Goal: Communication & Community: Answer question/provide support

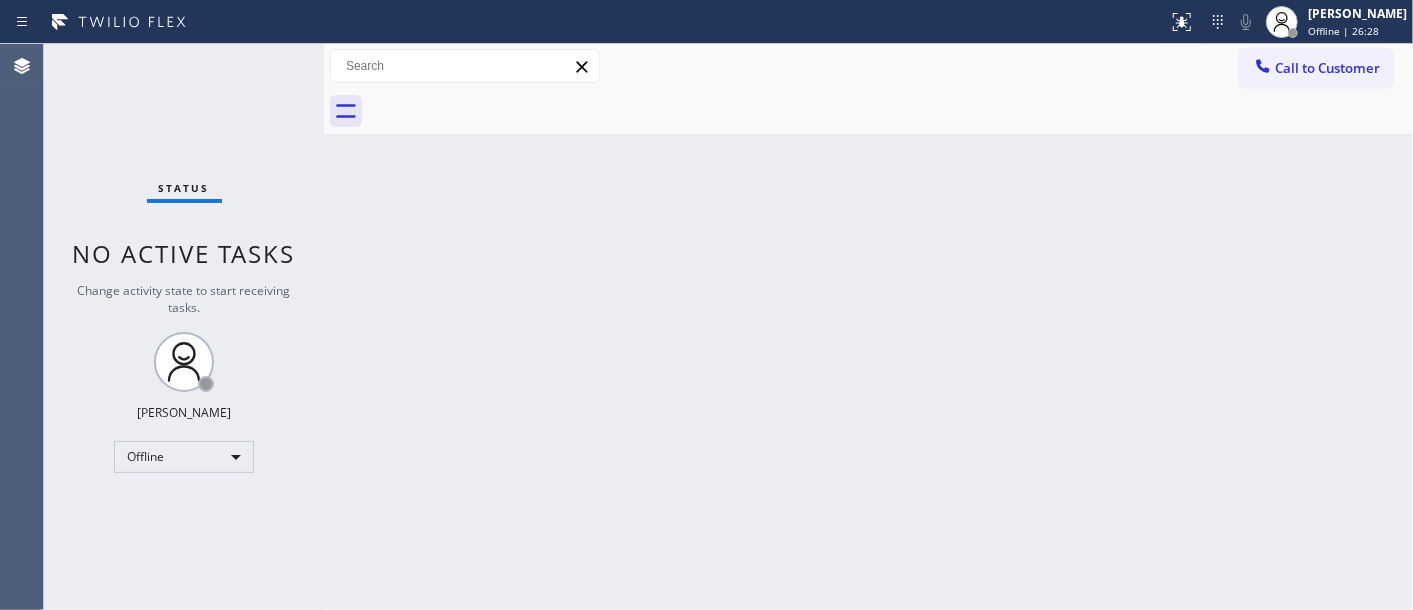
click at [788, 185] on div "Back to Dashboard Change Sender ID Customers Technicians Select a contact Outbo…" at bounding box center [868, 327] width 1089 height 566
drag, startPoint x: 1232, startPoint y: 64, endPoint x: 1431, endPoint y: 91, distance: 200.8
click at [1412, 91] on html "Status report No issues detected If you experience an issue, please download th…" at bounding box center [706, 305] width 1413 height 610
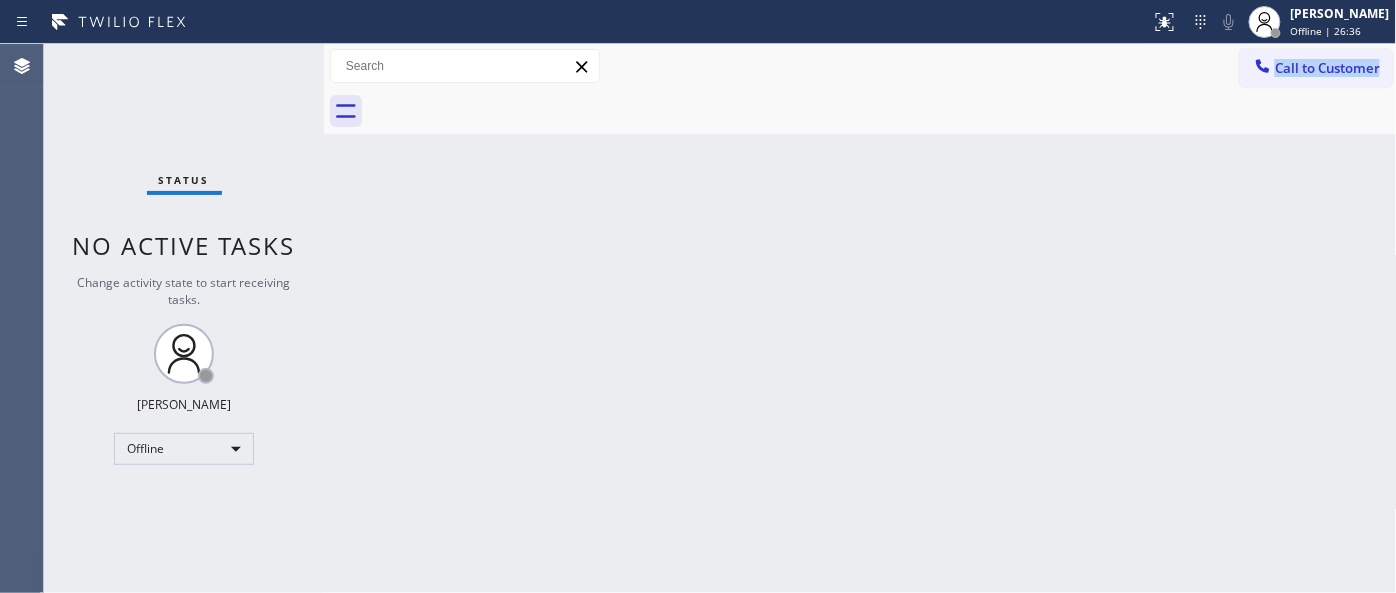
click at [1174, 111] on div at bounding box center [890, 111] width 1045 height 45
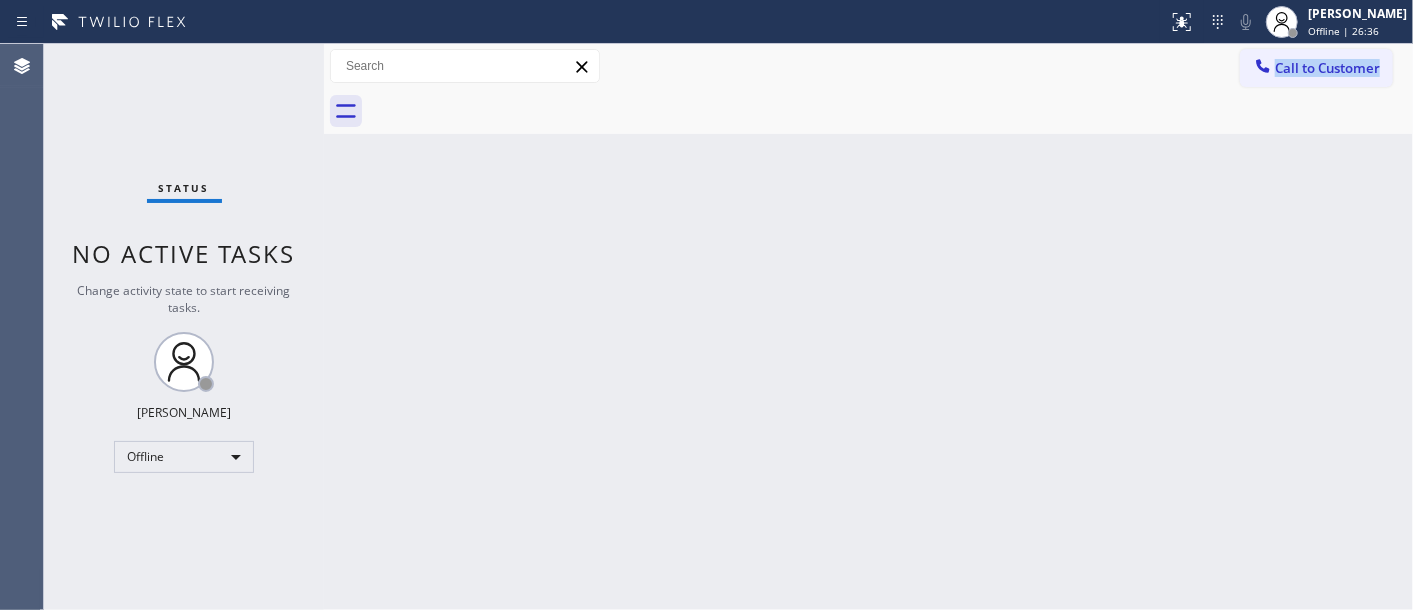
drag, startPoint x: 1221, startPoint y: 73, endPoint x: 1412, endPoint y: 88, distance: 191.6
click at [1412, 88] on div "Call to Customer Outbound call Location Search location Your caller id phone nu…" at bounding box center [868, 89] width 1089 height 90
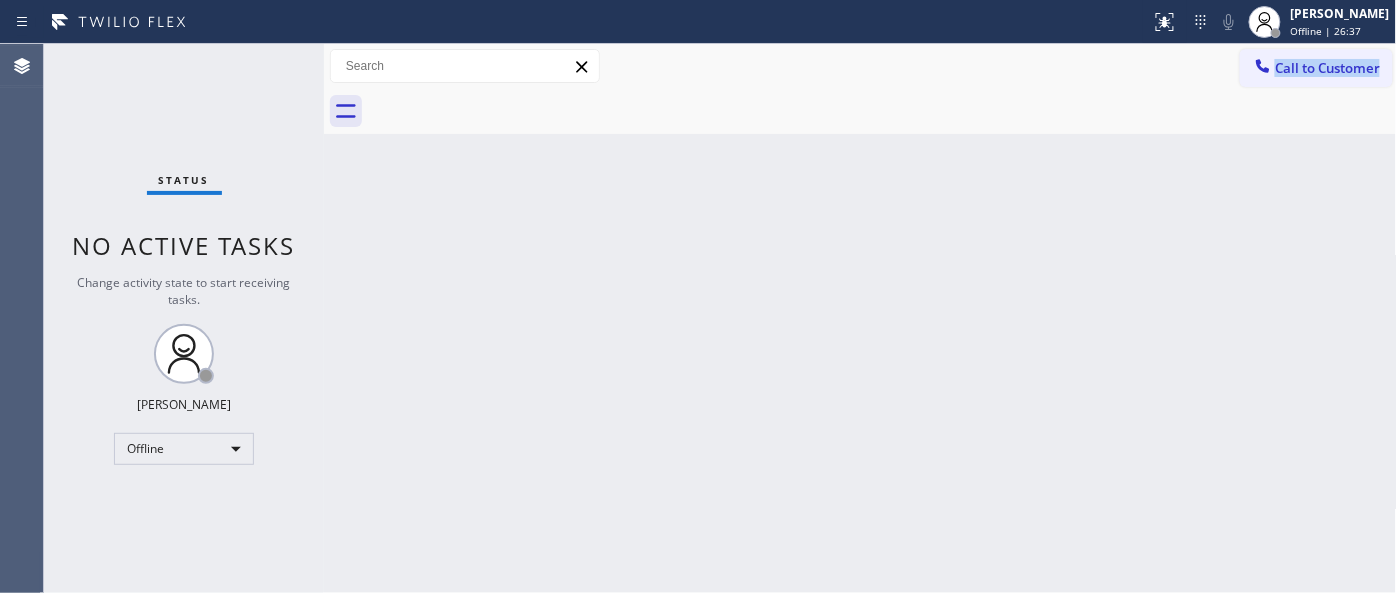
click at [1247, 104] on div at bounding box center [890, 111] width 1045 height 45
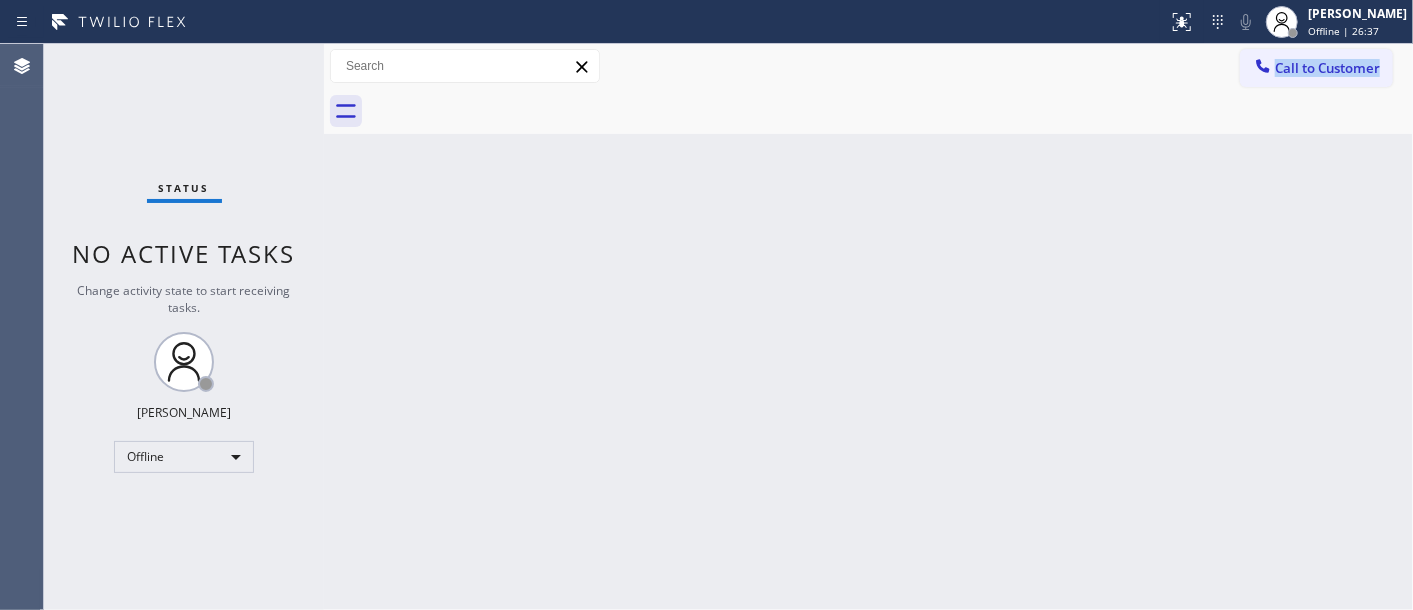
drag, startPoint x: 1241, startPoint y: 77, endPoint x: 1400, endPoint y: 88, distance: 159.4
click at [1400, 88] on div "Call to Customer Outbound call Location Search location Your caller id phone nu…" at bounding box center [868, 89] width 1089 height 90
click at [1194, 105] on div at bounding box center [890, 111] width 1045 height 45
drag, startPoint x: 1353, startPoint y: 83, endPoint x: 1380, endPoint y: 84, distance: 27.0
click at [1380, 84] on div "Call to Customer Outbound call Location Search location Your caller id phone nu…" at bounding box center [868, 66] width 1089 height 35
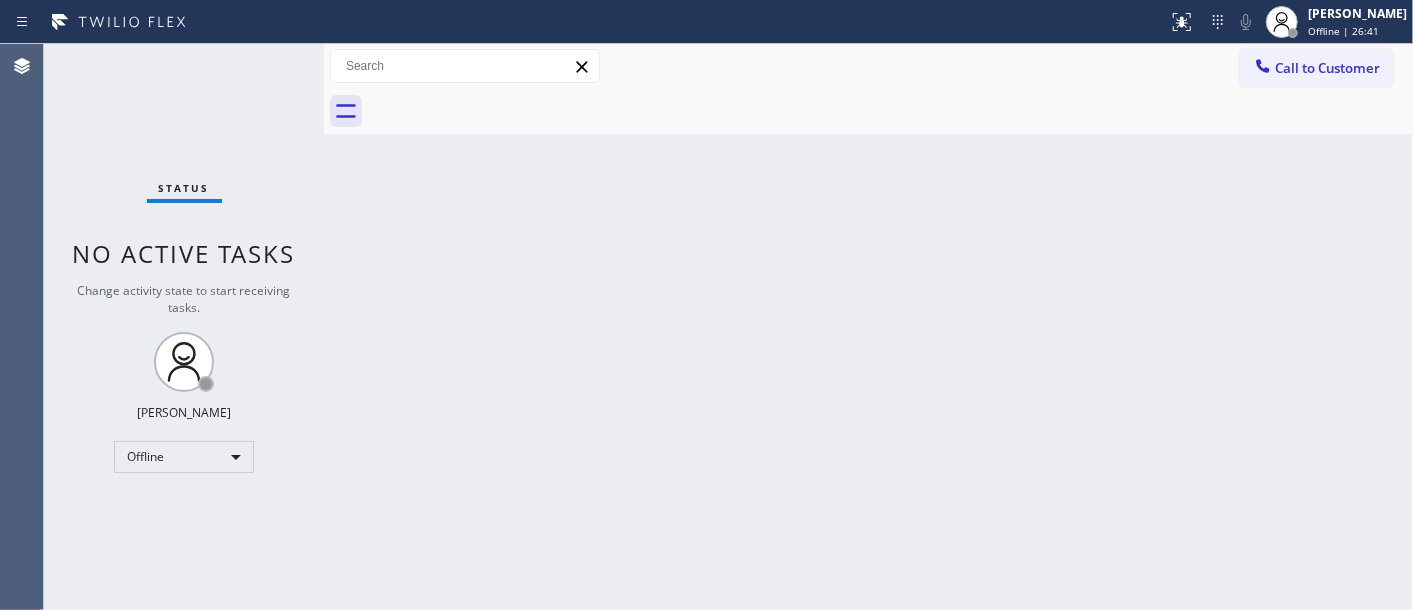
click at [1062, 67] on div "Call to Customer Outbound call Location Search location Your caller id phone nu…" at bounding box center [868, 66] width 1089 height 35
click at [611, 237] on div "Back to Dashboard Change Sender ID Customers Technicians Select a contact Outbo…" at bounding box center [868, 327] width 1089 height 566
drag, startPoint x: 1000, startPoint y: 250, endPoint x: 1026, endPoint y: 276, distance: 36.8
click at [1000, 251] on div "Back to Dashboard Change Sender ID Customers Technicians Select a contact Outbo…" at bounding box center [868, 327] width 1089 height 566
click at [1284, 62] on span "Call to Customer" at bounding box center [1327, 68] width 105 height 18
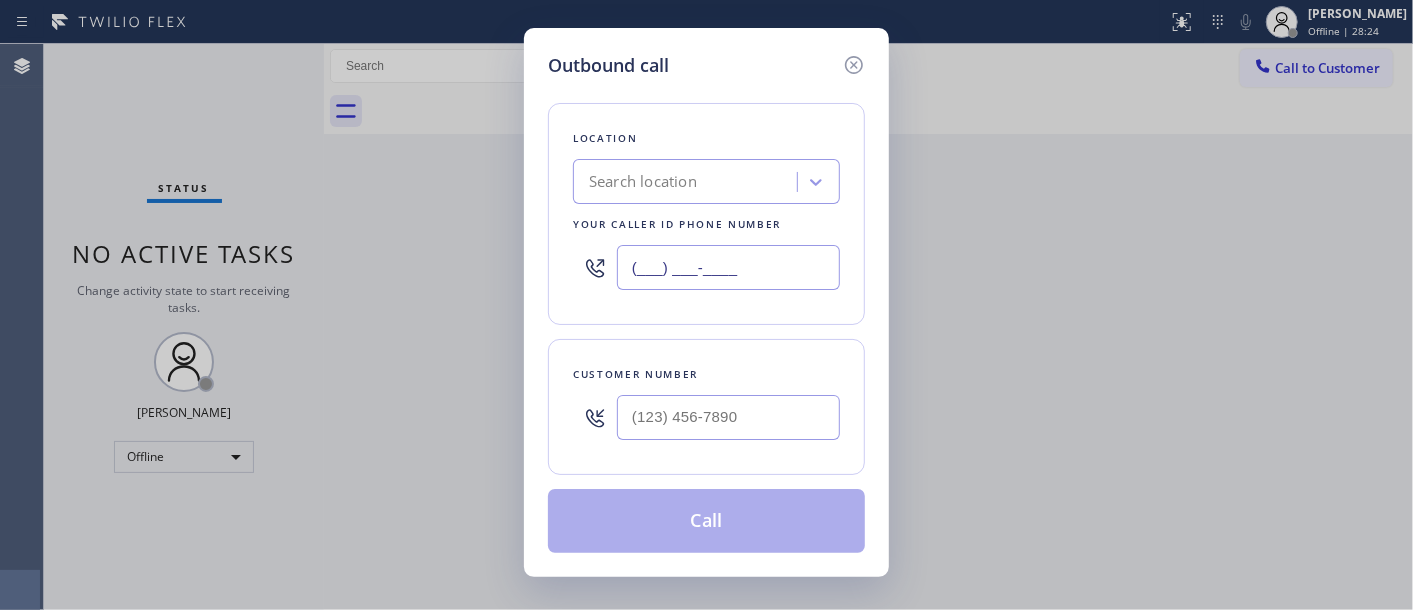
drag, startPoint x: 750, startPoint y: 261, endPoint x: 525, endPoint y: 256, distance: 225.0
click at [522, 265] on div "Outbound call Location Search location Your caller id phone number (___) ___-__…" at bounding box center [706, 305] width 1413 height 610
paste input "323) 716-1924"
type input "[PHONE_NUMBER]"
click at [675, 426] on input "(___) ___-____" at bounding box center [728, 417] width 223 height 45
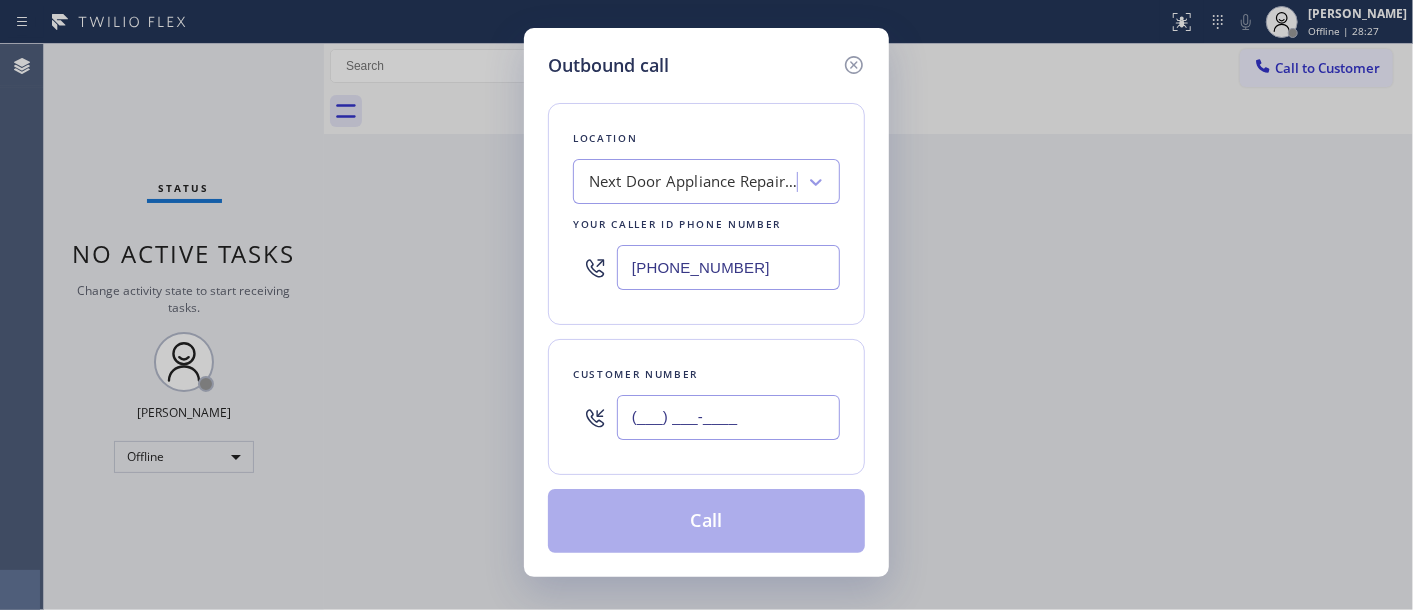
paste input "323) 286-8874"
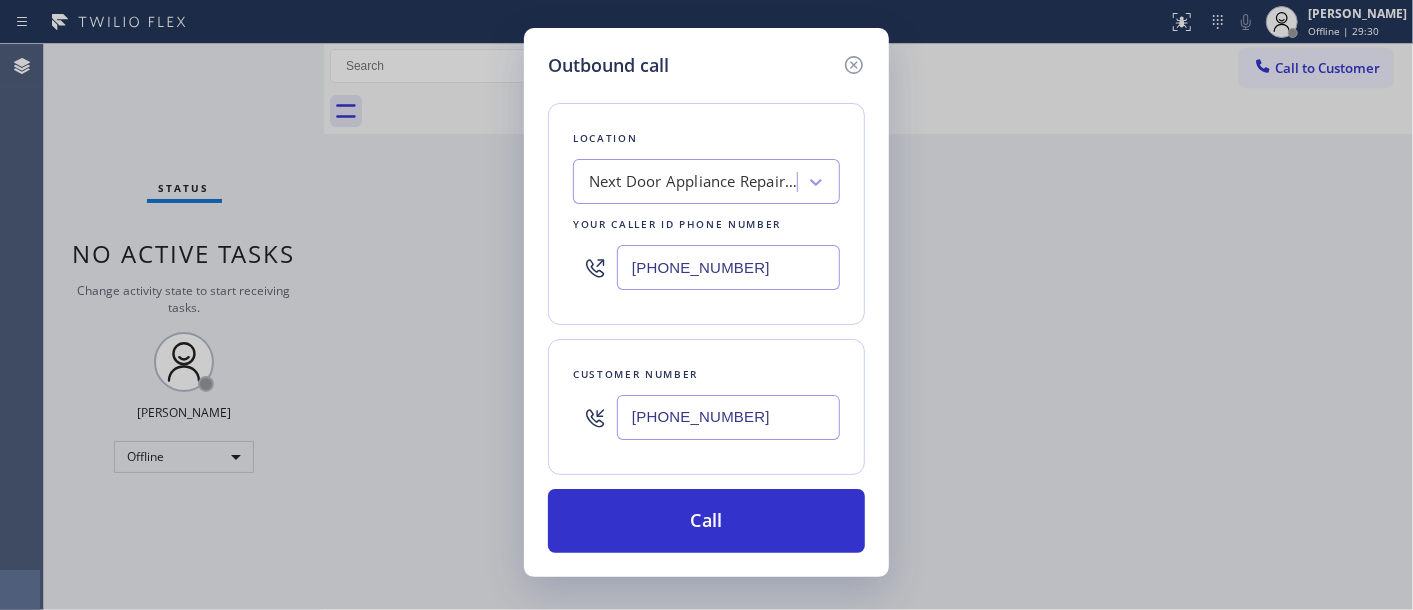
type input "[PHONE_NUMBER]"
drag, startPoint x: 1070, startPoint y: 276, endPoint x: 945, endPoint y: 318, distance: 131.8
click at [1070, 276] on div "Outbound call Location Next Door Appliance Repair [GEOGRAPHIC_DATA] Your caller…" at bounding box center [706, 305] width 1413 height 610
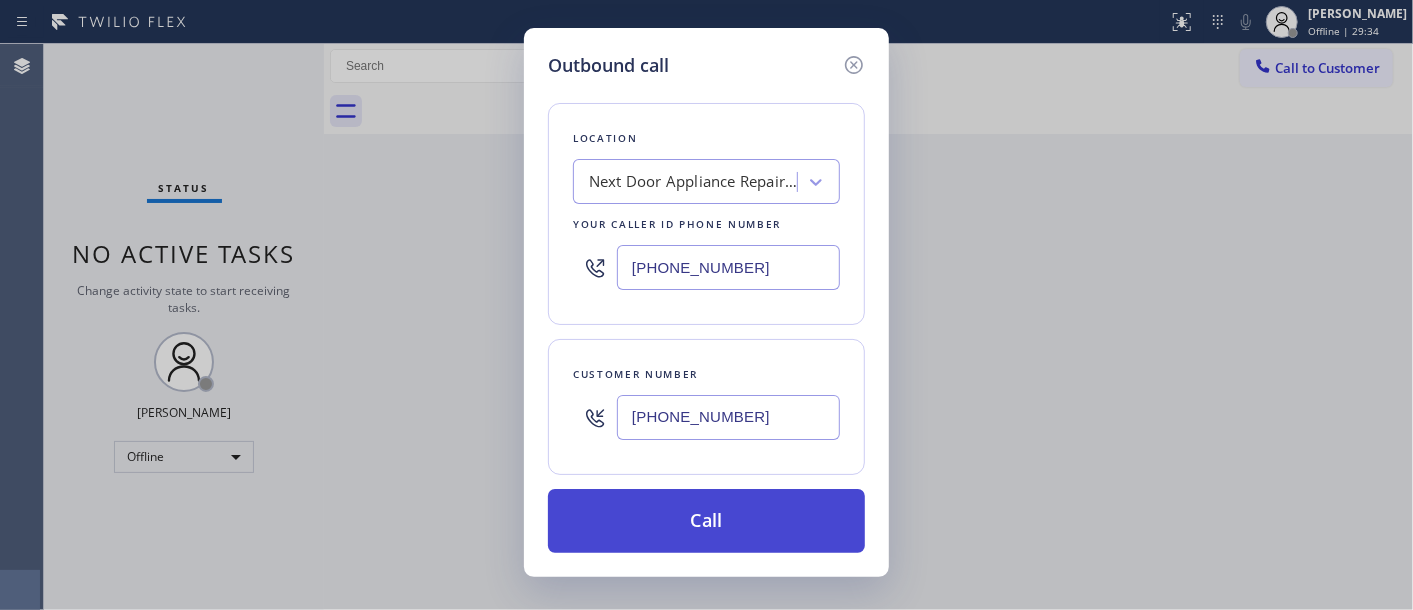
click at [743, 517] on button "Call" at bounding box center [706, 521] width 317 height 64
click at [688, 505] on button "Call" at bounding box center [706, 521] width 317 height 64
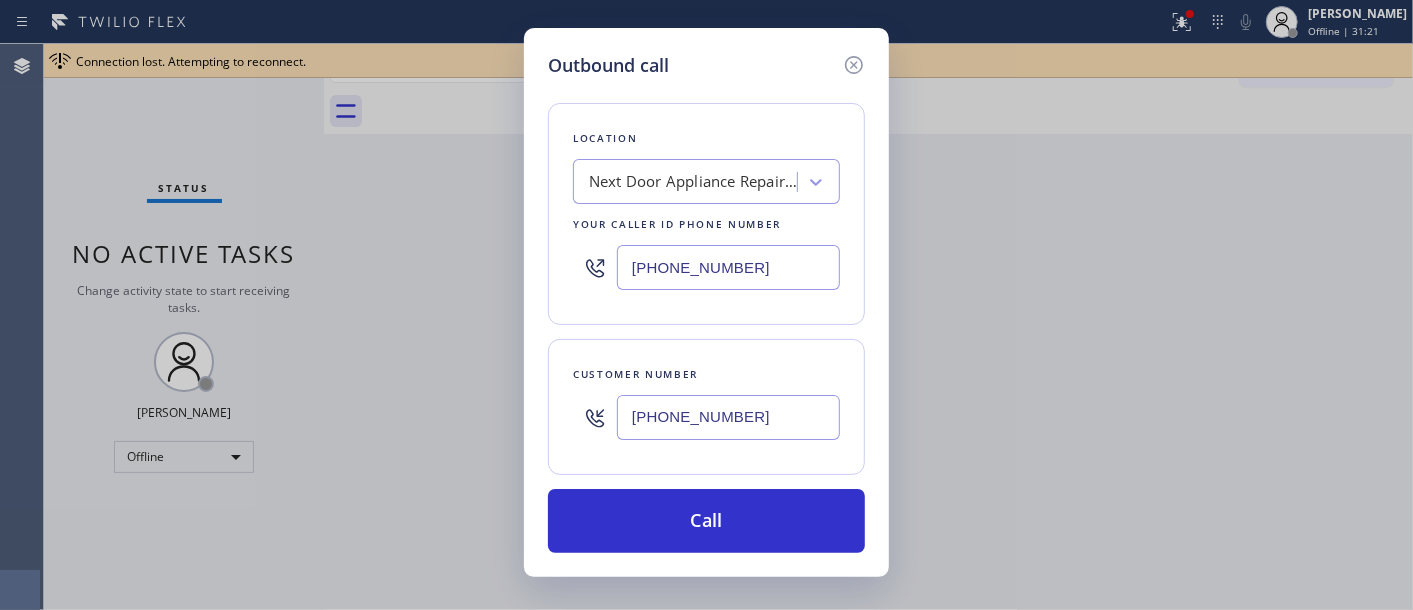
click at [913, 83] on div "Outbound call Location Next Door Appliance Repair [GEOGRAPHIC_DATA] Your caller…" at bounding box center [706, 305] width 1413 height 610
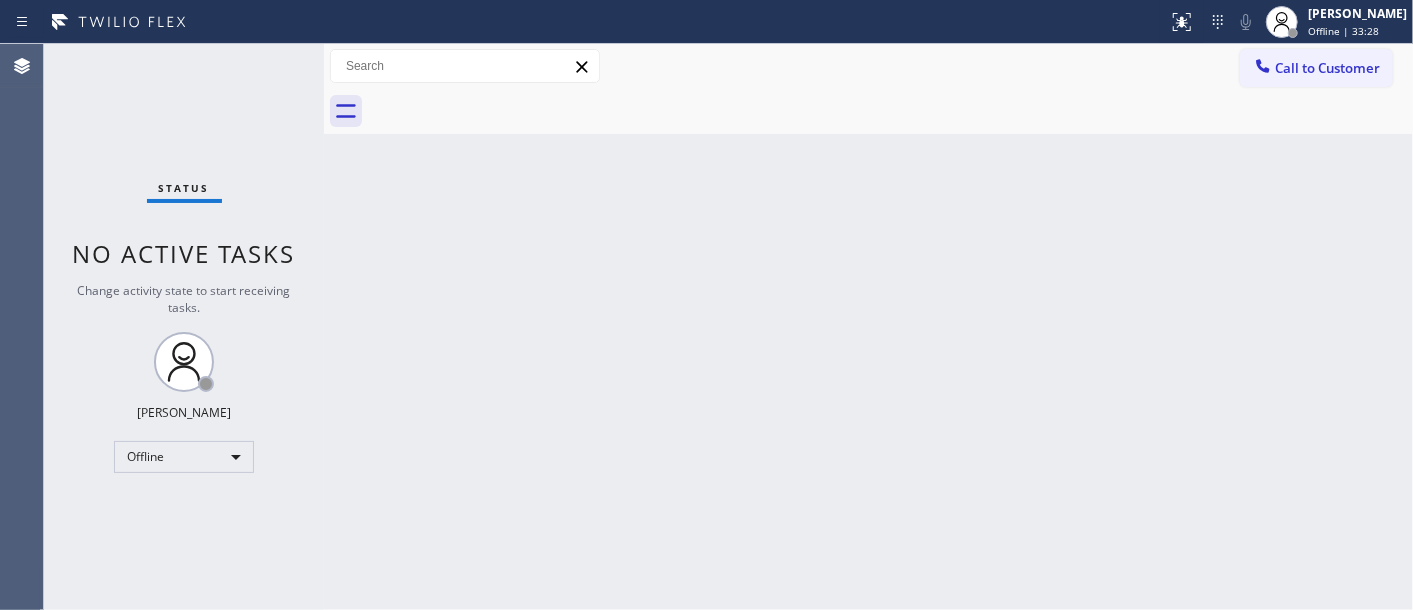
click at [950, 193] on div "Back to Dashboard Change Sender ID Customers Technicians Select a contact Outbo…" at bounding box center [868, 327] width 1089 height 566
click at [1393, 16] on div "[PERSON_NAME]" at bounding box center [1357, 13] width 99 height 17
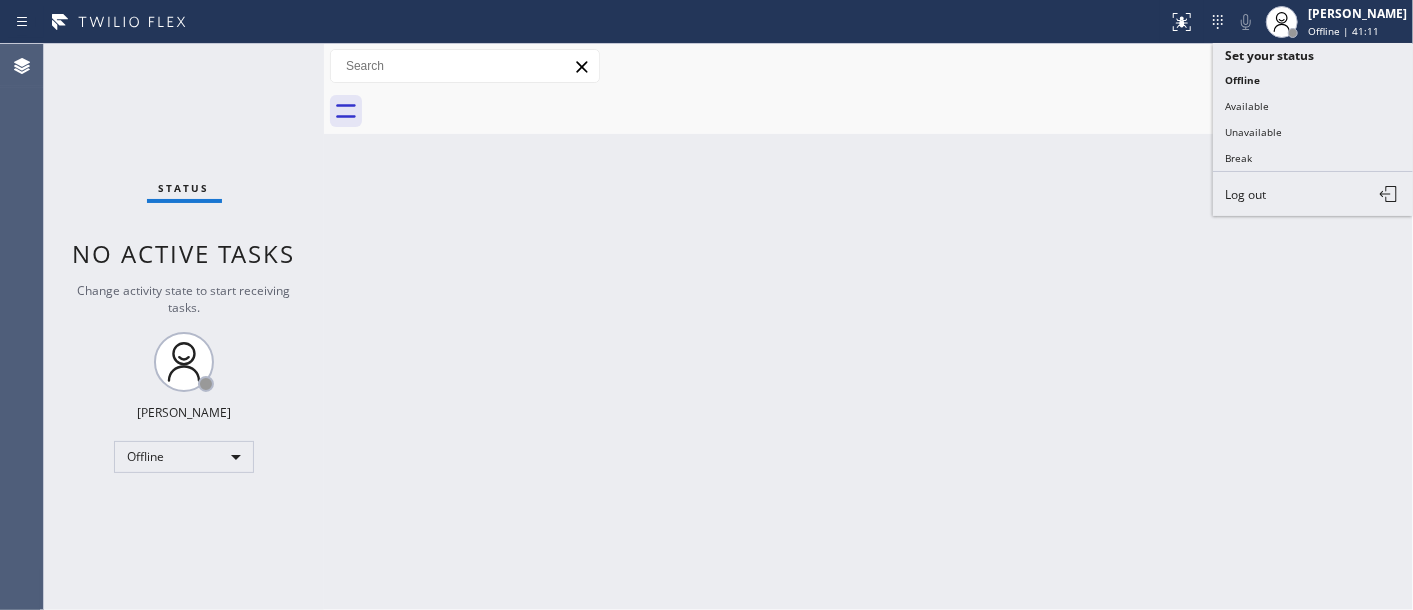
drag, startPoint x: 1330, startPoint y: 140, endPoint x: 1197, endPoint y: 144, distance: 133.0
click at [1328, 140] on button "Unavailable" at bounding box center [1313, 132] width 200 height 26
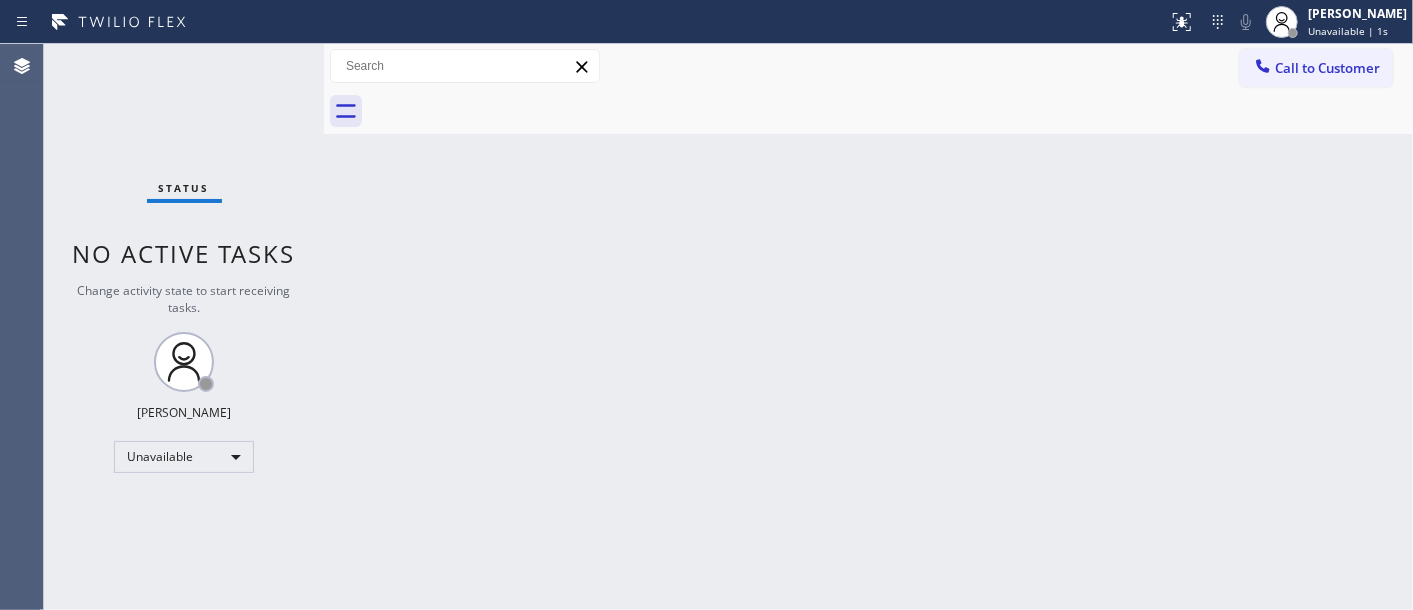
click at [485, 136] on div "Back to Dashboard Change Sender ID Customers Technicians Select a contact Outbo…" at bounding box center [868, 327] width 1089 height 566
click at [1346, 59] on span "Call to Customer" at bounding box center [1327, 68] width 105 height 18
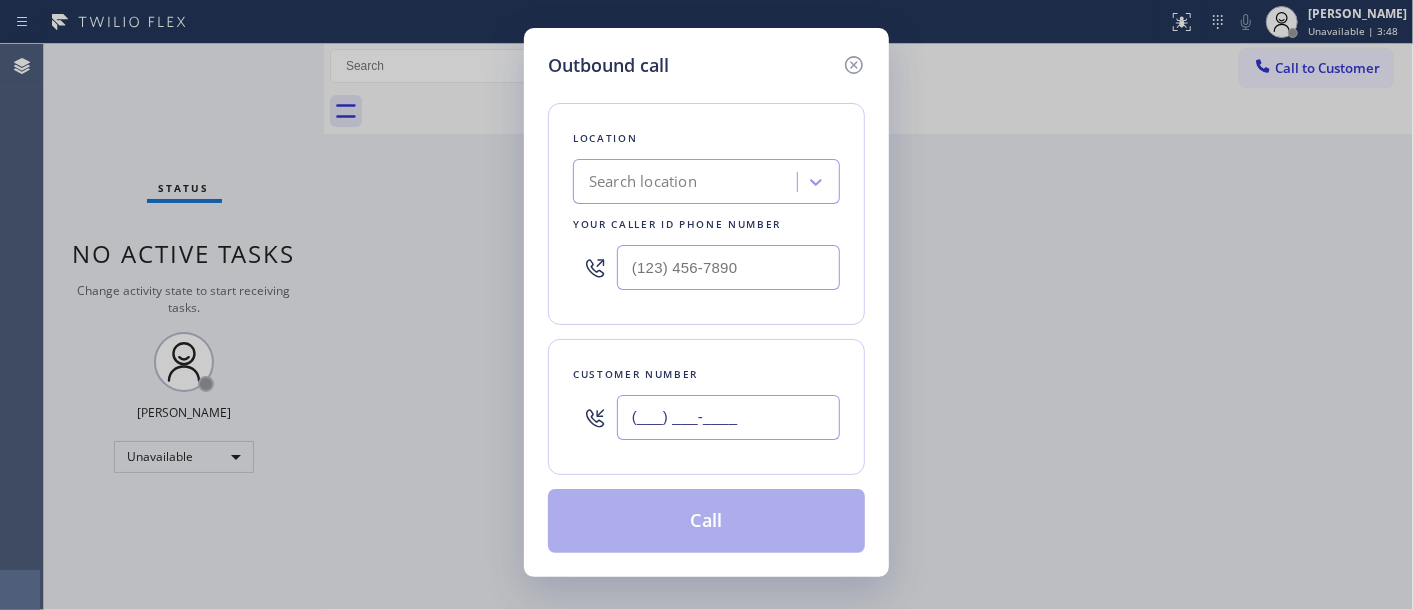
click at [748, 410] on input "(___) ___-____" at bounding box center [728, 417] width 223 height 45
paste input "323) 286-8874"
type input "[PHONE_NUMBER]"
drag, startPoint x: 701, startPoint y: 267, endPoint x: 537, endPoint y: 261, distance: 164.1
click at [538, 261] on div "Outbound call Location Search location Your caller id phone number (___) ___-__…" at bounding box center [706, 302] width 365 height 549
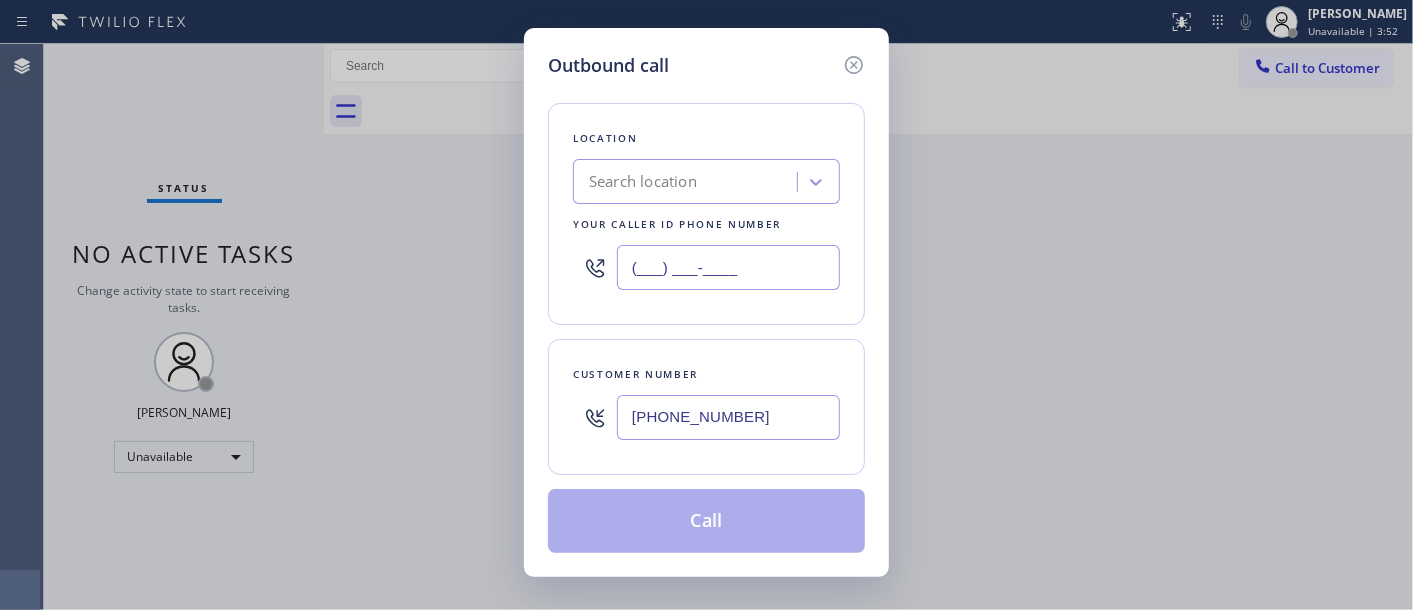
paste input "323) 716-1924"
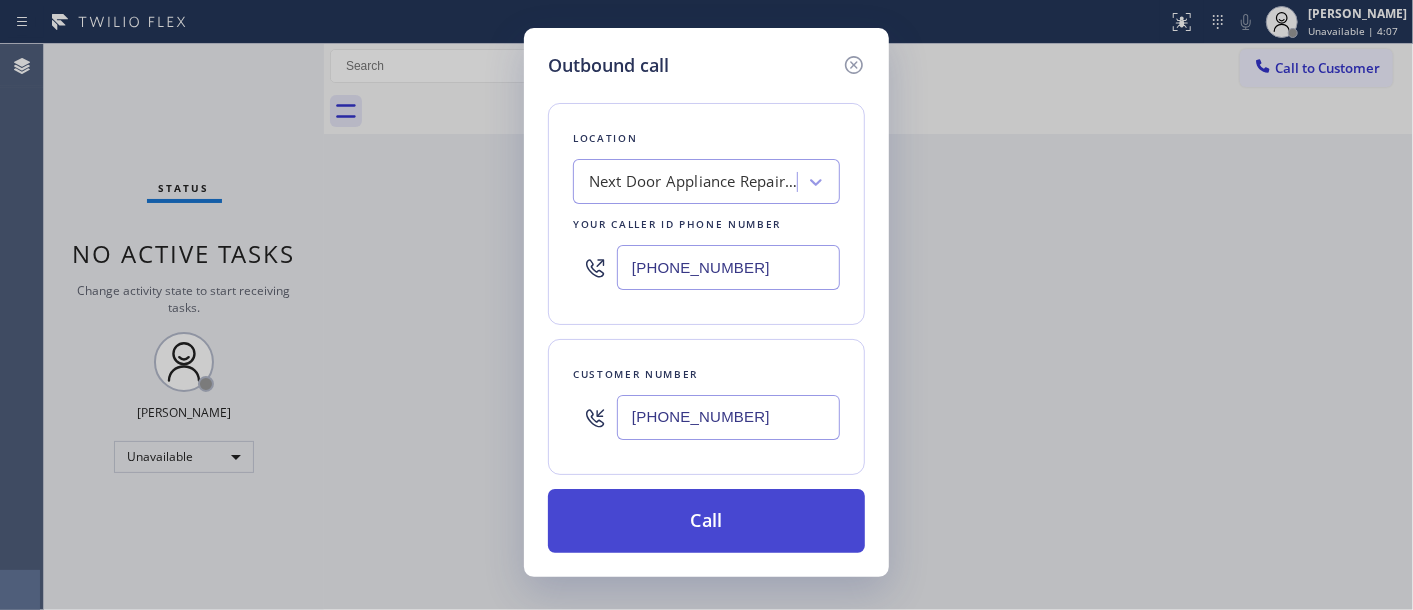
type input "[PHONE_NUMBER]"
click at [782, 528] on button "Call" at bounding box center [706, 521] width 317 height 64
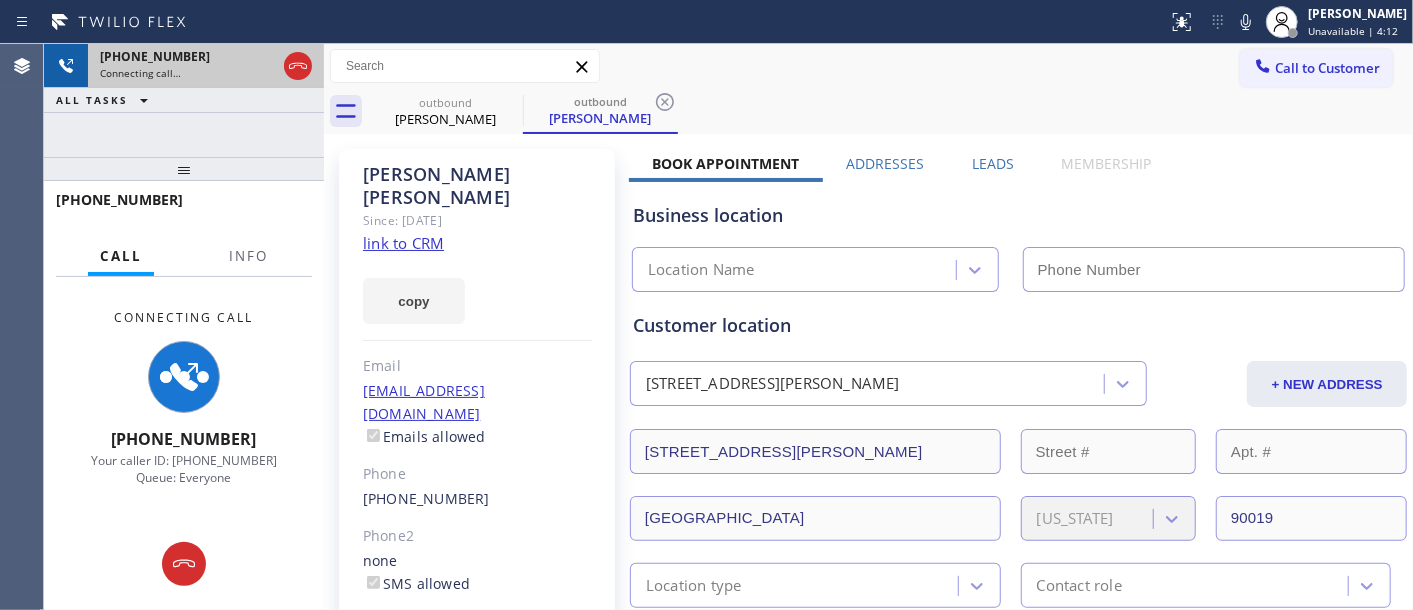
drag, startPoint x: 241, startPoint y: 211, endPoint x: 222, endPoint y: 75, distance: 137.3
click at [222, 80] on div "+13232868874 Connecting call… ALL TASKS ALL TASKS ACTIVE TASKS TASKS IN WRAP UP…" at bounding box center [184, 327] width 280 height 566
type input "[PHONE_NUMBER]"
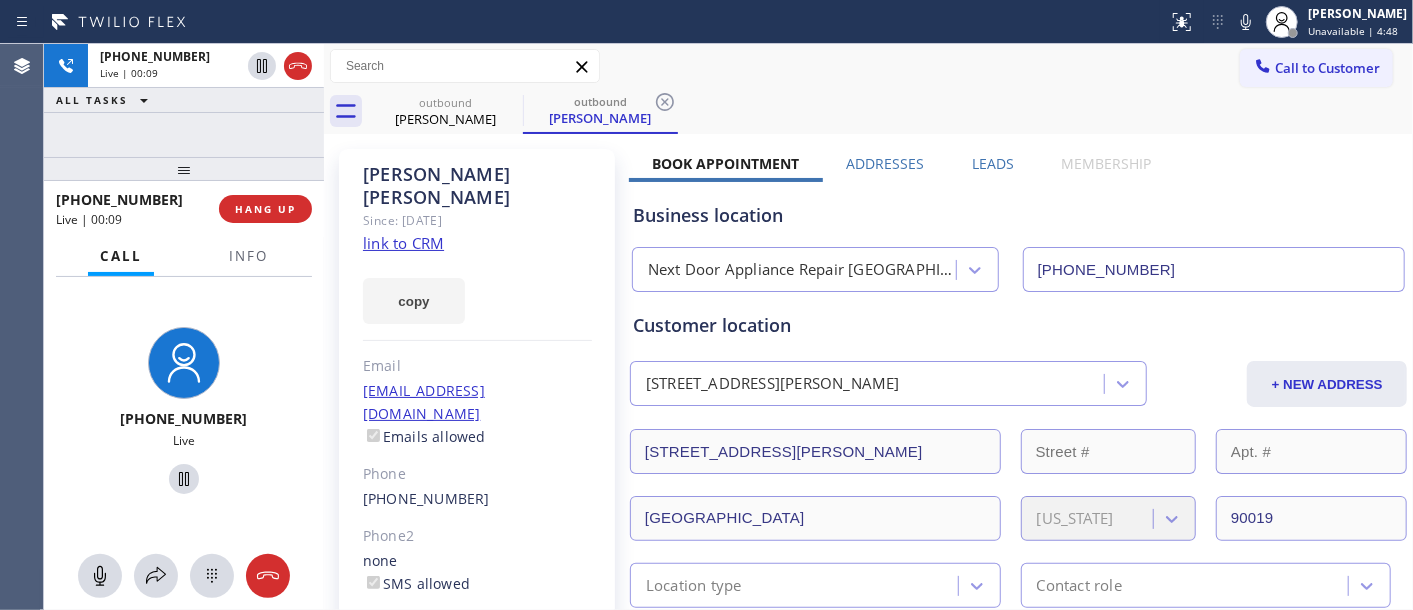
drag, startPoint x: 178, startPoint y: 175, endPoint x: 227, endPoint y: 108, distance: 83.0
click at [182, 134] on div "+13232868874 Live | 00:09 ALL TASKS ALL TASKS ACTIVE TASKS TASKS IN WRAP UP +13…" at bounding box center [184, 327] width 280 height 566
drag, startPoint x: 247, startPoint y: 168, endPoint x: 268, endPoint y: 133, distance: 40.8
click at [244, 148] on div "+13232868874 Live | 00:10 ALL TASKS ALL TASKS ACTIVE TASKS TASKS IN WRAP UP +13…" at bounding box center [184, 327] width 280 height 566
drag, startPoint x: 260, startPoint y: 164, endPoint x: 260, endPoint y: 133, distance: 31.0
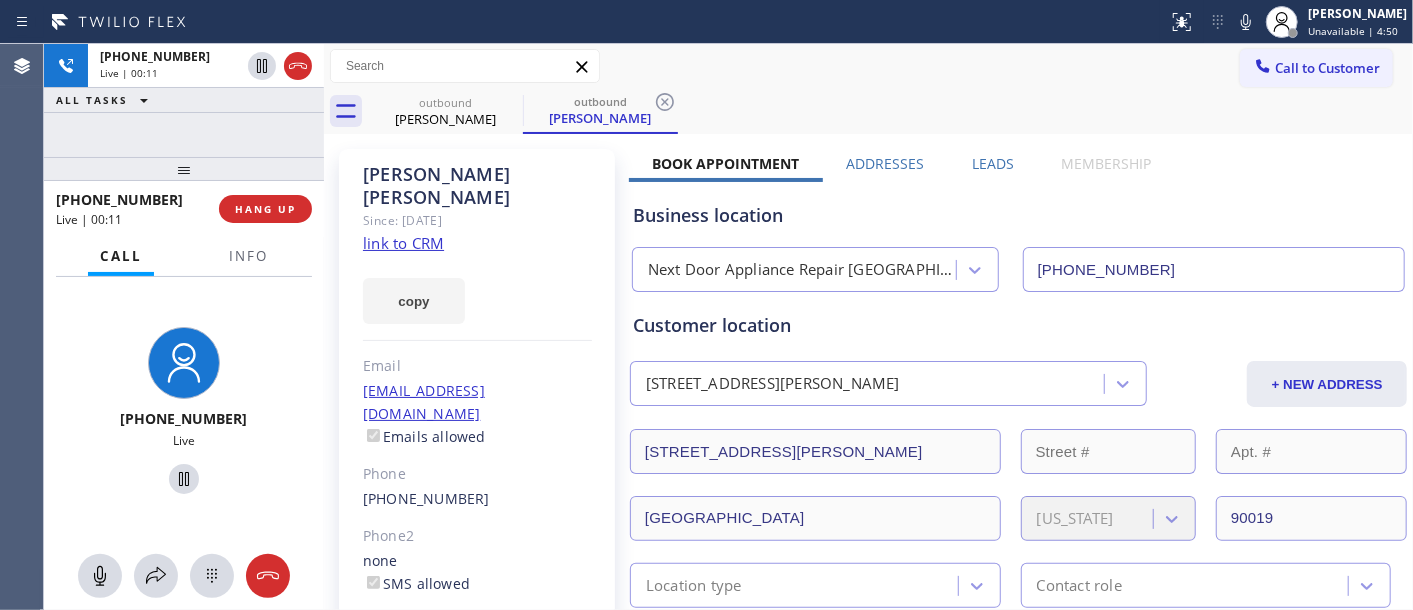
click at [260, 144] on div "+13232868874 Live | 00:11 ALL TASKS ALL TASKS ACTIVE TASKS TASKS IN WRAP UP +13…" at bounding box center [184, 327] width 280 height 566
click at [281, 206] on span "HANG UP" at bounding box center [265, 209] width 61 height 14
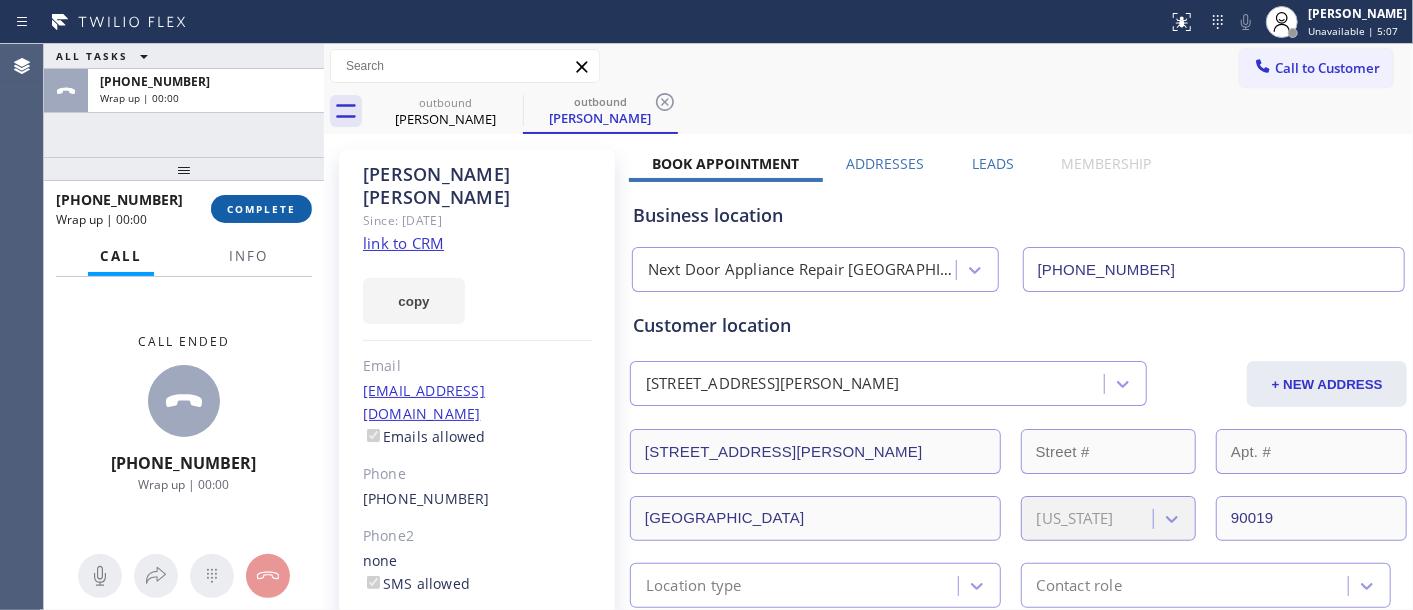
click at [280, 208] on span "COMPLETE" at bounding box center [261, 209] width 69 height 14
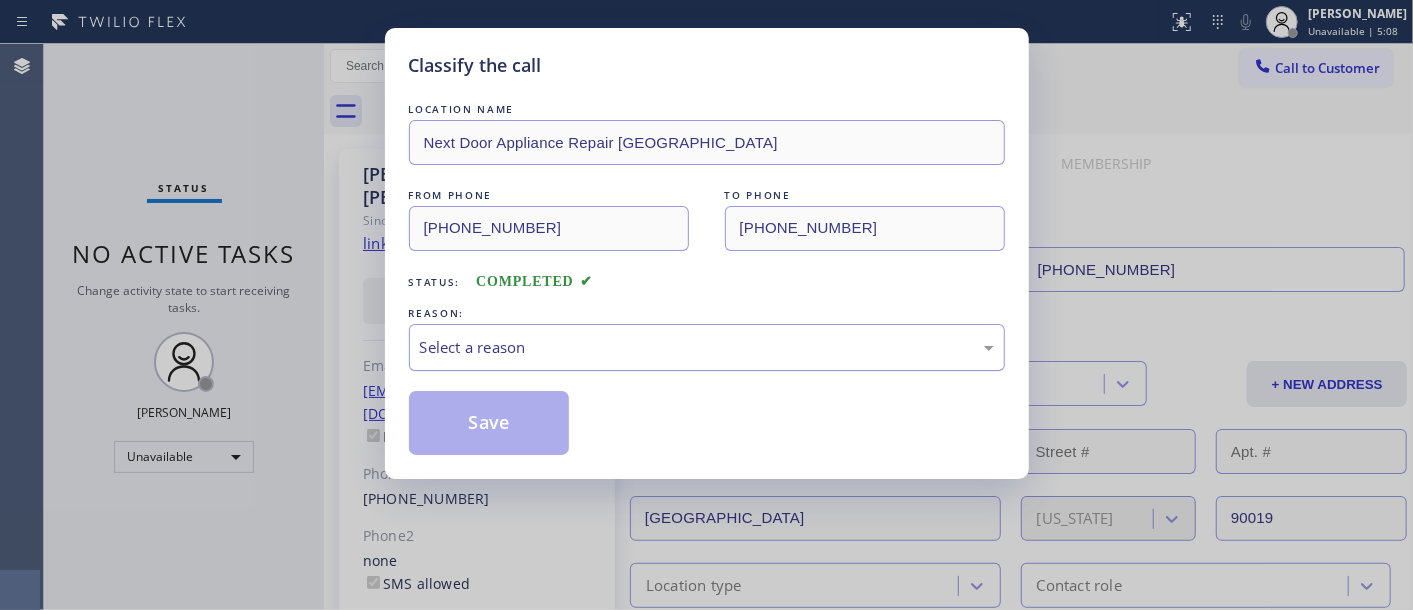
click at [608, 361] on div "Select a reason" at bounding box center [707, 347] width 596 height 47
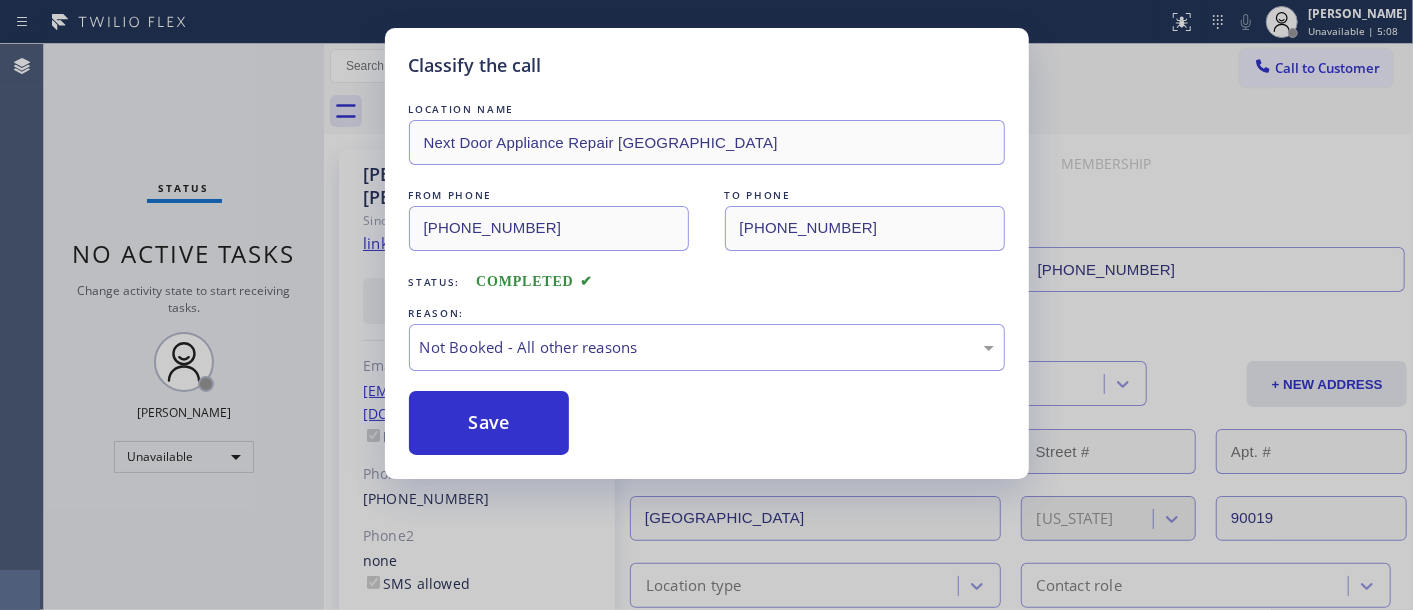
click at [525, 418] on button "Save" at bounding box center [489, 423] width 161 height 64
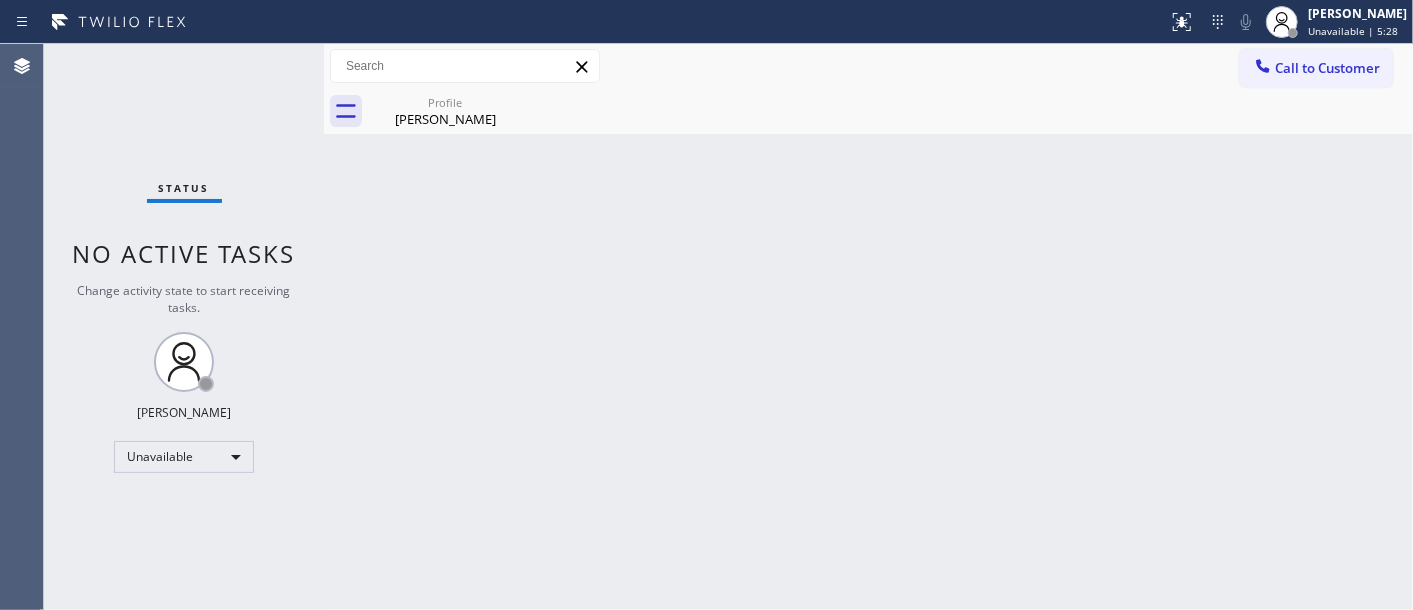
click at [1311, 62] on span "Call to Customer" at bounding box center [1327, 68] width 105 height 18
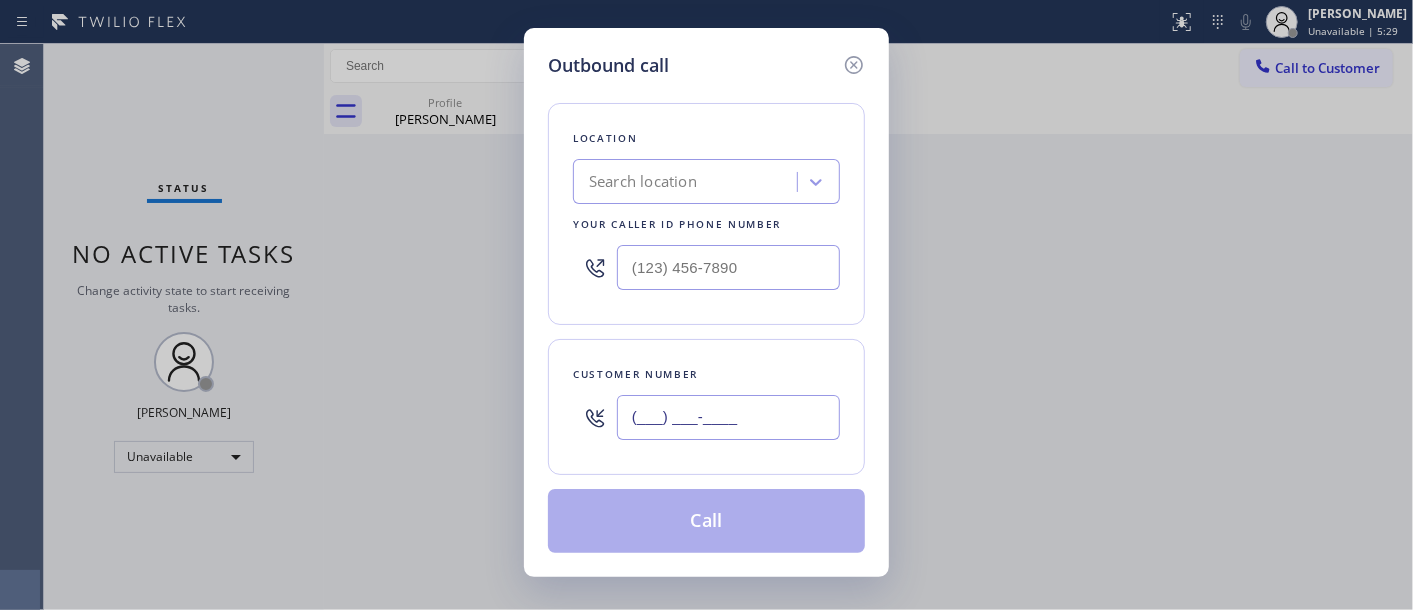
click at [708, 412] on input "(___) ___-____" at bounding box center [728, 417] width 223 height 45
paste input "818) 970-5612"
type input "[PHONE_NUMBER]"
drag, startPoint x: 757, startPoint y: 264, endPoint x: 577, endPoint y: 283, distance: 181.0
click at [527, 274] on div "Outbound call Location Search location Your caller id phone number (___) ___-__…" at bounding box center [706, 302] width 365 height 549
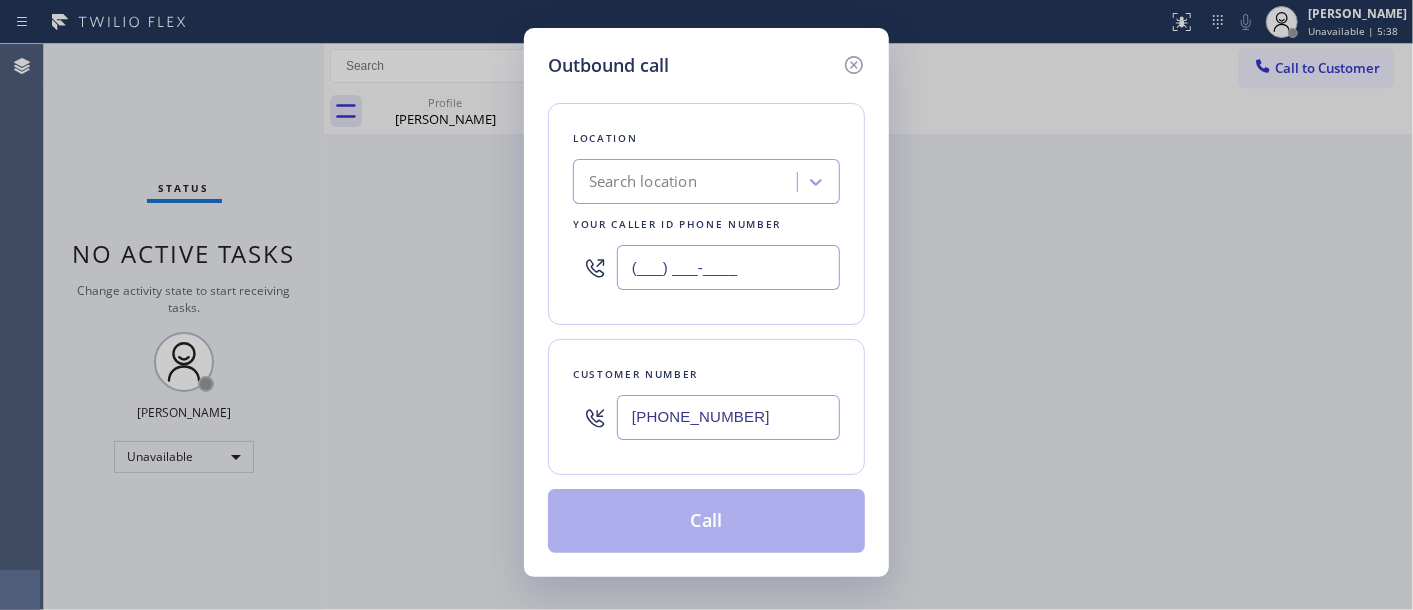
paste input "661) 368-9097"
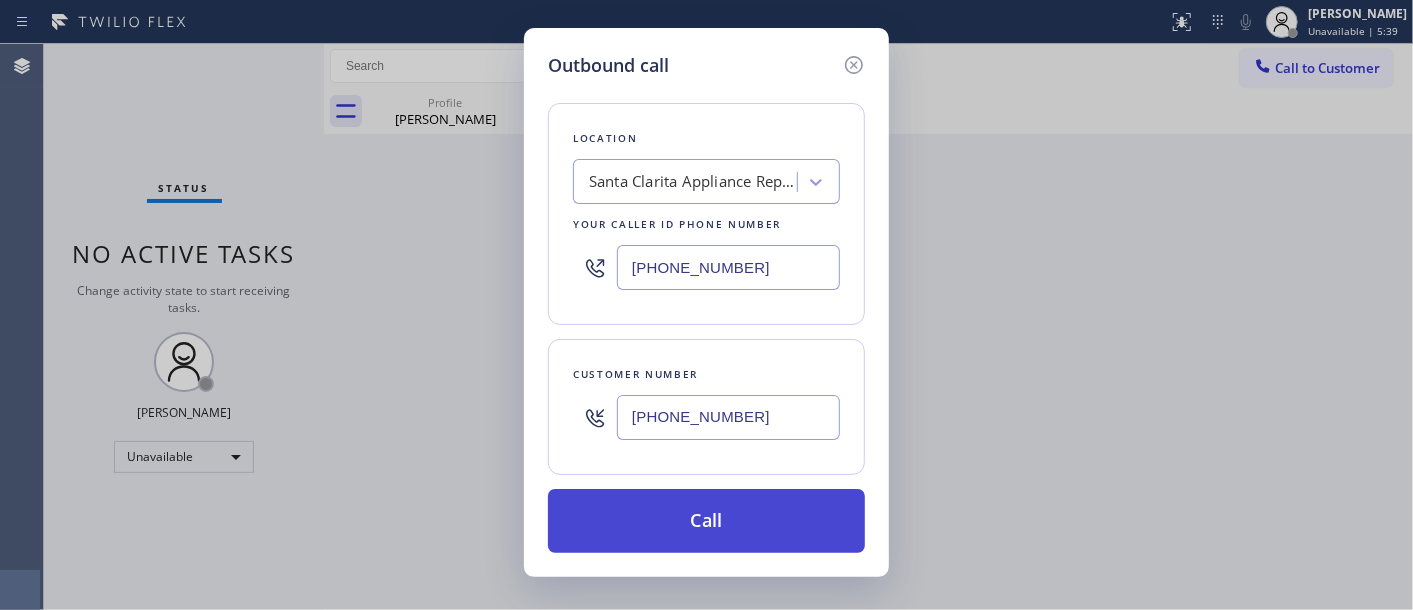
type input "(661) 368-9097"
click at [793, 524] on button "Call" at bounding box center [706, 521] width 317 height 64
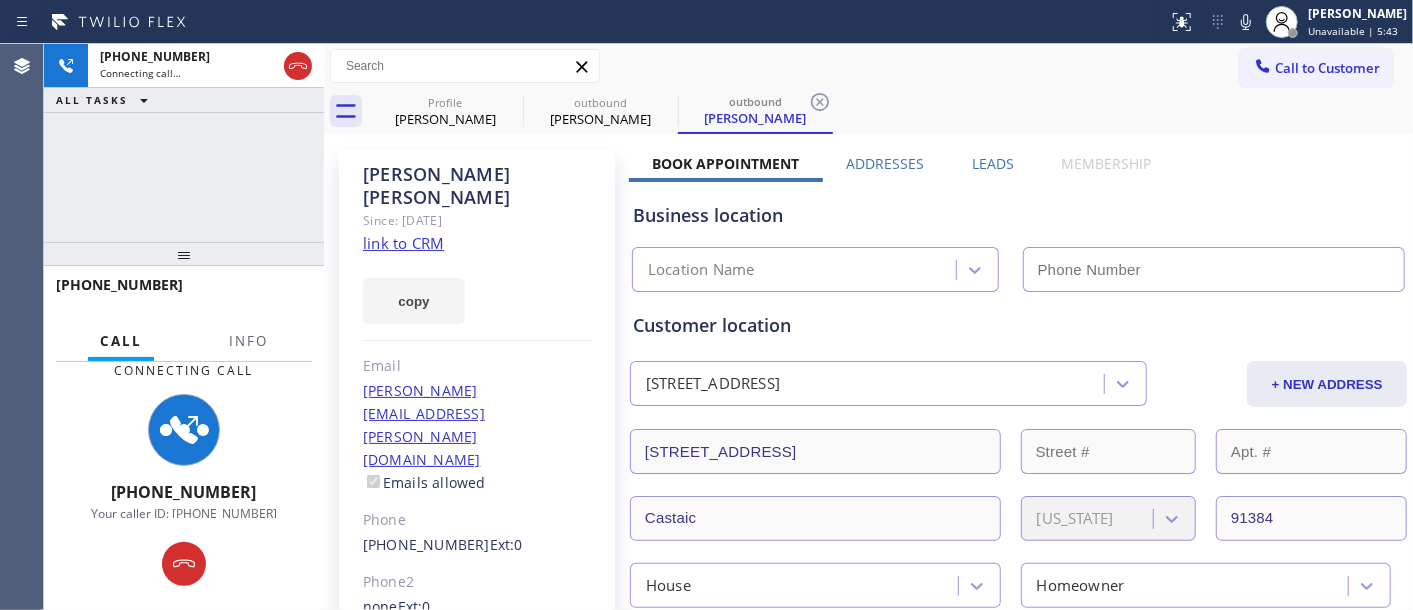
type input "(661) 368-9097"
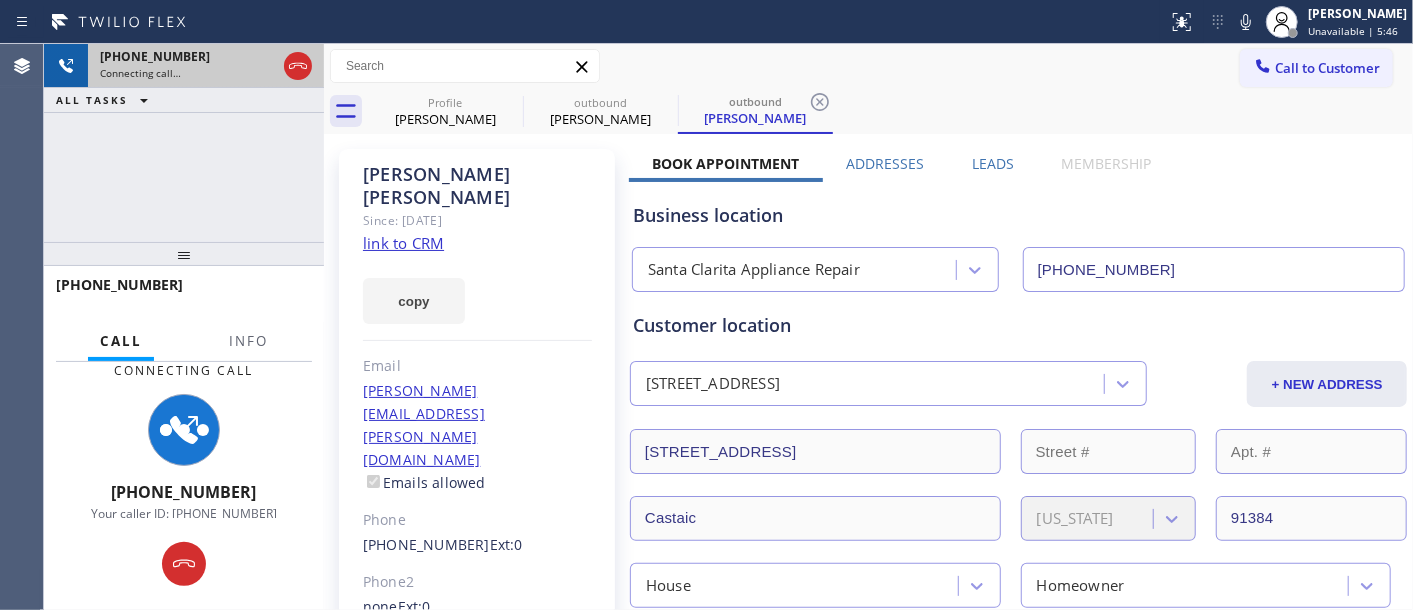
drag, startPoint x: 272, startPoint y: 251, endPoint x: 261, endPoint y: 67, distance: 184.3
click at [241, 82] on div "+18189705612 Connecting call… ALL TASKS ALL TASKS ACTIVE TASKS TASKS IN WRAP UP…" at bounding box center [184, 327] width 280 height 566
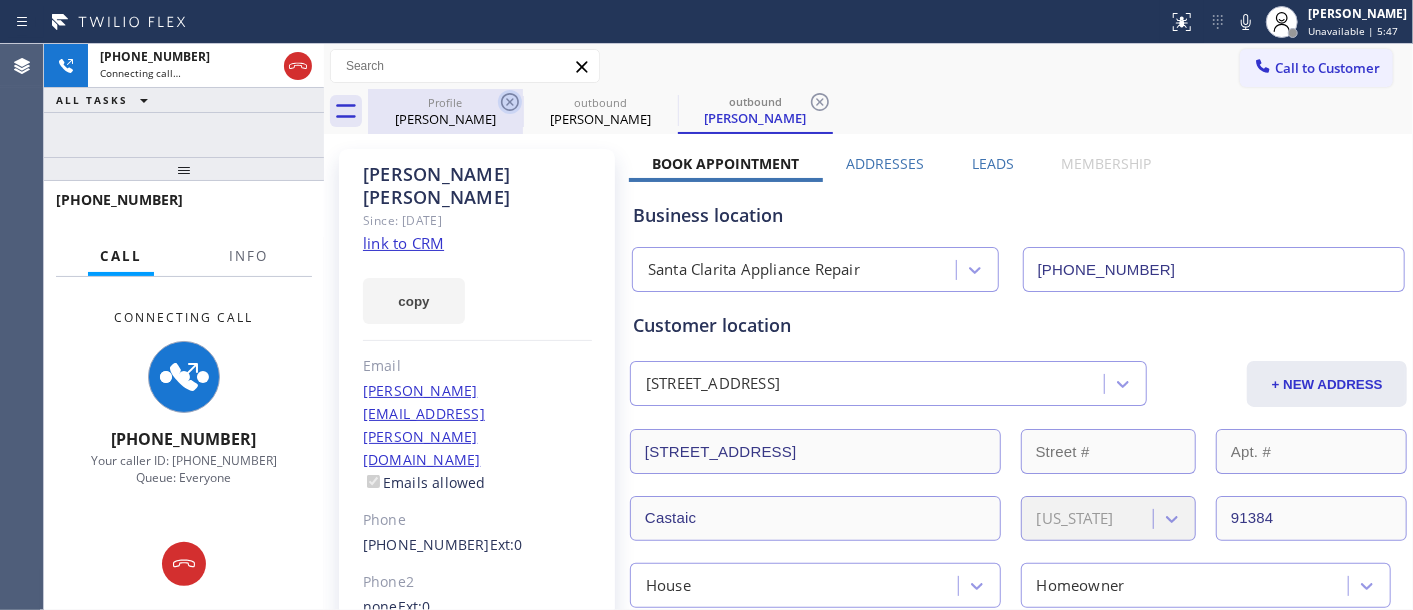
click at [502, 98] on icon at bounding box center [510, 102] width 18 height 18
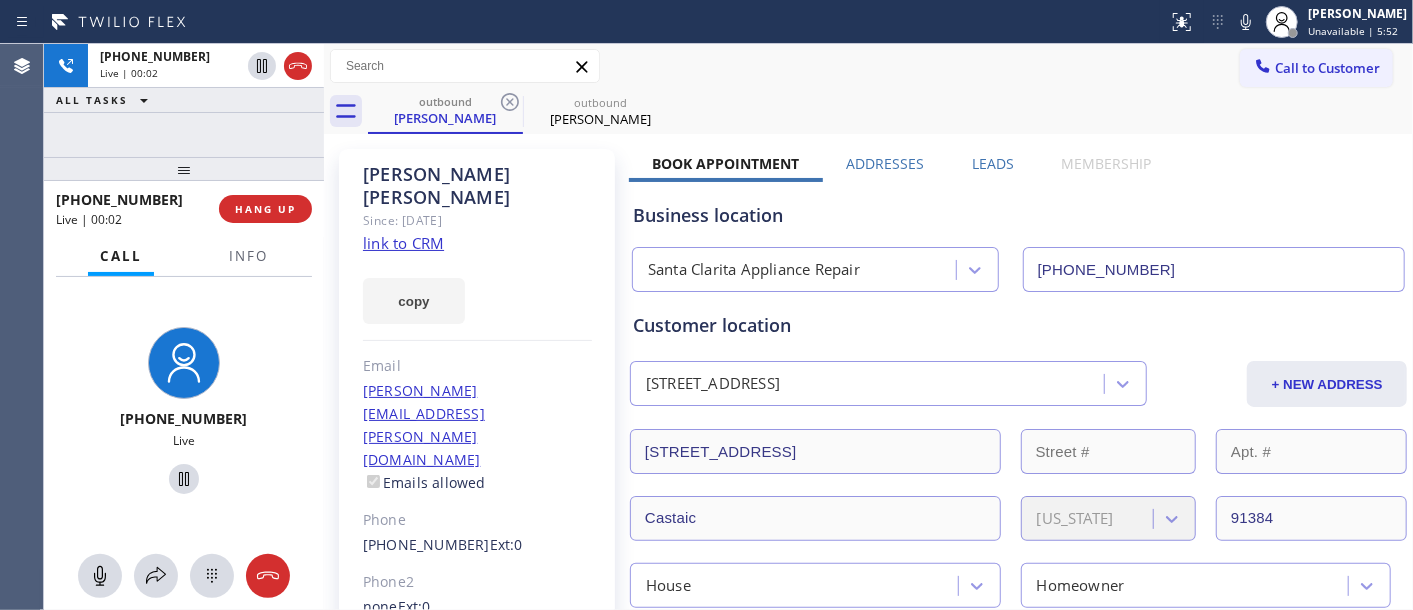
drag, startPoint x: 204, startPoint y: 151, endPoint x: 211, endPoint y: 122, distance: 29.8
click at [204, 143] on div "+18189705612 Live | 00:02 ALL TASKS ALL TASKS ACTIVE TASKS TASKS IN WRAP UP +18…" at bounding box center [184, 327] width 280 height 566
drag, startPoint x: 274, startPoint y: 160, endPoint x: 327, endPoint y: 13, distance: 156.2
click at [285, 144] on div "+18189705612 Live | 02:03 ALL TASKS ALL TASKS ACTIVE TASKS TASKS IN WRAP UP +18…" at bounding box center [184, 327] width 280 height 566
drag, startPoint x: 241, startPoint y: 168, endPoint x: 221, endPoint y: 132, distance: 41.2
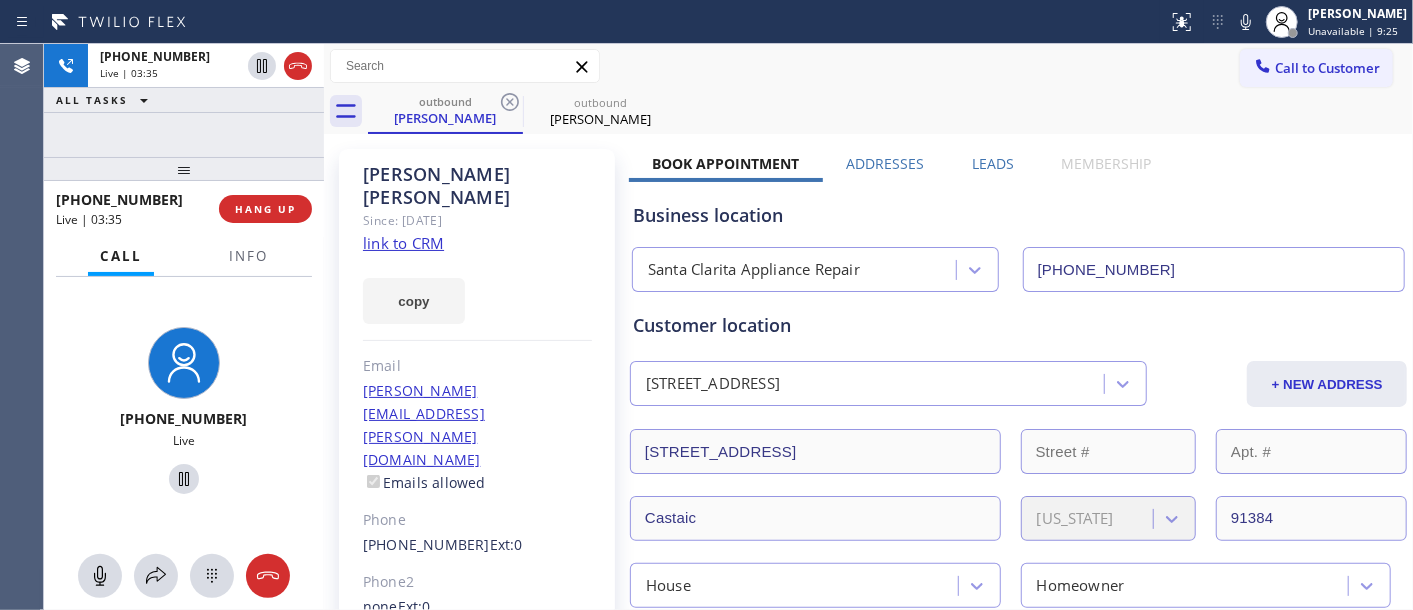
click at [225, 138] on div "+18189705612 Live | 03:35 ALL TASKS ALL TASKS ACTIVE TASKS TASKS IN WRAP UP +18…" at bounding box center [184, 327] width 280 height 566
click at [265, 206] on span "HANG UP" at bounding box center [265, 209] width 61 height 14
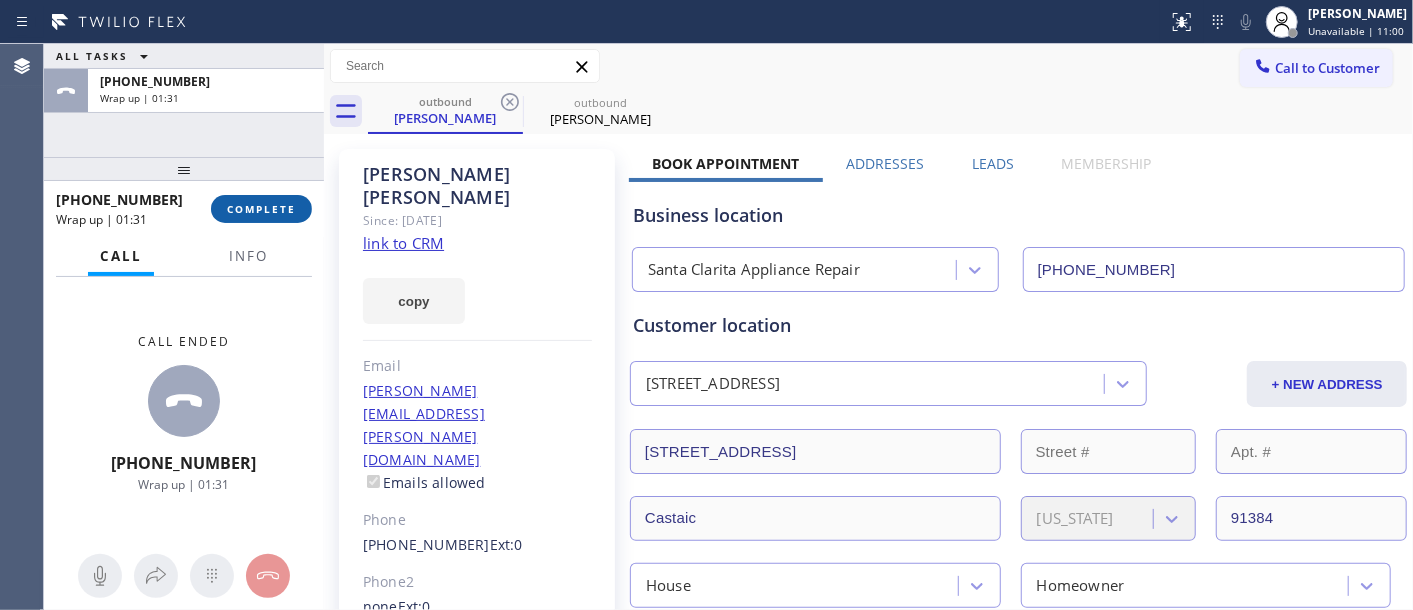
click at [265, 206] on span "COMPLETE" at bounding box center [261, 209] width 69 height 14
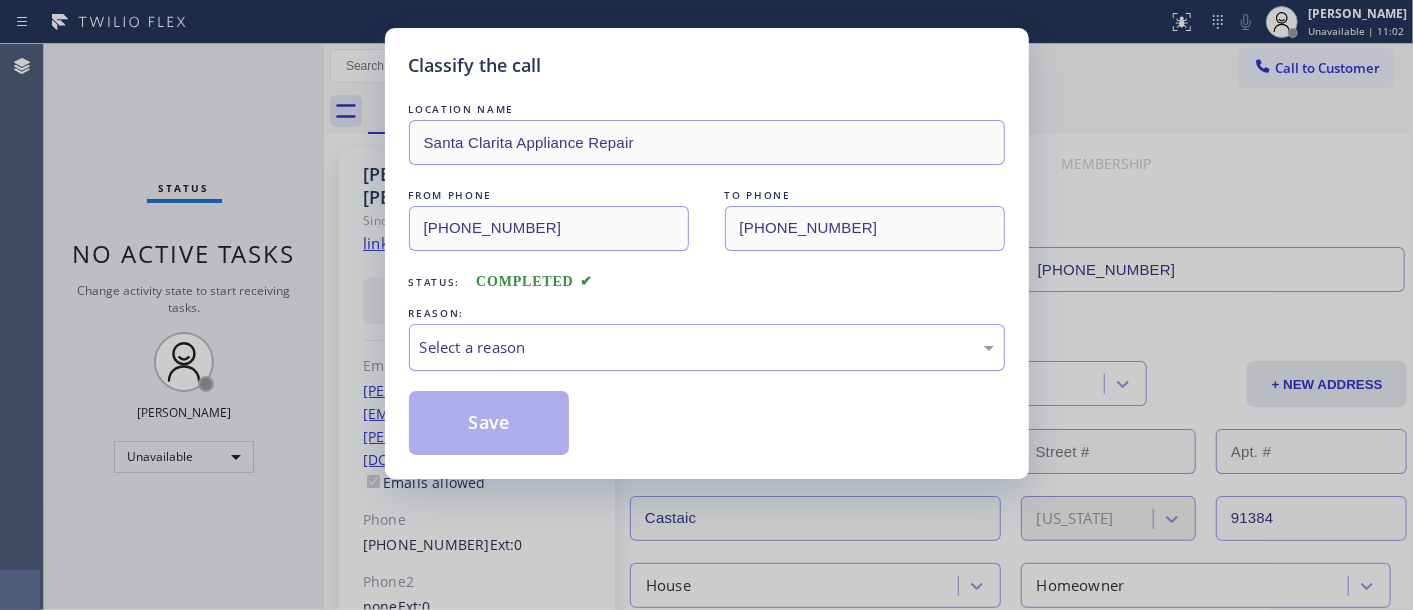
click at [493, 336] on div "Select a reason" at bounding box center [707, 347] width 574 height 23
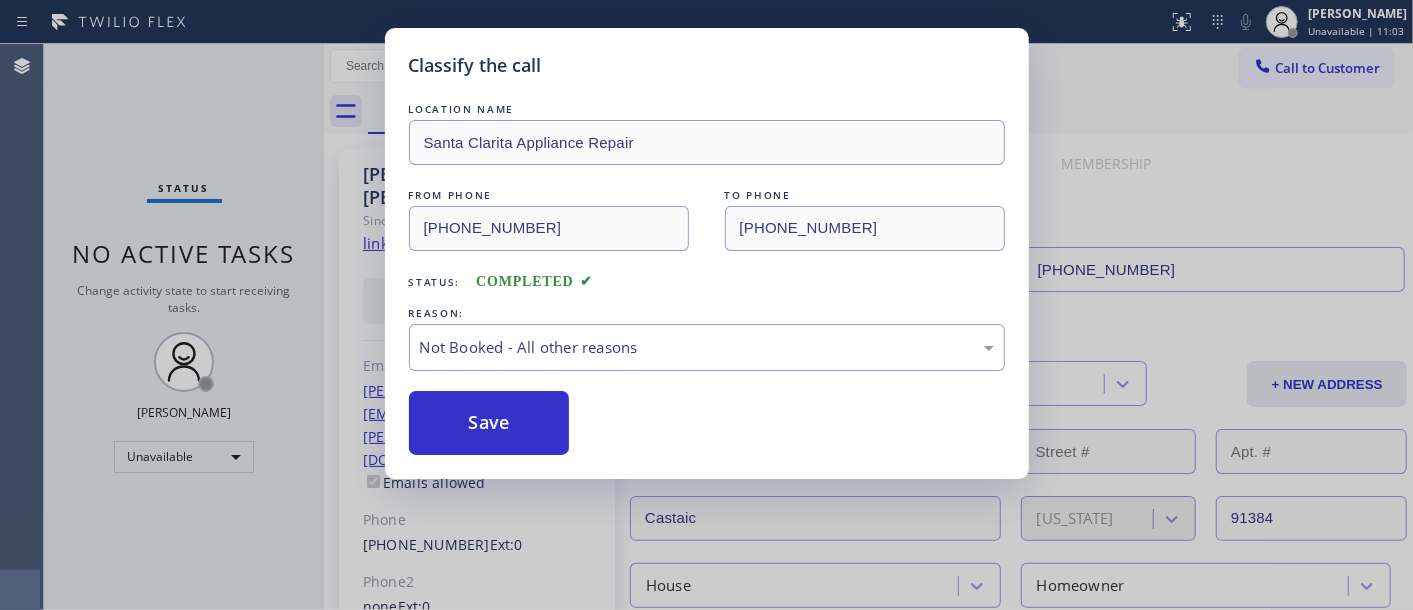
click at [505, 421] on button "Save" at bounding box center [489, 423] width 161 height 64
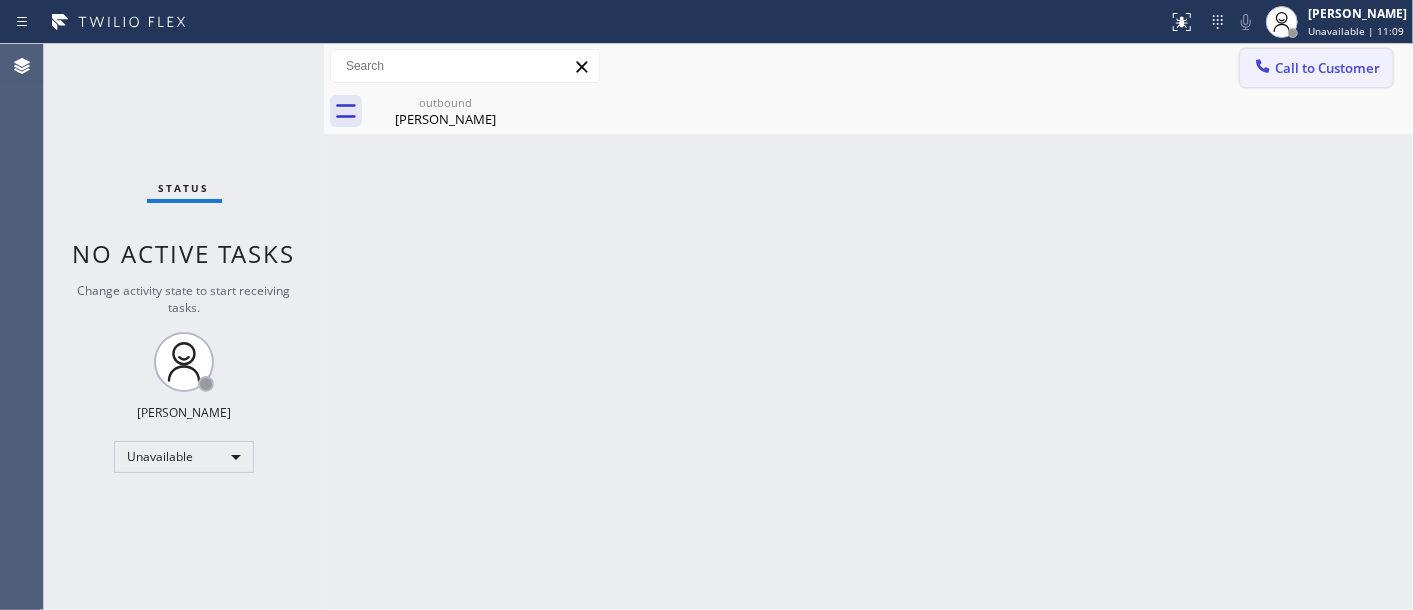
click at [1321, 55] on button "Call to Customer" at bounding box center [1316, 68] width 153 height 38
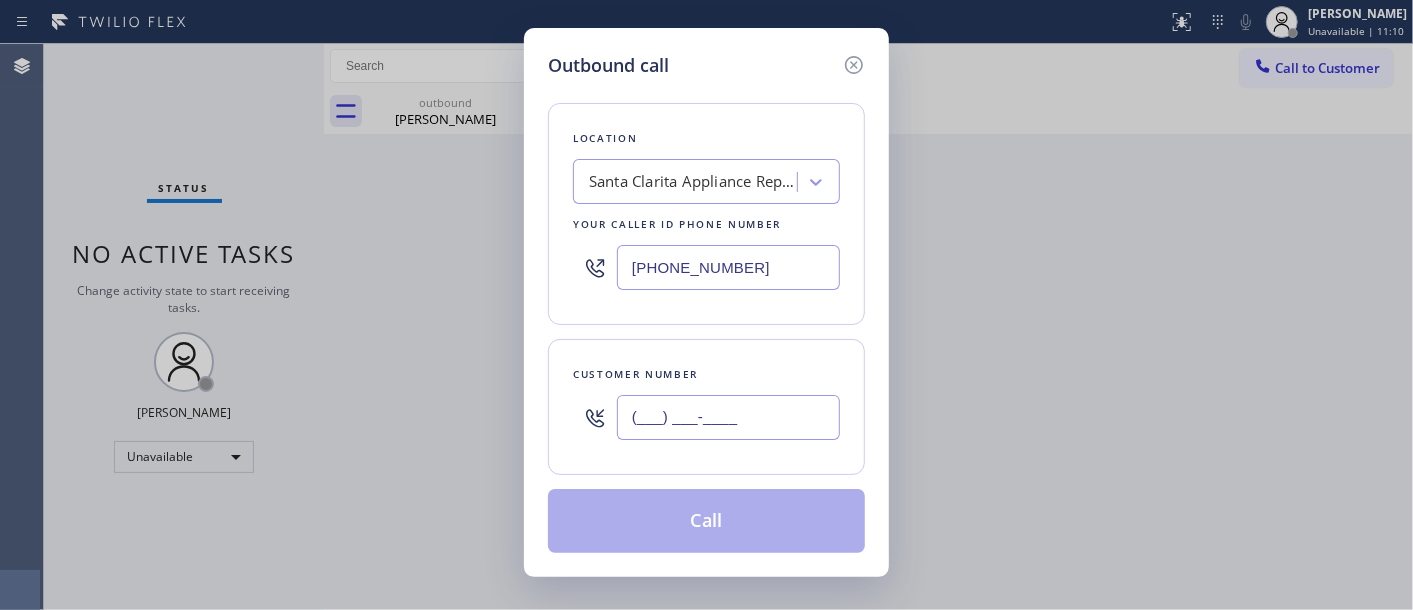
click at [661, 436] on input "(___) ___-____" at bounding box center [728, 417] width 223 height 45
paste input "626) 329-2921"
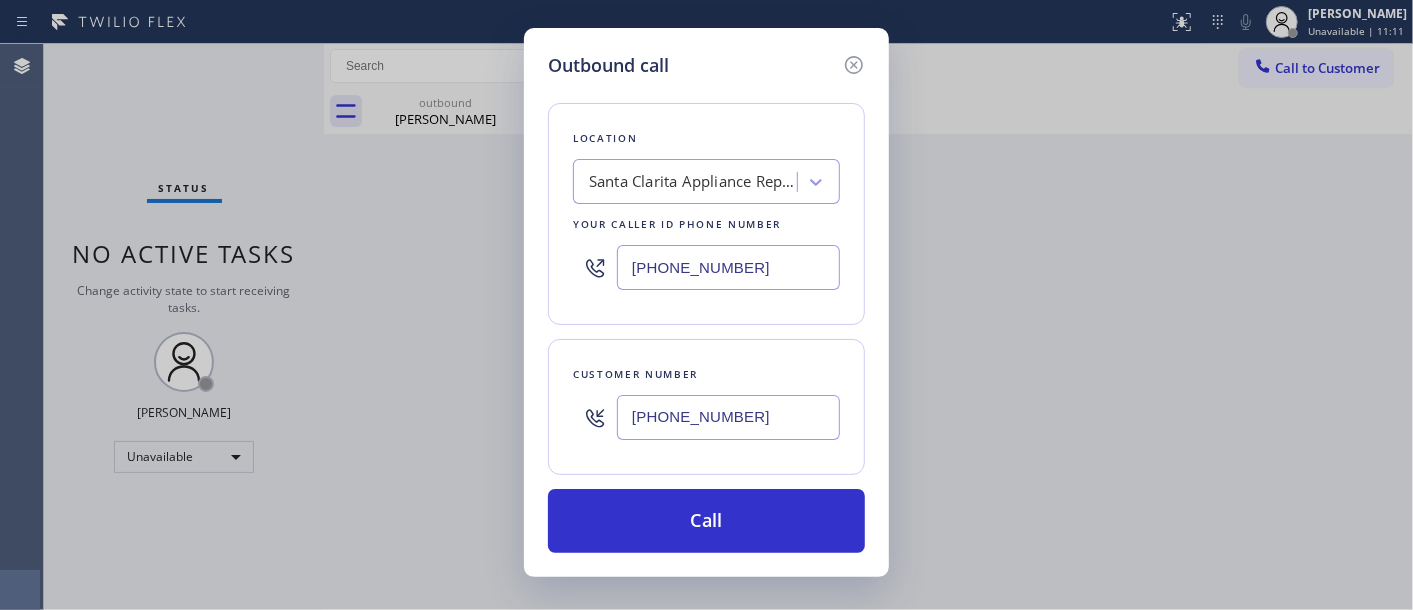
type input "(626) 329-2921"
drag, startPoint x: 756, startPoint y: 285, endPoint x: 528, endPoint y: 281, distance: 228.0
click at [545, 281] on div "Outbound call Location Santa Clarita Appliance Repair Your caller id phone numb…" at bounding box center [706, 302] width 365 height 549
paste input "323) 310-0103"
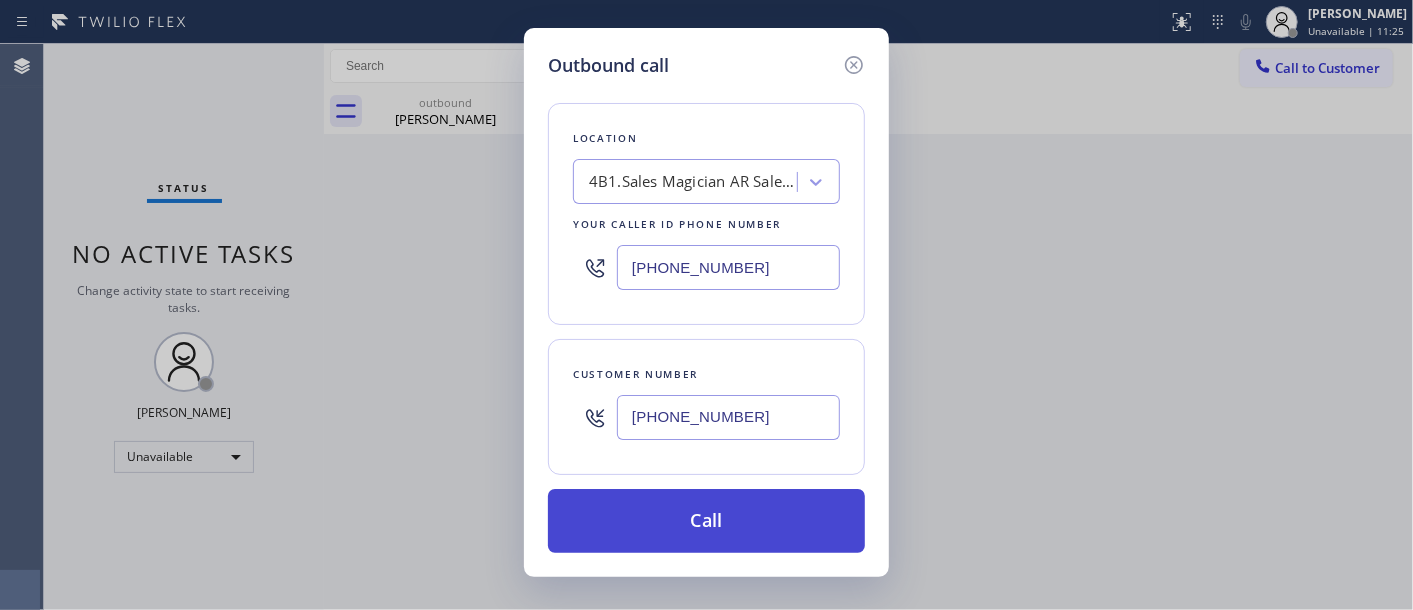
type input "(323) 310-0103"
click at [744, 505] on button "Call" at bounding box center [706, 521] width 317 height 64
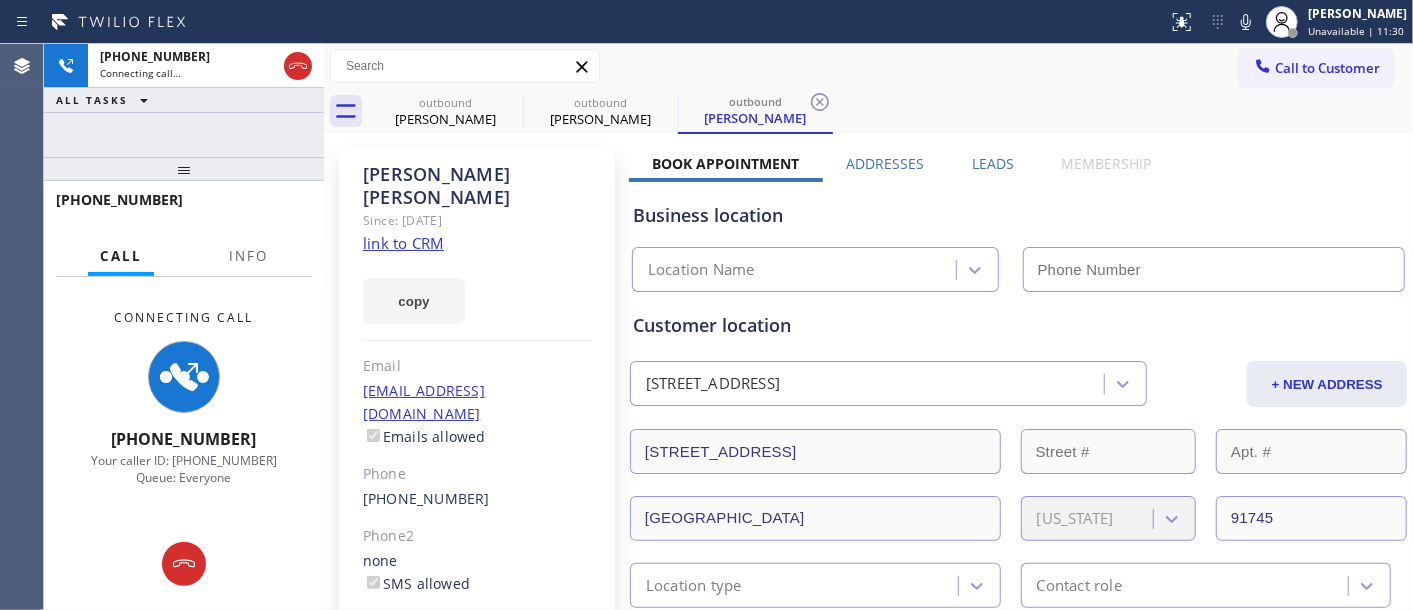
type input "(323) 310-0103"
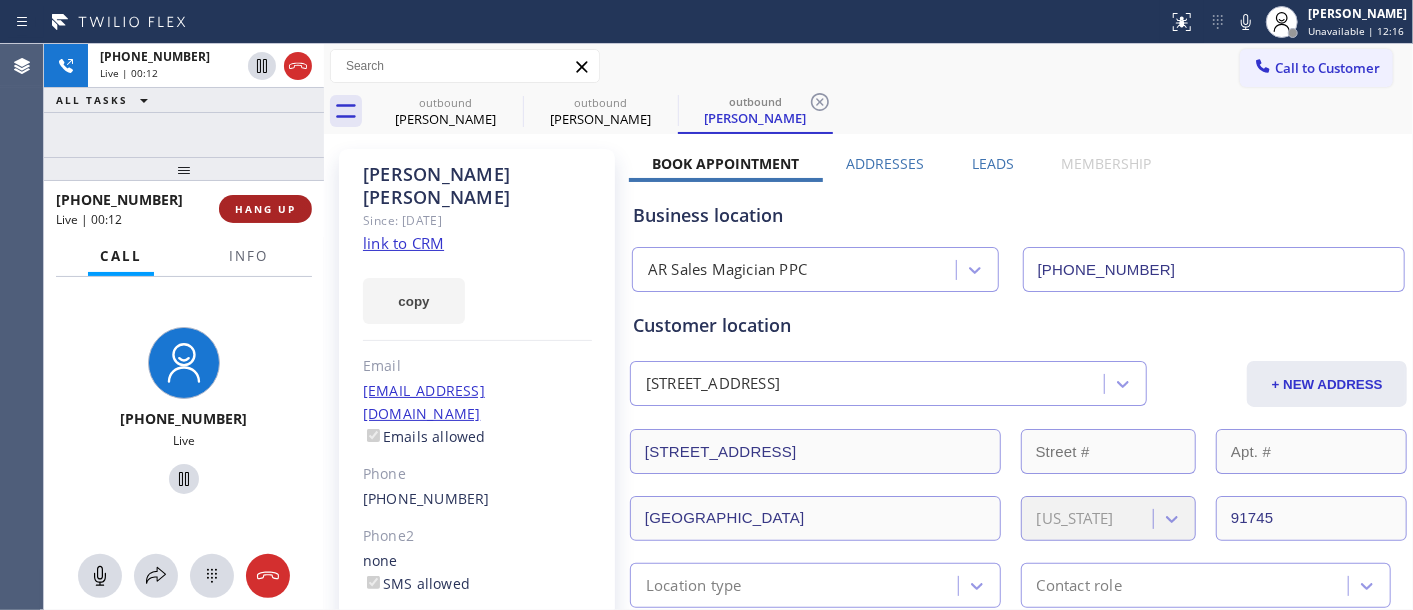
click at [283, 197] on button "HANG UP" at bounding box center [265, 209] width 93 height 28
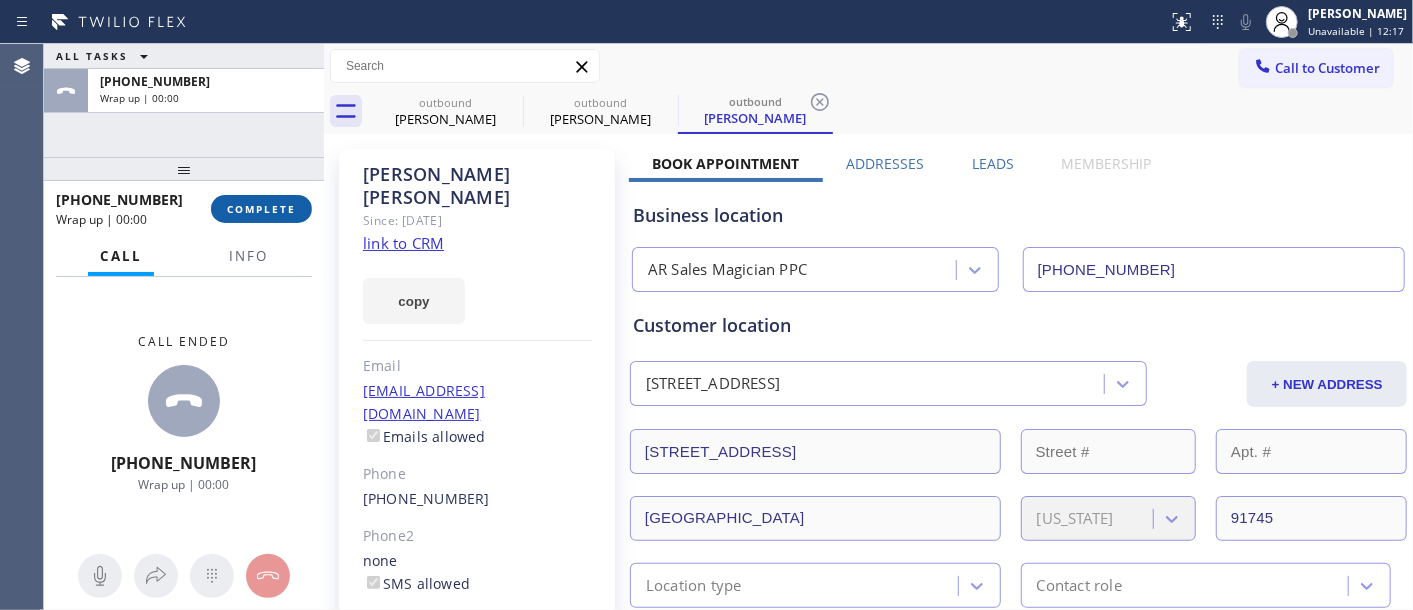
click at [281, 198] on button "COMPLETE" at bounding box center [261, 209] width 101 height 28
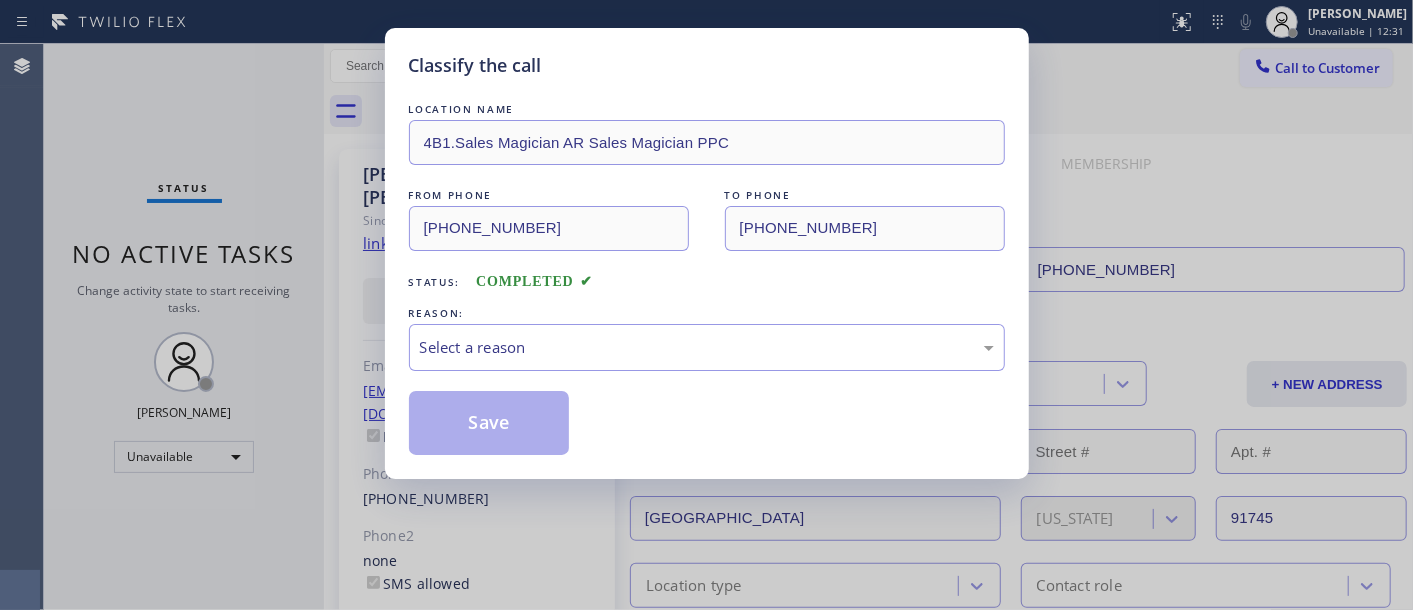
drag, startPoint x: 656, startPoint y: 441, endPoint x: 641, endPoint y: 400, distance: 43.7
click at [654, 440] on div "Save" at bounding box center [707, 423] width 596 height 64
click at [641, 400] on div "Save" at bounding box center [707, 423] width 596 height 64
click at [617, 375] on div "LOCATION NAME 4B1.Sales Magician AR Sales Magician PPC FROM PHONE (323) 310-010…" at bounding box center [707, 277] width 596 height 356
click at [568, 305] on div "REASON:" at bounding box center [707, 313] width 596 height 21
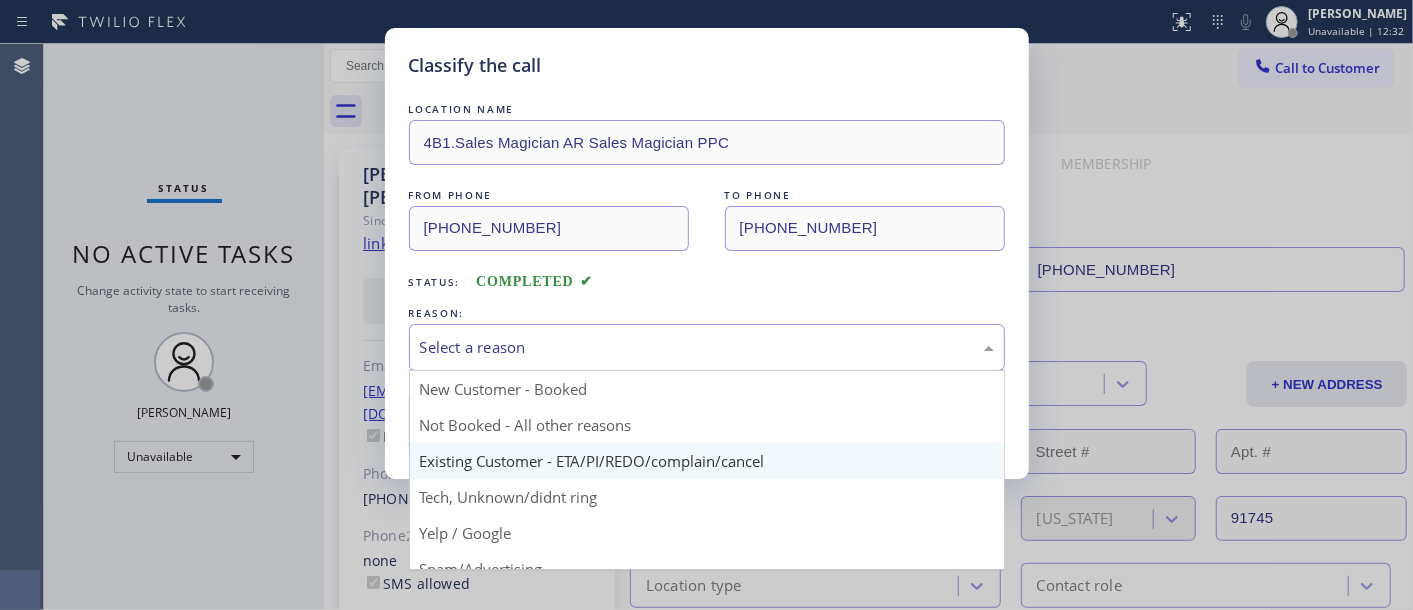
drag, startPoint x: 551, startPoint y: 352, endPoint x: 541, endPoint y: 467, distance: 115.4
click at [550, 352] on div "Select a reason" at bounding box center [707, 347] width 574 height 23
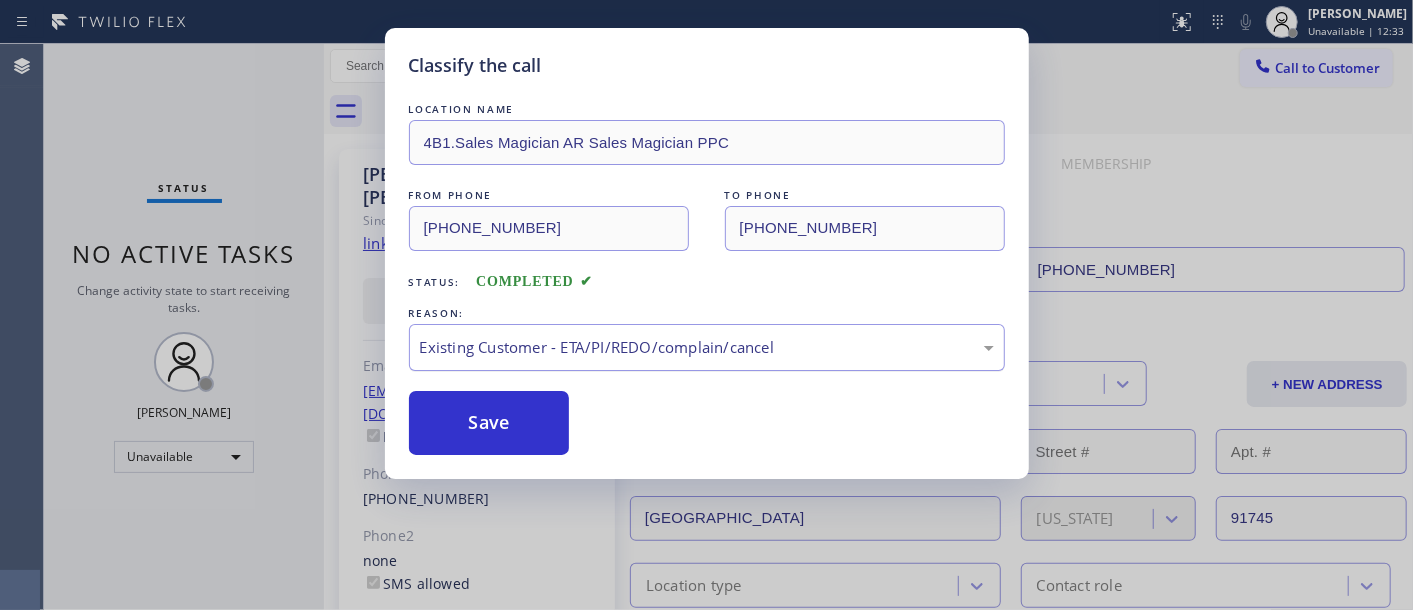
click at [531, 343] on div "Existing Customer - ETA/PI/REDO/complain/cancel" at bounding box center [707, 347] width 574 height 23
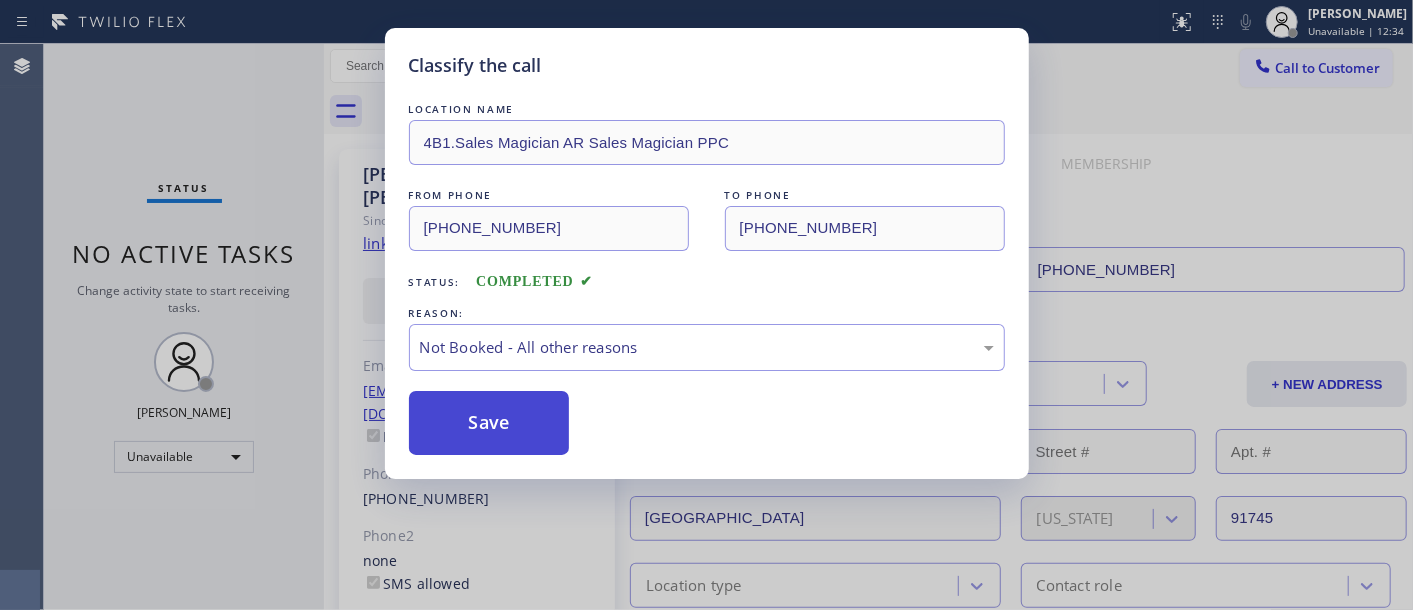
click at [523, 428] on button "Save" at bounding box center [489, 423] width 161 height 64
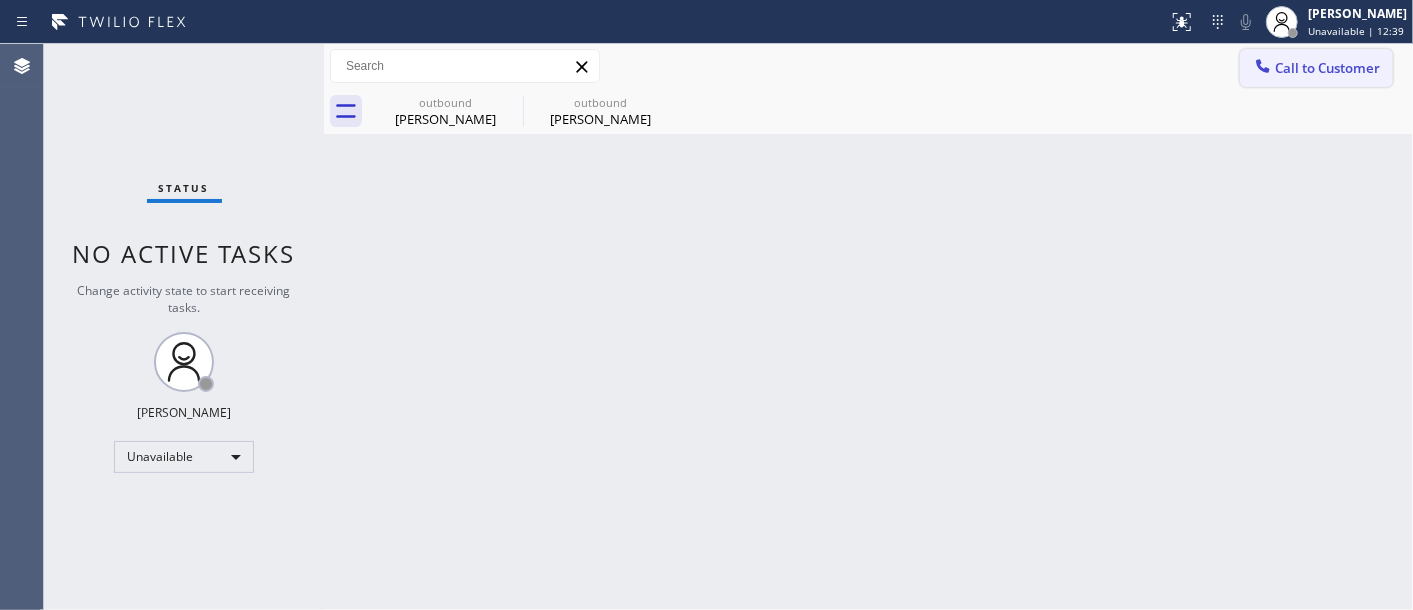
drag, startPoint x: 1314, startPoint y: 52, endPoint x: 1096, endPoint y: 186, distance: 255.8
click at [1313, 52] on button "Call to Customer" at bounding box center [1316, 68] width 153 height 38
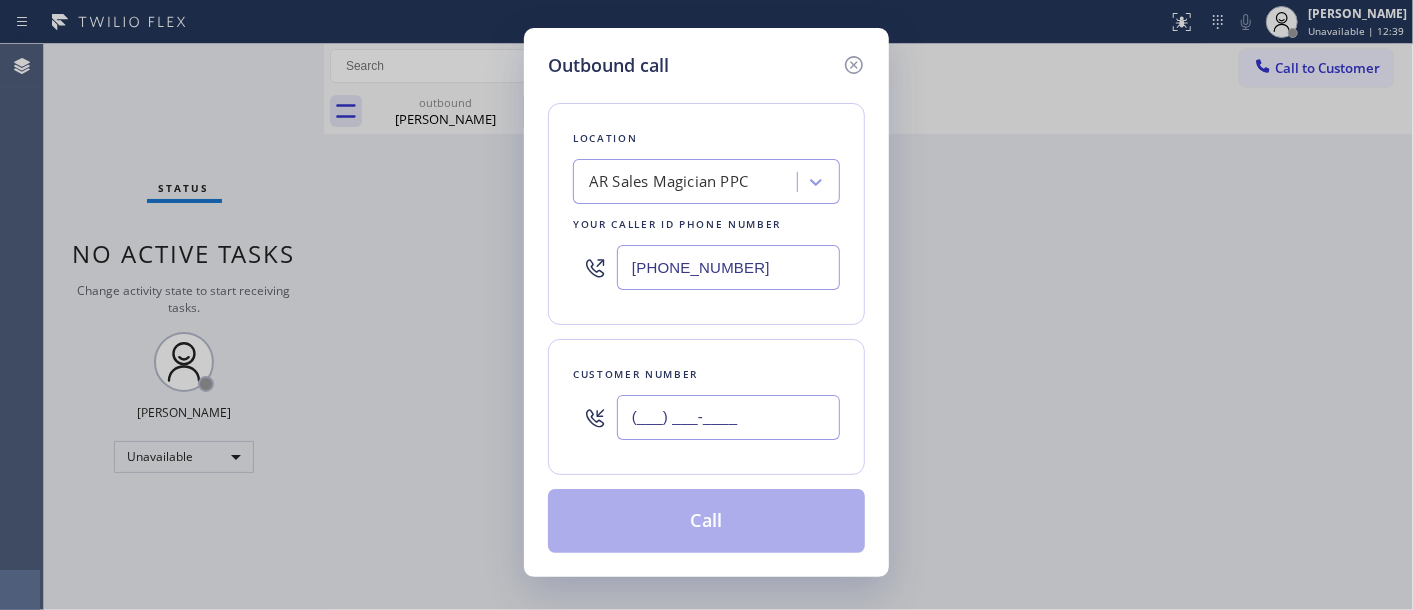
click at [745, 398] on input "(___) ___-____" at bounding box center [728, 417] width 223 height 45
paste input "415) 902-4919"
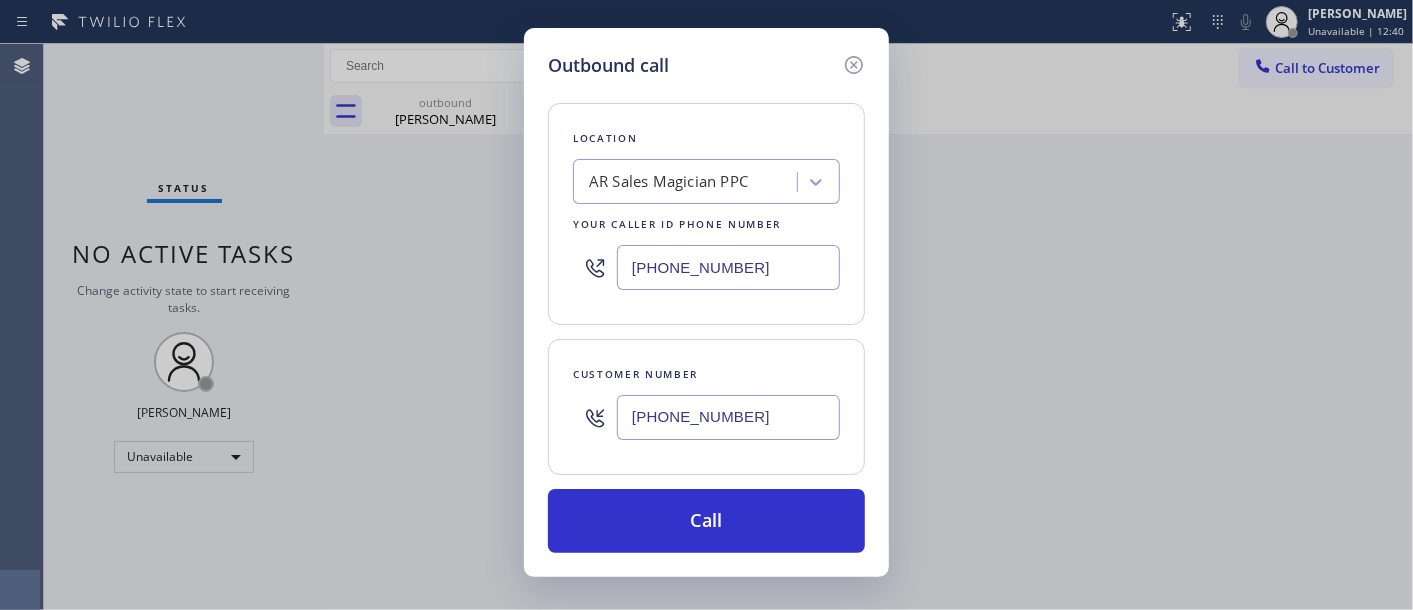
type input "(415) 902-4919"
drag, startPoint x: 595, startPoint y: 222, endPoint x: 560, endPoint y: 224, distance: 35.1
click at [571, 222] on div "Location AR Sales Magician PPC Your caller id phone number (323) 310-0103" at bounding box center [706, 214] width 317 height 222
paste input "855) 731-4952"
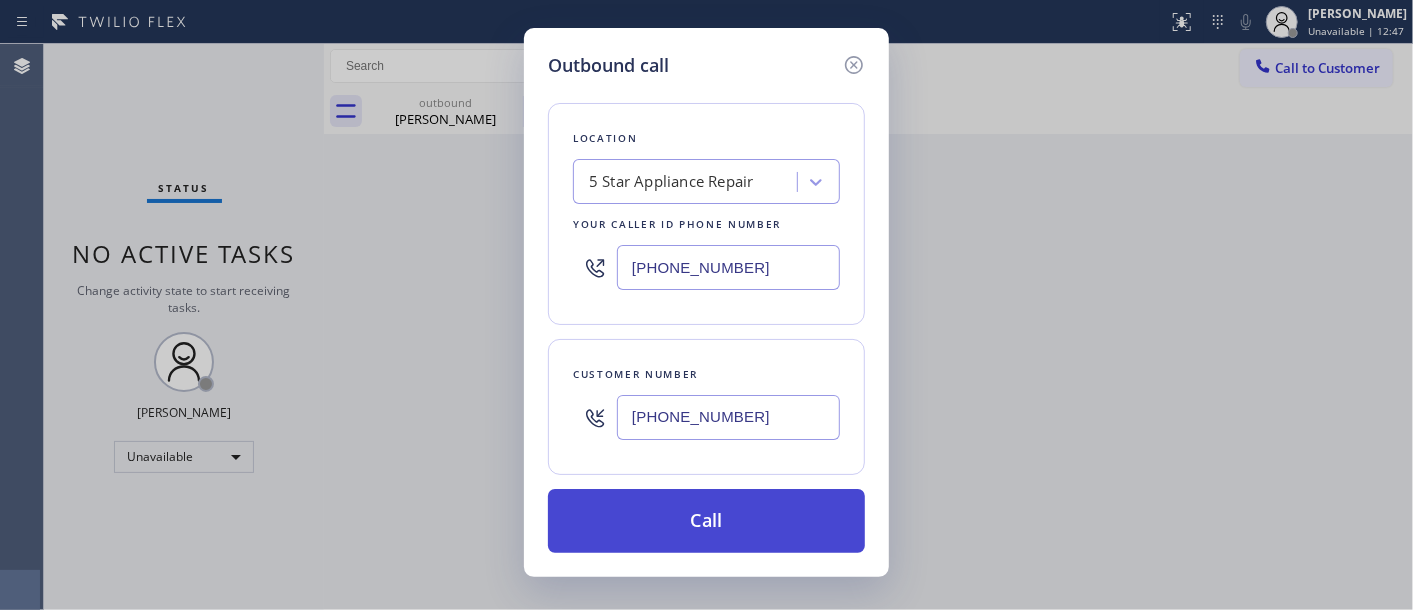
type input "(855) 731-4952"
click at [796, 516] on button "Call" at bounding box center [706, 521] width 317 height 64
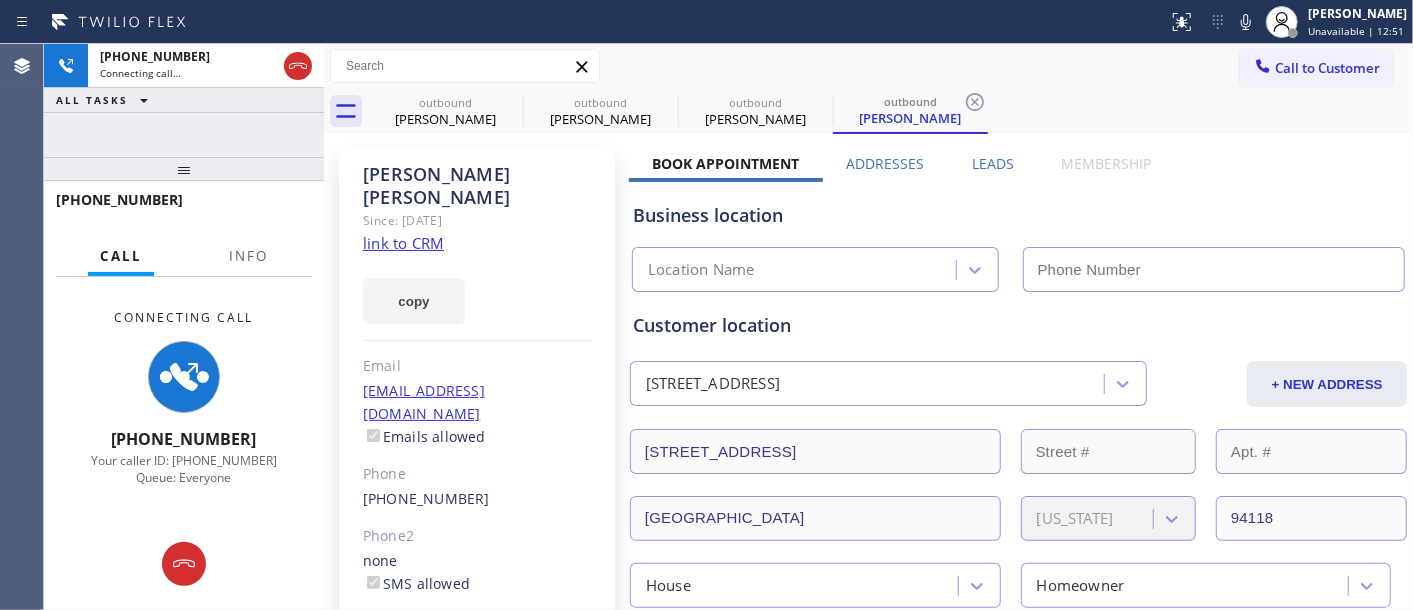
type input "(855) 731-4952"
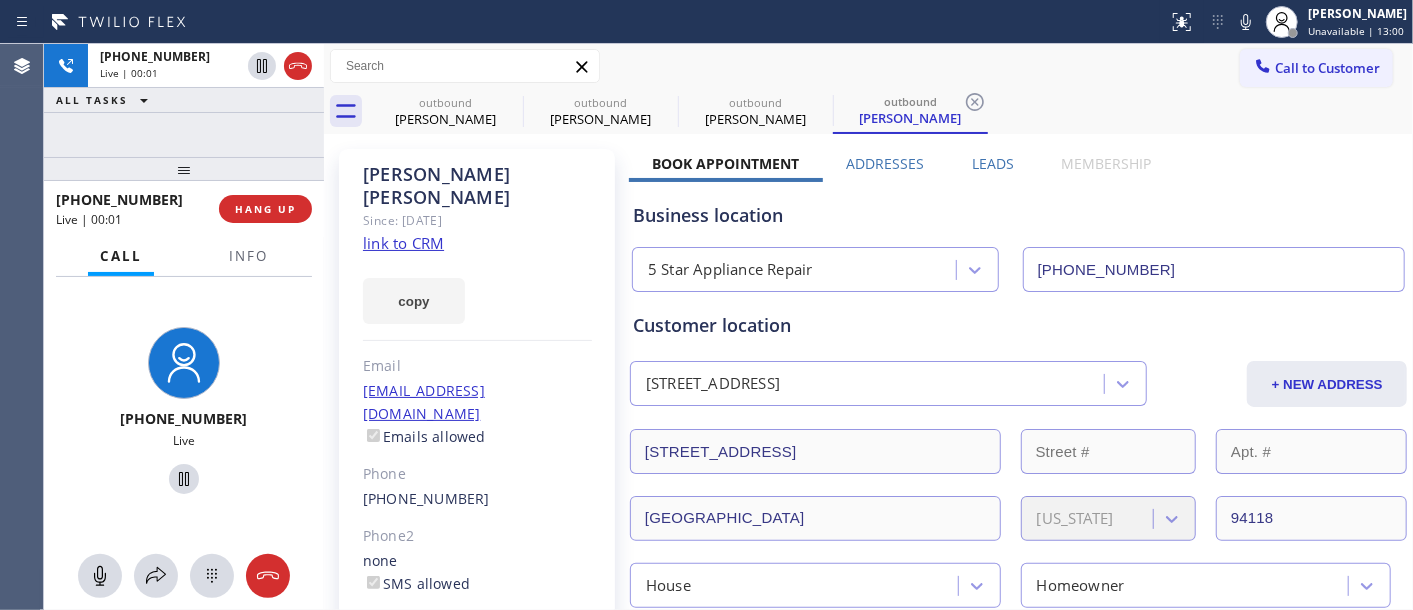
drag, startPoint x: 312, startPoint y: 184, endPoint x: 306, endPoint y: 195, distance: 12.5
click at [312, 181] on div at bounding box center [184, 169] width 280 height 24
click at [304, 196] on button "HANG UP" at bounding box center [265, 209] width 93 height 28
click at [301, 200] on button "HANG UP" at bounding box center [265, 209] width 93 height 28
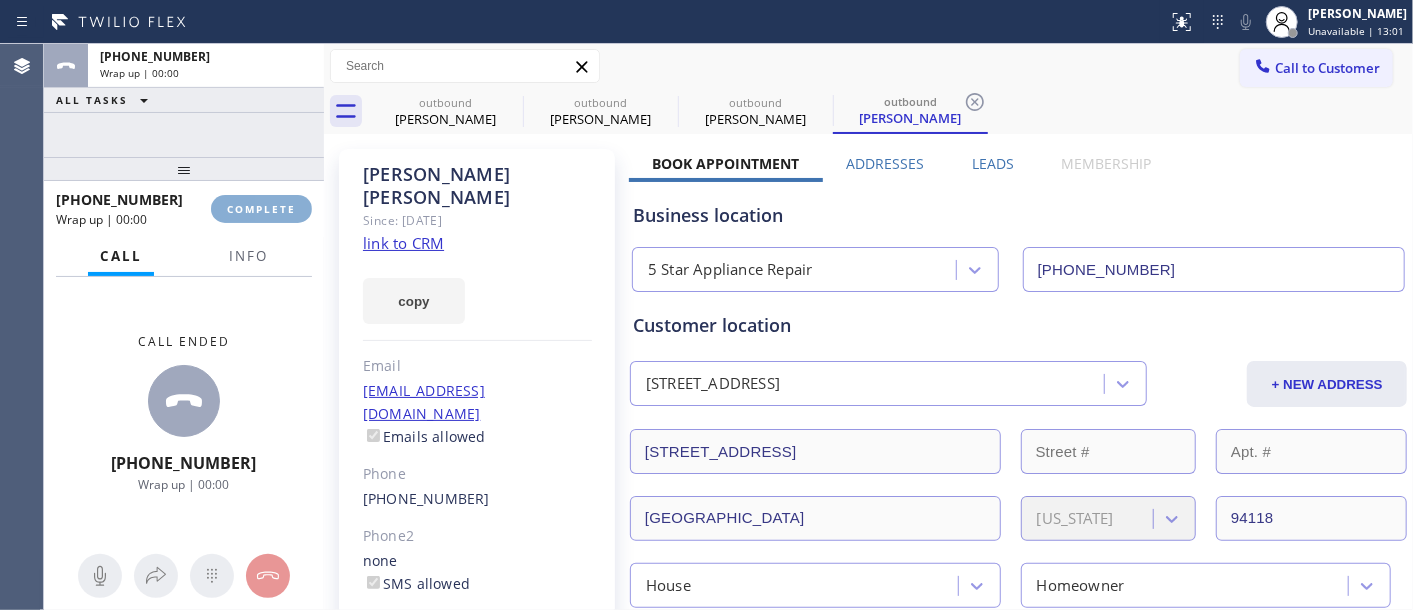
click at [301, 201] on button "COMPLETE" at bounding box center [261, 209] width 101 height 28
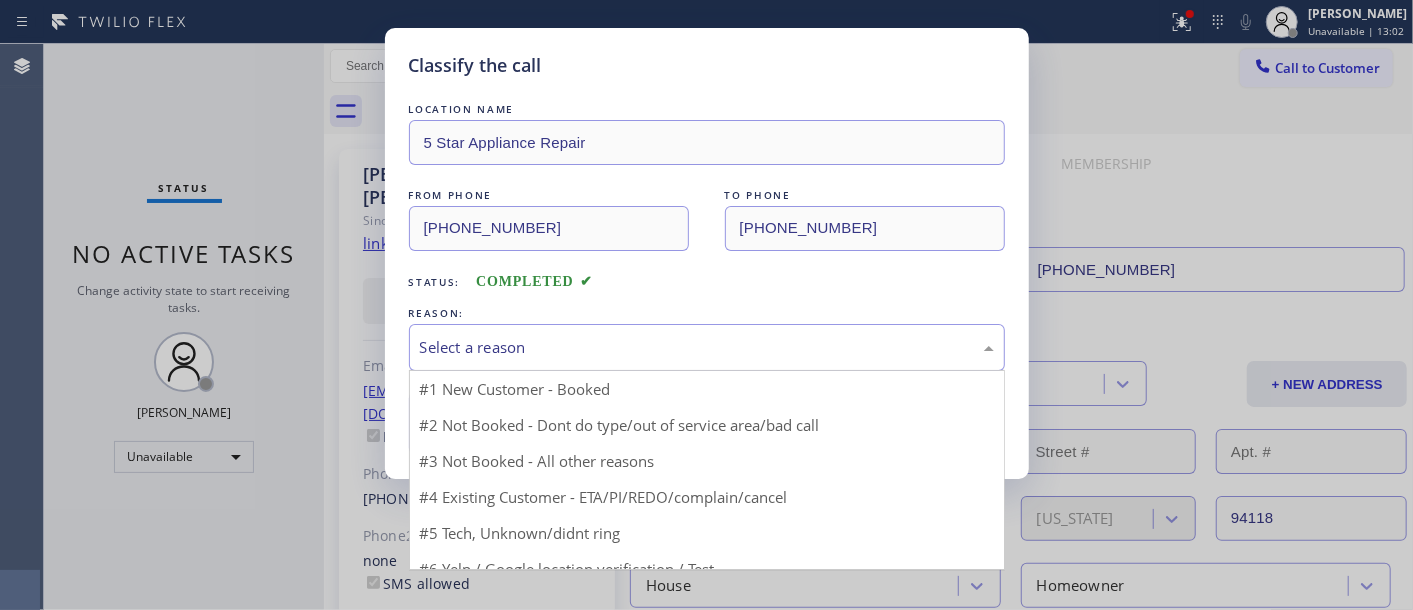
click at [503, 342] on div "Select a reason" at bounding box center [707, 347] width 574 height 23
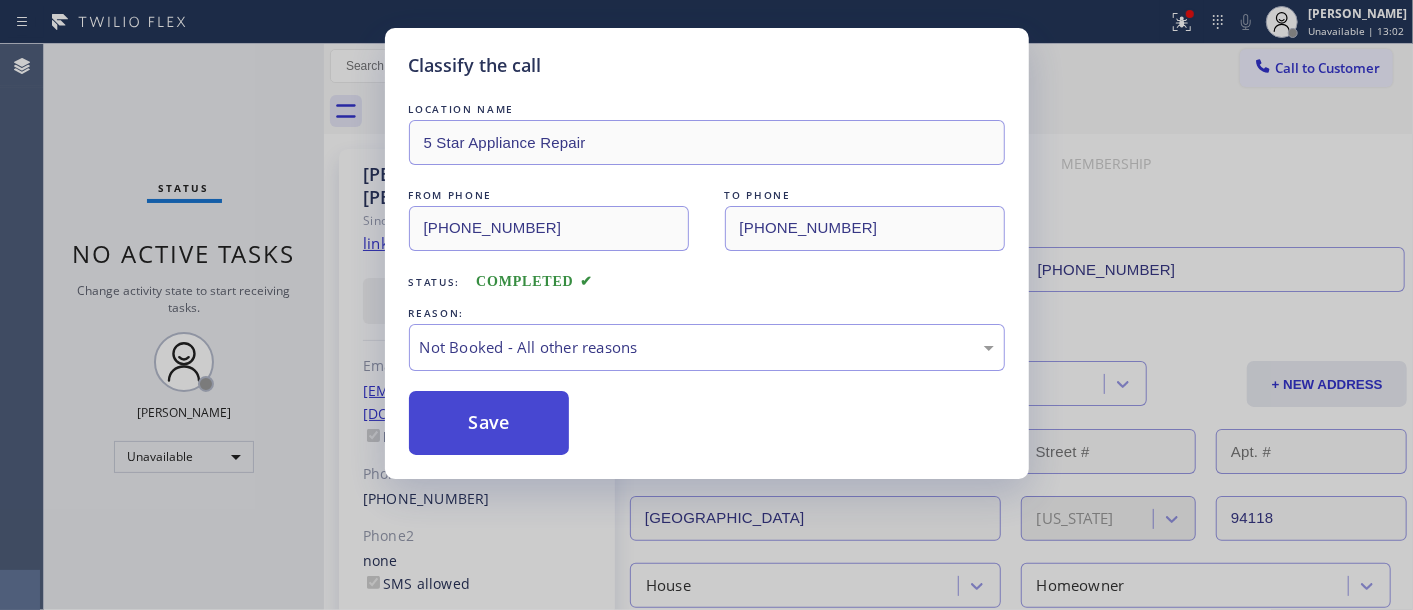
click at [517, 427] on button "Save" at bounding box center [489, 423] width 161 height 64
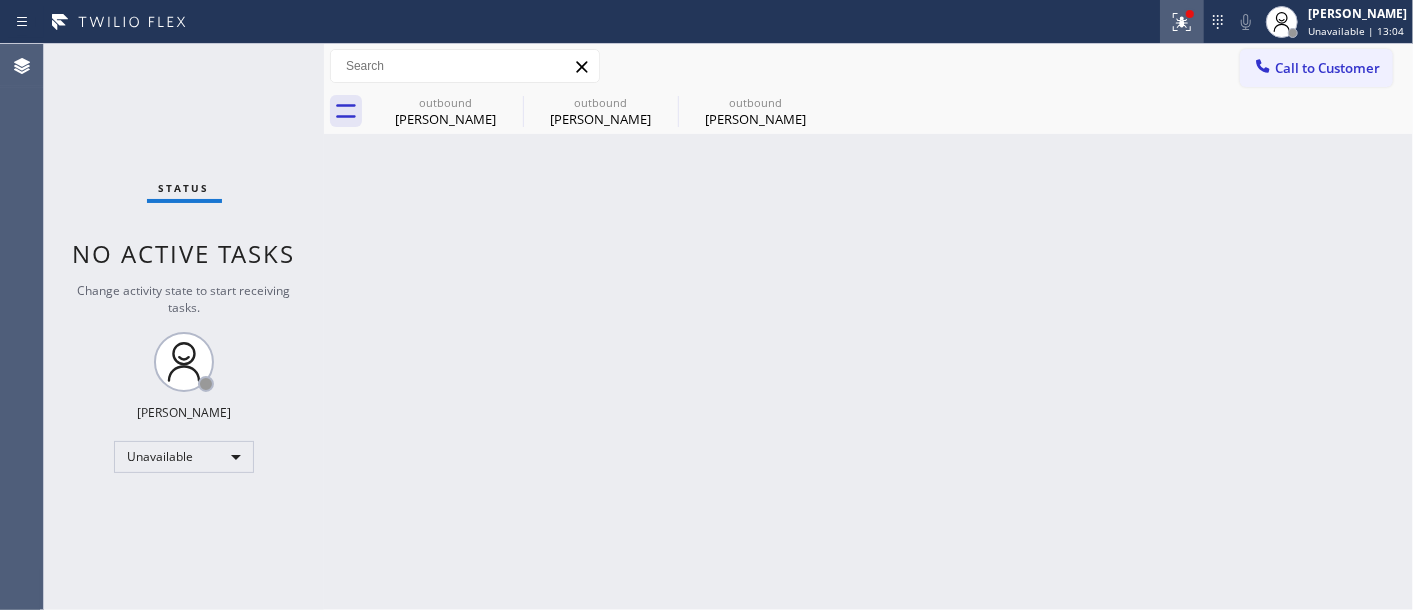
click at [1191, 27] on div at bounding box center [1182, 22] width 44 height 24
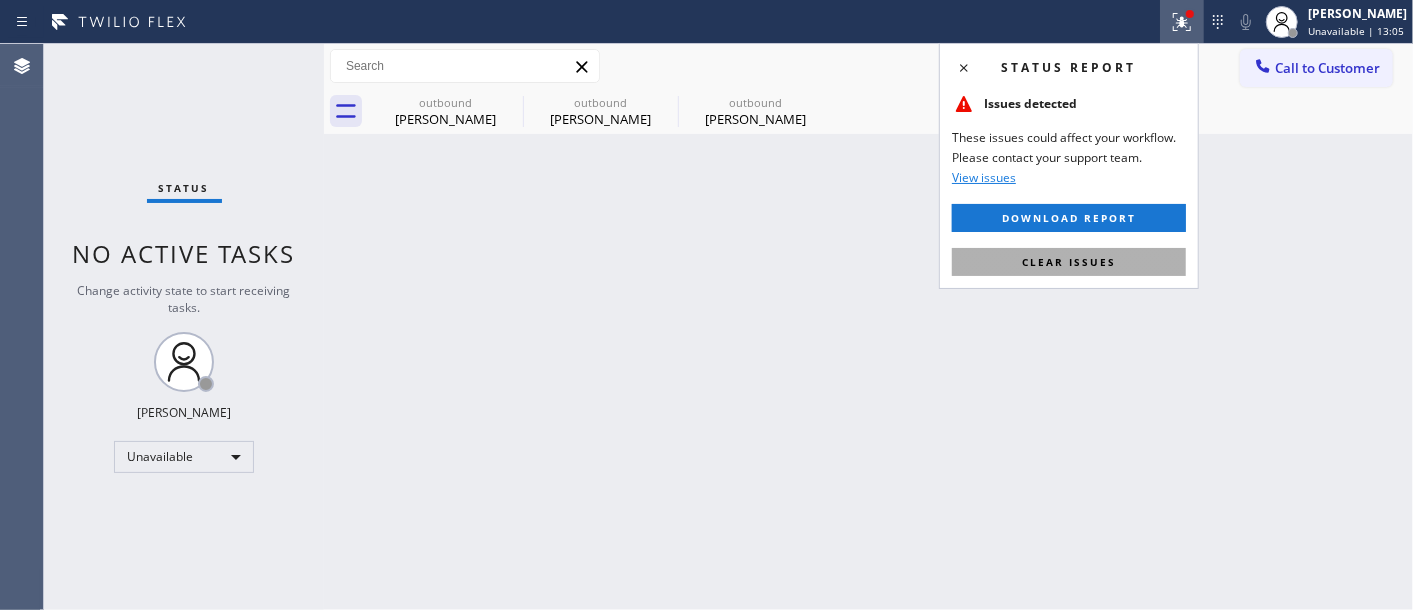
click at [1080, 264] on span "Clear issues" at bounding box center [1069, 262] width 94 height 14
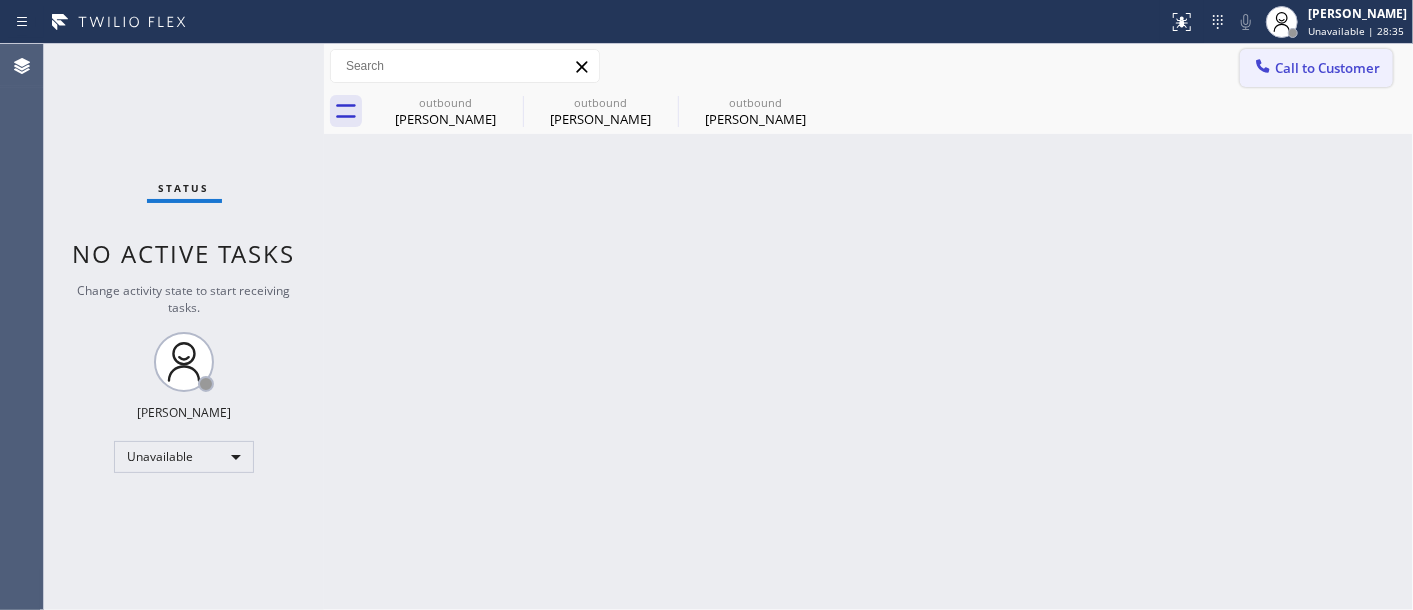
click at [1280, 73] on span "Call to Customer" at bounding box center [1327, 68] width 105 height 18
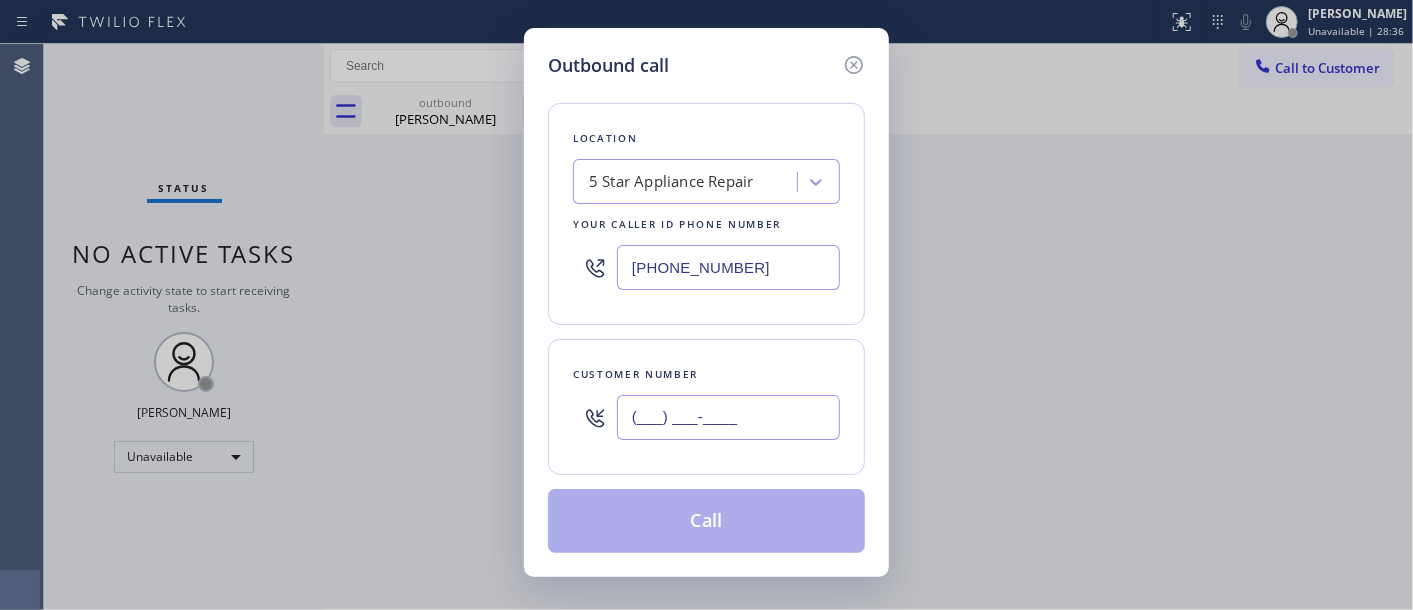
click at [726, 425] on input "(___) ___-____" at bounding box center [728, 417] width 223 height 45
paste input "626) 200-9052"
type input "(626) 200-9052"
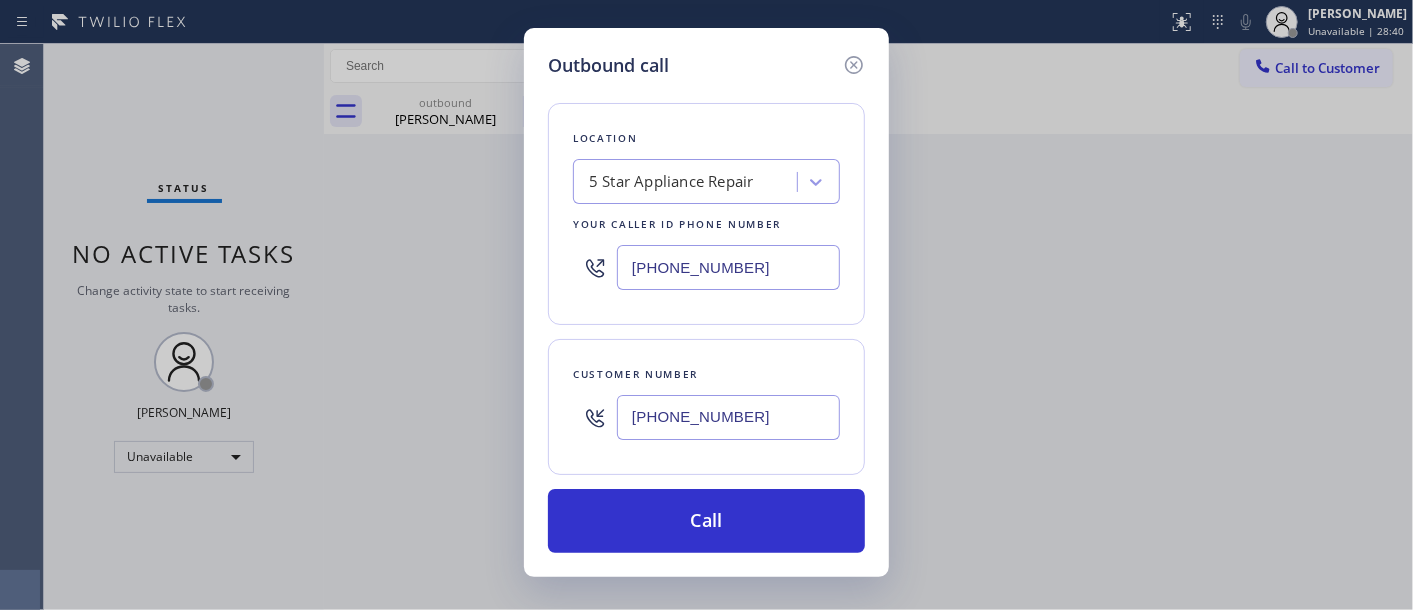
drag, startPoint x: 788, startPoint y: 274, endPoint x: 540, endPoint y: 265, distance: 248.1
click at [534, 260] on div "Outbound call Location 5 Star Appliance Repair Your caller id phone number (855…" at bounding box center [706, 302] width 365 height 549
paste input "323) 870-7123"
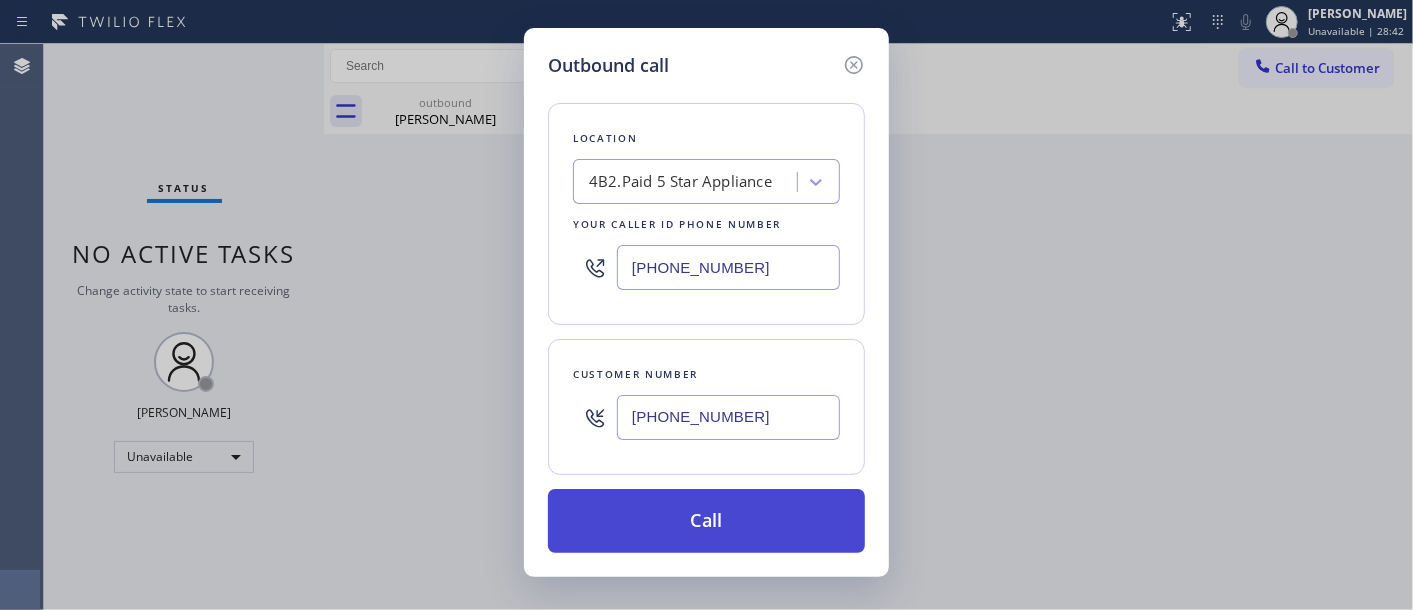
type input "(323) 870-7123"
click at [747, 507] on button "Call" at bounding box center [706, 521] width 317 height 64
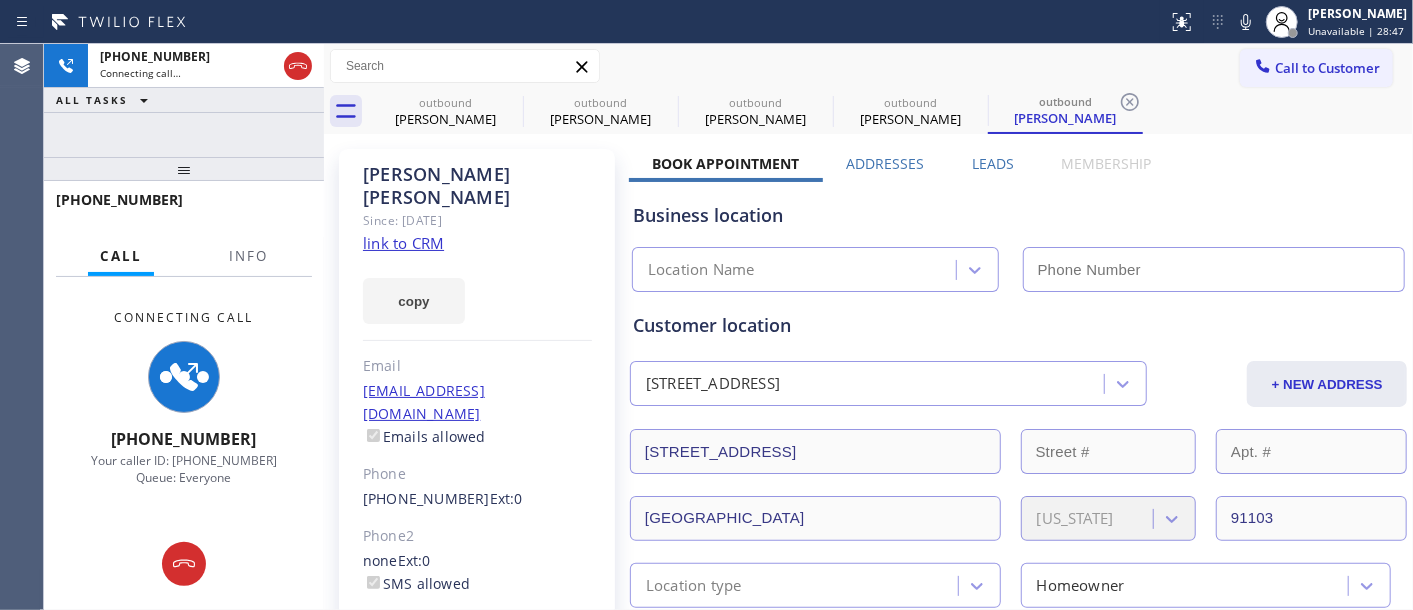
type input "(323) 870-7123"
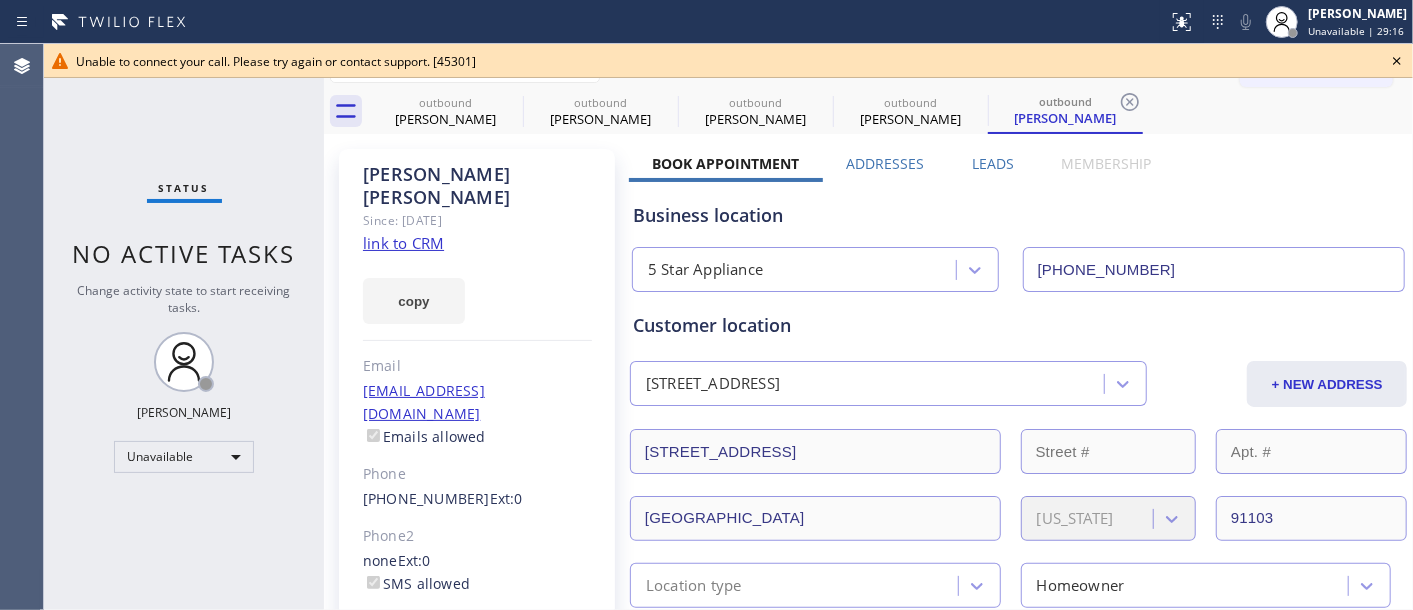
click at [961, 222] on div "Business location" at bounding box center [1018, 215] width 771 height 27
click at [1388, 54] on icon at bounding box center [1397, 61] width 24 height 24
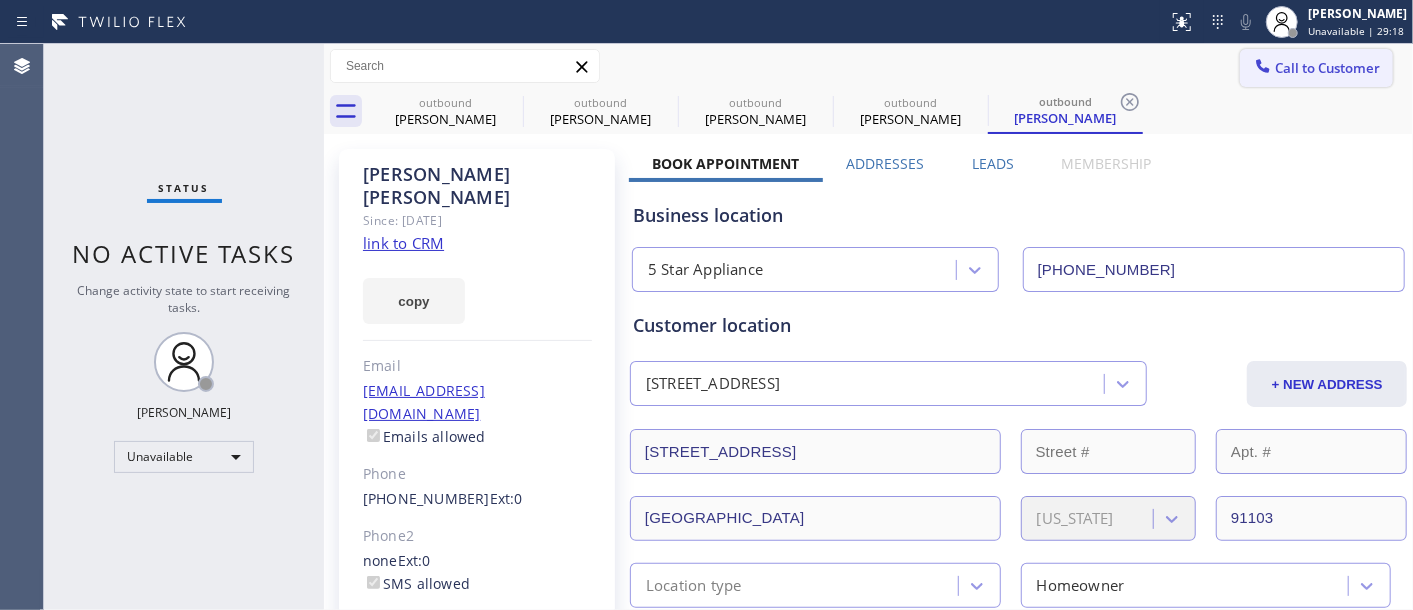
click at [1295, 59] on span "Call to Customer" at bounding box center [1327, 68] width 105 height 18
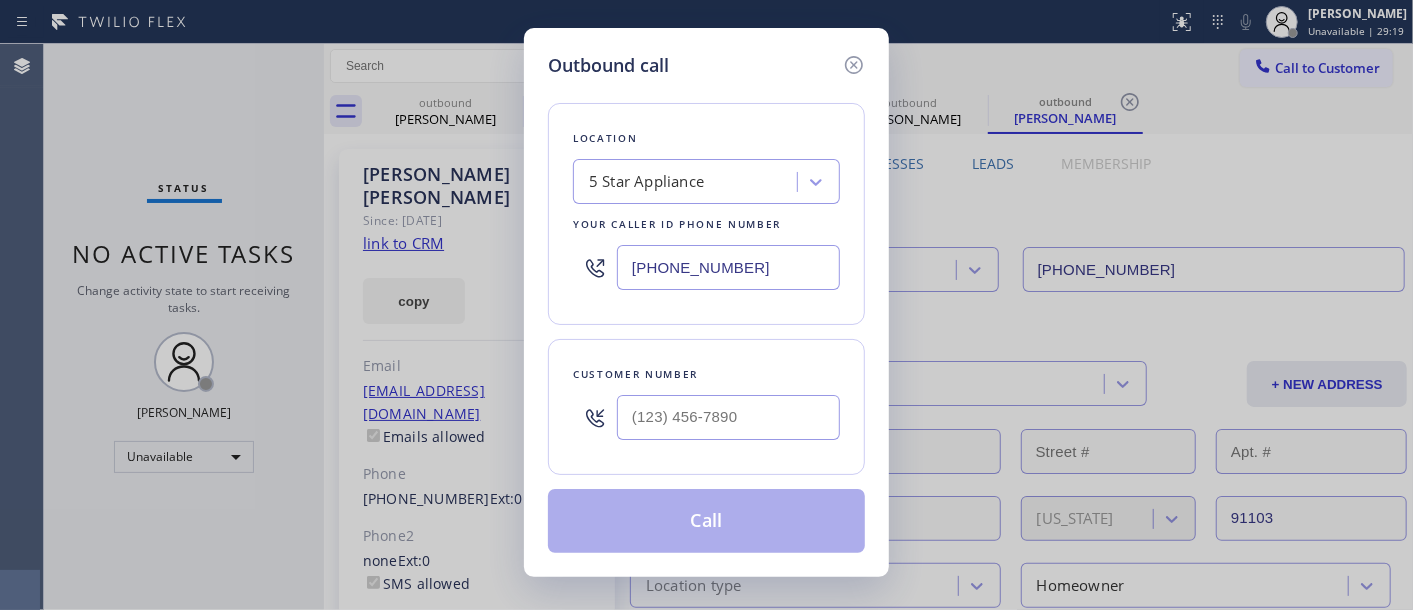
click at [705, 447] on div at bounding box center [728, 417] width 223 height 65
click at [716, 435] on input "(___) ___-____" at bounding box center [728, 417] width 223 height 45
paste input "323) 870-7123"
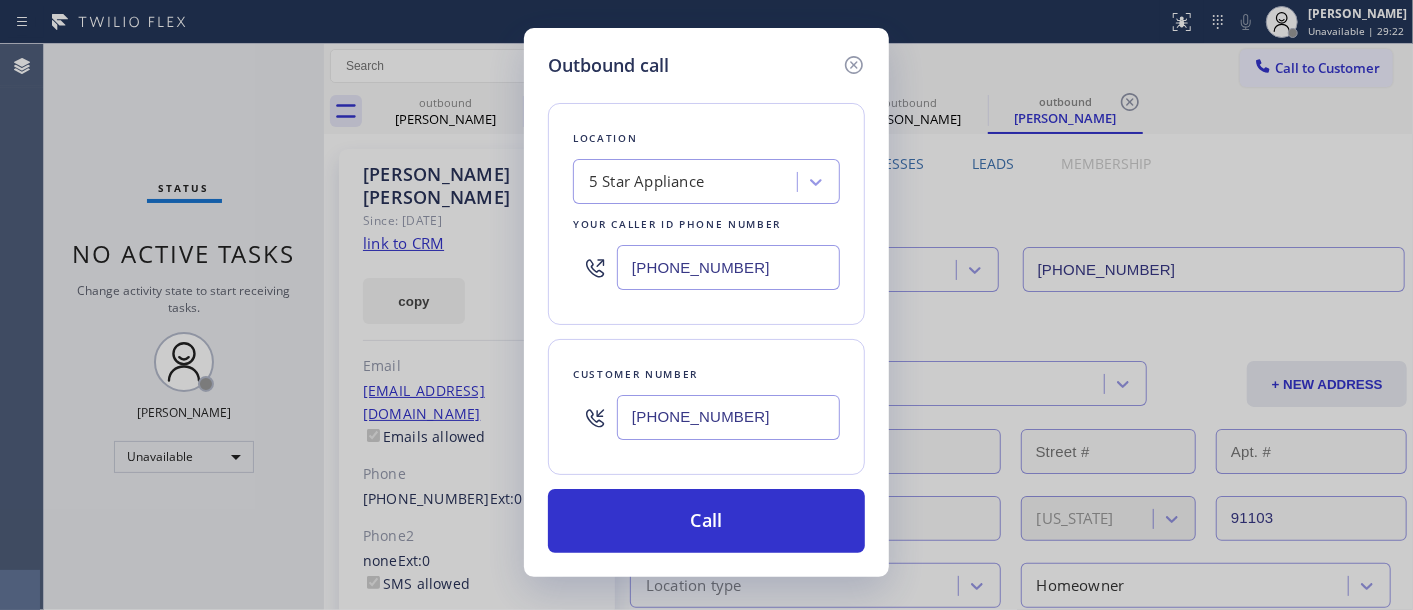
drag, startPoint x: 513, startPoint y: 455, endPoint x: 485, endPoint y: 455, distance: 28.0
click at [485, 455] on div "Outbound call Location 5 Star Appliance Your caller id phone number (323) 870-7…" at bounding box center [706, 305] width 1413 height 610
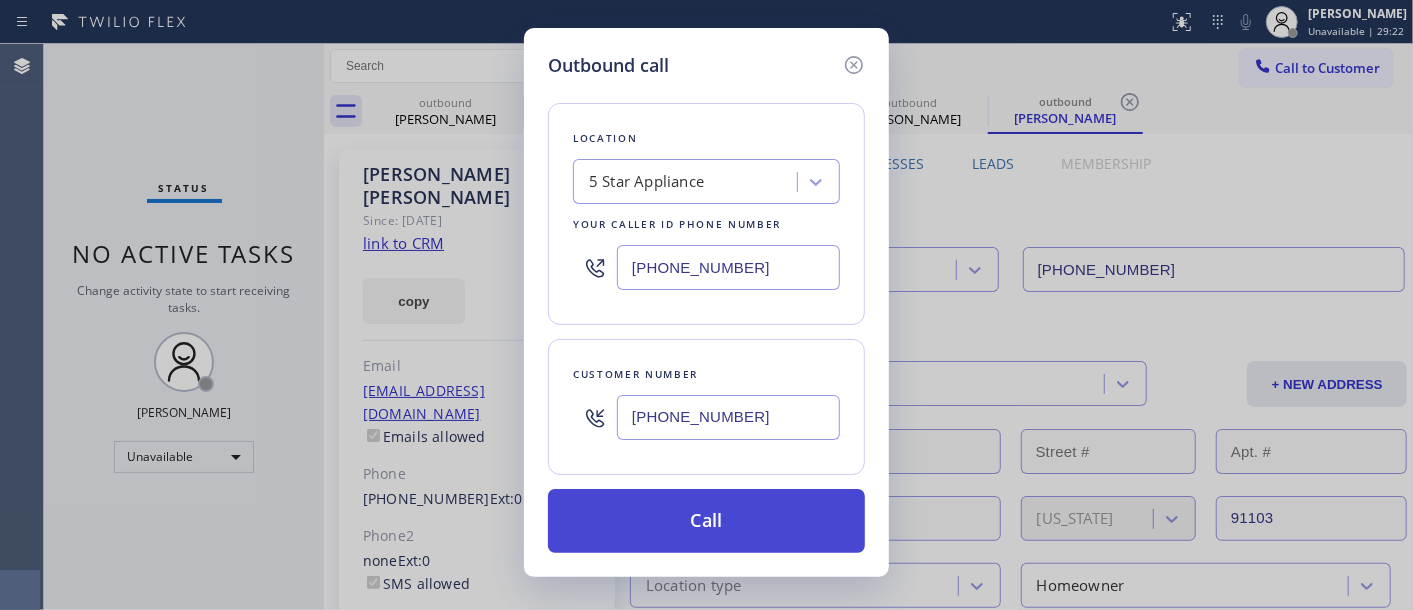
paste input "626) 200-9052"
type input "(626) 200-9052"
click at [764, 533] on button "Call" at bounding box center [706, 521] width 317 height 64
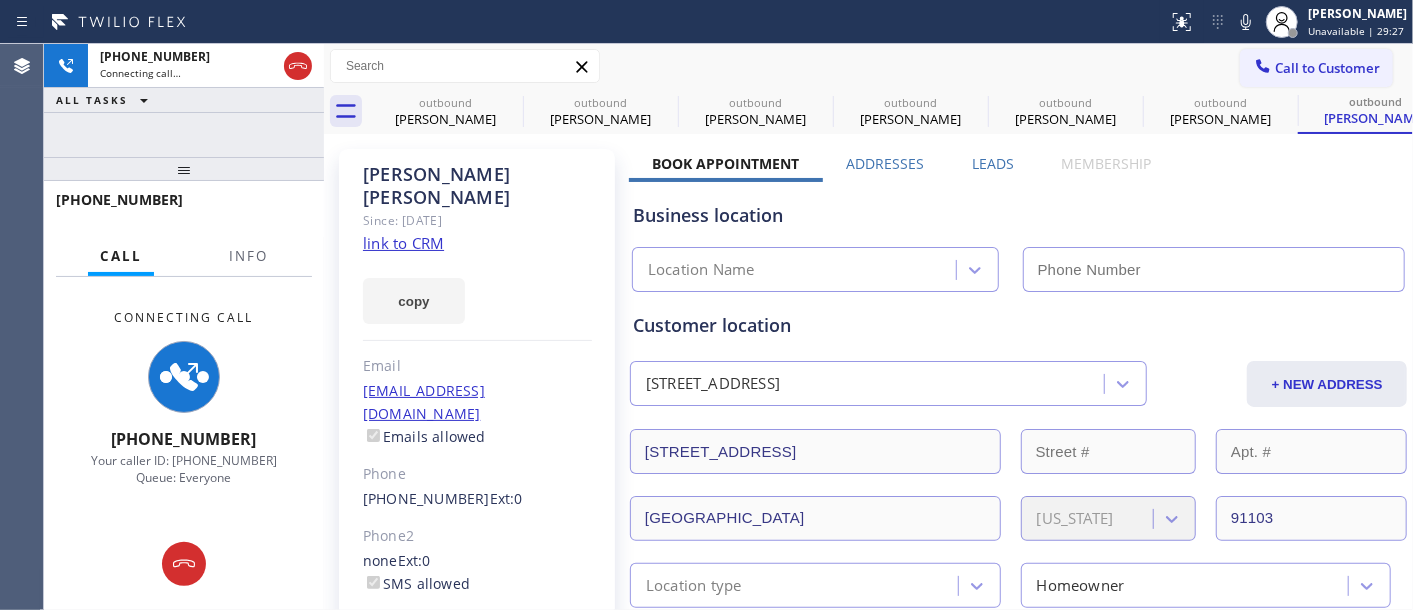
type input "(323) 870-7123"
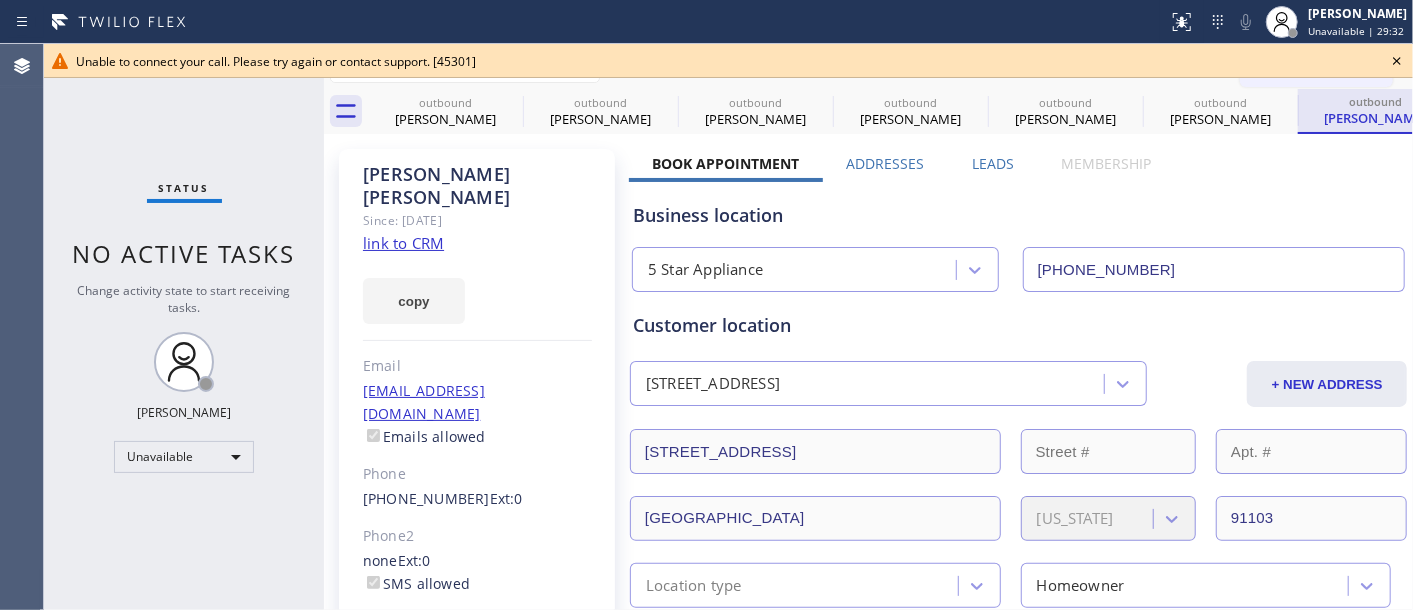
drag, startPoint x: 1388, startPoint y: 64, endPoint x: 1313, endPoint y: 91, distance: 79.7
click at [1388, 64] on icon at bounding box center [1397, 61] width 24 height 24
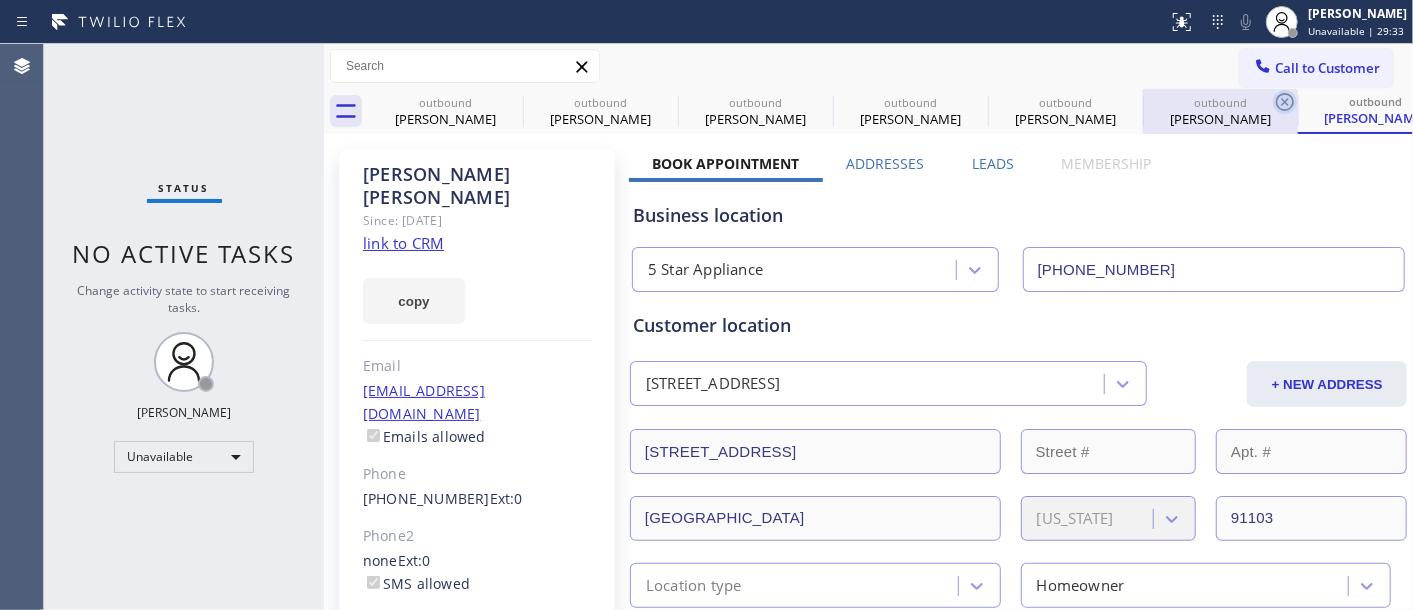
click at [1292, 98] on icon at bounding box center [1285, 102] width 18 height 18
click at [1308, 84] on button "Call to Customer" at bounding box center [1316, 68] width 153 height 38
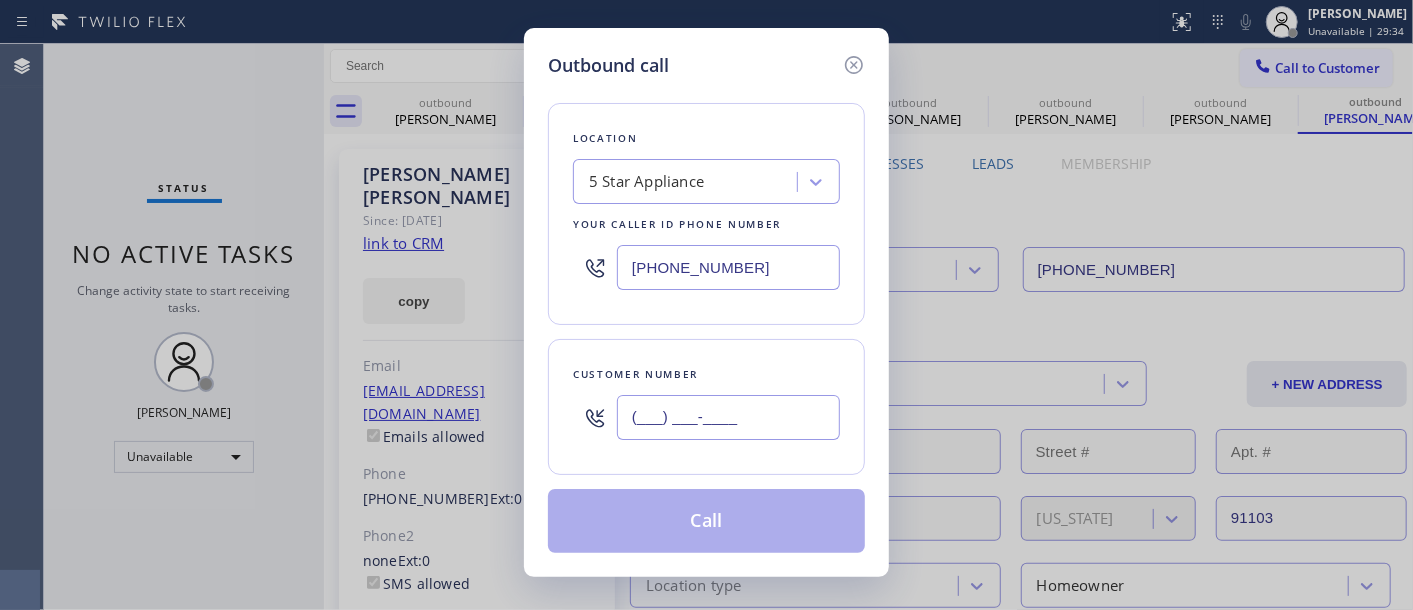
paste input "626) 200-9052"
click at [758, 418] on input "(___) ___-____" at bounding box center [728, 417] width 223 height 45
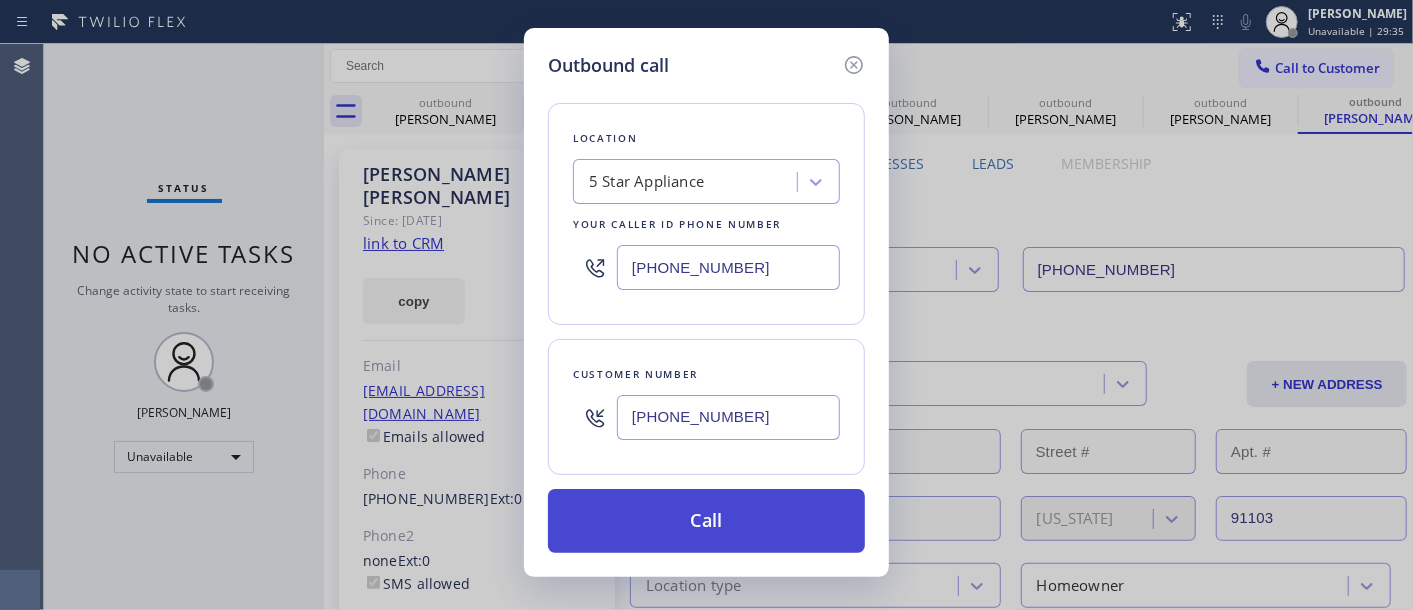
type input "(626) 200-9052"
click at [774, 538] on button "Call" at bounding box center [706, 521] width 317 height 64
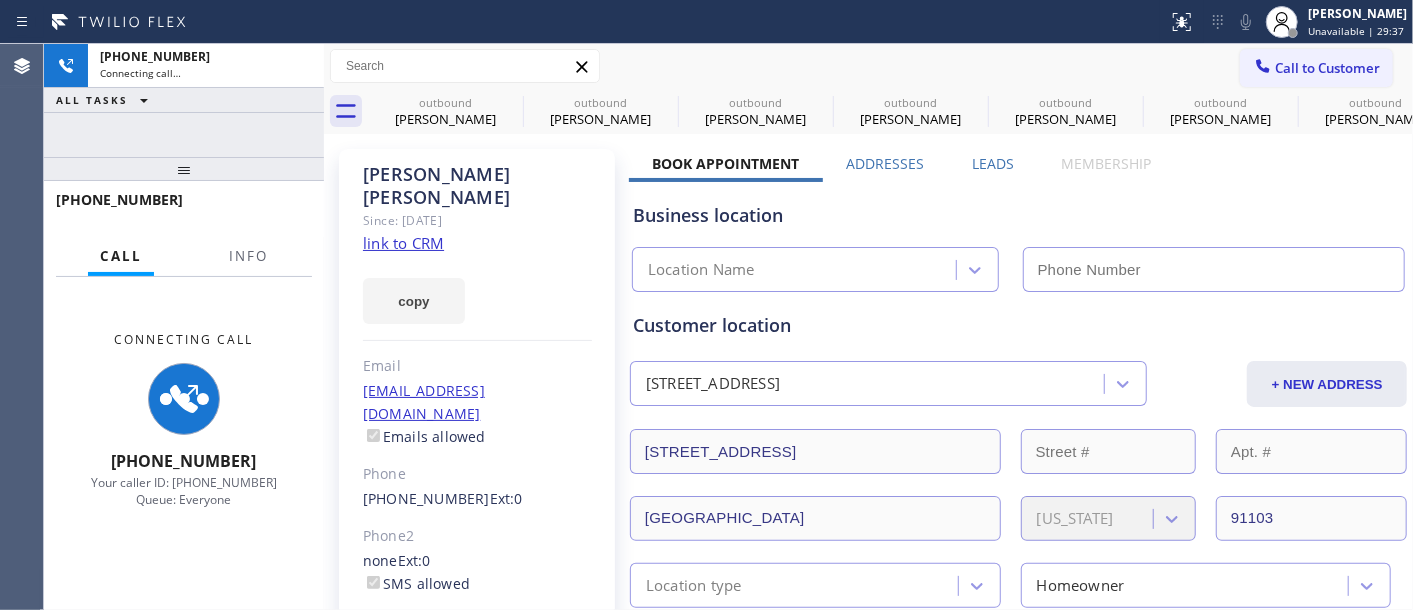
type input "(323) 870-7123"
click at [1285, 63] on span "Call to Customer" at bounding box center [1327, 68] width 105 height 18
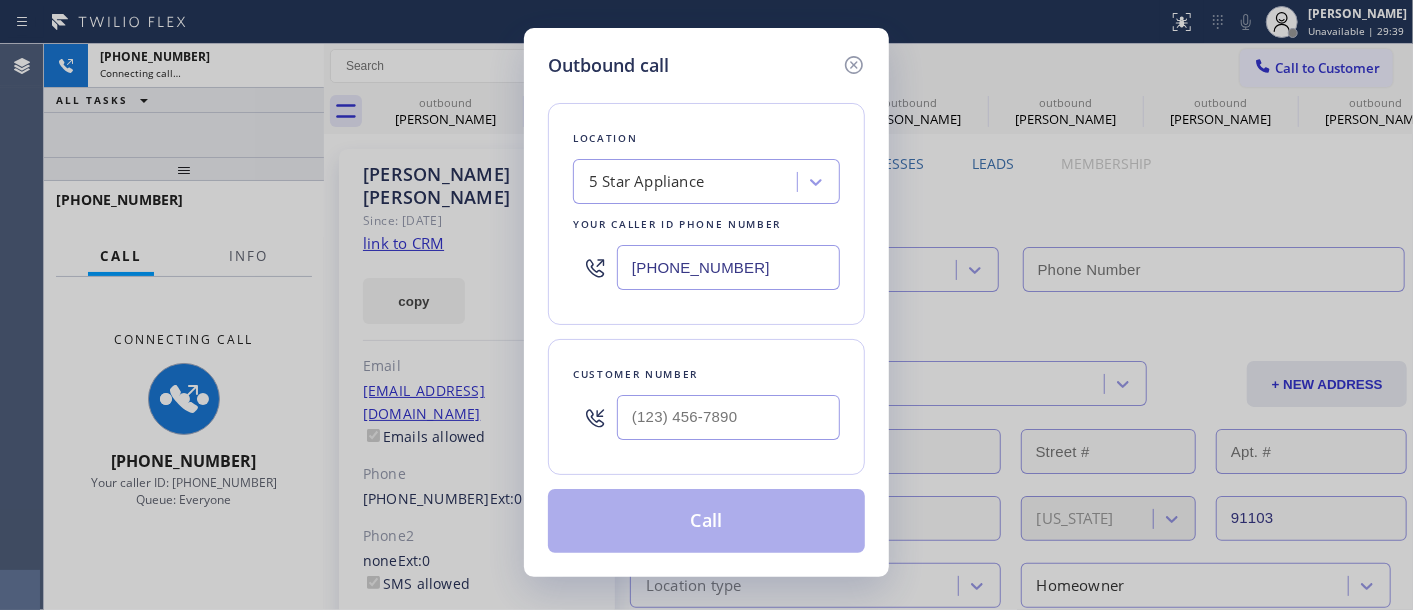
type input "(___) ___-____"
click at [686, 435] on input "(___) ___-____" at bounding box center [728, 417] width 223 height 45
type input "(323) 870-7123"
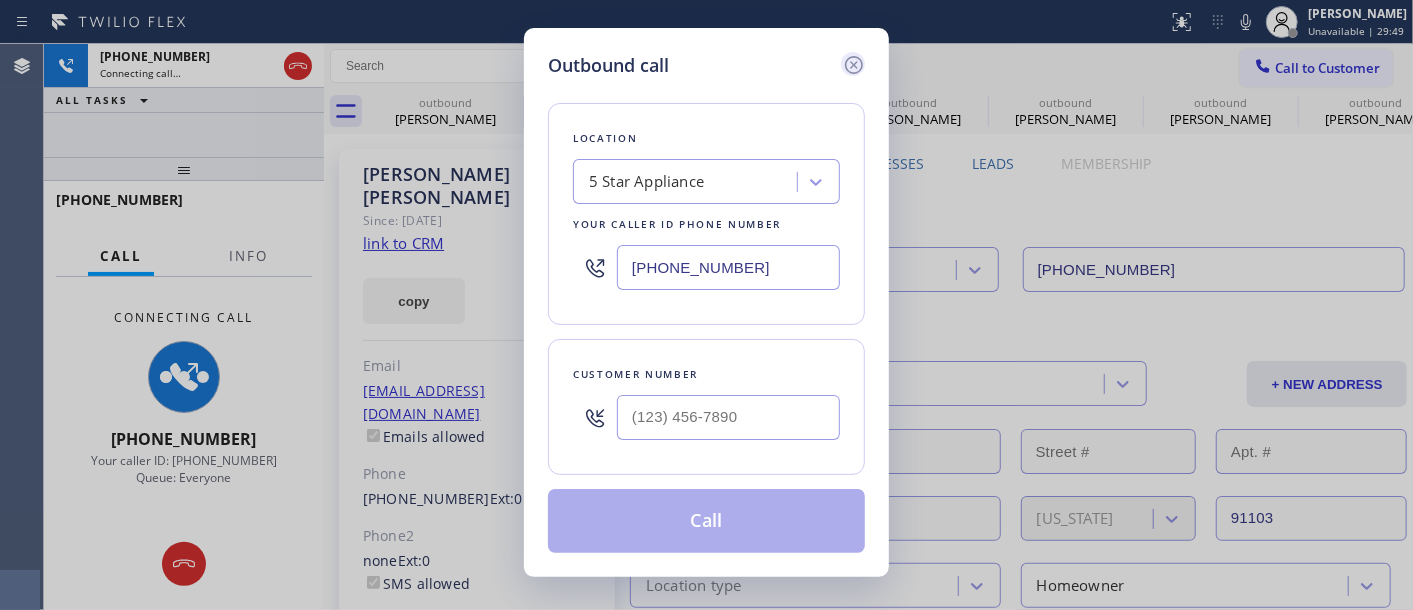
click at [853, 73] on icon at bounding box center [854, 65] width 18 height 18
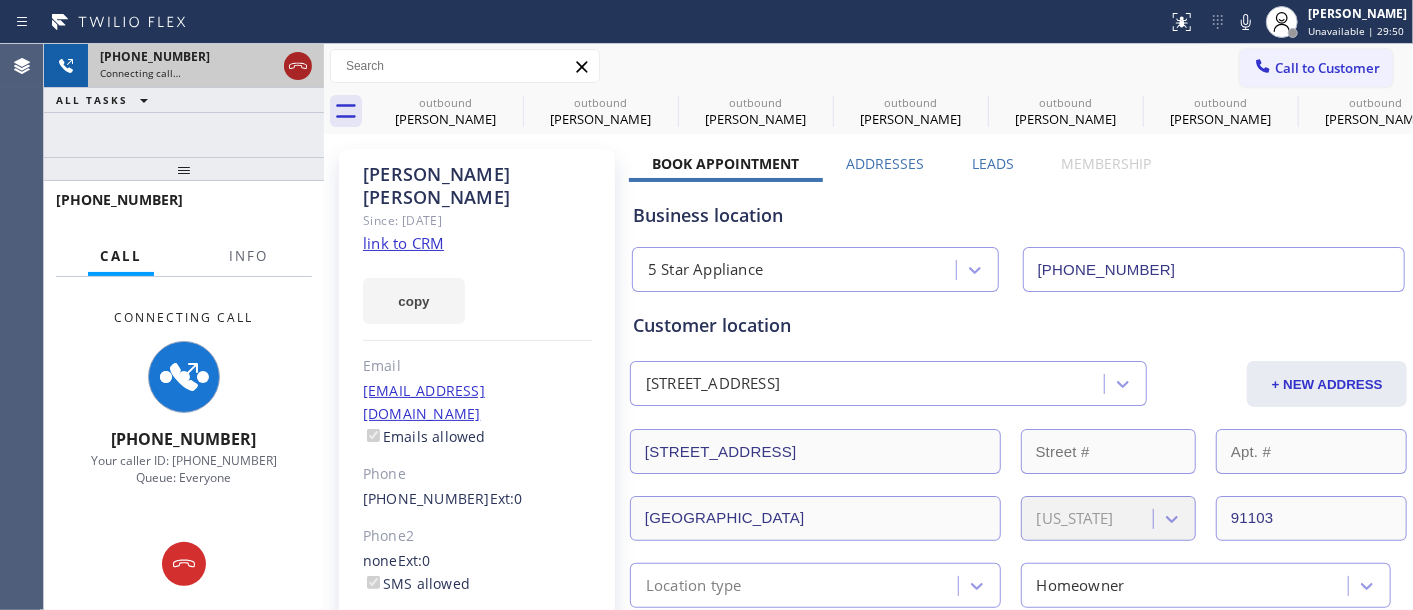
click at [300, 64] on icon at bounding box center [298, 66] width 24 height 24
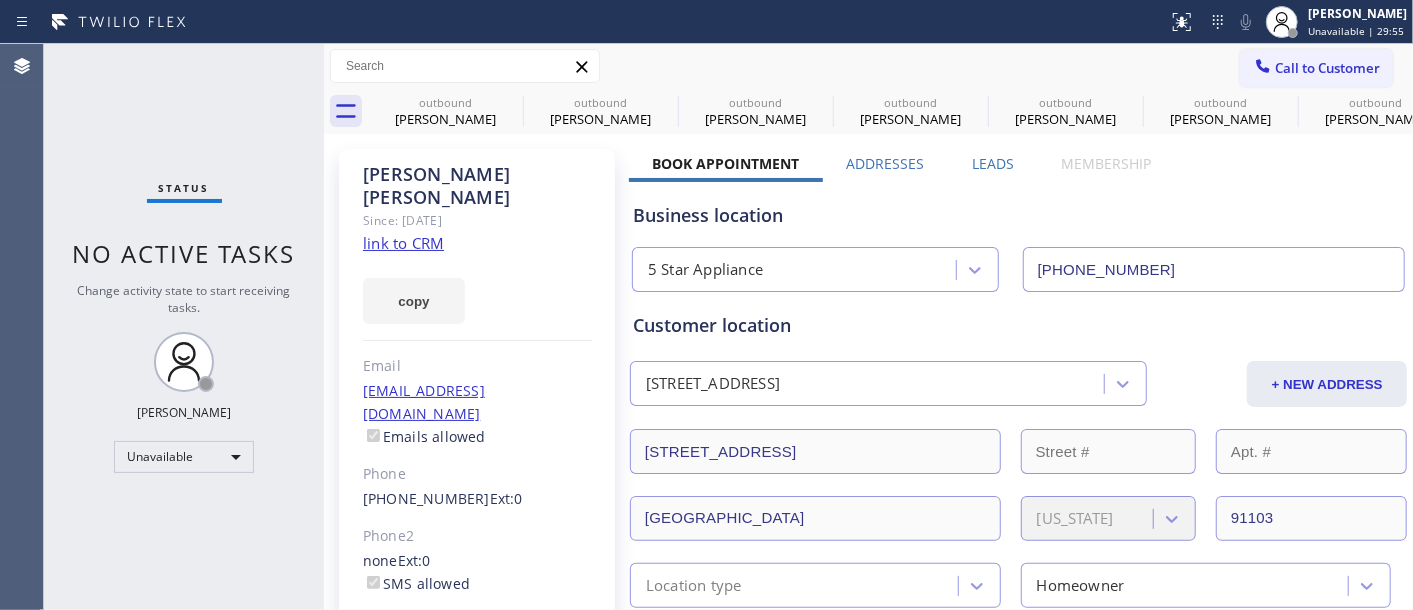
click at [1310, 59] on span "Call to Customer" at bounding box center [1327, 68] width 105 height 18
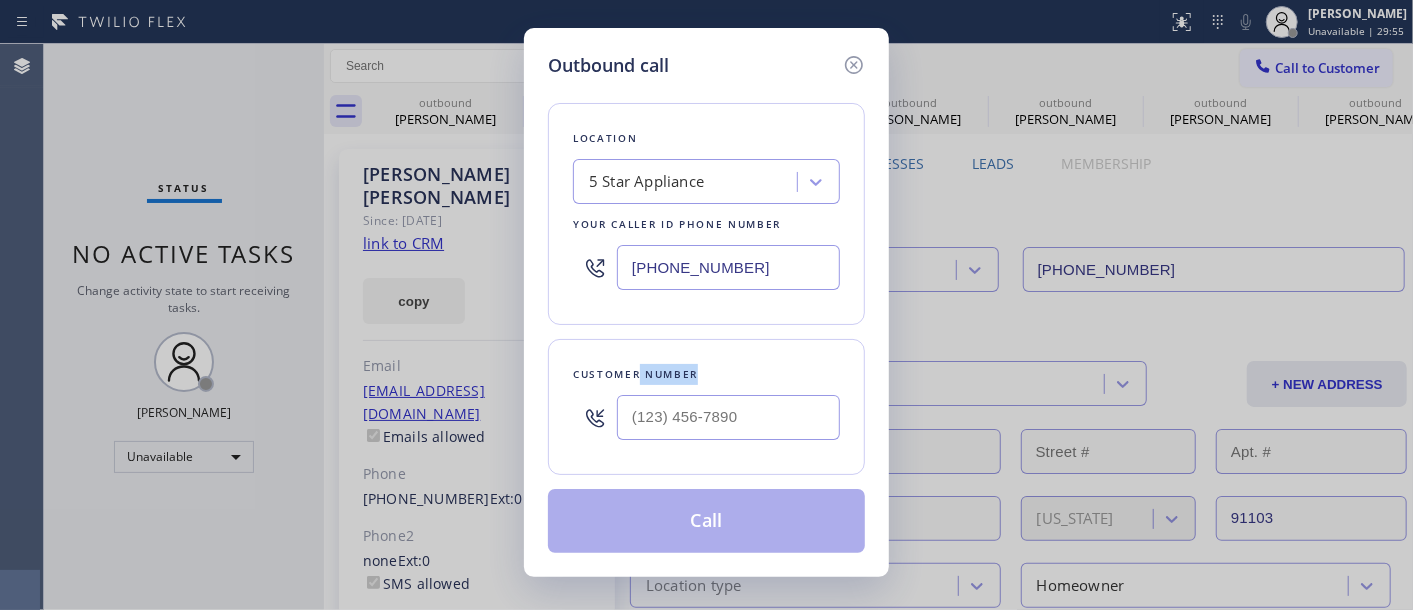
drag, startPoint x: 634, startPoint y: 392, endPoint x: 634, endPoint y: 407, distance: 15.0
click at [634, 394] on div "Customer number" at bounding box center [706, 407] width 317 height 136
click at [634, 407] on input "(___) ___-____" at bounding box center [728, 417] width 223 height 45
paste input "949) 254-2520"
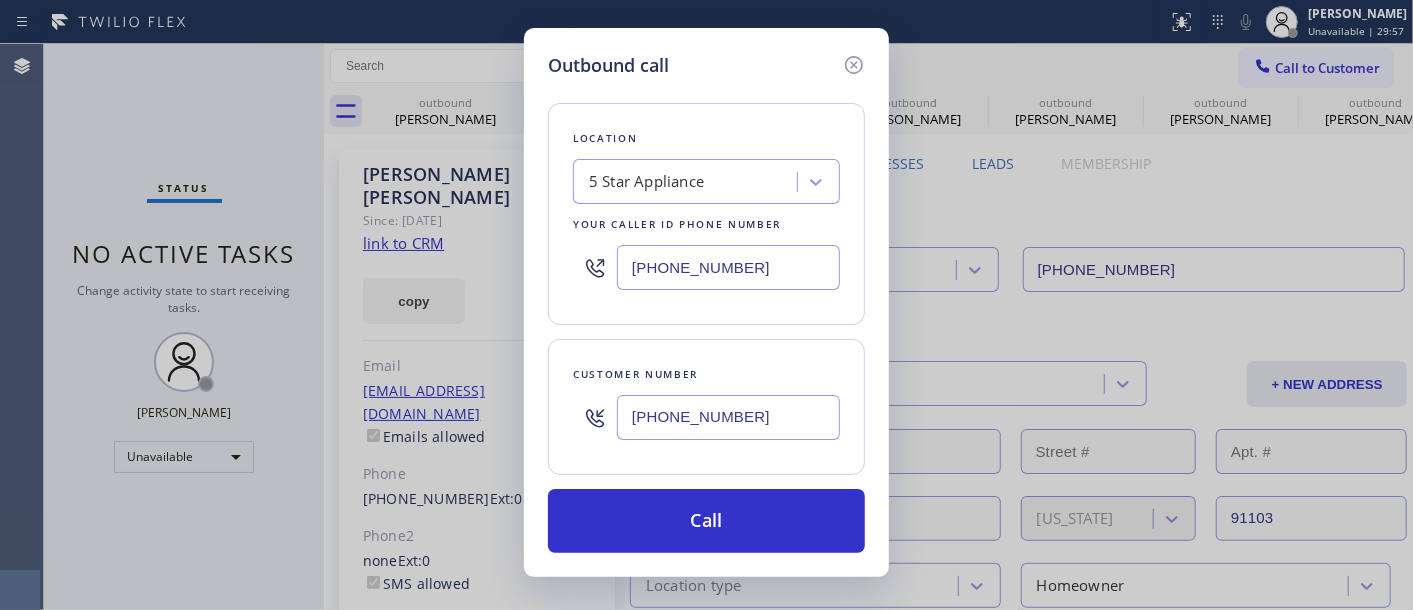
type input "(949) 254-2520"
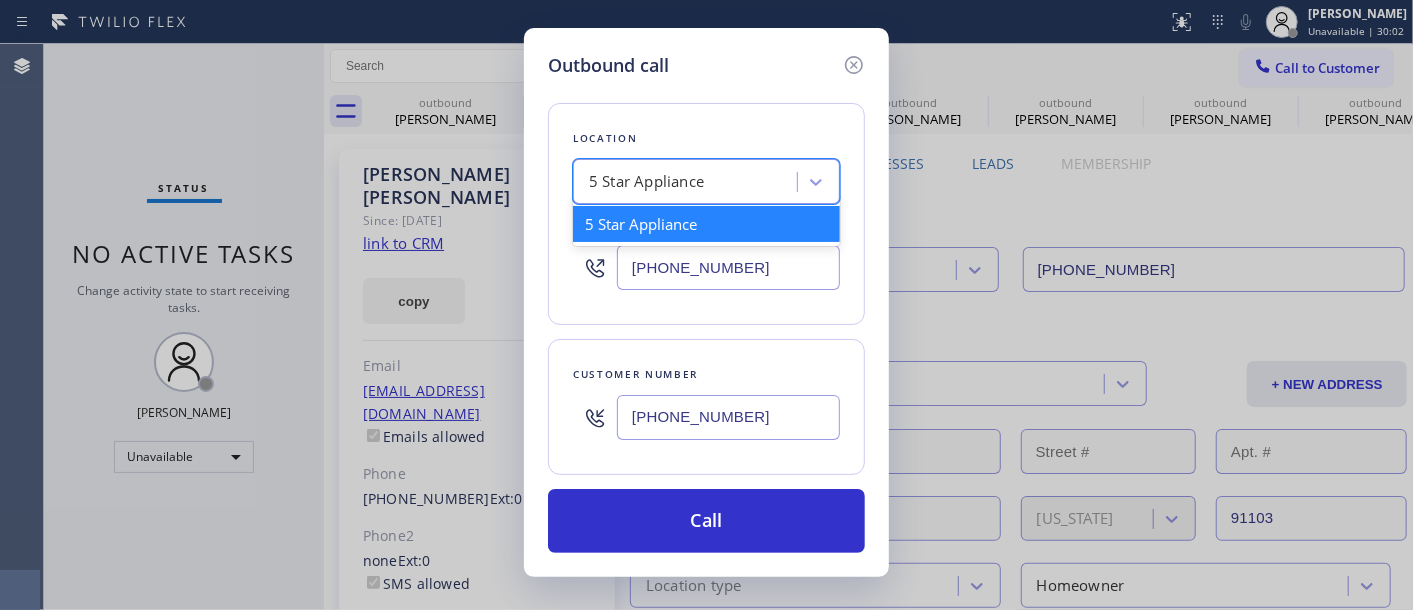
drag, startPoint x: 724, startPoint y: 190, endPoint x: 682, endPoint y: 568, distance: 380.3
click at [682, 568] on div "Outbound call Location option 5 Star Appliance focused, 1 of 1. 1 result availa…" at bounding box center [706, 302] width 365 height 549
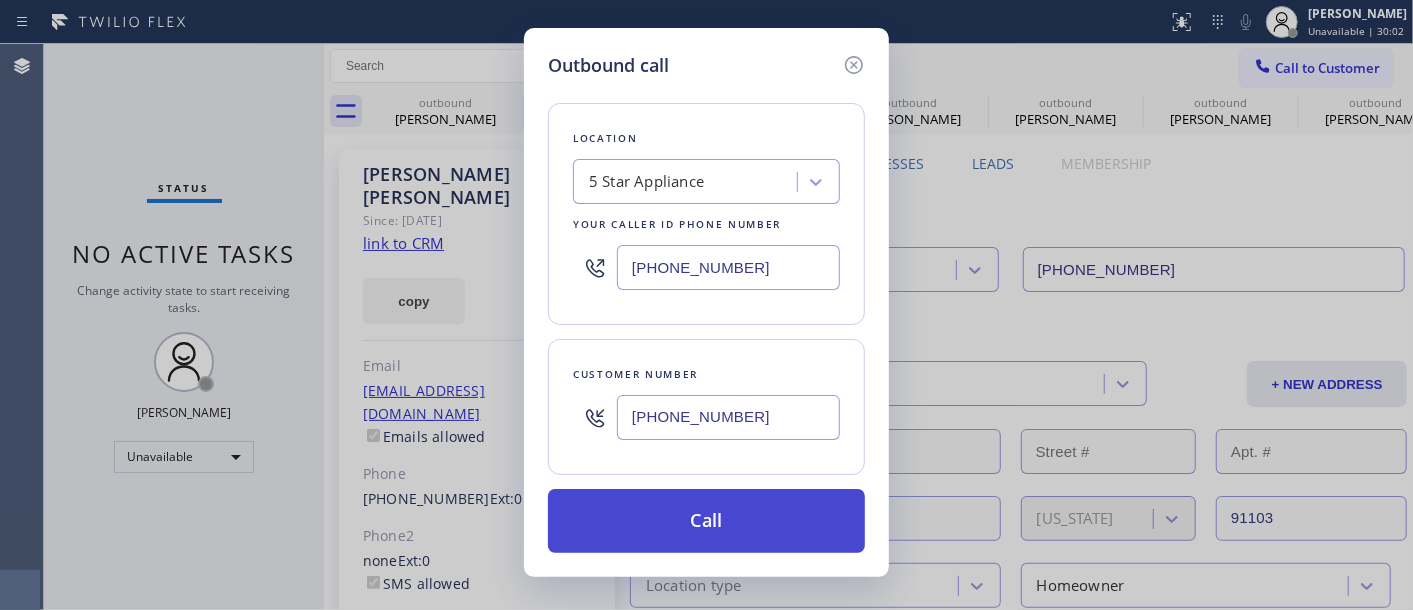
click at [686, 540] on button "Call" at bounding box center [706, 521] width 317 height 64
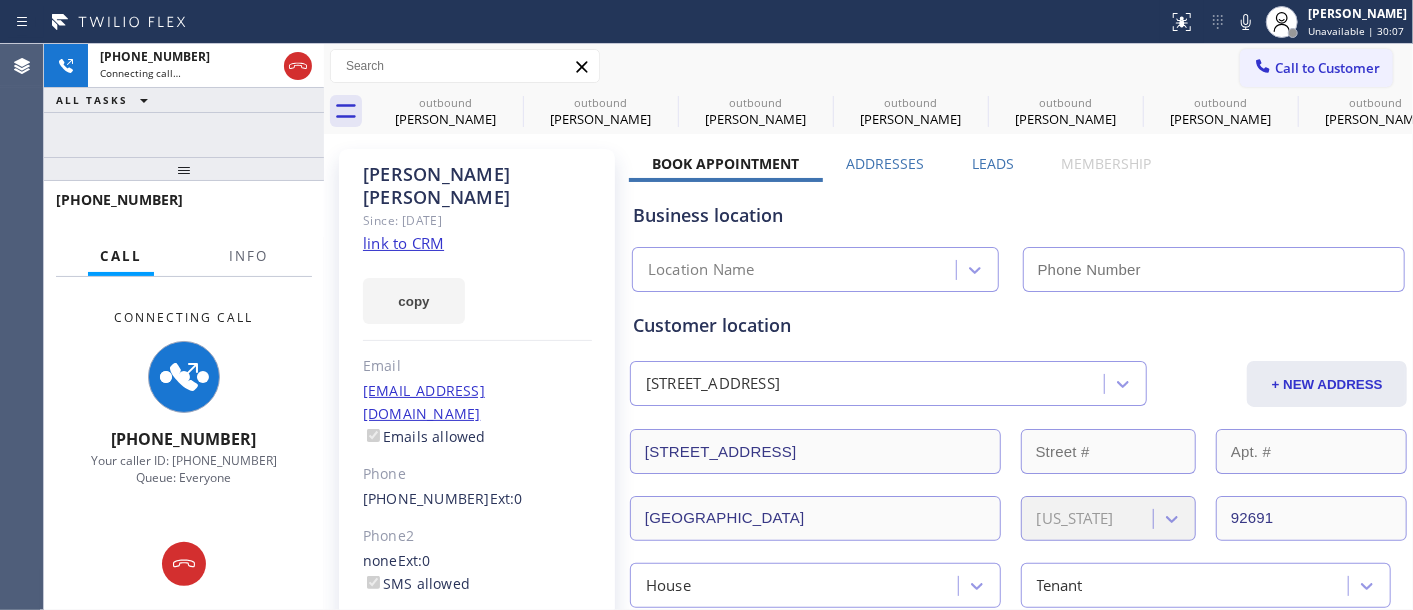
type input "(323) 870-7123"
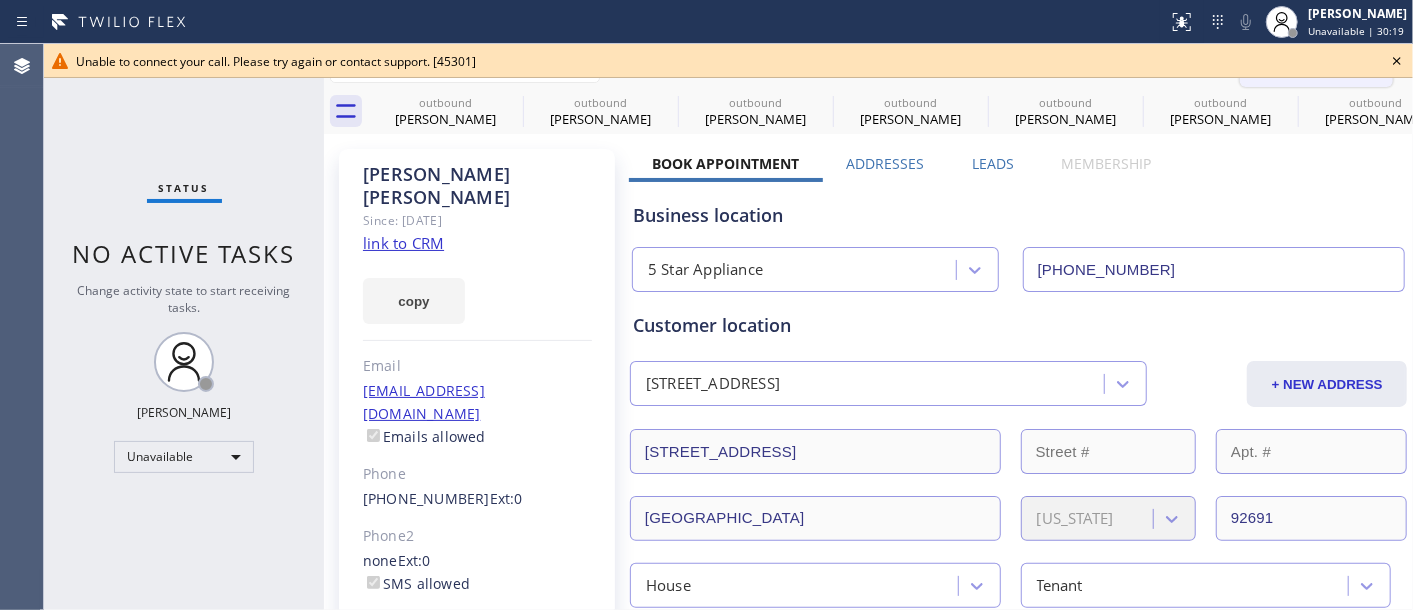
drag, startPoint x: 1394, startPoint y: 58, endPoint x: 1367, endPoint y: 56, distance: 27.1
click at [1394, 58] on icon at bounding box center [1397, 61] width 8 height 8
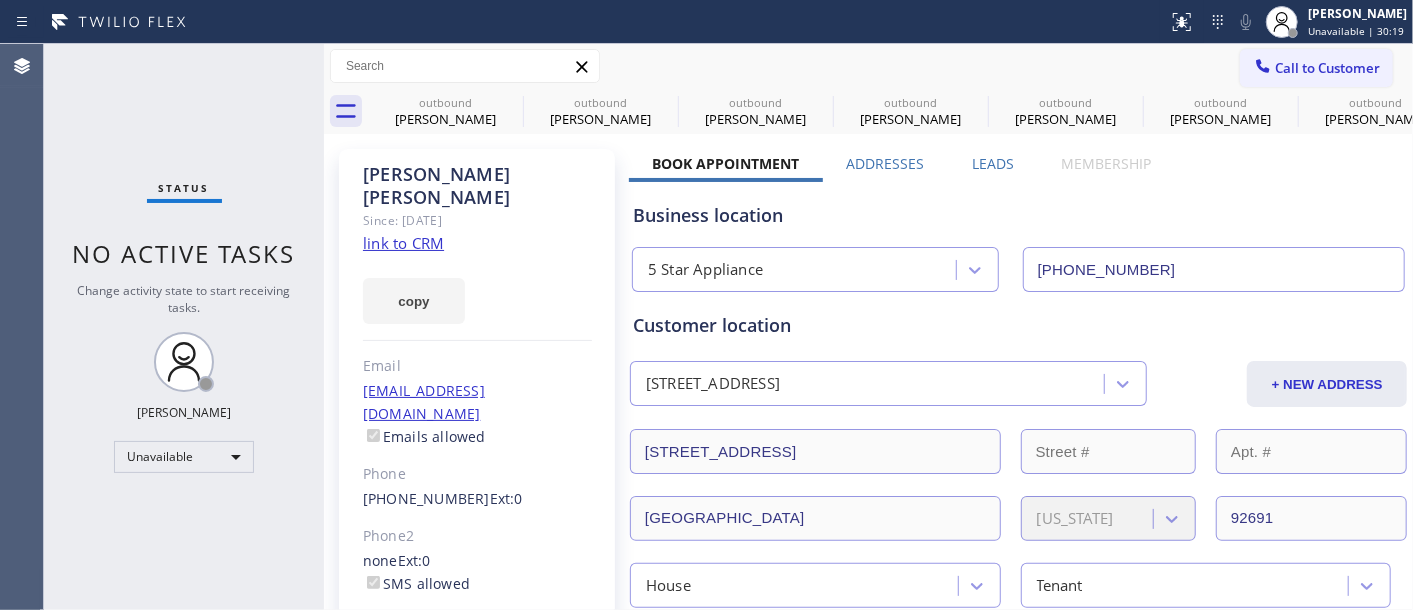
drag, startPoint x: 1327, startPoint y: 55, endPoint x: 925, endPoint y: 224, distance: 436.0
click at [1323, 56] on button "Call to Customer" at bounding box center [1316, 68] width 153 height 38
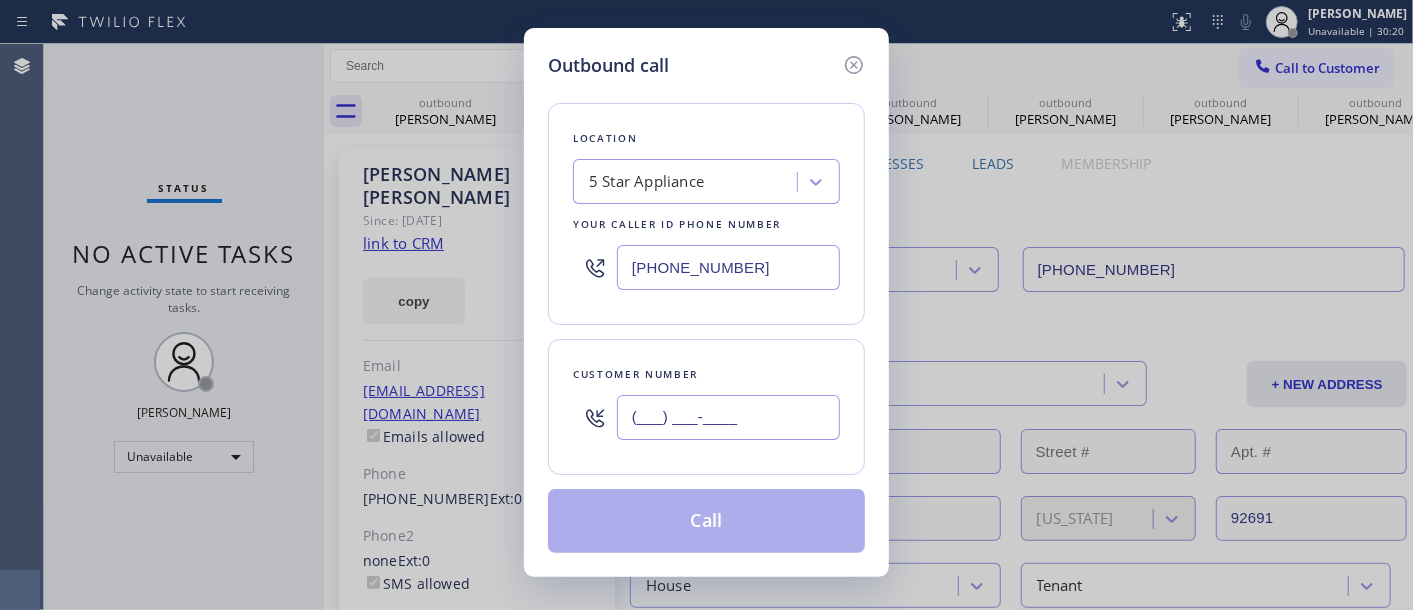
click at [742, 396] on input "(___) ___-____" at bounding box center [728, 417] width 223 height 45
paste input "949) 254-2520"
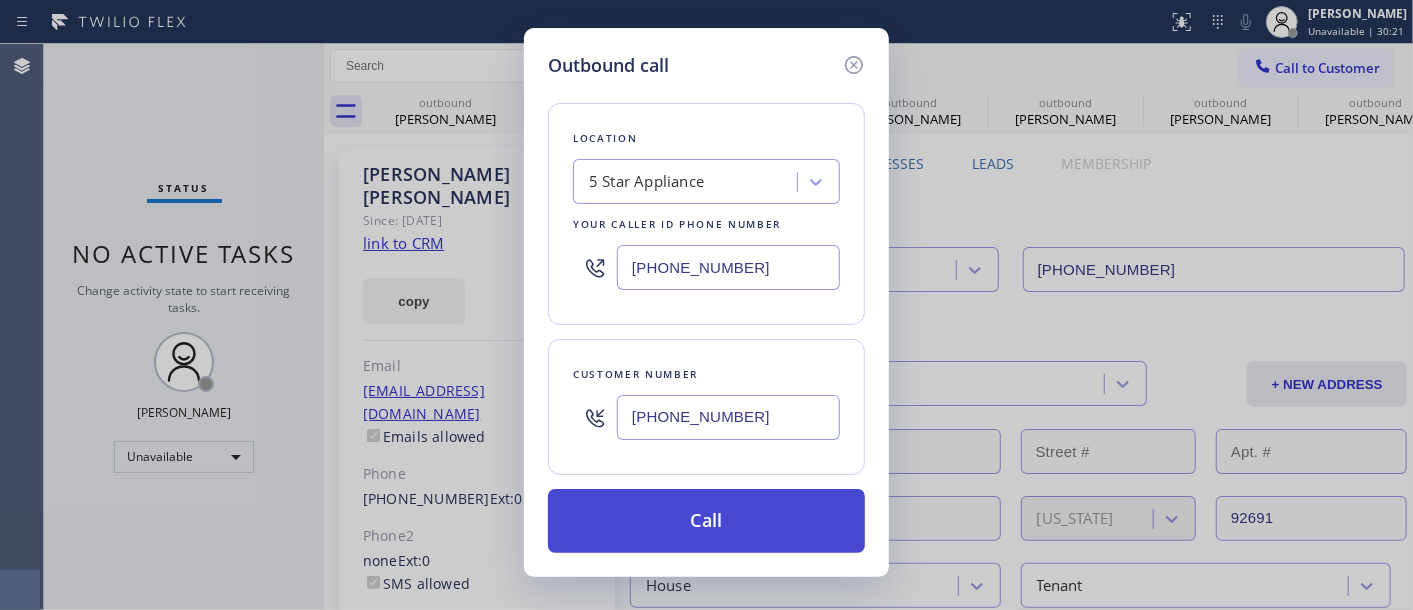
type input "(949) 254-2520"
click at [744, 533] on button "Call" at bounding box center [706, 521] width 317 height 64
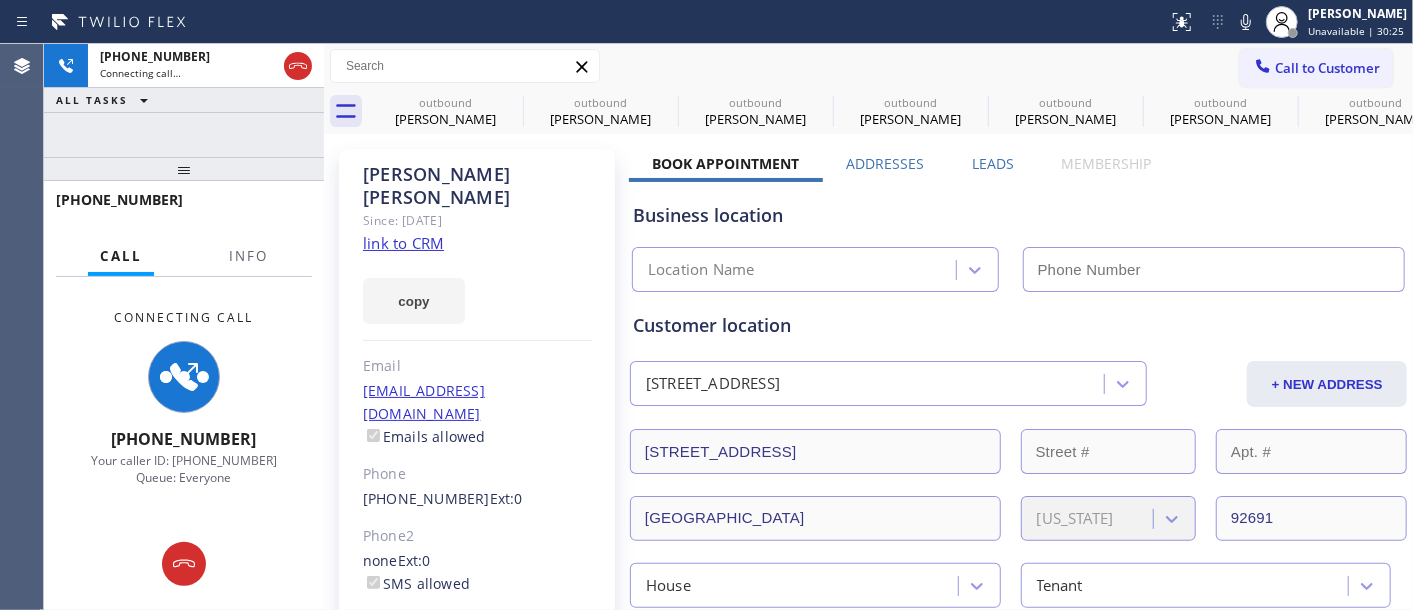
type input "(323) 870-7123"
drag, startPoint x: 238, startPoint y: 158, endPoint x: 254, endPoint y: 131, distance: 31.4
click at [242, 147] on div "+19492542520 Connecting call… ALL TASKS ALL TASKS ACTIVE TASKS TASKS IN WRAP UP…" at bounding box center [184, 327] width 280 height 566
click at [1237, 16] on icon at bounding box center [1246, 22] width 24 height 24
click at [503, 106] on icon at bounding box center [510, 102] width 18 height 18
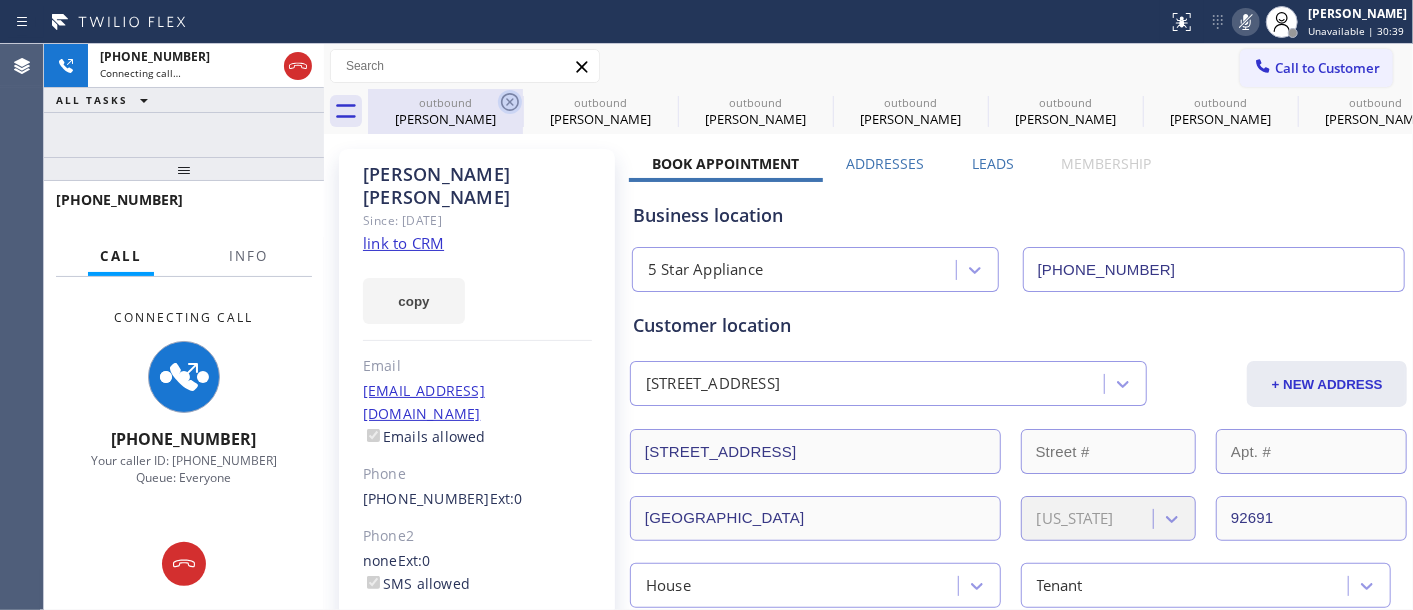
type input "(323) 310-0103"
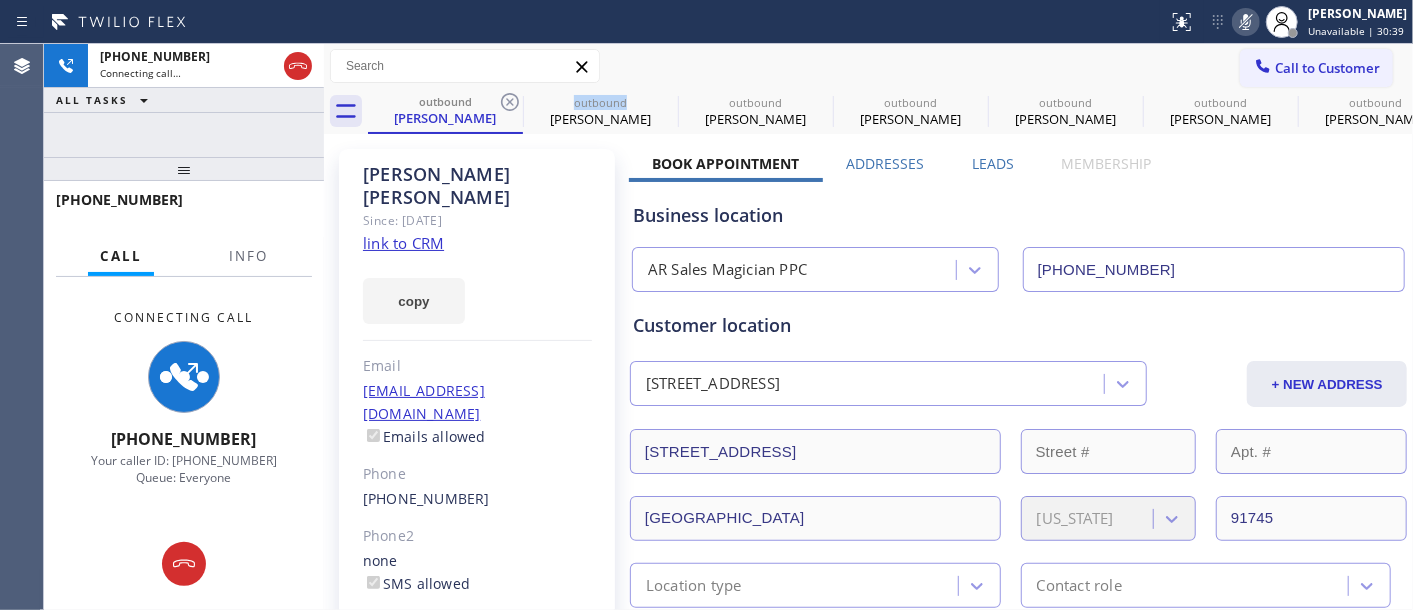
click at [503, 106] on icon at bounding box center [510, 102] width 18 height 18
click at [653, 106] on icon at bounding box center [665, 102] width 24 height 24
click at [0, 0] on icon at bounding box center [0, 0] width 0 height 0
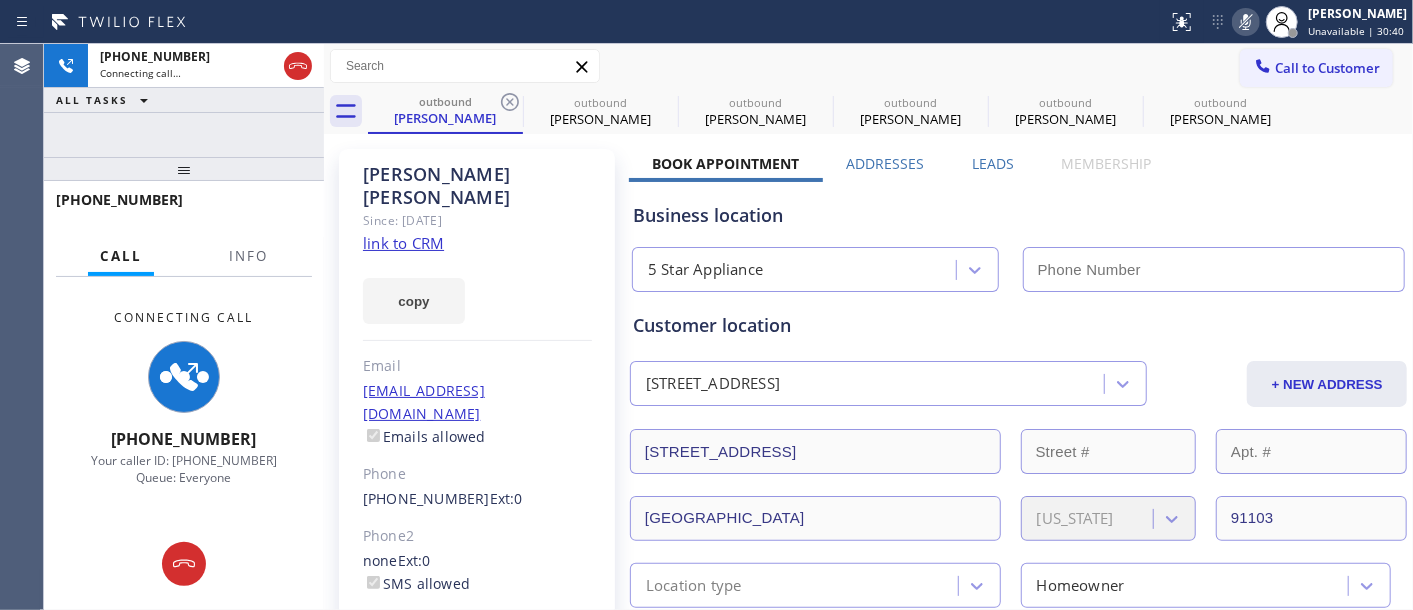
type input "(323) 870-7123"
click at [505, 106] on icon at bounding box center [510, 102] width 24 height 24
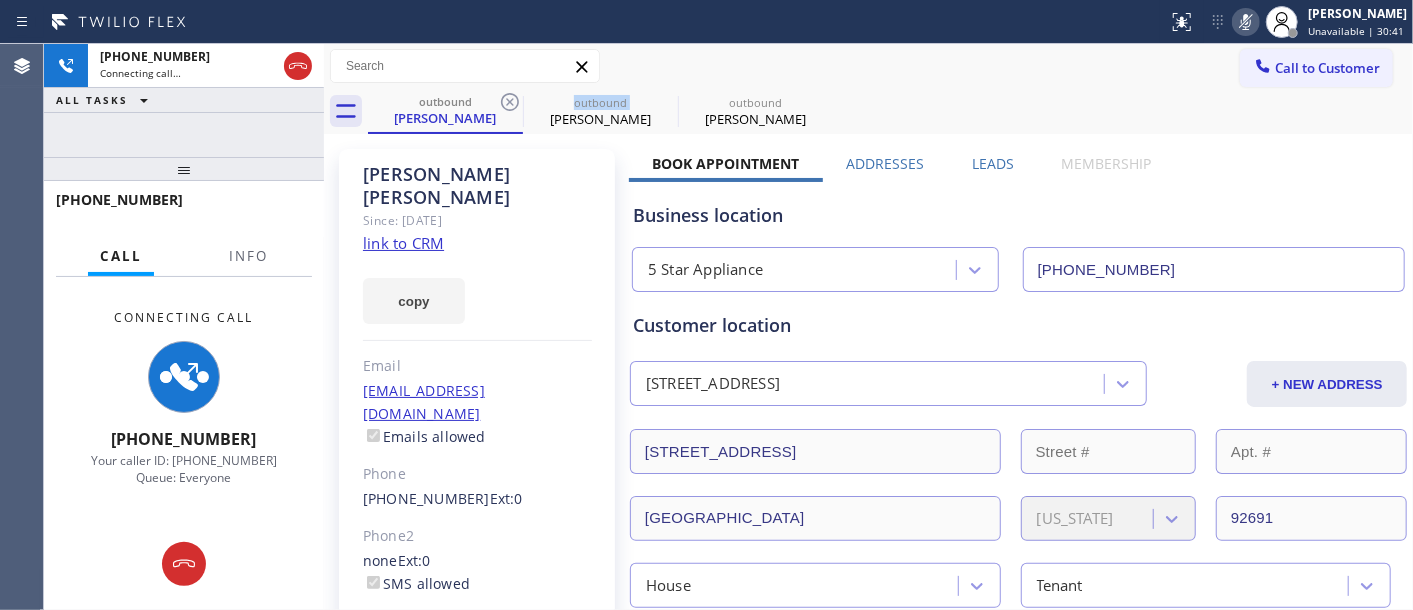
click at [505, 106] on icon at bounding box center [510, 102] width 24 height 24
click at [797, 50] on div "Call to Customer Outbound call Location 5 Star Appliance Your caller id phone n…" at bounding box center [868, 66] width 1089 height 35
drag, startPoint x: 272, startPoint y: 168, endPoint x: 252, endPoint y: 140, distance: 34.4
click at [252, 140] on div "+19492542520 Connecting call… ALL TASKS ALL TASKS ACTIVE TASKS TASKS IN WRAP UP…" at bounding box center [184, 327] width 280 height 566
drag, startPoint x: 250, startPoint y: 170, endPoint x: 244, endPoint y: 91, distance: 79.2
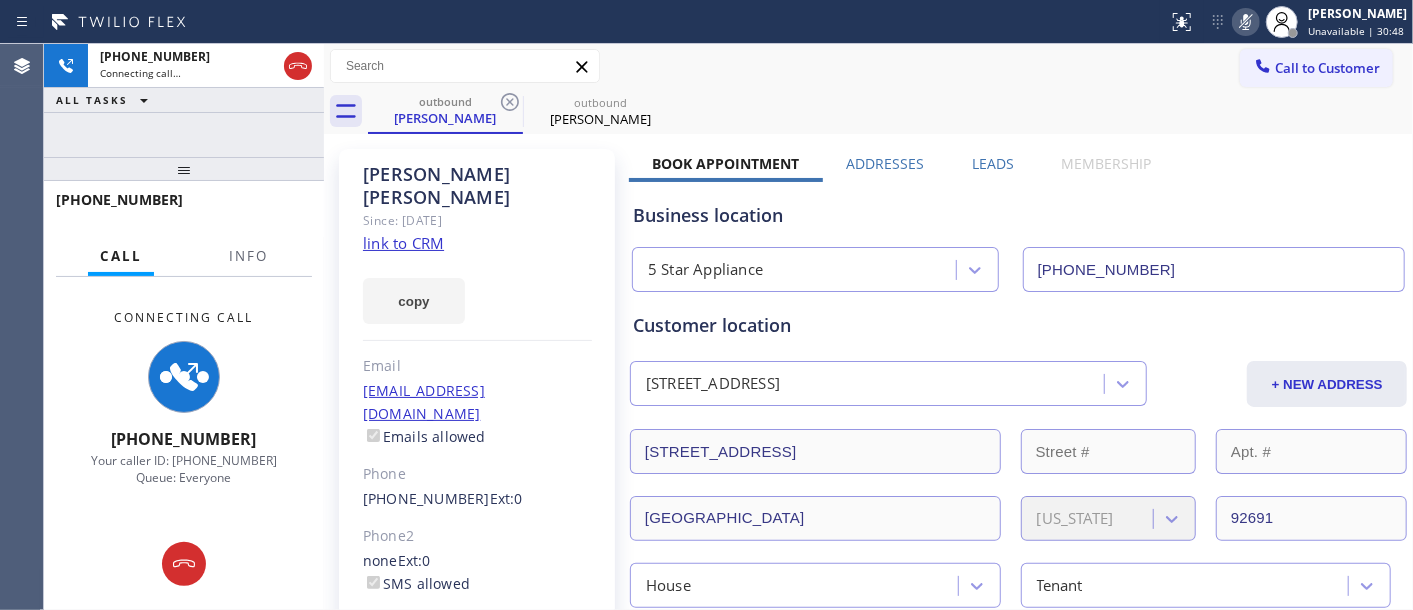
click at [244, 101] on div "+19492542520 Connecting call… ALL TASKS ALL TASKS ACTIVE TASKS TASKS IN WRAP UP…" at bounding box center [184, 327] width 280 height 566
click at [303, 72] on icon at bounding box center [298, 66] width 24 height 24
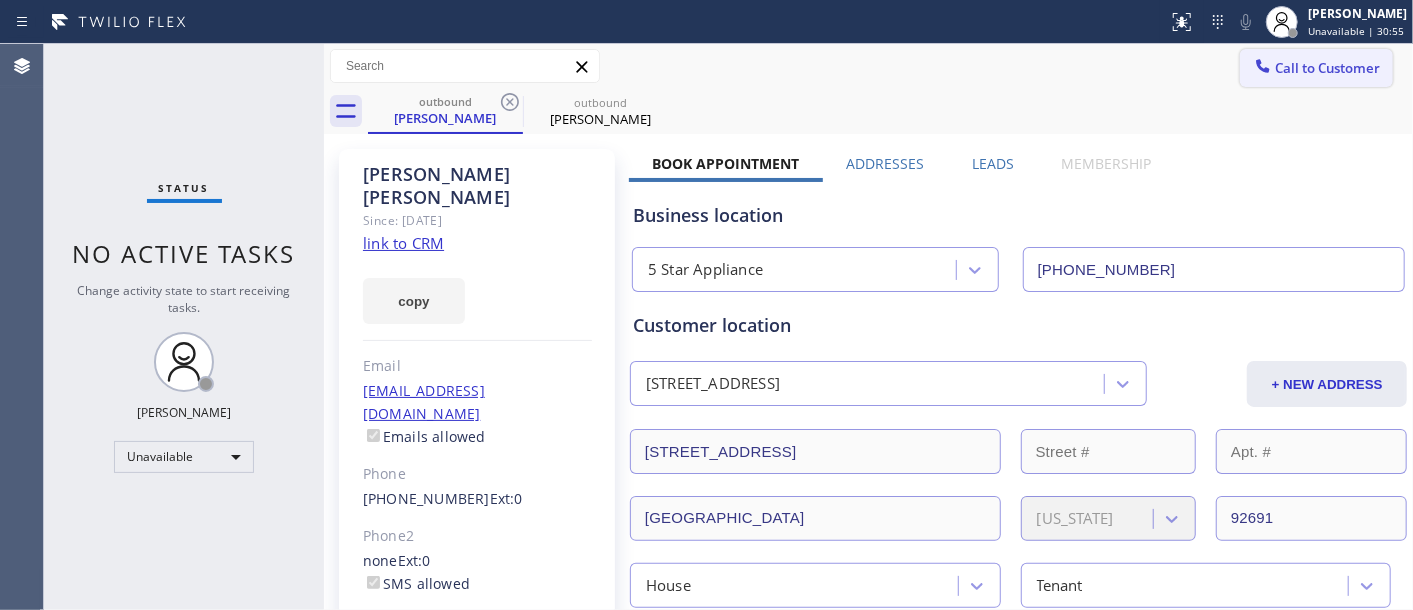
click at [1312, 66] on span "Call to Customer" at bounding box center [1327, 68] width 105 height 18
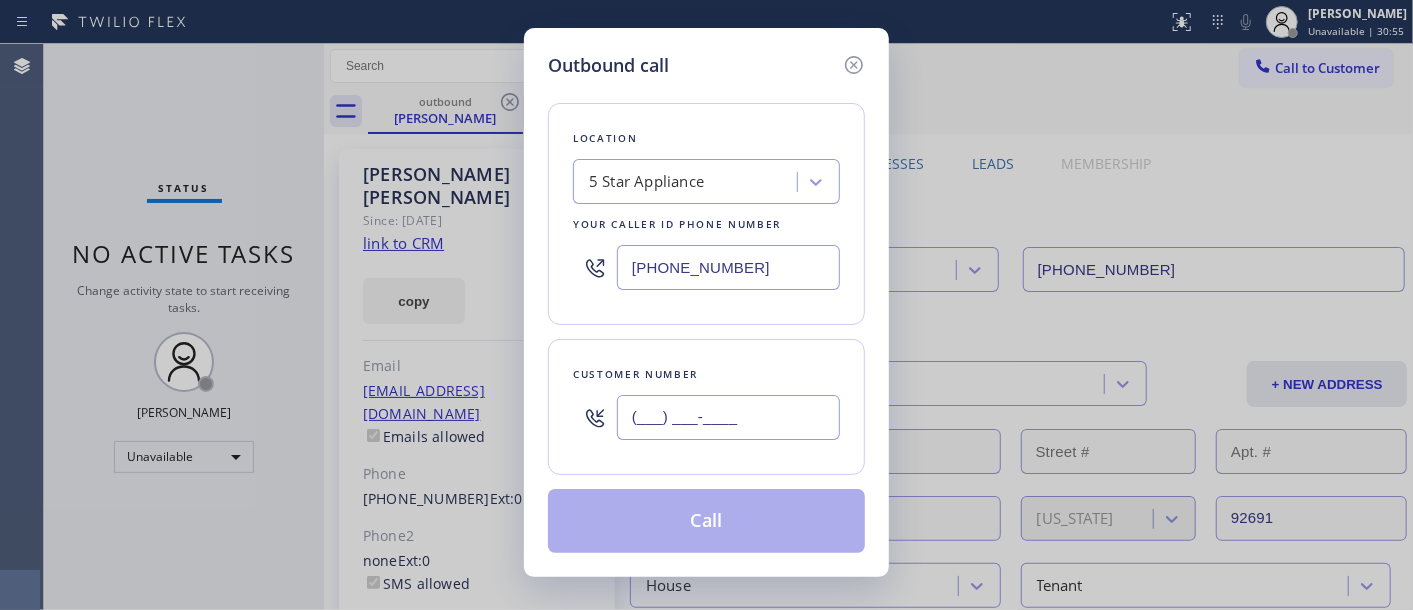
click at [688, 433] on input "(___) ___-____" at bounding box center [728, 417] width 223 height 45
paste input "213) 305-0548"
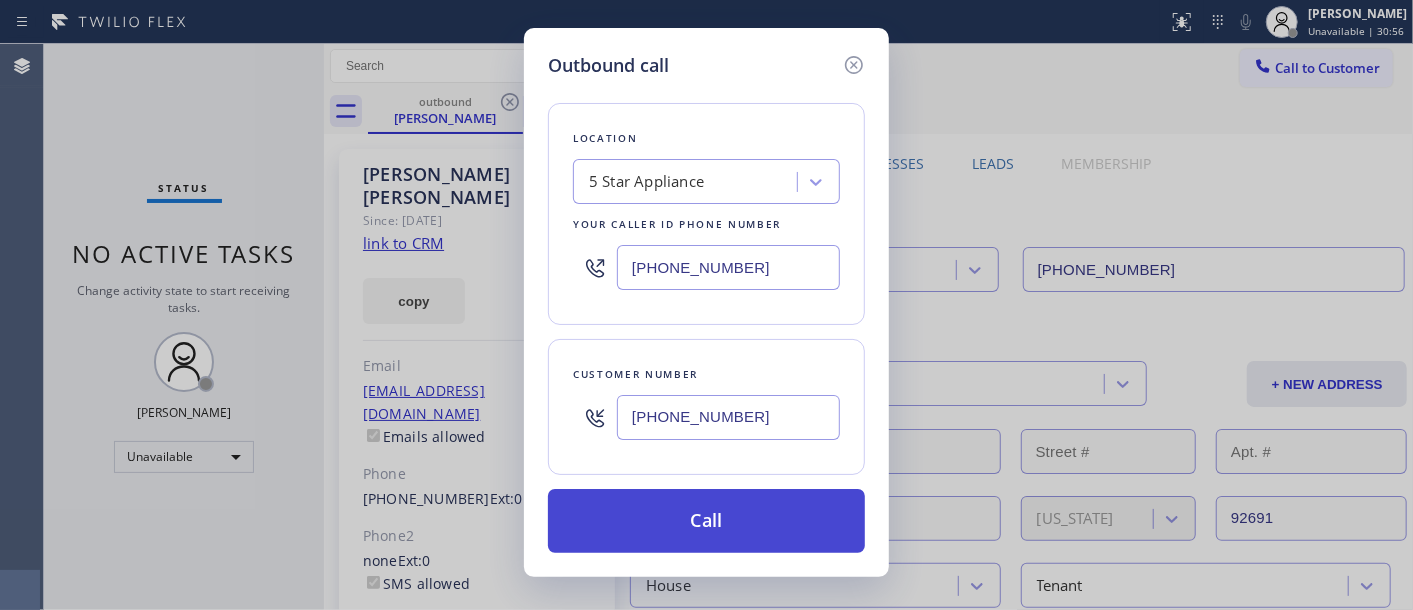
type input "(213) 305-0548"
click at [733, 523] on button "Call" at bounding box center [706, 521] width 317 height 64
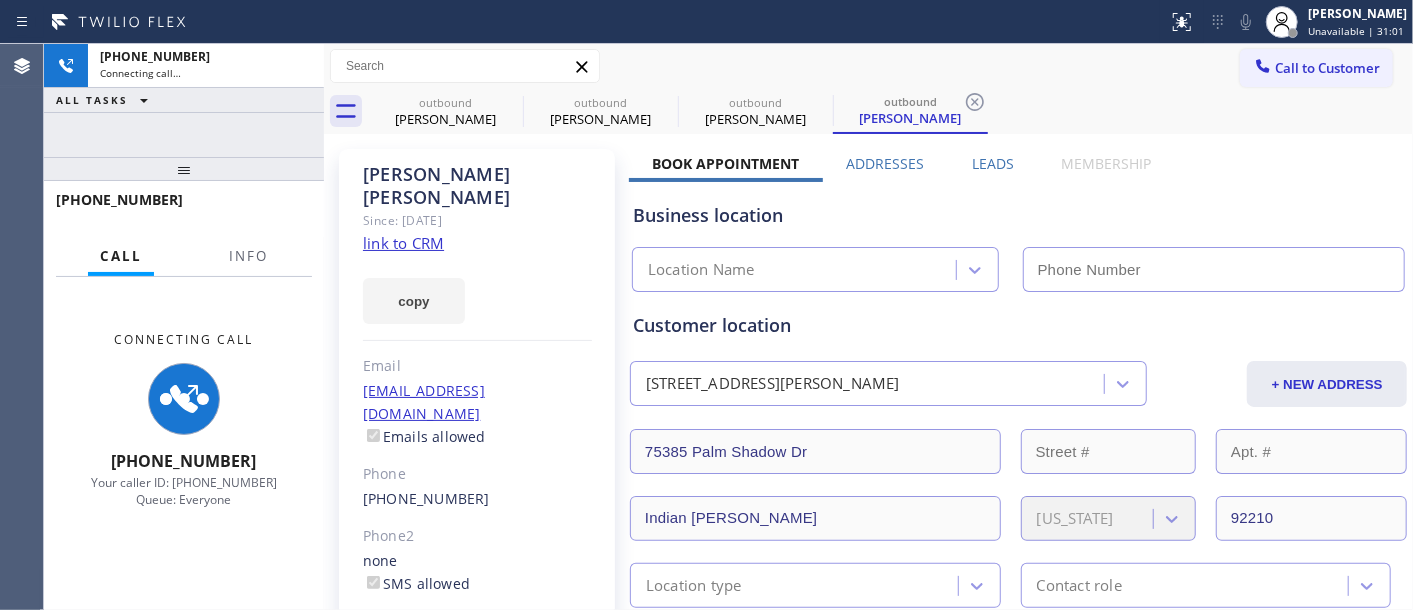
type input "(323) 870-7123"
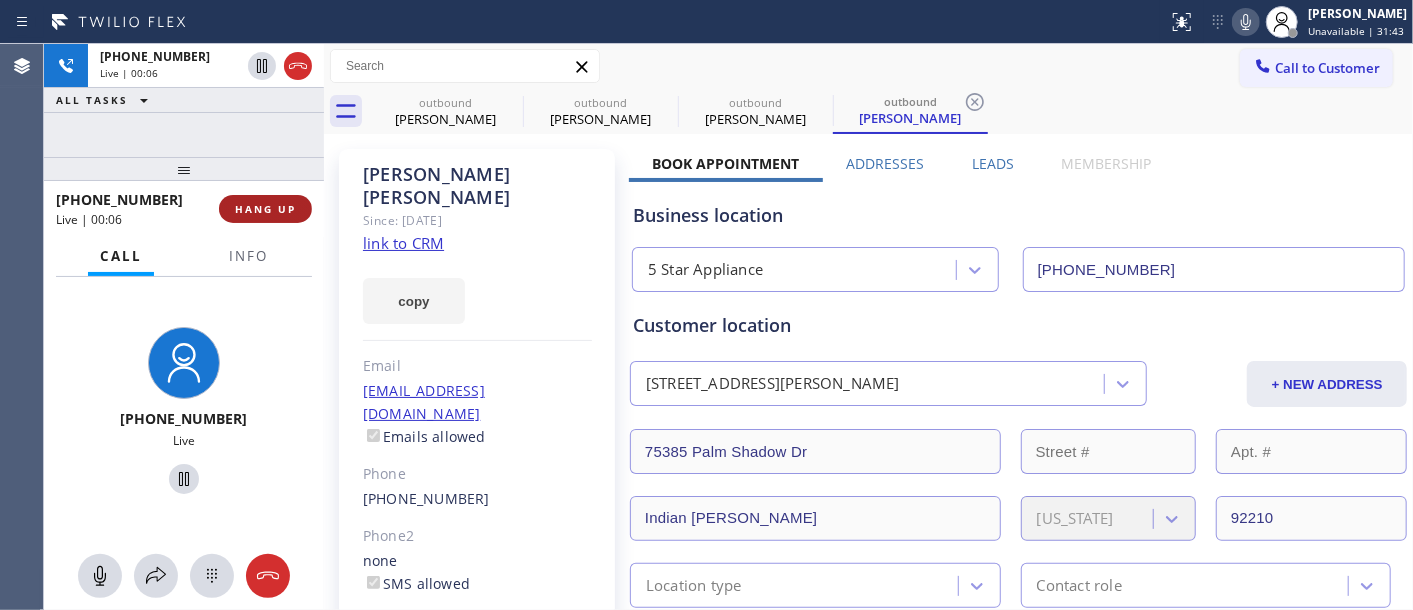
click at [277, 200] on button "HANG UP" at bounding box center [265, 209] width 93 height 28
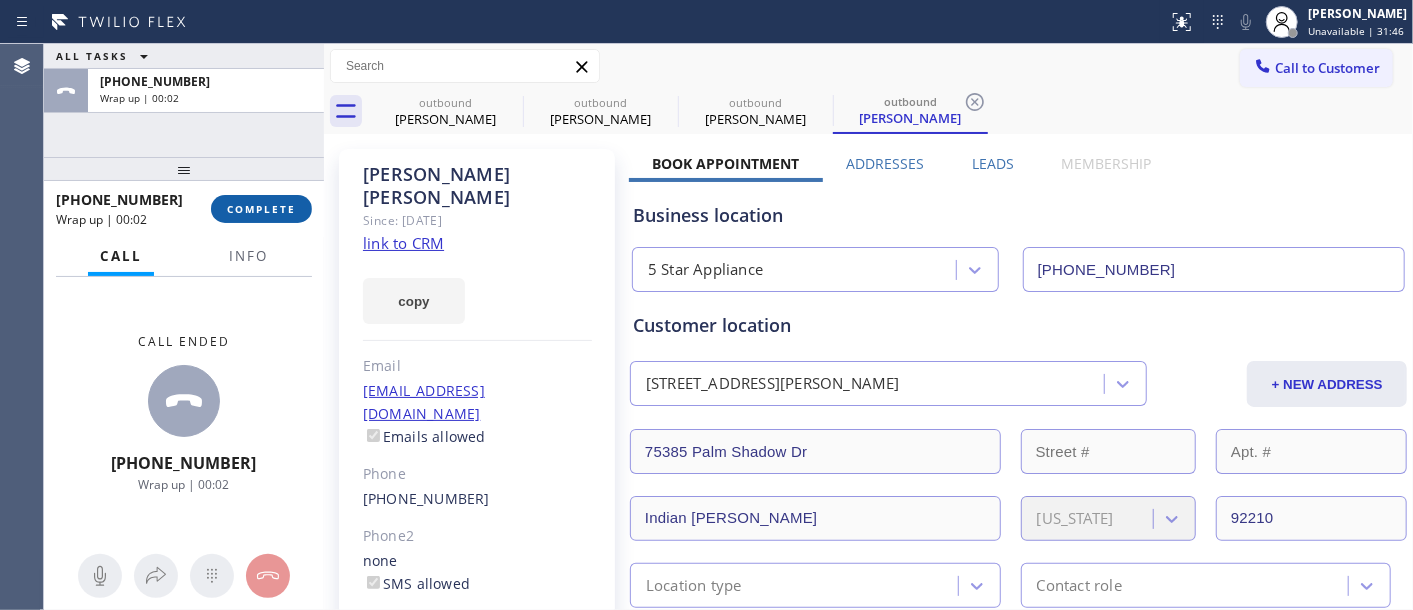
click at [277, 200] on button "COMPLETE" at bounding box center [261, 209] width 101 height 28
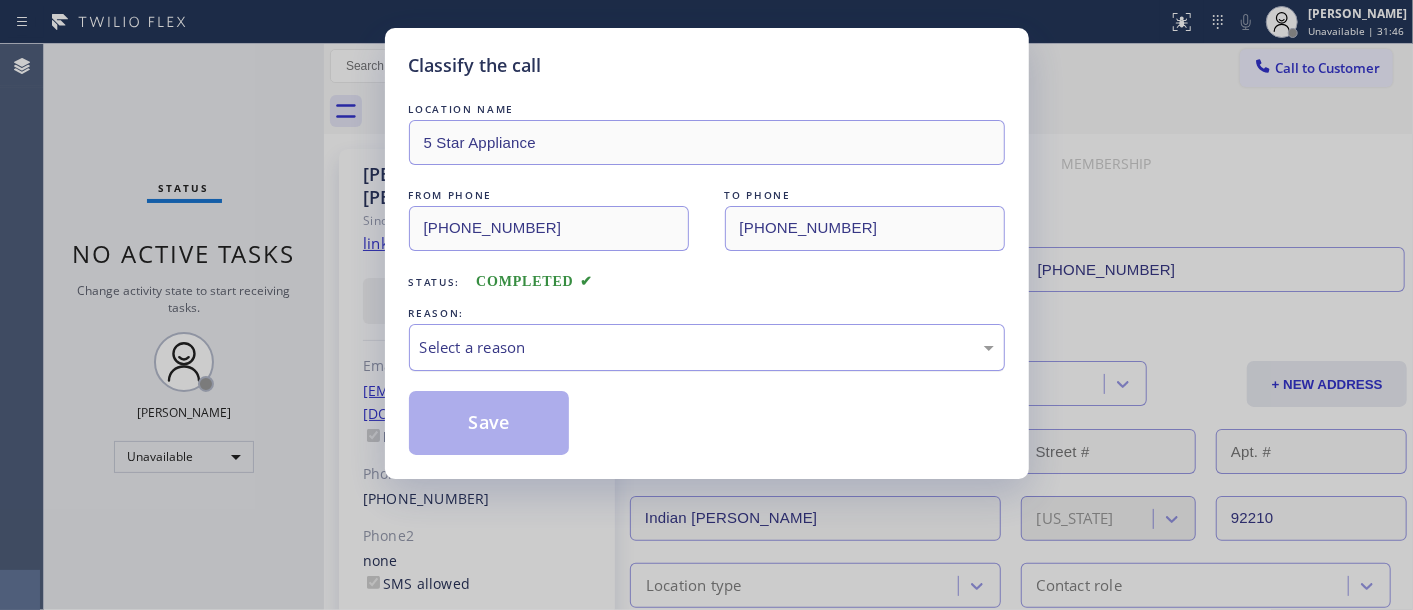
click at [606, 365] on div "Select a reason" at bounding box center [707, 347] width 596 height 47
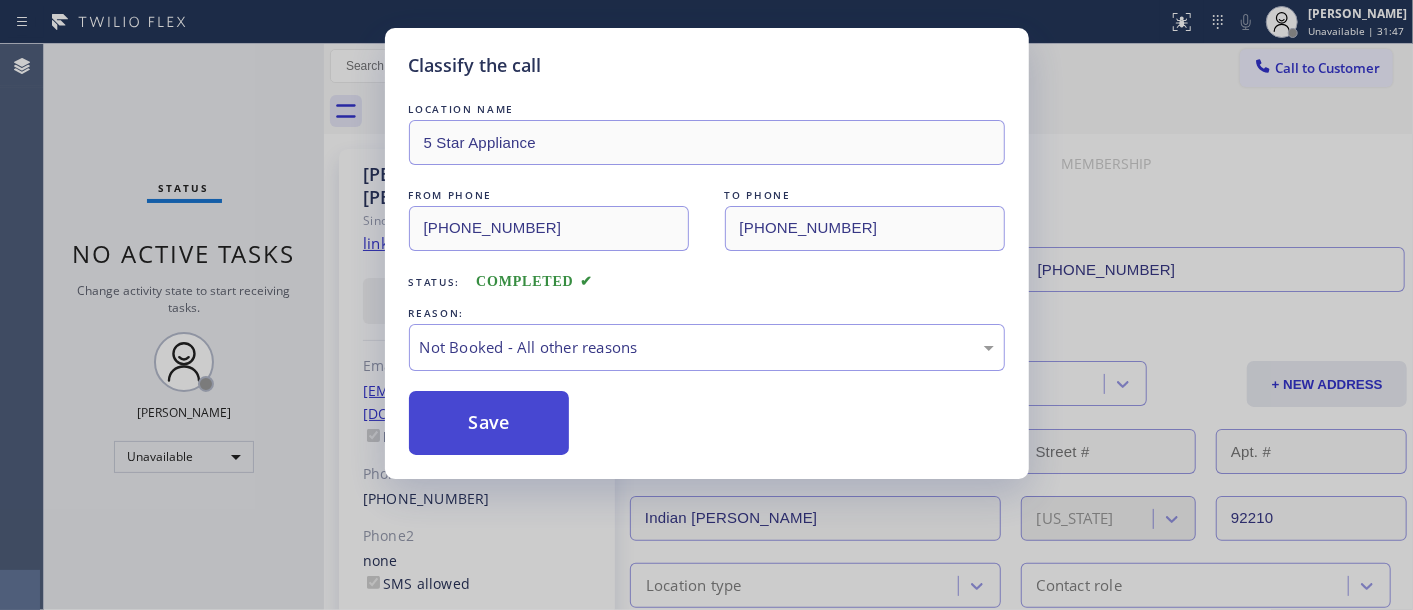
click at [483, 422] on button "Save" at bounding box center [489, 423] width 161 height 64
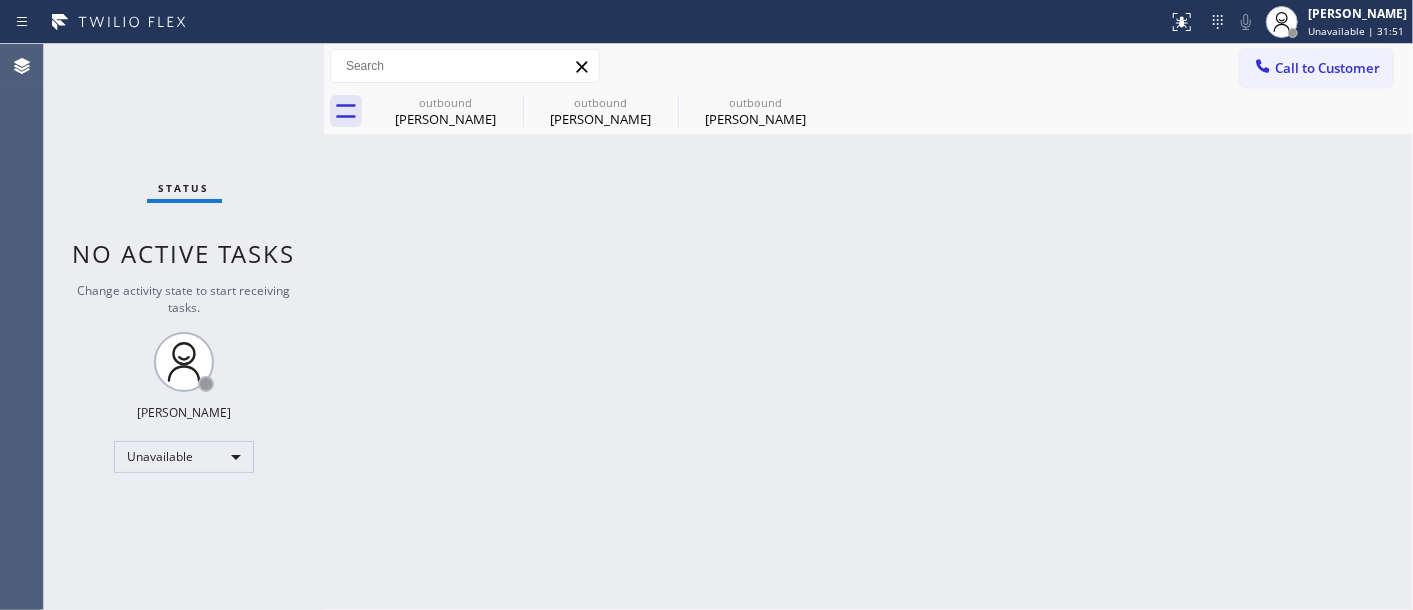
click at [1303, 44] on div "Call to Customer Outbound call Location 5 Star Appliance Your caller id phone n…" at bounding box center [868, 66] width 1089 height 45
click at [1355, 70] on span "Call to Customer" at bounding box center [1327, 68] width 105 height 18
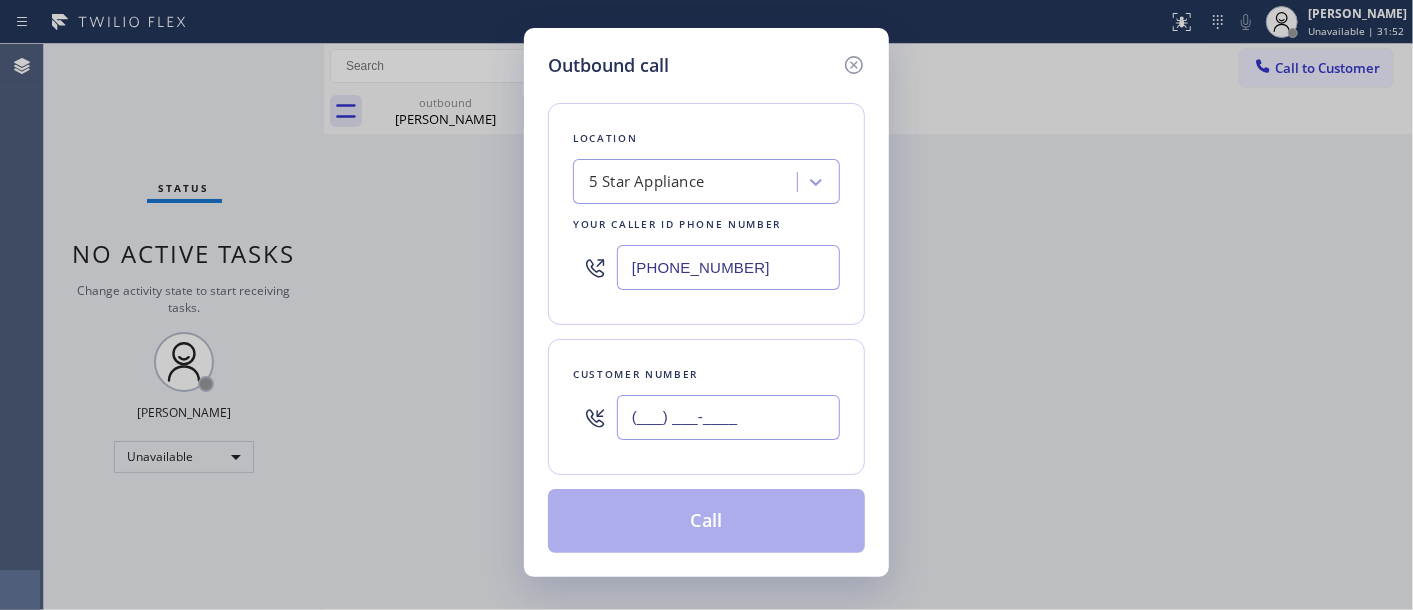
click at [710, 437] on input "(___) ___-____" at bounding box center [728, 417] width 223 height 45
paste input "714) 478-4007"
type input "(714) 478-4007"
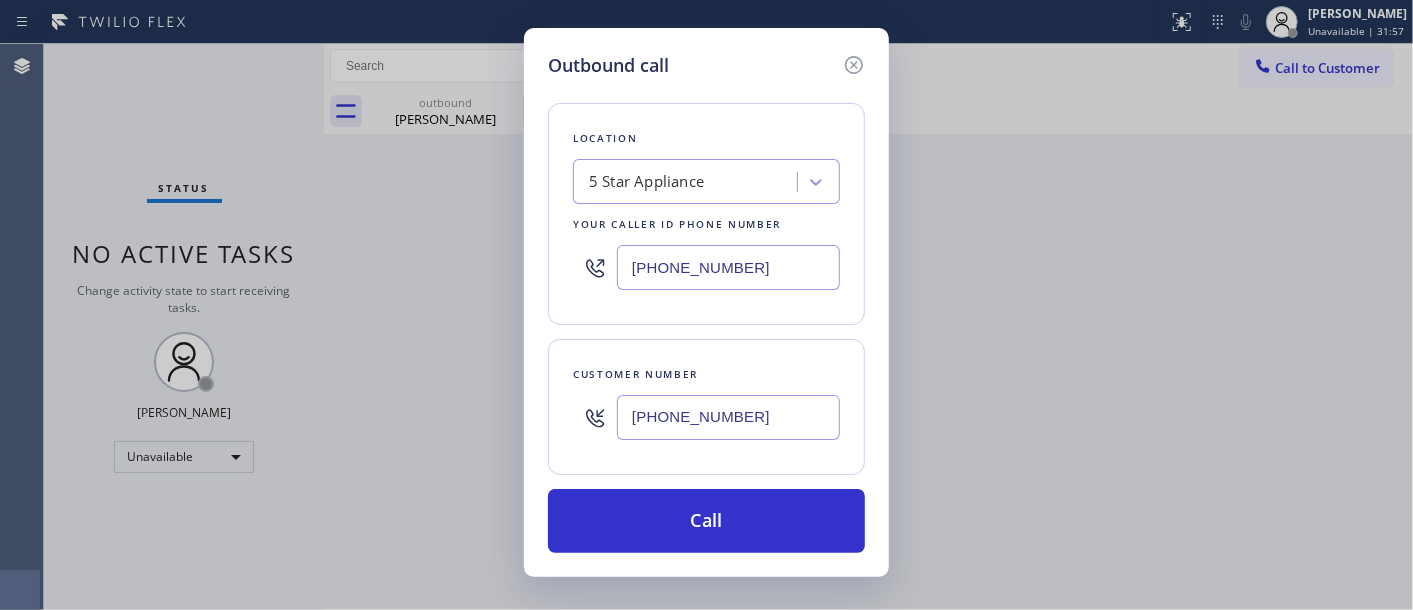
drag, startPoint x: 767, startPoint y: 276, endPoint x: 548, endPoint y: 287, distance: 219.2
click at [430, 248] on div "Outbound call Location 5 Star Appliance Your caller id phone number (323) 870-7…" at bounding box center [706, 305] width 1413 height 610
paste input "855) 731-4952"
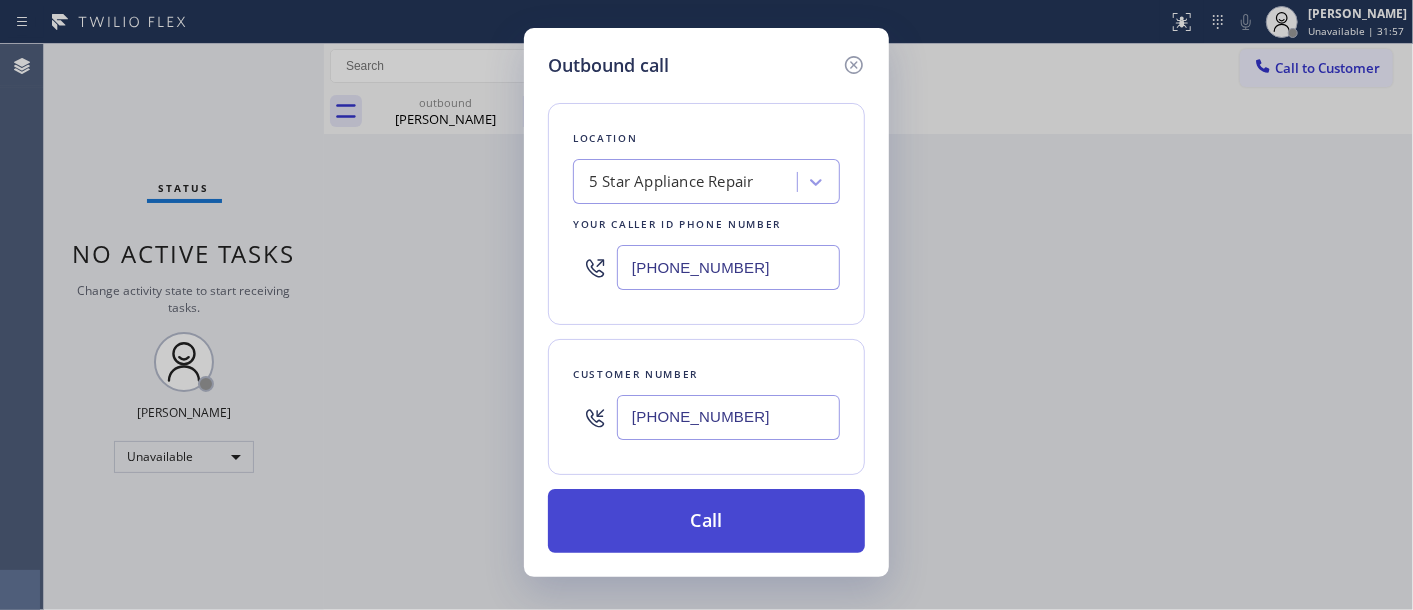
type input "(855) 731-4952"
click at [755, 514] on button "Call" at bounding box center [706, 521] width 317 height 64
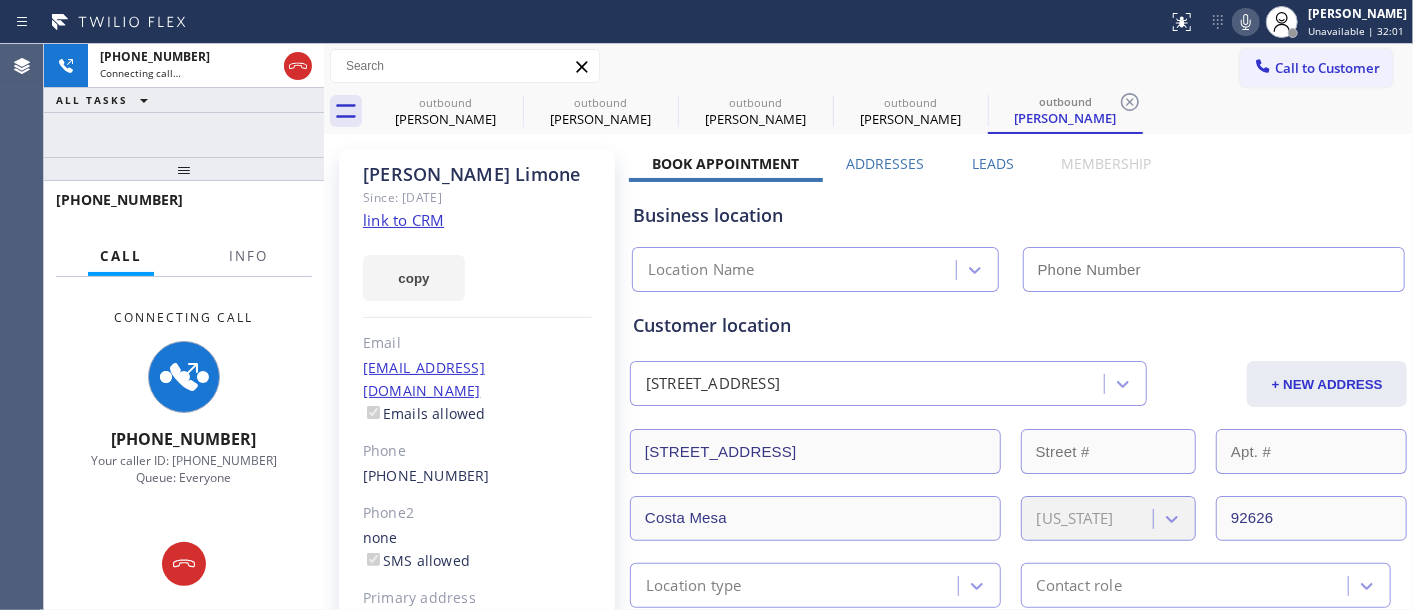
type input "(855) 731-4952"
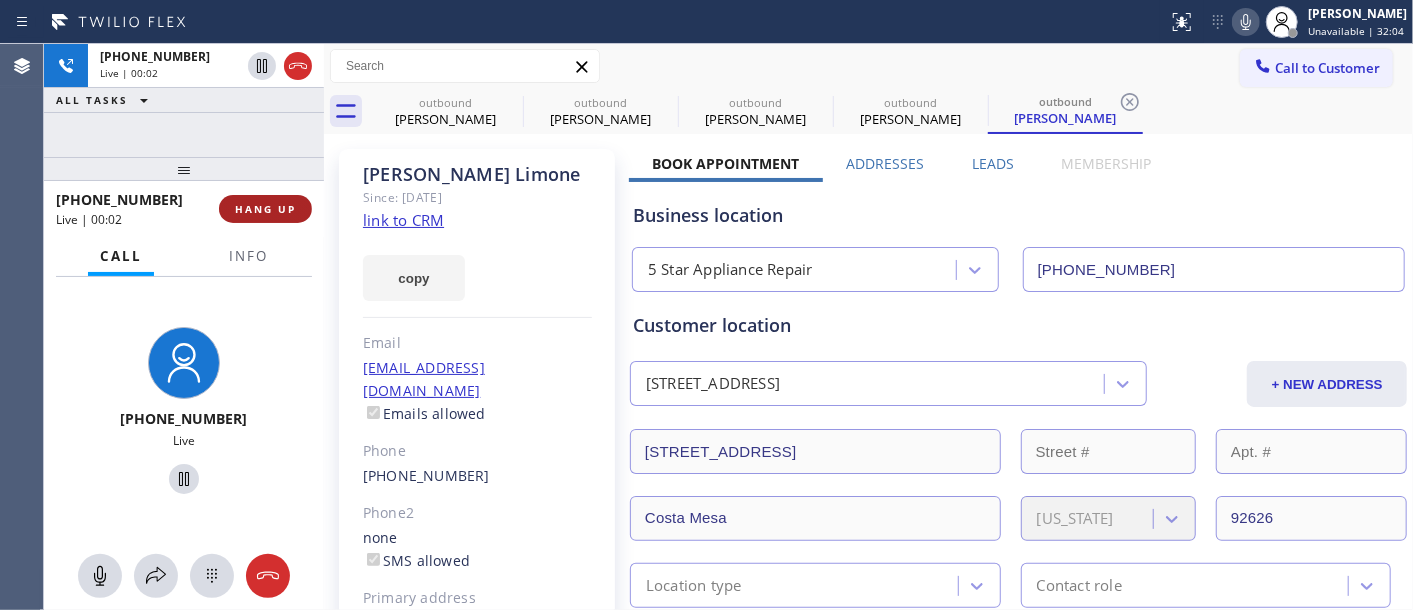
click at [242, 204] on span "HANG UP" at bounding box center [265, 209] width 61 height 14
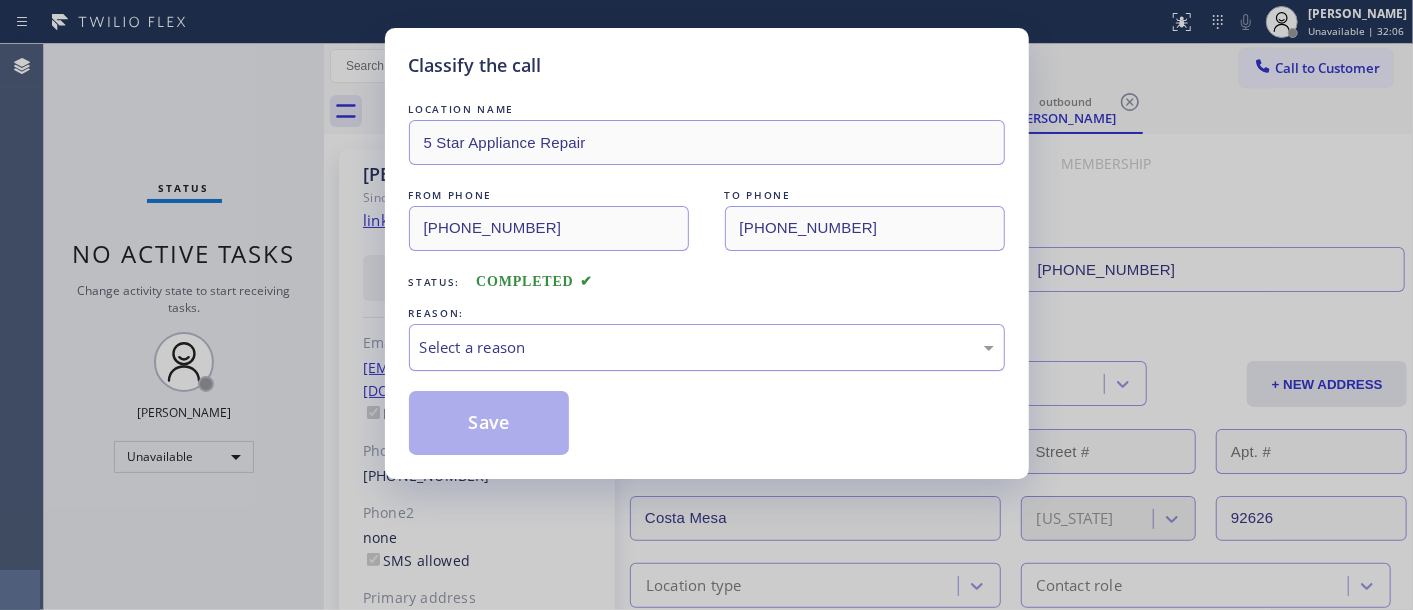
click at [561, 364] on div "Select a reason" at bounding box center [707, 347] width 596 height 47
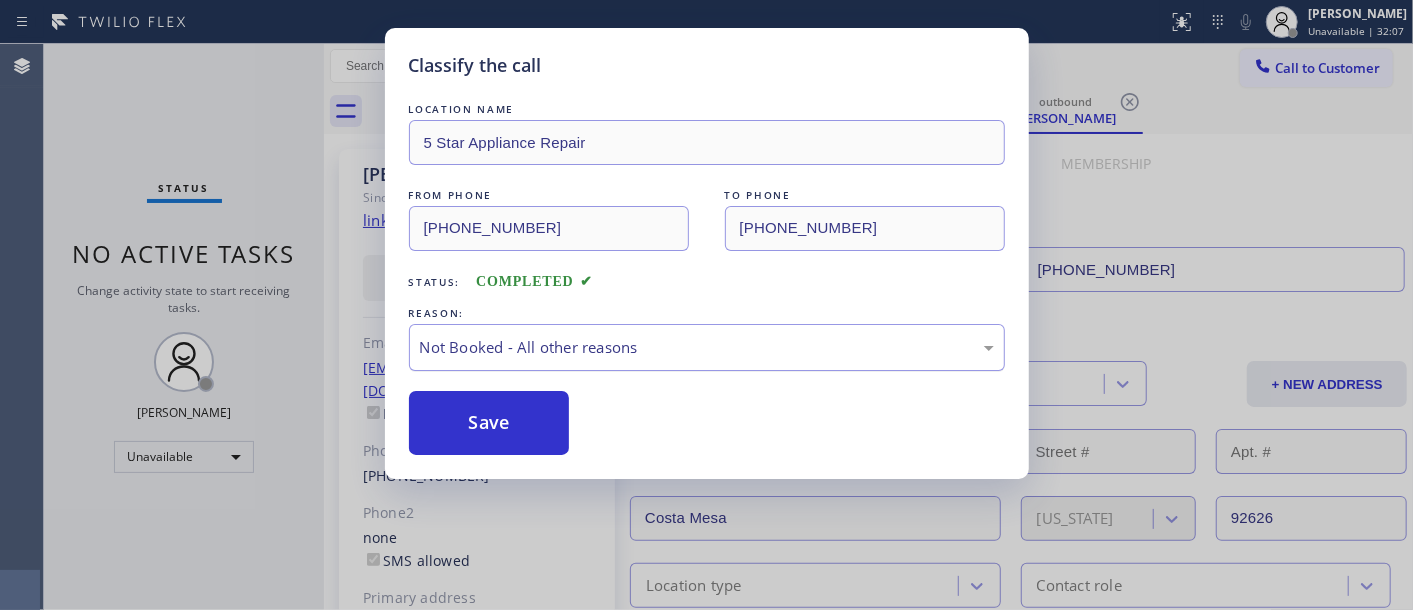
click at [528, 347] on div "Not Booked - All other reasons" at bounding box center [707, 347] width 574 height 23
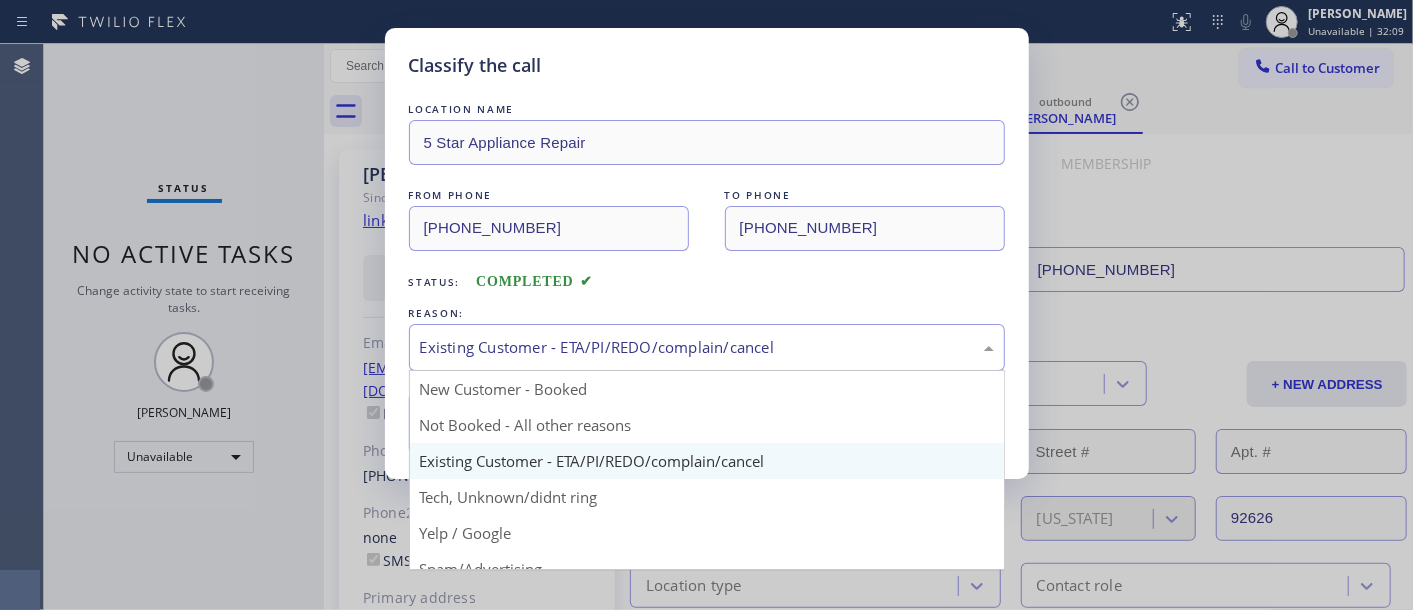
click at [516, 346] on div "Existing Customer - ETA/PI/REDO/complain/cancel" at bounding box center [707, 347] width 574 height 23
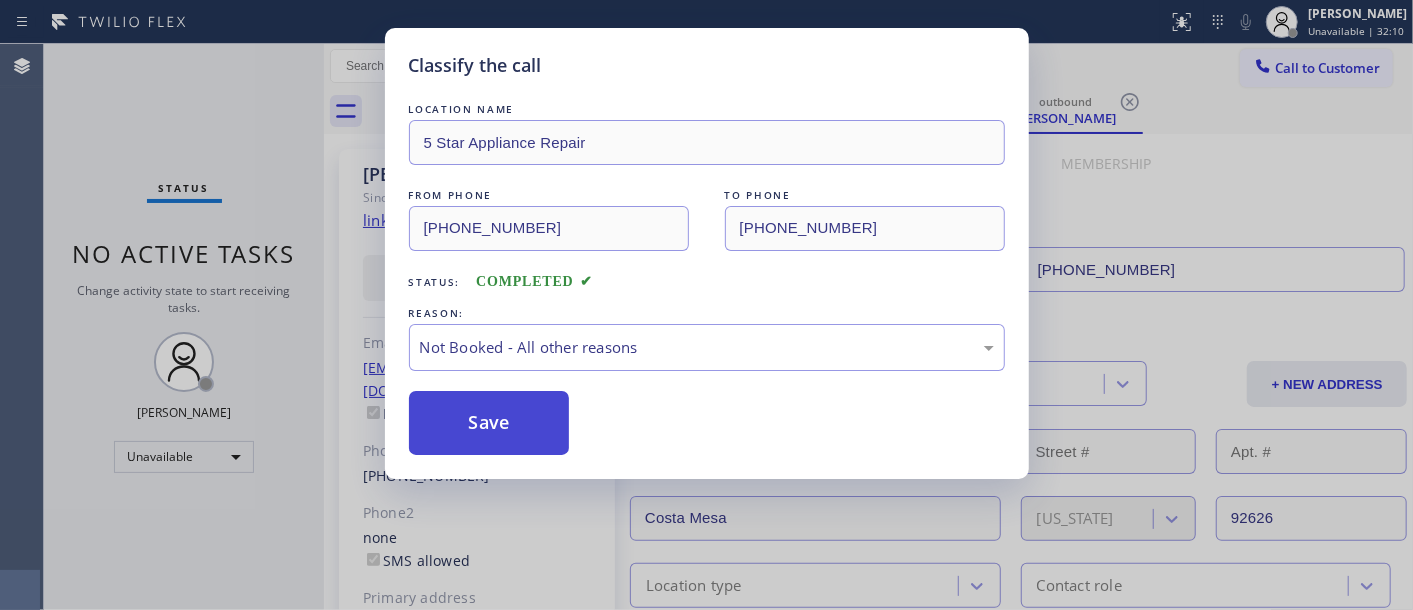
click at [527, 417] on button "Save" at bounding box center [489, 423] width 161 height 64
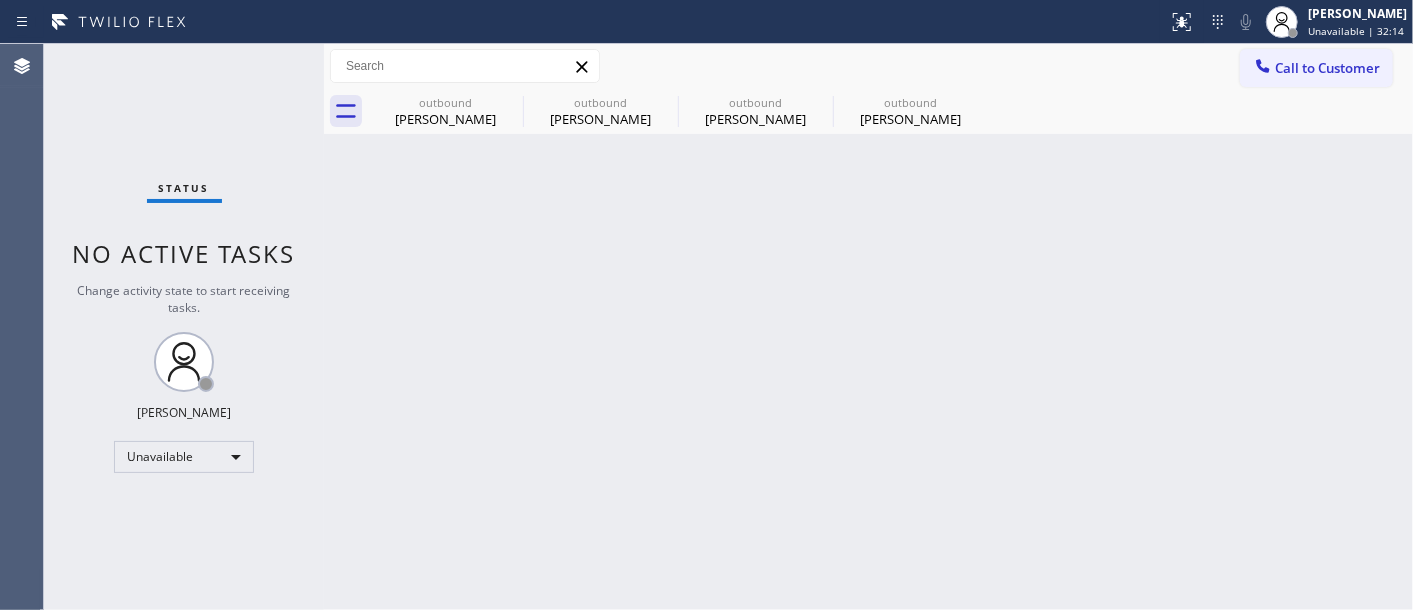
click at [1273, 53] on button "Call to Customer" at bounding box center [1316, 68] width 153 height 38
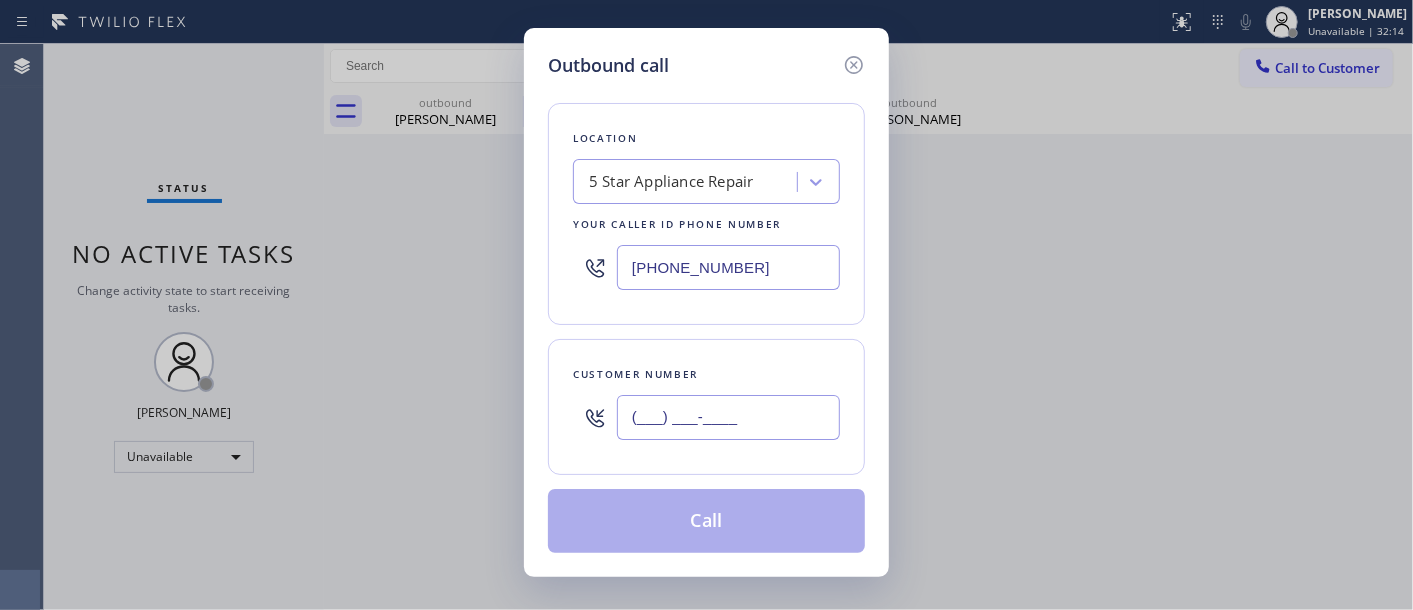
click at [742, 423] on input "(___) ___-____" at bounding box center [728, 417] width 223 height 45
paste input "510) 289-5522"
type input "(510) 289-5522"
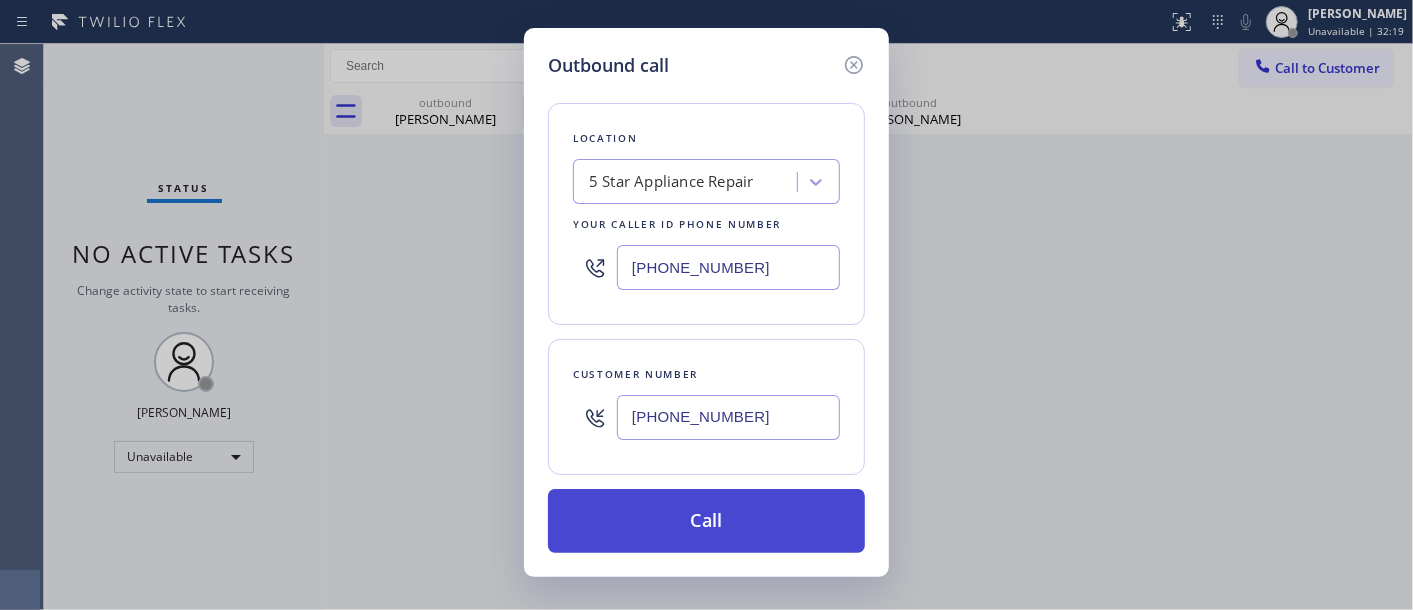
click at [681, 538] on button "Call" at bounding box center [706, 521] width 317 height 64
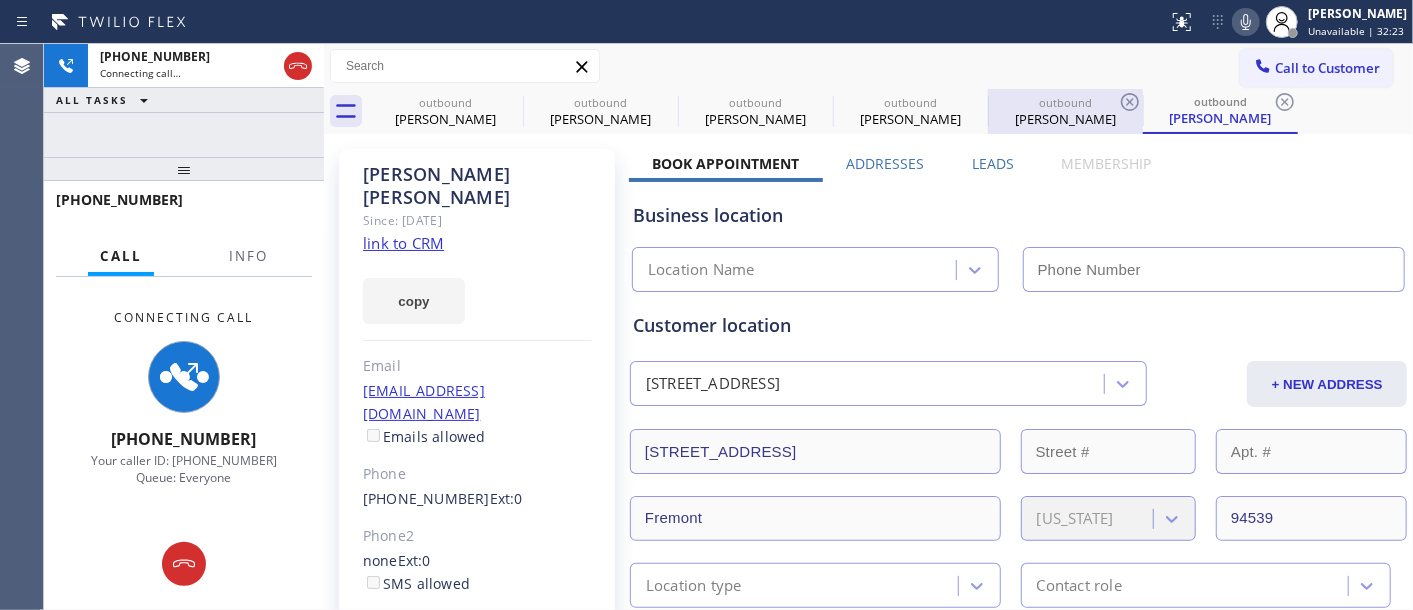
type input "(855) 731-4952"
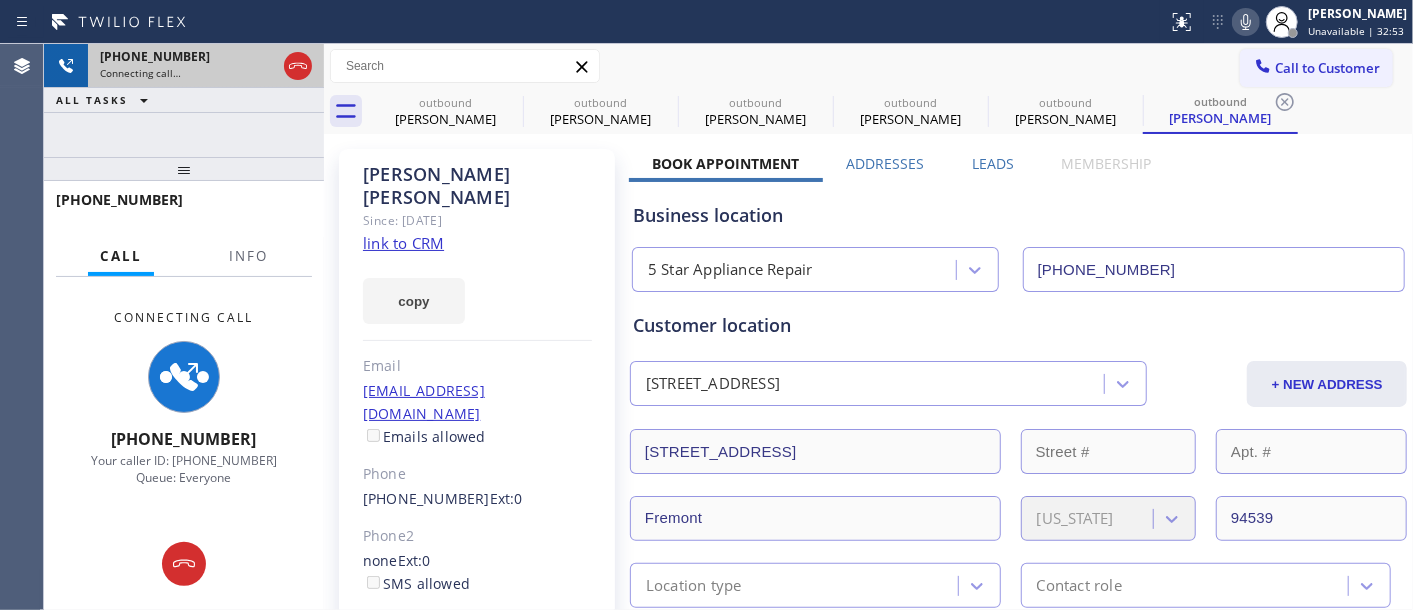
click at [285, 85] on div at bounding box center [298, 66] width 36 height 44
click at [287, 83] on div at bounding box center [298, 66] width 36 height 44
click at [293, 73] on icon at bounding box center [298, 66] width 24 height 24
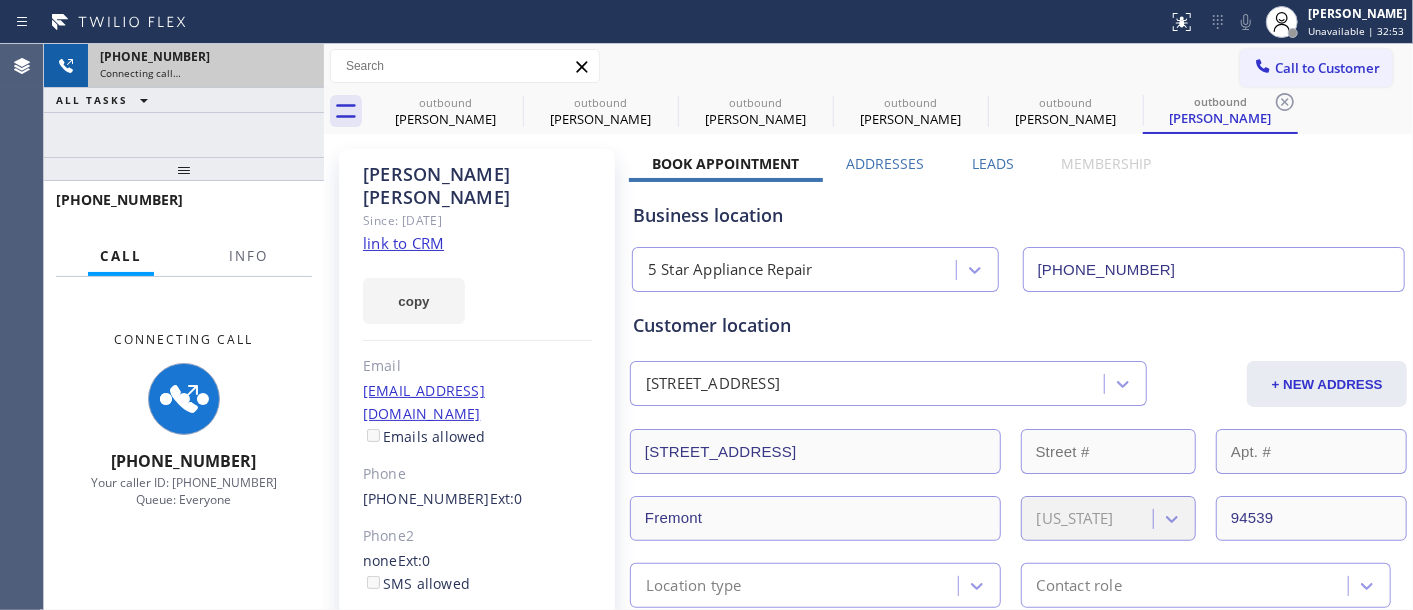
click at [295, 71] on div "Connecting call…" at bounding box center [206, 73] width 212 height 14
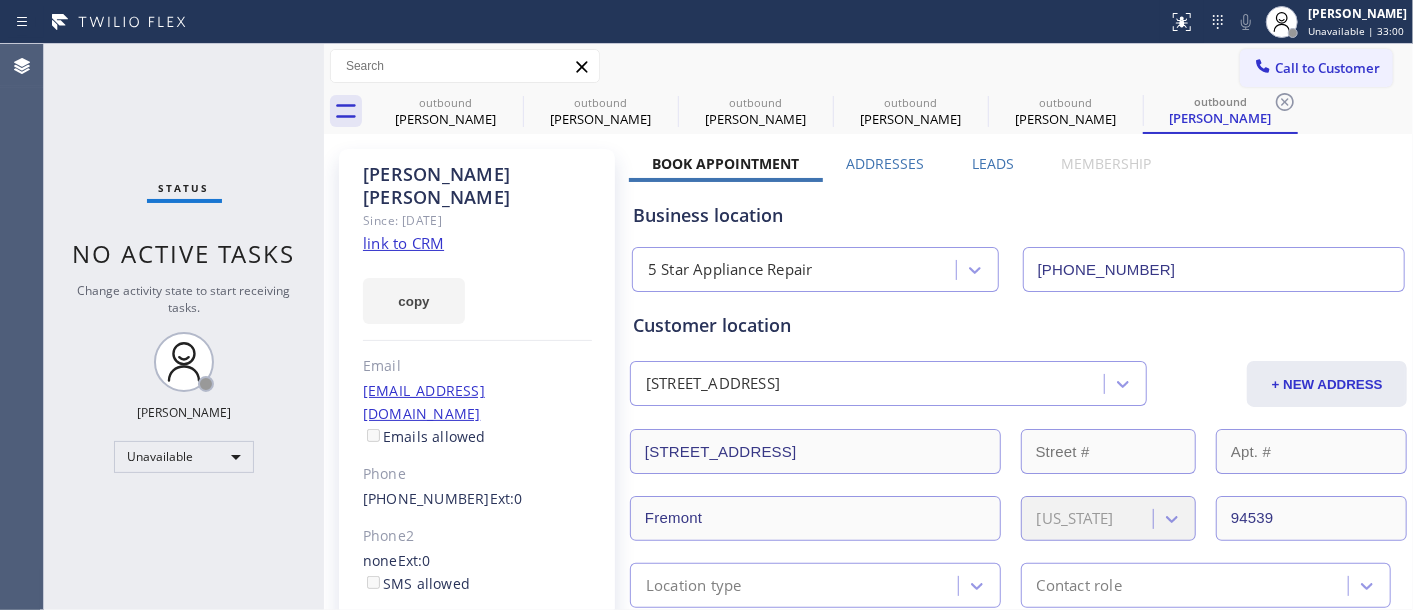
click at [1292, 47] on div "Call to Customer Outbound call Location 5 Star Appliance Repair Your caller id …" at bounding box center [868, 66] width 1089 height 45
drag, startPoint x: 1281, startPoint y: 105, endPoint x: 1287, endPoint y: 74, distance: 31.6
click at [1281, 103] on icon at bounding box center [1285, 102] width 24 height 24
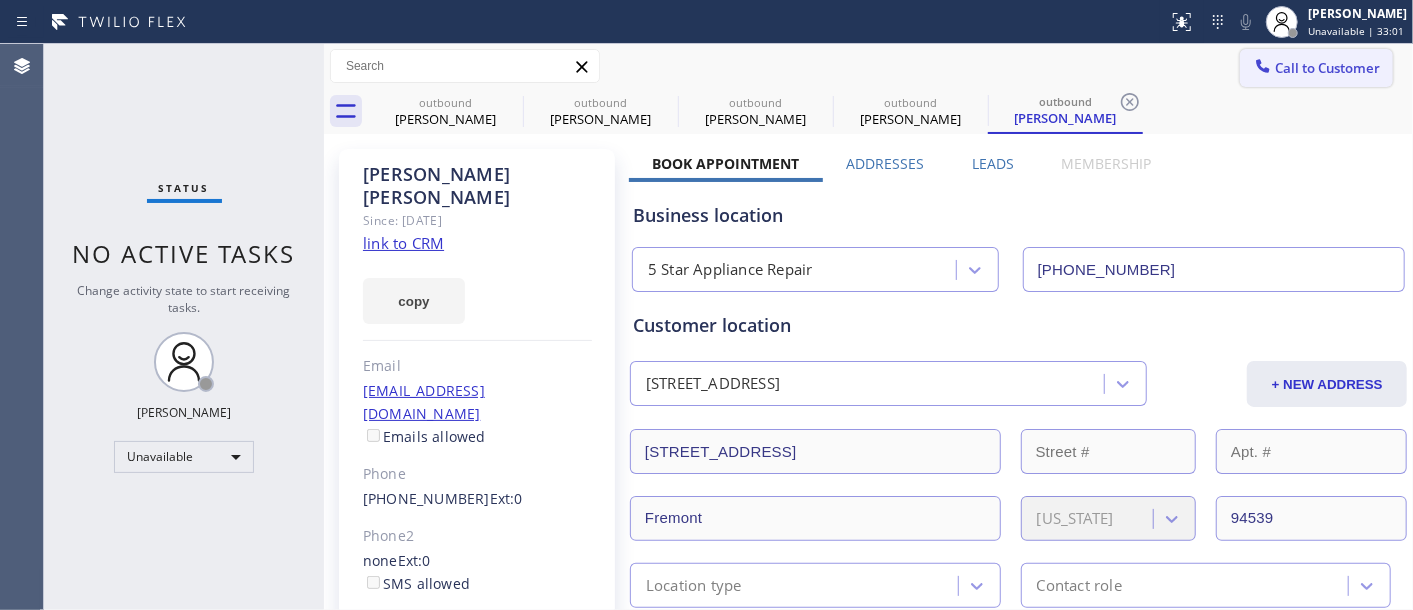
click at [1287, 74] on span "Call to Customer" at bounding box center [1327, 68] width 105 height 18
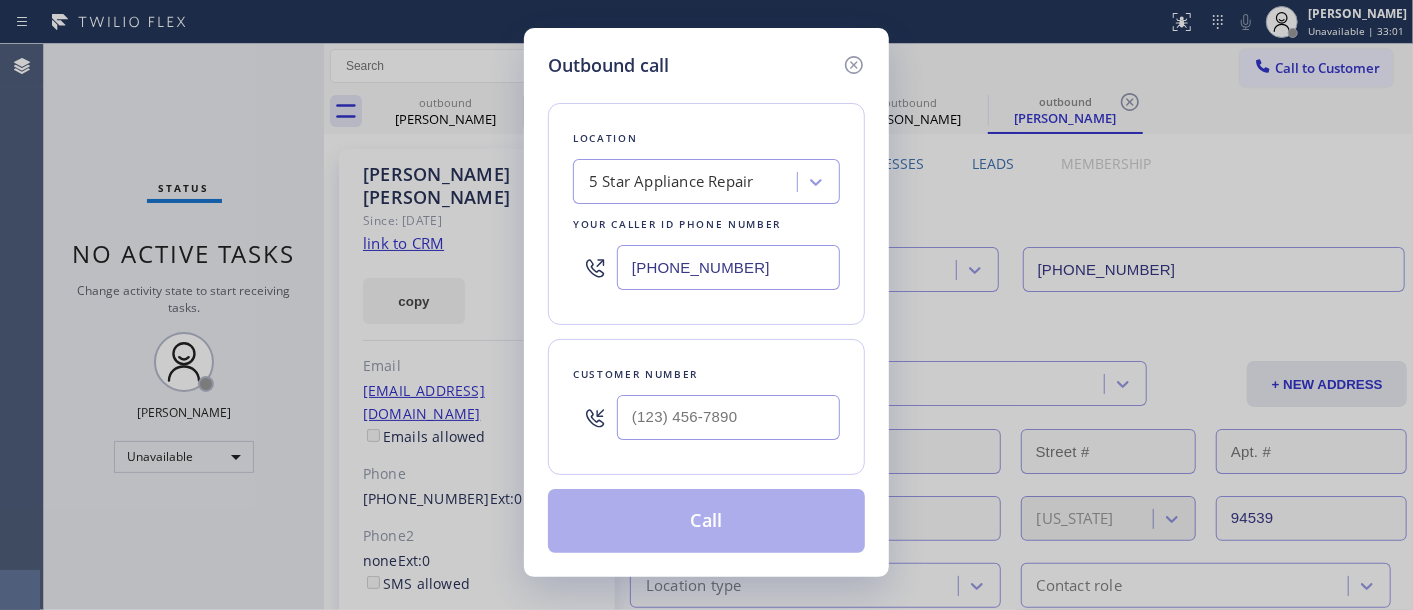
drag, startPoint x: 568, startPoint y: 443, endPoint x: 733, endPoint y: 424, distance: 166.1
click at [573, 443] on div "Customer number" at bounding box center [706, 407] width 317 height 136
click at [746, 422] on input "(___) ___-____" at bounding box center [728, 417] width 223 height 45
paste input "626) 793-0388"
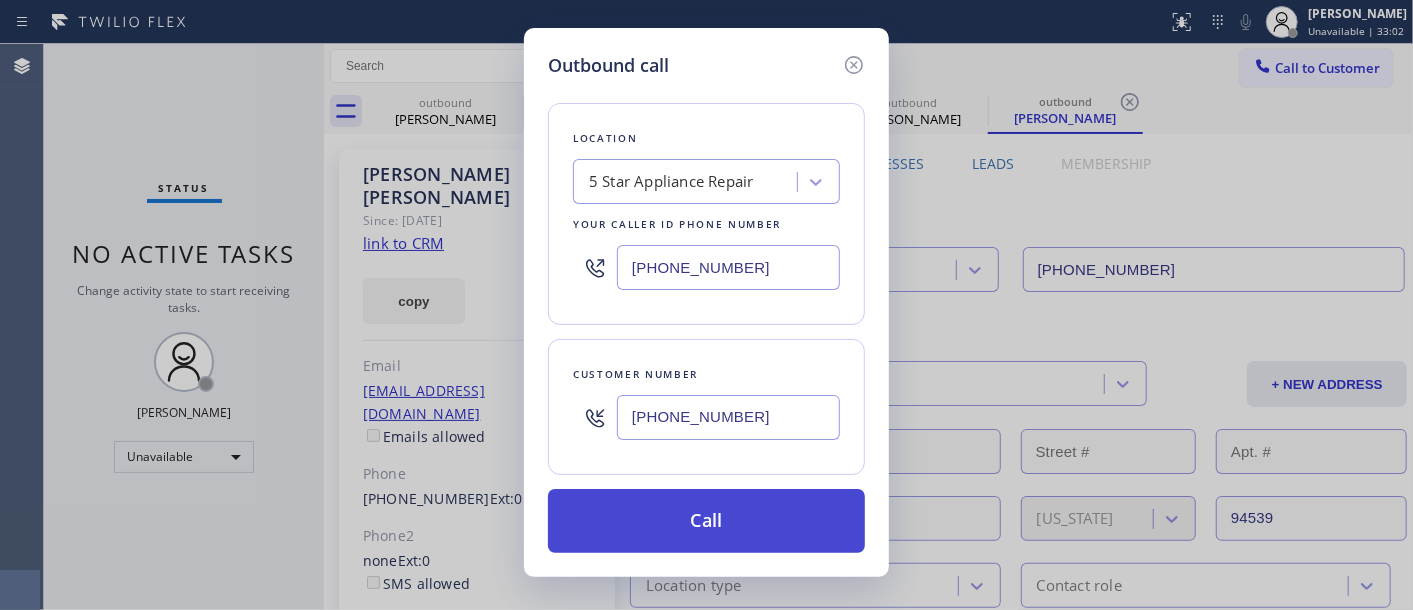
type input "(626) 793-0388"
click at [698, 500] on button "Call" at bounding box center [706, 521] width 317 height 64
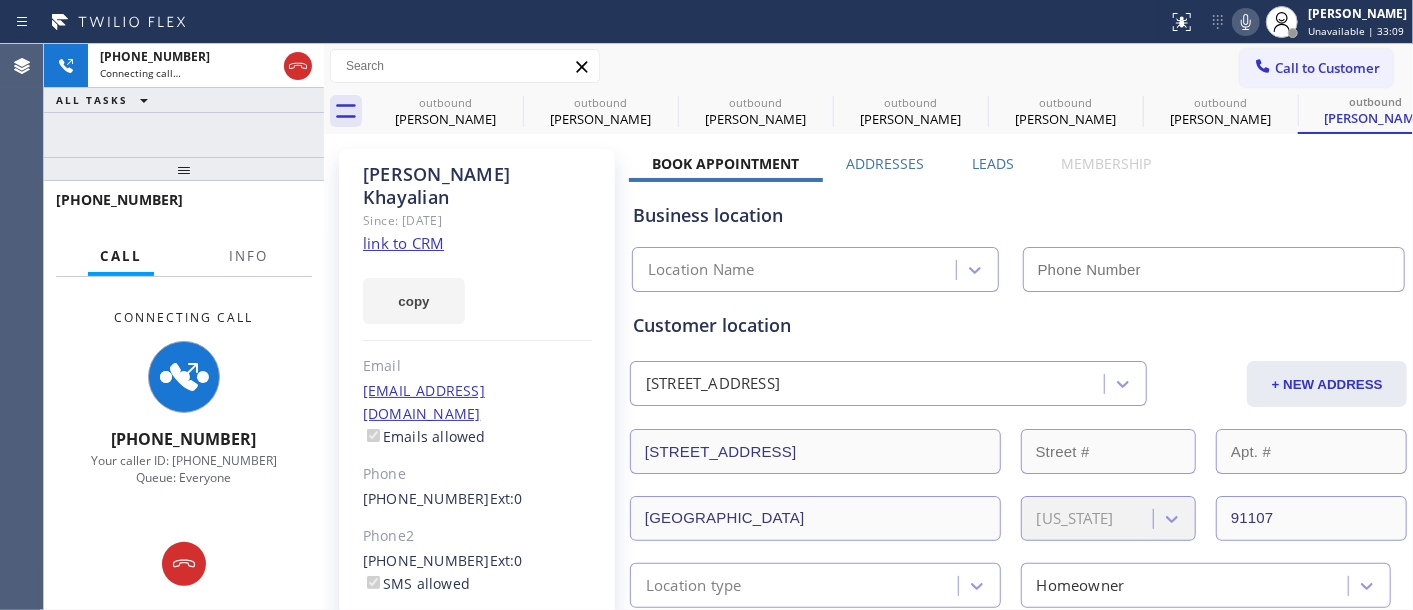
click at [393, 167] on div "Agop Khayalian" at bounding box center [477, 186] width 229 height 46
click at [678, 47] on div "Call to Customer Outbound call Location 5 Star Appliance Repair Your caller id …" at bounding box center [868, 66] width 1089 height 45
type input "(855) 731-4952"
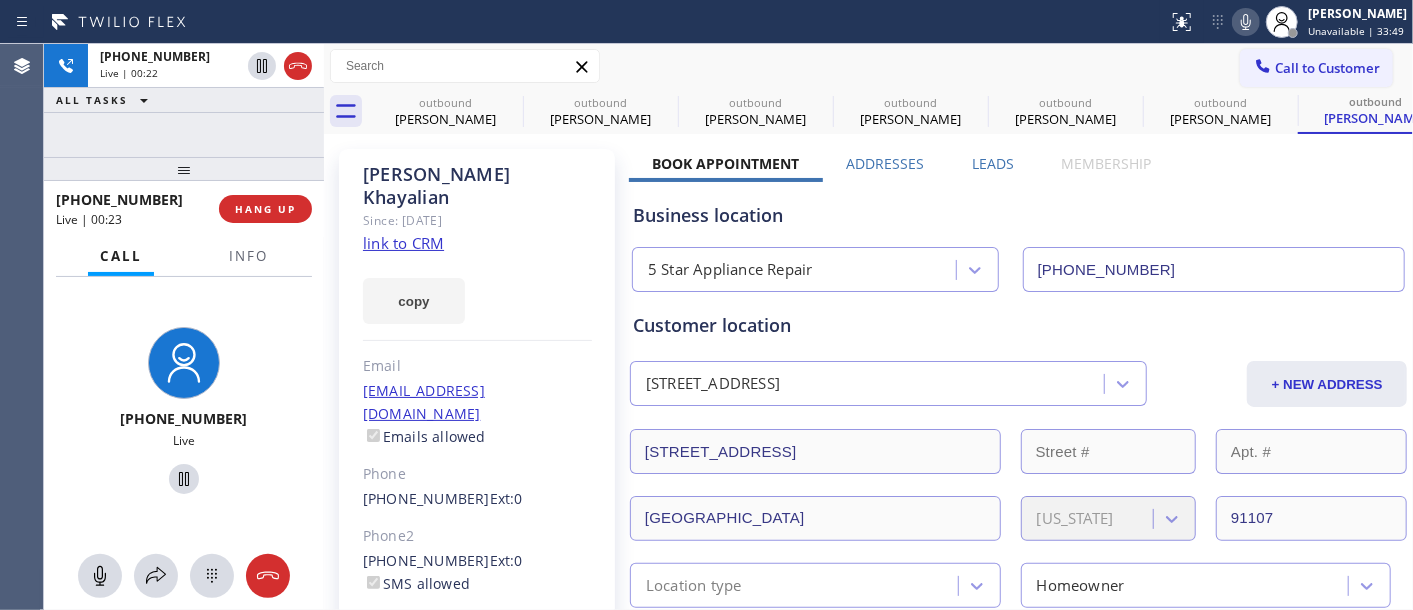
click at [313, 192] on div "+16267930388 Live | 00:23 HANG UP" at bounding box center [184, 209] width 280 height 56
click at [284, 206] on span "HANG UP" at bounding box center [265, 209] width 61 height 14
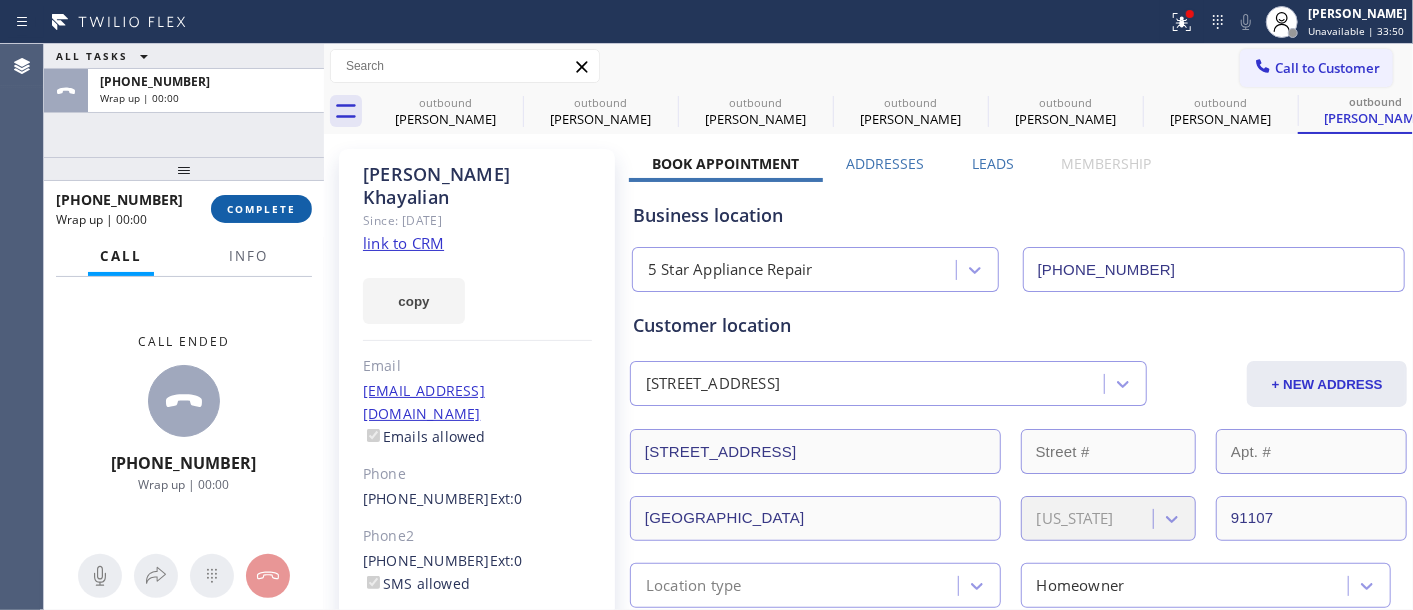
click at [284, 206] on span "COMPLETE" at bounding box center [261, 209] width 69 height 14
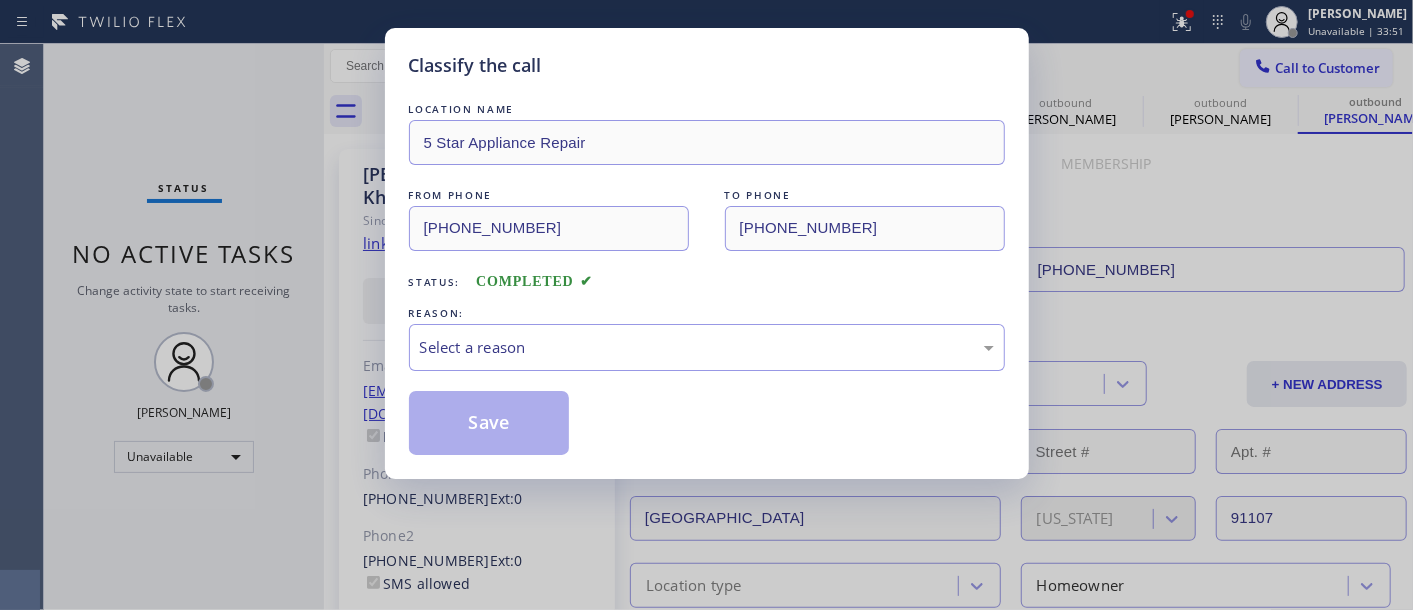
click at [516, 383] on div "LOCATION NAME 5 Star Appliance Repair FROM PHONE (855) 731-4952 TO PHONE (626) …" at bounding box center [707, 277] width 596 height 356
click at [523, 341] on div "Select a reason" at bounding box center [707, 347] width 574 height 23
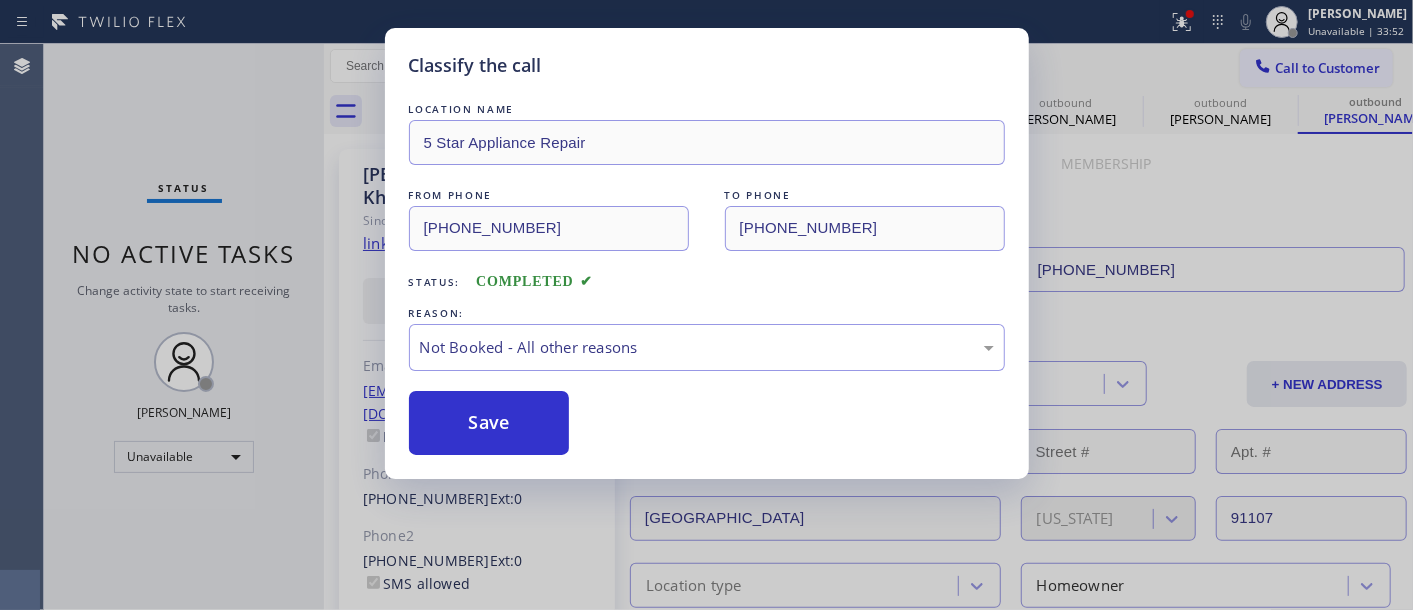
click at [468, 422] on button "Save" at bounding box center [489, 423] width 161 height 64
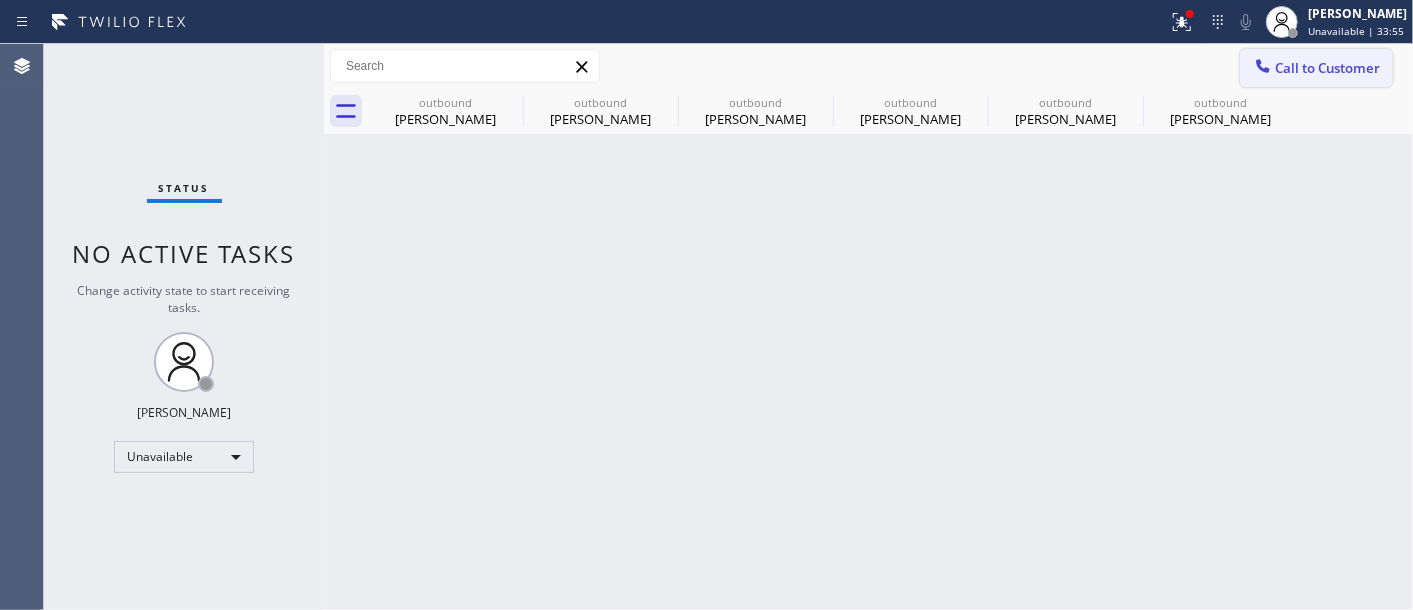
click at [1320, 44] on div "Call to Customer Outbound call Location 5 Star Appliance Repair Your caller id …" at bounding box center [868, 66] width 1089 height 45
drag, startPoint x: 1268, startPoint y: 74, endPoint x: 980, endPoint y: 232, distance: 328.4
click at [1267, 78] on div at bounding box center [1263, 68] width 24 height 24
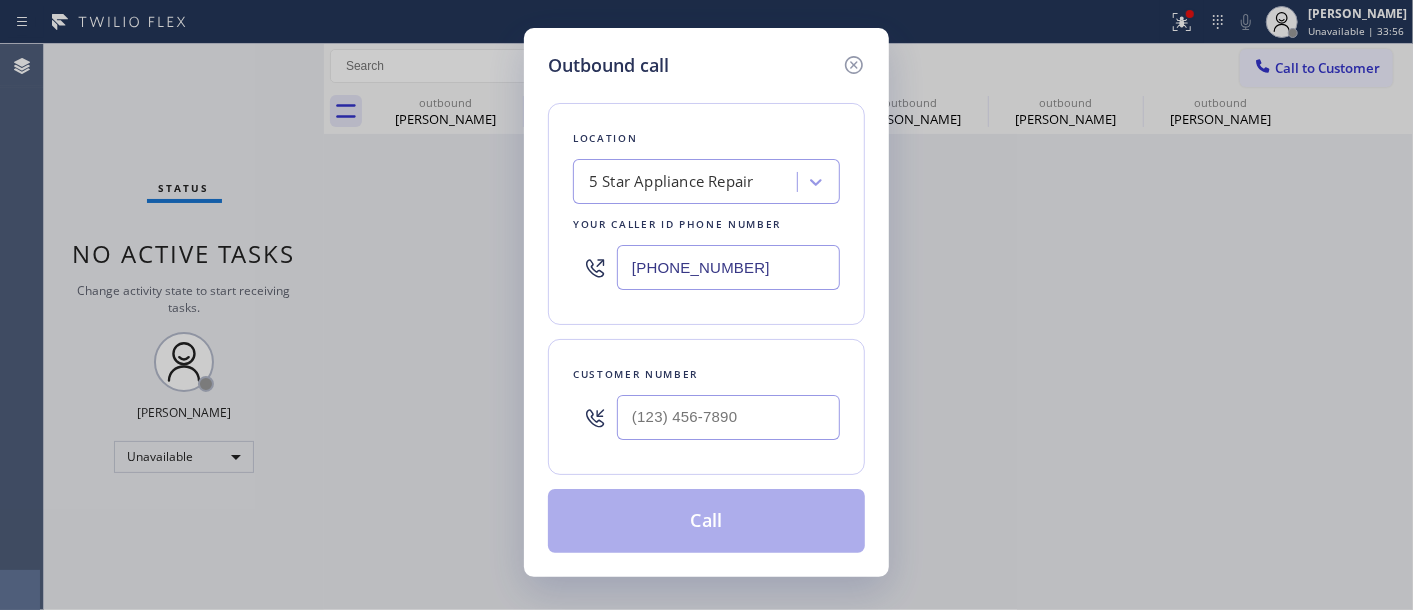
click at [791, 355] on div "Customer number" at bounding box center [706, 407] width 317 height 136
click at [755, 407] on input "(___) ___-____" at bounding box center [728, 417] width 223 height 45
paste input "818) 577-7308"
type input "(818) 577-7308"
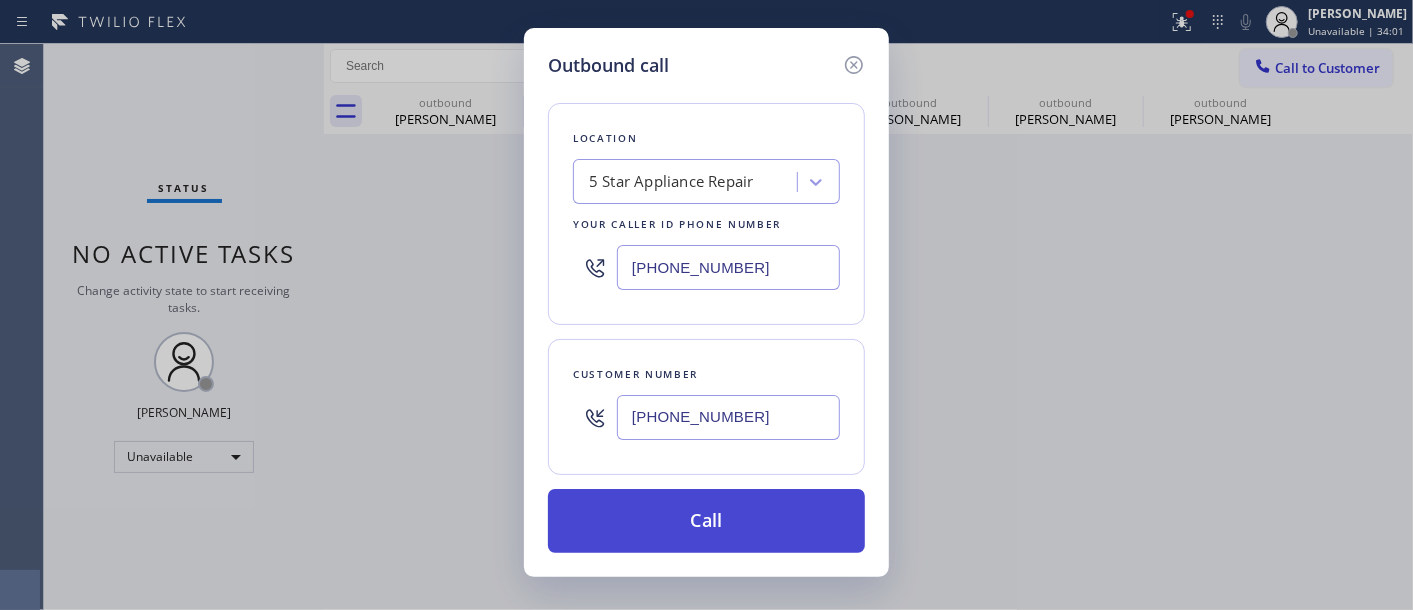
click at [801, 502] on button "Call" at bounding box center [706, 521] width 317 height 64
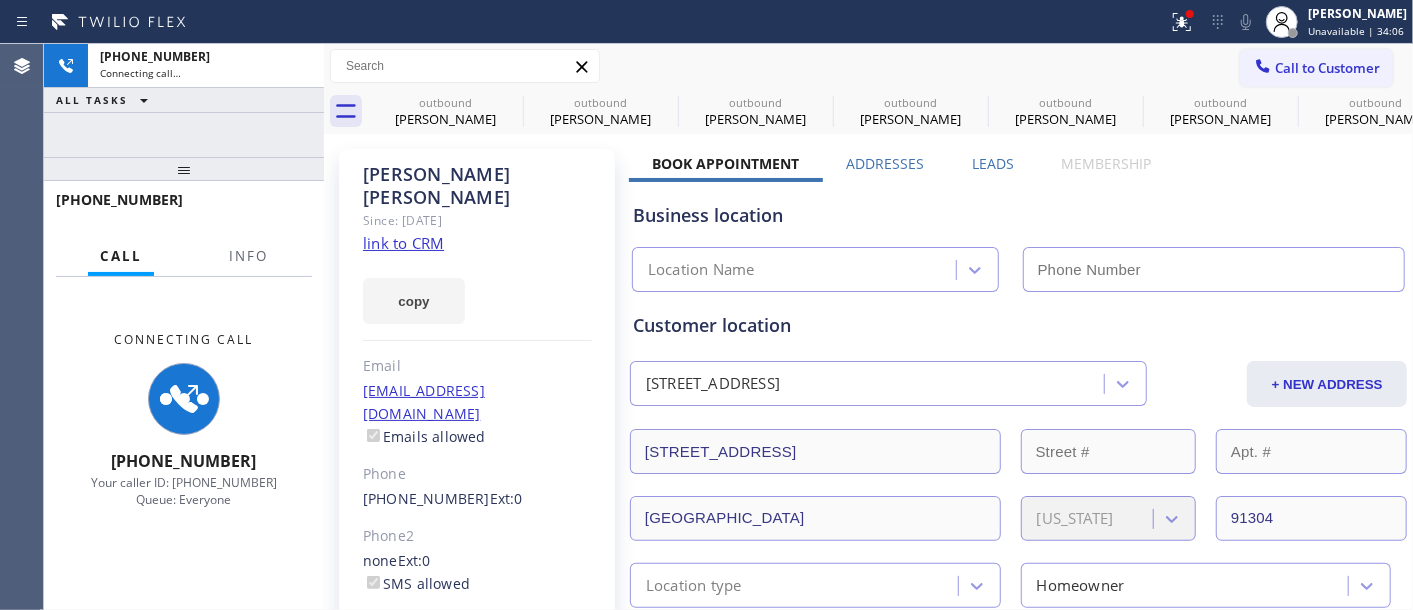
type input "(855) 731-4952"
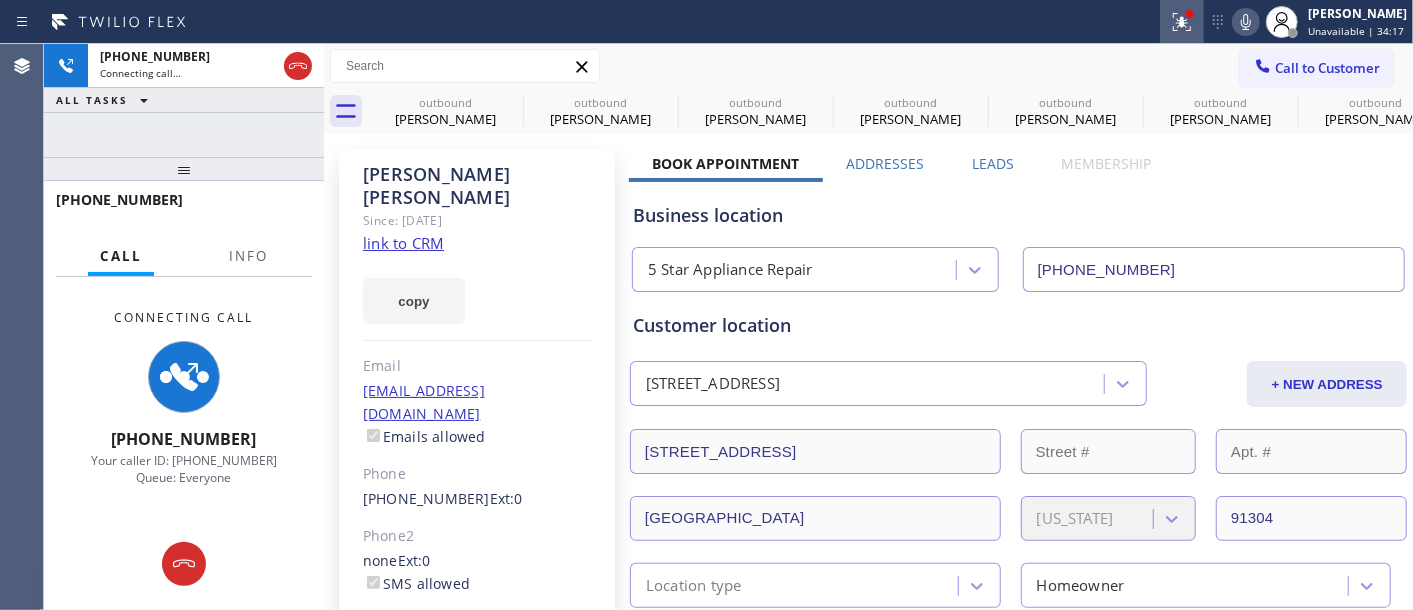
drag, startPoint x: 1161, startPoint y: 21, endPoint x: 1173, endPoint y: 27, distance: 13.4
click at [1161, 21] on div at bounding box center [1182, 22] width 44 height 24
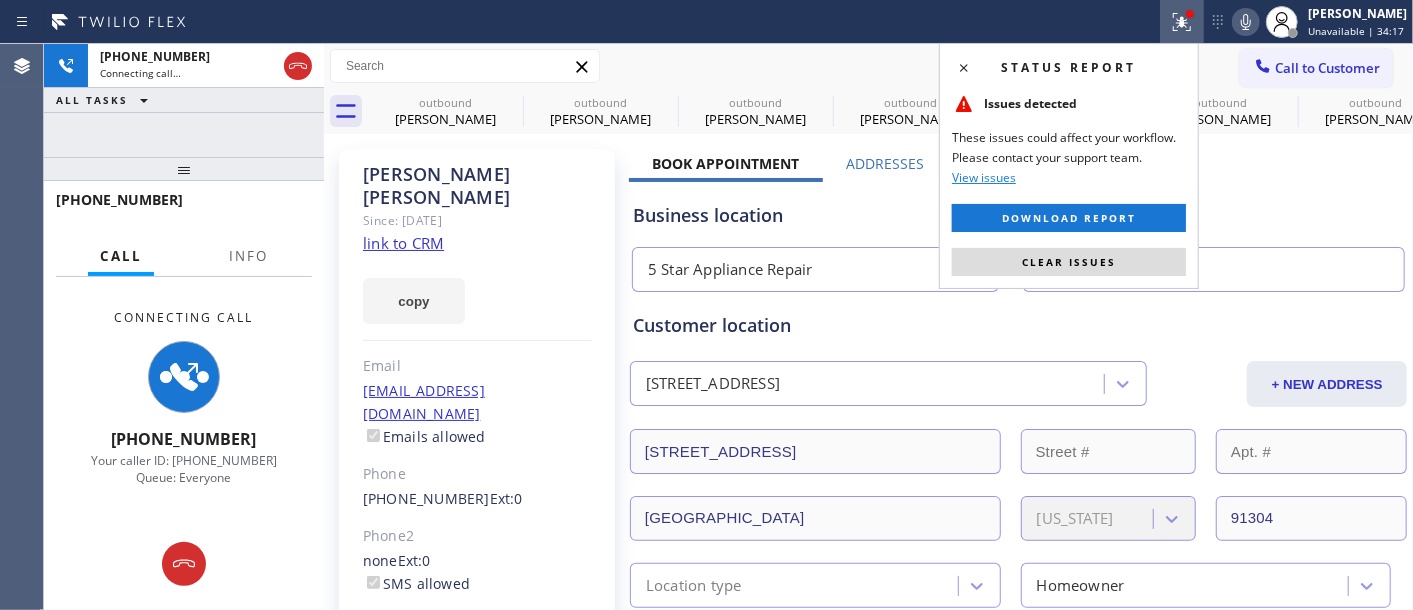
click at [993, 284] on div "Status report Issues detected These issues could affect your workflow. Please c…" at bounding box center [1069, 166] width 260 height 246
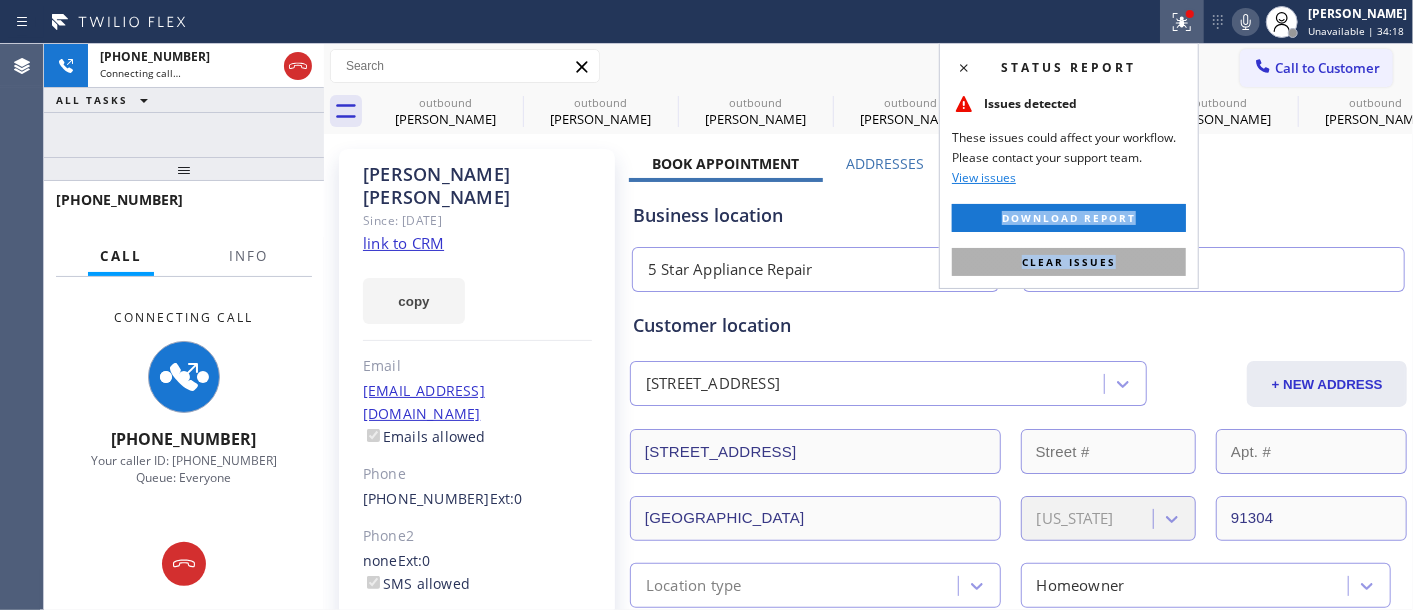
click at [994, 270] on button "Clear issues" at bounding box center [1069, 262] width 234 height 28
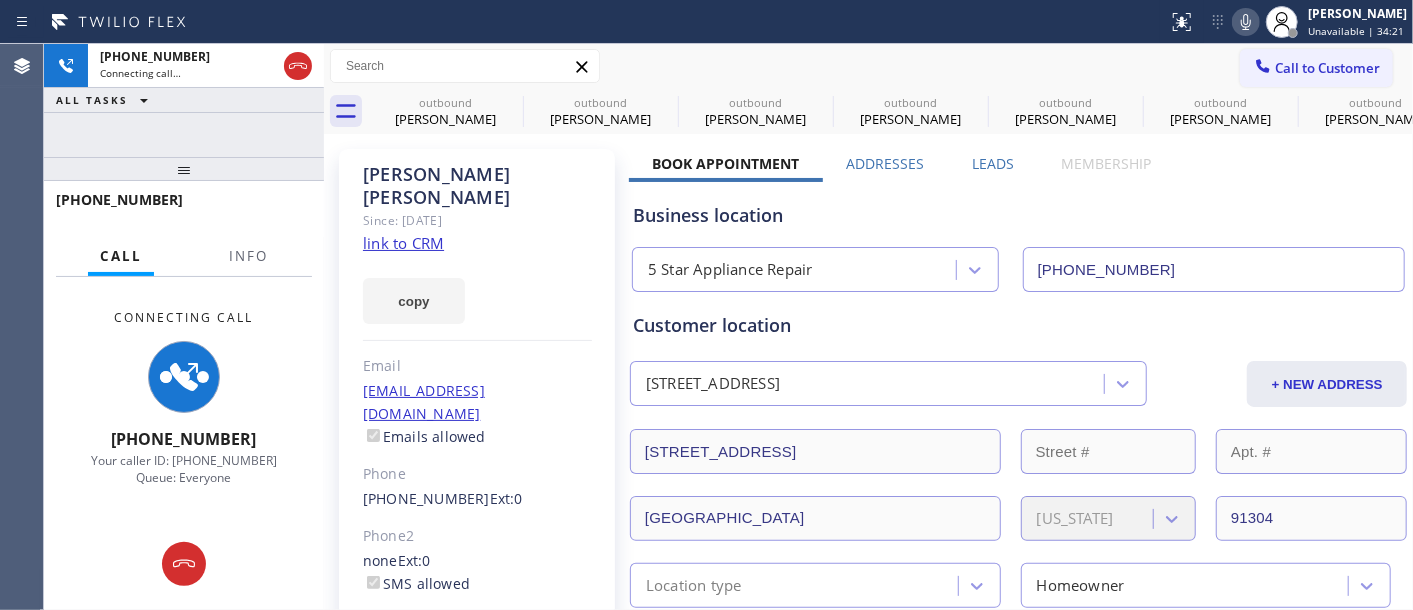
drag, startPoint x: 224, startPoint y: 167, endPoint x: 245, endPoint y: 96, distance: 74.0
click at [224, 108] on div "+18185777308 Connecting call… ALL TASKS ALL TASKS ACTIVE TASKS TASKS IN WRAP UP…" at bounding box center [184, 327] width 280 height 566
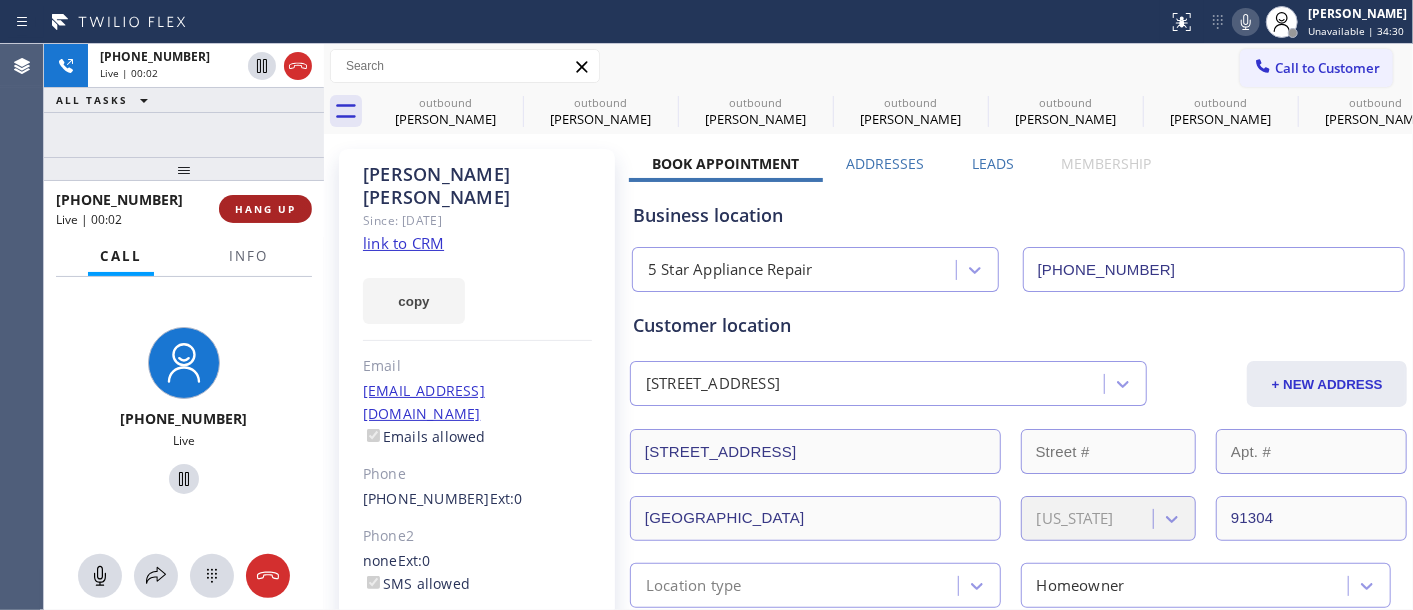
click at [252, 217] on button "HANG UP" at bounding box center [265, 209] width 93 height 28
click at [252, 216] on button "HANG UP" at bounding box center [265, 209] width 93 height 28
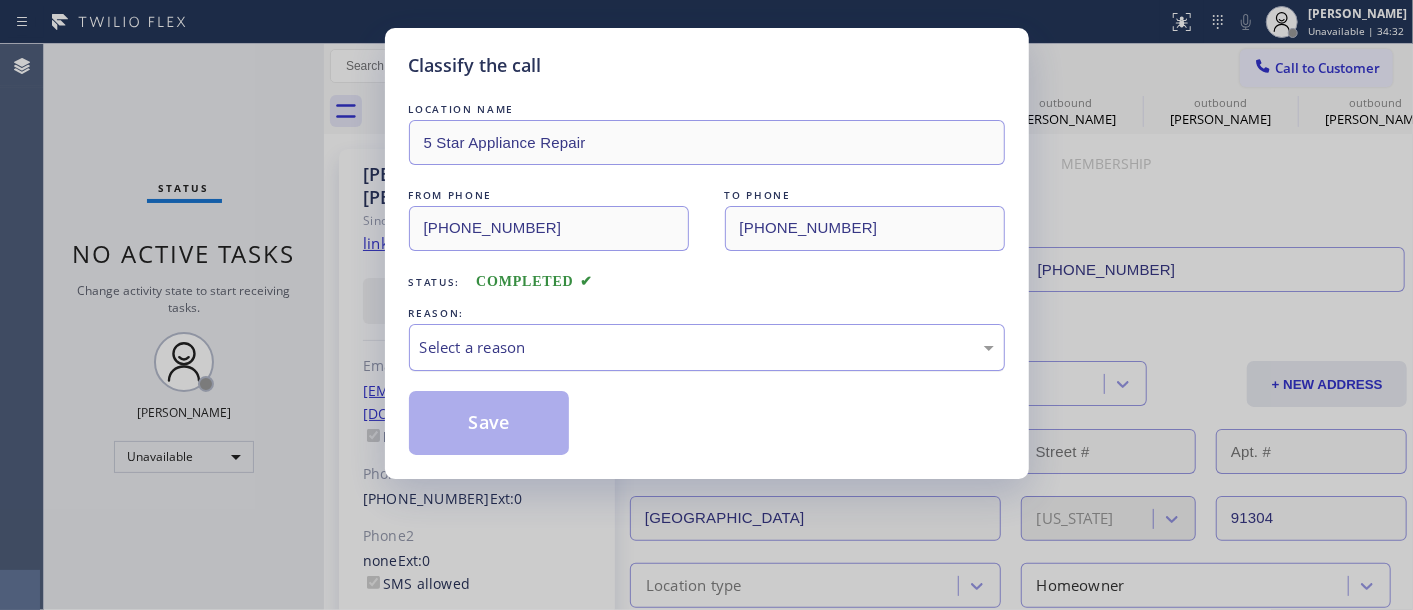
click at [674, 365] on div "Select a reason" at bounding box center [707, 347] width 596 height 47
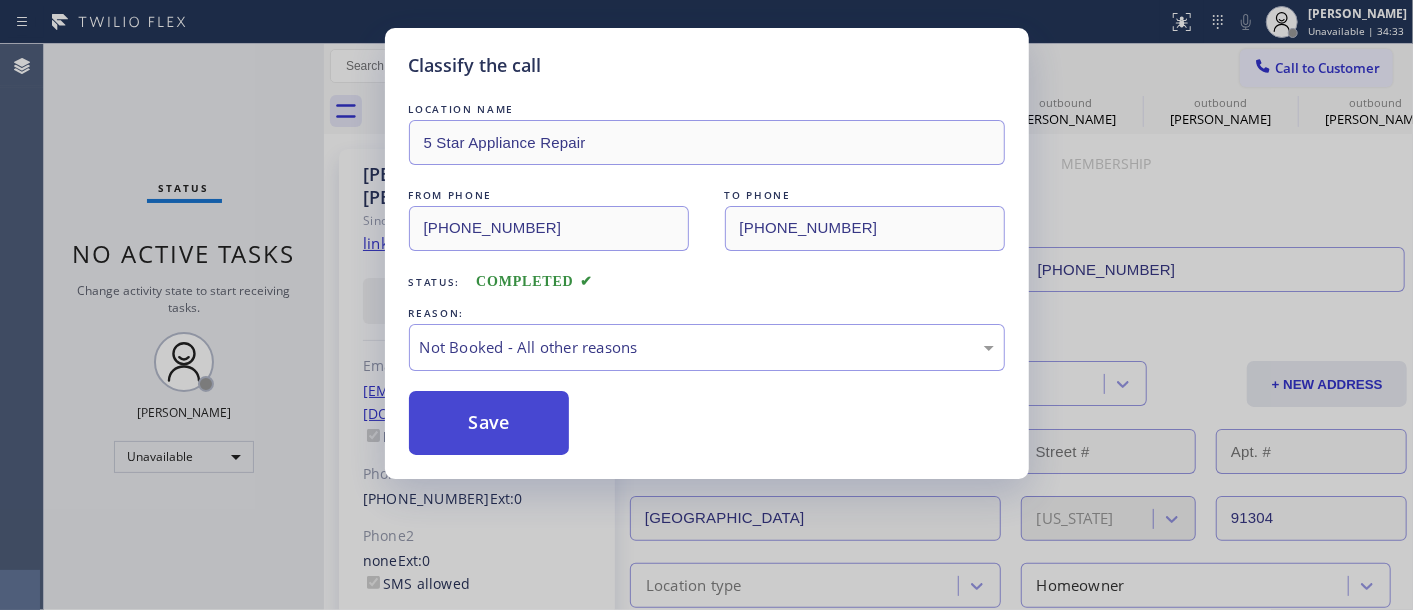
click at [528, 430] on button "Save" at bounding box center [489, 423] width 161 height 64
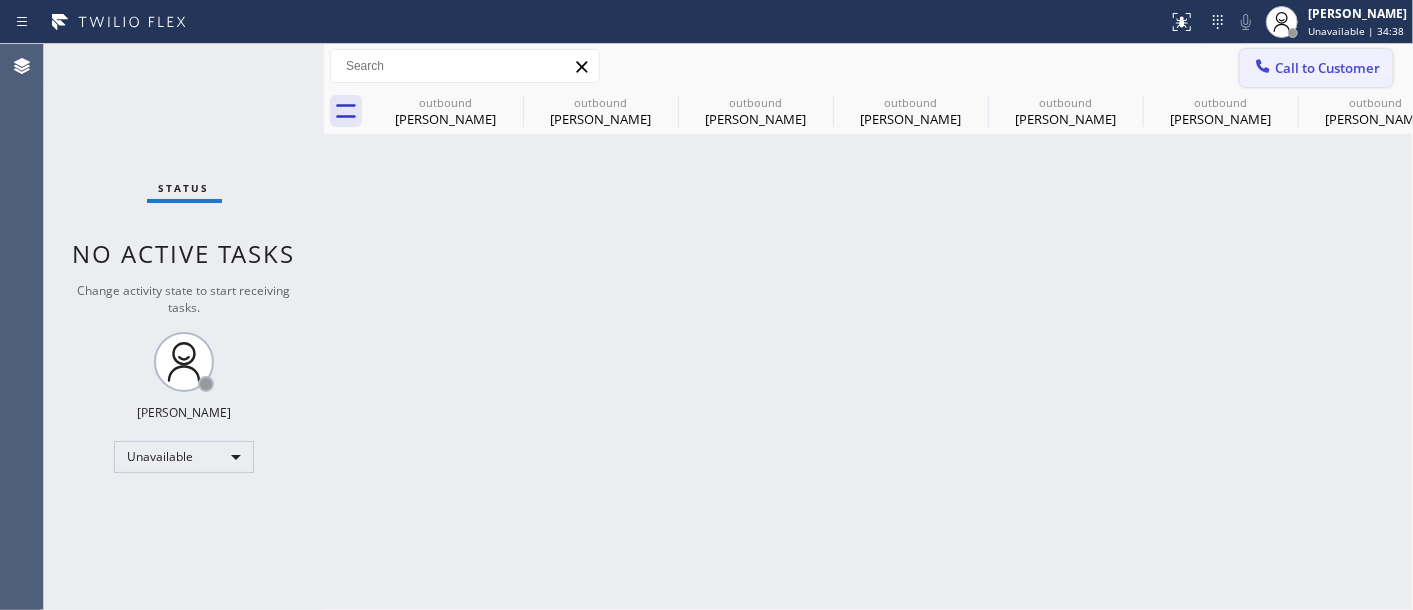
click at [1284, 62] on span "Call to Customer" at bounding box center [1327, 68] width 105 height 18
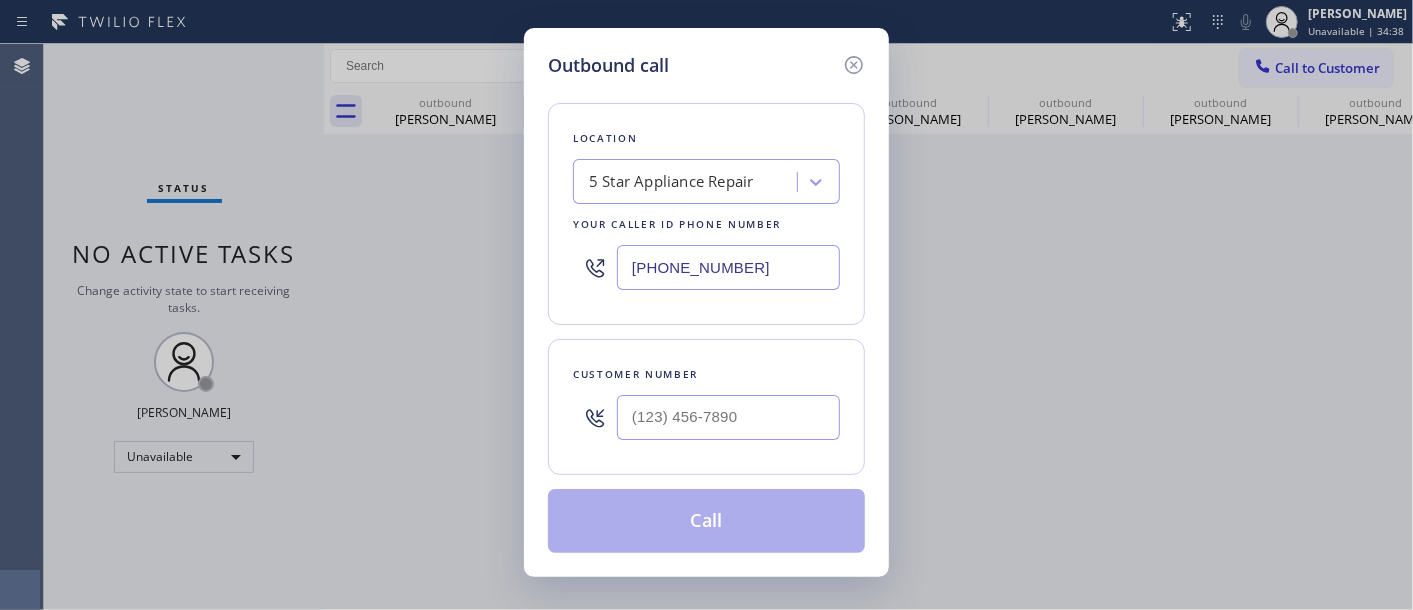
click at [720, 392] on div at bounding box center [728, 417] width 223 height 65
click at [717, 397] on input "(___) ___-____" at bounding box center [728, 417] width 223 height 45
paste input "310) 991-3595"
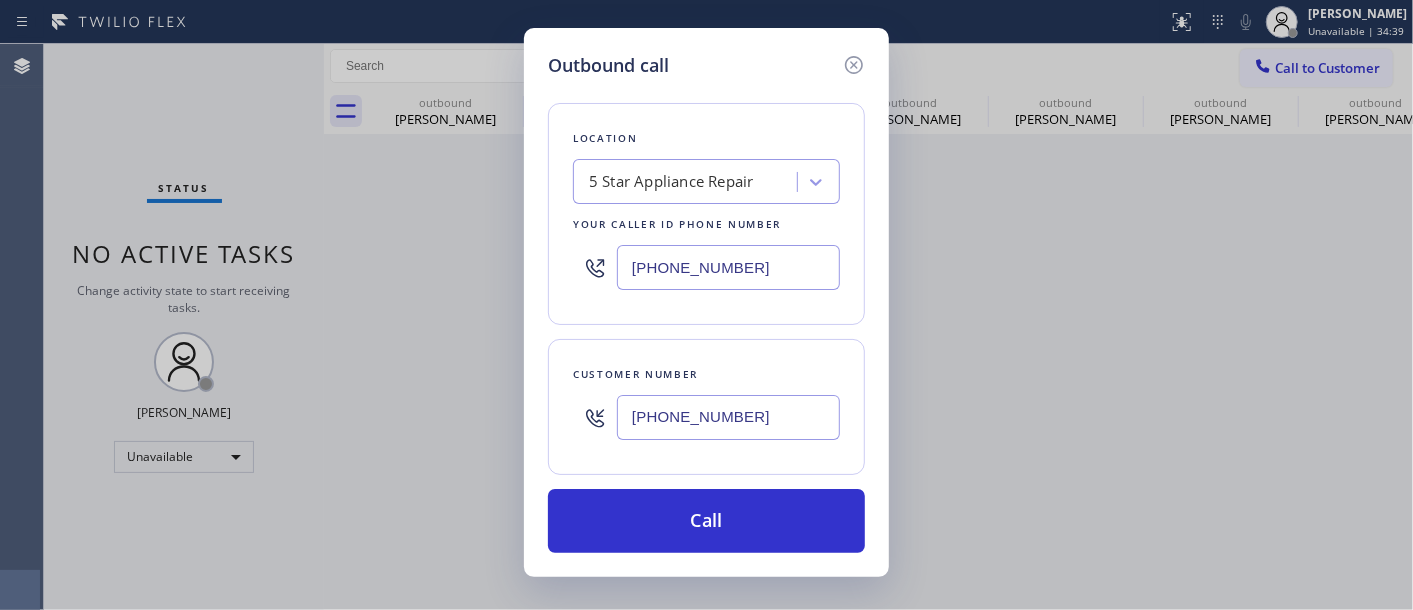
type input "(310) 991-3595"
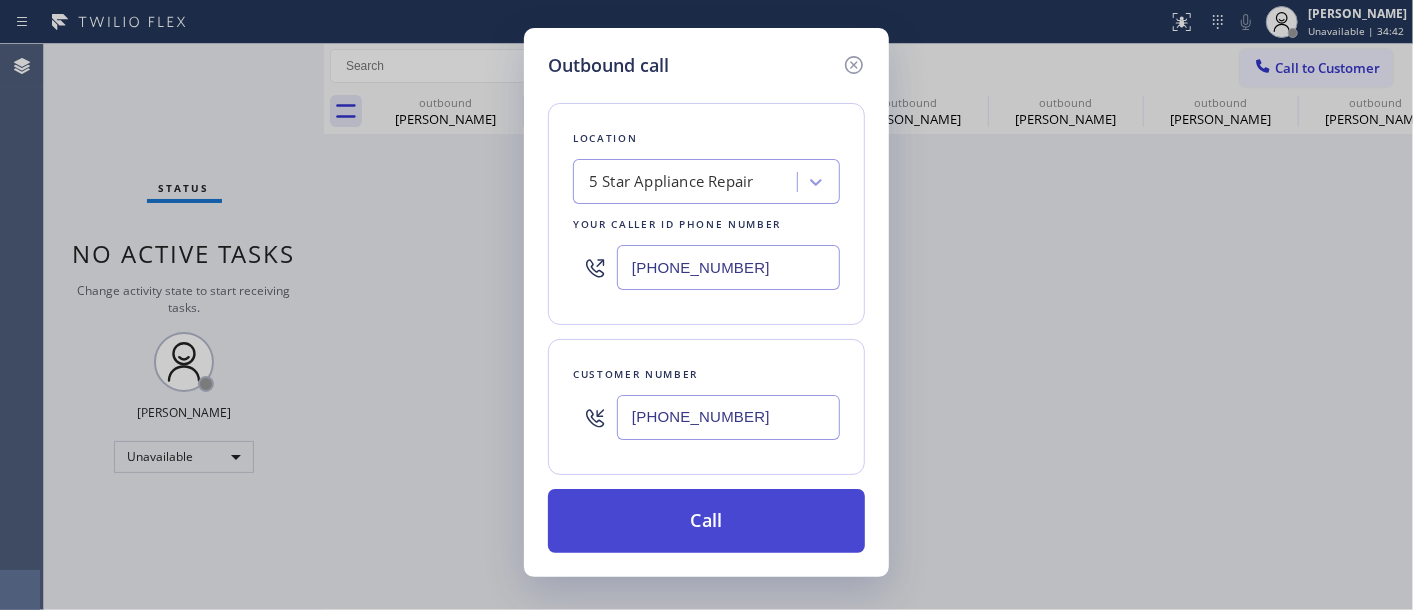
click at [728, 508] on button "Call" at bounding box center [706, 521] width 317 height 64
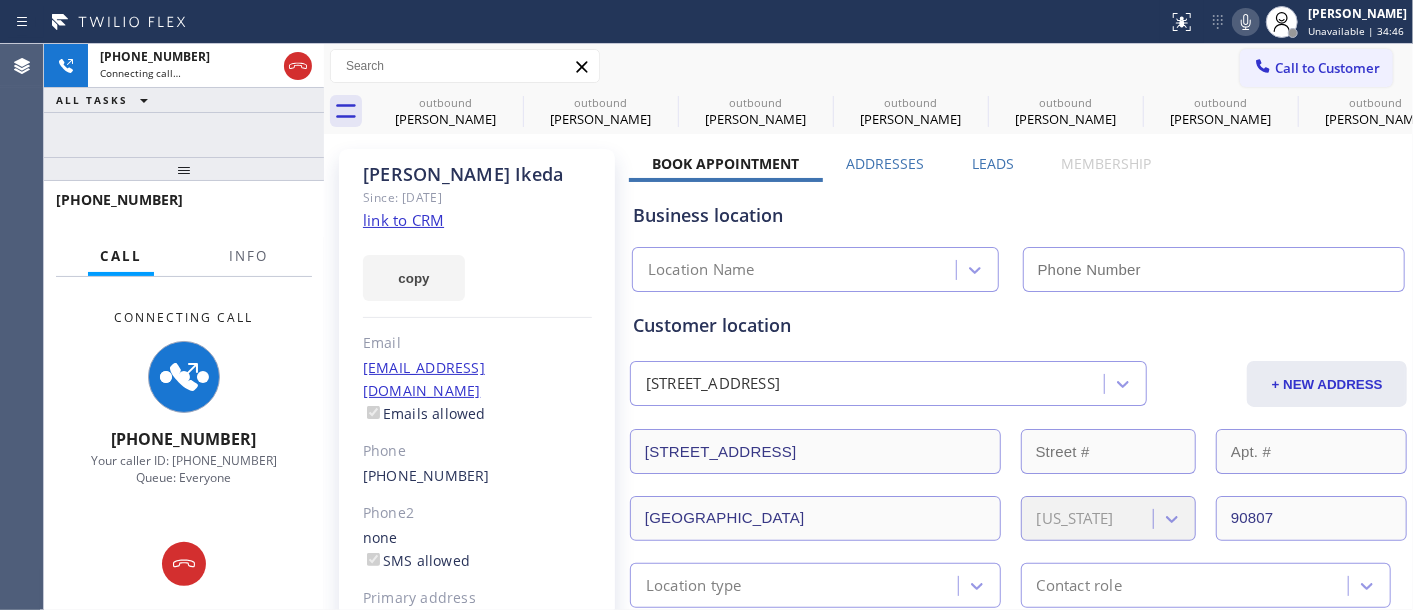
type input "(855) 731-4952"
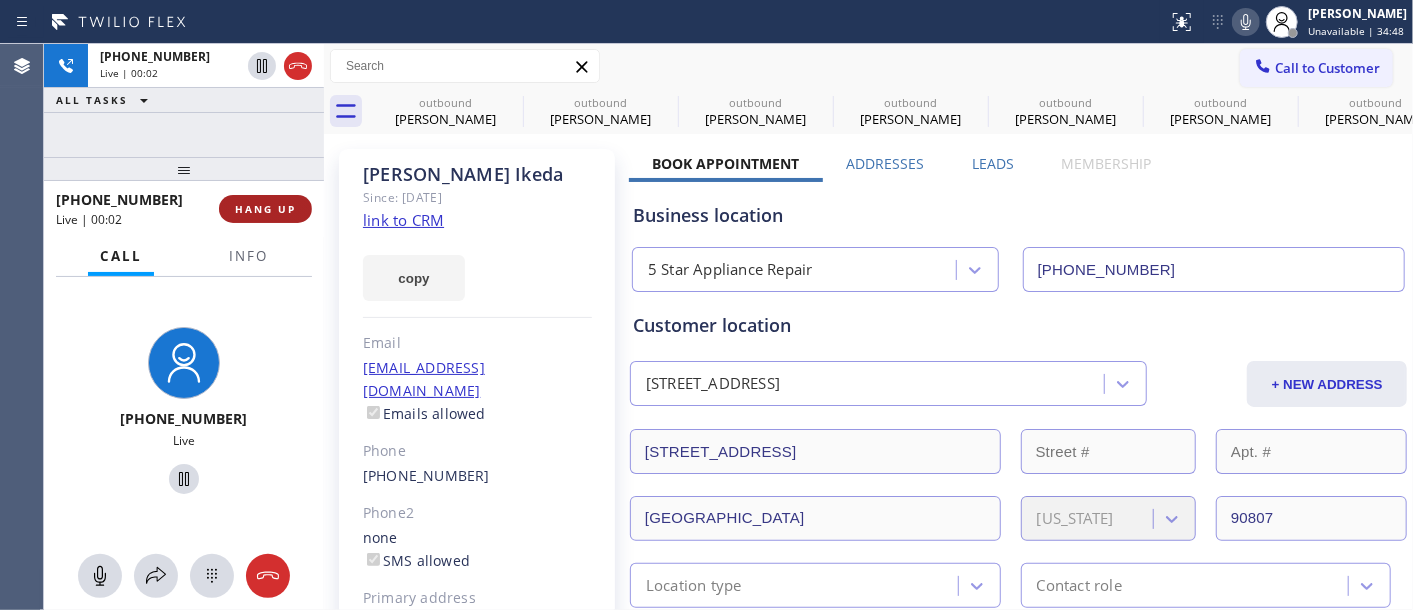
click at [297, 215] on button "HANG UP" at bounding box center [265, 209] width 93 height 28
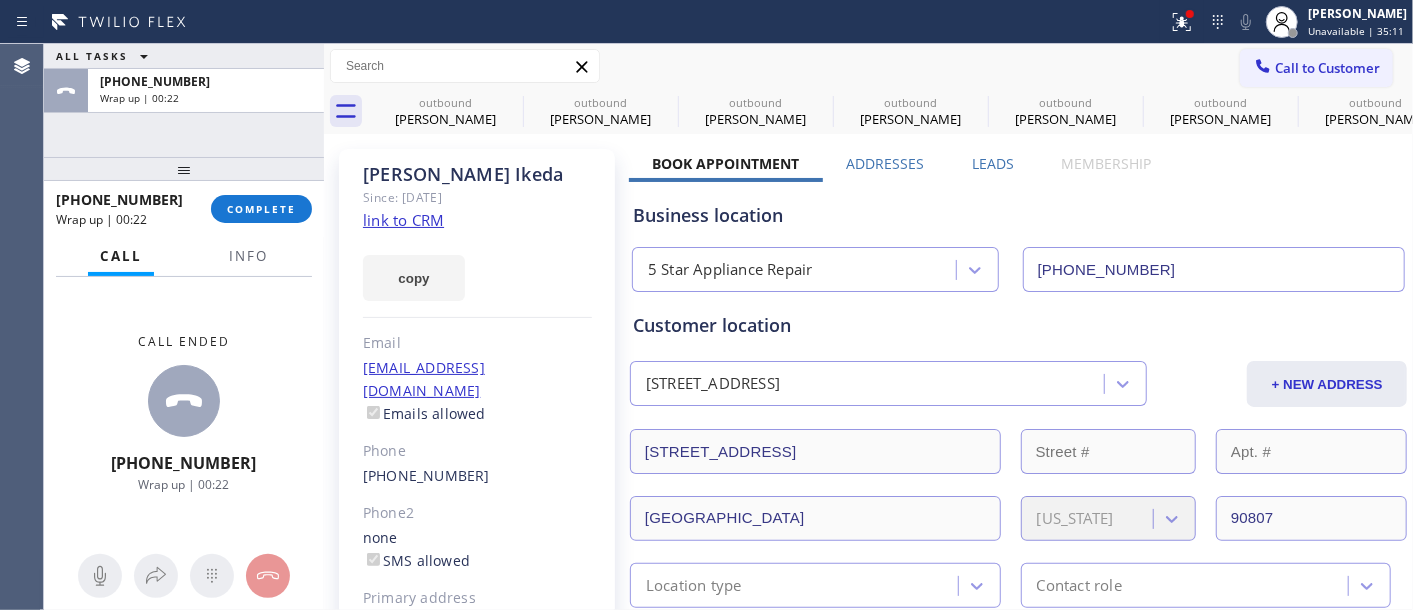
click at [265, 223] on div "+13109913595 Wrap up | 00:22 COMPLETE" at bounding box center [184, 209] width 256 height 52
click at [286, 210] on span "COMPLETE" at bounding box center [261, 209] width 69 height 14
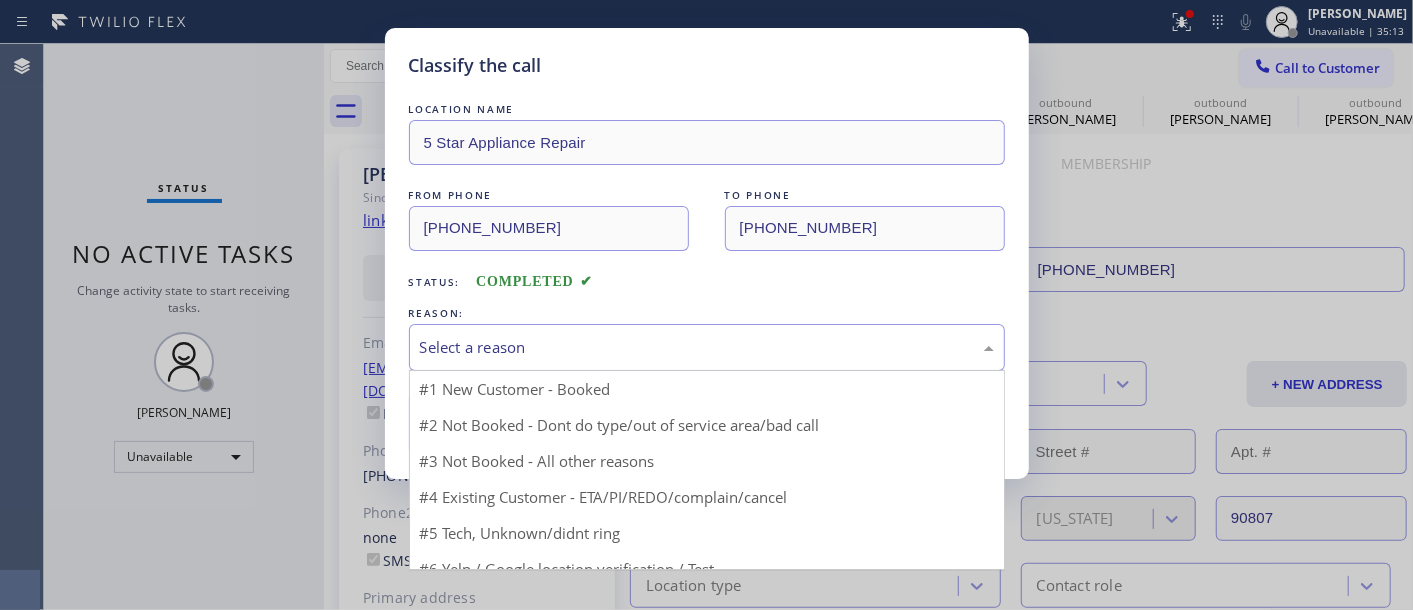
click at [640, 364] on div "Select a reason" at bounding box center [707, 347] width 596 height 47
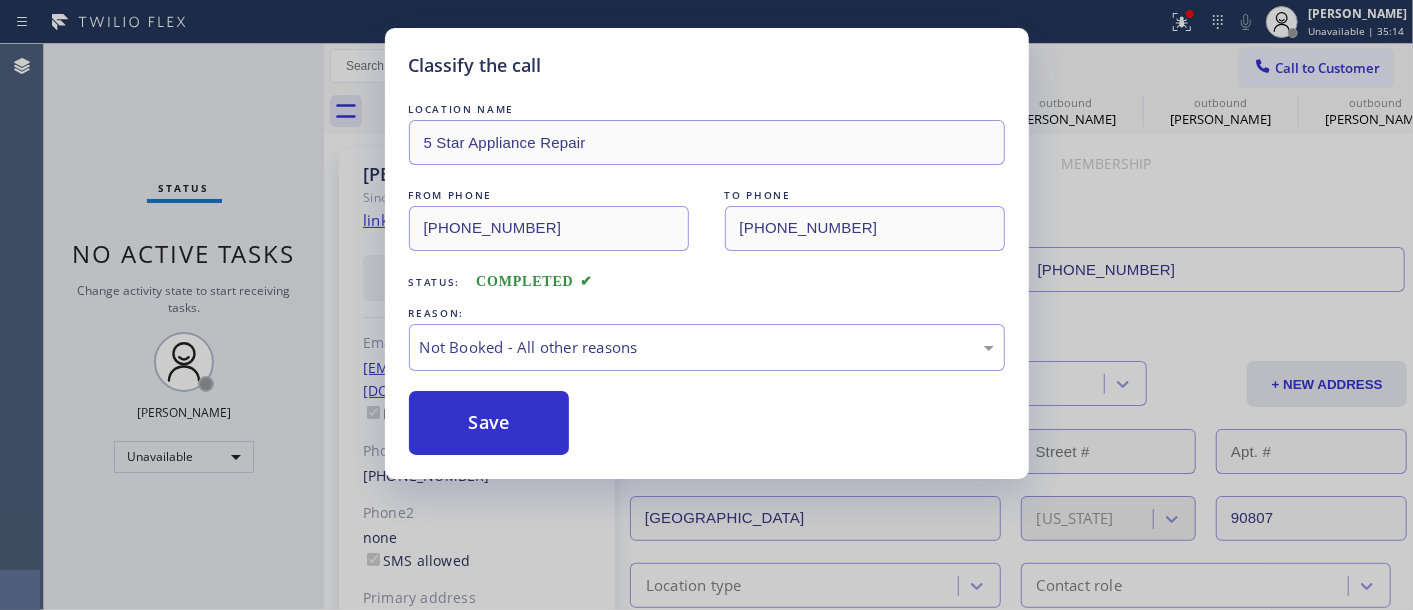
click at [470, 426] on button "Save" at bounding box center [489, 423] width 161 height 64
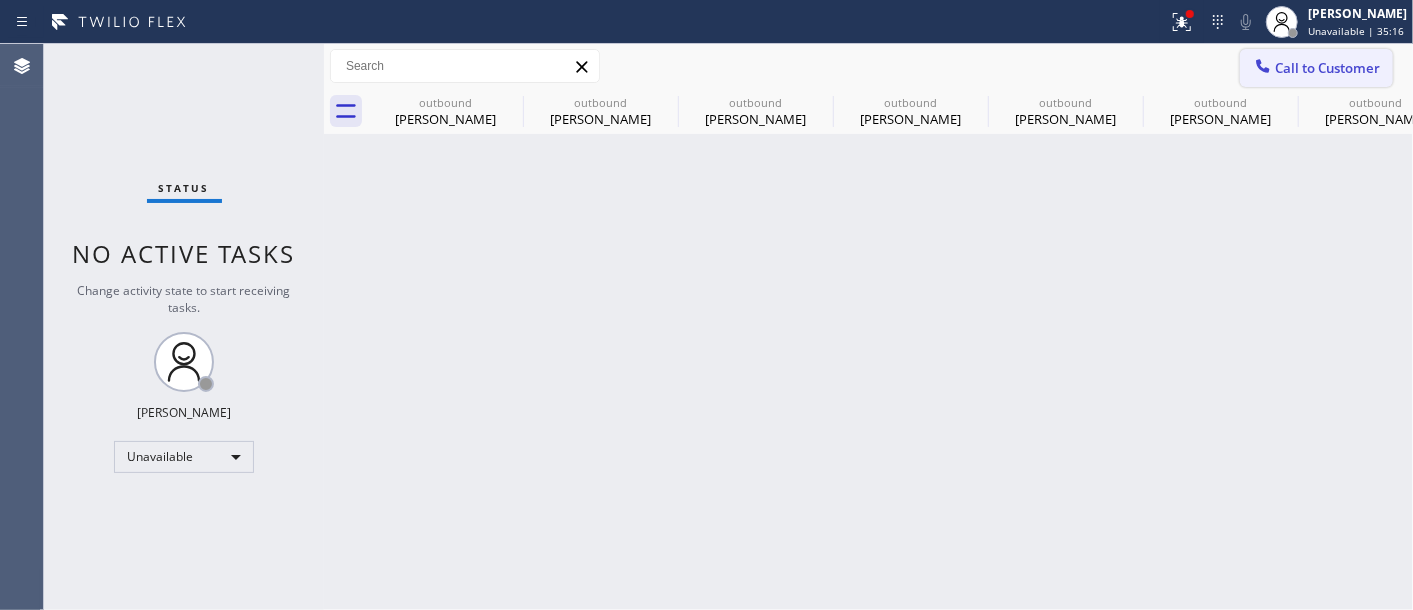
click at [1293, 72] on span "Call to Customer" at bounding box center [1327, 68] width 105 height 18
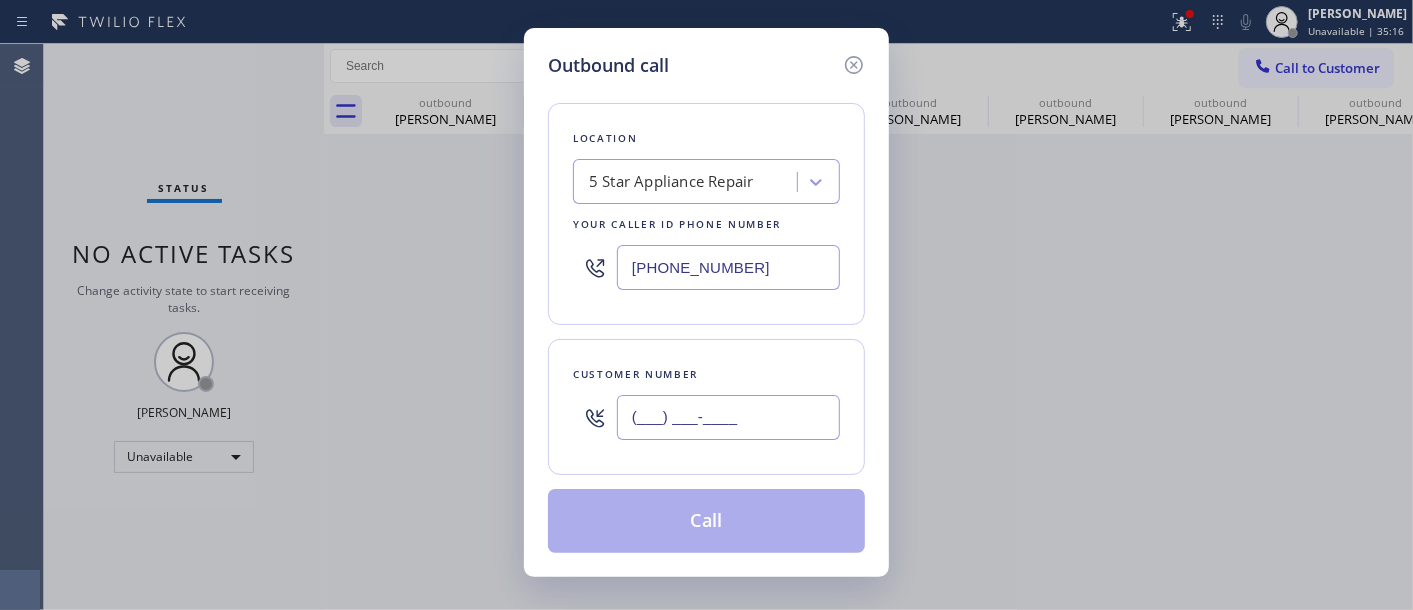
click at [752, 421] on input "(___) ___-____" at bounding box center [728, 417] width 223 height 45
paste input "714) 305-6777"
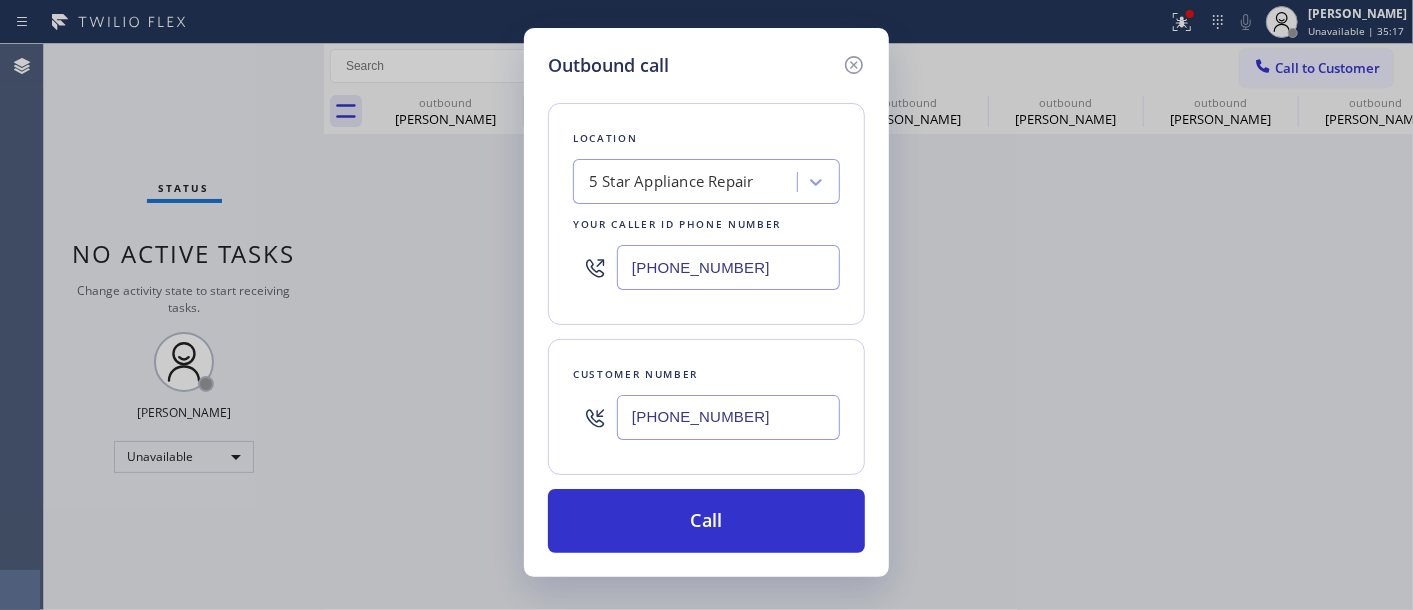
type input "(714) 305-6777"
drag, startPoint x: 588, startPoint y: 222, endPoint x: 606, endPoint y: 253, distance: 35.8
click at [474, 222] on div "Outbound call Location 5 Star Appliance Repair Your caller id phone number (855…" at bounding box center [706, 305] width 1413 height 610
paste input "949) 541-7963"
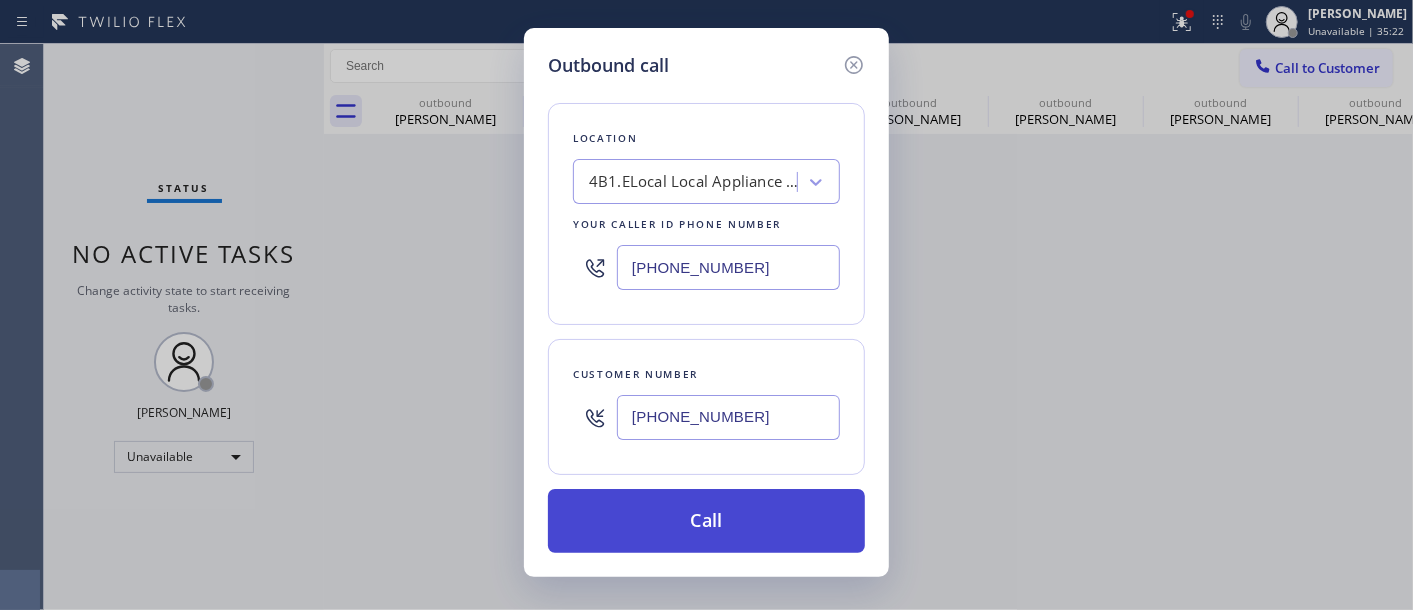
type input "(949) 541-7963"
click at [730, 511] on button "Call" at bounding box center [706, 521] width 317 height 64
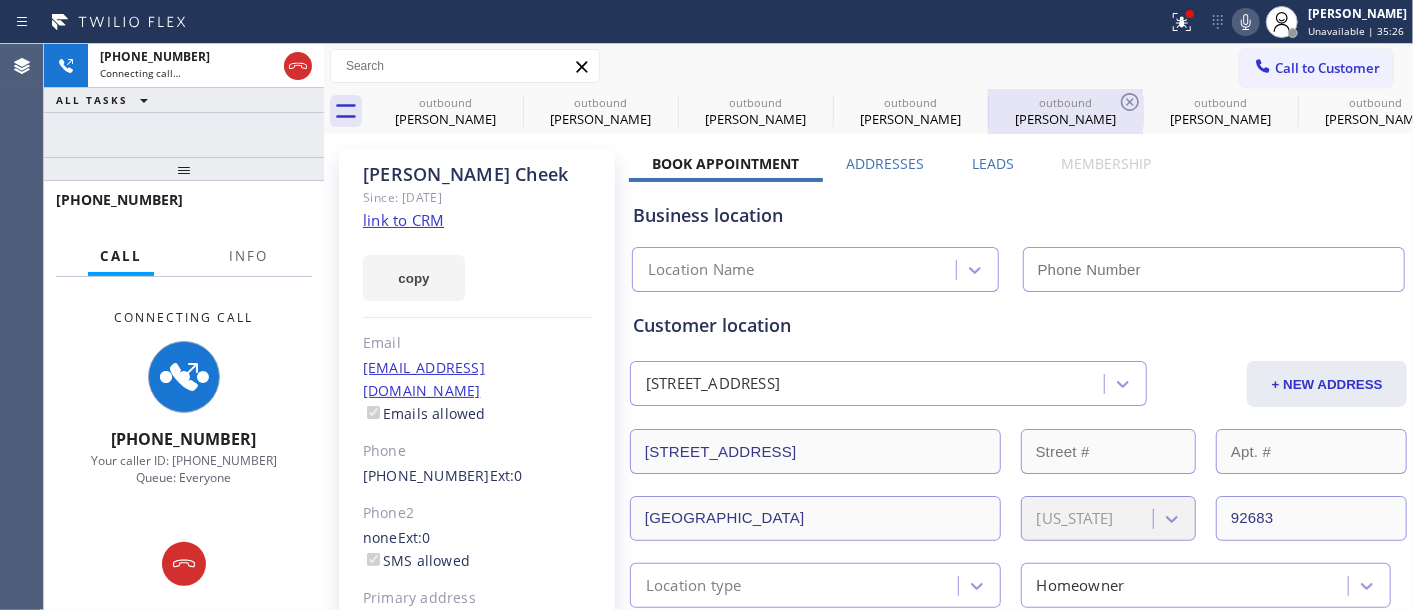
type input "(949) 541-7963"
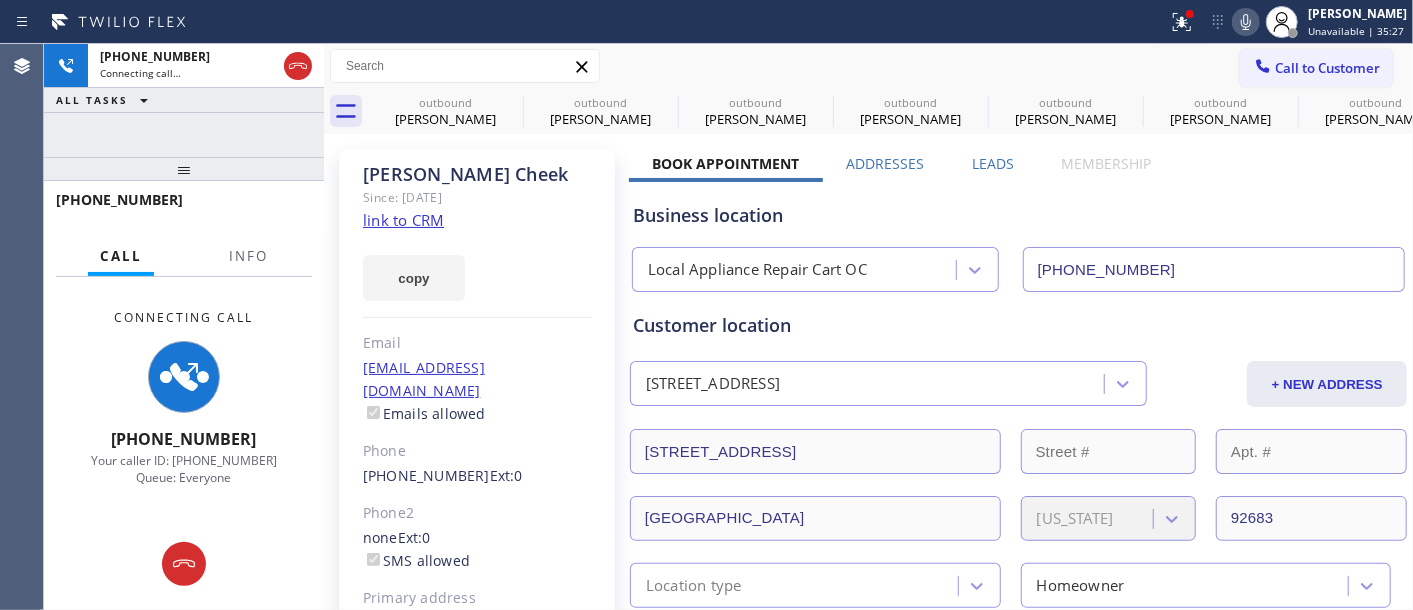
click at [1234, 22] on icon at bounding box center [1246, 22] width 24 height 24
click at [1176, 22] on icon at bounding box center [1182, 19] width 12 height 7
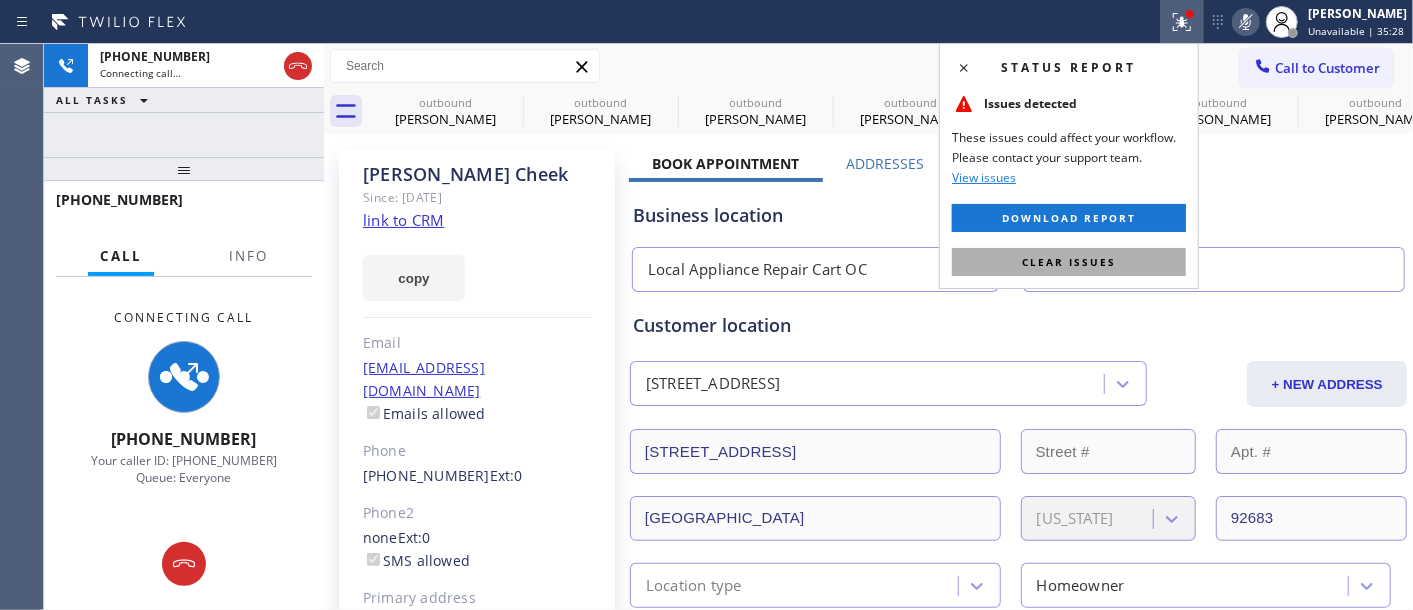
click at [1037, 250] on button "Clear issues" at bounding box center [1069, 262] width 234 height 28
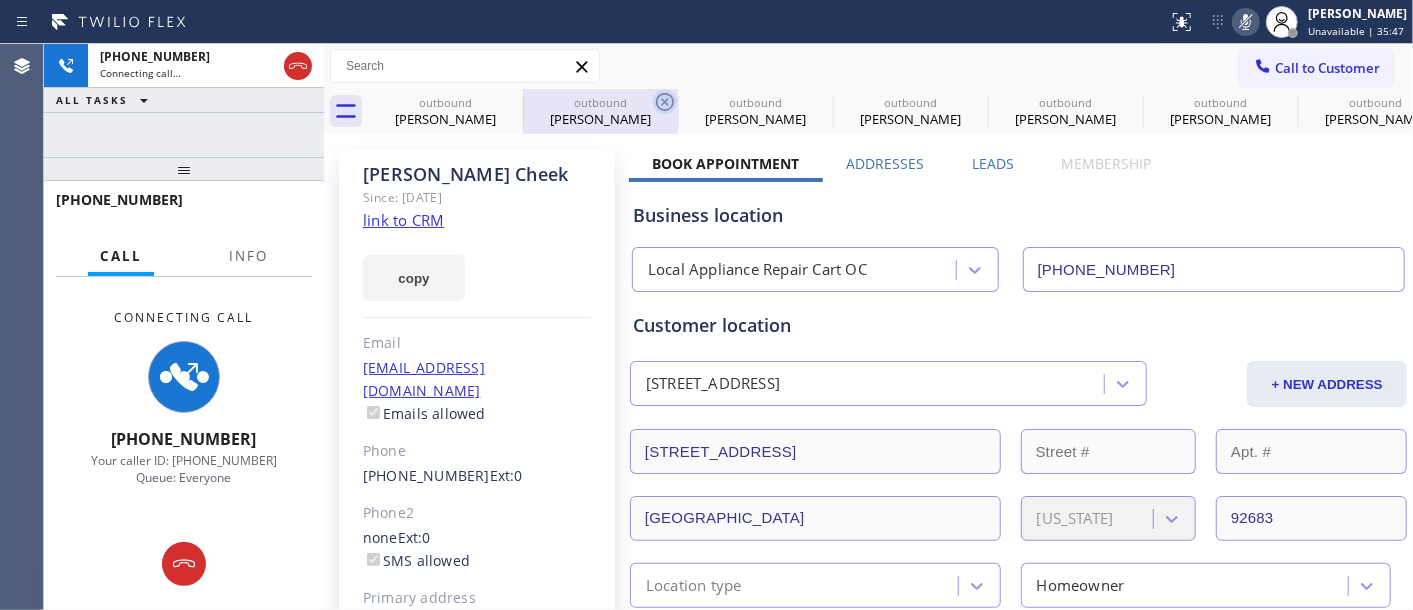
click at [0, 0] on icon at bounding box center [0, 0] width 0 height 0
click at [656, 98] on icon at bounding box center [665, 102] width 18 height 18
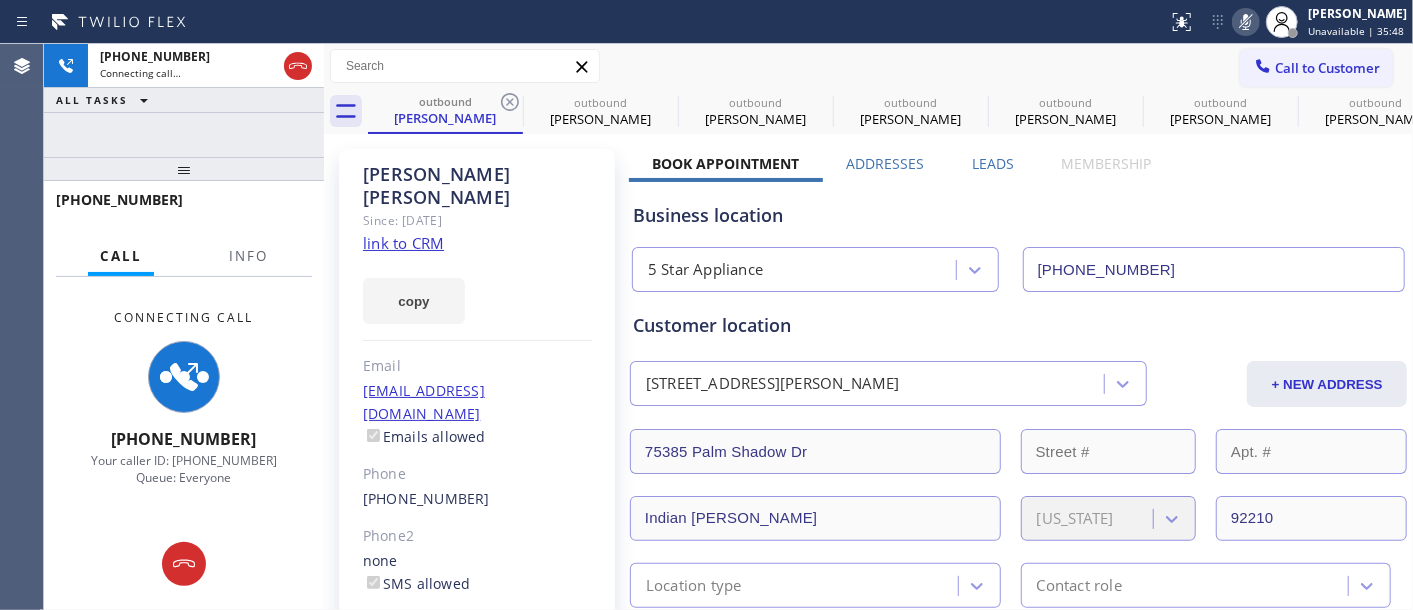
click at [513, 98] on icon at bounding box center [510, 102] width 18 height 18
click at [656, 98] on icon at bounding box center [665, 102] width 18 height 18
type input "(855) 731-4952"
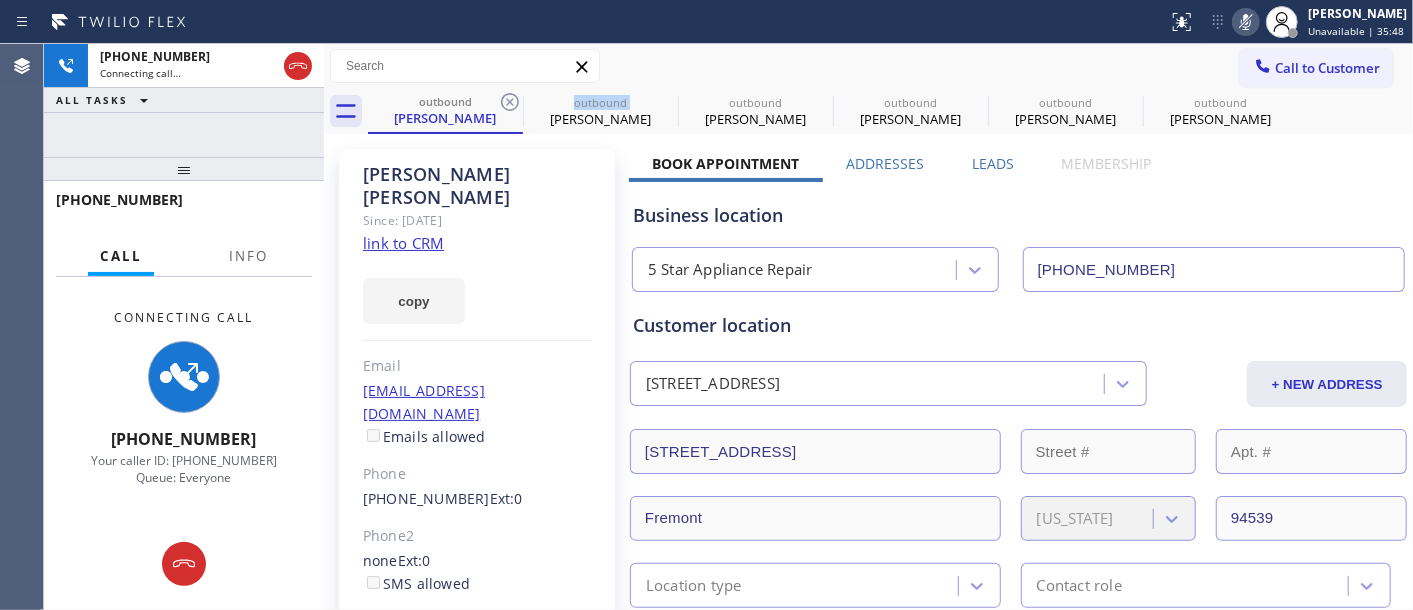
click at [513, 98] on icon at bounding box center [510, 102] width 18 height 18
click at [0, 0] on icon at bounding box center [0, 0] width 0 height 0
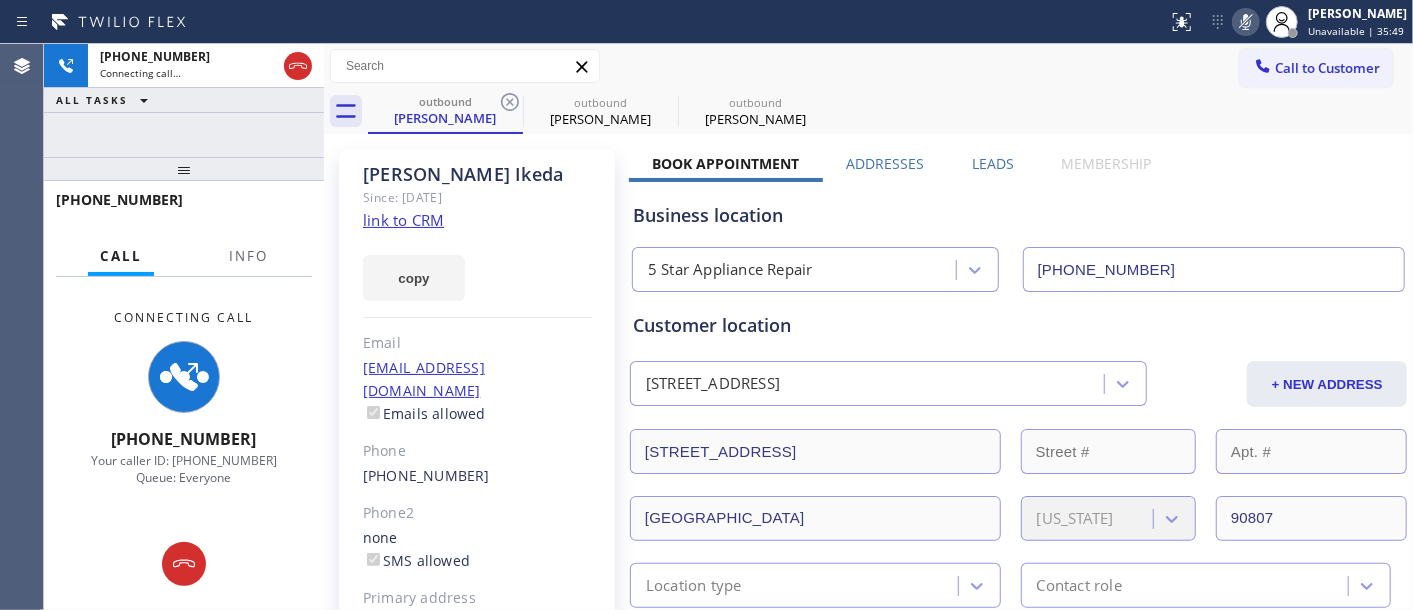
click at [513, 98] on icon at bounding box center [510, 102] width 18 height 18
type input "(949) 541-7963"
click at [513, 98] on icon at bounding box center [510, 102] width 18 height 18
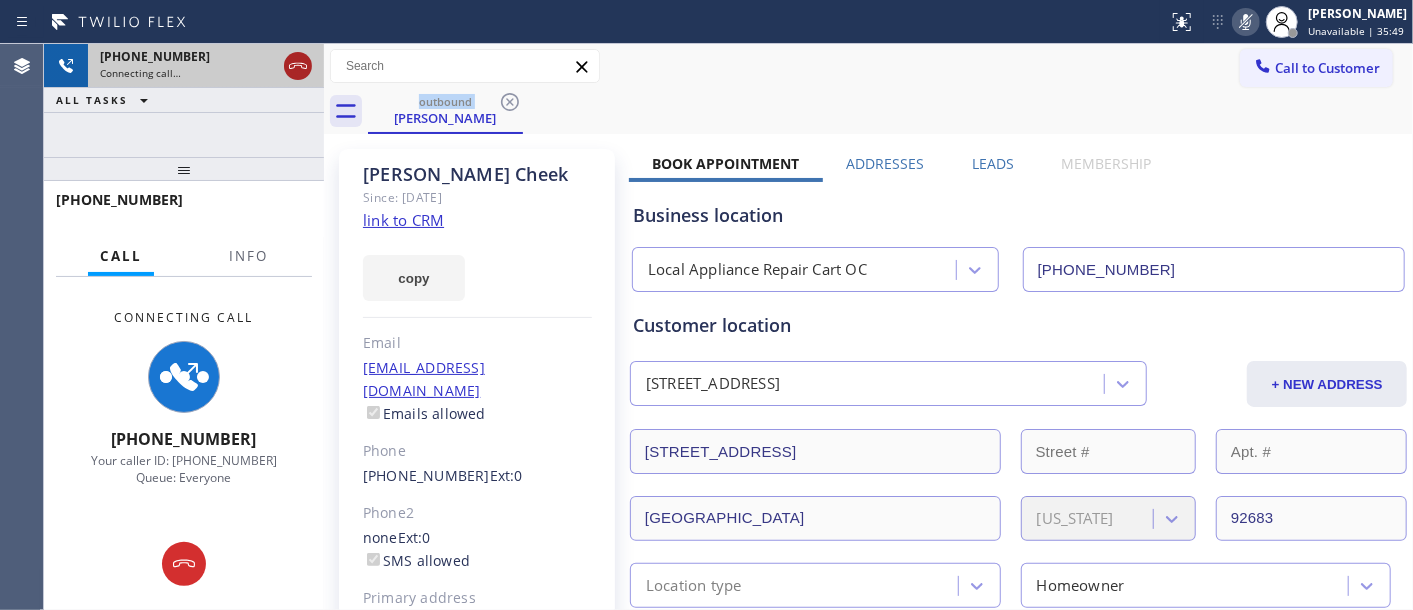
click at [307, 58] on icon at bounding box center [298, 66] width 24 height 24
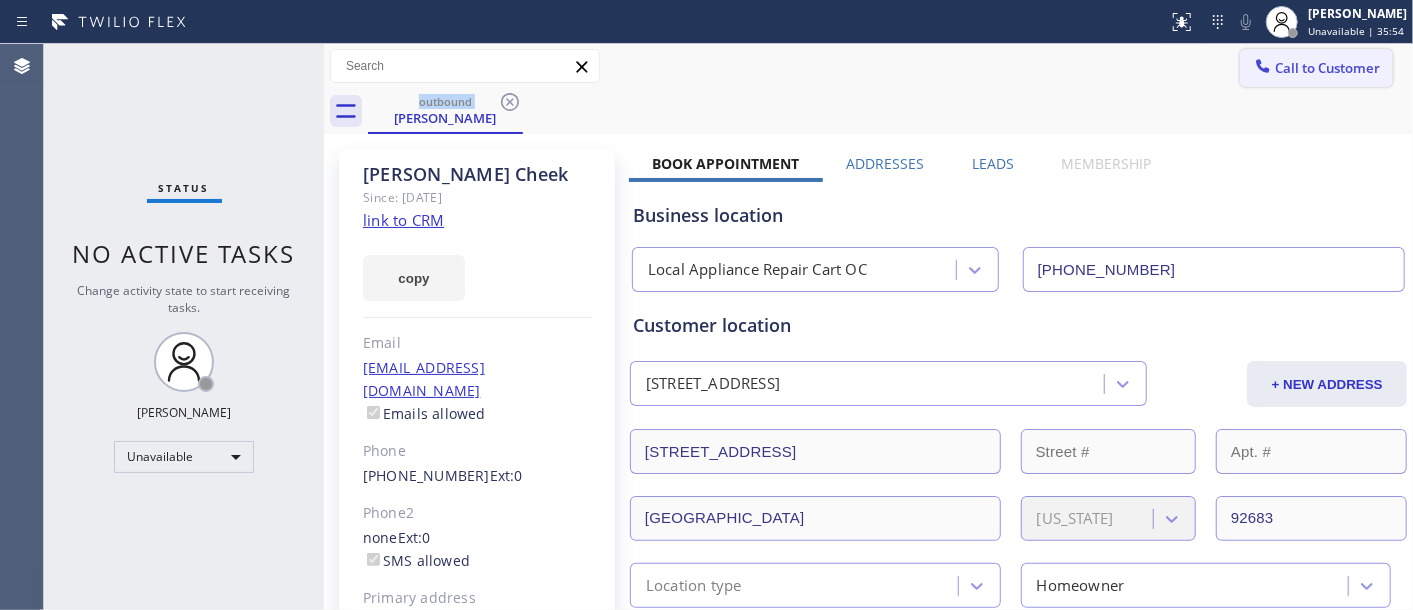
click at [1315, 75] on span "Call to Customer" at bounding box center [1327, 68] width 105 height 18
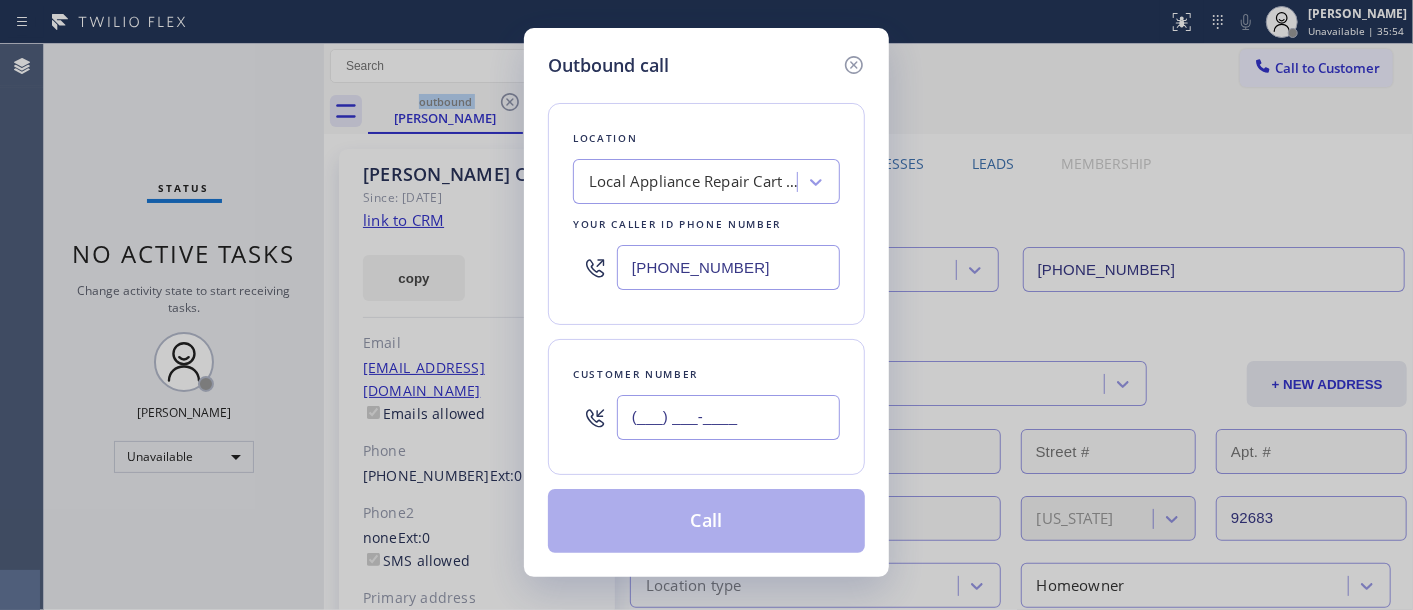
click at [774, 433] on input "(___) ___-____" at bounding box center [728, 417] width 223 height 45
paste input "818) 681-6056"
type input "(818) 681-6056"
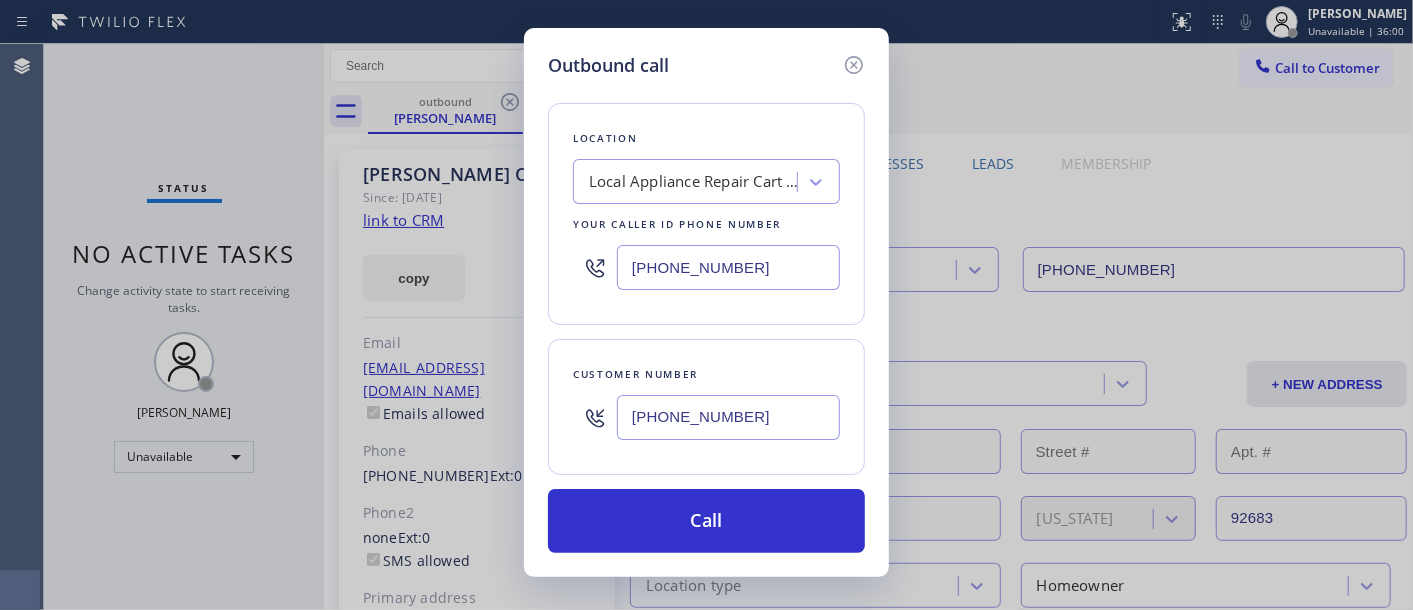
click at [693, 165] on div "Local Appliance Repair Cart OC" at bounding box center [688, 182] width 218 height 35
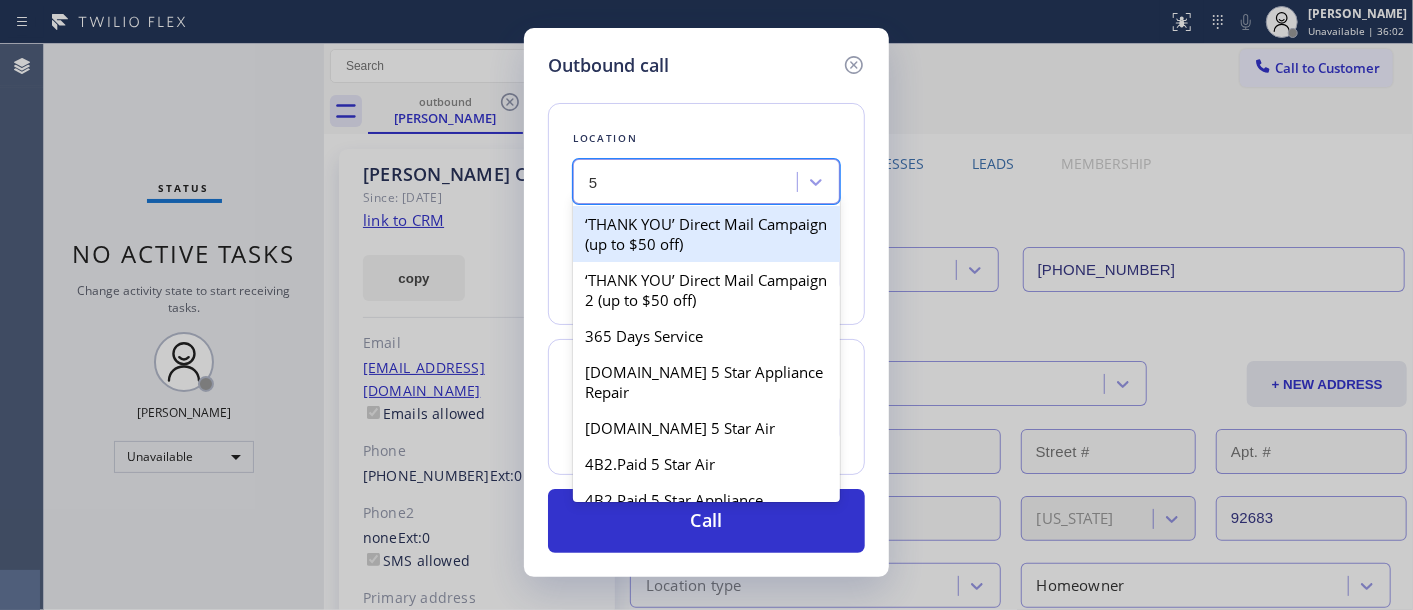
type input "5"
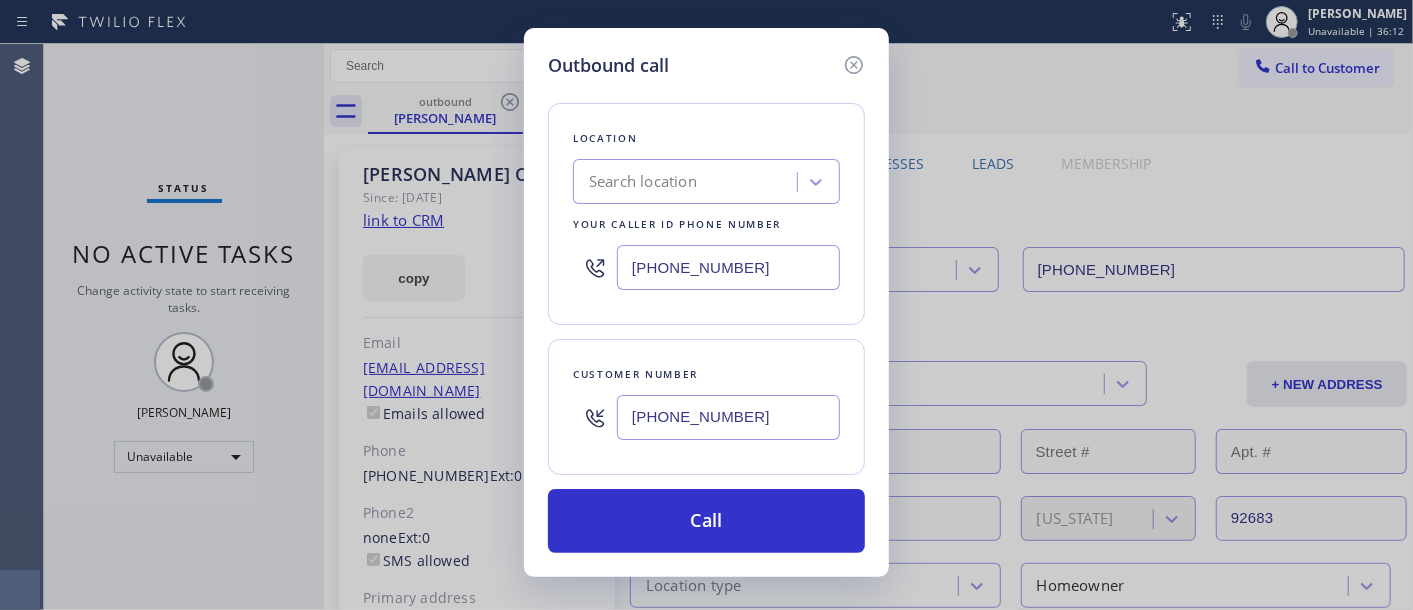
drag, startPoint x: 744, startPoint y: 423, endPoint x: 724, endPoint y: 321, distance: 103.9
click at [543, 404] on div "Outbound call Location Search location Your caller id phone number (949) 541-79…" at bounding box center [706, 302] width 365 height 549
paste input "310) 766-1073"
type input "(310) 766-1073"
drag, startPoint x: 753, startPoint y: 237, endPoint x: 636, endPoint y: 280, distance: 124.6
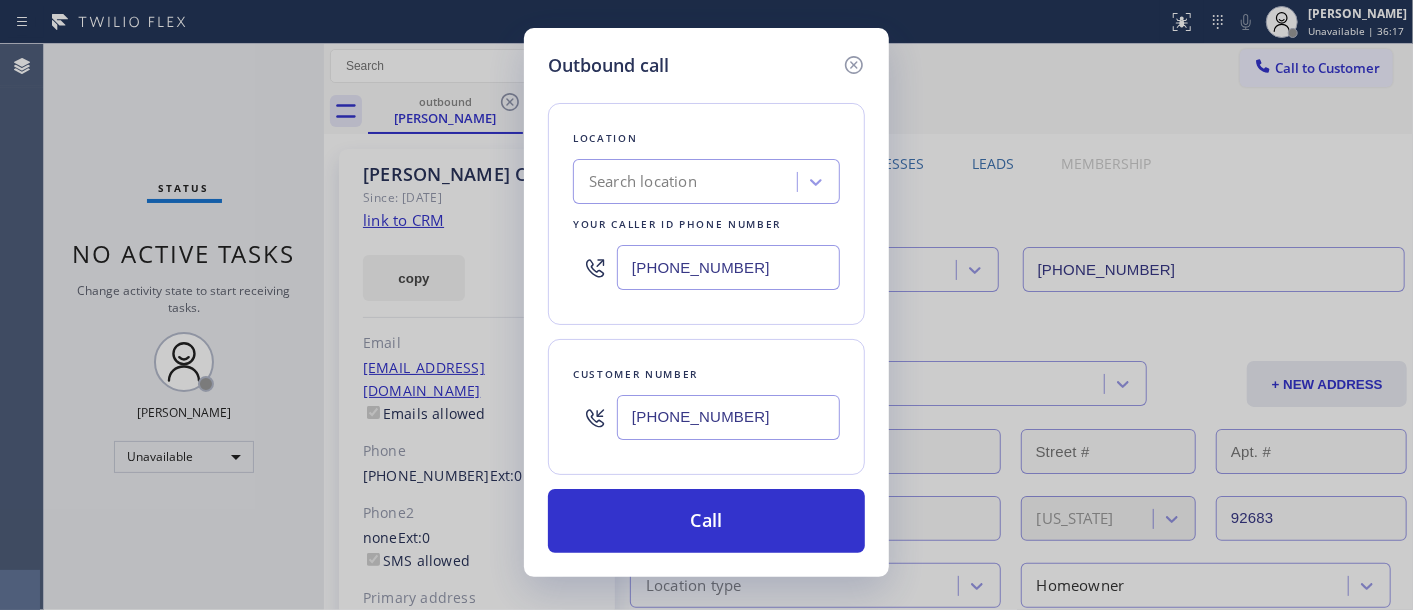
click at [587, 256] on div "(949) 541-7963" at bounding box center [706, 267] width 267 height 65
drag, startPoint x: 735, startPoint y: 255, endPoint x: 512, endPoint y: 258, distance: 223.0
click at [503, 255] on div "Outbound call Location Search location Your caller id phone number (949) 541-79…" at bounding box center [706, 305] width 1413 height 610
paste input "855) 731-4952"
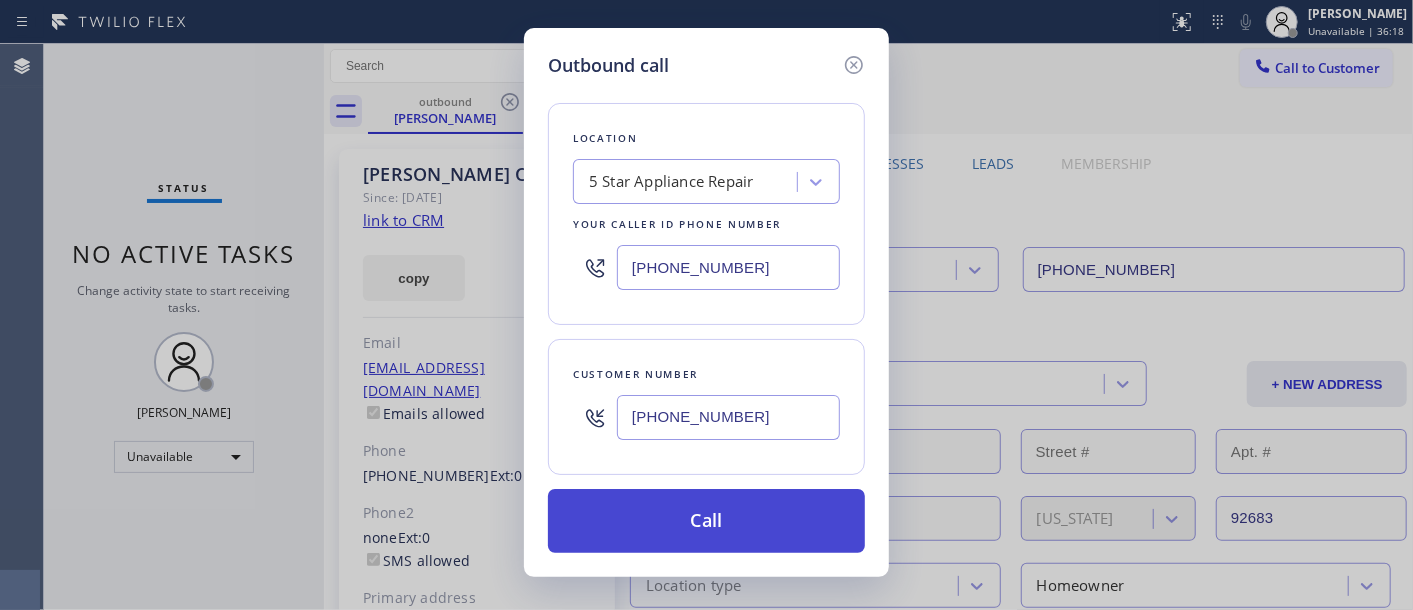
type input "(855) 731-4952"
click at [750, 523] on button "Call" at bounding box center [706, 521] width 317 height 64
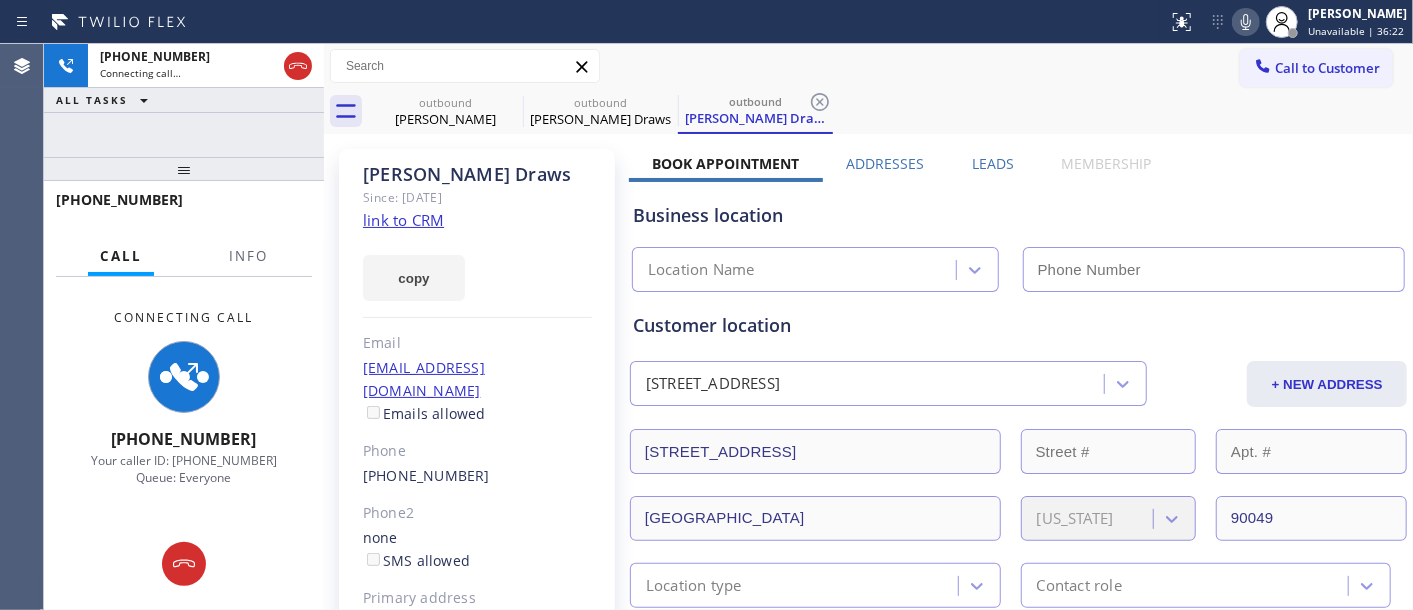
type input "(855) 731-4952"
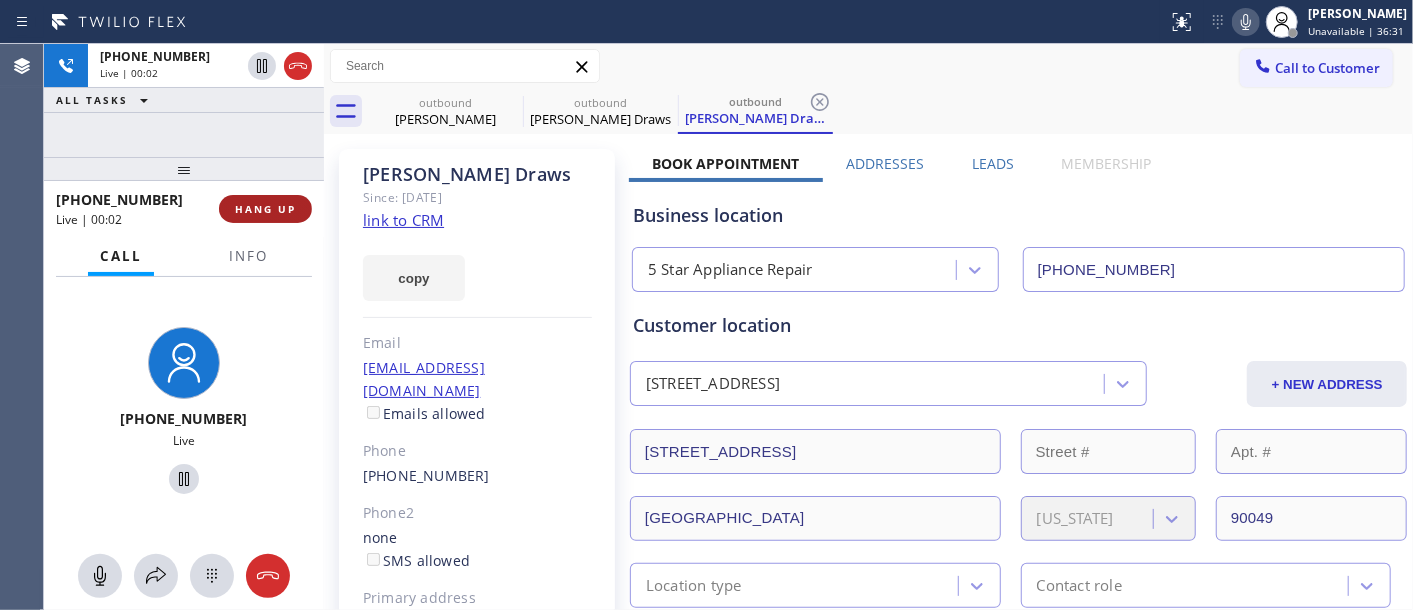
click at [292, 198] on button "HANG UP" at bounding box center [265, 209] width 93 height 28
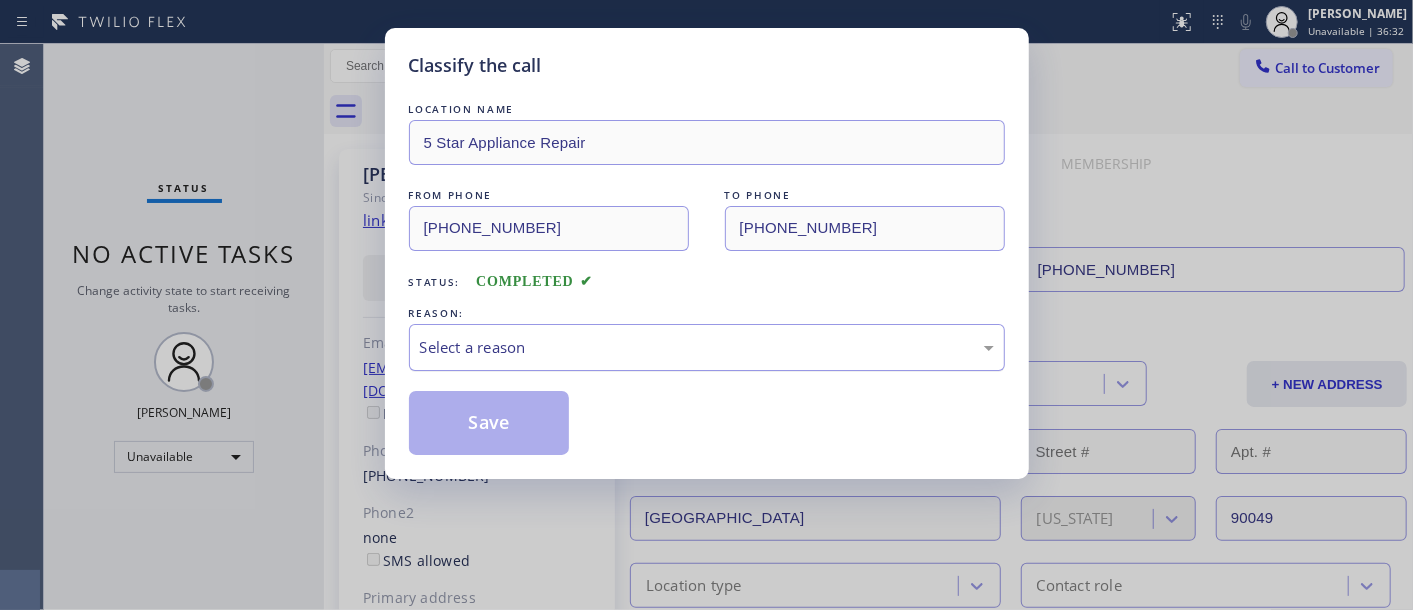
drag, startPoint x: 635, startPoint y: 345, endPoint x: 641, endPoint y: 367, distance: 22.8
click at [637, 345] on div "Select a reason" at bounding box center [707, 347] width 574 height 23
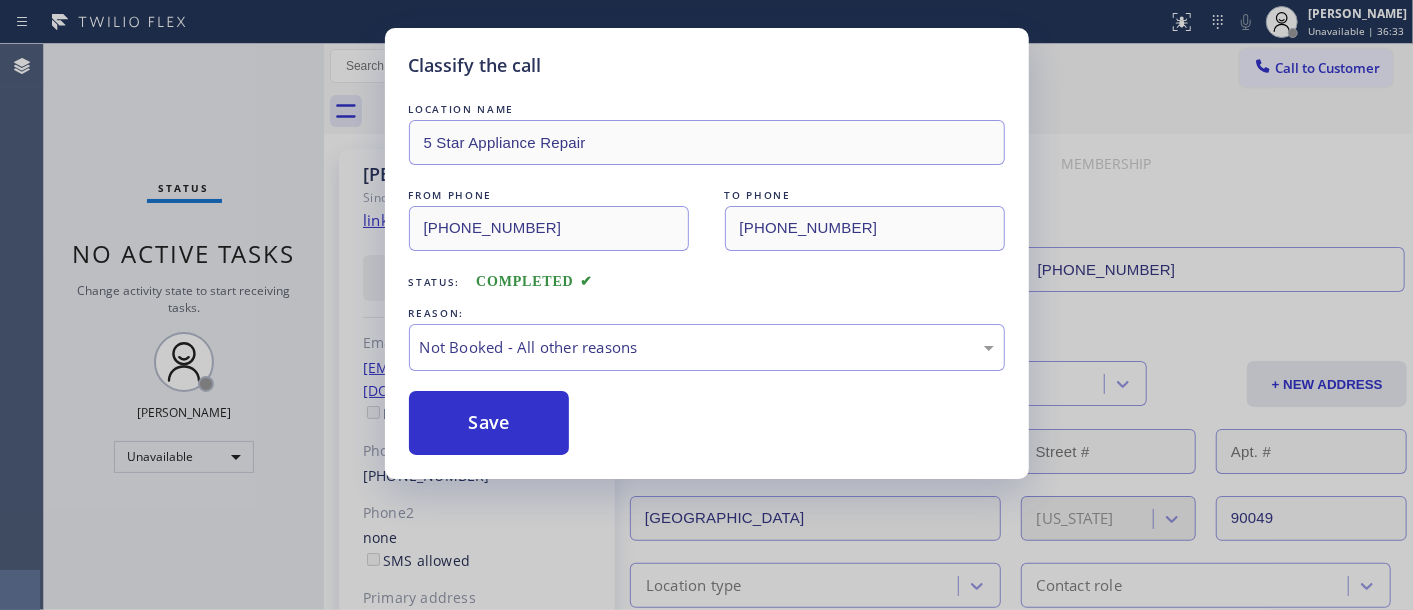
click at [507, 422] on button "Save" at bounding box center [489, 423] width 161 height 64
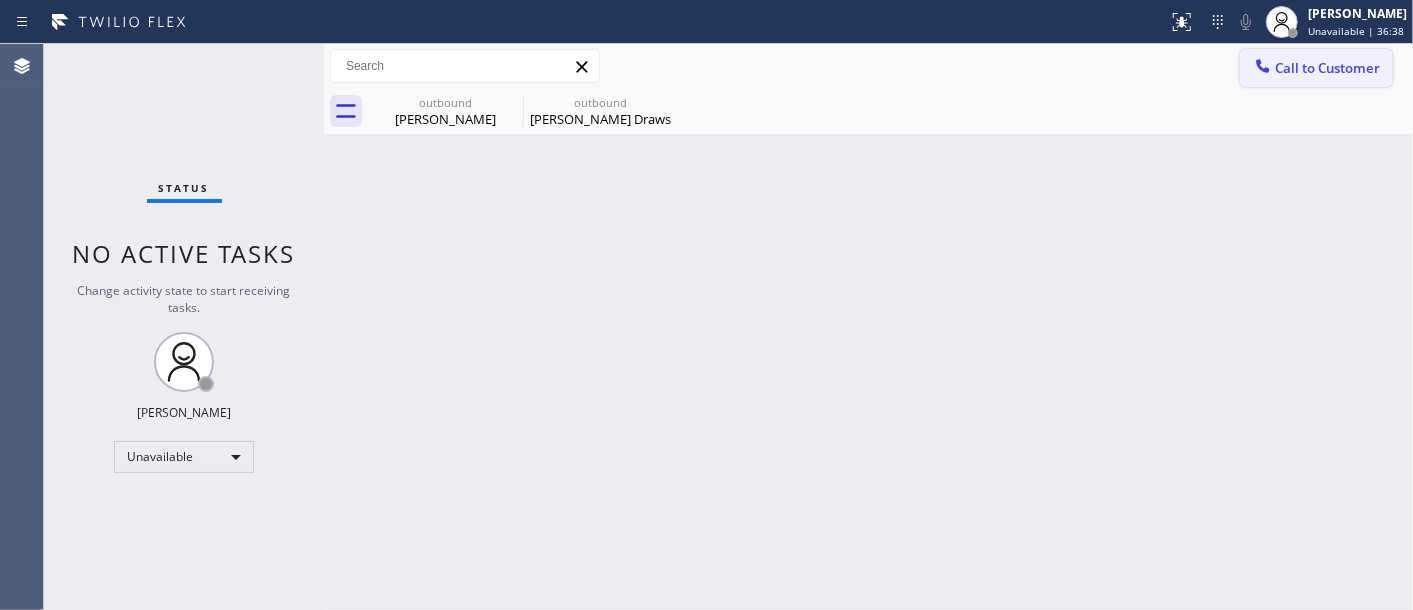
click at [1315, 73] on span "Call to Customer" at bounding box center [1327, 68] width 105 height 18
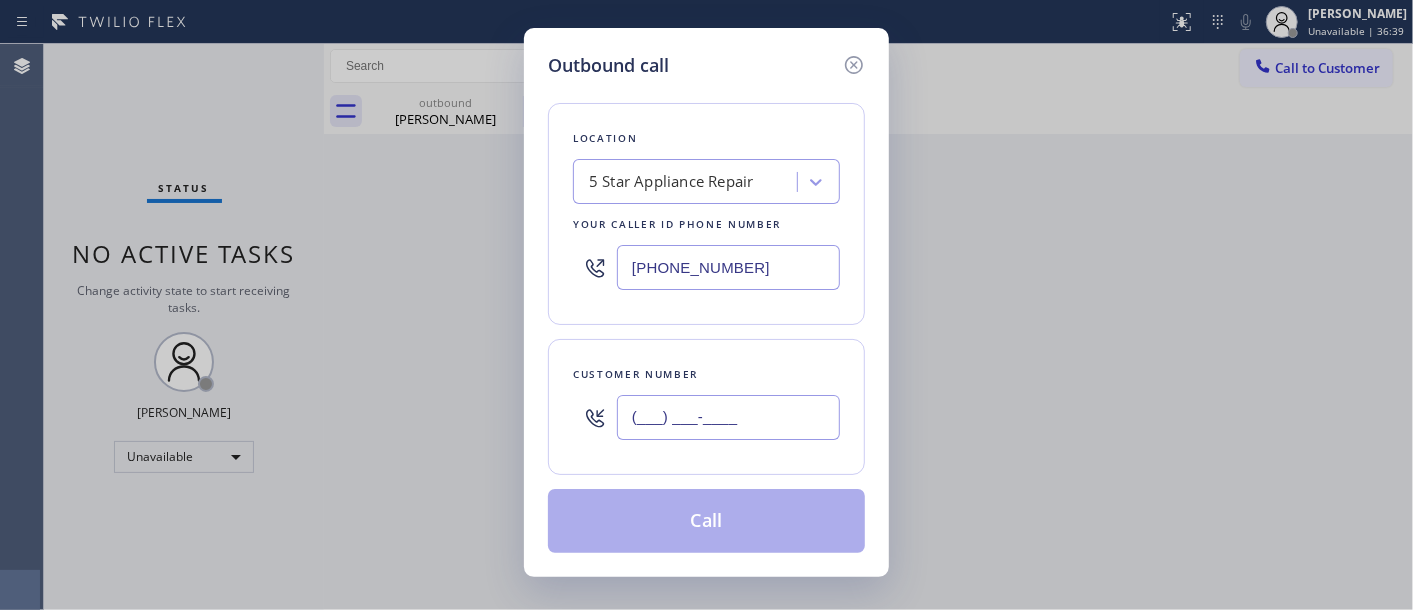
click at [692, 428] on input "(___) ___-____" at bounding box center [728, 417] width 223 height 45
paste input "619) 246-6607"
type input "(619) 246-6607"
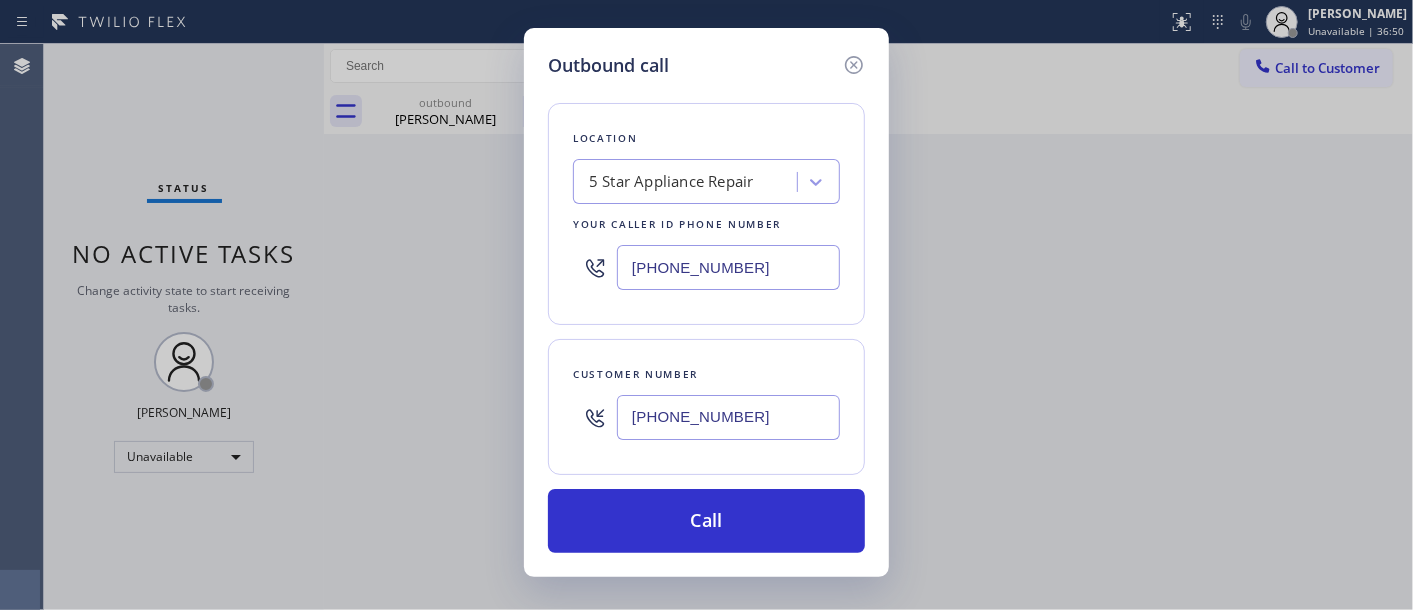
drag, startPoint x: 750, startPoint y: 267, endPoint x: 603, endPoint y: 258, distance: 147.2
click at [662, 267] on input "(855) 731-4952" at bounding box center [728, 267] width 223 height 45
paste input "619-4130"
drag, startPoint x: 773, startPoint y: 510, endPoint x: 803, endPoint y: 255, distance: 256.7
click at [895, 255] on div "Outbound call Location 5 Star Appliance Repair Your caller id phone number (855…" at bounding box center [706, 305] width 1413 height 610
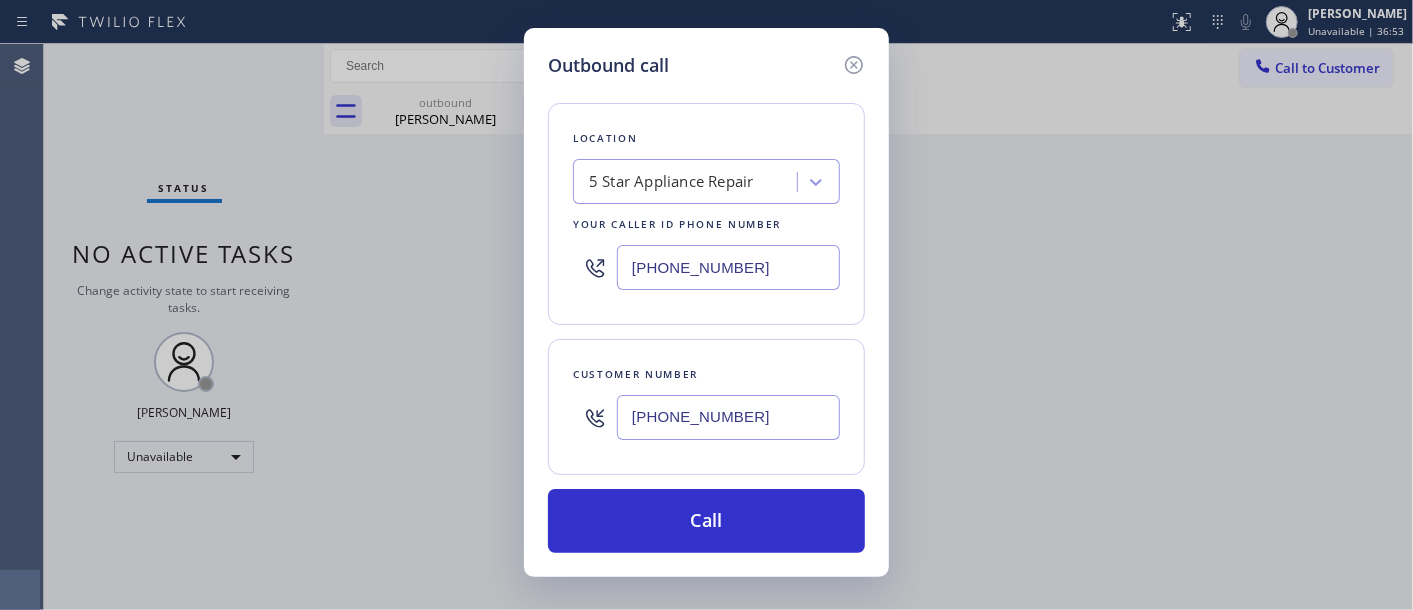
drag, startPoint x: 620, startPoint y: 257, endPoint x: 472, endPoint y: 253, distance: 148.0
click at [472, 253] on div "Outbound call Location 5 Star Appliance Repair Your caller id phone number (855…" at bounding box center [706, 305] width 1413 height 610
paste input "619) 413-0400"
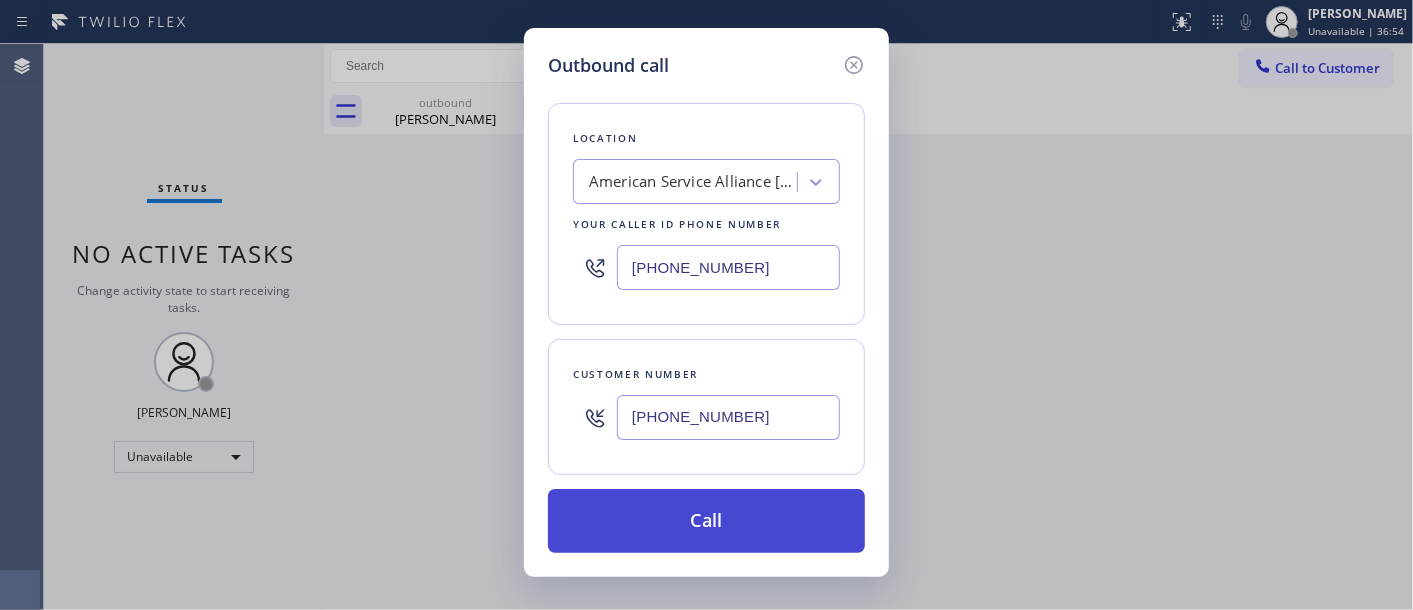
type input "(619) 413-0400"
click at [757, 502] on button "Call" at bounding box center [706, 521] width 317 height 64
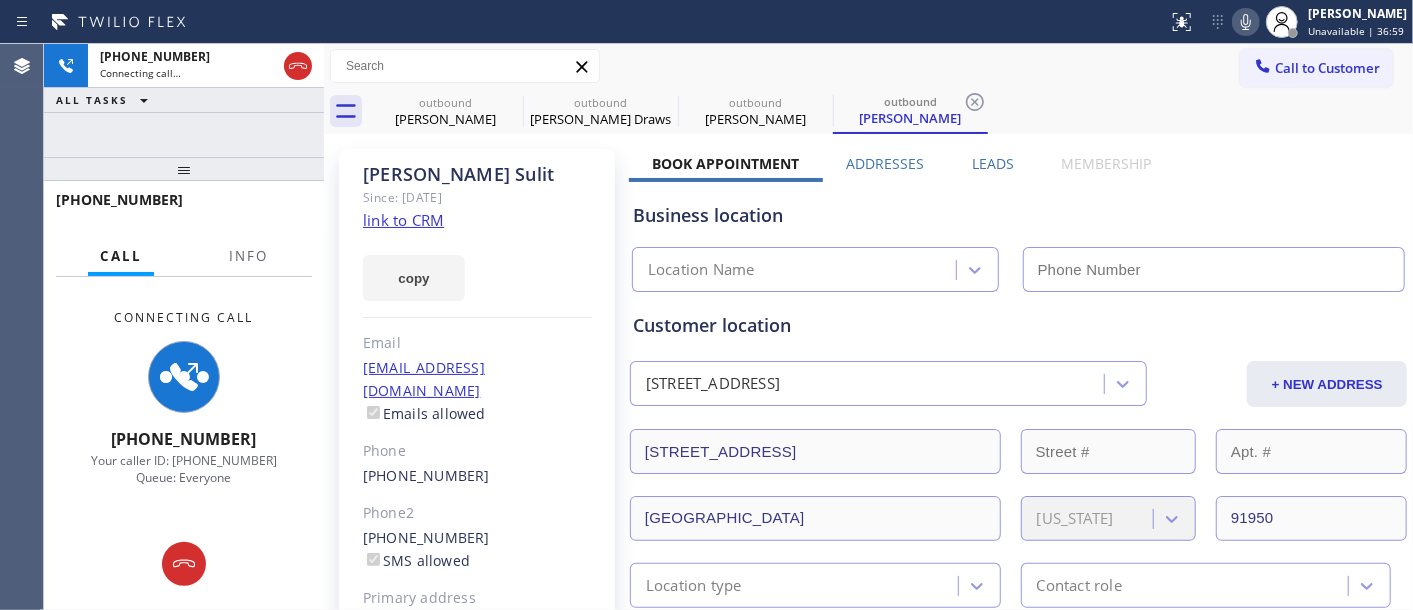
type input "(619) 413-0400"
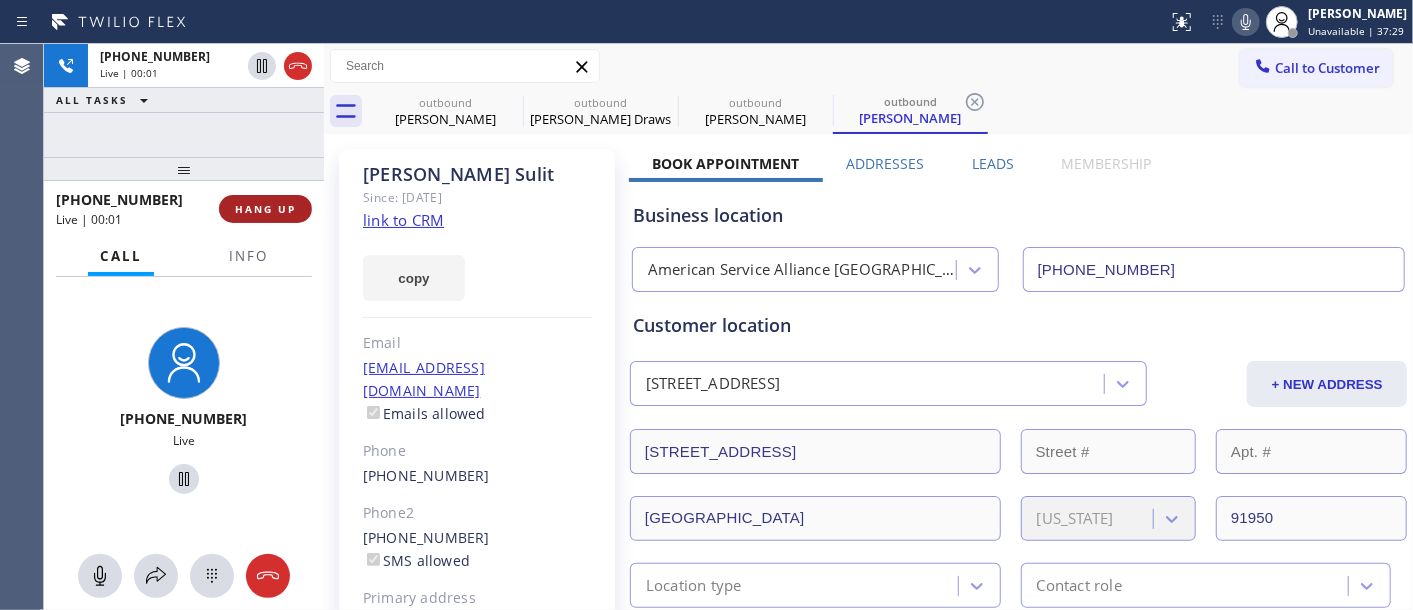
click at [285, 220] on button "HANG UP" at bounding box center [265, 209] width 93 height 28
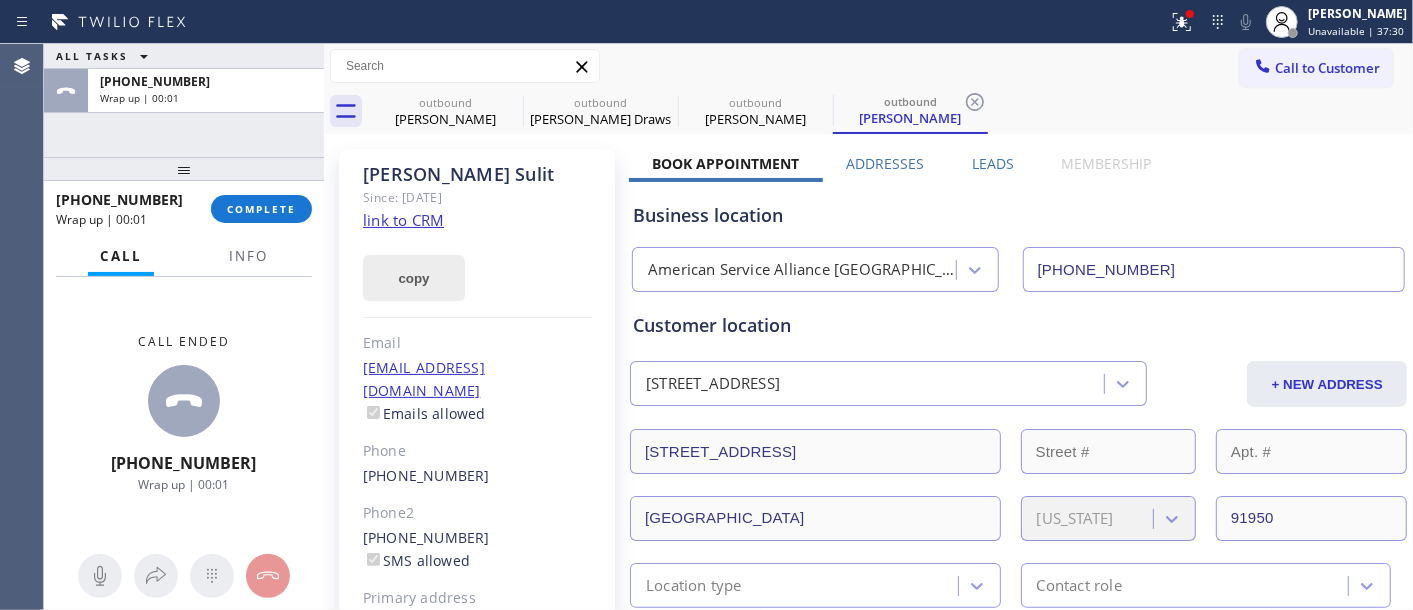
drag, startPoint x: 268, startPoint y: 213, endPoint x: 381, endPoint y: 254, distance: 120.2
click at [266, 211] on span "COMPLETE" at bounding box center [261, 209] width 69 height 14
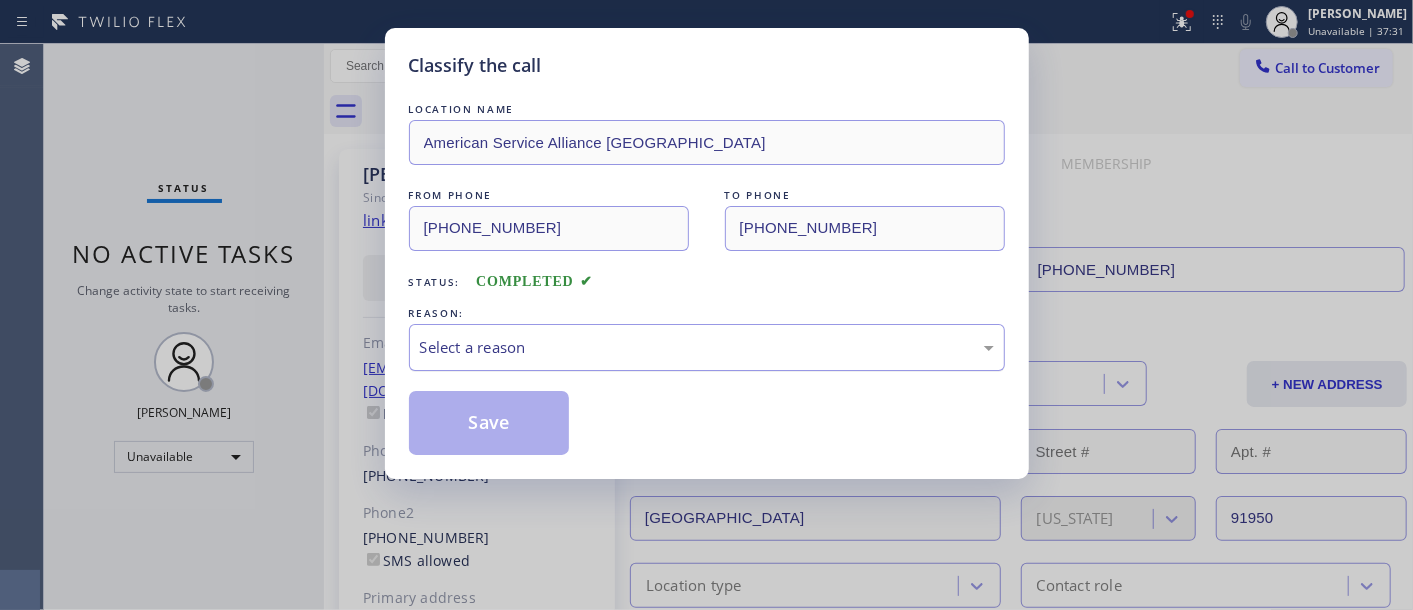
click at [452, 355] on div "Select a reason" at bounding box center [707, 347] width 574 height 23
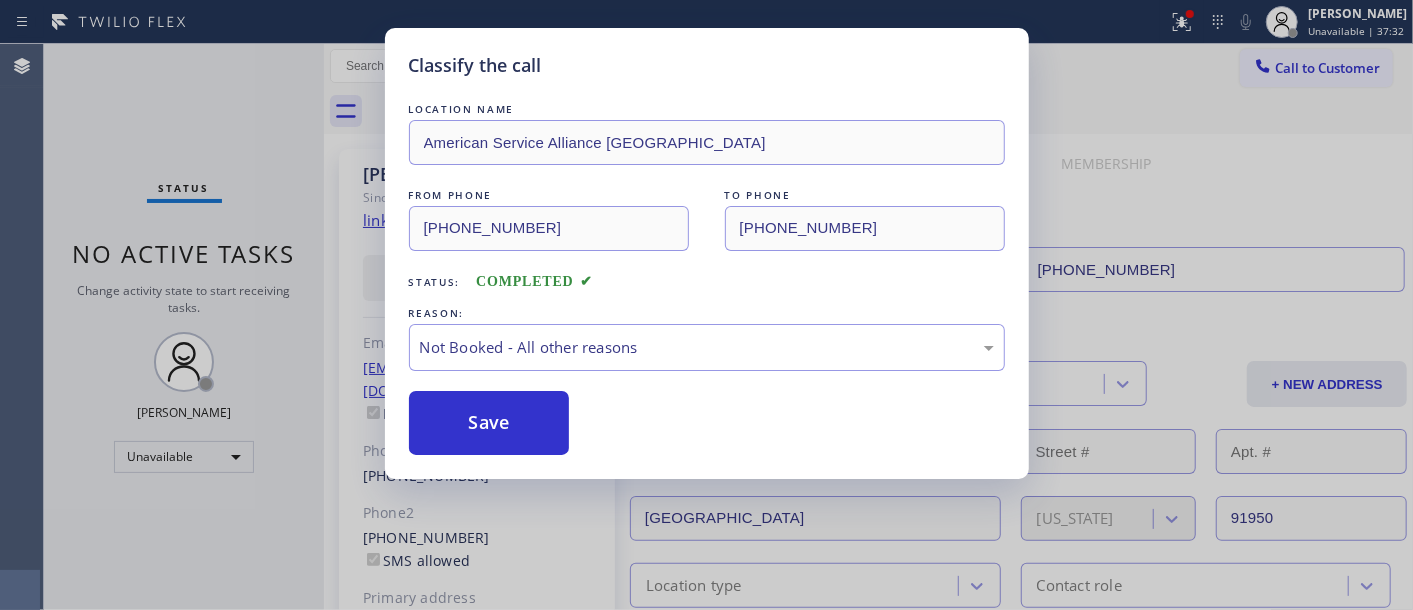
click at [461, 436] on button "Save" at bounding box center [489, 423] width 161 height 64
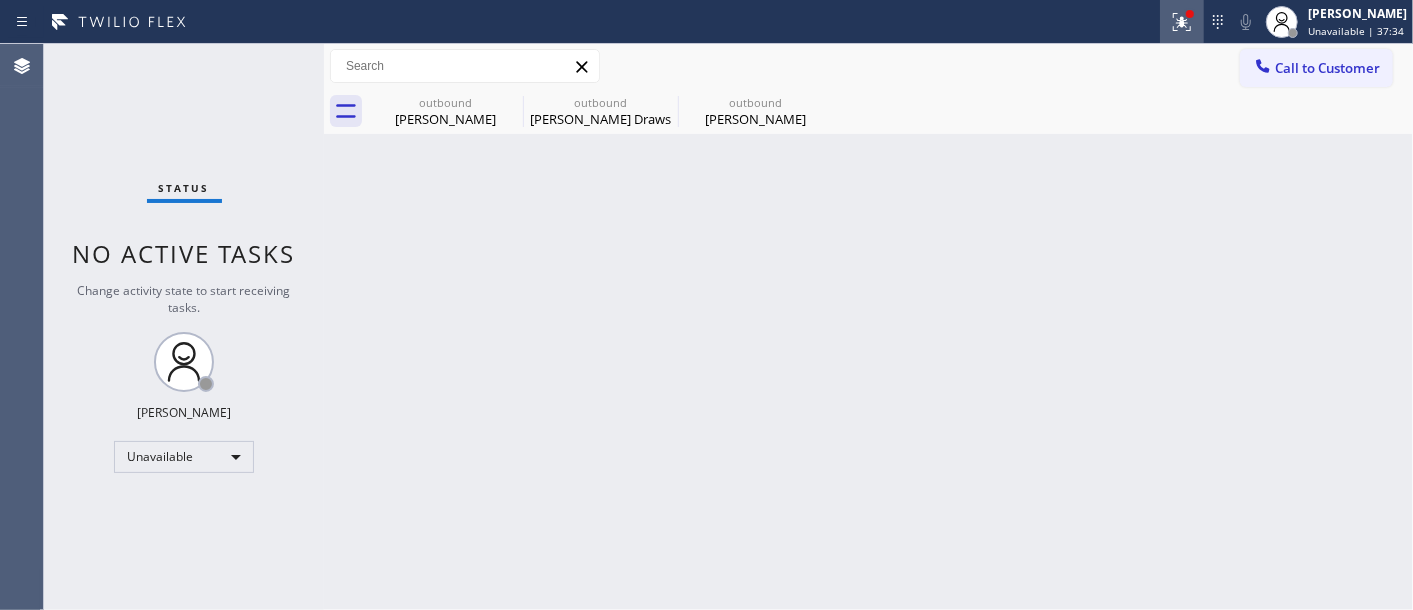
click at [1162, 6] on button at bounding box center [1182, 22] width 44 height 44
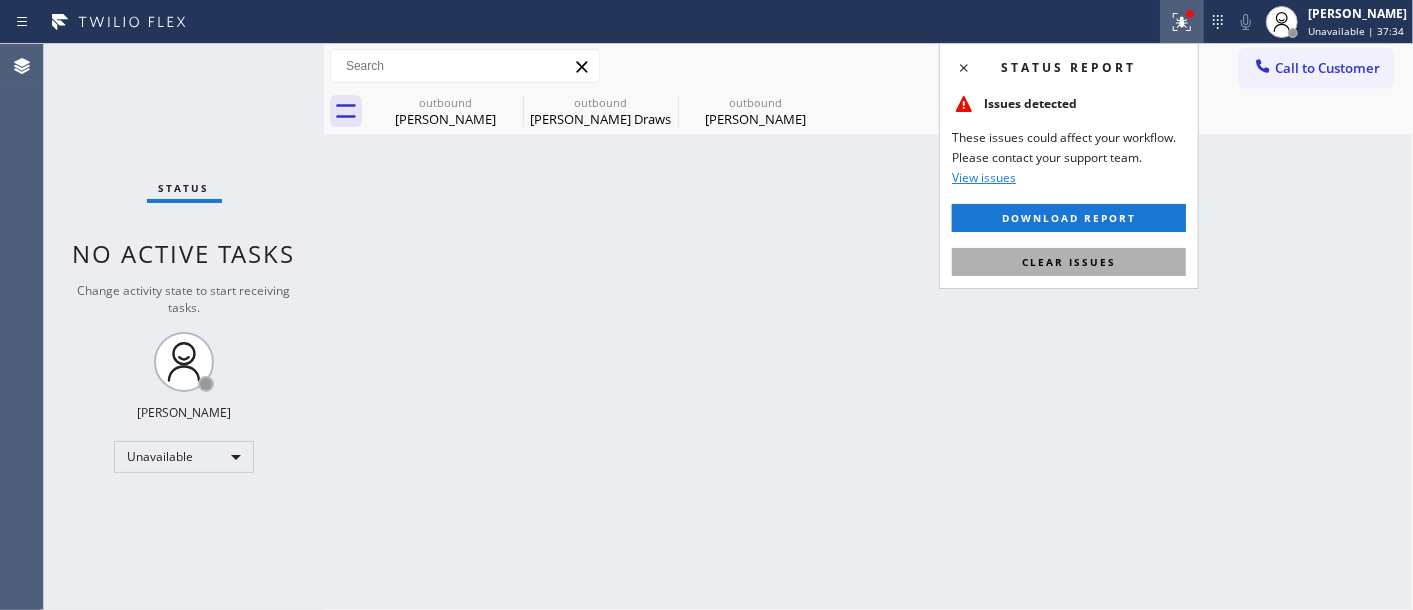
click at [1010, 265] on button "Clear issues" at bounding box center [1069, 262] width 234 height 28
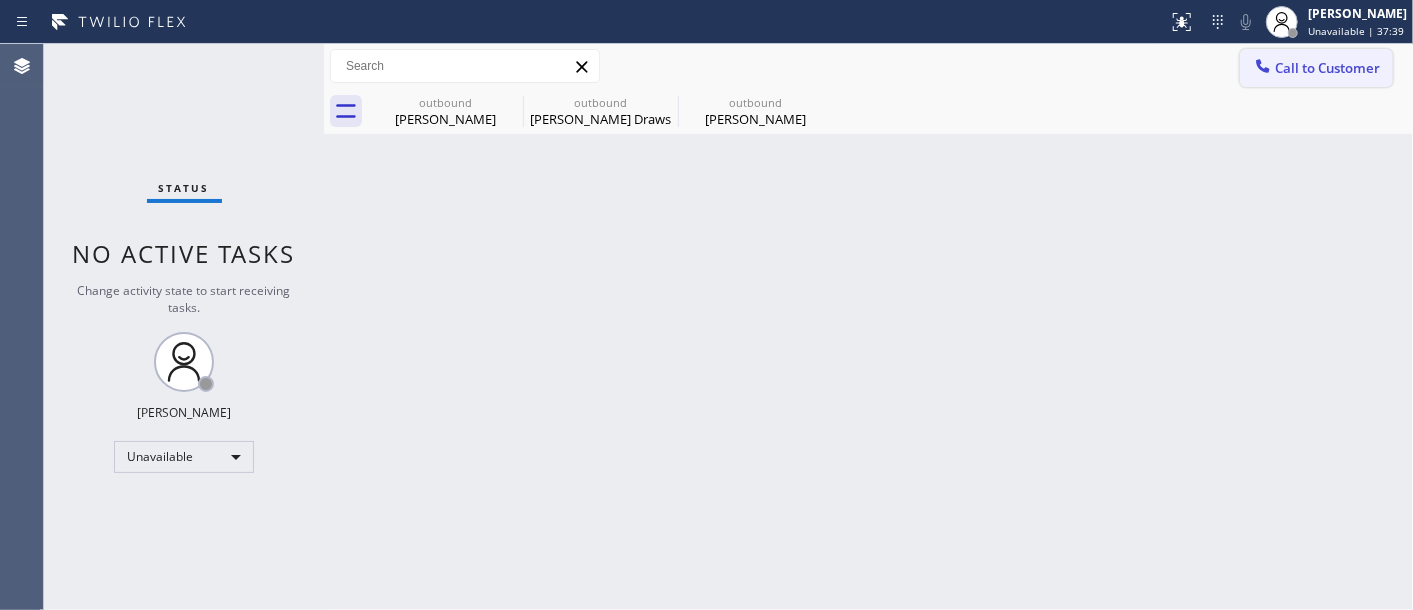
click at [1297, 68] on span "Call to Customer" at bounding box center [1327, 68] width 105 height 18
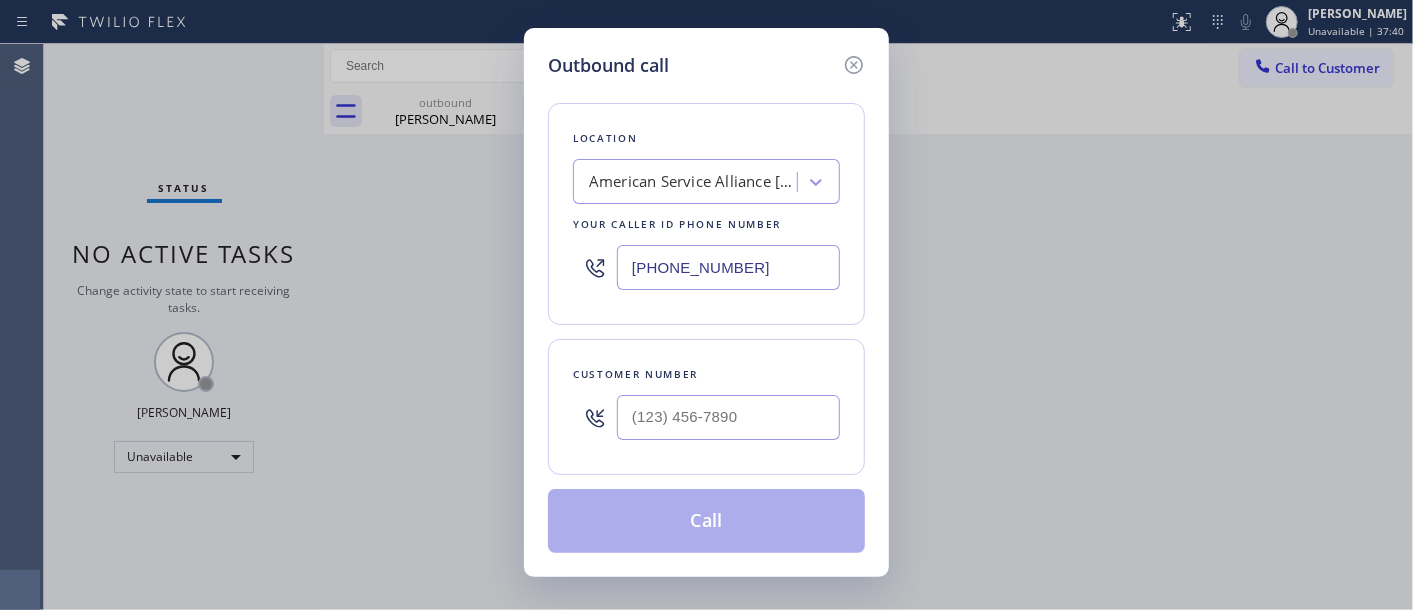
click at [640, 448] on div at bounding box center [728, 417] width 223 height 65
click at [726, 424] on input "(___) ___-____" at bounding box center [728, 417] width 223 height 45
paste input "714) 878-7626"
type input "(714) 878-7626"
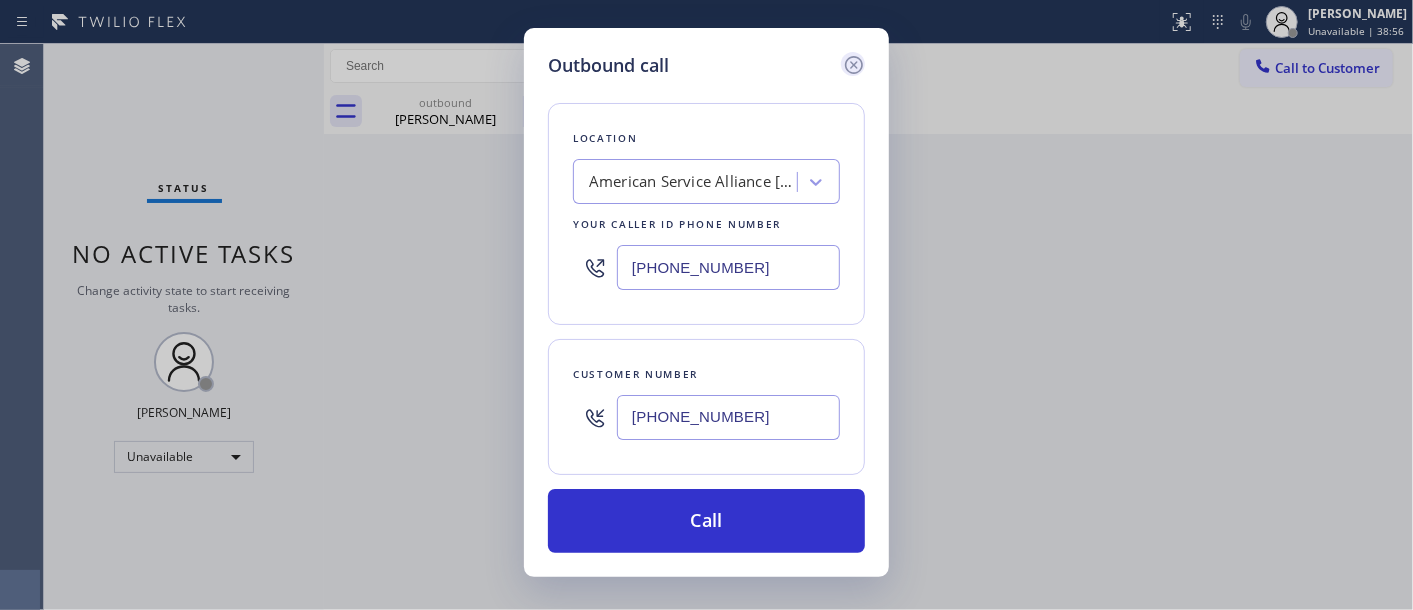
click at [843, 65] on icon at bounding box center [854, 65] width 24 height 24
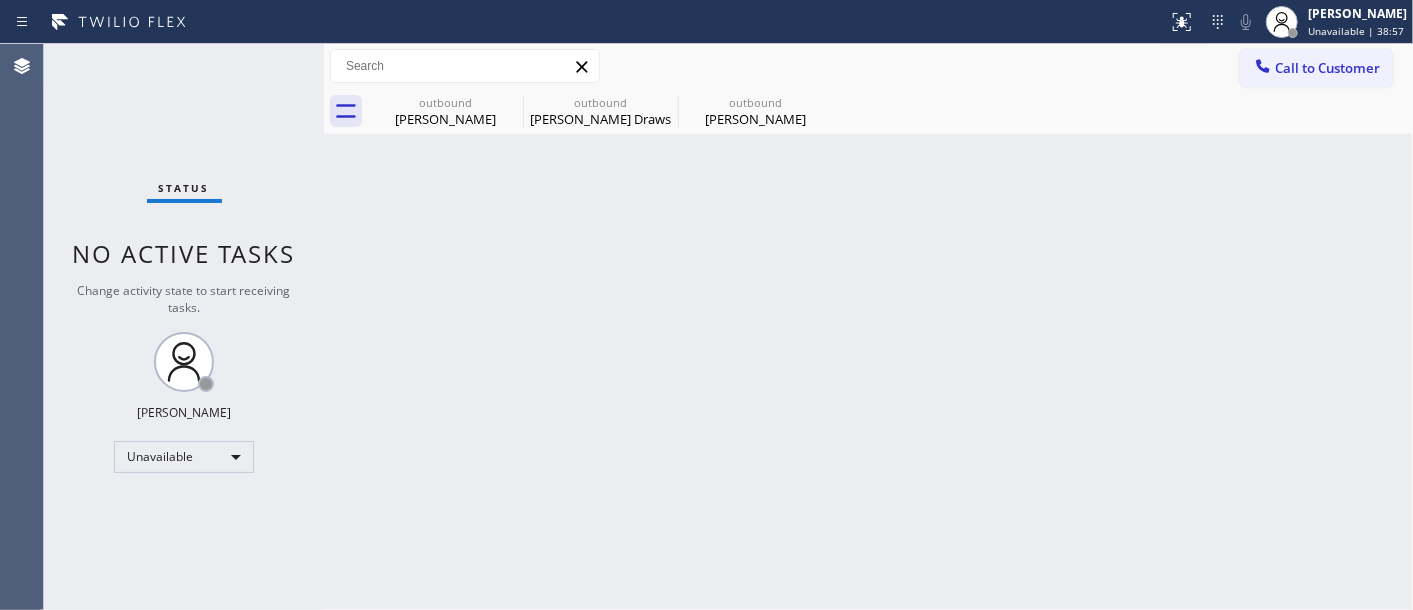
type input "(619) 413-0400"
click at [1330, 54] on button "Call to Customer" at bounding box center [1316, 68] width 153 height 38
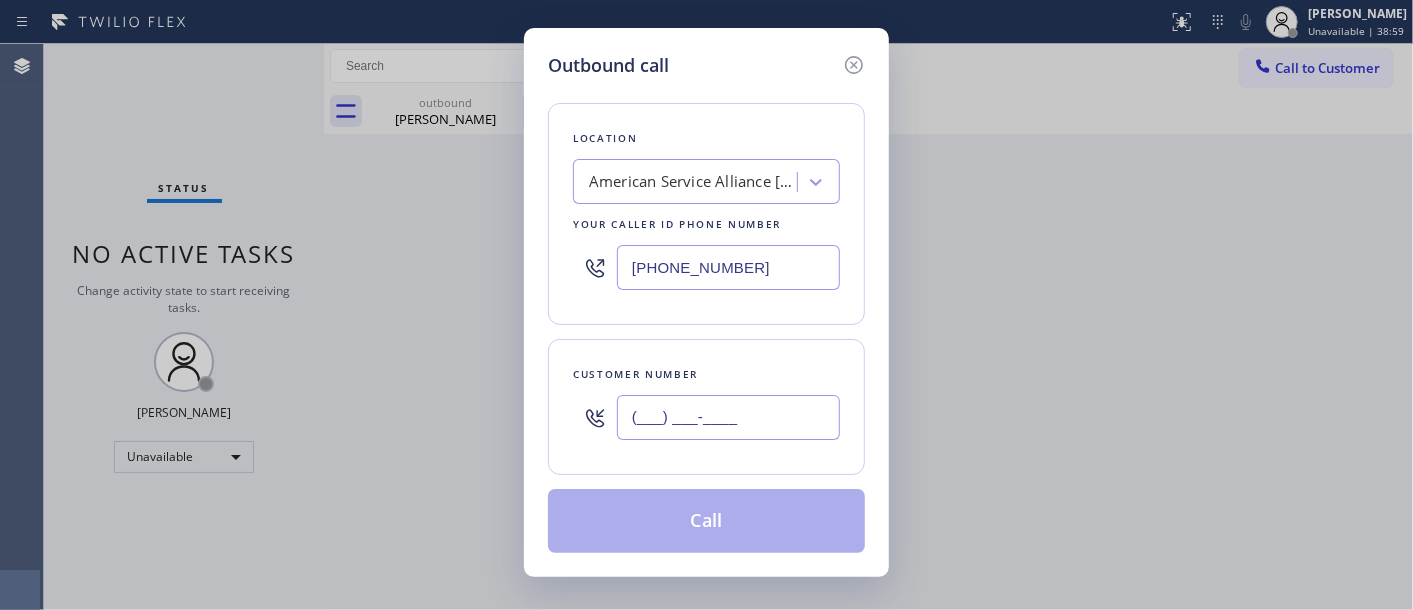
click at [765, 400] on input "(___) ___-____" at bounding box center [728, 417] width 223 height 45
paste input "714) 878-7626"
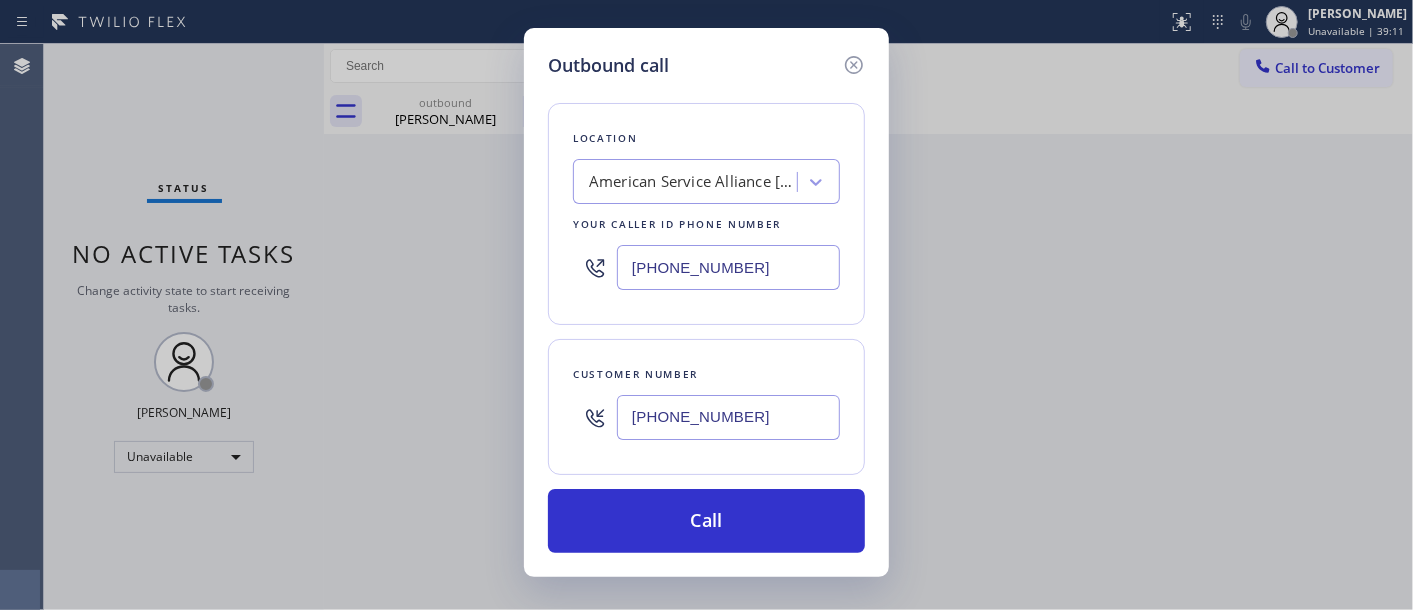
drag, startPoint x: 550, startPoint y: 404, endPoint x: 482, endPoint y: 352, distance: 85.6
click at [476, 395] on div "Outbound call Location American Service Alliance San Diego Your caller id phone…" at bounding box center [706, 305] width 1413 height 610
paste input "678) 357-3381"
type input "(678) 357-3381"
drag, startPoint x: 328, startPoint y: 235, endPoint x: 372, endPoint y: 242, distance: 44.5
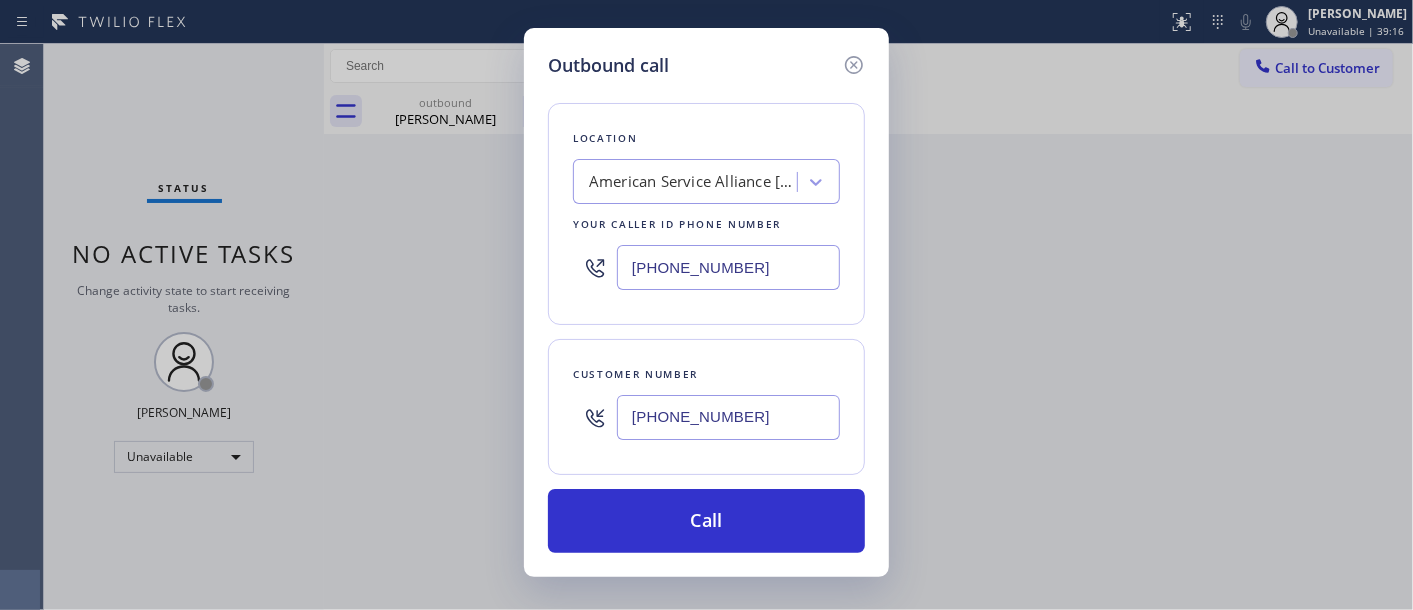
click at [305, 232] on div "Outbound call Location American Service Alliance San Diego Your caller id phone…" at bounding box center [706, 305] width 1413 height 610
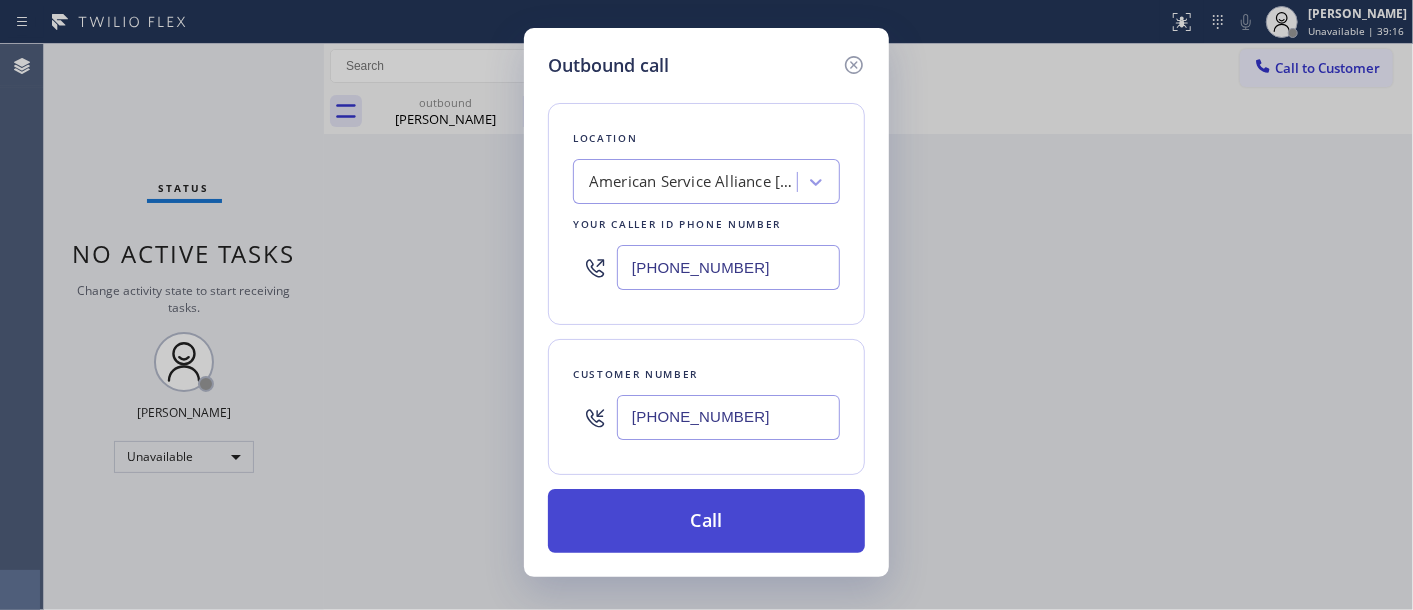
paste input "408) 413-1844"
type input "(408) 413-1844"
click at [705, 510] on button "Call" at bounding box center [706, 521] width 317 height 64
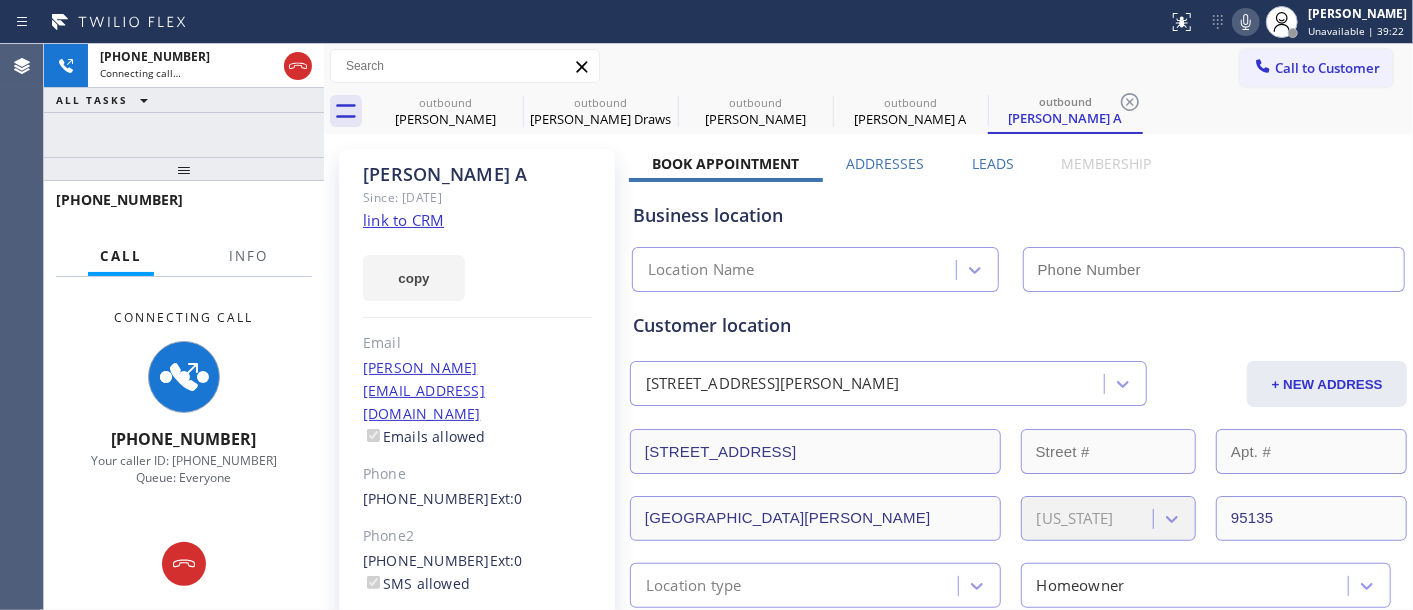
type input "(408) 413-1844"
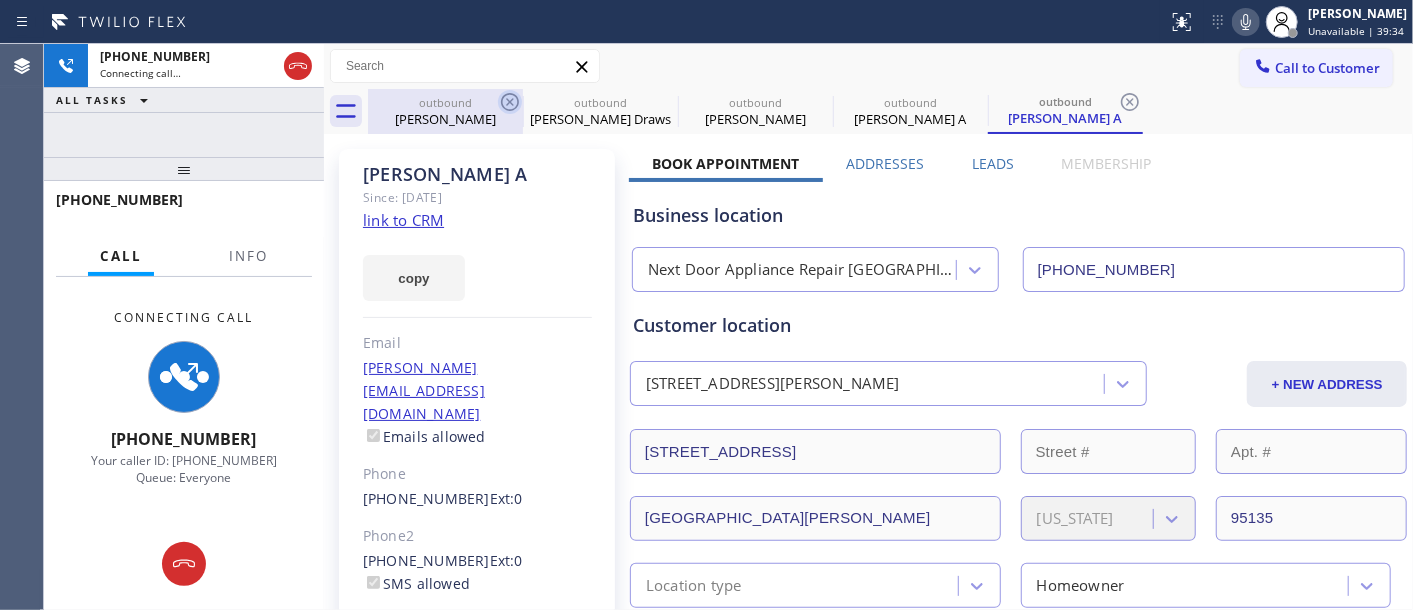
click at [505, 104] on icon at bounding box center [510, 102] width 24 height 24
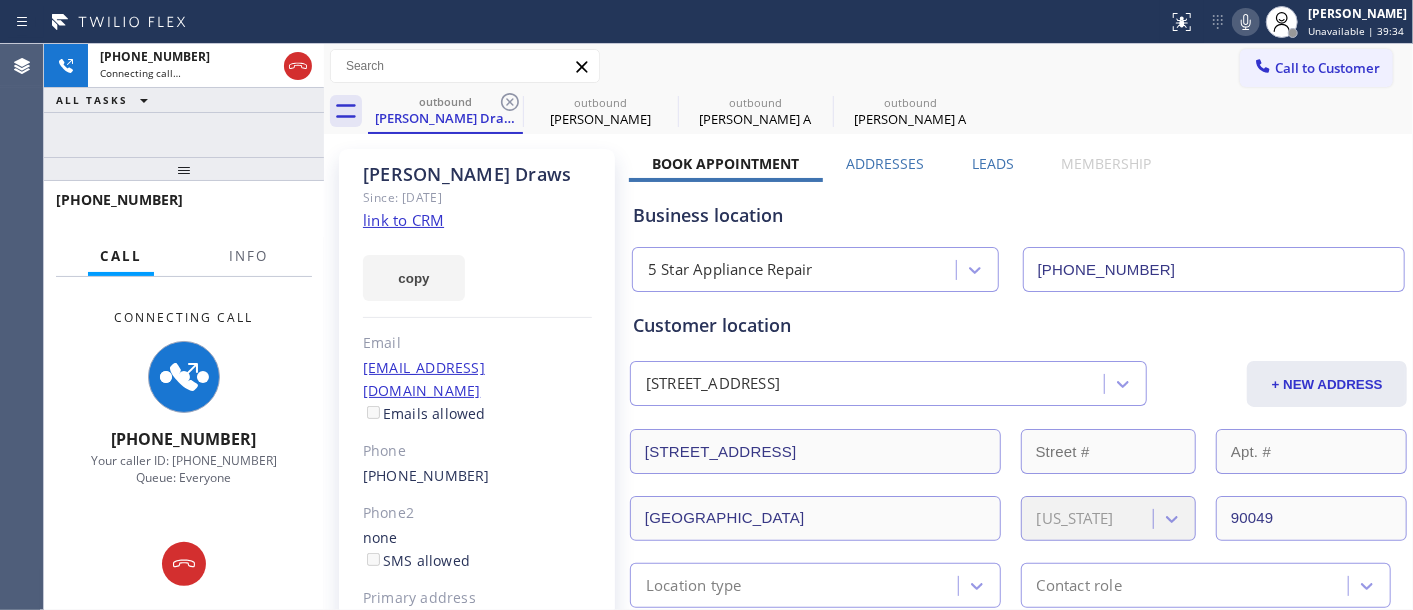
click at [505, 104] on icon at bounding box center [510, 102] width 24 height 24
type input "(619) 413-0400"
click at [0, 0] on icon at bounding box center [0, 0] width 0 height 0
type input "(408) 413-1844"
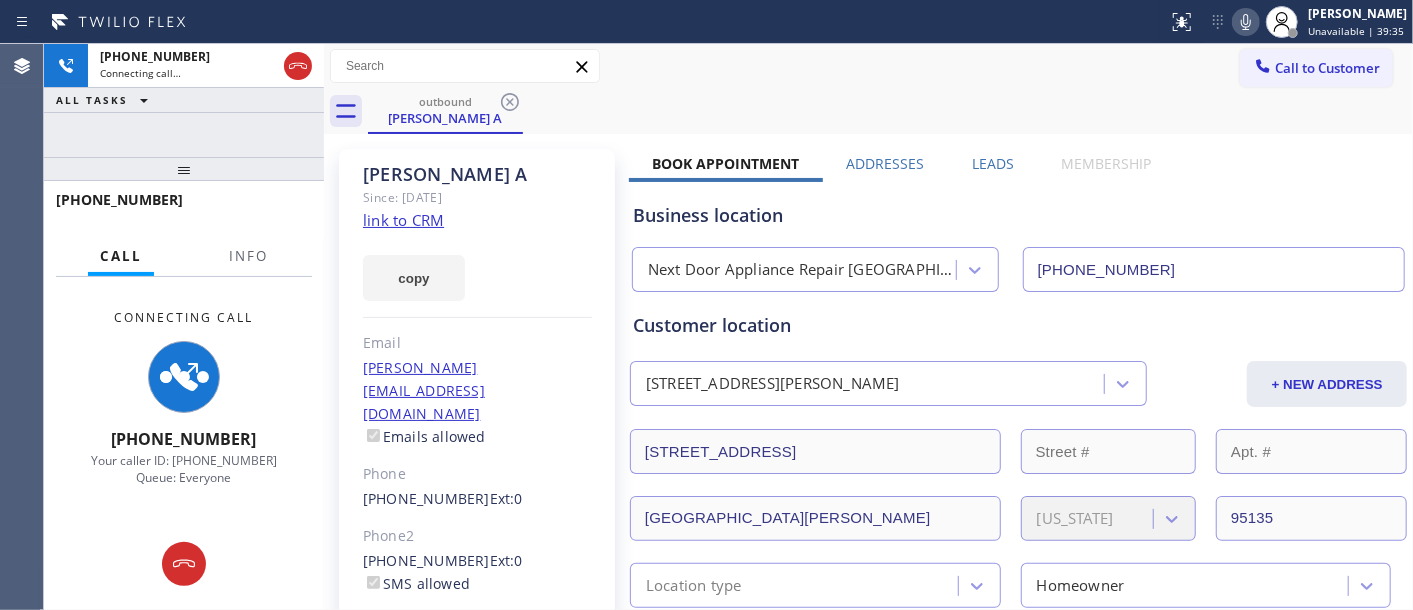
click at [902, 86] on div "Call to Customer Outbound call Location Next Door Appliance Repair San Jose You…" at bounding box center [868, 66] width 1089 height 45
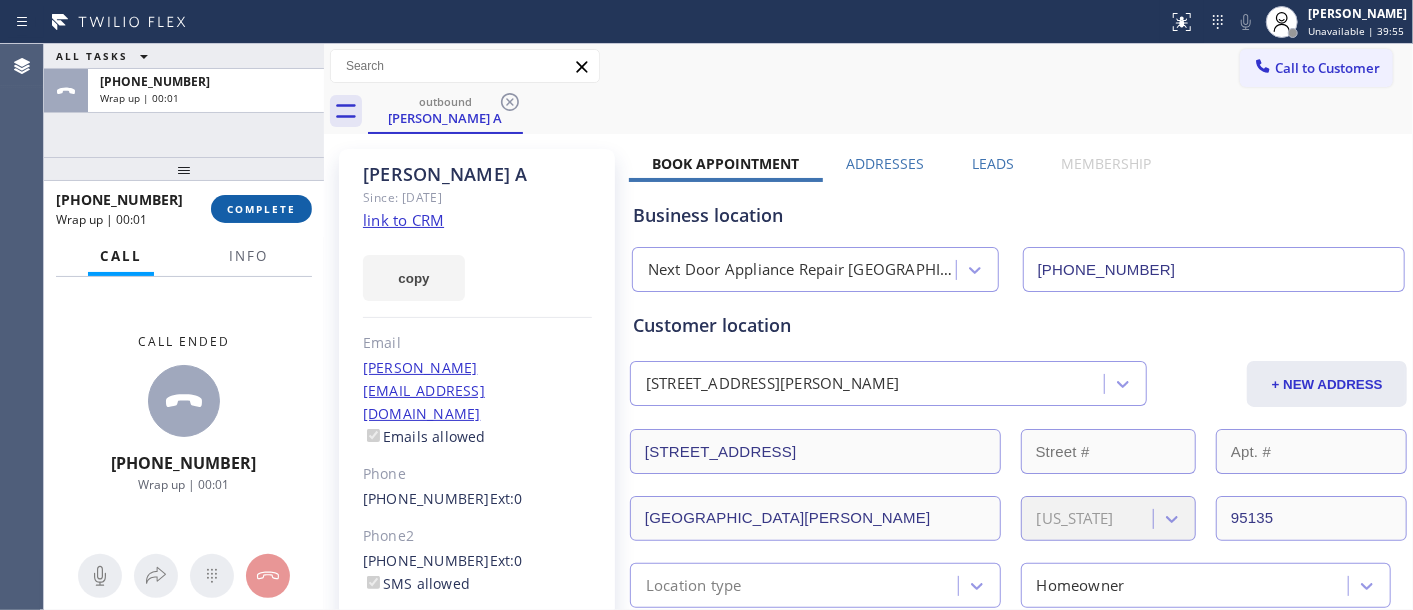
click at [267, 214] on span "COMPLETE" at bounding box center [261, 209] width 69 height 14
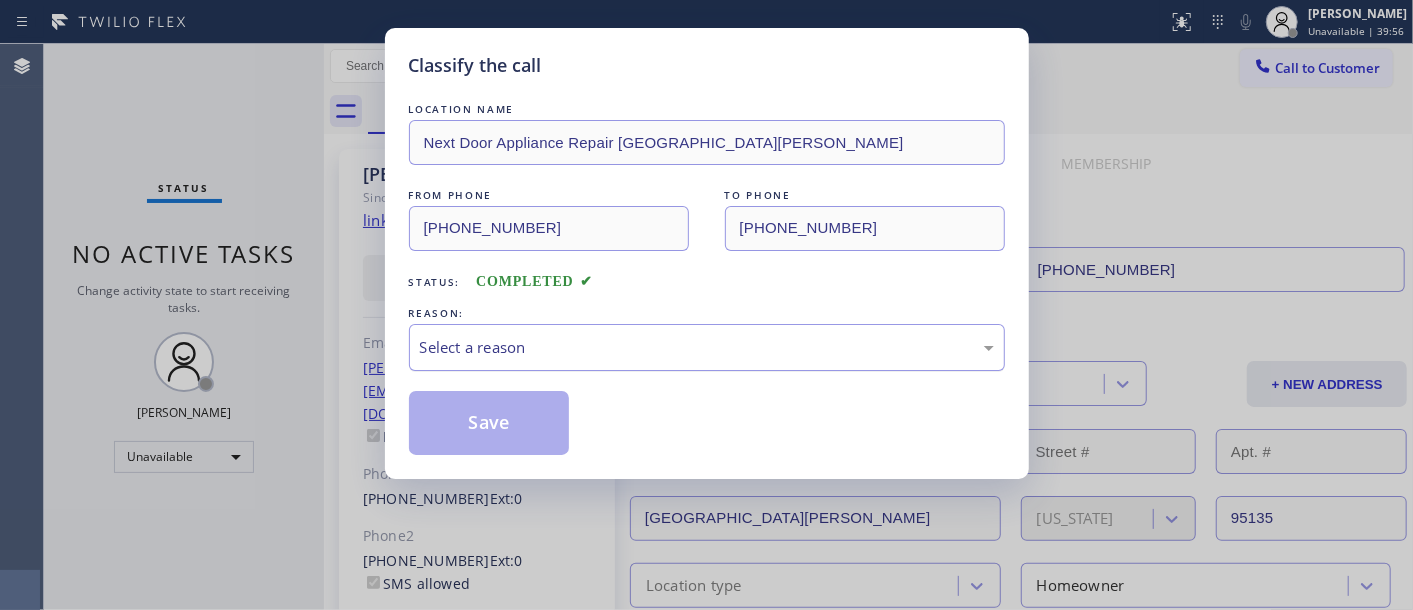
click at [655, 322] on div "REASON:" at bounding box center [707, 313] width 596 height 21
click at [654, 365] on div "Select a reason" at bounding box center [707, 347] width 596 height 47
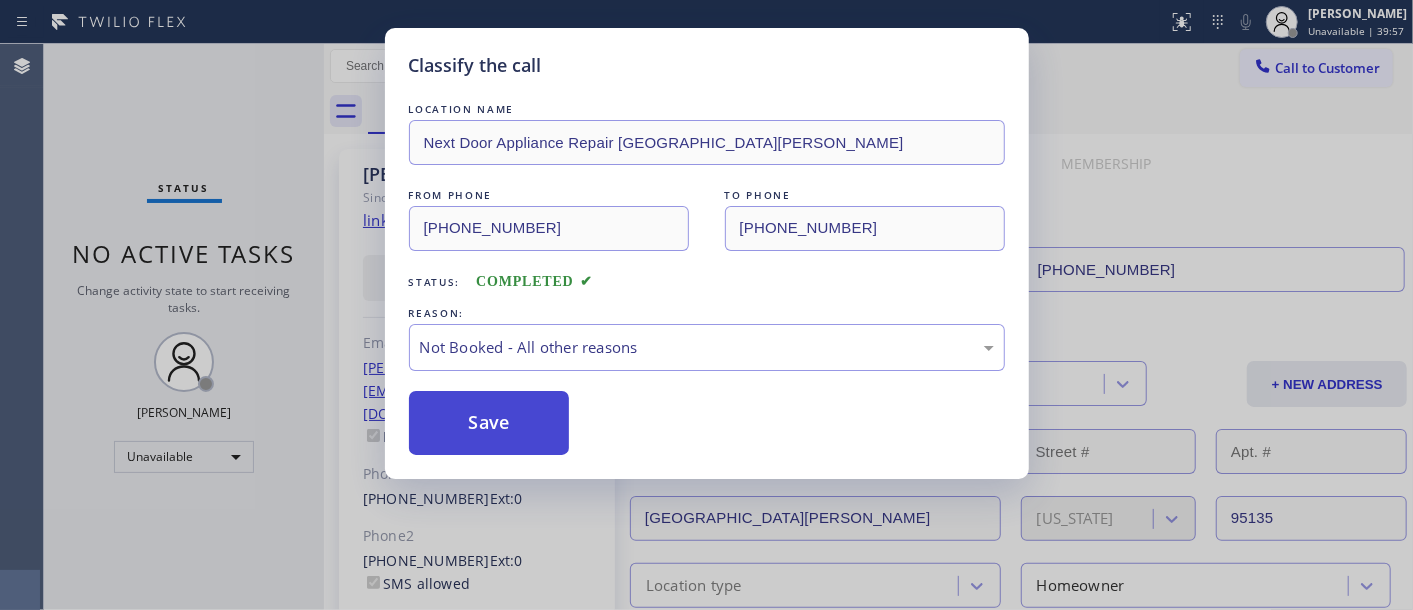
click at [511, 417] on button "Save" at bounding box center [489, 423] width 161 height 64
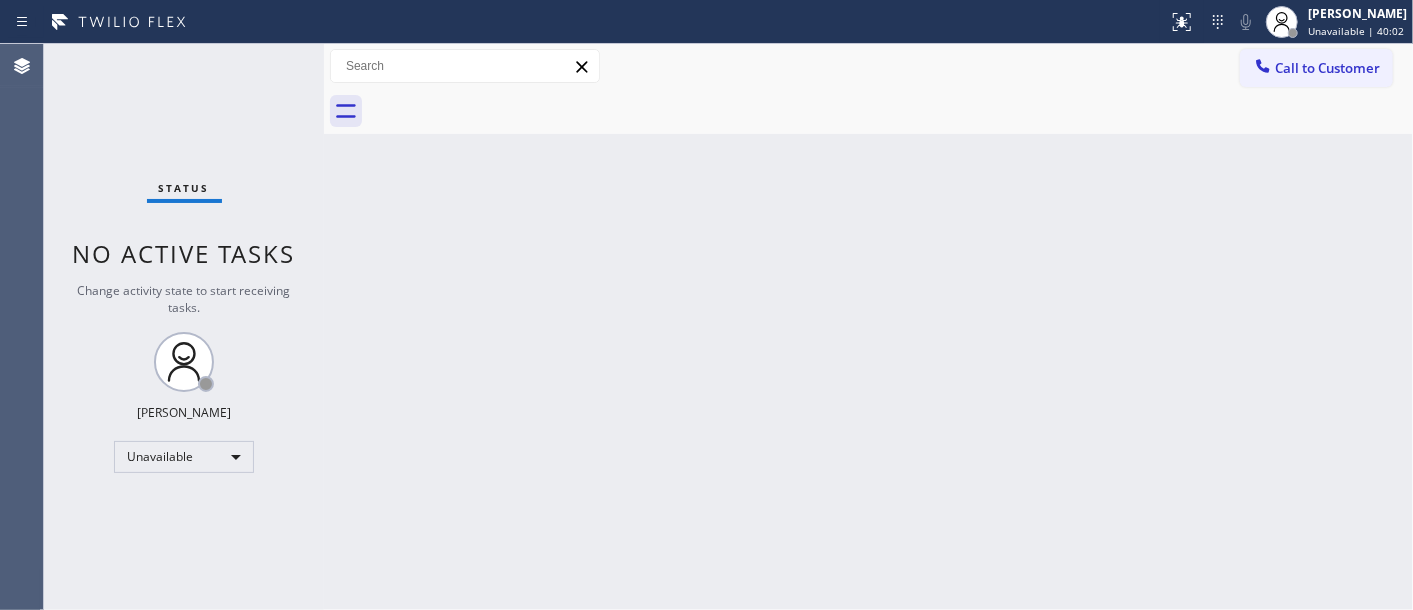
drag, startPoint x: 1312, startPoint y: 61, endPoint x: 1097, endPoint y: 171, distance: 241.5
click at [1296, 77] on button "Call to Customer" at bounding box center [1316, 68] width 153 height 38
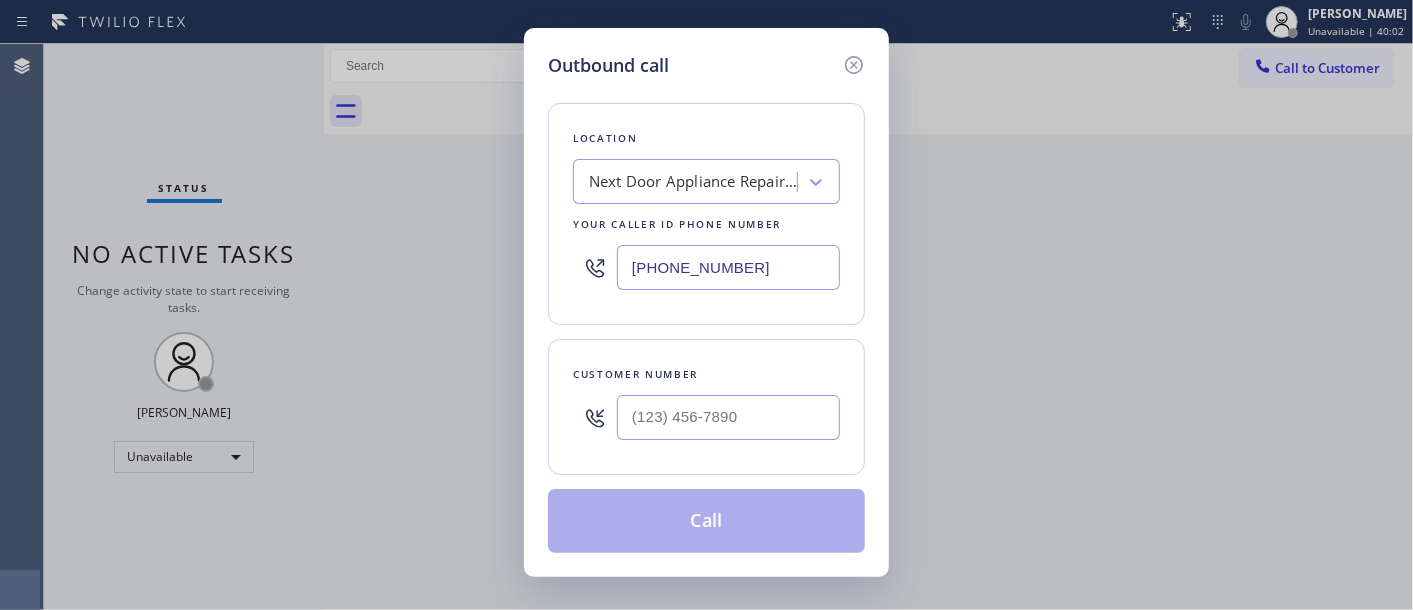
click at [850, 418] on div "Customer number" at bounding box center [706, 407] width 317 height 136
click at [754, 411] on input "(___) ___-____" at bounding box center [728, 417] width 223 height 45
paste input "310) 601-0622"
type input "(310) 601-0622"
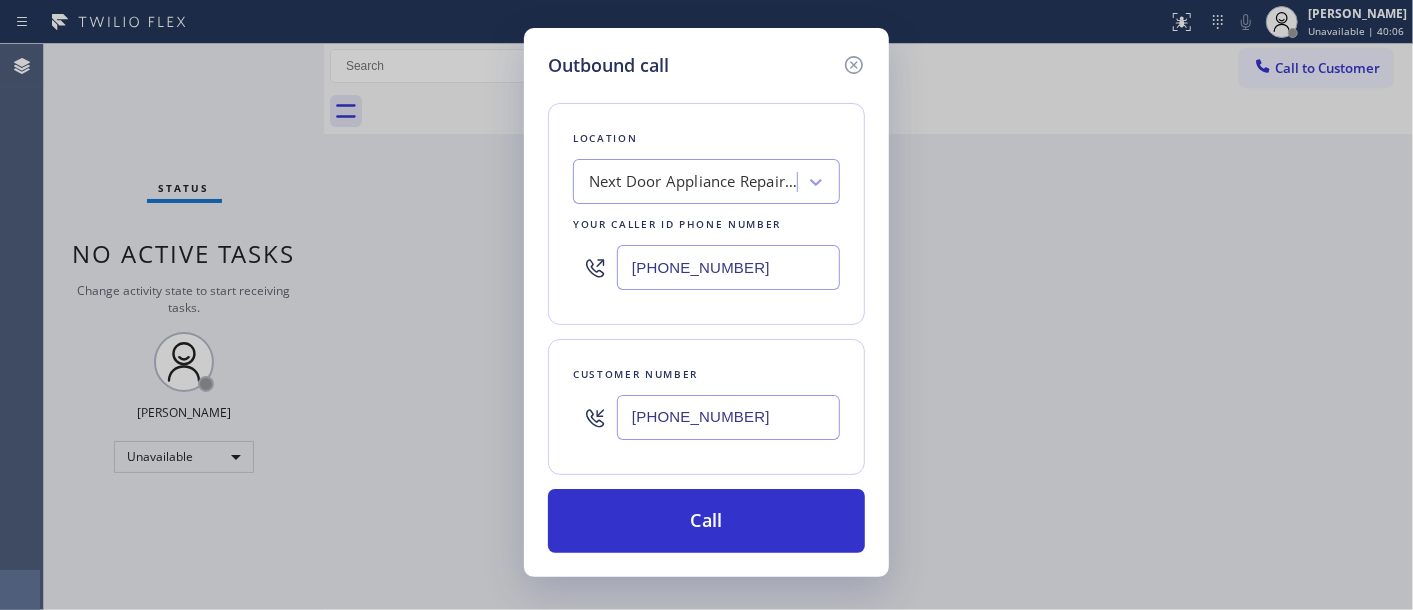
drag, startPoint x: 753, startPoint y: 251, endPoint x: 504, endPoint y: 274, distance: 250.0
click at [482, 258] on div "Outbound call Location Next Door Appliance Repair San Jose Your caller id phone…" at bounding box center [706, 305] width 1413 height 610
paste input "323) 870-7123"
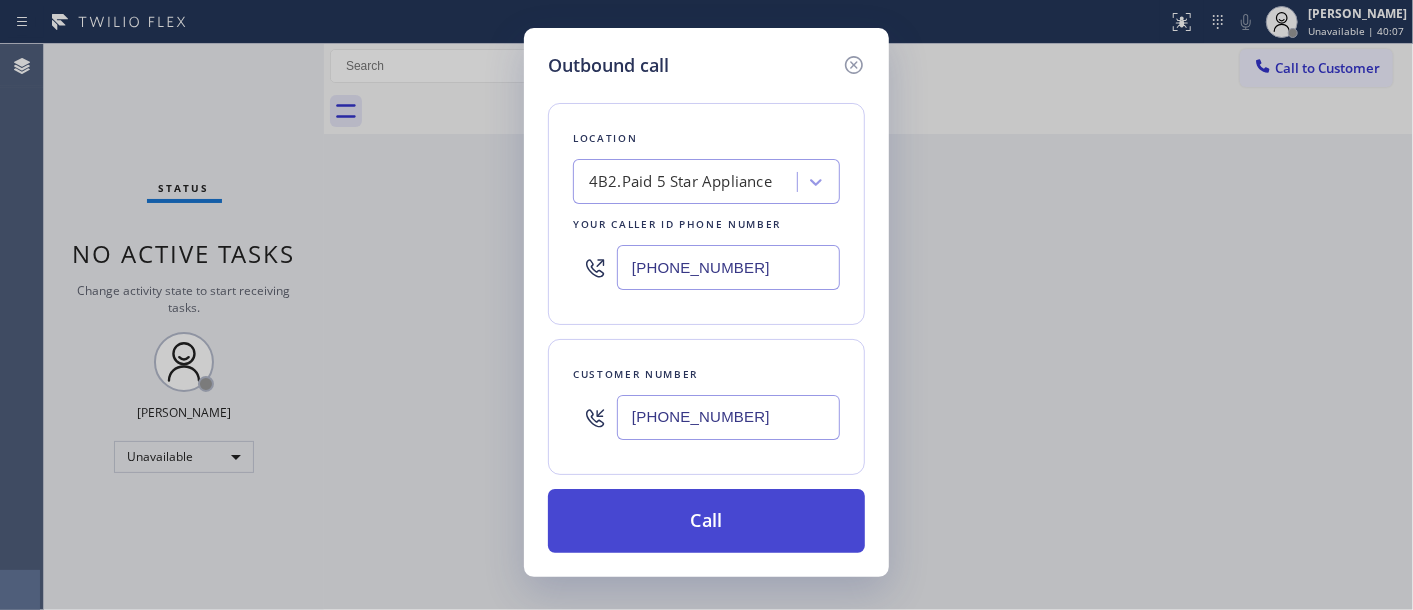
type input "(323) 870-7123"
click at [780, 538] on button "Call" at bounding box center [706, 521] width 317 height 64
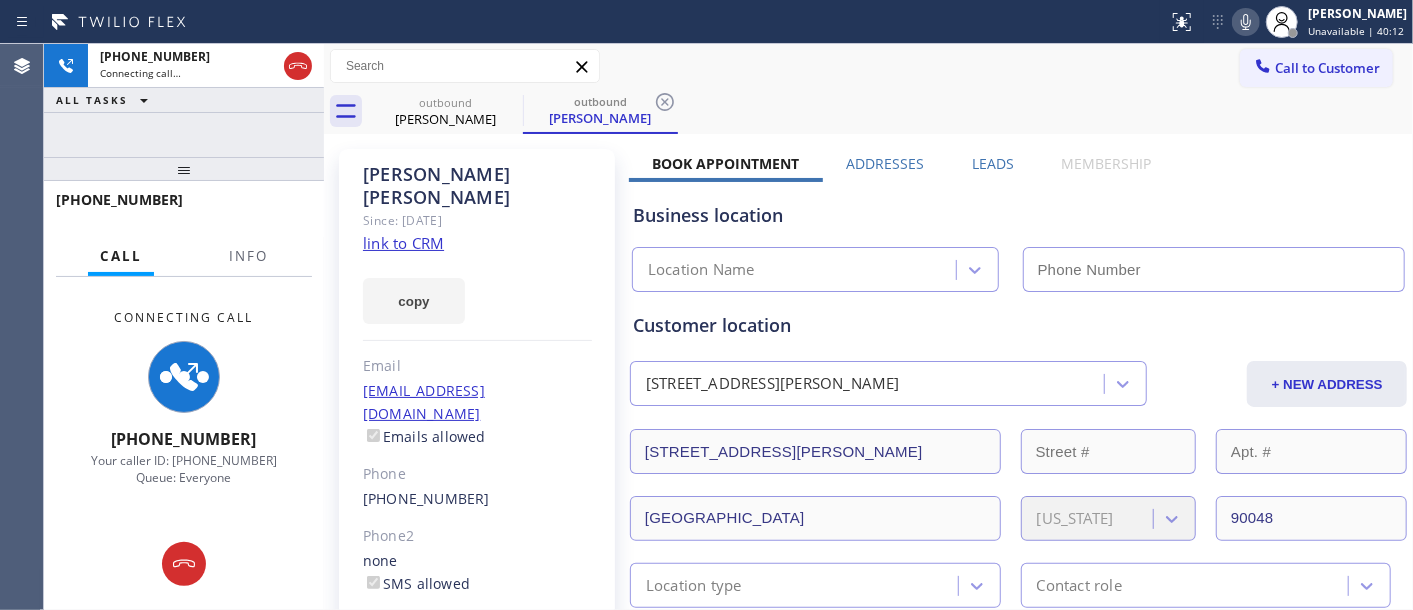
type input "(323) 870-7123"
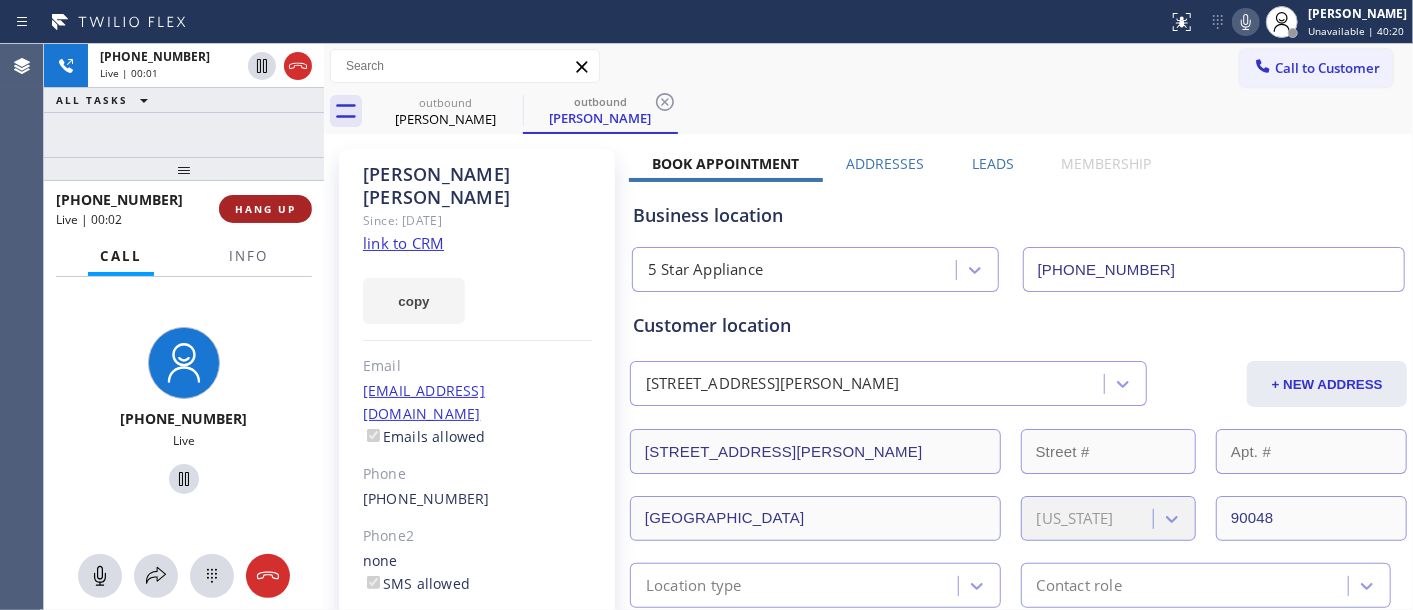
click at [257, 214] on span "HANG UP" at bounding box center [265, 209] width 61 height 14
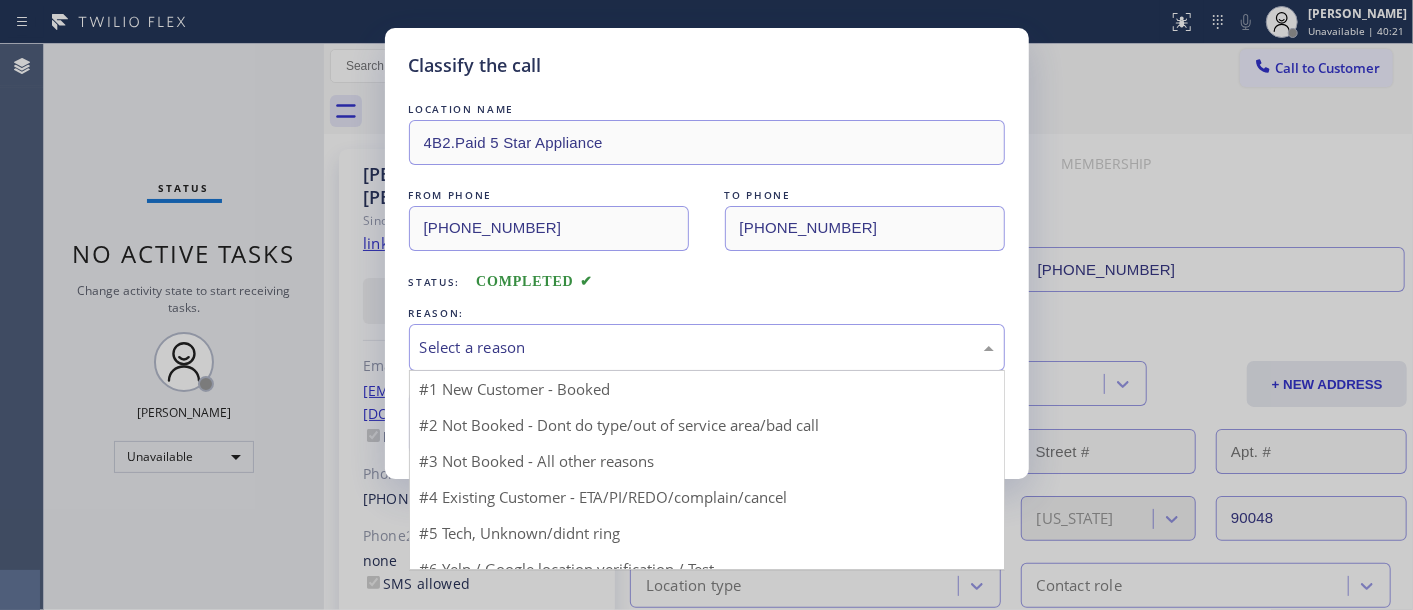
click at [593, 343] on div "Select a reason" at bounding box center [707, 347] width 574 height 23
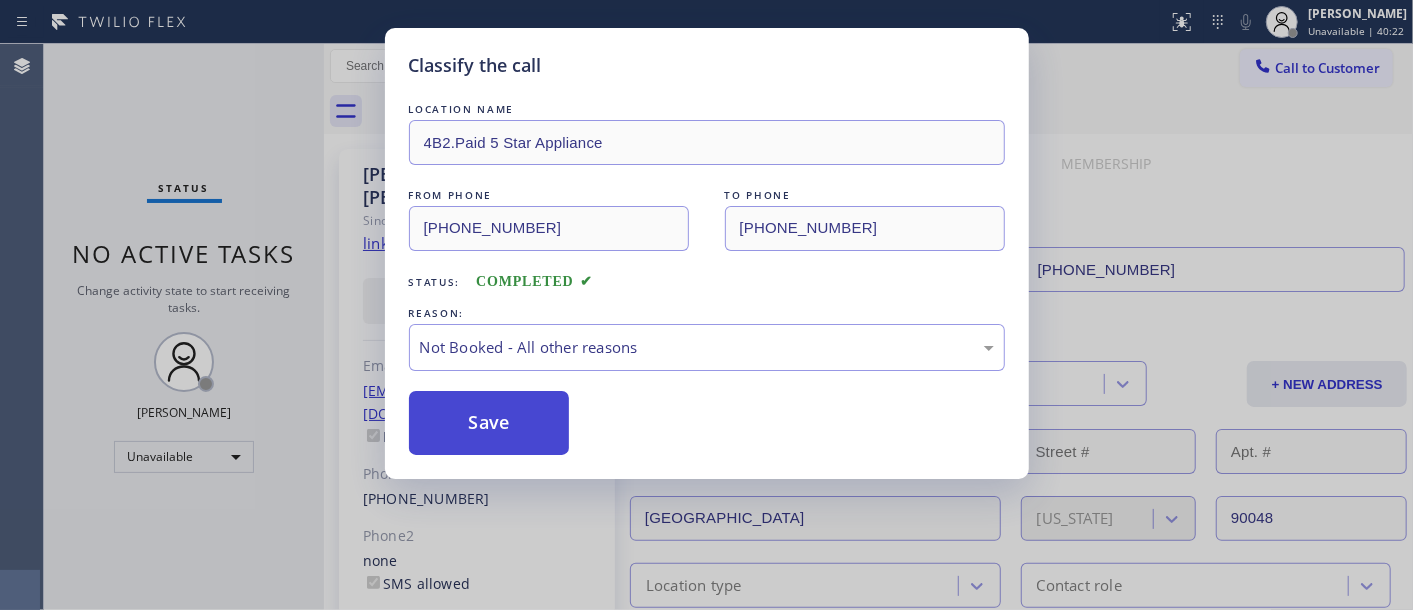
click at [507, 410] on button "Save" at bounding box center [489, 423] width 161 height 64
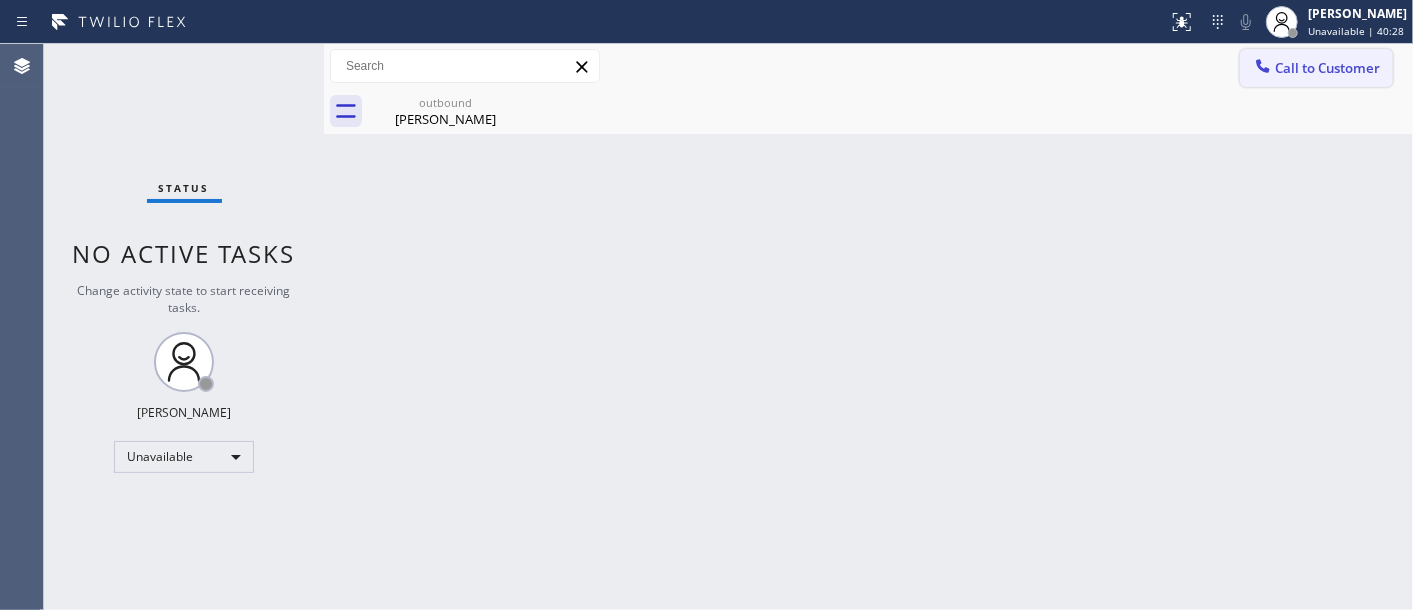
click at [1270, 56] on icon at bounding box center [1263, 66] width 20 height 20
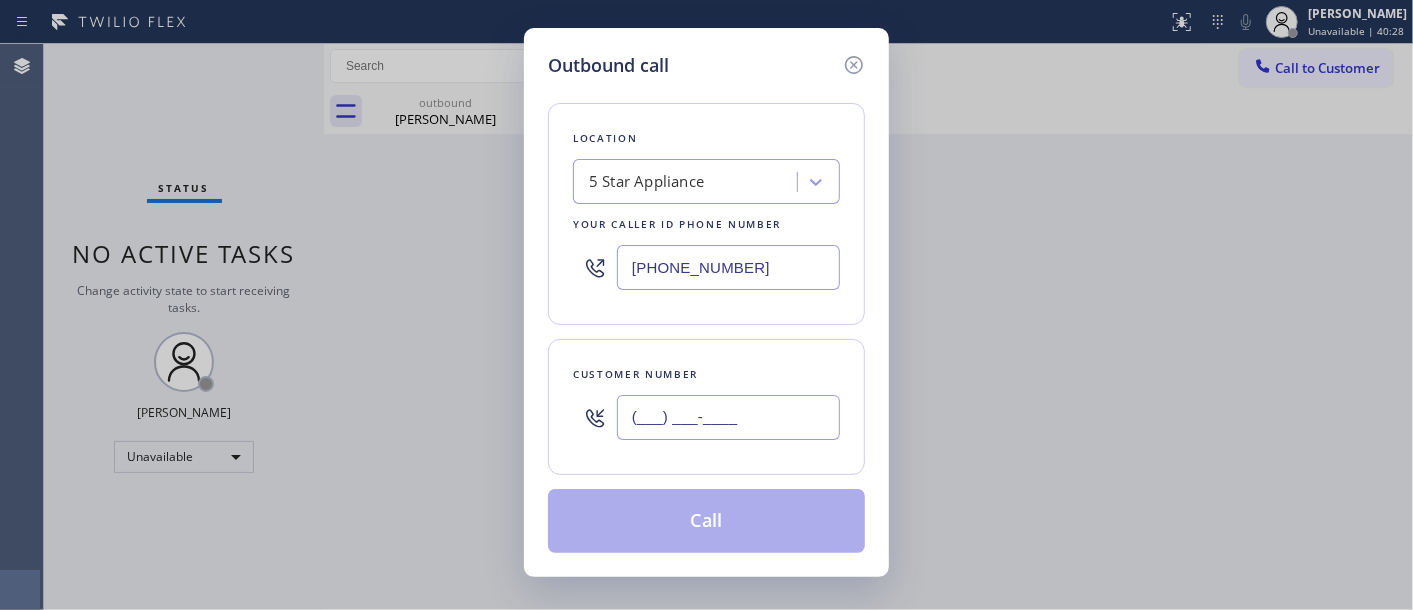
click at [684, 412] on input "(___) ___-____" at bounding box center [728, 417] width 223 height 45
paste input "714) 907-3846"
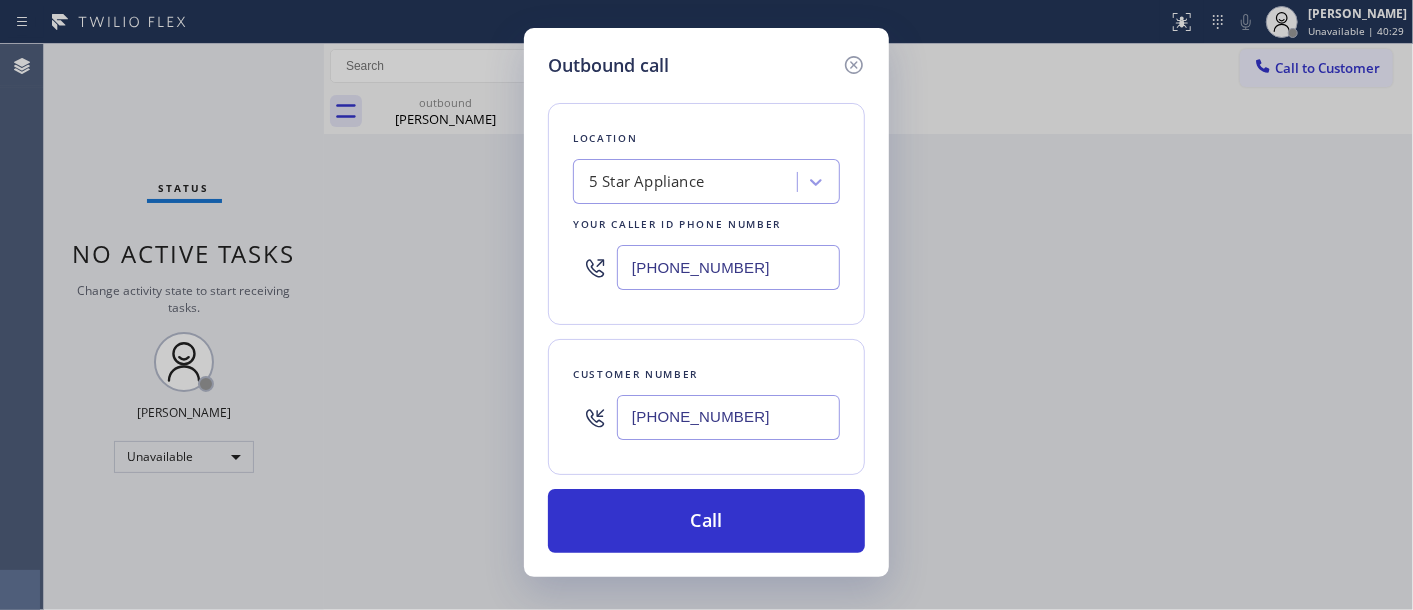
type input "(714) 907-3846"
drag, startPoint x: 643, startPoint y: 250, endPoint x: 734, endPoint y: 290, distance: 99.4
click at [448, 217] on div "Outbound call Location 5 Star Appliance Your caller id phone number (323) 870-7…" at bounding box center [706, 305] width 1413 height 610
paste input "480) 418-9915"
type input "(480) 418-9915"
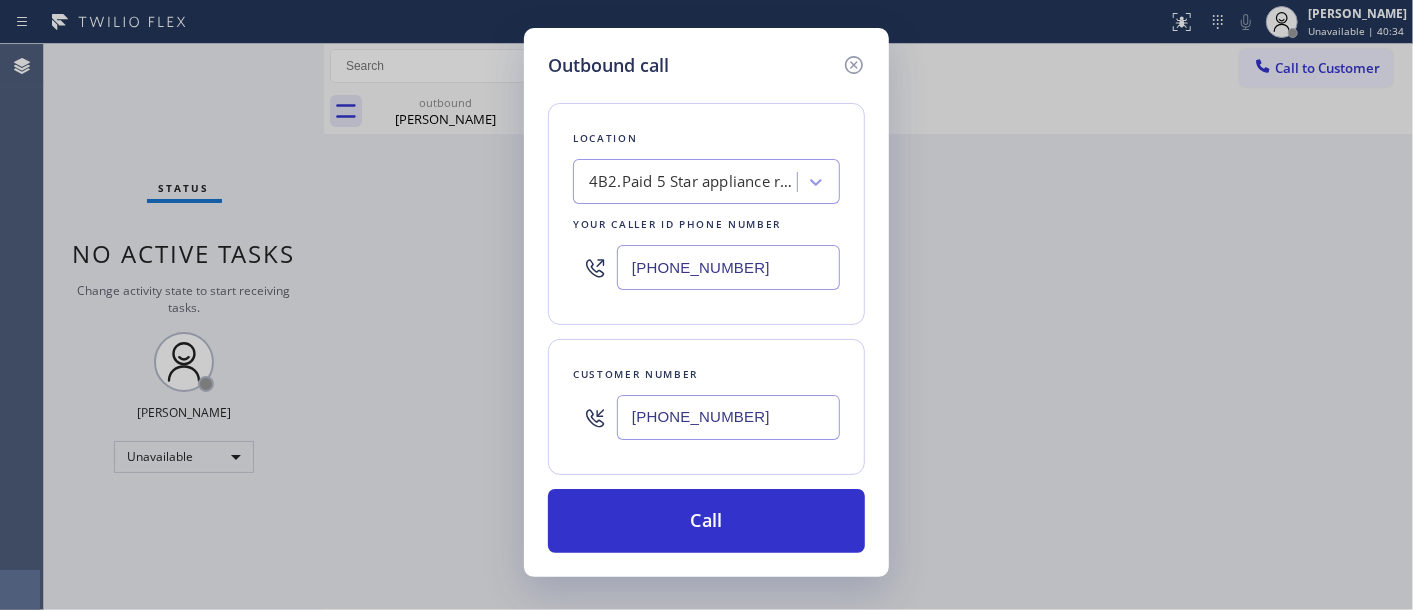
click at [795, 506] on button "Call" at bounding box center [706, 521] width 317 height 64
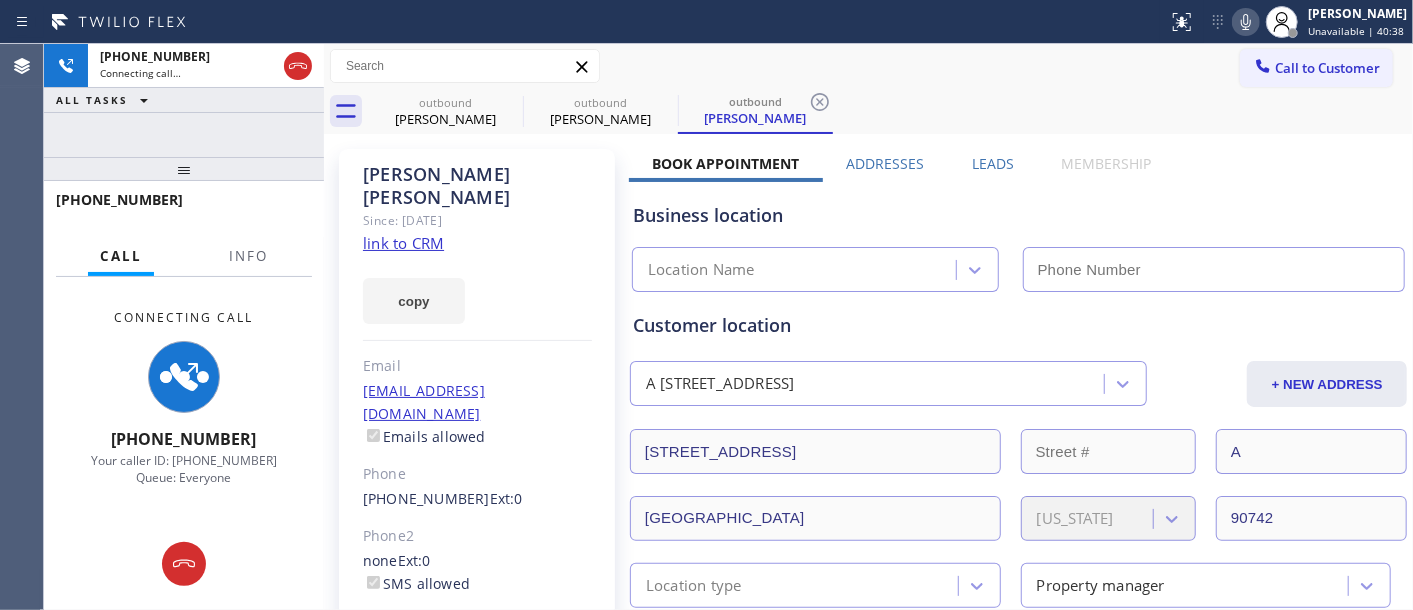
type input "(480) 418-9915"
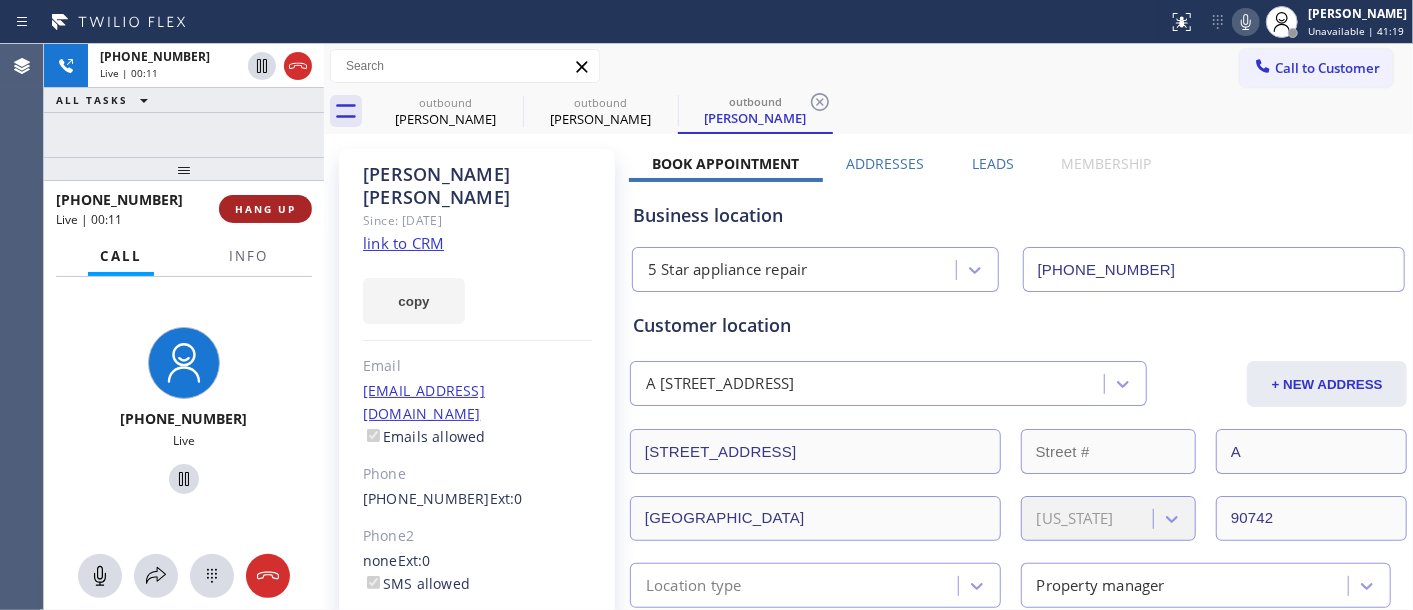
click at [273, 213] on span "HANG UP" at bounding box center [265, 209] width 61 height 14
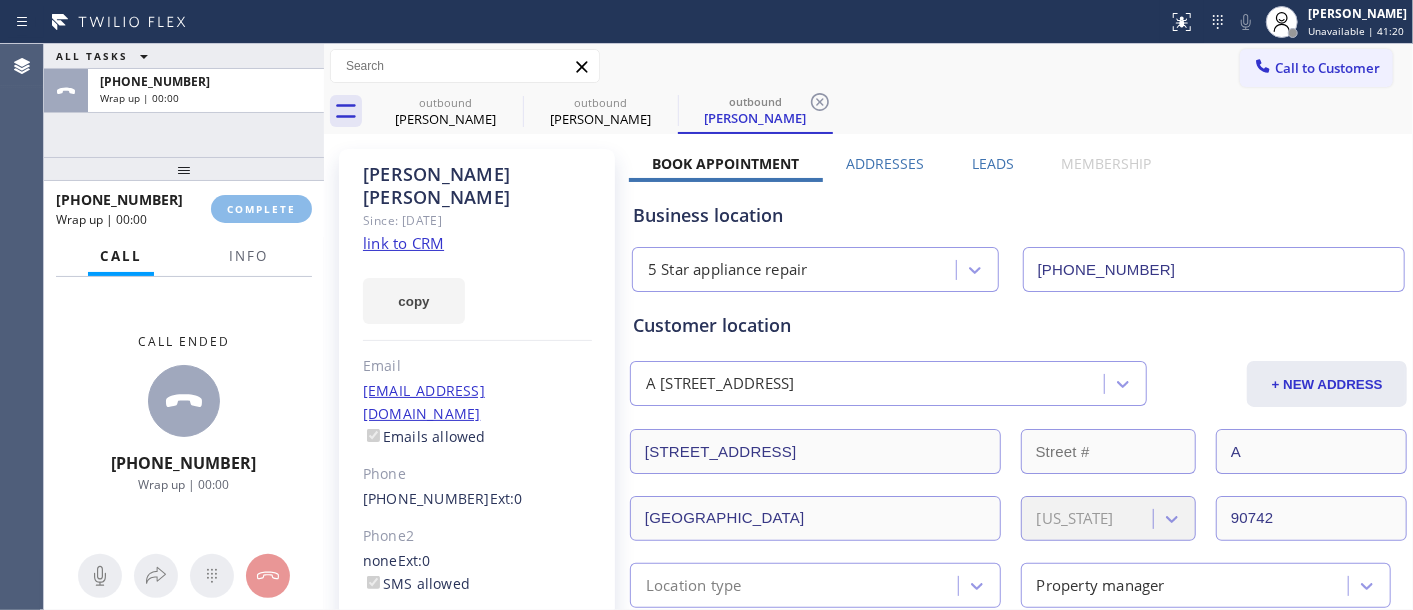
click at [543, 355] on div "Email" at bounding box center [477, 366] width 229 height 23
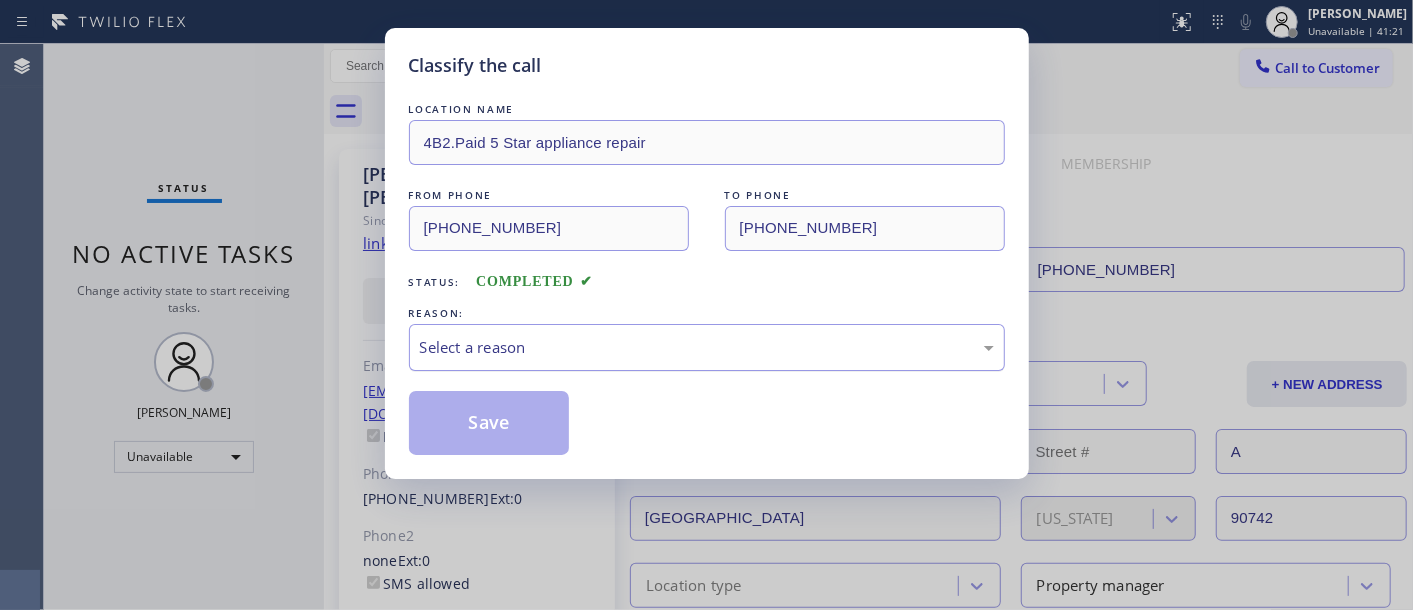
click at [555, 357] on div "Select a reason" at bounding box center [707, 347] width 574 height 23
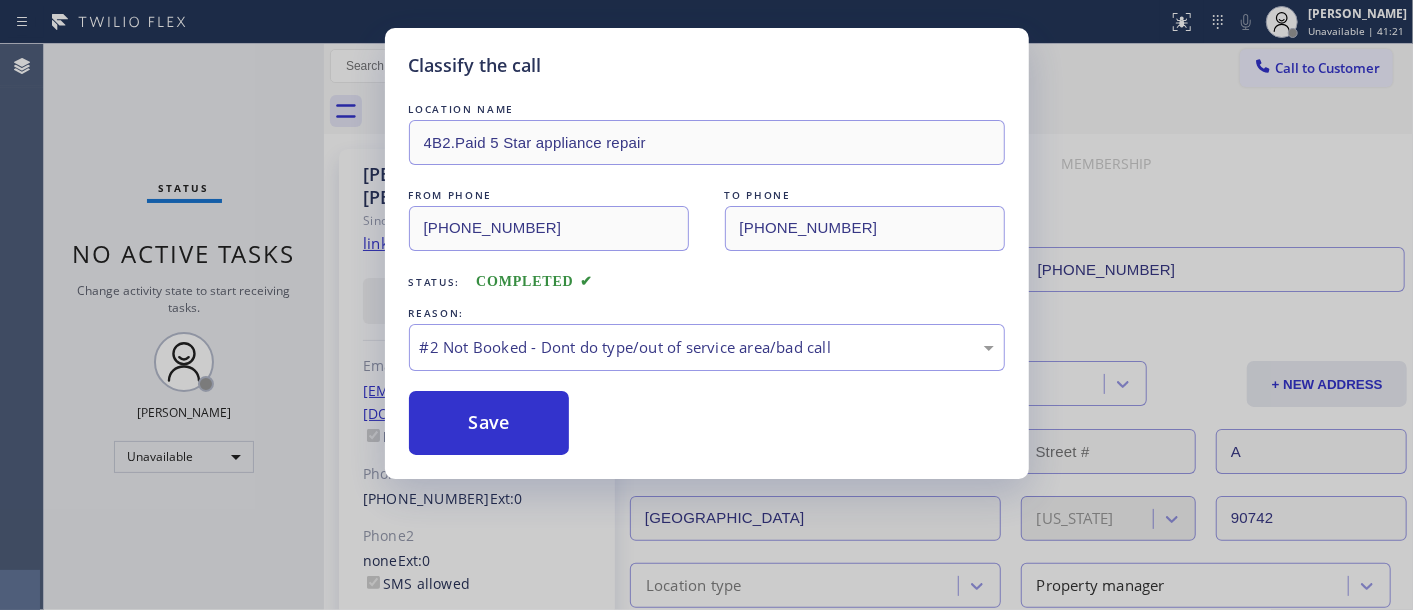
click at [501, 424] on button "Save" at bounding box center [489, 423] width 161 height 64
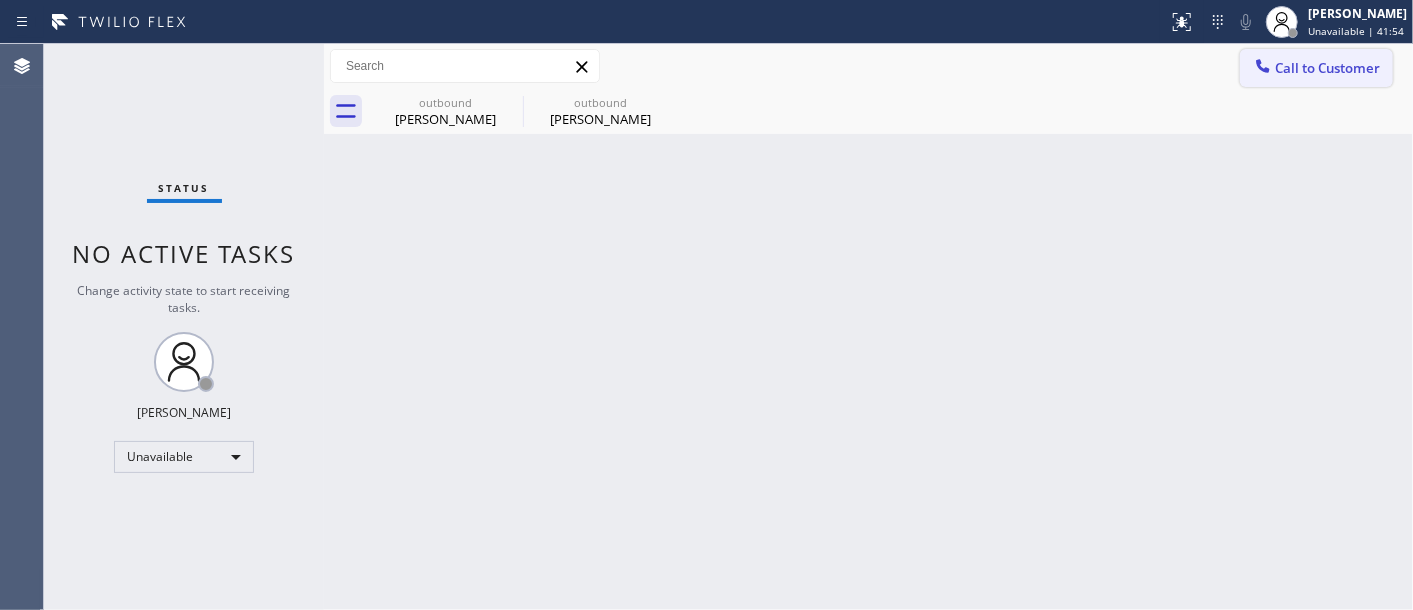
click at [1283, 85] on button "Call to Customer" at bounding box center [1316, 68] width 153 height 38
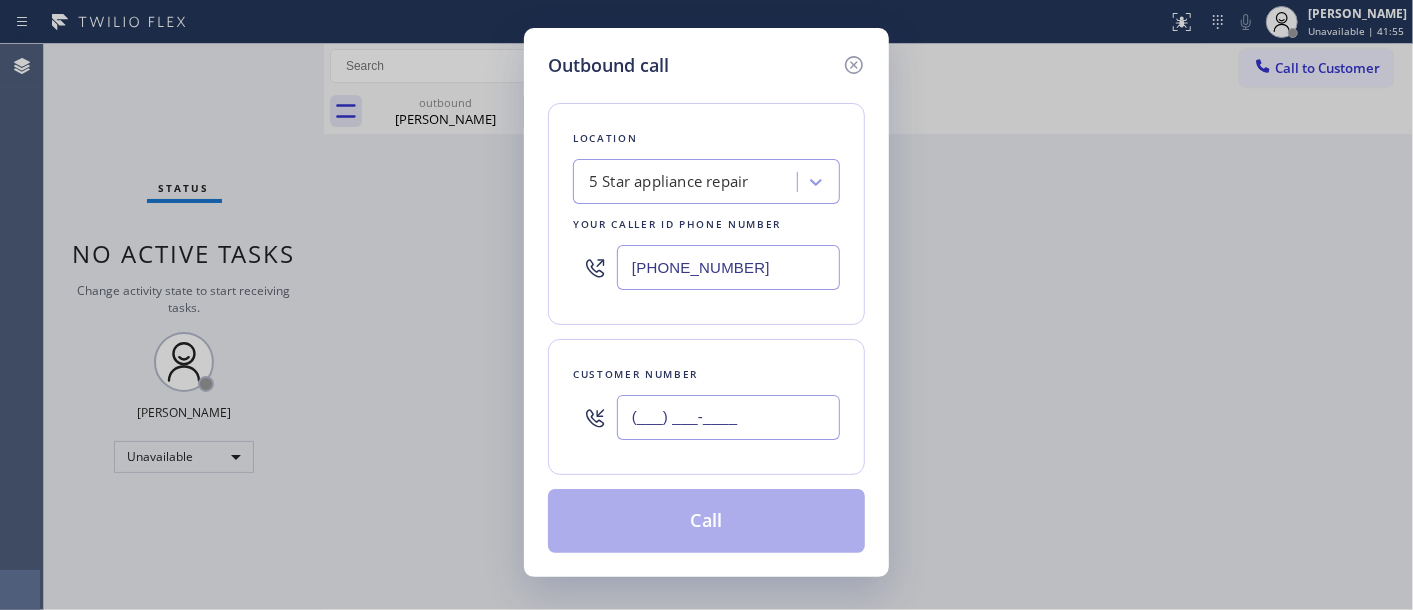
click at [703, 411] on input "(___) ___-____" at bounding box center [728, 417] width 223 height 45
paste input "516) 297-2858"
type input "(516) 297-2858"
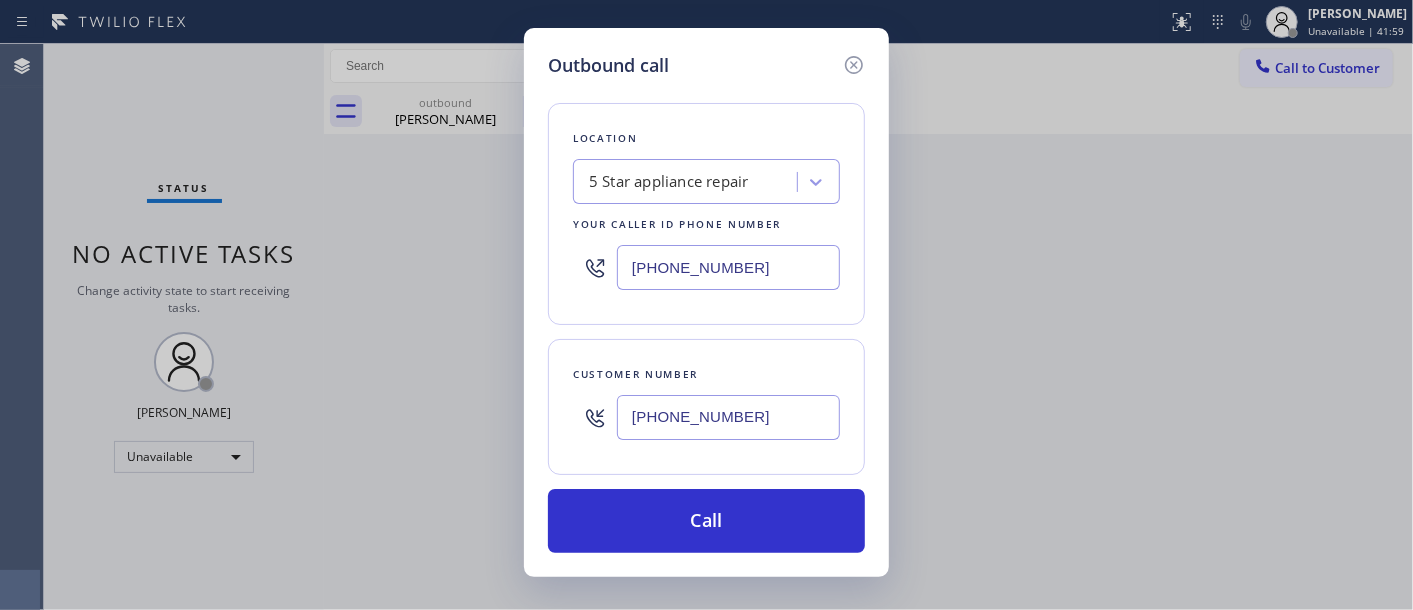
drag, startPoint x: 762, startPoint y: 248, endPoint x: 416, endPoint y: 222, distance: 346.9
click at [416, 222] on div "Outbound call Location 5 Star appliance repair Your caller id phone number (480…" at bounding box center [706, 305] width 1413 height 610
paste input "855) 213-9318"
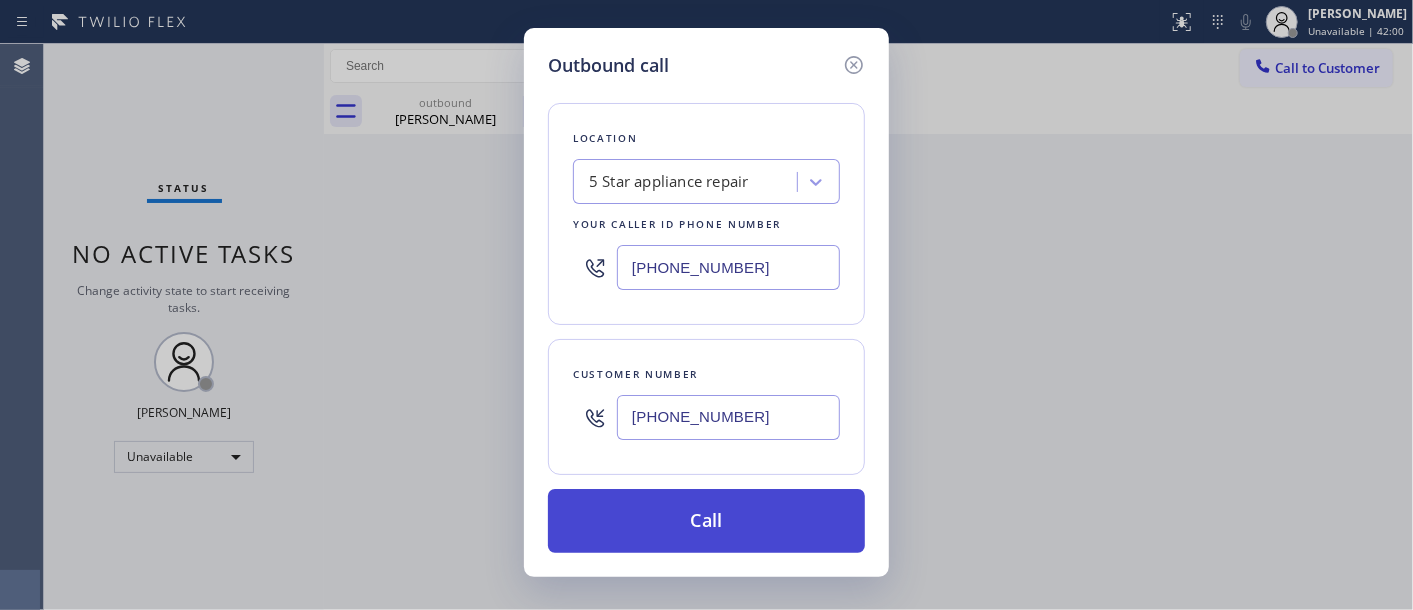
type input "(855) 213-9318"
click at [743, 496] on button "Call" at bounding box center [706, 521] width 317 height 64
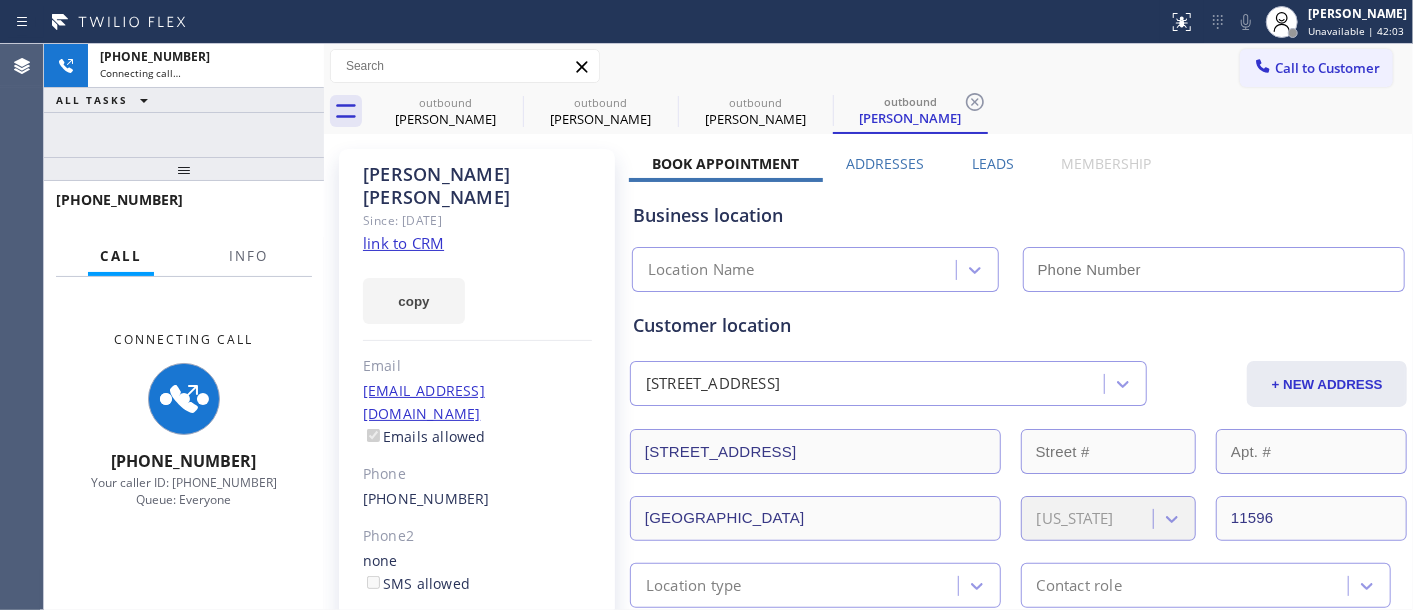
type input "(480) 418-9915"
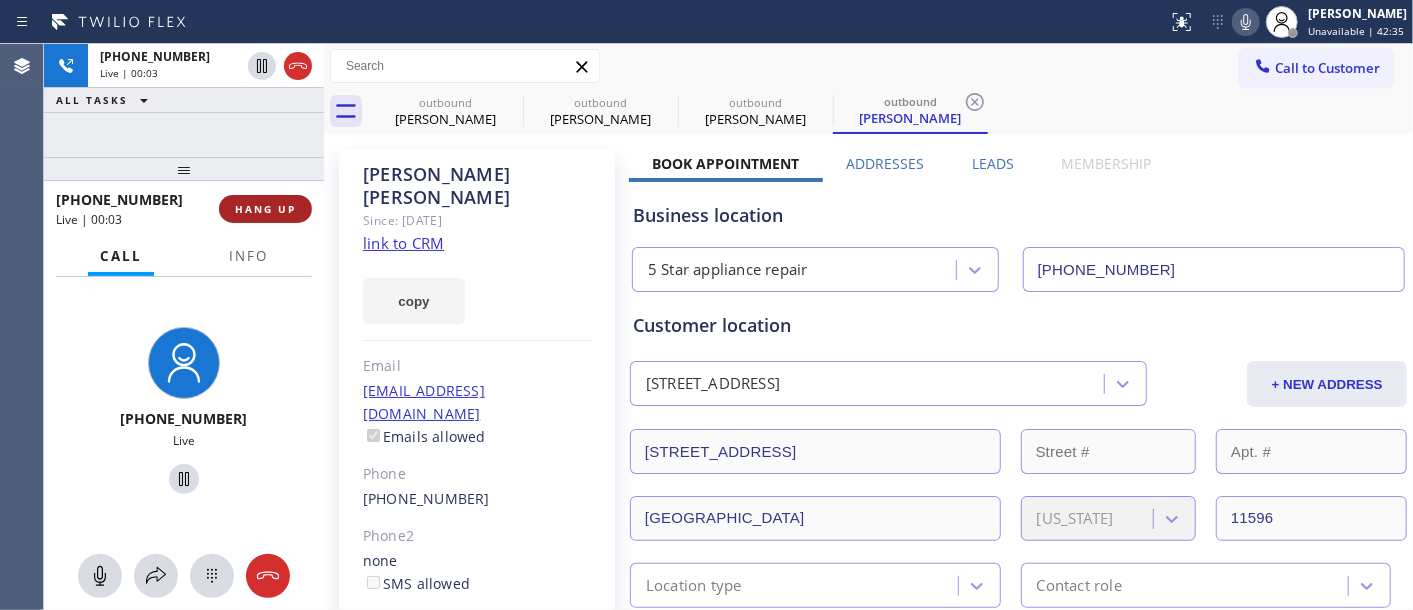
click at [260, 202] on span "HANG UP" at bounding box center [265, 209] width 61 height 14
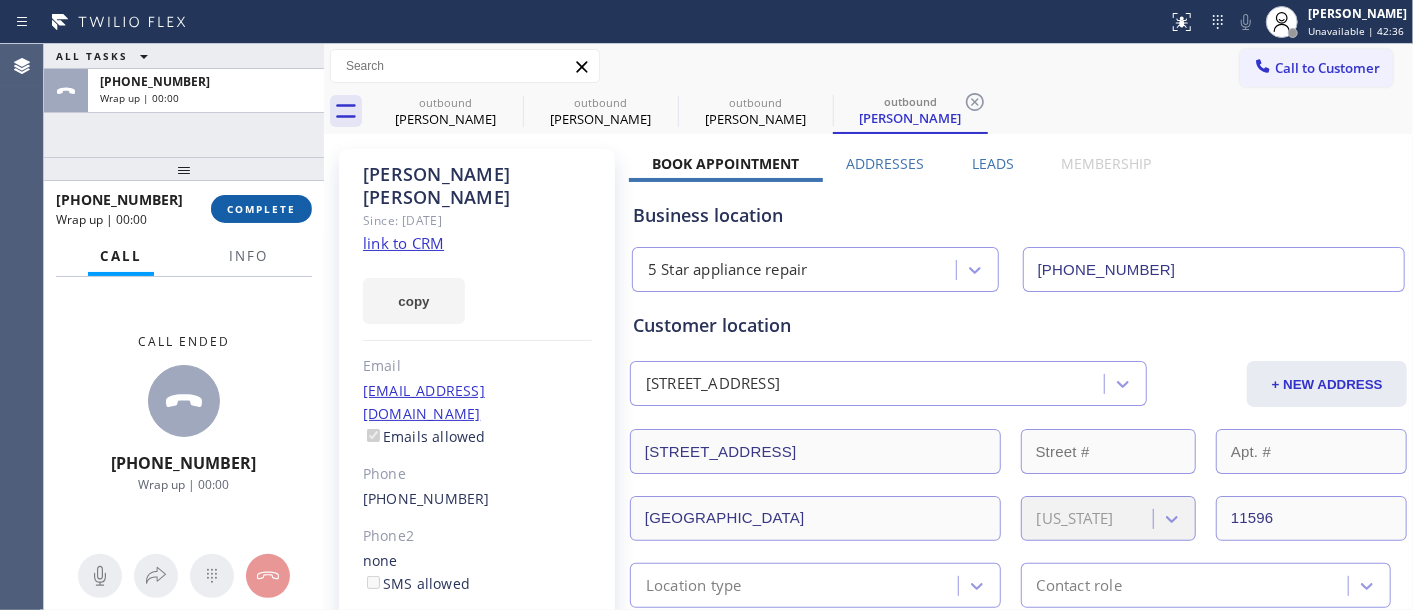
click at [260, 202] on span "COMPLETE" at bounding box center [261, 209] width 69 height 14
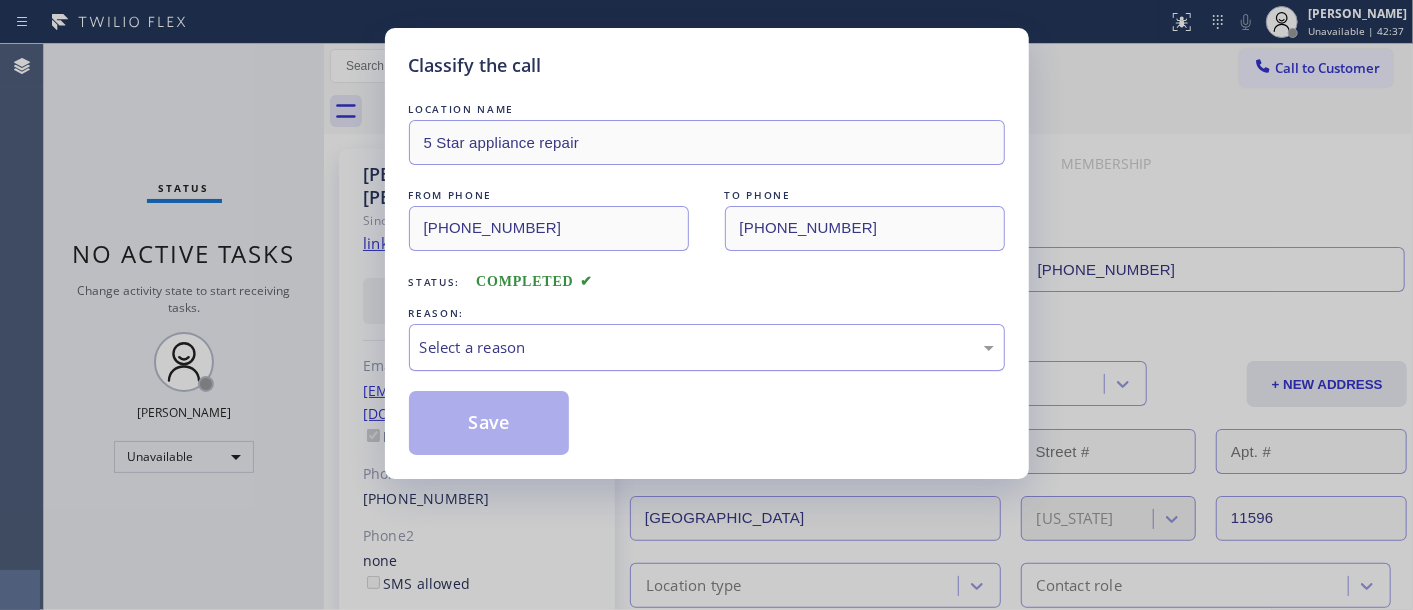
click at [606, 338] on div "Select a reason" at bounding box center [707, 347] width 574 height 23
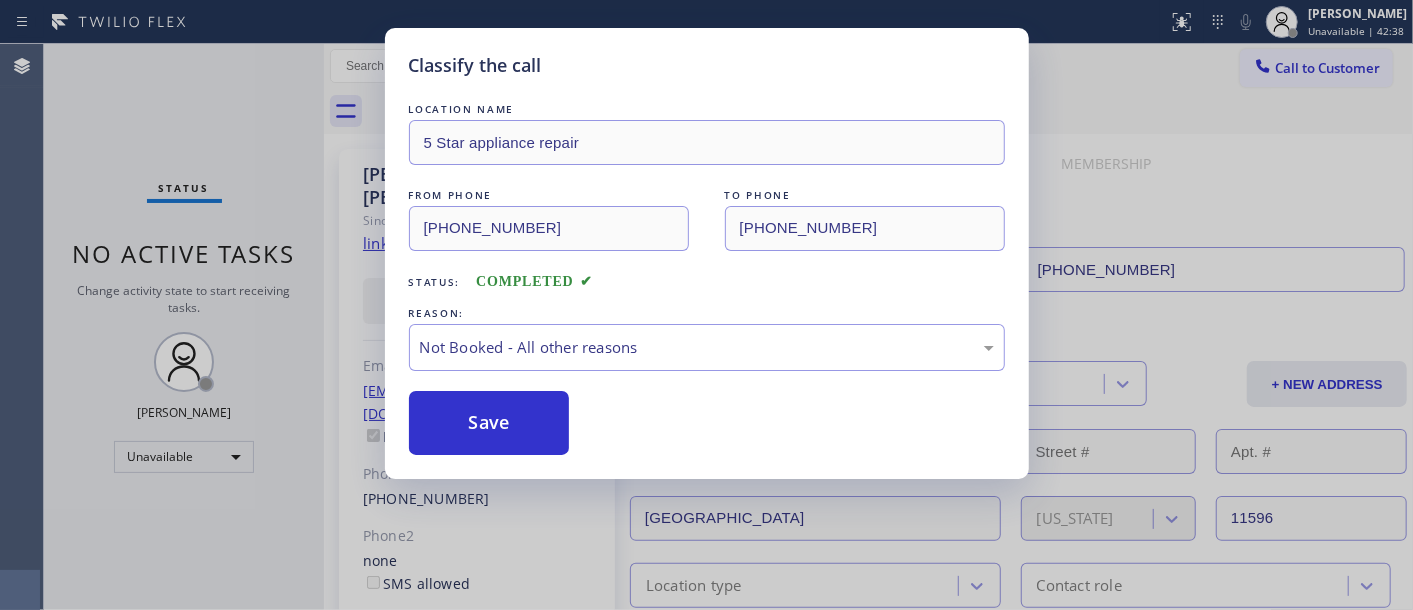
click at [531, 412] on button "Save" at bounding box center [489, 423] width 161 height 64
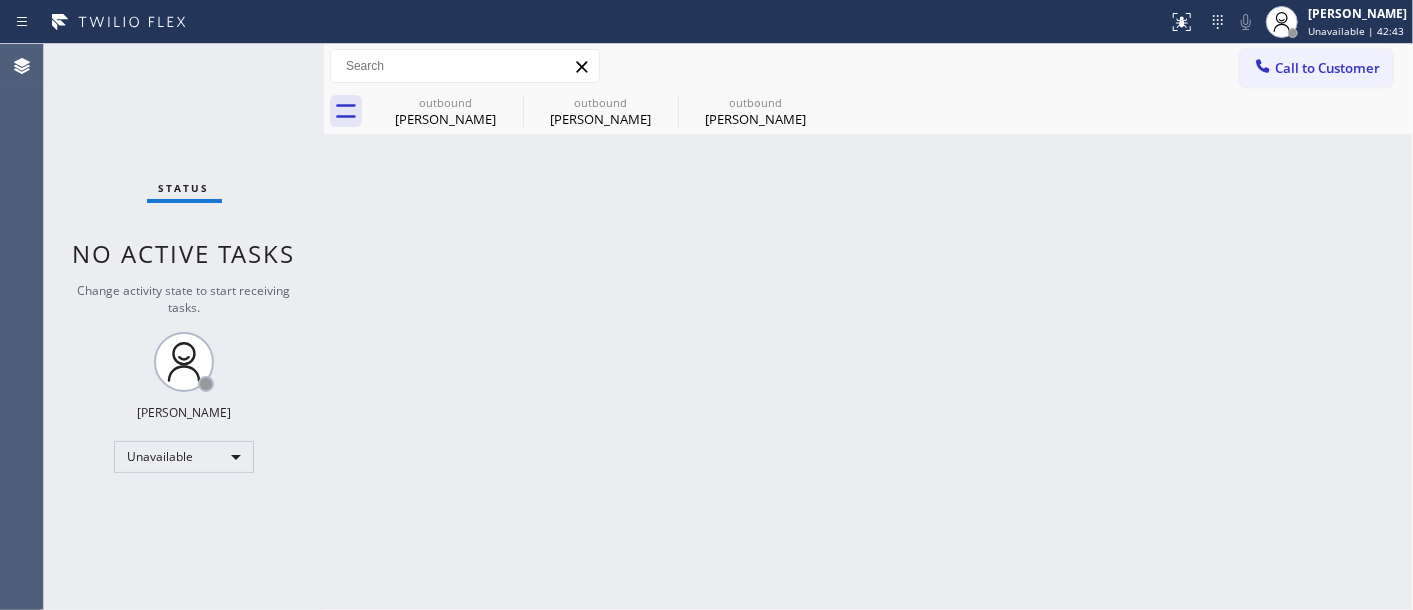
drag, startPoint x: 1285, startPoint y: 35, endPoint x: 1307, endPoint y: 71, distance: 42.2
click at [1288, 36] on div at bounding box center [1293, 33] width 10 height 10
drag, startPoint x: 1150, startPoint y: 62, endPoint x: 1405, endPoint y: 73, distance: 255.2
click at [1152, 65] on div "Call to Customer Outbound call Location KitchenAid Appliance Repair Pros - Your…" at bounding box center [868, 66] width 1089 height 35
click at [1405, 73] on div "Call to Customer Outbound call Location KitchenAid Appliance Repair Pros - Your…" at bounding box center [1326, 66] width 173 height 35
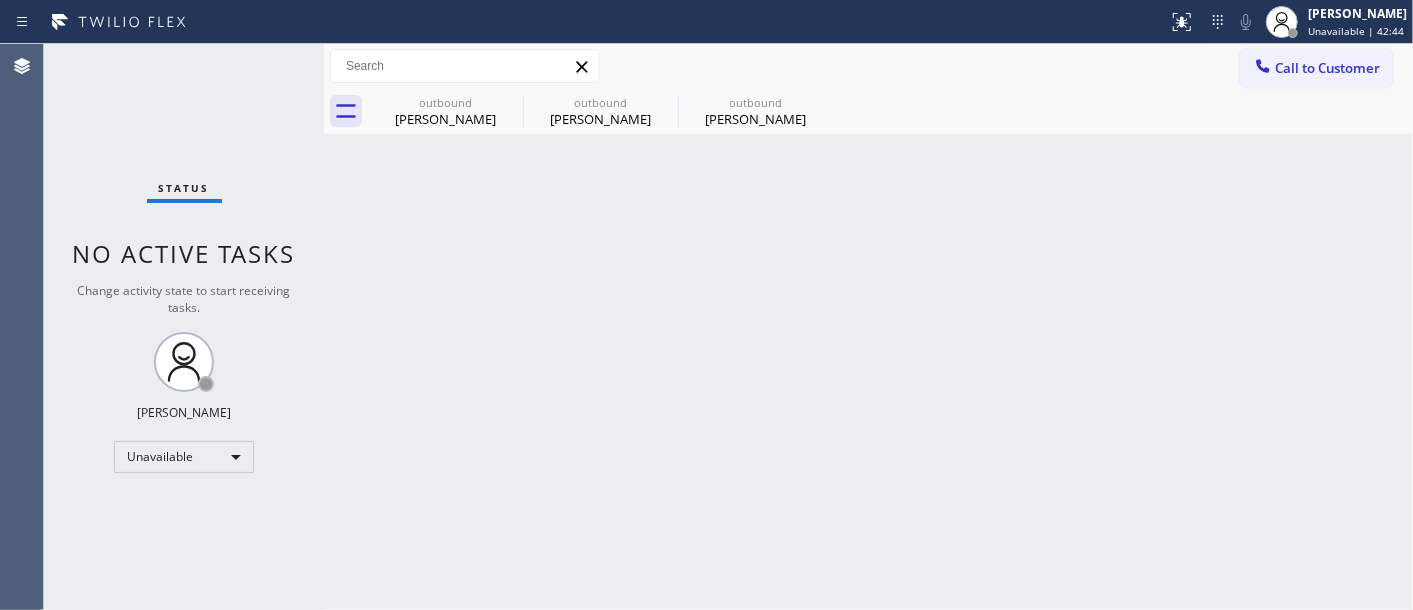
click at [1292, 74] on span "Call to Customer" at bounding box center [1327, 68] width 105 height 18
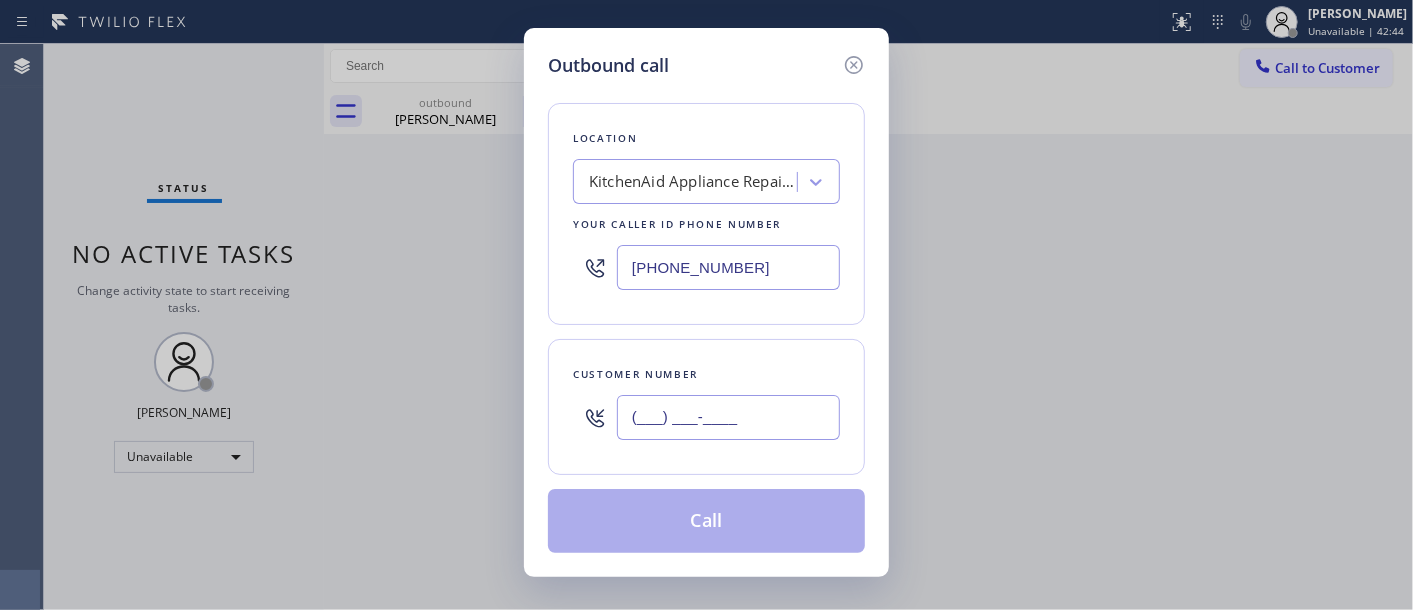
click at [735, 412] on input "(___) ___-____" at bounding box center [728, 417] width 223 height 45
paste input "818) 480-8986"
type input "(818) 480-8986"
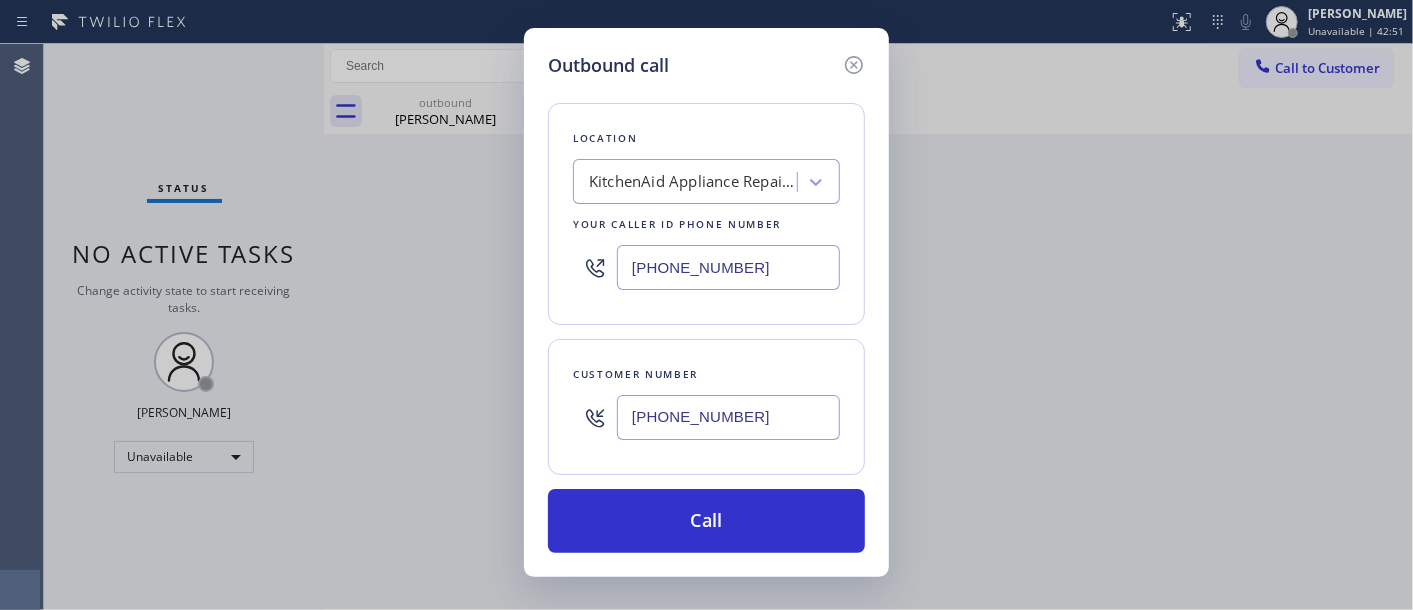
drag, startPoint x: 727, startPoint y: 261, endPoint x: 567, endPoint y: 252, distance: 160.2
click at [588, 253] on div "(855) 213-9318" at bounding box center [706, 267] width 267 height 65
paste input "731-4952"
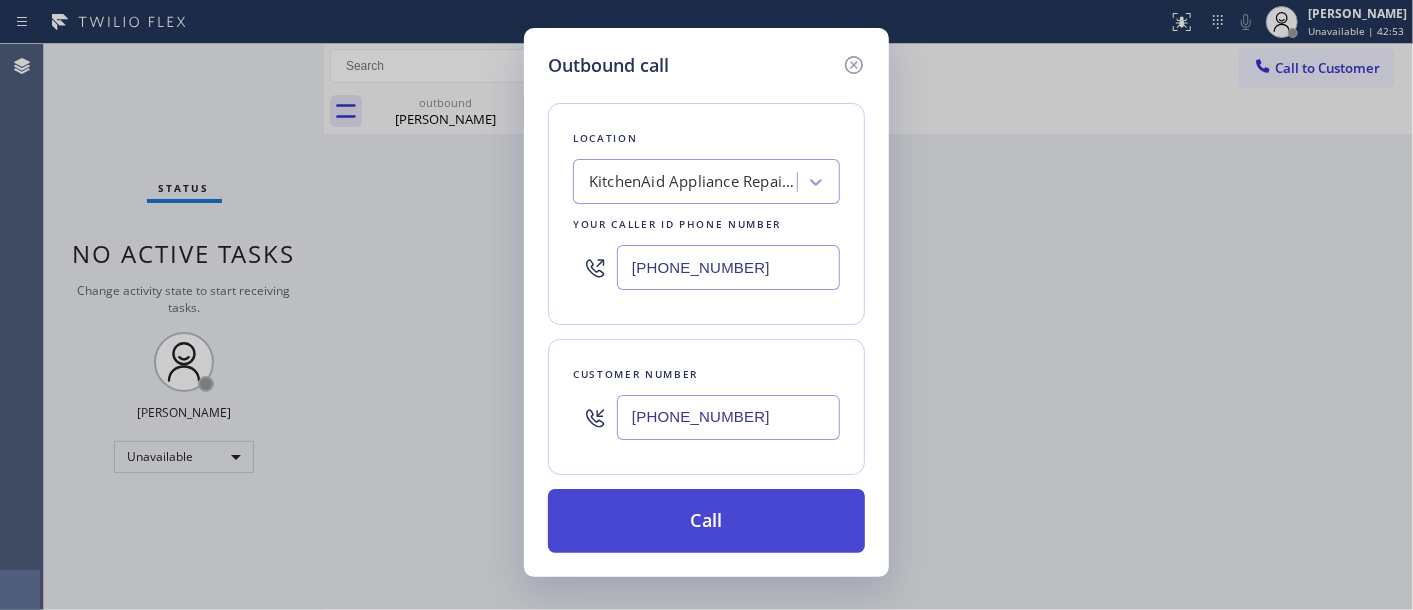
type input "(855) 731-4952"
click at [767, 506] on button "Call" at bounding box center [706, 521] width 317 height 64
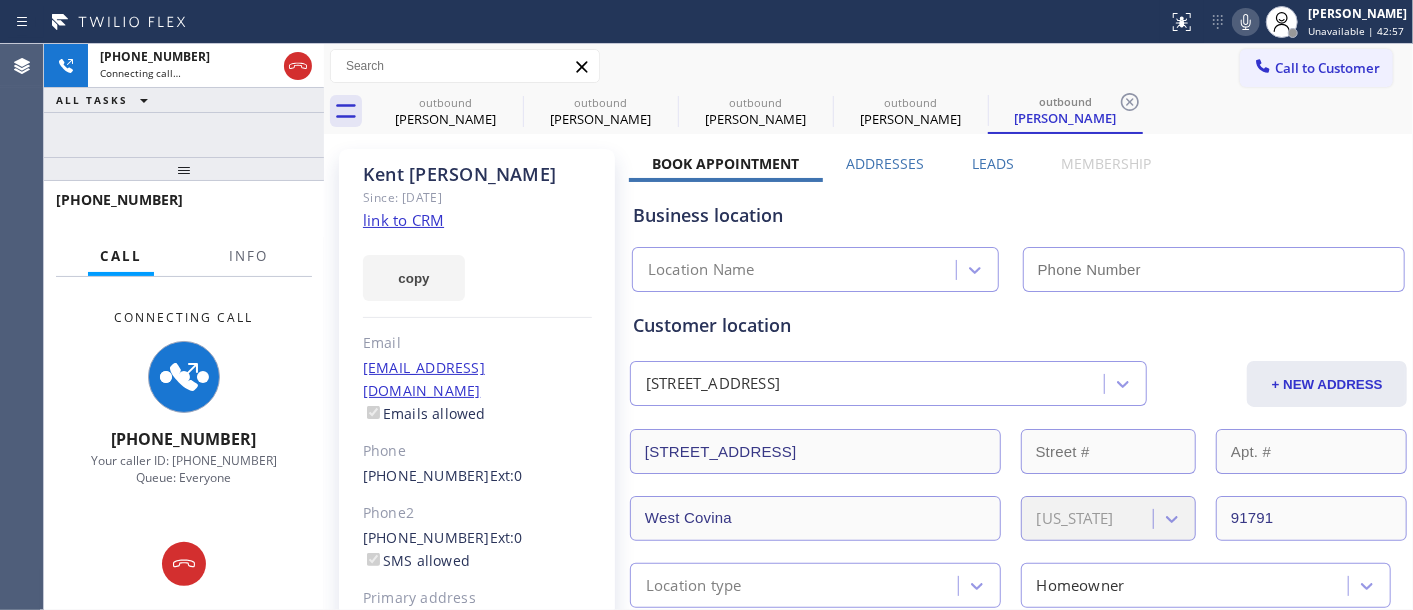
type input "(855) 731-4952"
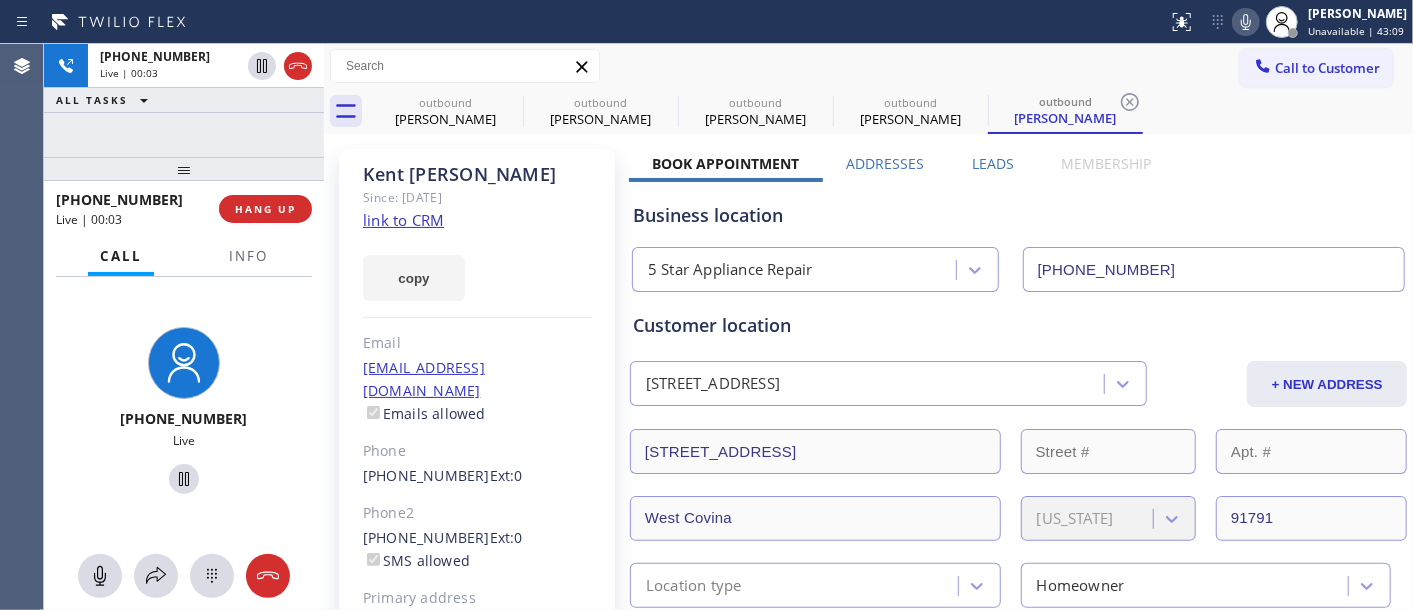
click at [253, 190] on div "+18184808986 Live | 00:03 HANG UP" at bounding box center [184, 209] width 256 height 52
click at [260, 198] on button "HANG UP" at bounding box center [265, 209] width 93 height 28
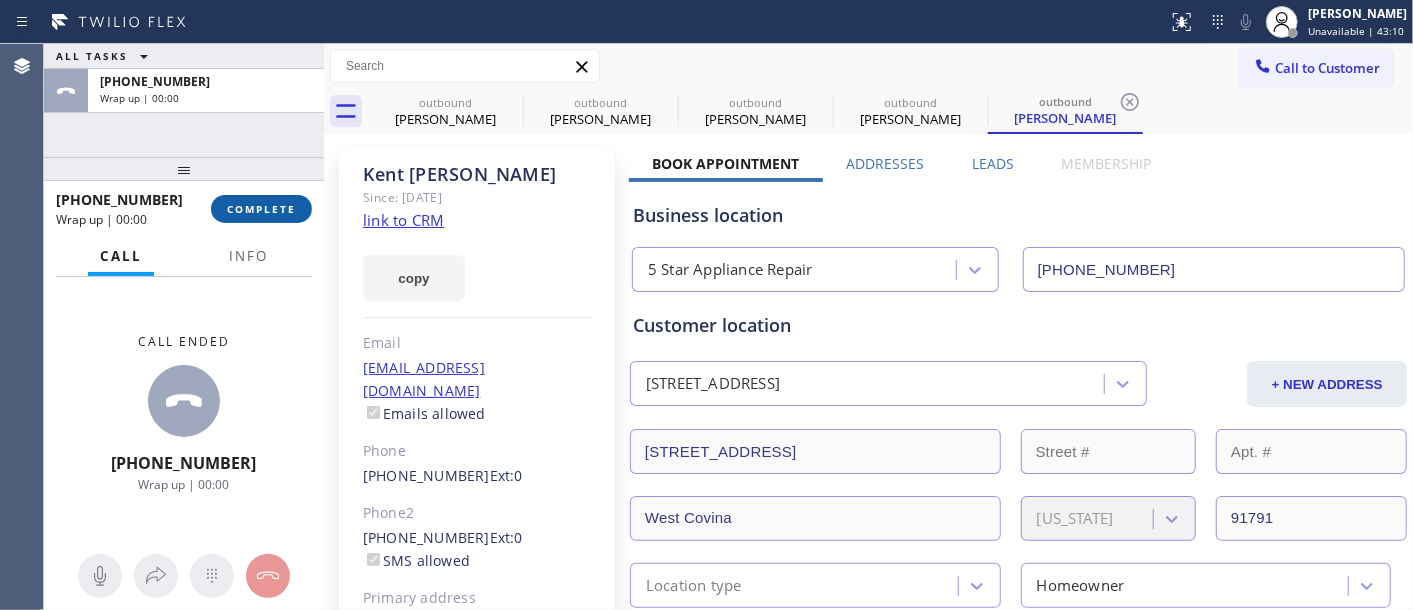
click at [260, 200] on button "COMPLETE" at bounding box center [261, 209] width 101 height 28
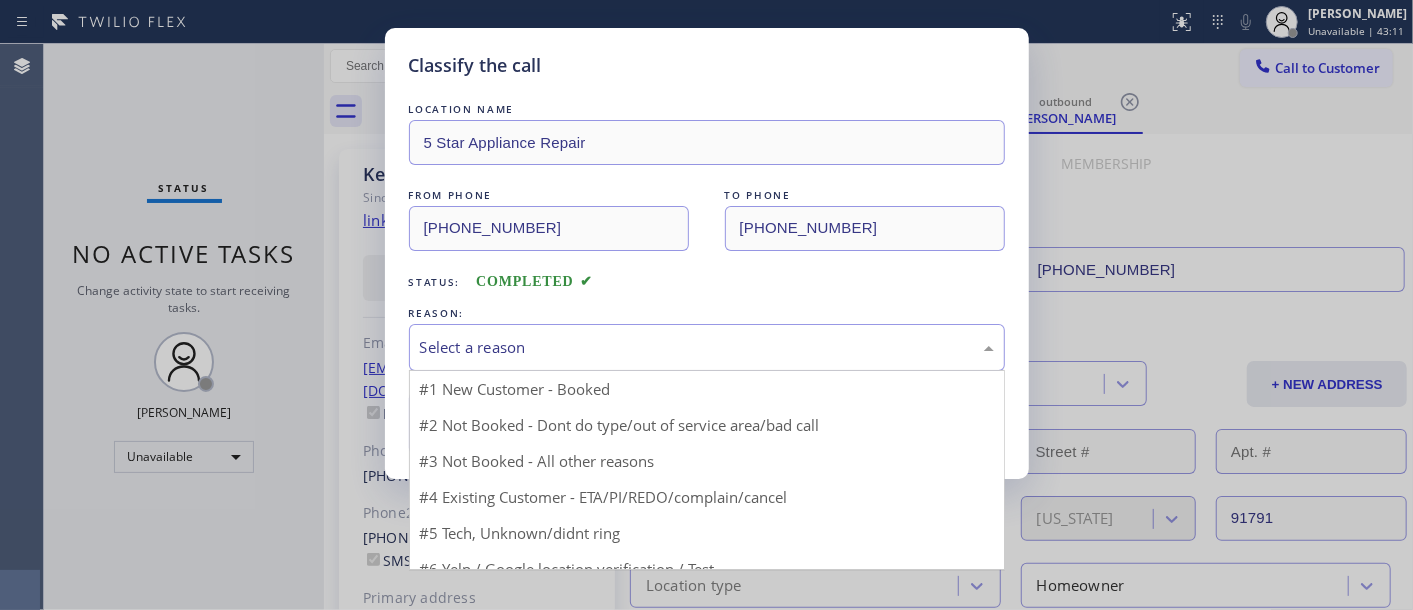
click at [566, 324] on div "Select a reason" at bounding box center [707, 347] width 596 height 47
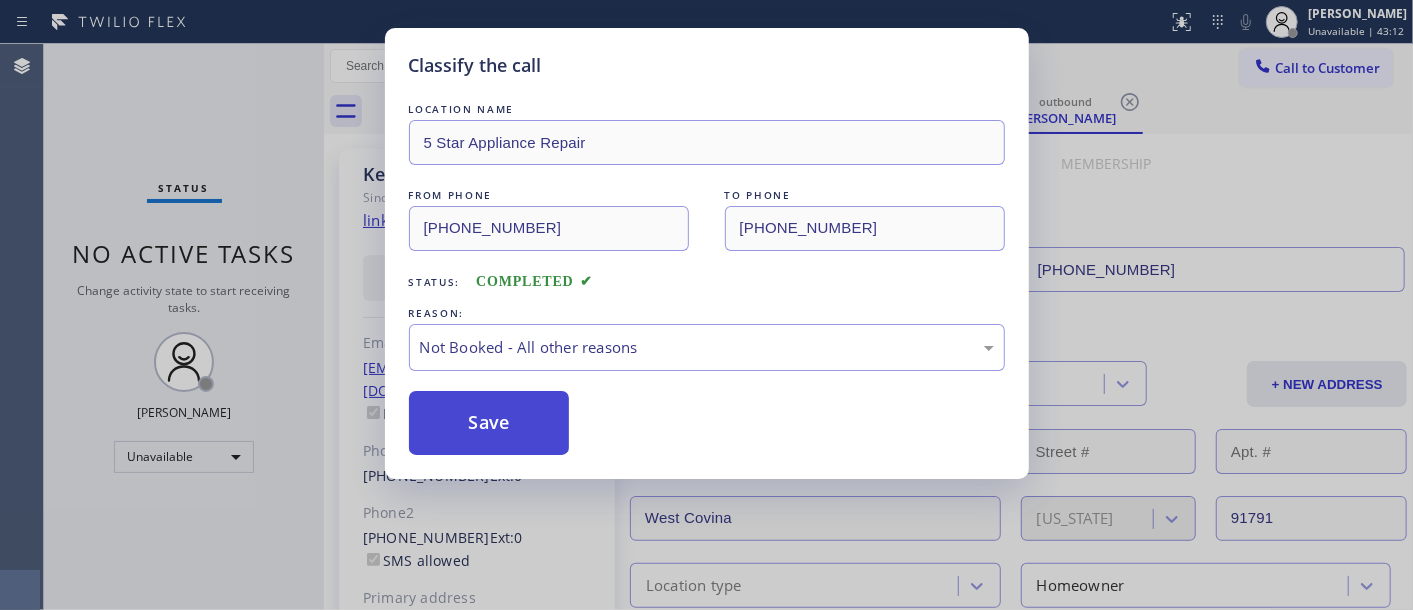
click at [527, 417] on button "Save" at bounding box center [489, 423] width 161 height 64
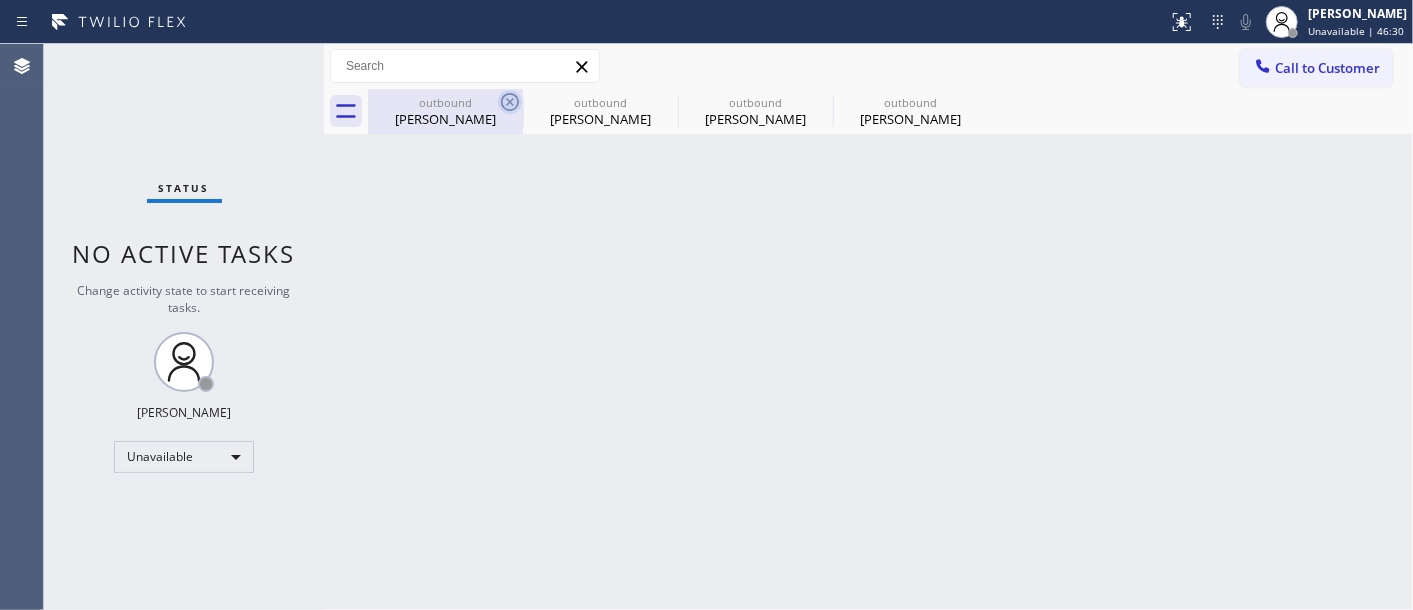
click at [503, 102] on icon at bounding box center [510, 102] width 24 height 24
type input "(480) 418-9915"
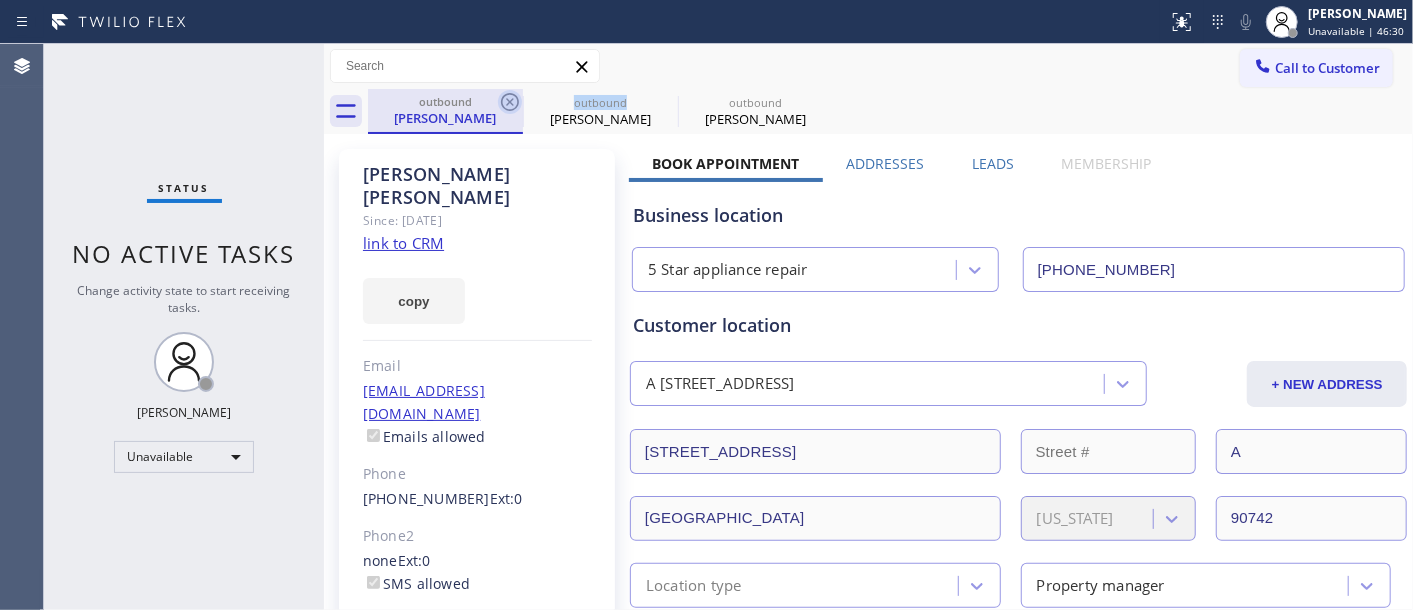
click at [505, 104] on icon at bounding box center [510, 102] width 24 height 24
click at [0, 0] on icon at bounding box center [0, 0] width 0 height 0
type input "(855) 731-4952"
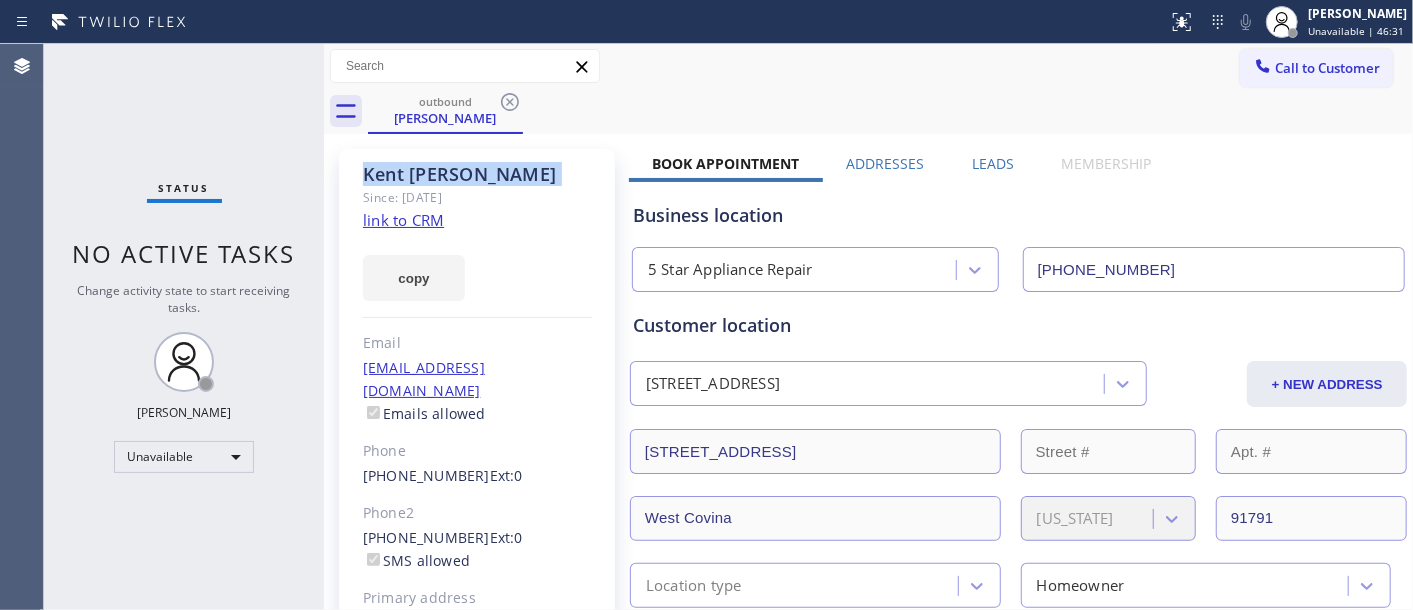
drag, startPoint x: 505, startPoint y: 104, endPoint x: 851, endPoint y: 3, distance: 360.4
click at [506, 104] on icon at bounding box center [510, 102] width 24 height 24
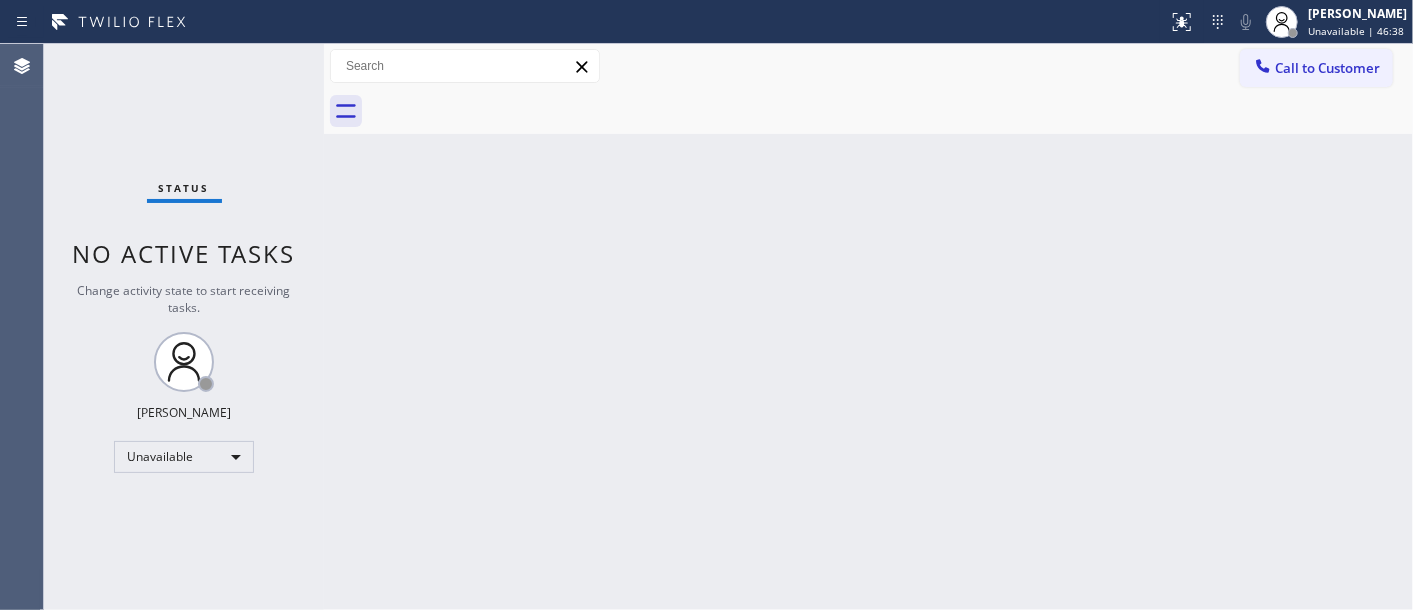
click at [1300, 71] on span "Call to Customer" at bounding box center [1327, 68] width 105 height 18
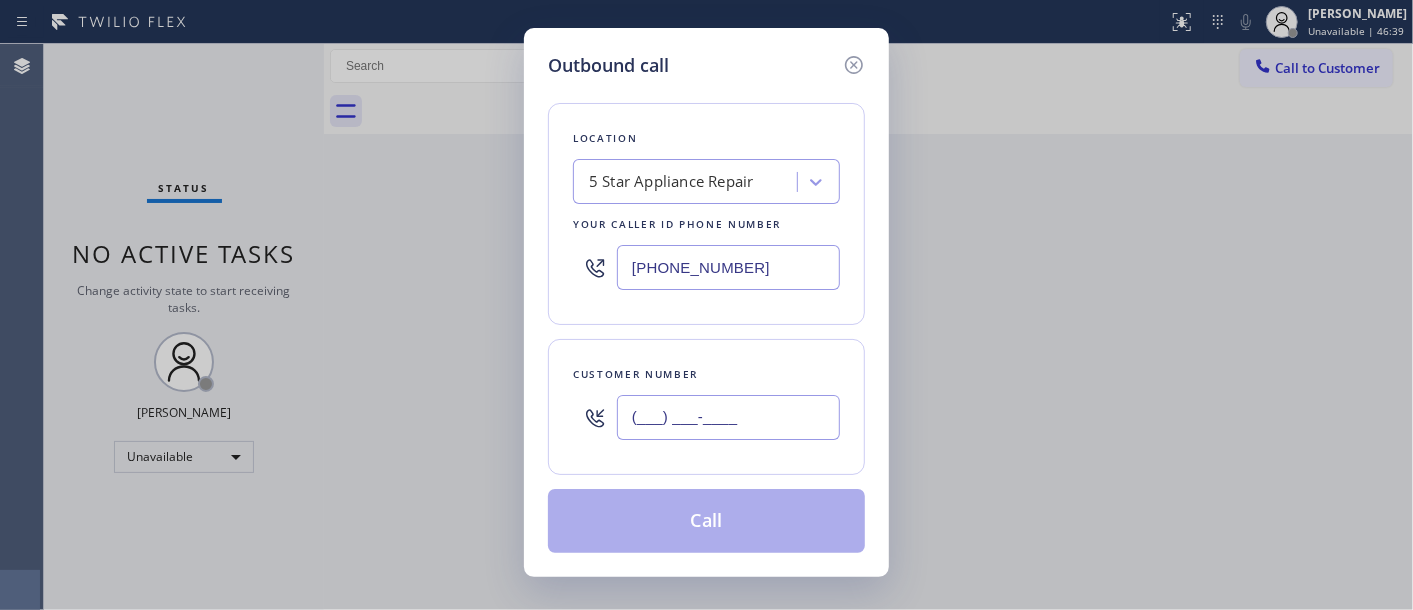
click at [733, 404] on input "(___) ___-____" at bounding box center [728, 417] width 223 height 45
paste input "323) 901-1848"
type input "(323) 901-1848"
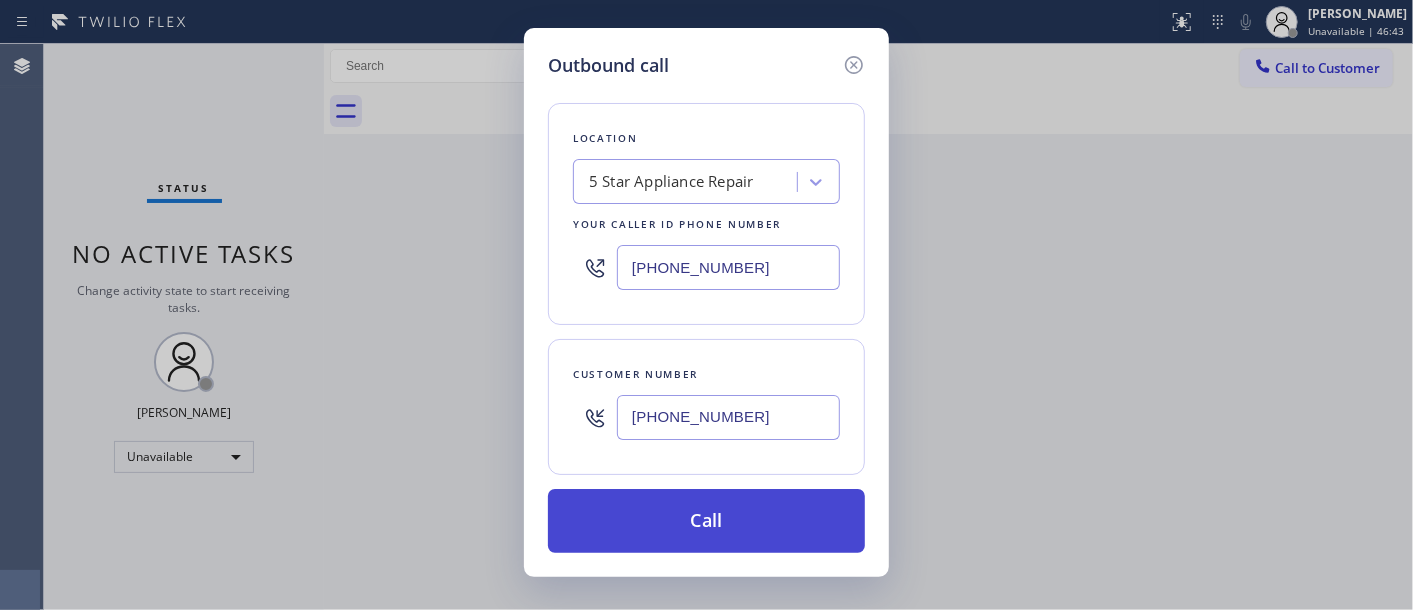
click at [725, 501] on button "Call" at bounding box center [706, 521] width 317 height 64
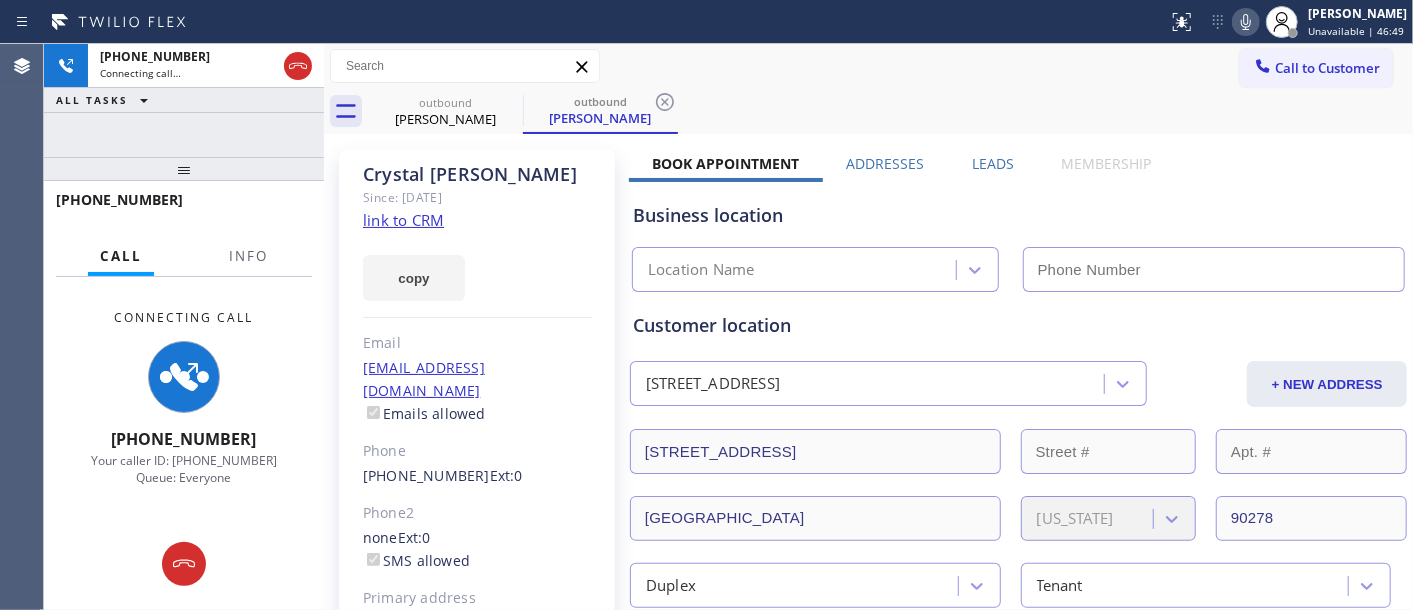
type input "(855) 731-4952"
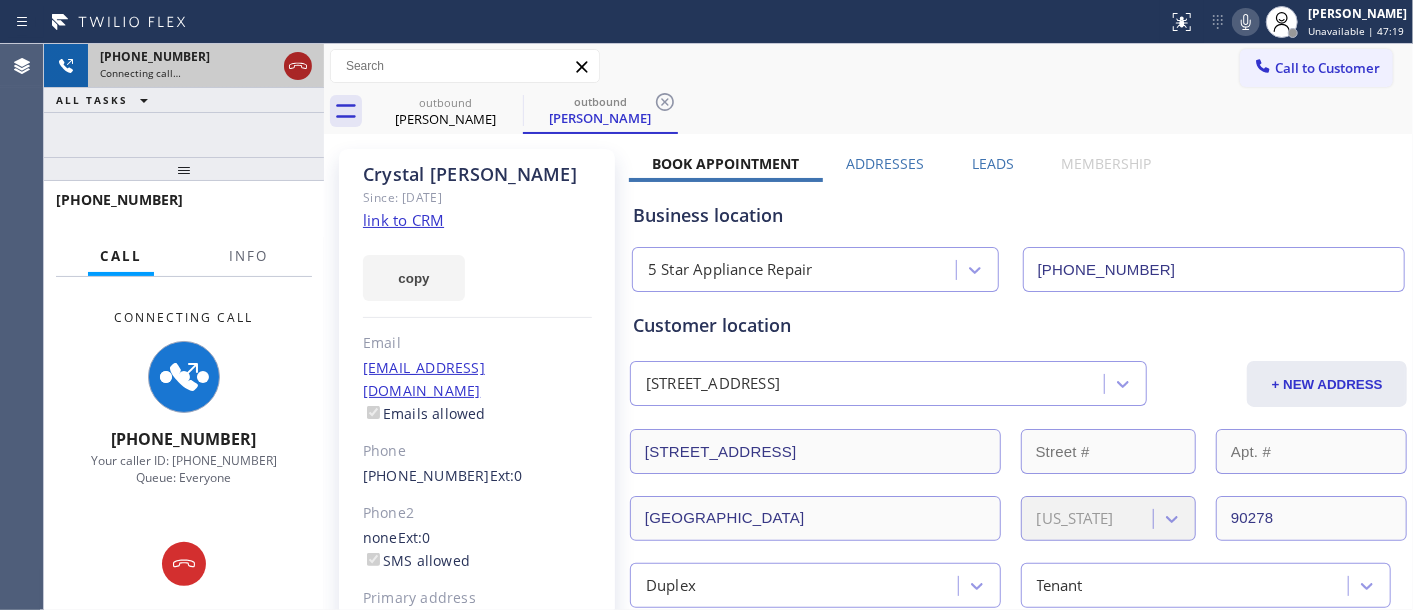
click at [296, 62] on icon at bounding box center [298, 66] width 24 height 24
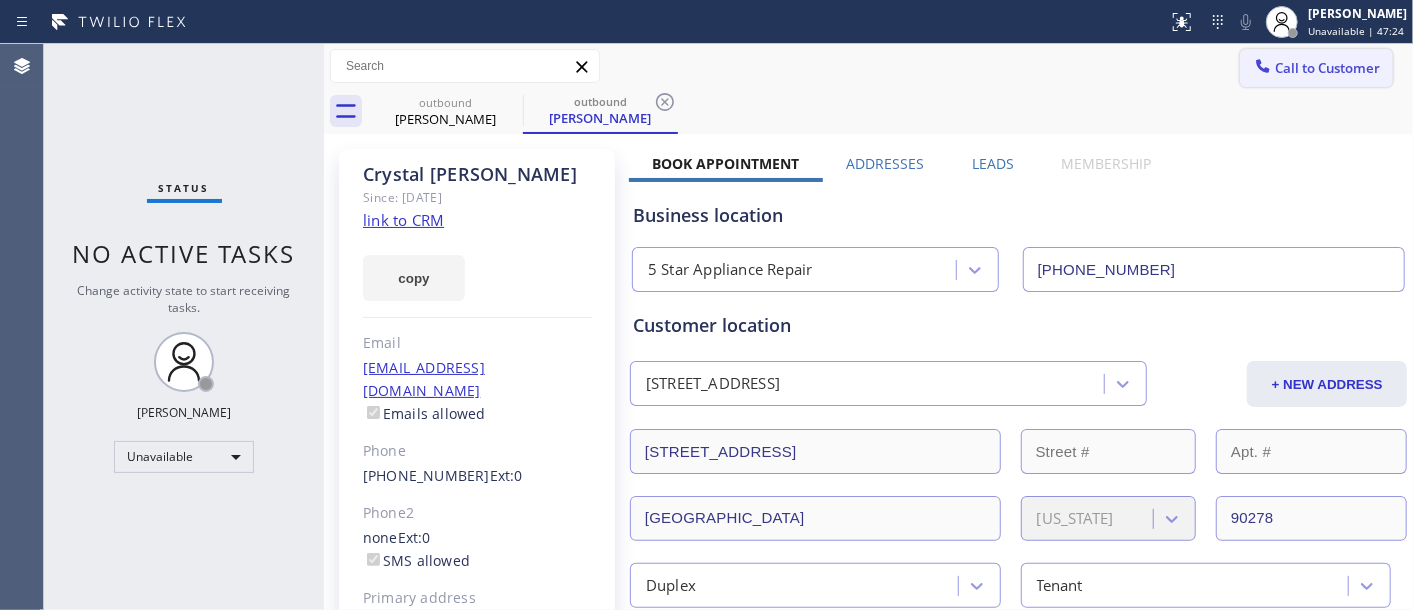
click at [1286, 73] on span "Call to Customer" at bounding box center [1327, 68] width 105 height 18
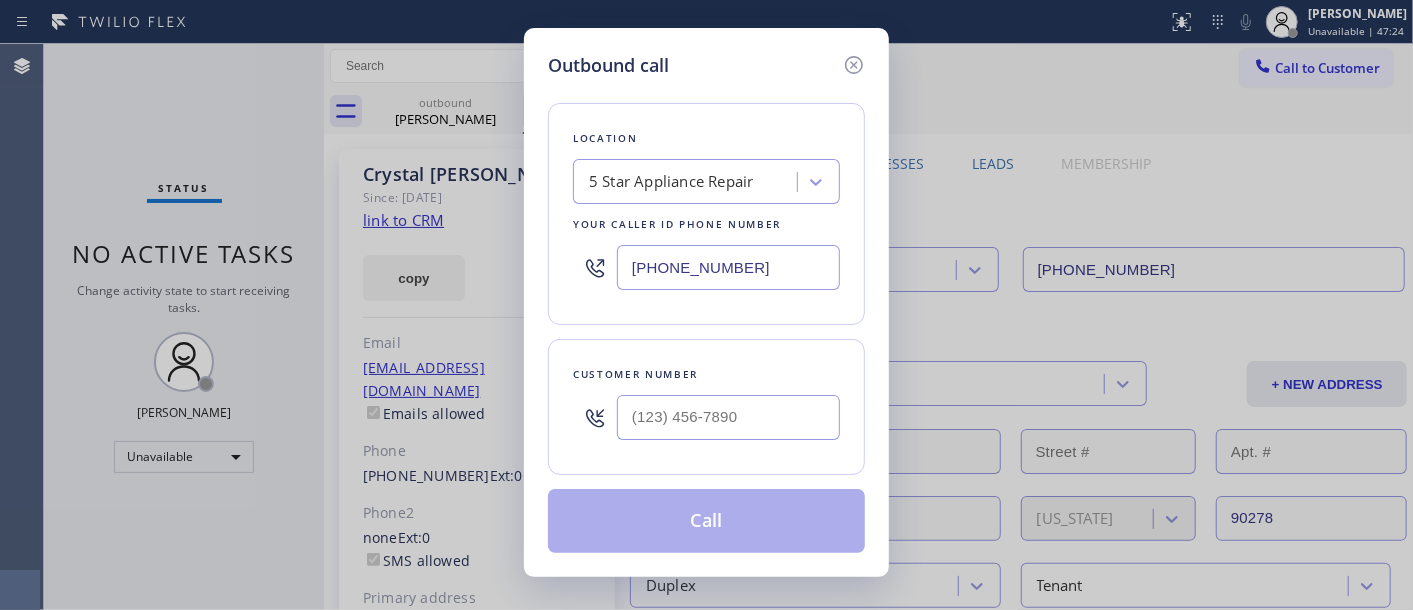
click at [653, 448] on div at bounding box center [728, 417] width 223 height 65
click at [665, 426] on input "(___) ___-____" at bounding box center [728, 417] width 223 height 45
paste input "310) 467-0835"
type input "(310) 467-0835"
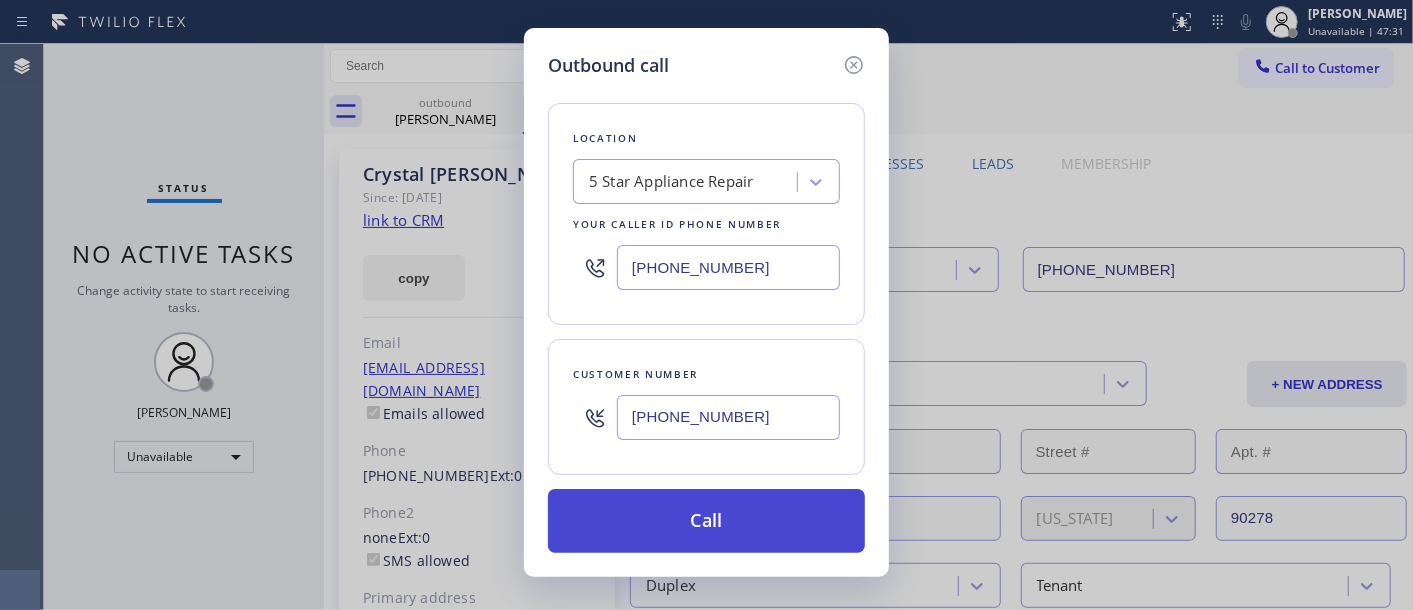
click at [775, 498] on button "Call" at bounding box center [706, 521] width 317 height 64
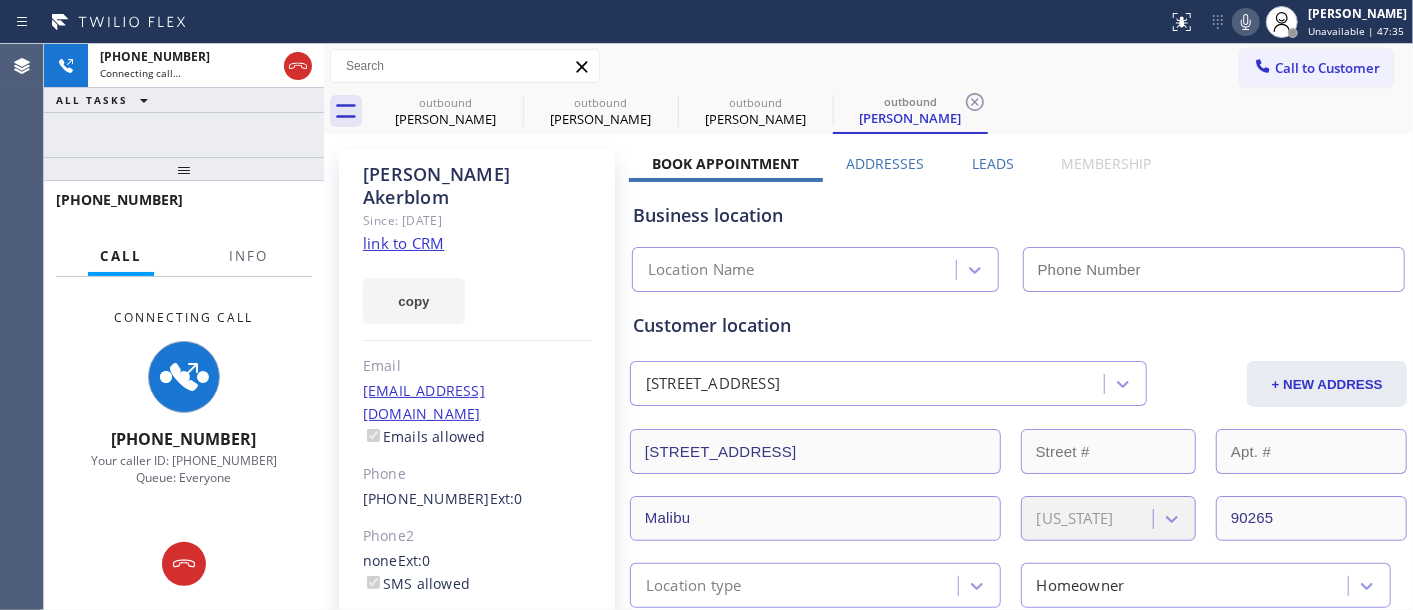
type input "(855) 731-4952"
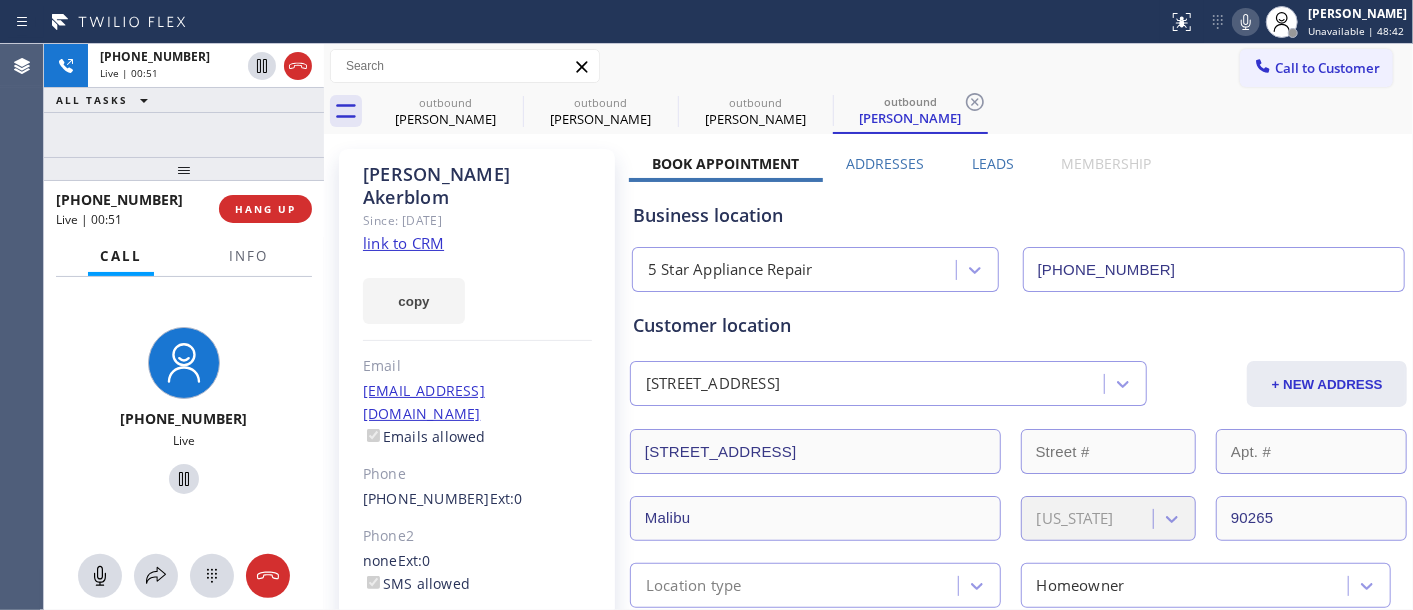
drag, startPoint x: 285, startPoint y: 164, endPoint x: 278, endPoint y: 144, distance: 21.2
click at [278, 147] on div "+13104670835 Live | 00:51 ALL TASKS ALL TASKS ACTIVE TASKS TASKS IN WRAP UP +13…" at bounding box center [184, 327] width 280 height 566
click at [280, 203] on span "HANG UP" at bounding box center [265, 209] width 61 height 14
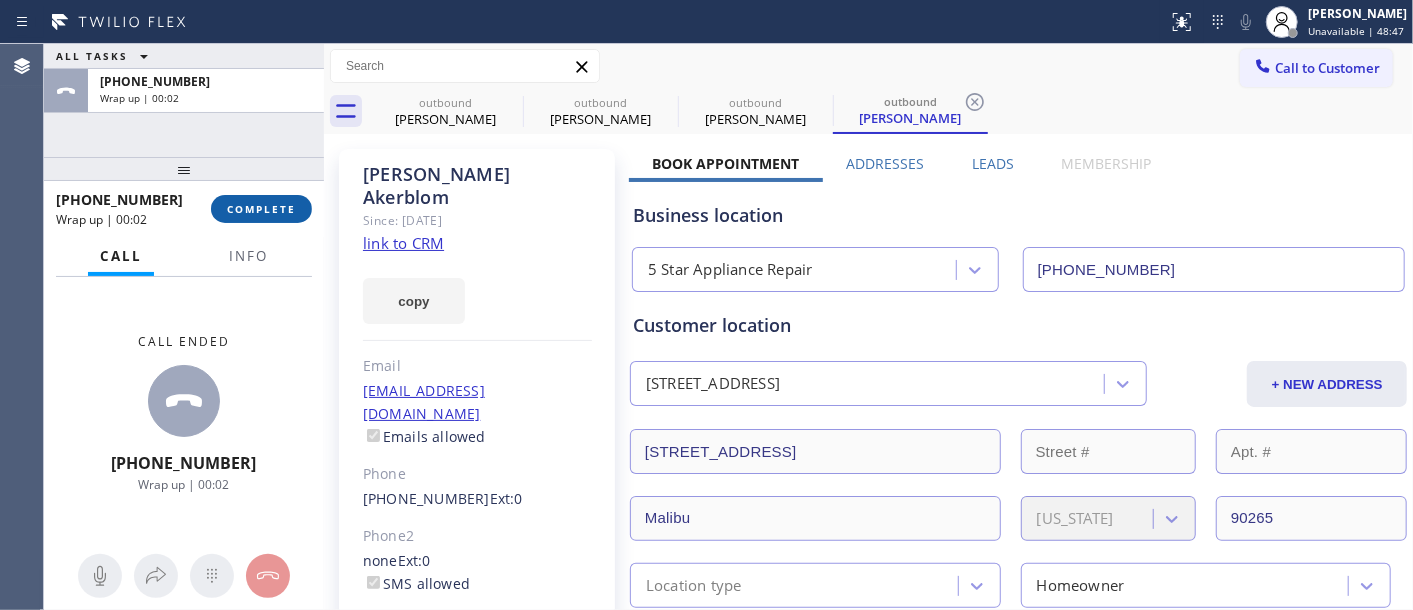
click at [260, 221] on button "COMPLETE" at bounding box center [261, 209] width 101 height 28
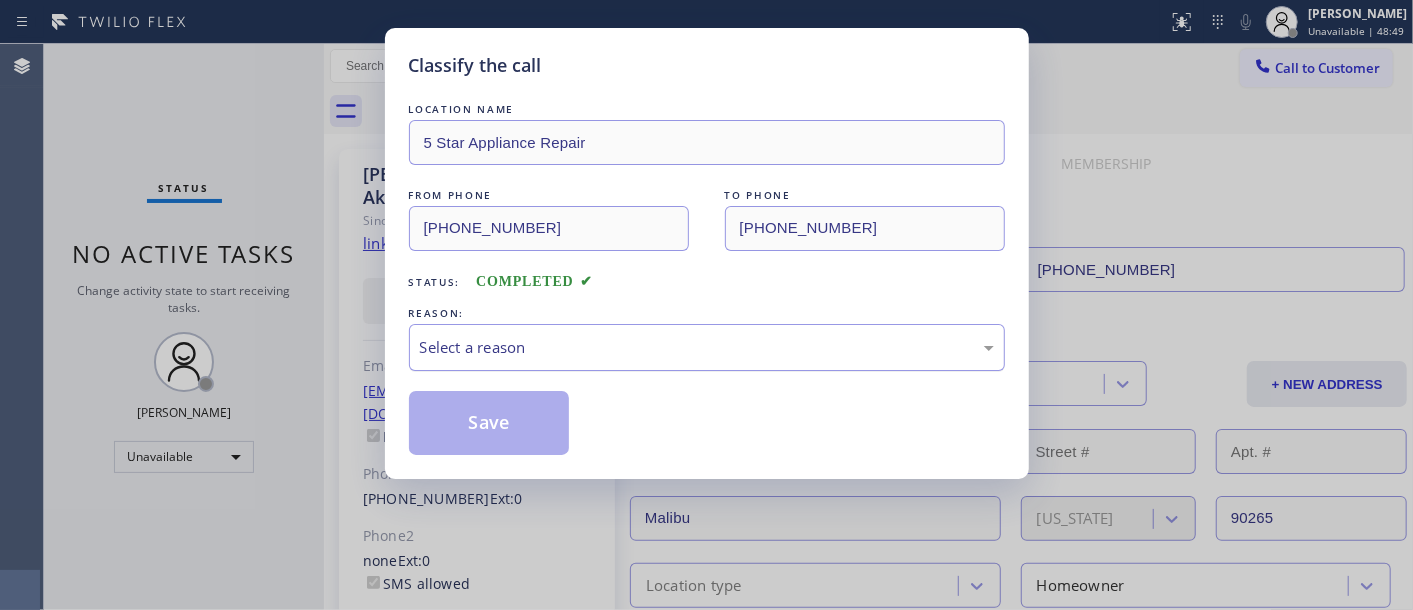
click at [502, 334] on div "Select a reason" at bounding box center [707, 347] width 596 height 47
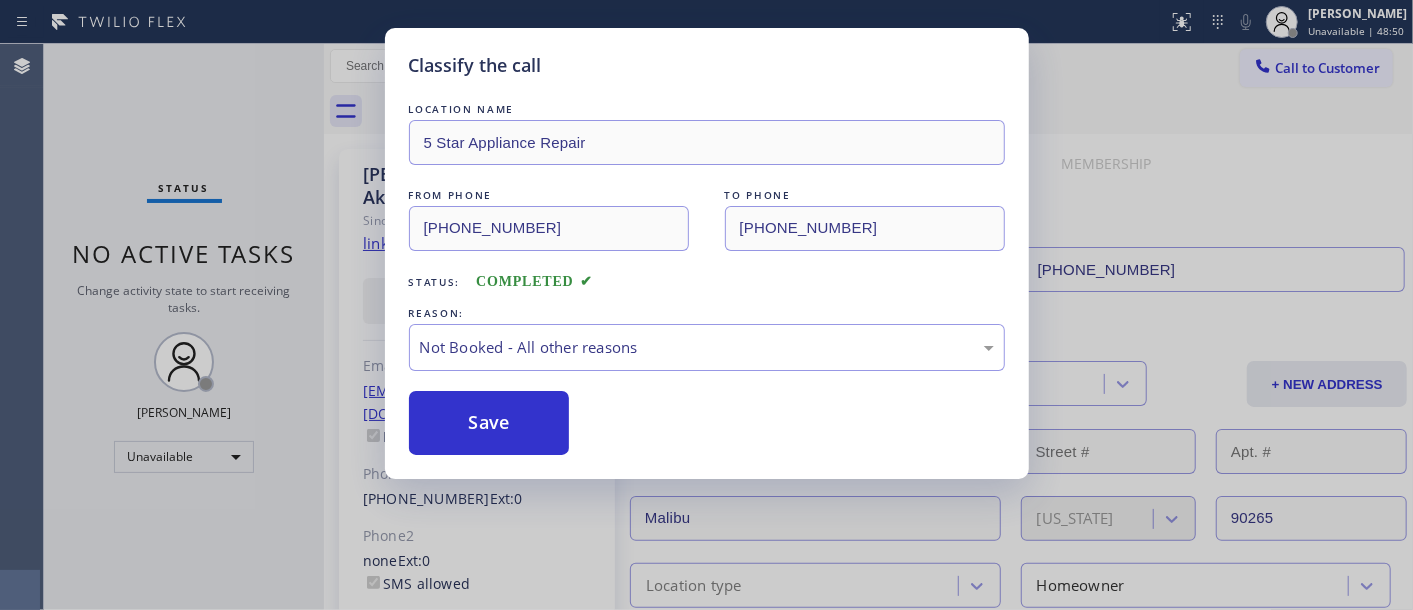
click at [480, 418] on button "Save" at bounding box center [489, 423] width 161 height 64
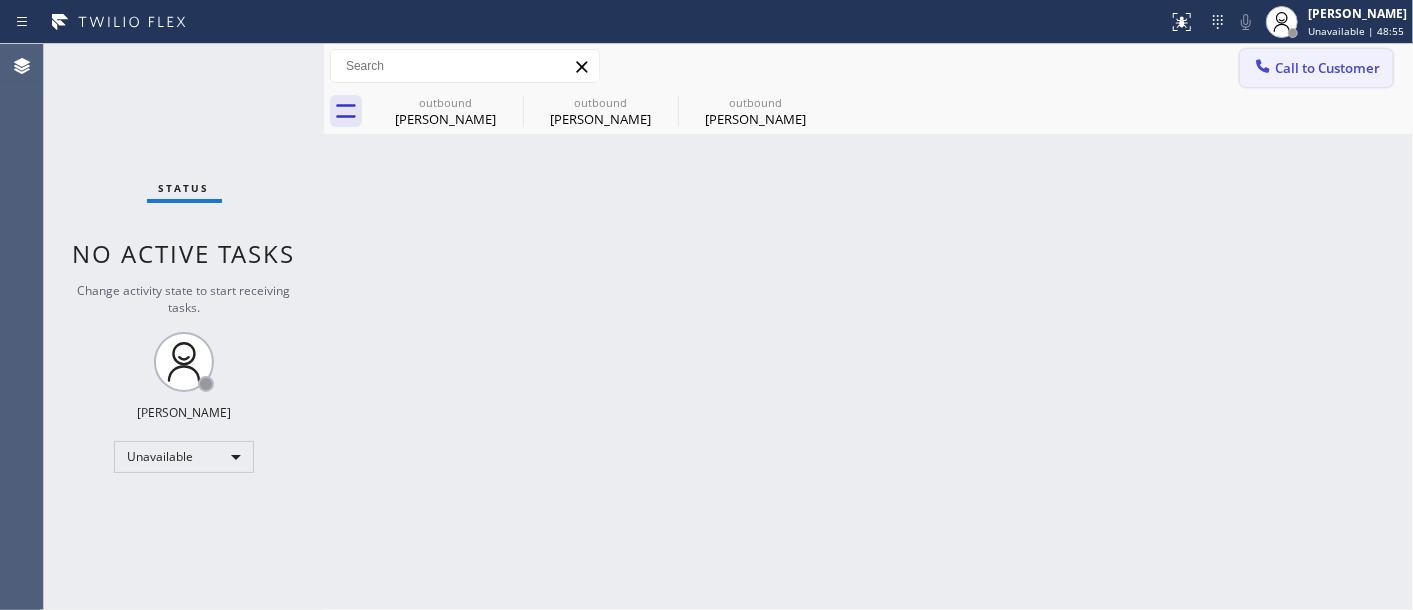
click at [1310, 75] on span "Call to Customer" at bounding box center [1327, 68] width 105 height 18
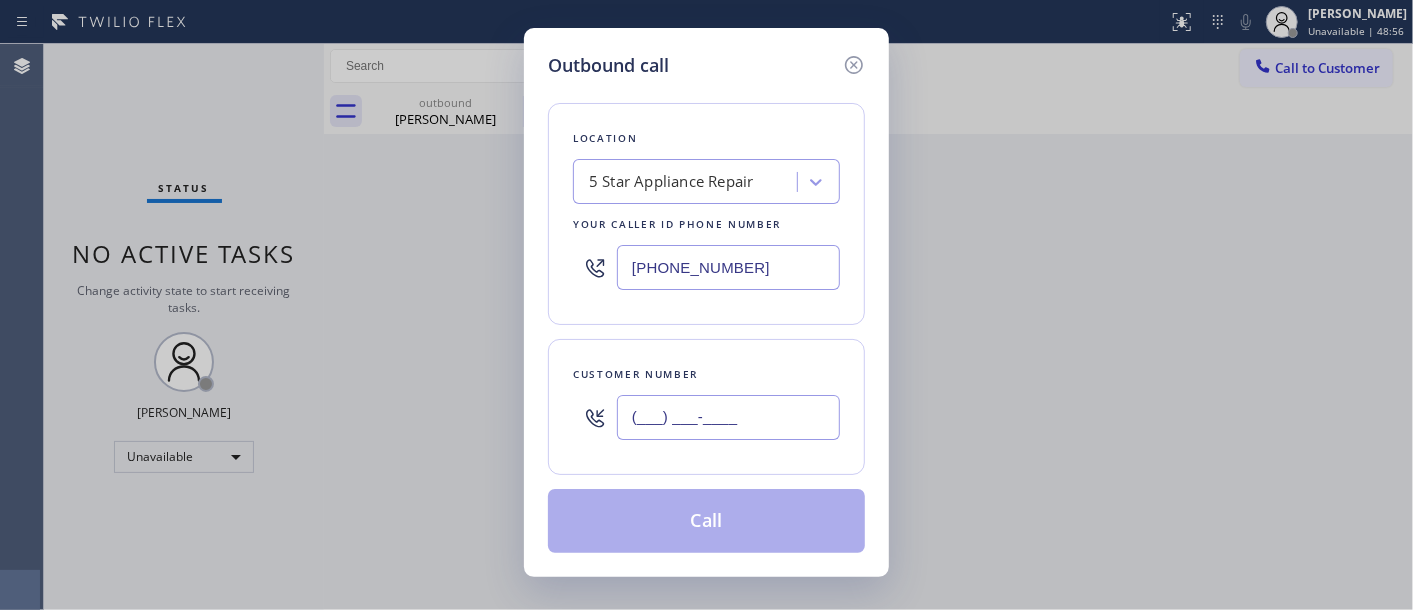
click at [701, 440] on input "(___) ___-____" at bounding box center [728, 417] width 223 height 45
paste input "949) 280-9969"
type input "(949) 280-9969"
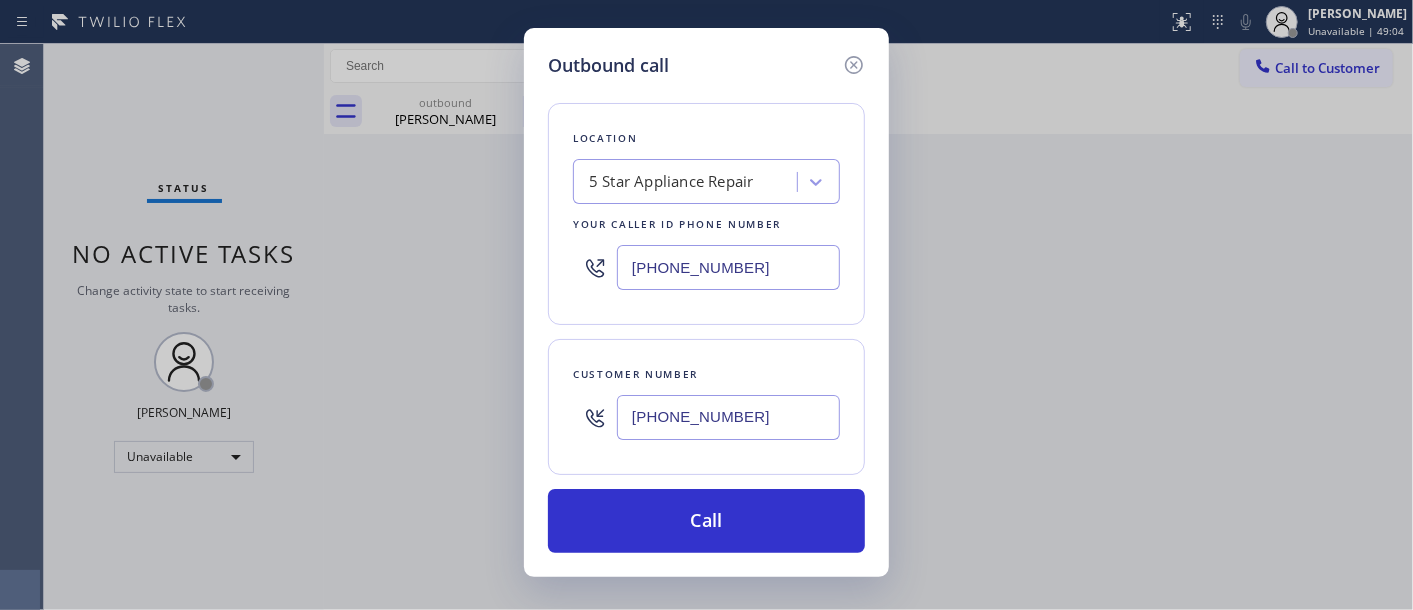
drag, startPoint x: 712, startPoint y: 276, endPoint x: 528, endPoint y: 276, distance: 184.0
click at [528, 276] on div "Outbound call Location 5 Star Appliance Repair Your caller id phone number (855…" at bounding box center [706, 302] width 365 height 549
paste input "text"
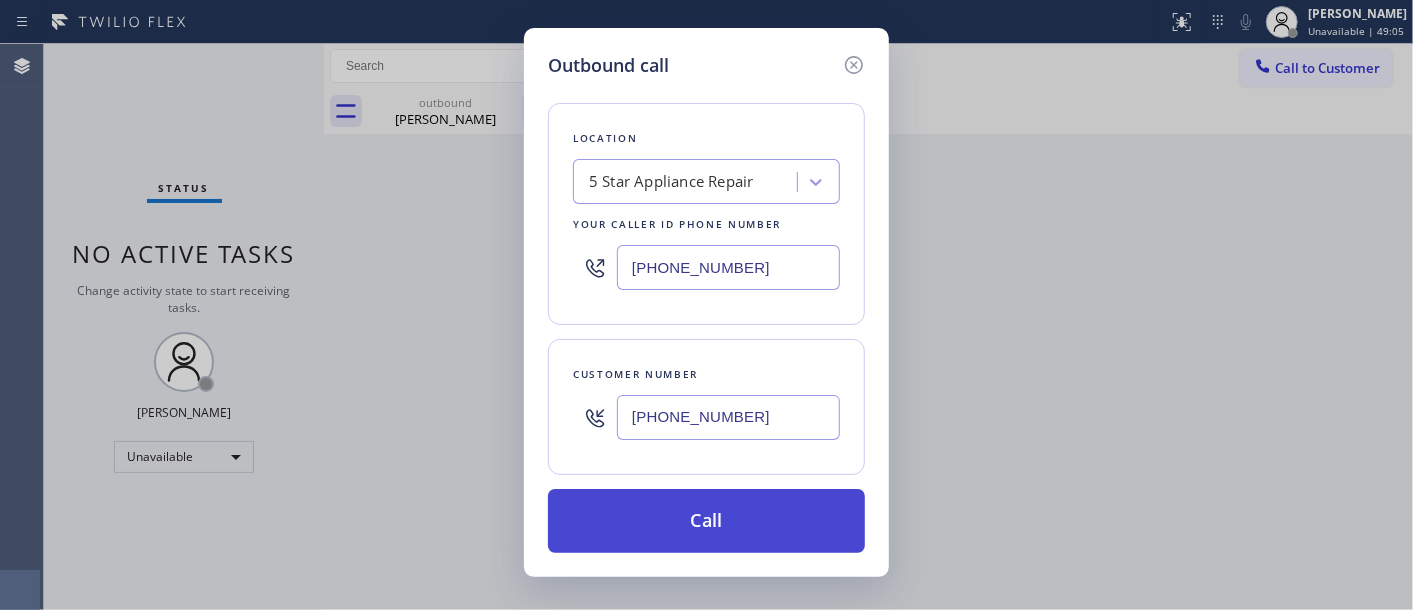
type input "(855) 731-4952"
click at [750, 504] on button "Call" at bounding box center [706, 521] width 317 height 64
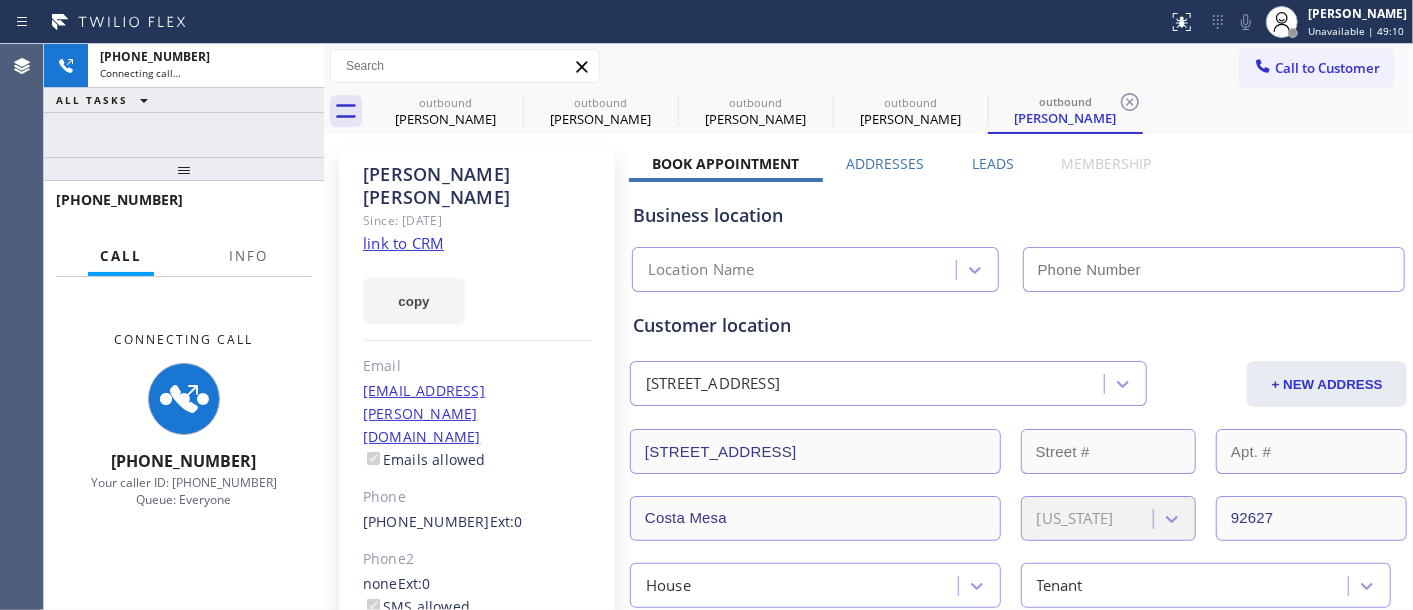
type input "(855) 731-4952"
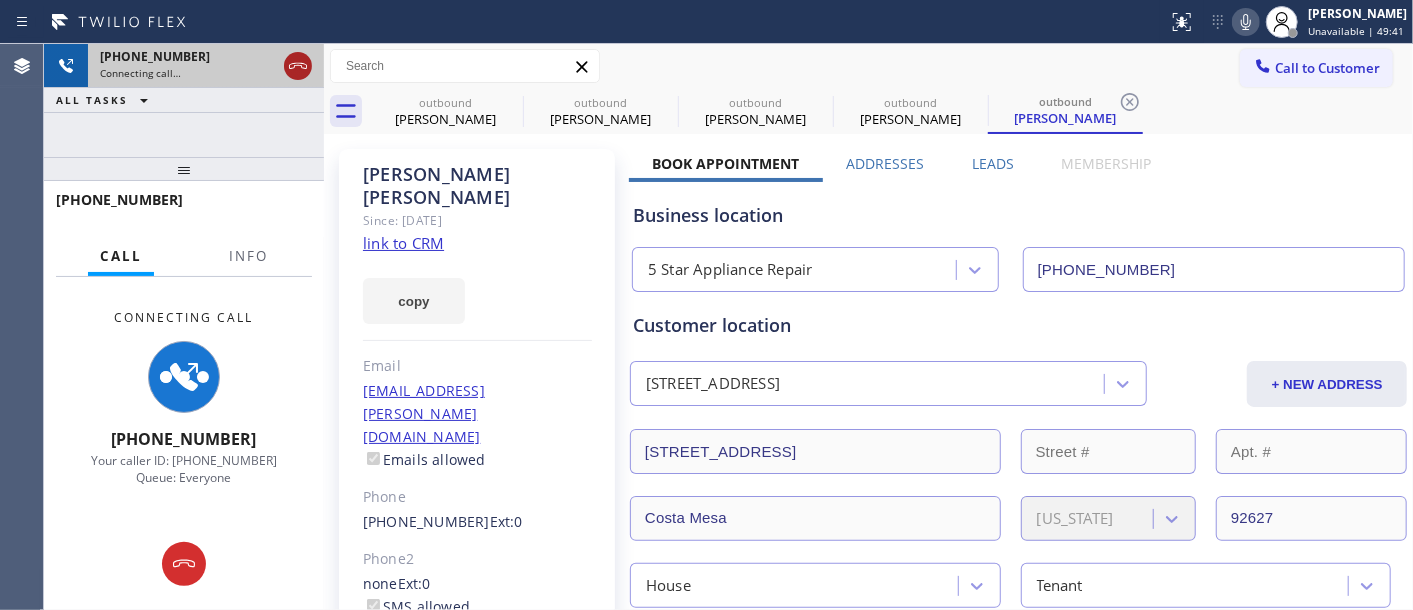
click at [290, 67] on icon at bounding box center [298, 66] width 18 height 6
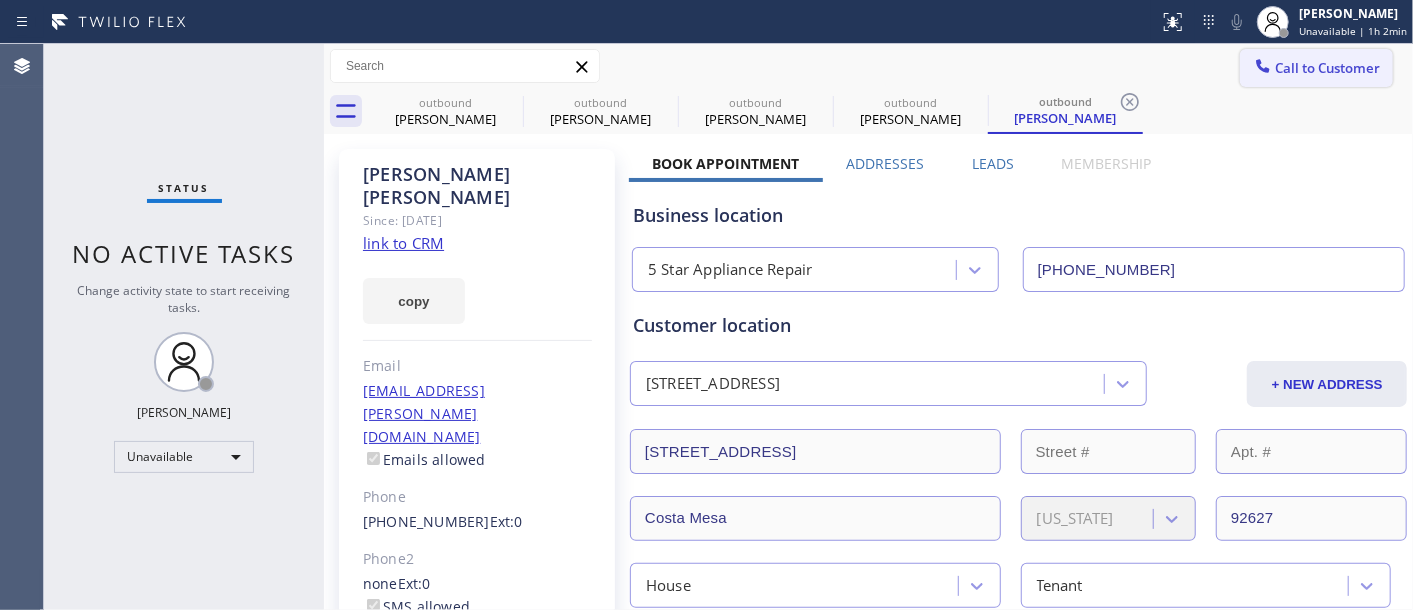
click at [1268, 65] on button "Call to Customer" at bounding box center [1316, 68] width 153 height 38
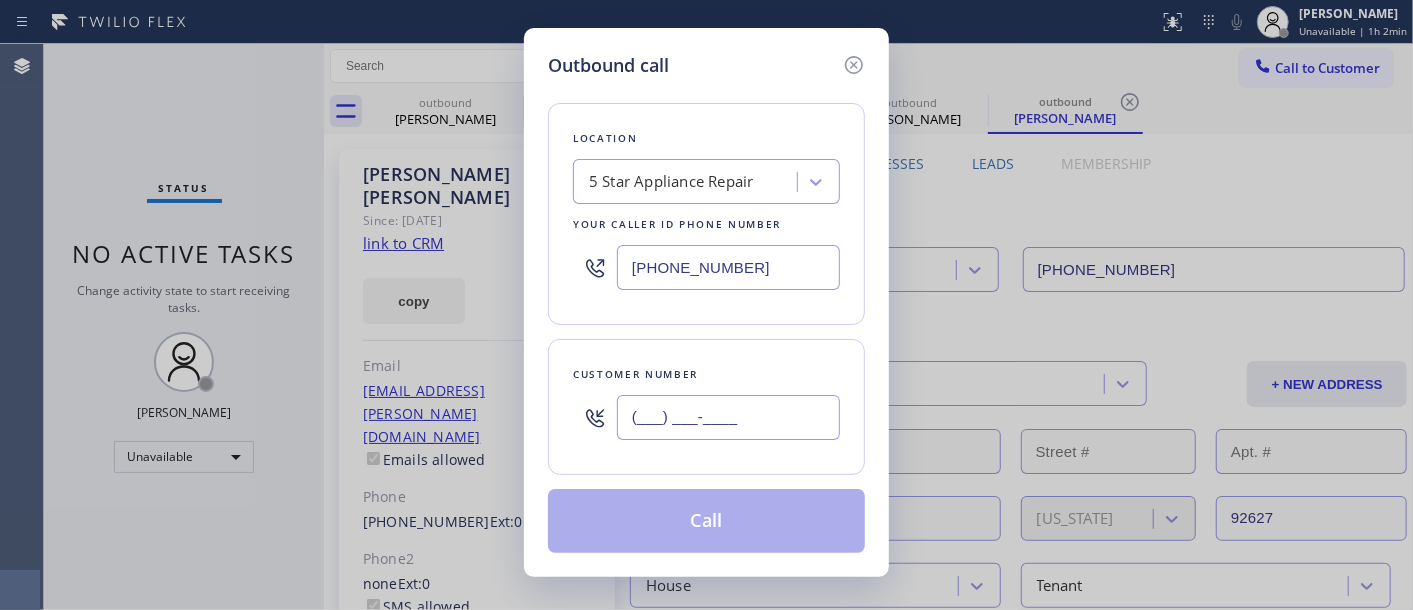
click at [734, 435] on input "(___) ___-____" at bounding box center [728, 417] width 223 height 45
paste input "949) 280-9969"
type input "(949) 280-9969"
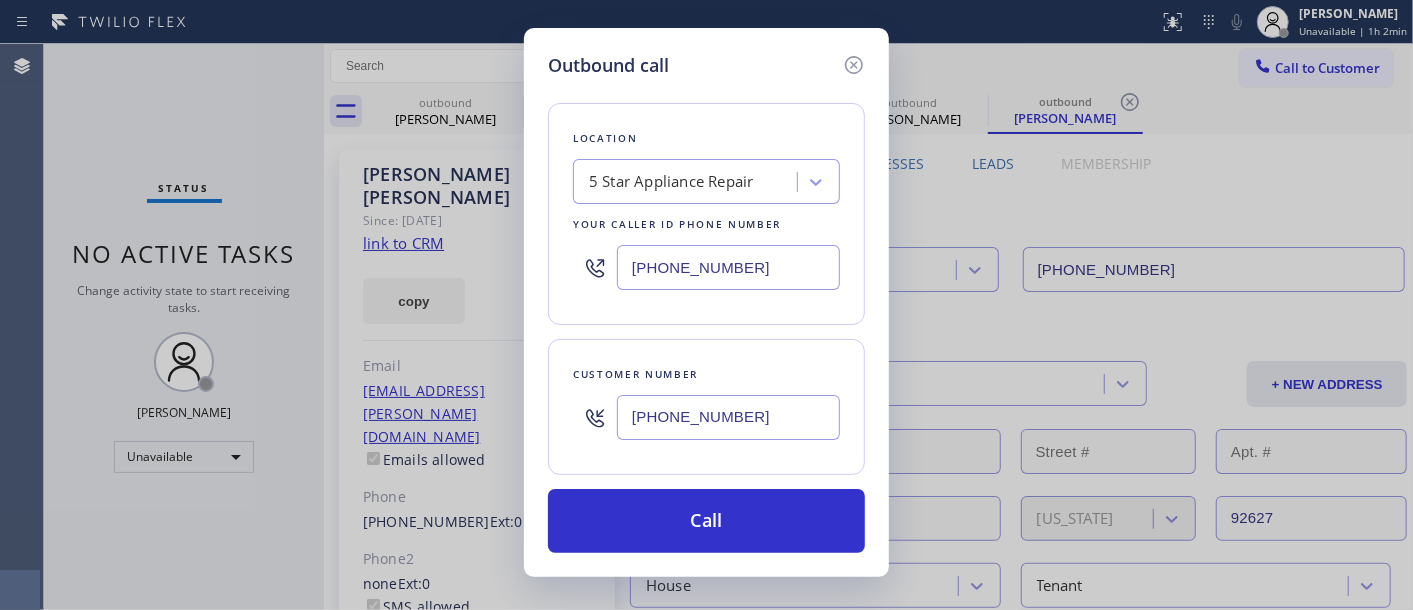
drag, startPoint x: 766, startPoint y: 270, endPoint x: 560, endPoint y: 251, distance: 206.8
click at [562, 251] on div "Location 5 Star Appliance Repair Your caller id phone number (855) 731-4952" at bounding box center [706, 214] width 317 height 222
paste input "text"
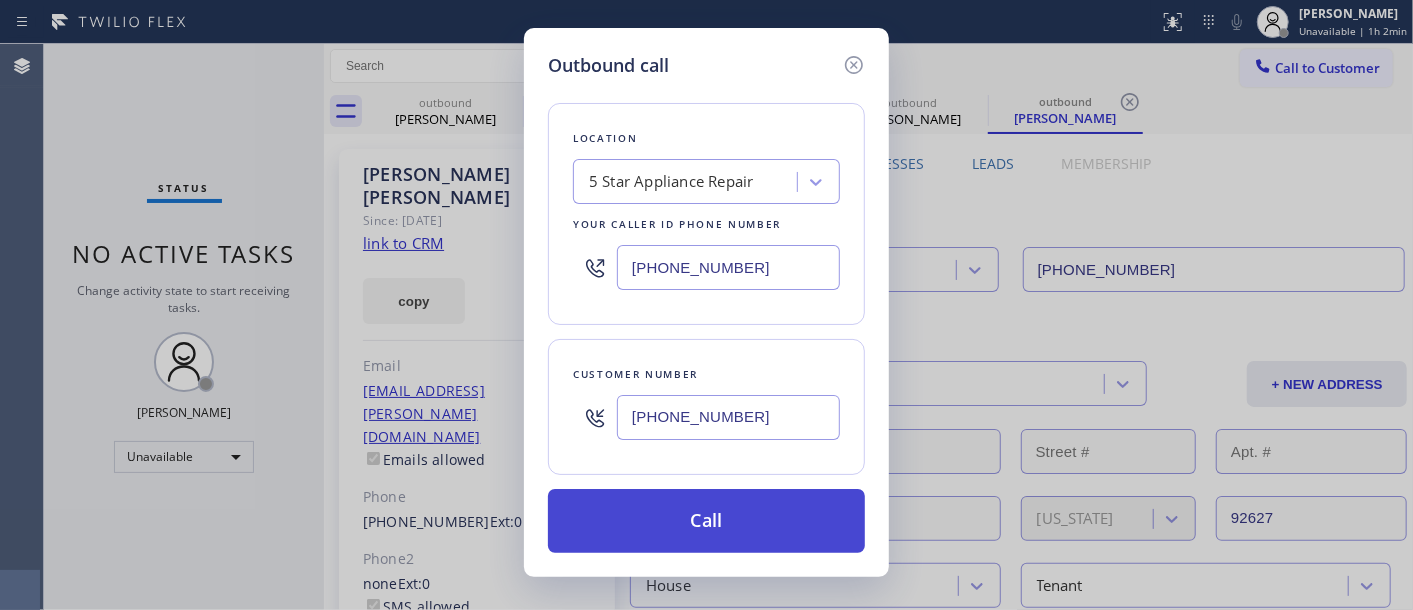
type input "(855) 731-4952"
click at [757, 520] on button "Call" at bounding box center [706, 521] width 317 height 64
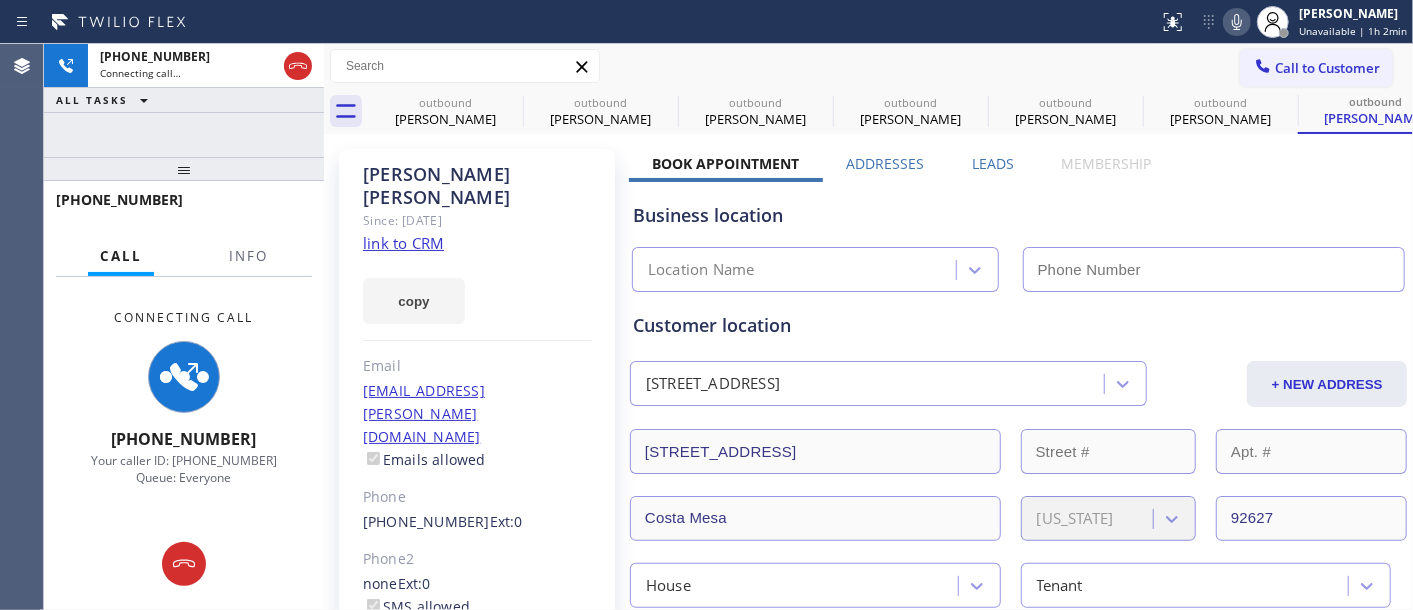
type input "(855) 731-4952"
click at [1245, 16] on icon at bounding box center [1237, 22] width 24 height 24
click at [513, 97] on icon at bounding box center [510, 102] width 24 height 24
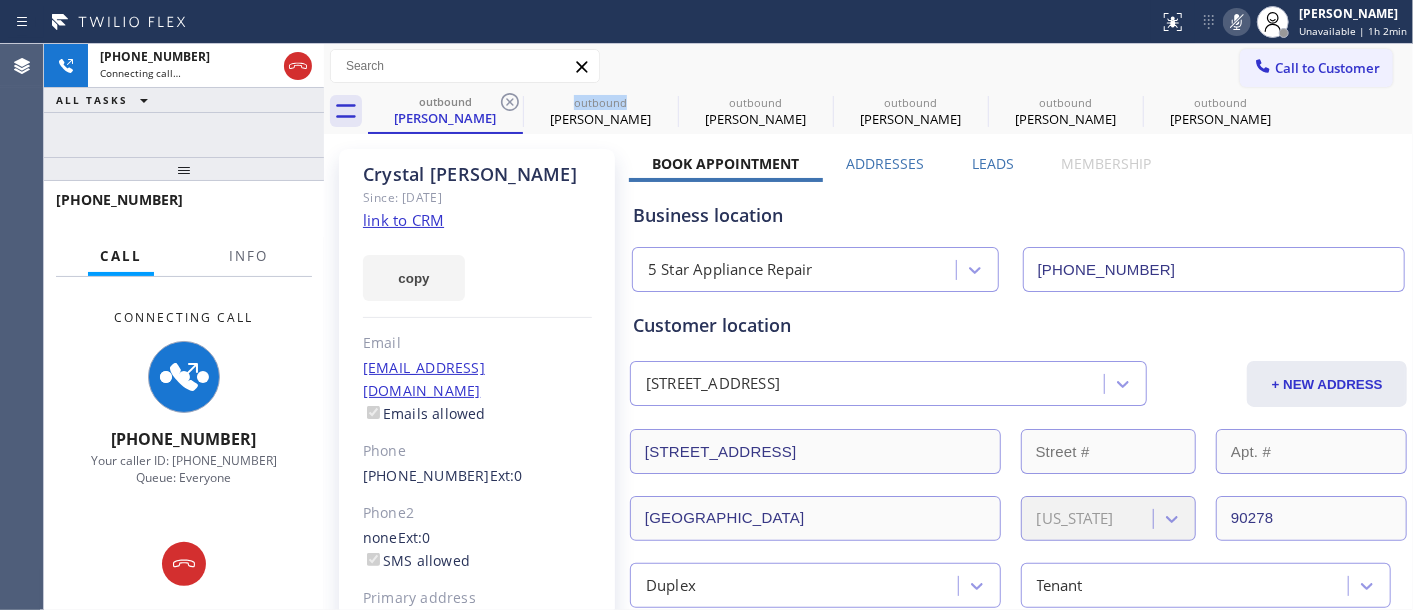
click at [513, 97] on icon at bounding box center [510, 102] width 24 height 24
click at [0, 0] on icon at bounding box center [0, 0] width 0 height 0
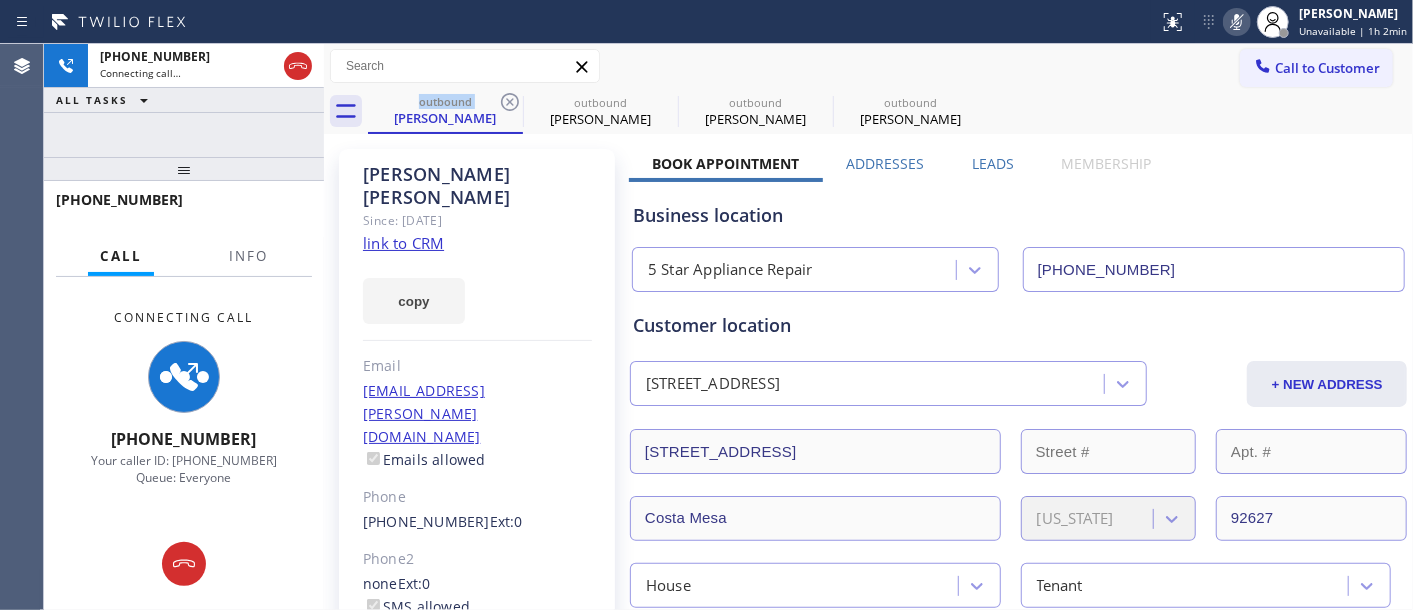
click at [513, 97] on icon at bounding box center [510, 102] width 24 height 24
click at [921, 96] on div "outbound Pamela Kynell outbound Pamela Kynell" at bounding box center [890, 111] width 1045 height 45
drag, startPoint x: 282, startPoint y: 174, endPoint x: 278, endPoint y: 102, distance: 72.1
click at [271, 115] on div "+19492809969 Connecting call… ALL TASKS ALL TASKS ACTIVE TASKS TASKS IN WRAP UP…" at bounding box center [184, 327] width 280 height 566
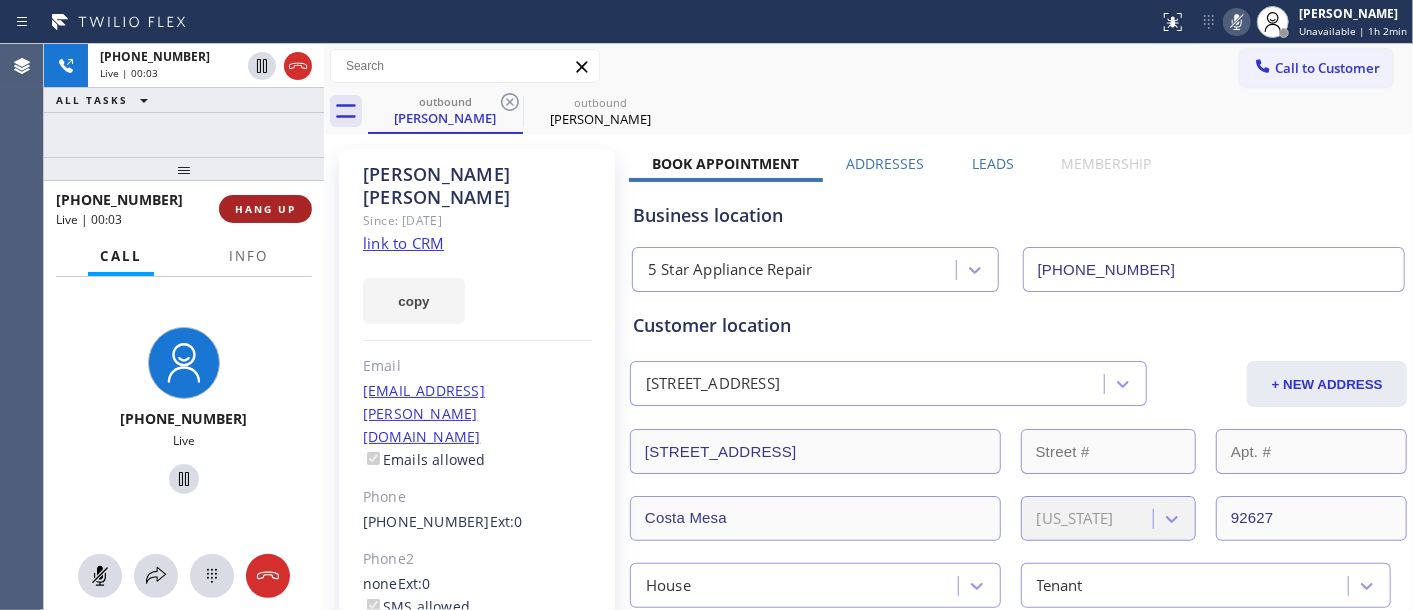
click at [261, 206] on span "HANG UP" at bounding box center [265, 209] width 61 height 14
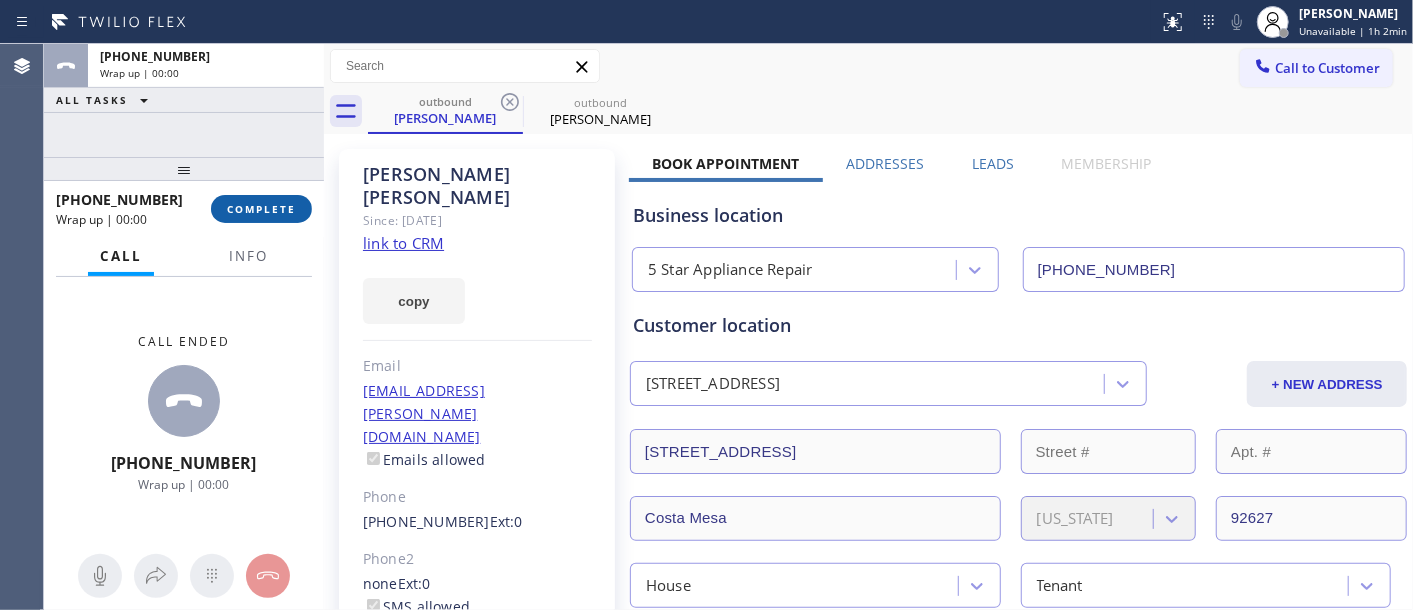
click at [260, 206] on span "COMPLETE" at bounding box center [261, 209] width 69 height 14
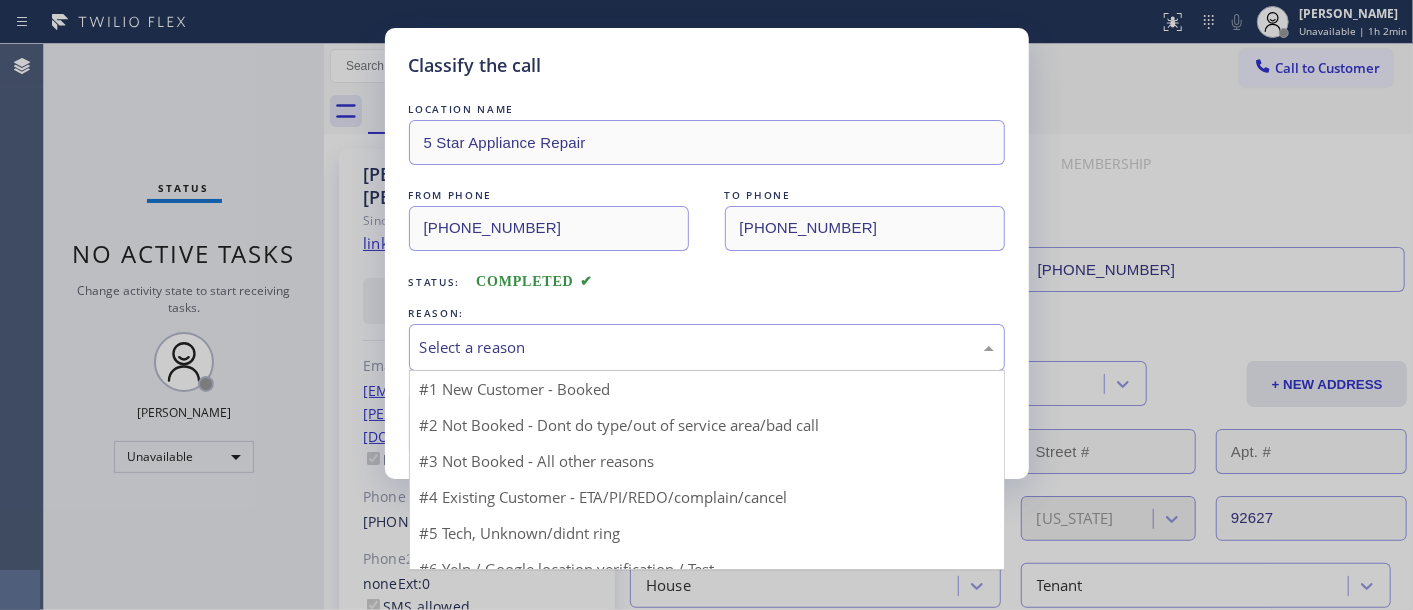
click at [632, 361] on div "Select a reason" at bounding box center [707, 347] width 596 height 47
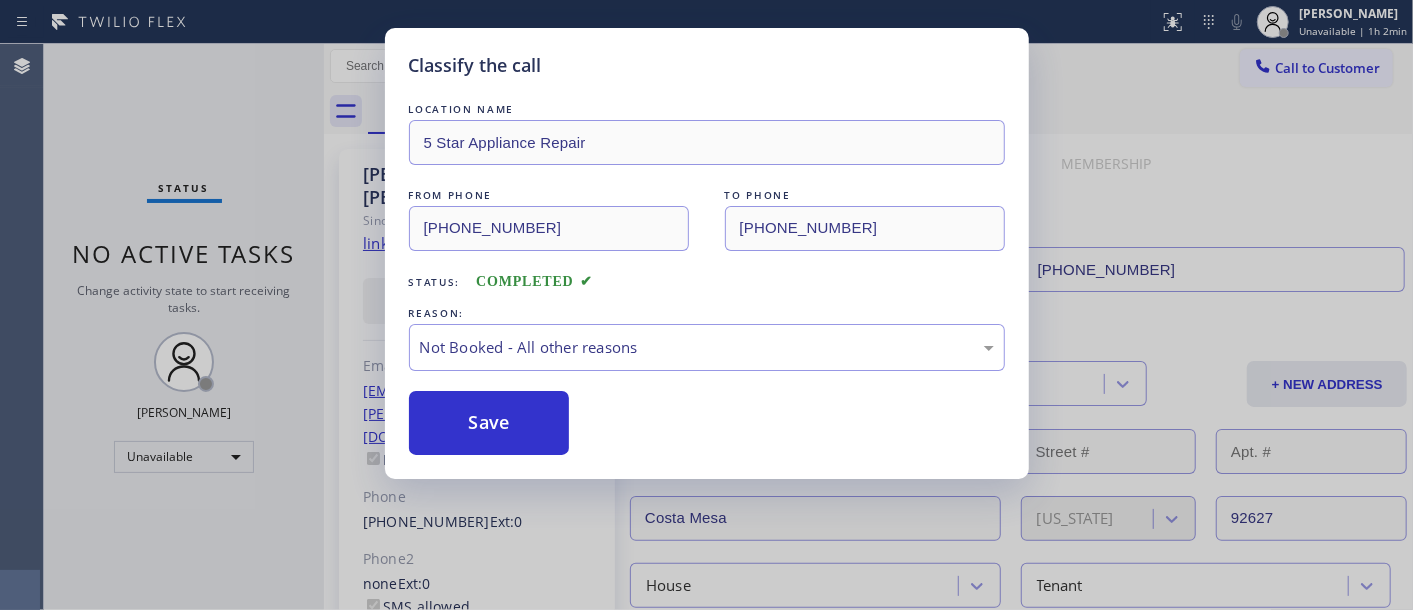
click at [497, 417] on button "Save" at bounding box center [489, 423] width 161 height 64
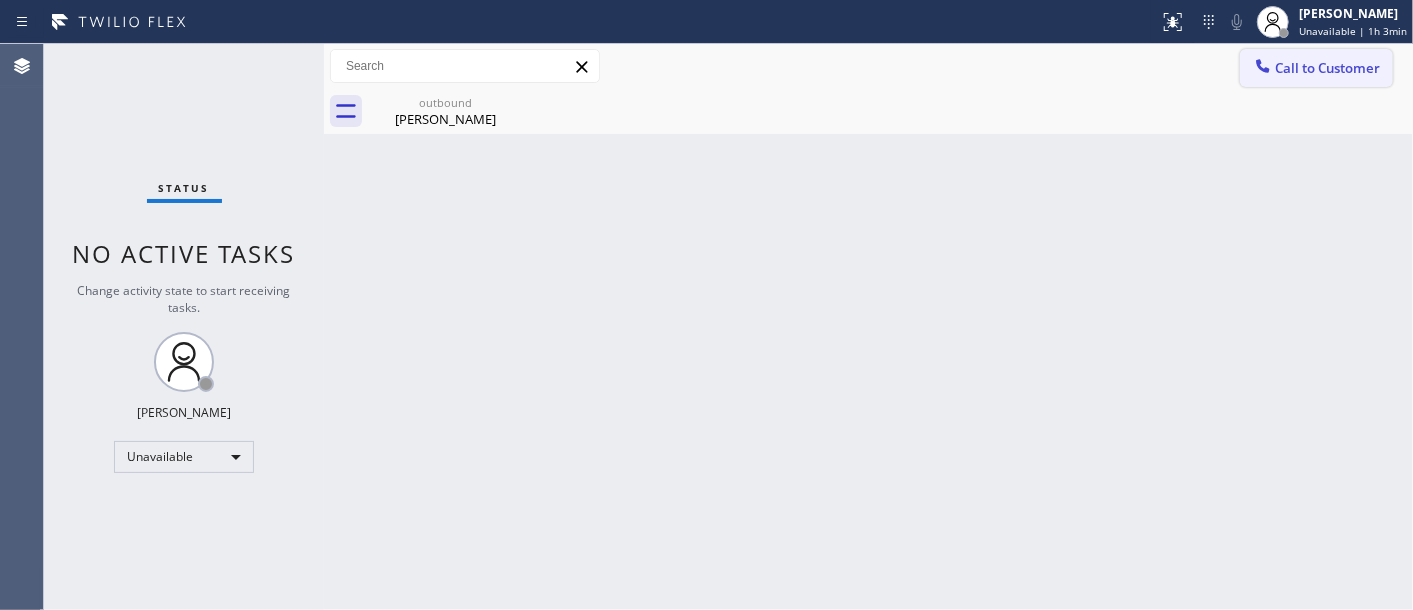
click at [1247, 64] on button "Call to Customer" at bounding box center [1316, 68] width 153 height 38
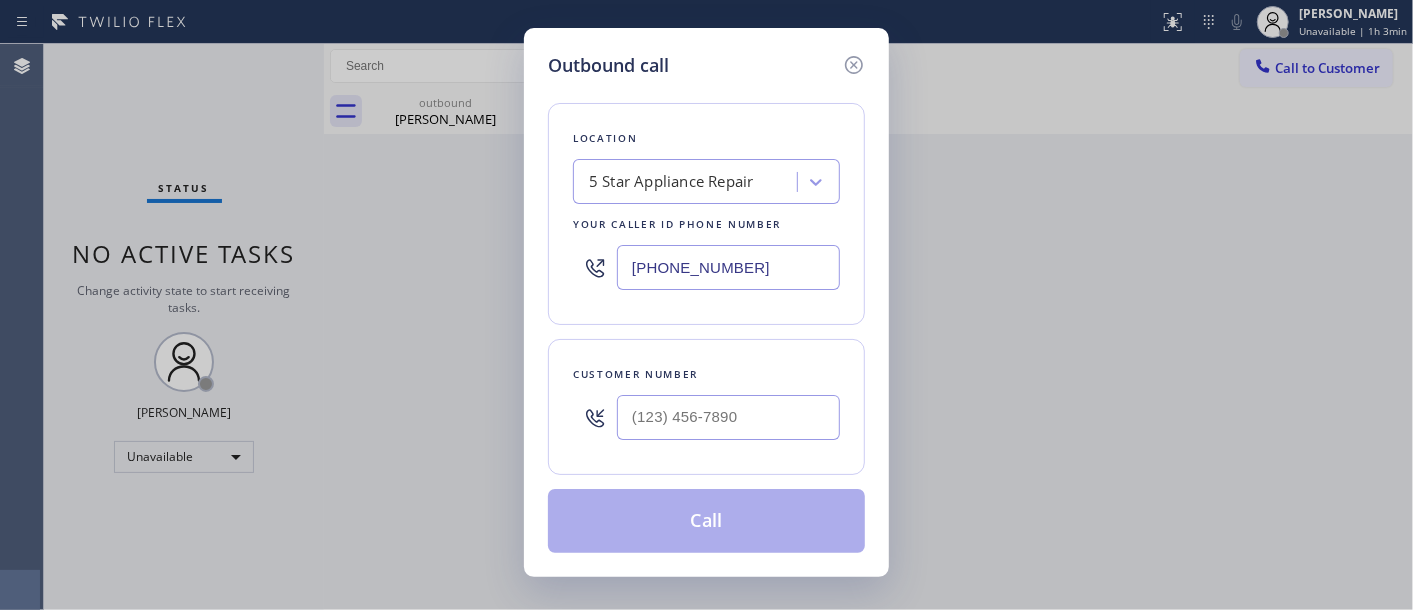
drag, startPoint x: 788, startPoint y: 385, endPoint x: 762, endPoint y: 403, distance: 31.6
click at [785, 387] on div at bounding box center [728, 417] width 223 height 65
click at [760, 405] on input "(___) ___-____" at bounding box center [728, 417] width 223 height 45
paste input "323) 816-9929"
type input "(323) 816-9929"
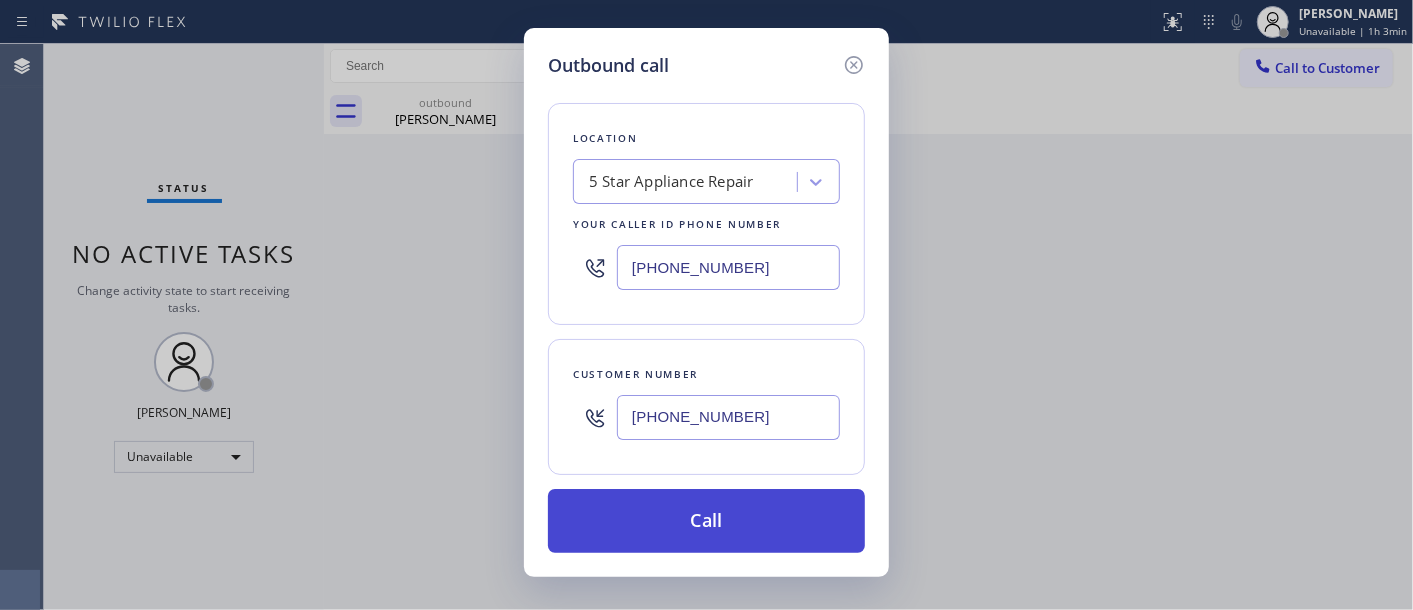
click at [785, 547] on button "Call" at bounding box center [706, 521] width 317 height 64
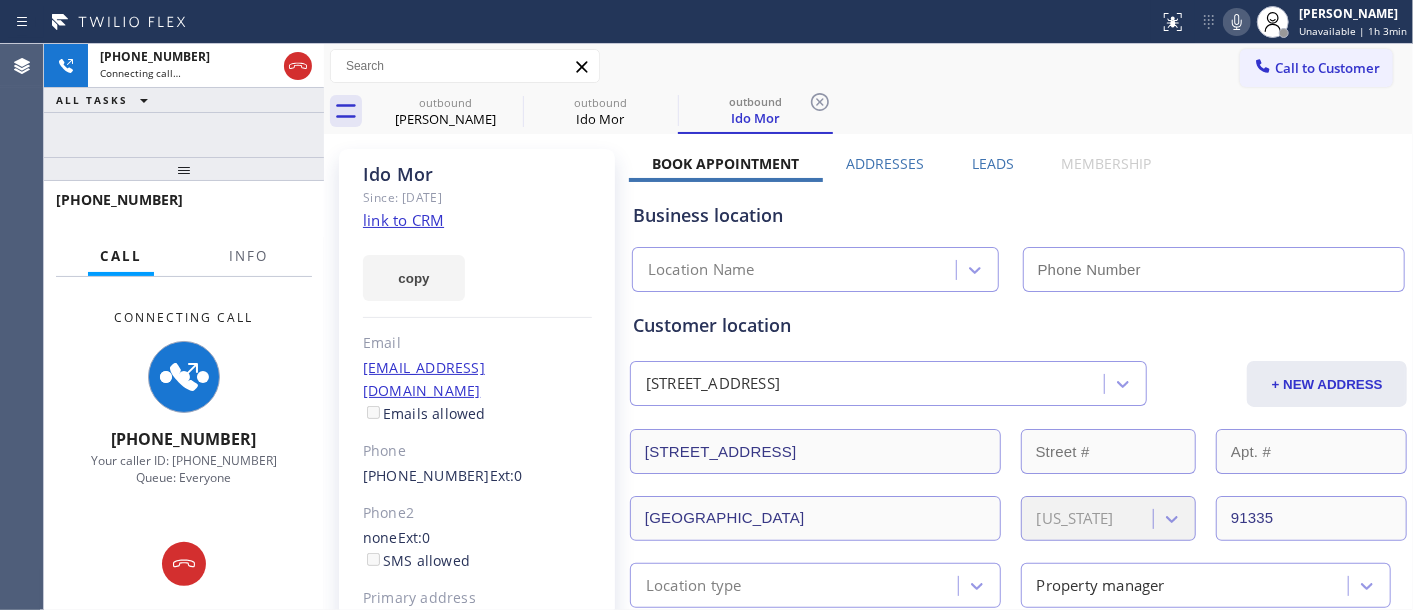
type input "(855) 731-4952"
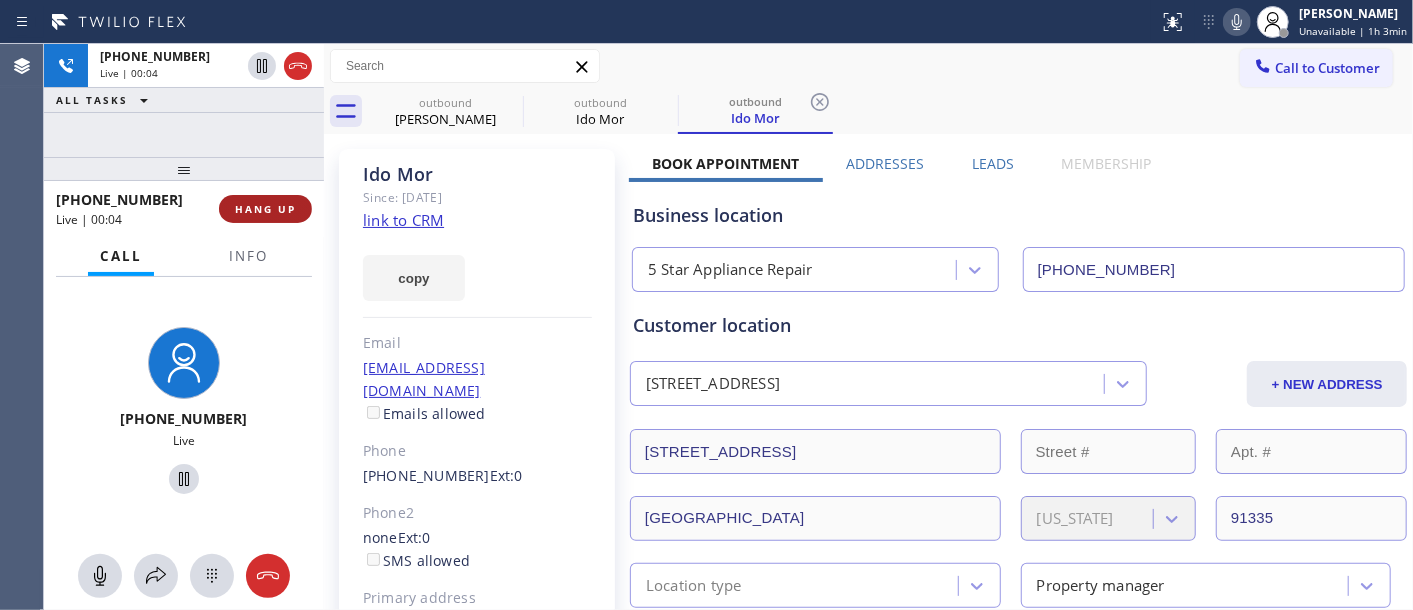
click at [295, 211] on span "HANG UP" at bounding box center [265, 209] width 61 height 14
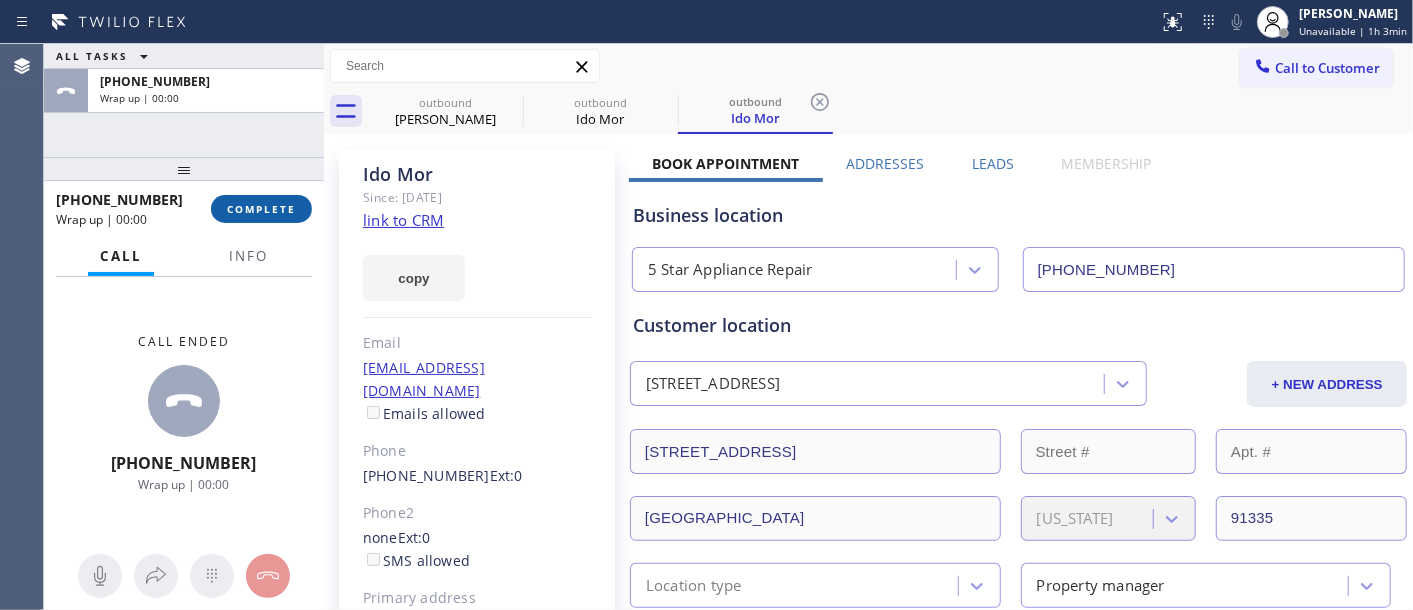
click at [295, 211] on span "COMPLETE" at bounding box center [261, 209] width 69 height 14
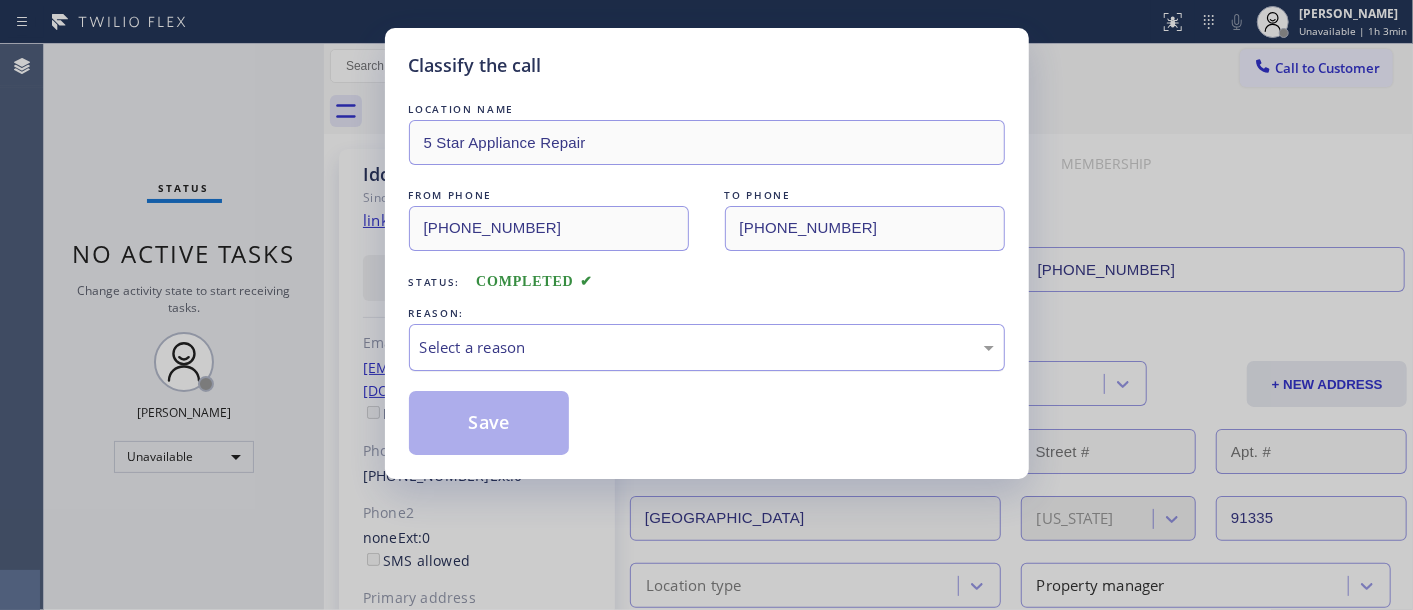
click at [690, 347] on div "Select a reason" at bounding box center [707, 347] width 574 height 23
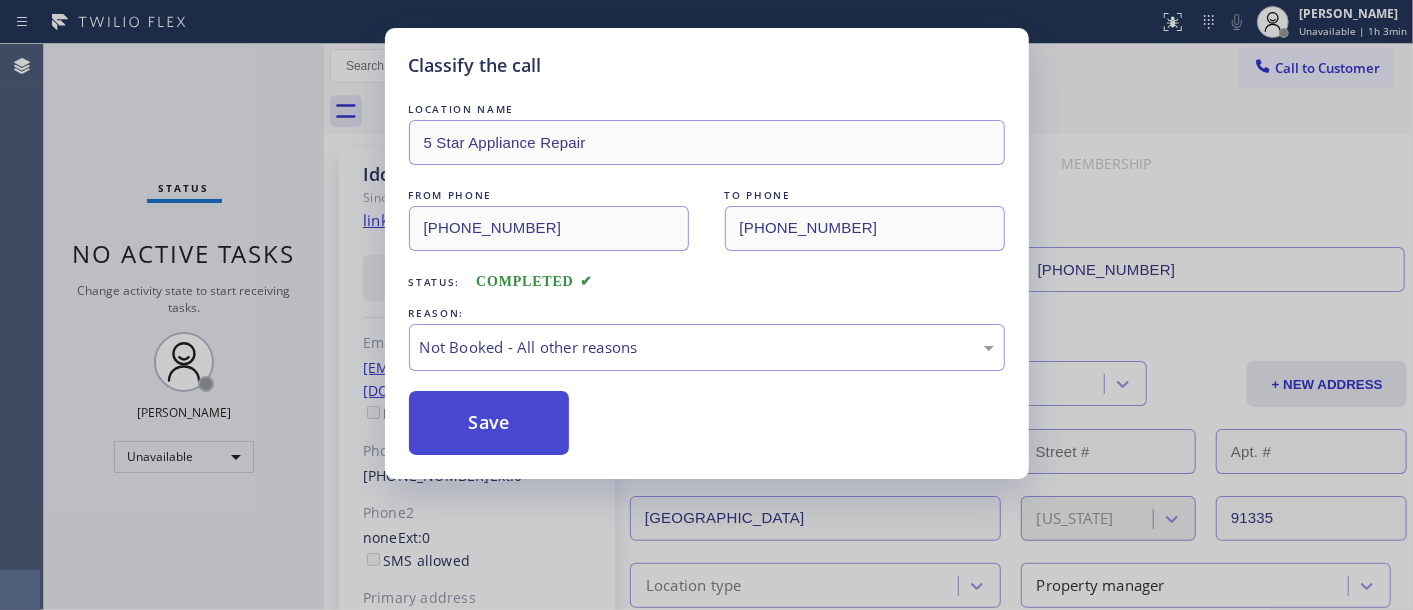
click at [518, 420] on button "Save" at bounding box center [489, 423] width 161 height 64
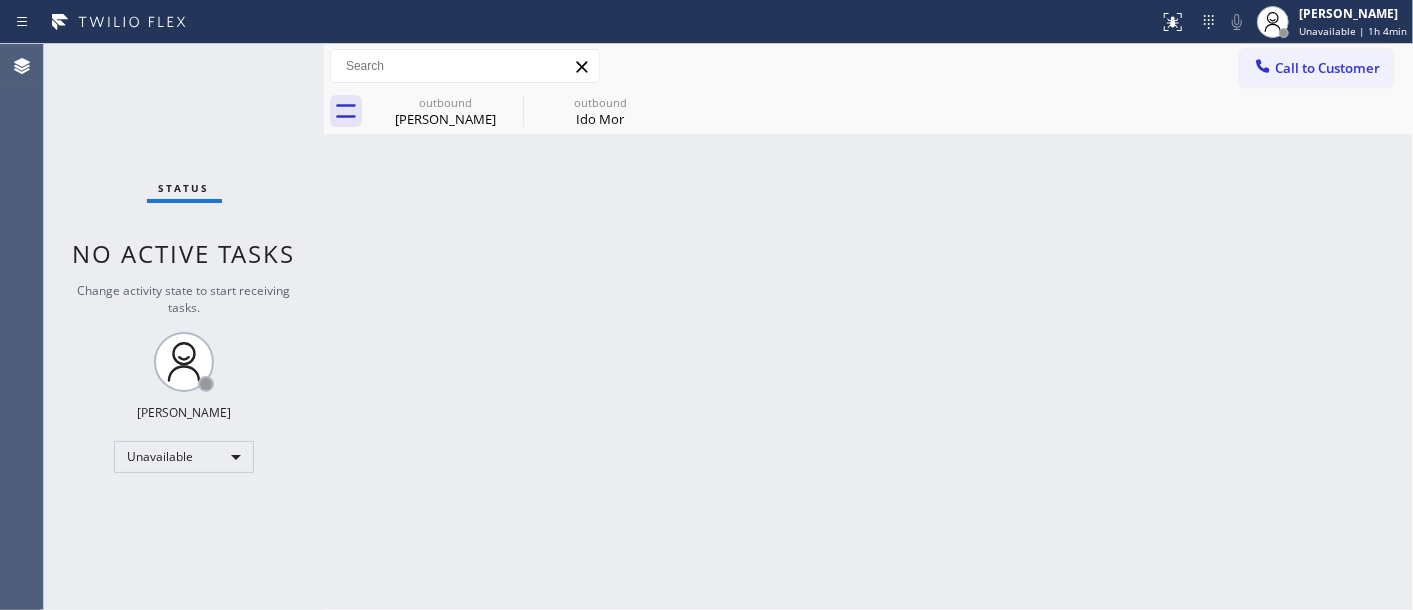
drag, startPoint x: 518, startPoint y: 420, endPoint x: 894, endPoint y: 74, distance: 510.9
click at [744, 192] on div "Back to Dashboard Change Sender ID Customers Technicians Select a contact Outbo…" at bounding box center [868, 327] width 1089 height 566
click at [1313, 62] on span "Call to Customer" at bounding box center [1327, 68] width 105 height 18
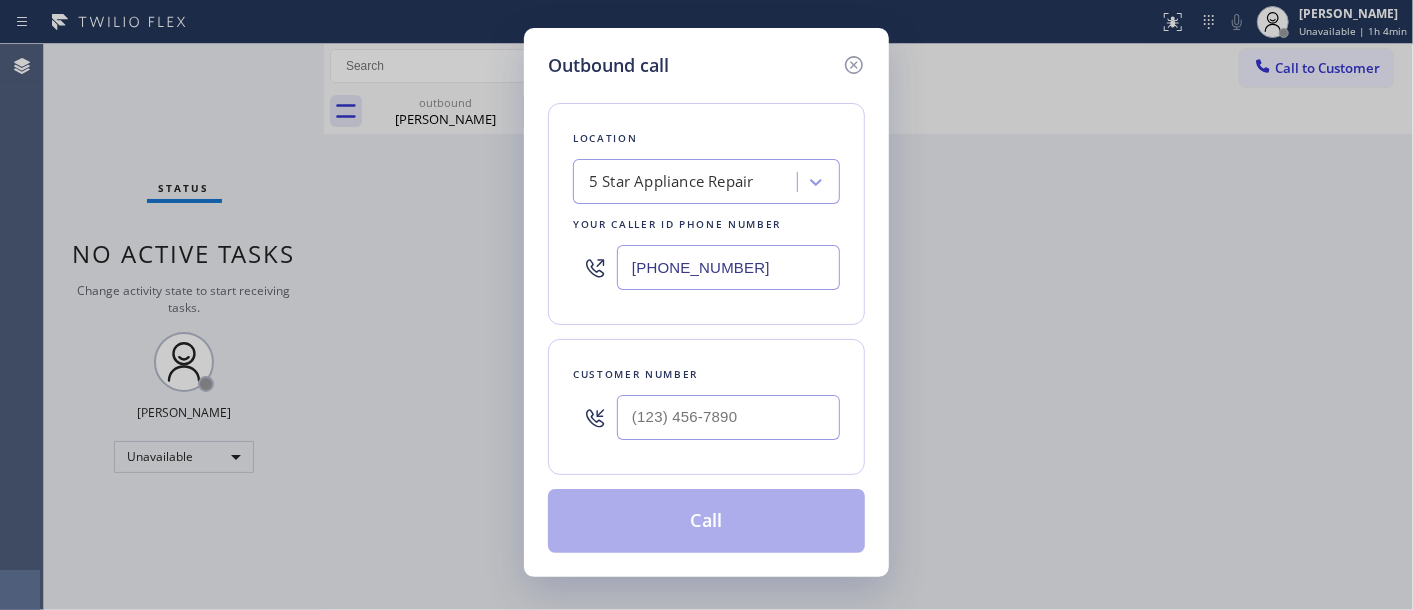
click at [735, 442] on div at bounding box center [728, 417] width 223 height 65
paste input "951) 858-8616"
click at [784, 406] on input "(___) ___-____" at bounding box center [728, 417] width 223 height 45
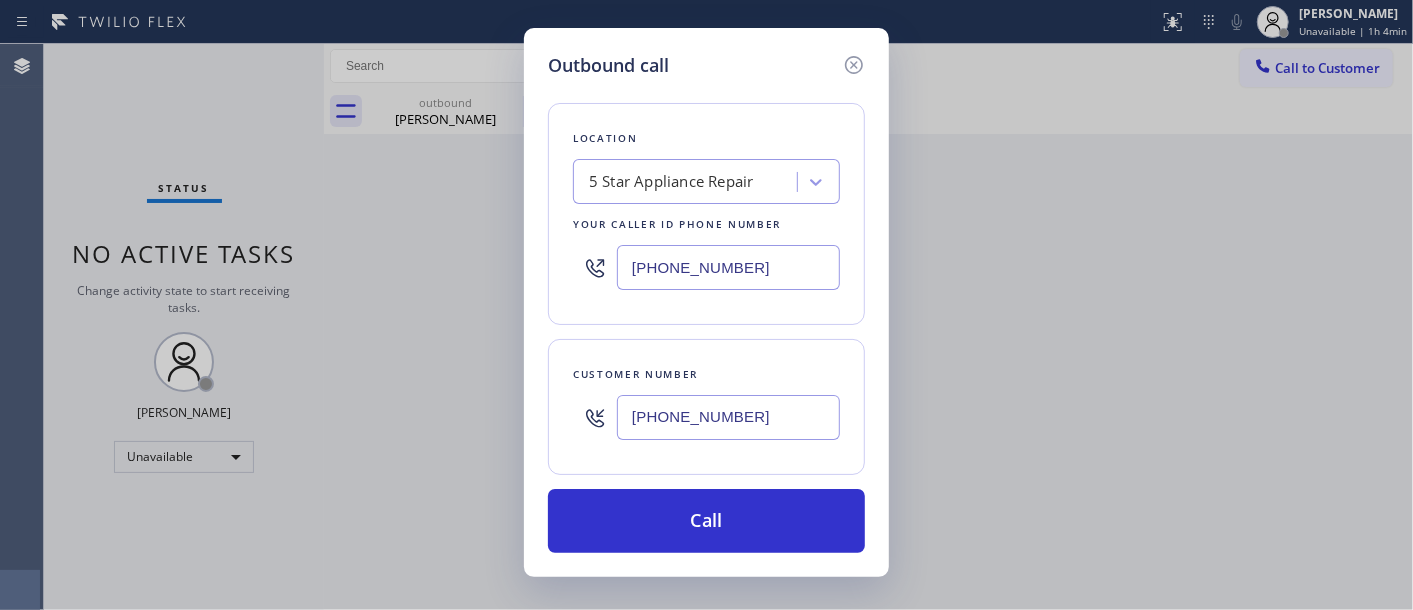
type input "(951) 858-8616"
drag, startPoint x: 587, startPoint y: 278, endPoint x: 432, endPoint y: 284, distance: 155.1
click at [432, 284] on div "Outbound call Location 5 Star Appliance Repair Your caller id phone number (855…" at bounding box center [706, 305] width 1413 height 610
paste input "949) 438-5091"
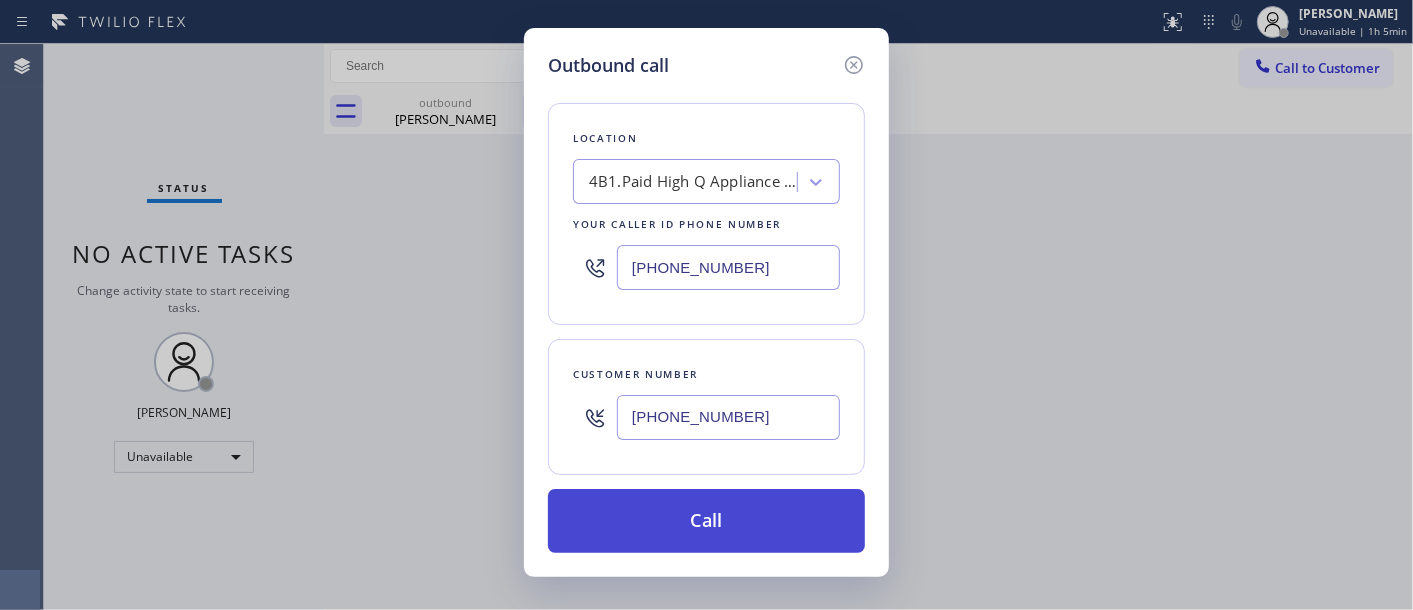
type input "(949) 438-5091"
click at [761, 512] on button "Call" at bounding box center [706, 521] width 317 height 64
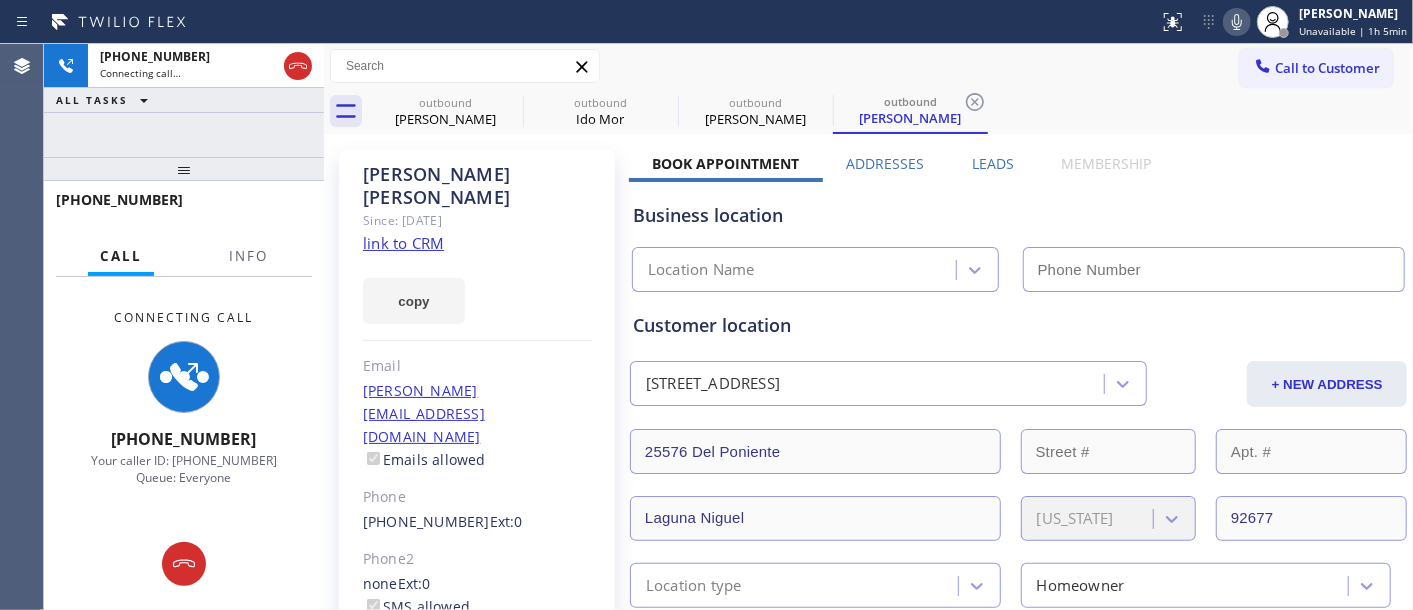
type input "(949) 438-5091"
click at [1242, 35] on div "Status report No issues detected If you experience an issue, please download th…" at bounding box center [1282, 22] width 262 height 44
click at [1234, 31] on icon at bounding box center [1237, 22] width 24 height 24
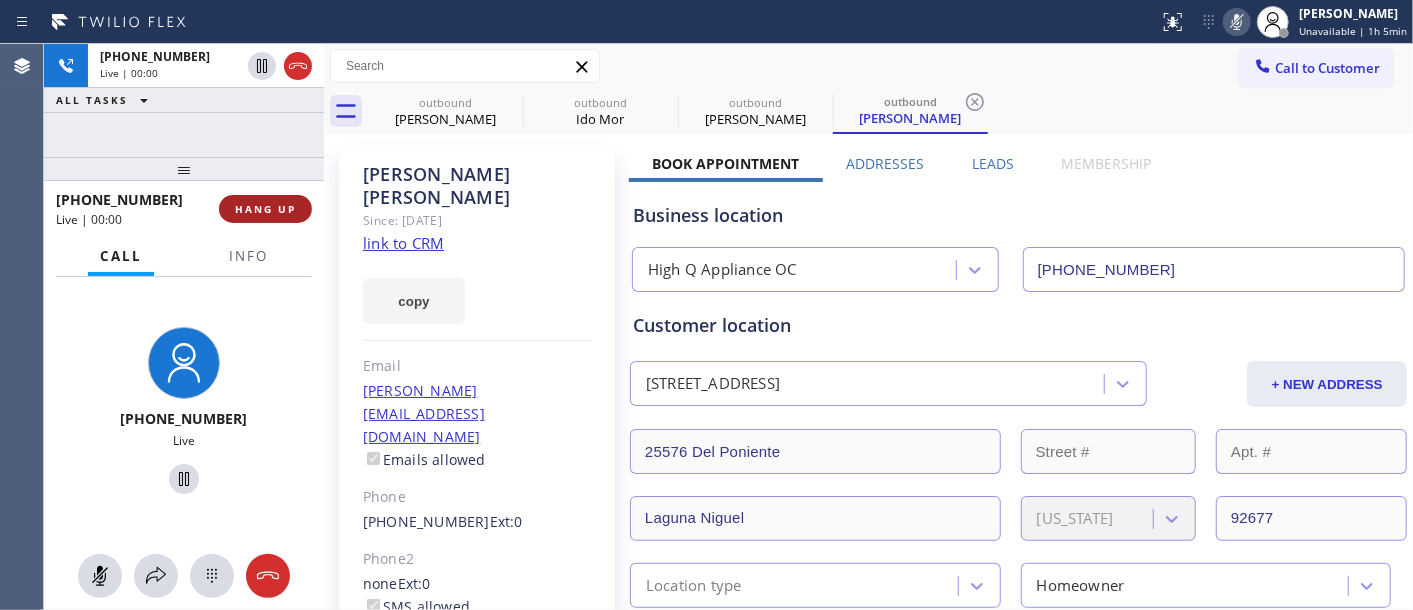
click at [281, 200] on button "HANG UP" at bounding box center [265, 209] width 93 height 28
click at [281, 202] on span "HANG UP" at bounding box center [265, 209] width 61 height 14
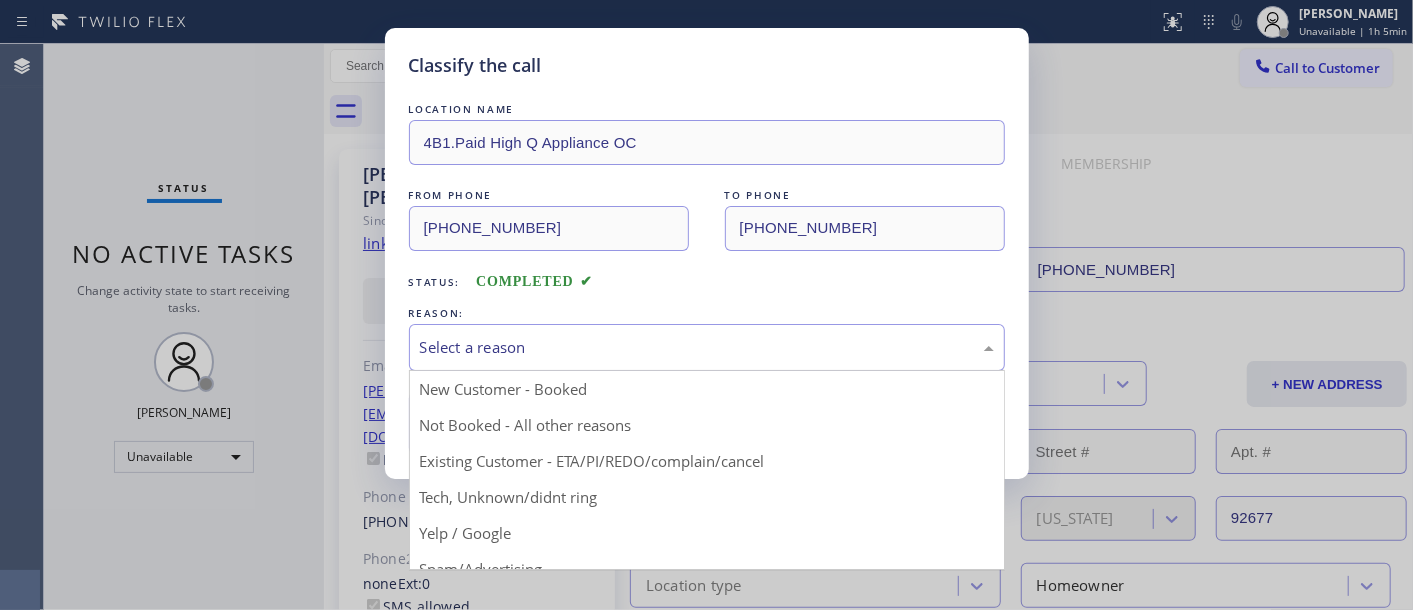
click at [618, 331] on div "Select a reason" at bounding box center [707, 347] width 596 height 47
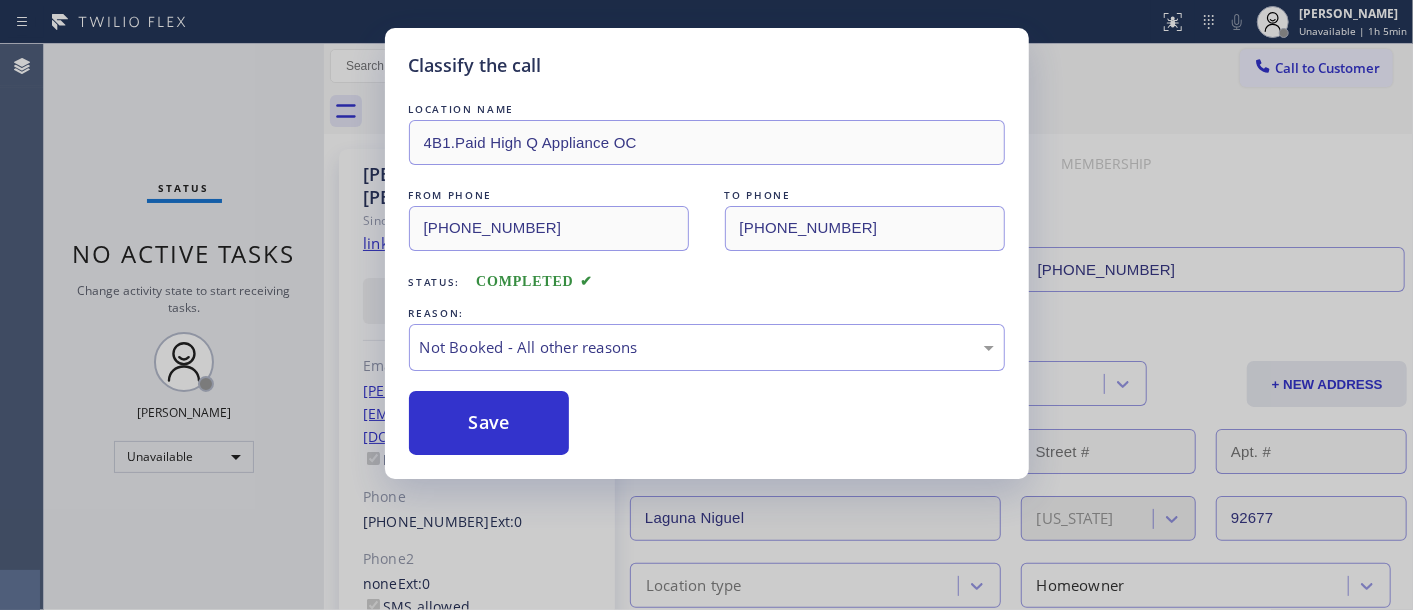
click at [515, 422] on button "Save" at bounding box center [489, 423] width 161 height 64
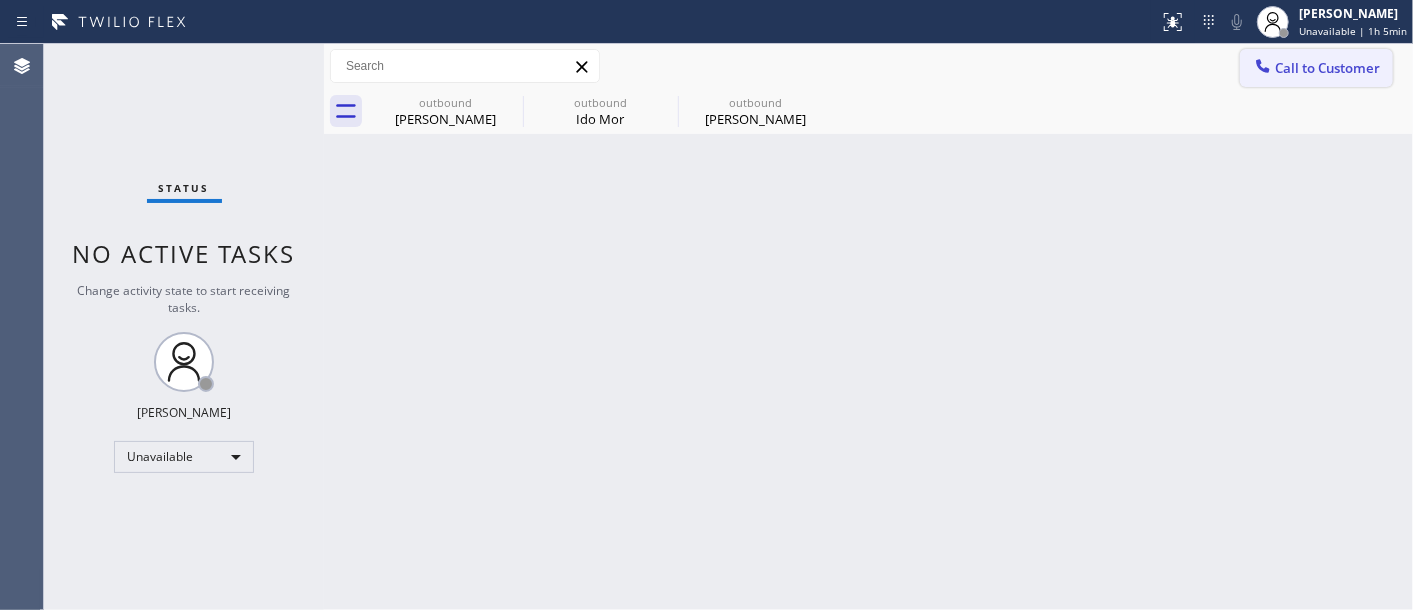
click at [1307, 59] on span "Call to Customer" at bounding box center [1327, 68] width 105 height 18
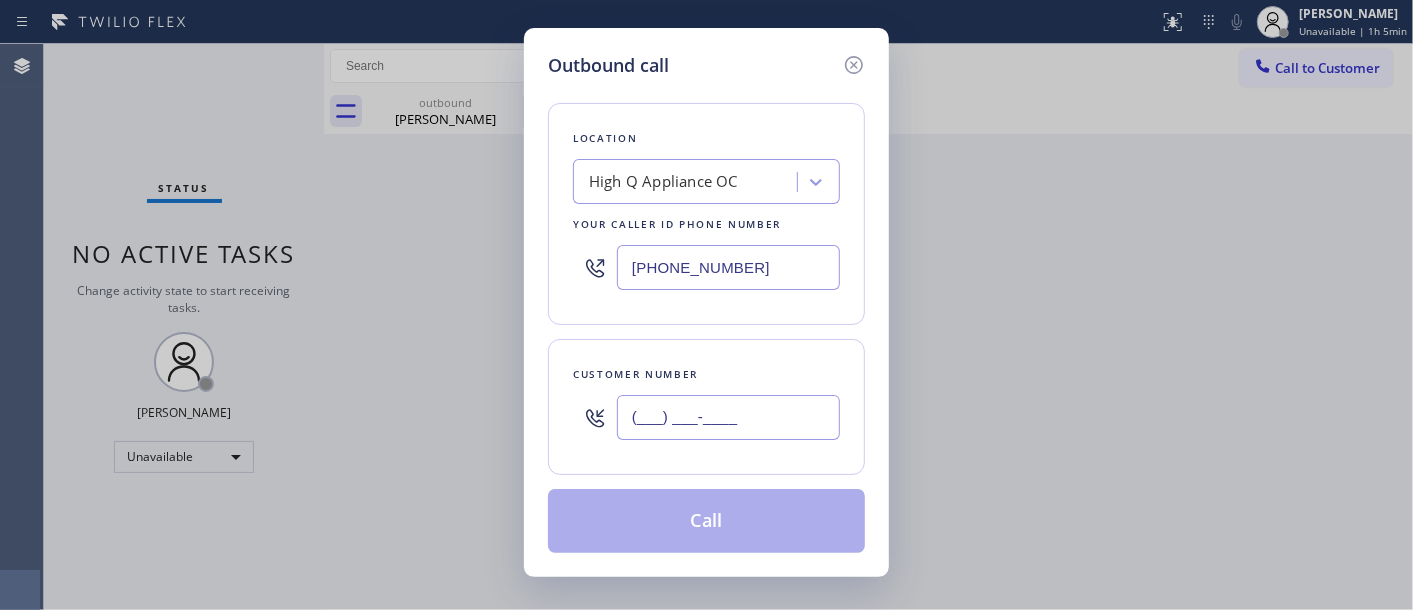
click at [722, 403] on input "(___) ___-____" at bounding box center [728, 417] width 223 height 45
paste input "646) 873-0326"
type input "(646) 873-0326"
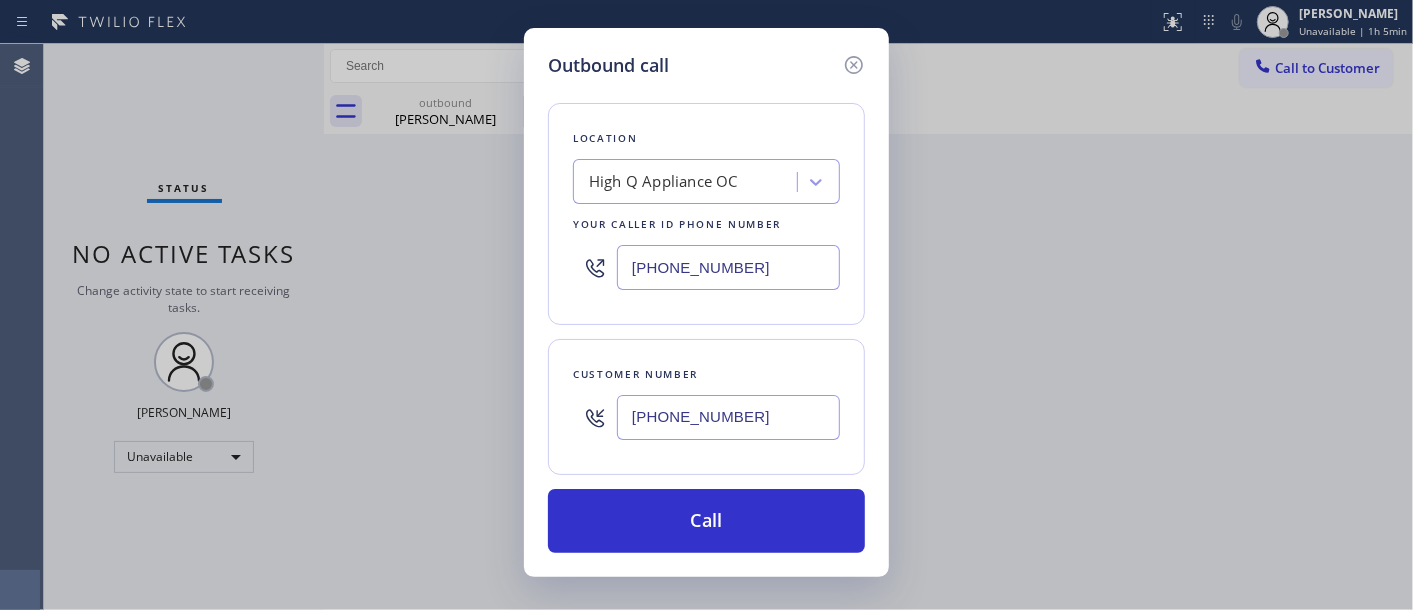
drag, startPoint x: 736, startPoint y: 275, endPoint x: 474, endPoint y: 293, distance: 262.6
click at [474, 293] on div "Outbound call Location High Q Appliance OC Your caller id phone number (949) 43…" at bounding box center [706, 305] width 1413 height 610
paste input "855) 213-9318"
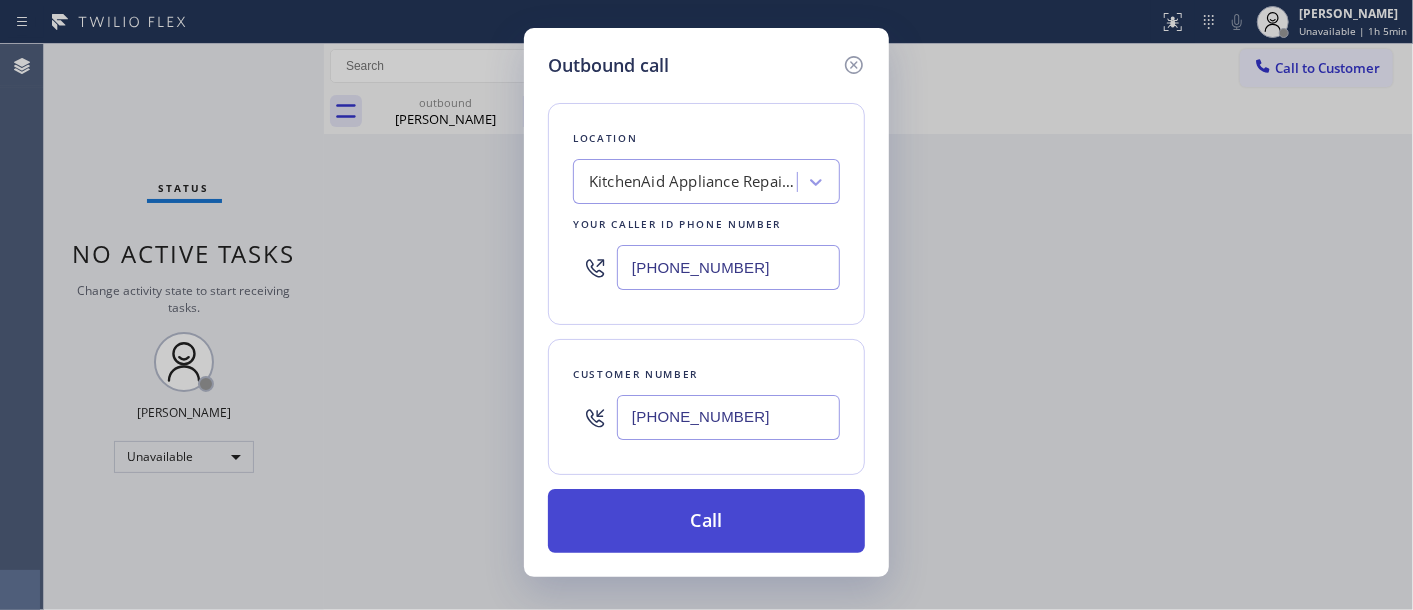
type input "(855) 213-9318"
click at [798, 526] on button "Call" at bounding box center [706, 521] width 317 height 64
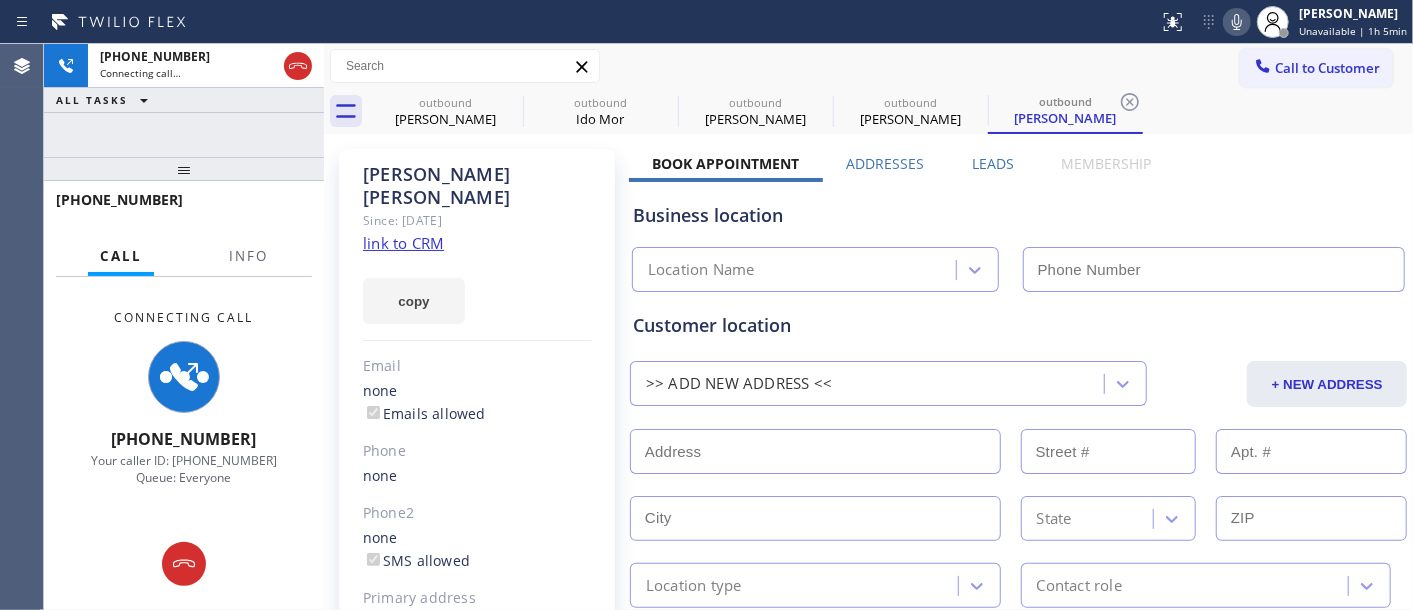
click at [1245, 15] on icon at bounding box center [1237, 22] width 24 height 24
type input "(855) 213-9318"
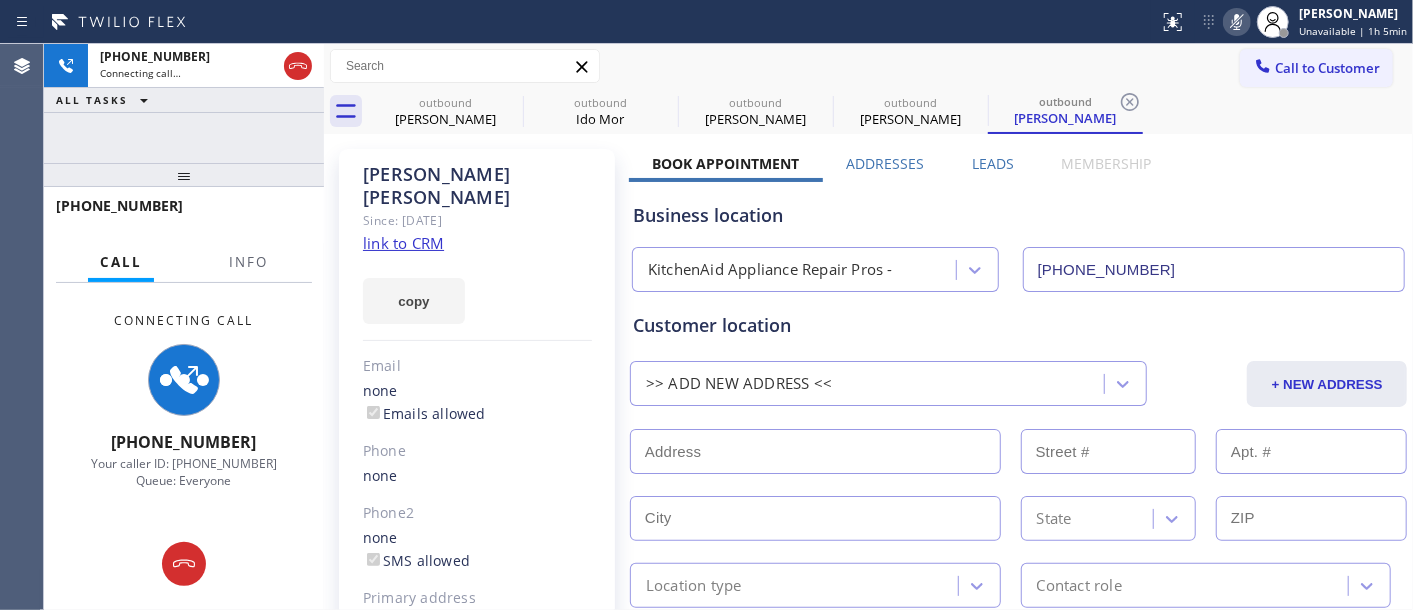
drag, startPoint x: 292, startPoint y: 156, endPoint x: 291, endPoint y: 166, distance: 10.0
click at [291, 166] on div at bounding box center [184, 175] width 280 height 24
drag, startPoint x: 296, startPoint y: 137, endPoint x: 294, endPoint y: 95, distance: 42.0
click at [294, 95] on div "+16468730326 Connecting call… ALL TASKS ALL TASKS ACTIVE TASKS TASKS IN WRAP UP…" at bounding box center [184, 327] width 280 height 566
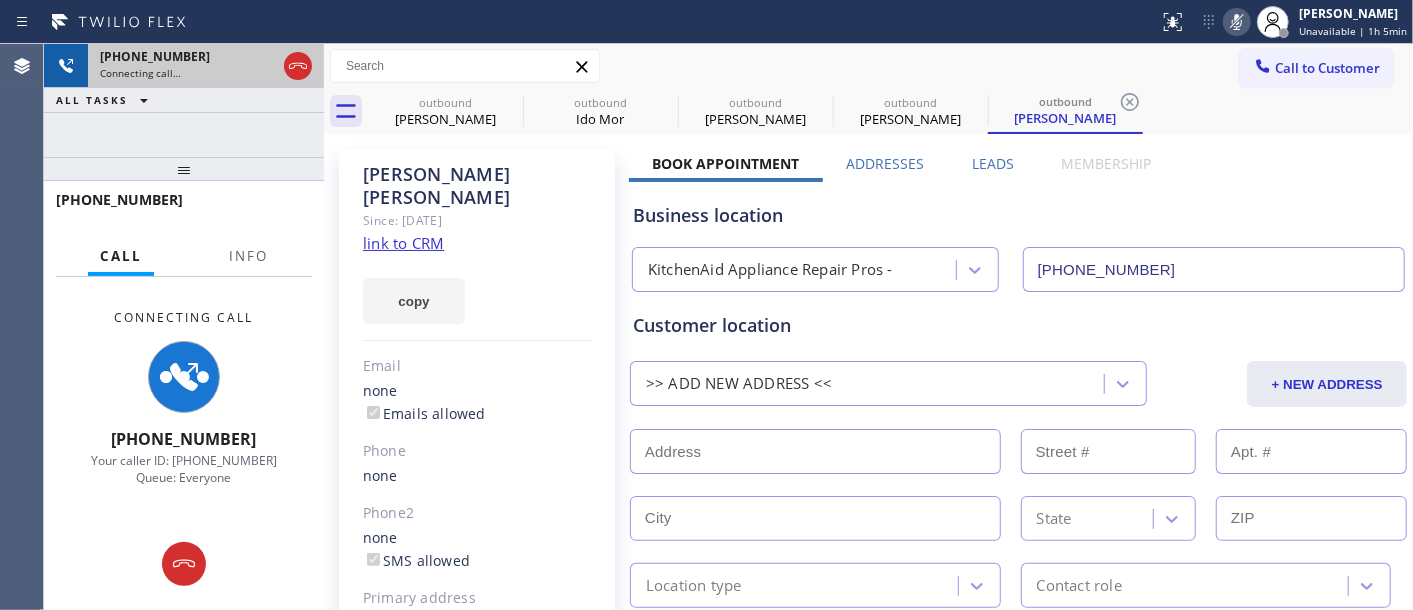
click at [297, 51] on div at bounding box center [298, 66] width 36 height 44
click at [293, 64] on icon at bounding box center [298, 66] width 24 height 24
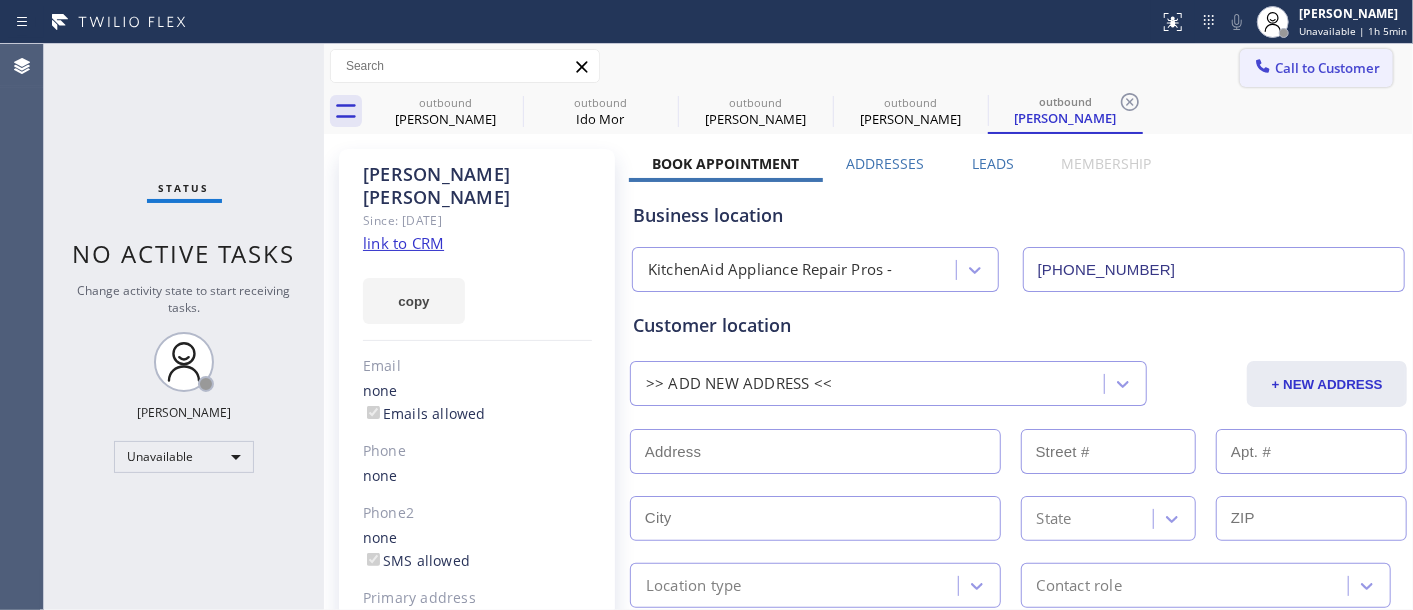
click at [1336, 70] on span "Call to Customer" at bounding box center [1327, 68] width 105 height 18
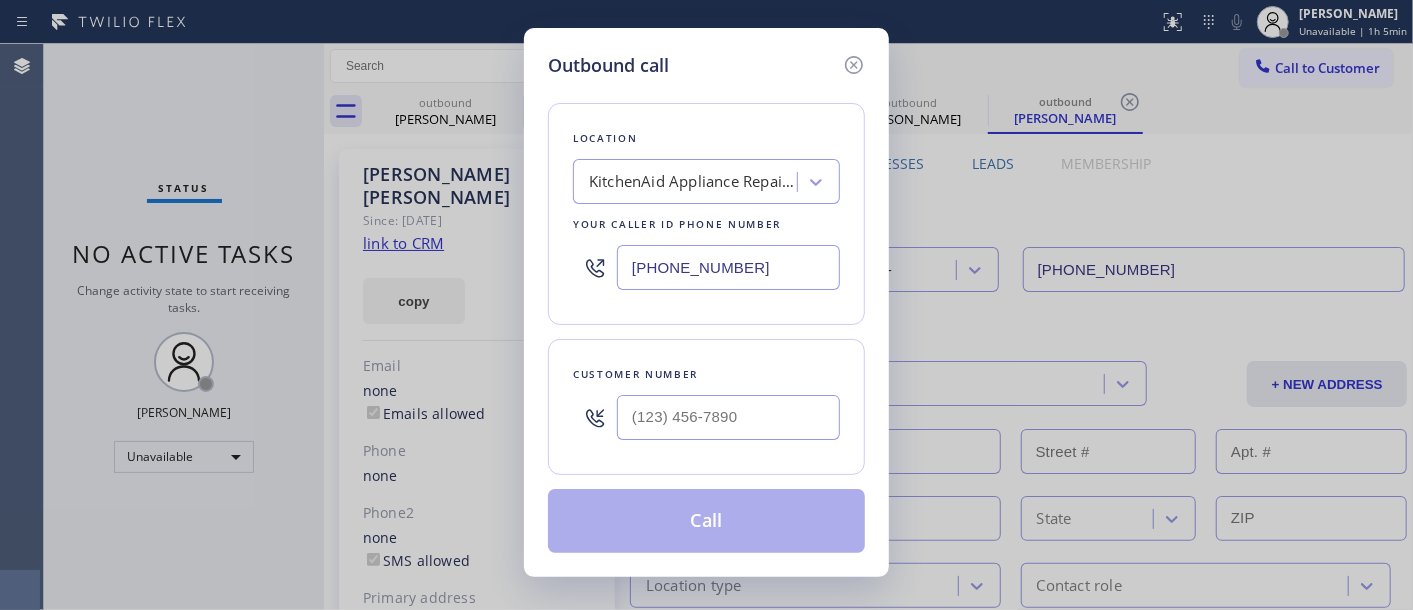
click at [678, 446] on div at bounding box center [728, 417] width 223 height 65
click at [684, 408] on input "(___) ___-____" at bounding box center [728, 417] width 223 height 45
paste input "954) 649-6118"
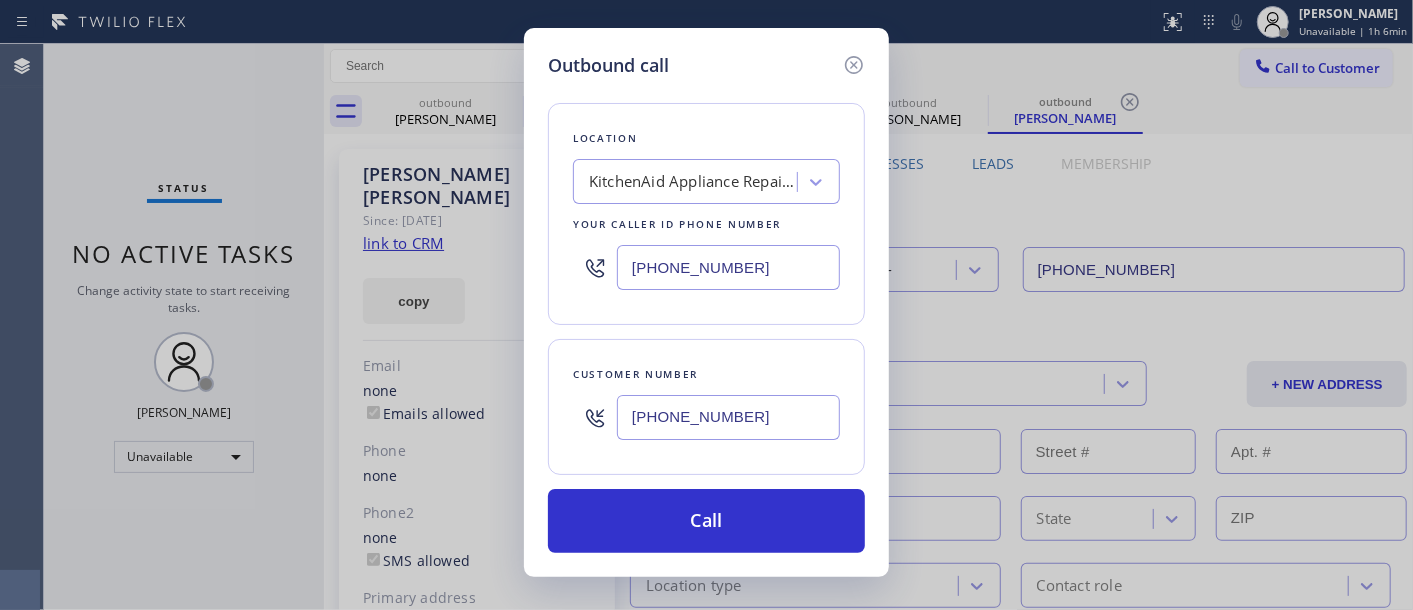
type input "(954) 649-6118"
drag, startPoint x: 751, startPoint y: 265, endPoint x: 276, endPoint y: 294, distance: 475.8
click at [302, 285] on div "Outbound call Location KitchenAid Appliance Repair Pros - Your caller id phone …" at bounding box center [706, 305] width 1413 height 610
paste input "88) 859-444"
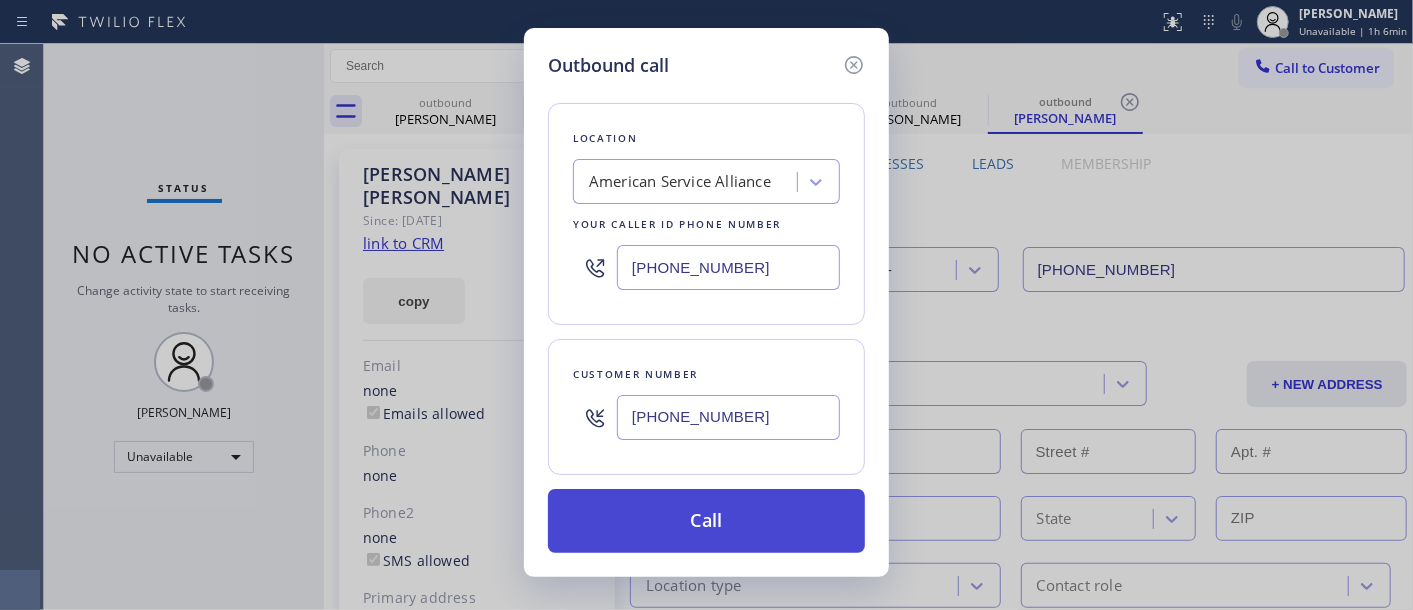
type input "(888) 859-4448"
click at [726, 500] on button "Call" at bounding box center [706, 521] width 317 height 64
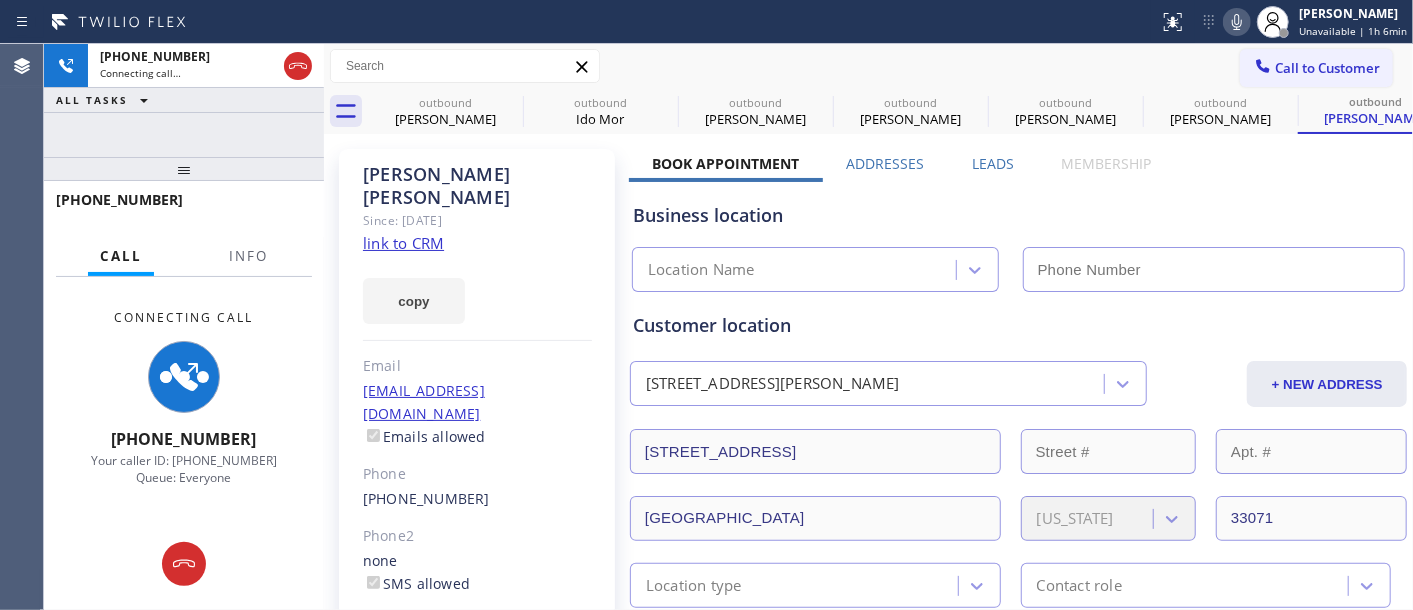
type input "(888) 859-4448"
click at [1244, 23] on icon at bounding box center [1237, 22] width 24 height 24
click at [514, 98] on icon at bounding box center [510, 102] width 24 height 24
click at [0, 0] on icon at bounding box center [0, 0] width 0 height 0
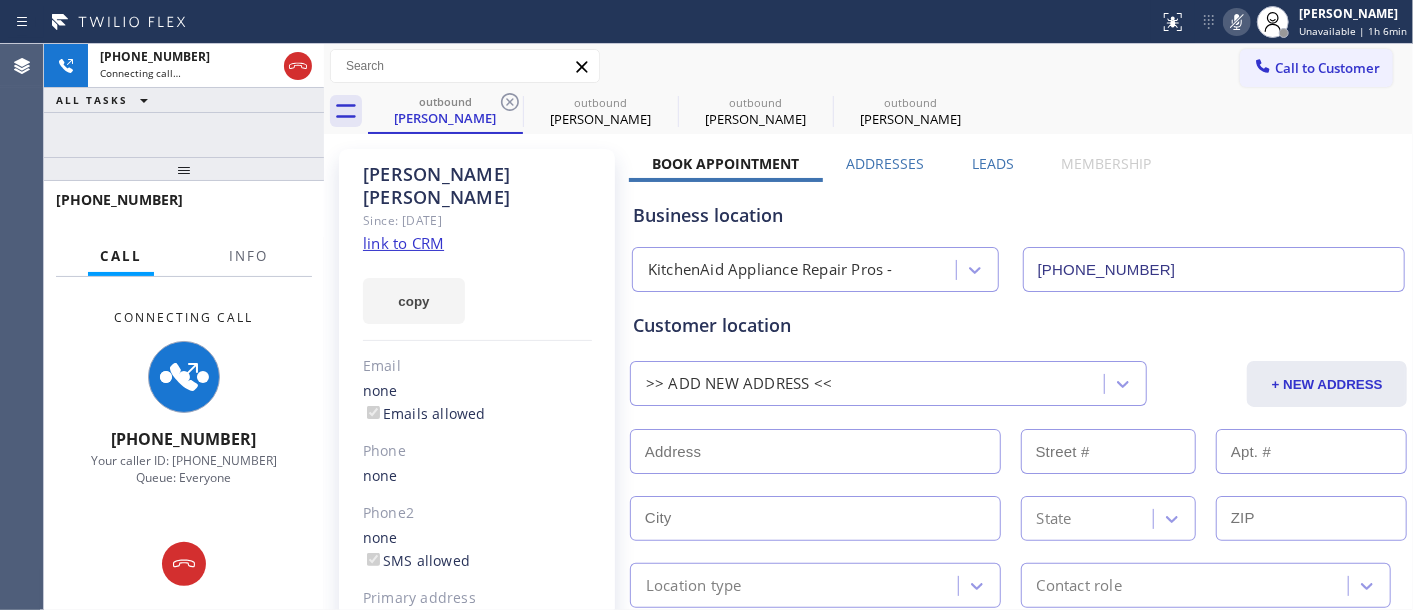
type input "(855) 213-9318"
click at [514, 98] on icon at bounding box center [510, 102] width 24 height 24
type input "(888) 859-4448"
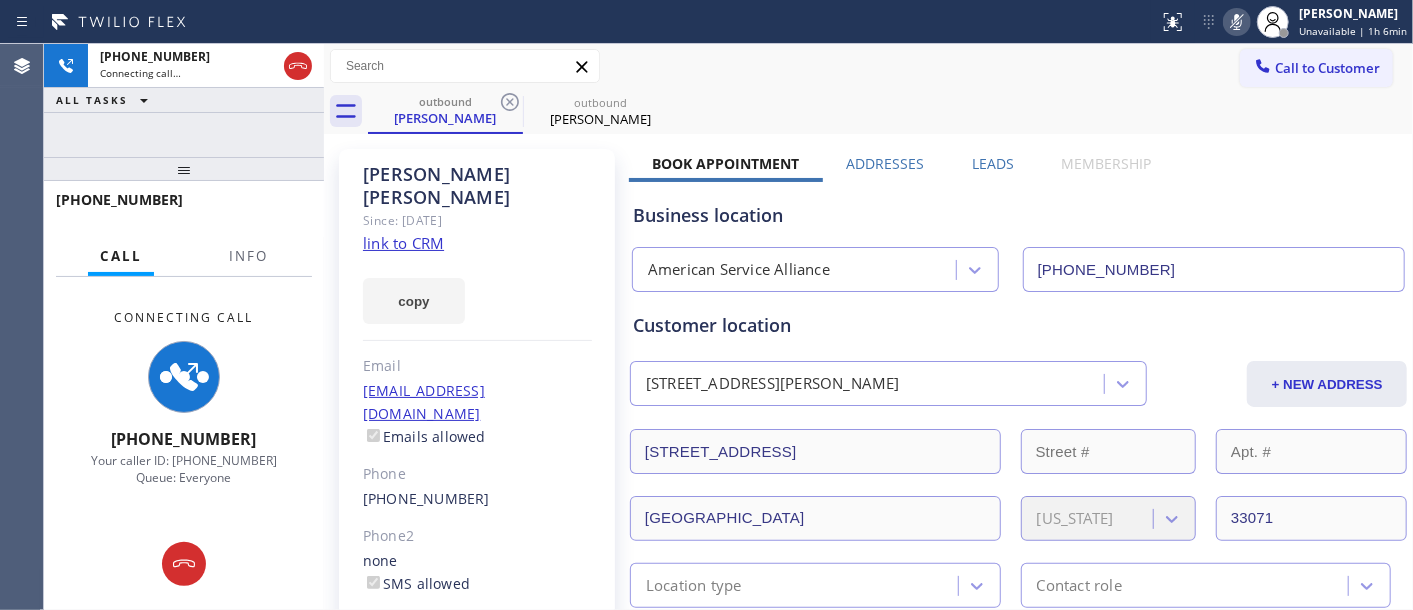
click at [901, 62] on div "Call to Customer Outbound call Location American Service Alliance Your caller i…" at bounding box center [868, 66] width 1089 height 35
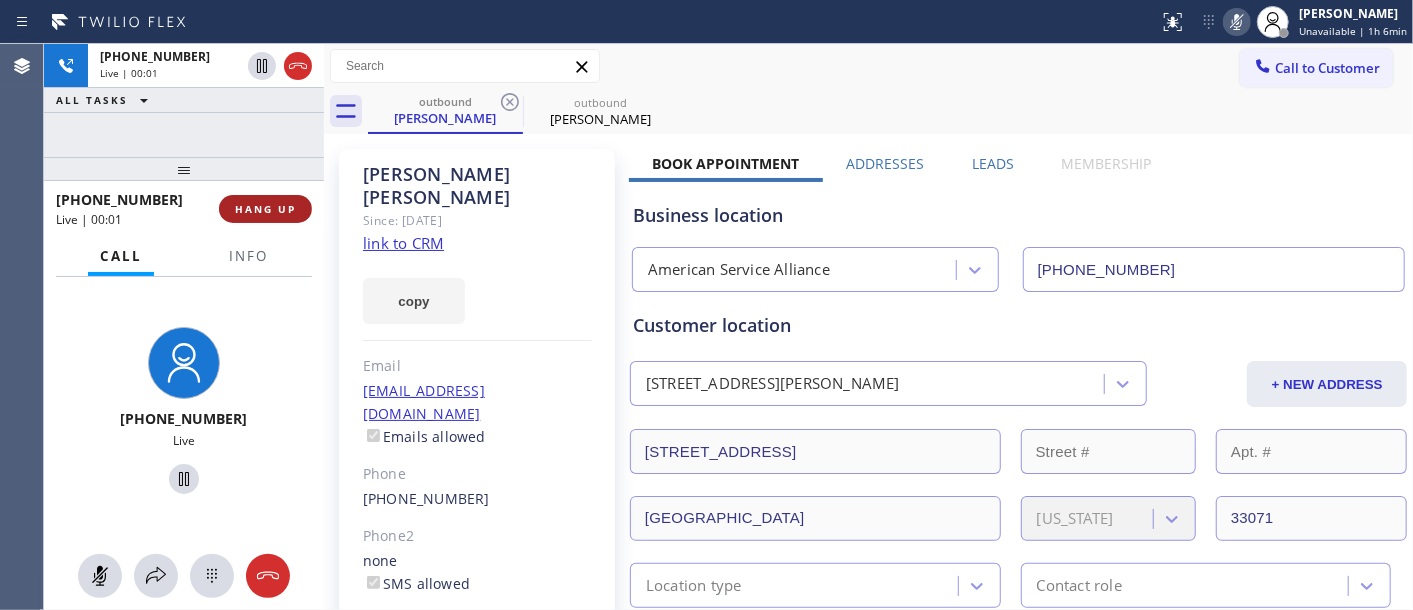
click at [273, 202] on span "HANG UP" at bounding box center [265, 209] width 61 height 14
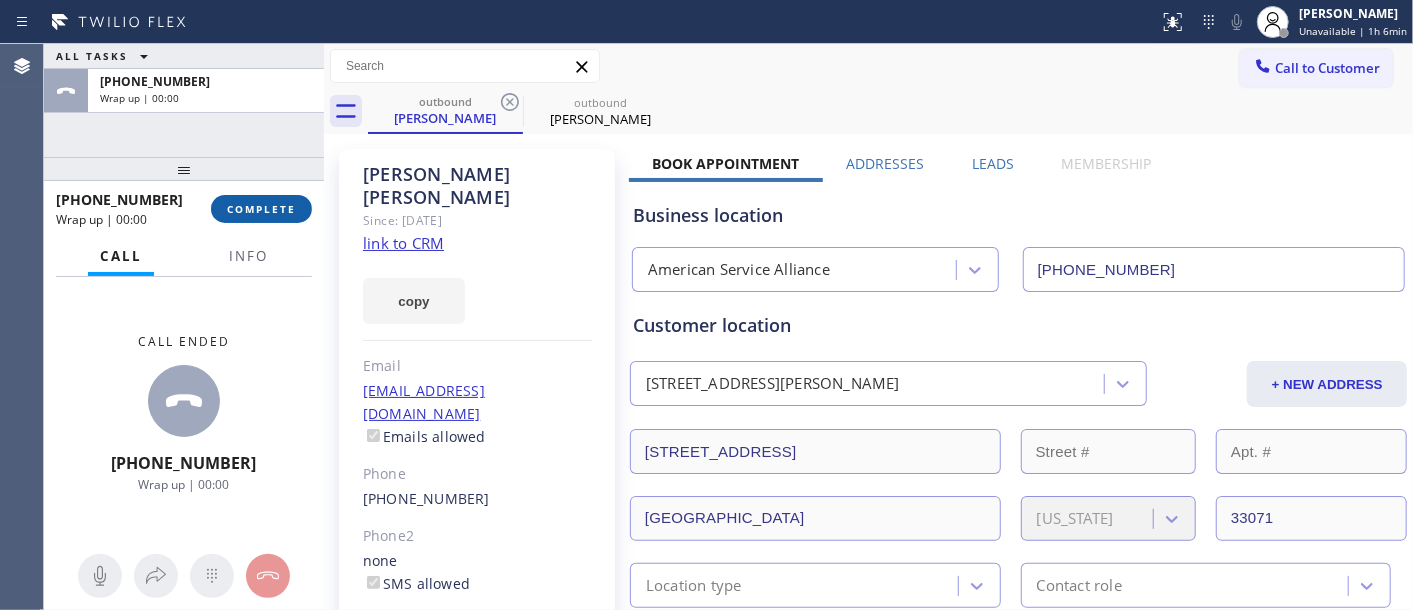
click at [272, 202] on span "COMPLETE" at bounding box center [261, 209] width 69 height 14
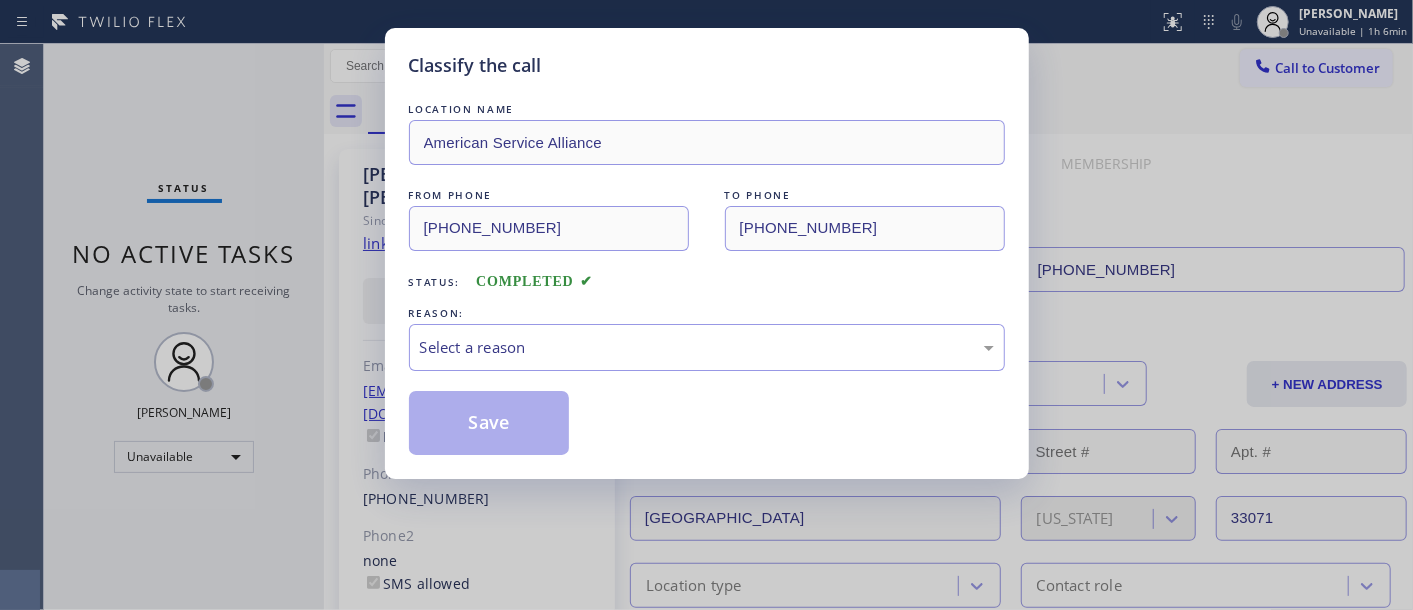
click at [615, 378] on div "LOCATION NAME American Service Alliance FROM PHONE (888) 859-4448 TO PHONE (954…" at bounding box center [707, 277] width 596 height 356
click at [502, 366] on div "Select a reason" at bounding box center [707, 347] width 596 height 47
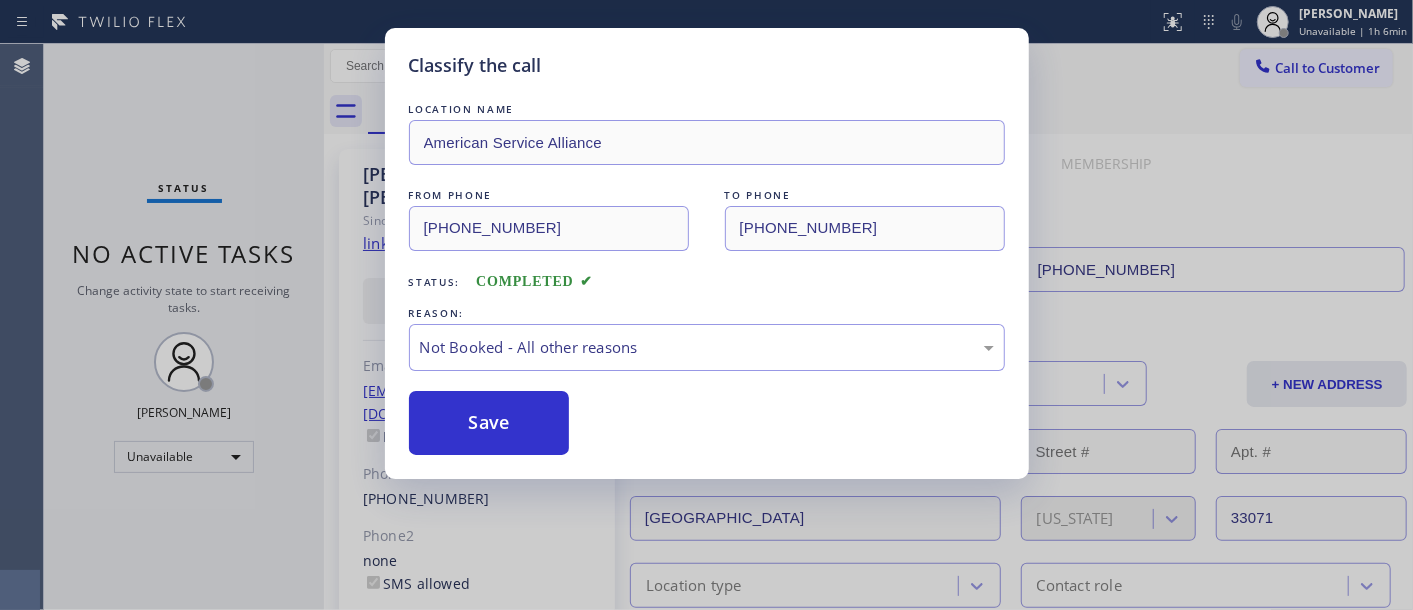
click at [456, 427] on button "Save" at bounding box center [489, 423] width 161 height 64
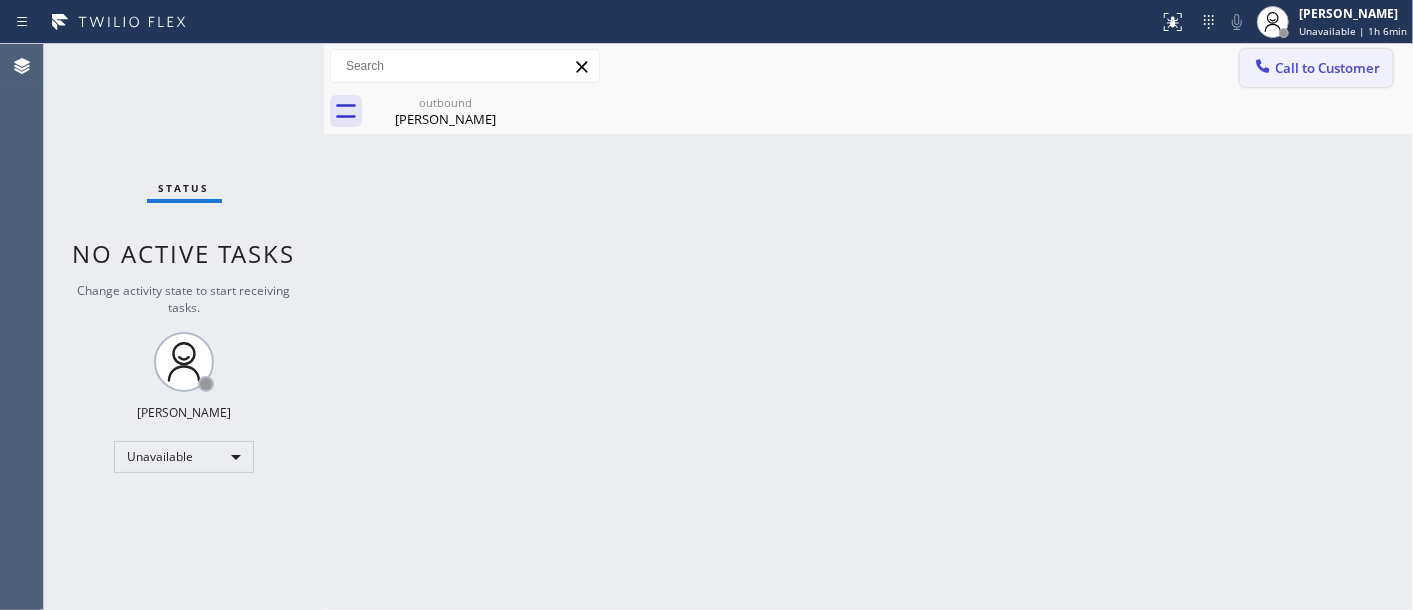
click at [1337, 68] on span "Call to Customer" at bounding box center [1327, 68] width 105 height 18
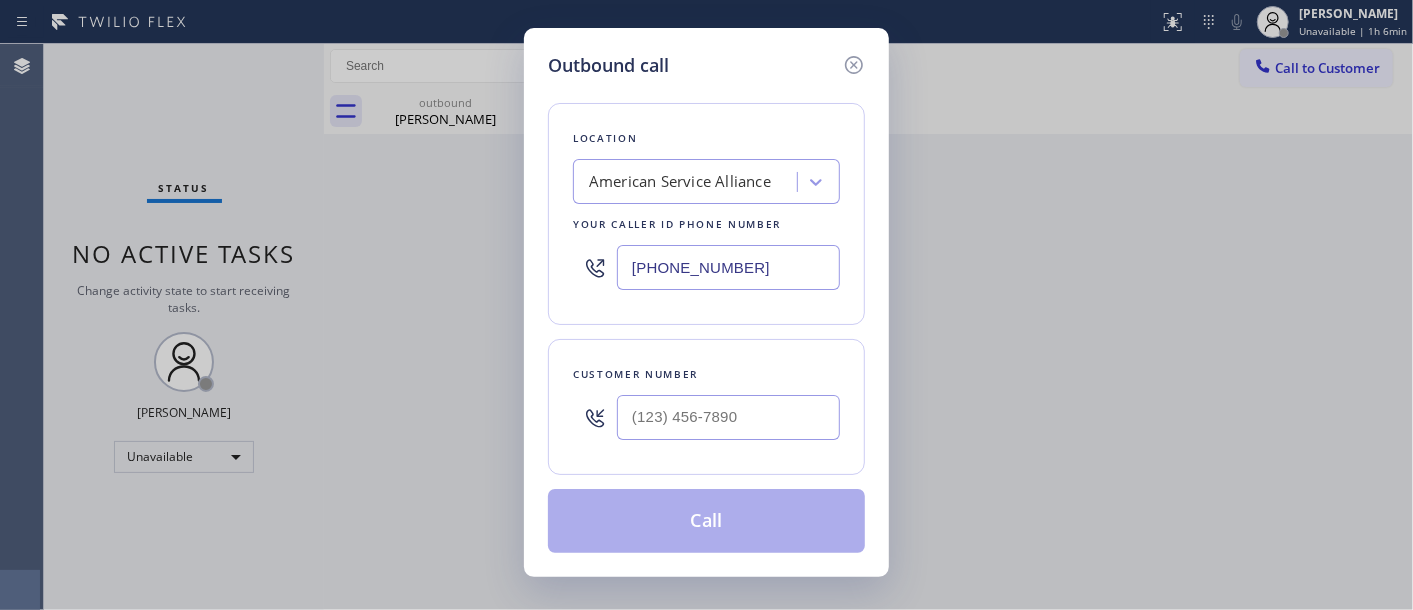
click at [698, 456] on div "Customer number" at bounding box center [706, 407] width 317 height 136
click at [731, 407] on input "(___) ___-____" at bounding box center [728, 417] width 223 height 45
paste input "703) 402-8512"
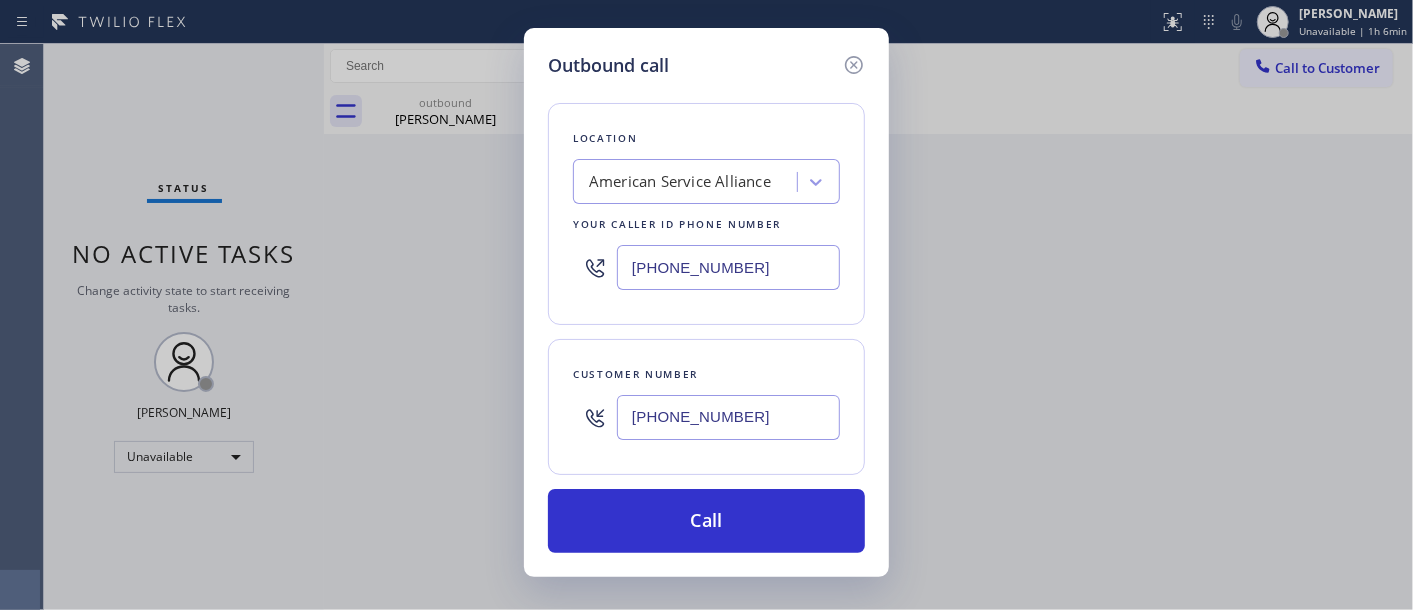
type input "(703) 402-8512"
drag, startPoint x: 755, startPoint y: 271, endPoint x: 523, endPoint y: 262, distance: 232.1
click at [524, 262] on div "Outbound call Location American Service Alliance Your caller id phone number (8…" at bounding box center [706, 302] width 365 height 549
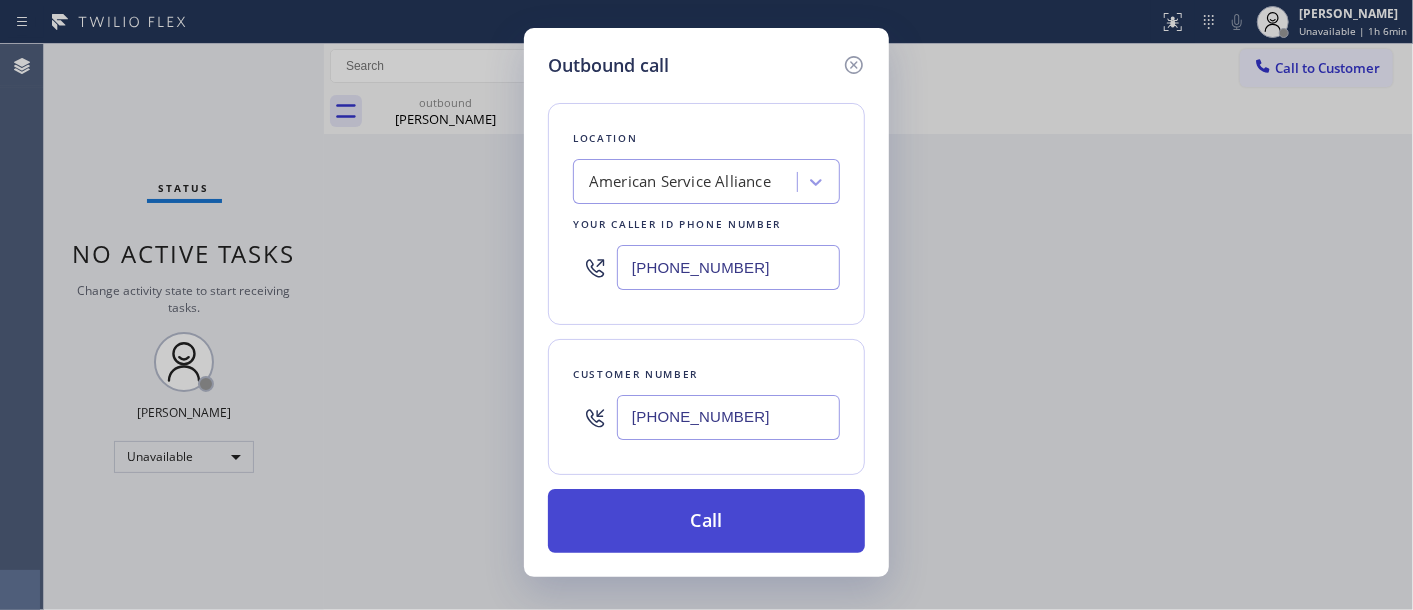
paste input "571) 520-9427"
type input "(571) 520-9427"
click at [810, 530] on button "Call" at bounding box center [706, 521] width 317 height 64
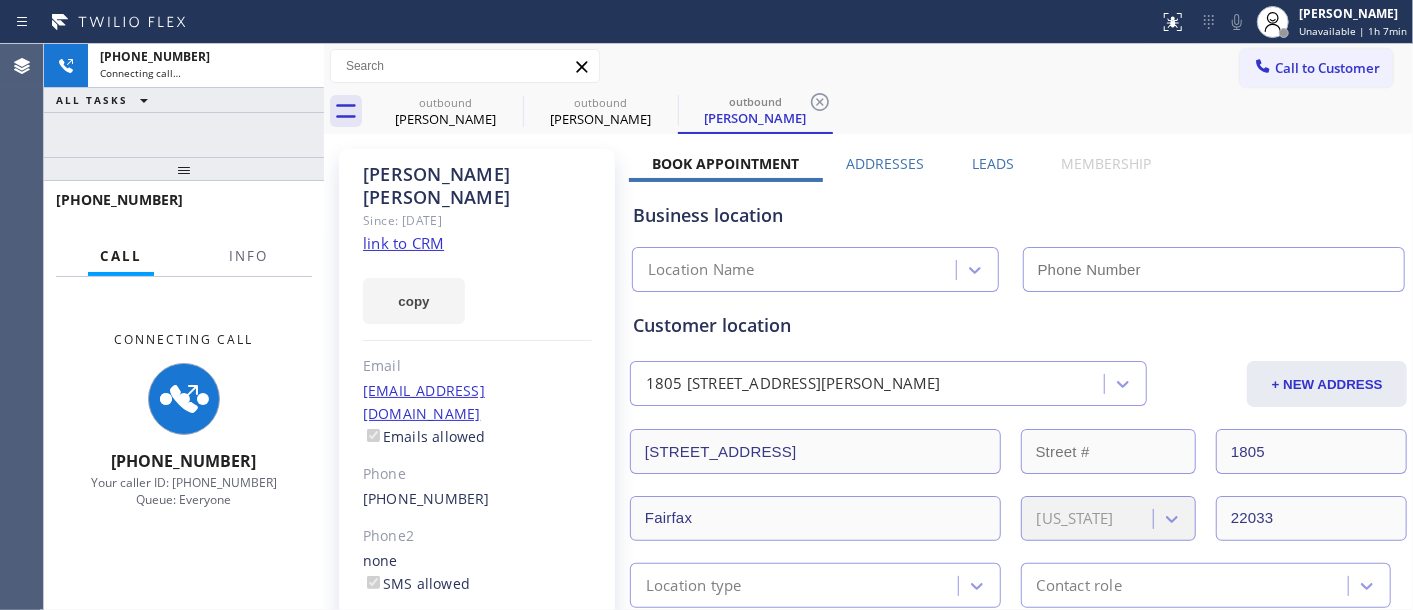
type input "(571) 520-9427"
click at [1245, 27] on icon at bounding box center [1237, 22] width 24 height 24
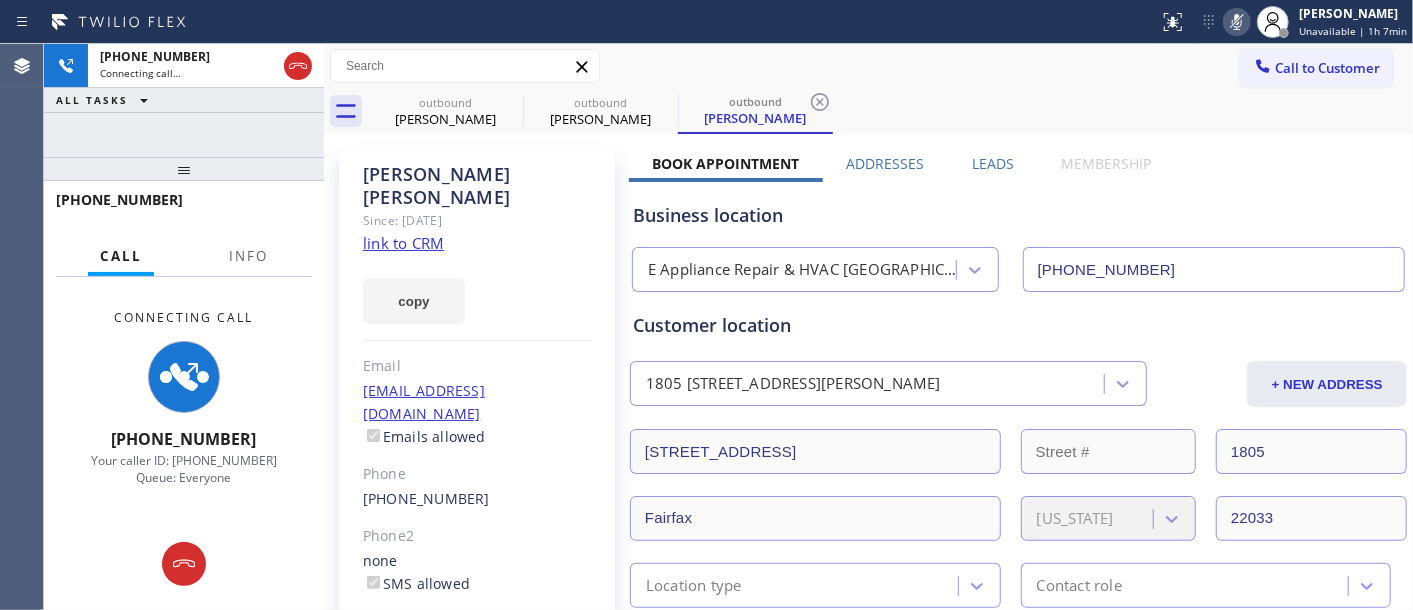
click at [1245, 27] on icon at bounding box center [1237, 22] width 24 height 24
drag, startPoint x: 240, startPoint y: 154, endPoint x: 243, endPoint y: 84, distance: 70.1
click at [238, 118] on div "+17034028512 Connecting call… ALL TASKS ALL TASKS ACTIVE TASKS TASKS IN WRAP UP…" at bounding box center [184, 327] width 280 height 566
drag, startPoint x: 302, startPoint y: 63, endPoint x: 565, endPoint y: 1, distance: 270.2
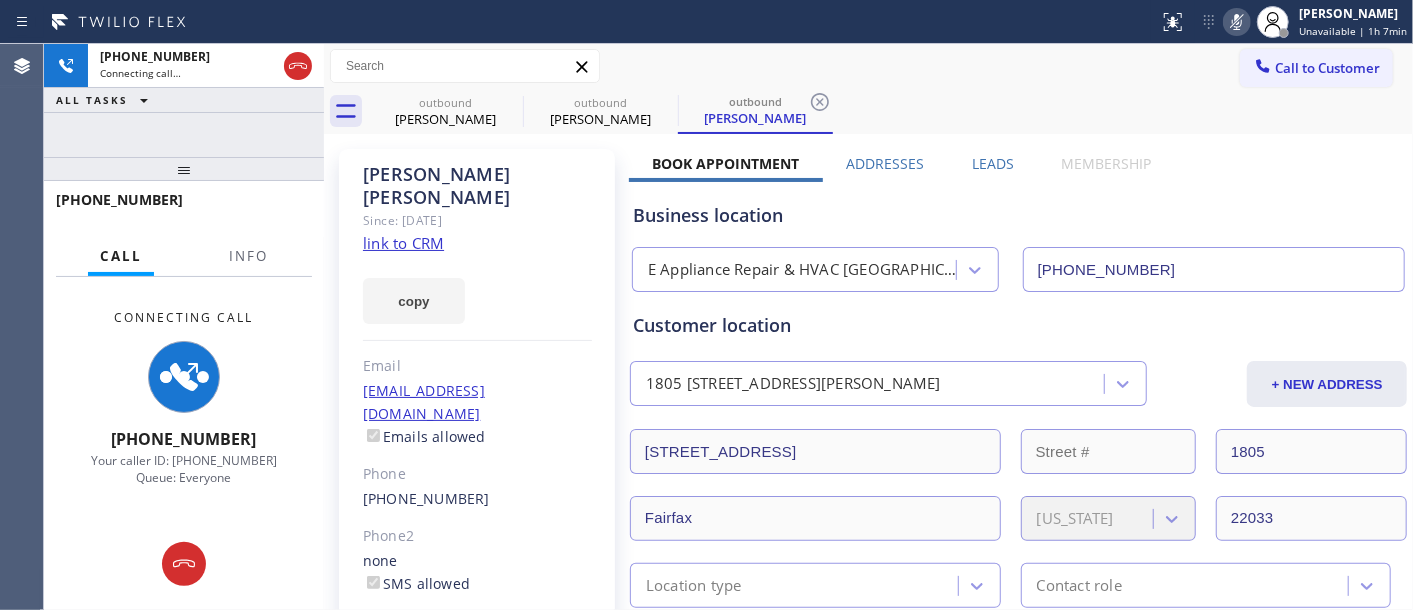
click at [302, 63] on icon at bounding box center [298, 66] width 18 height 6
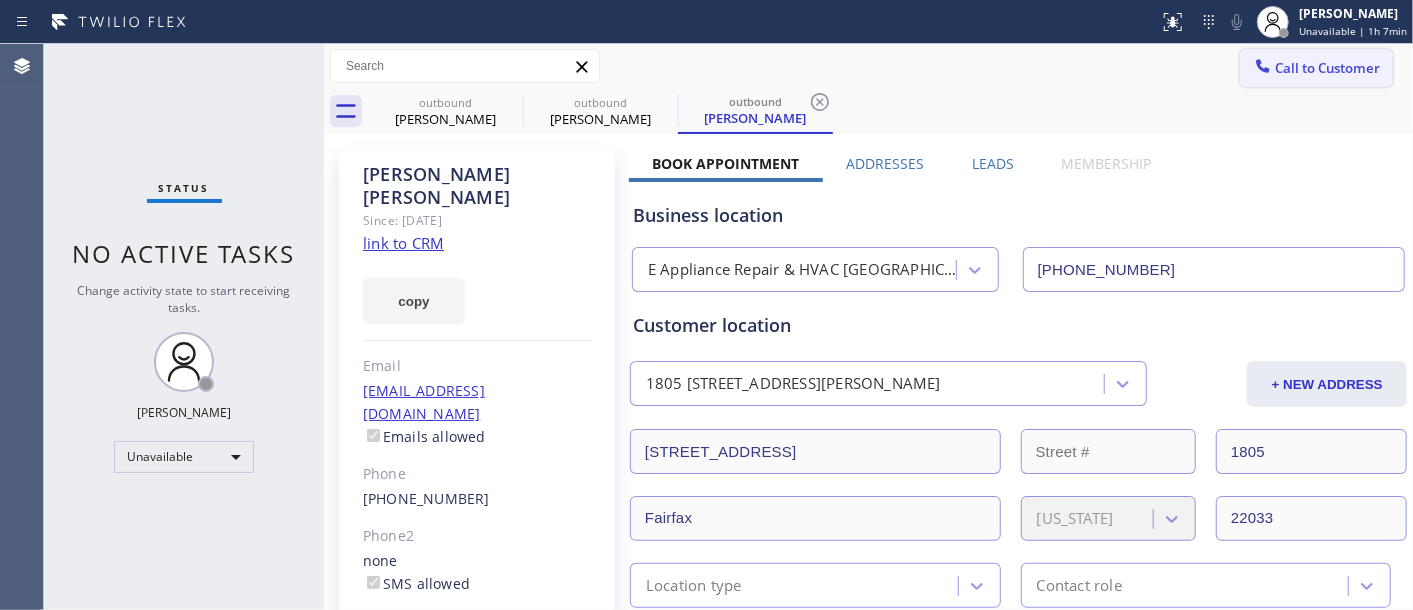
click at [1303, 65] on span "Call to Customer" at bounding box center [1327, 68] width 105 height 18
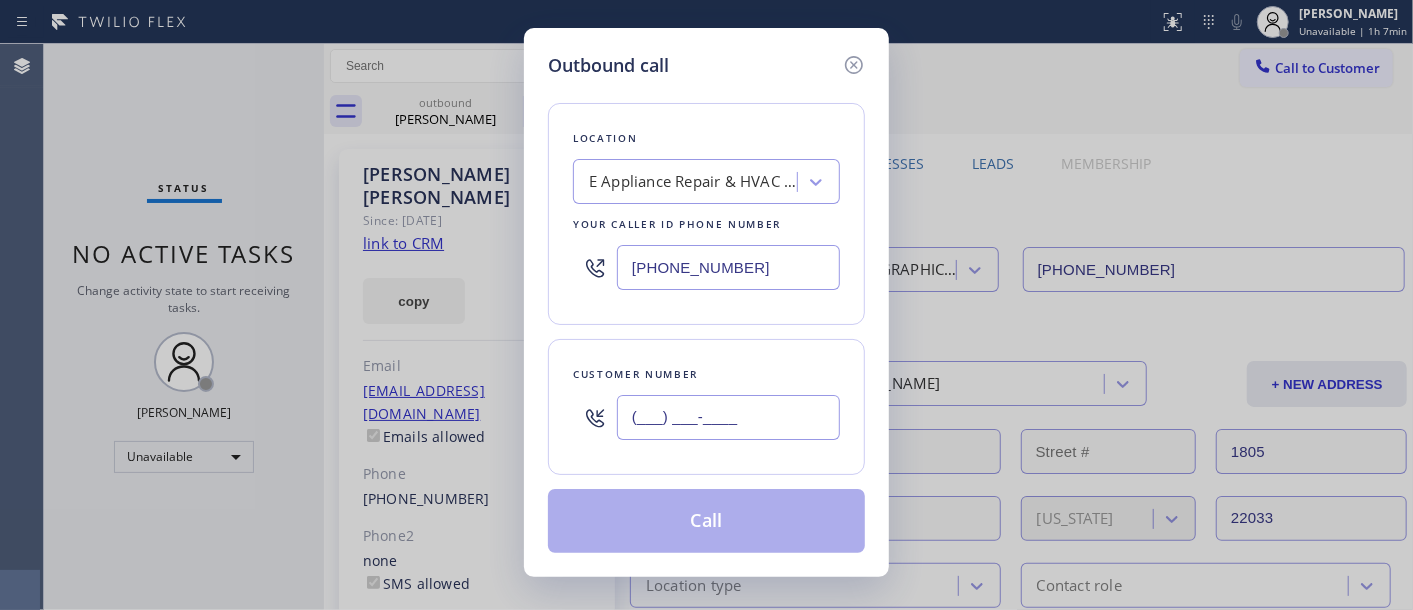
click at [684, 400] on input "(___) ___-____" at bounding box center [728, 417] width 223 height 45
paste input "323) 497-6662"
type input "(323) 497-6662"
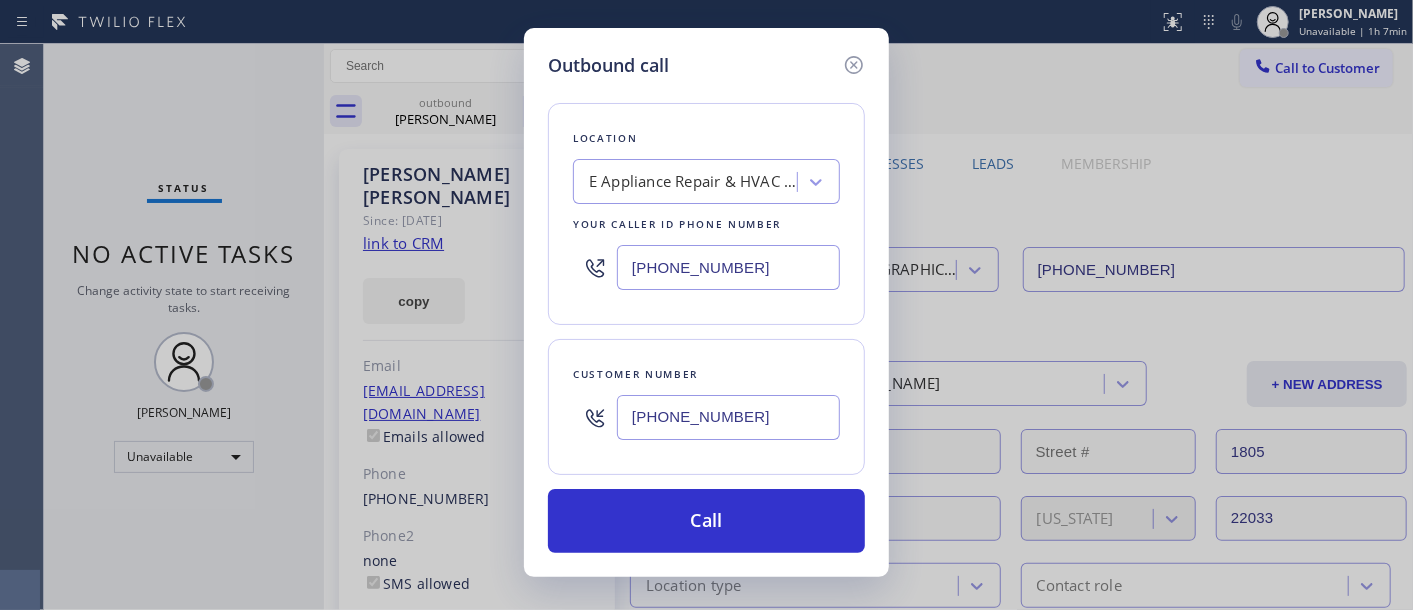
drag, startPoint x: 730, startPoint y: 264, endPoint x: 520, endPoint y: 292, distance: 211.8
click at [448, 276] on div "Outbound call Location E Appliance Repair & HVAC Fairfax Your caller id phone n…" at bounding box center [706, 305] width 1413 height 610
paste input "323) 310-0103"
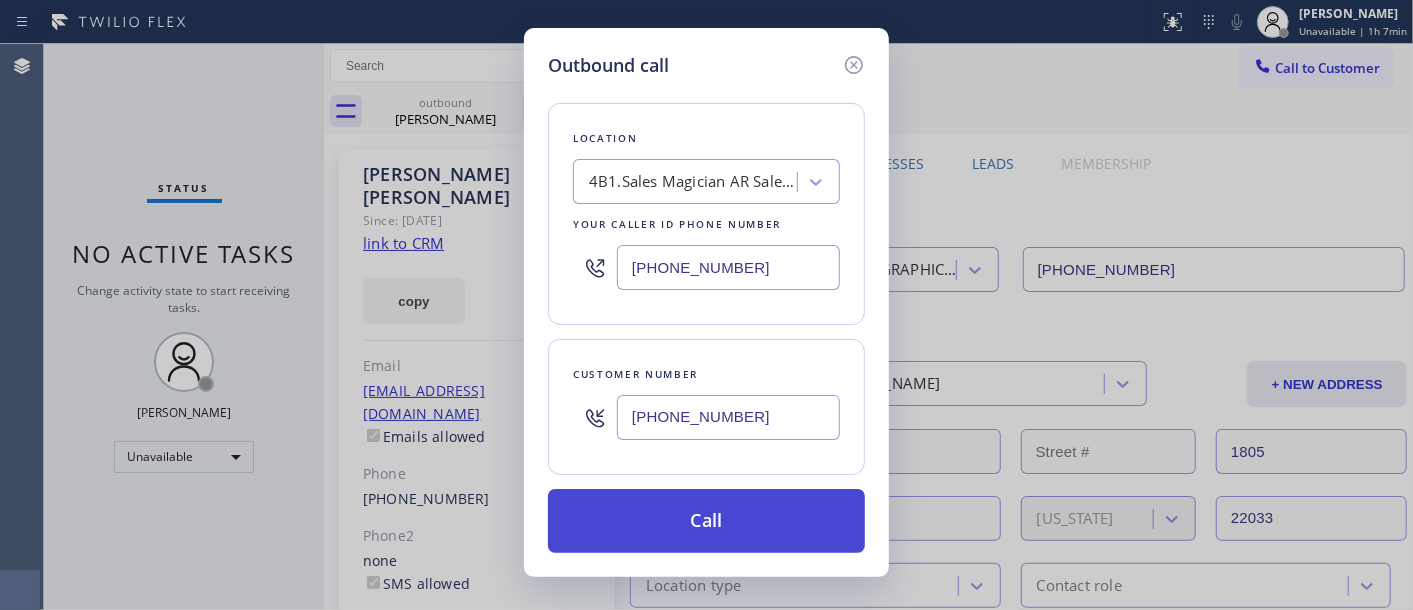
type input "(323) 310-0103"
click at [734, 505] on button "Call" at bounding box center [706, 521] width 317 height 64
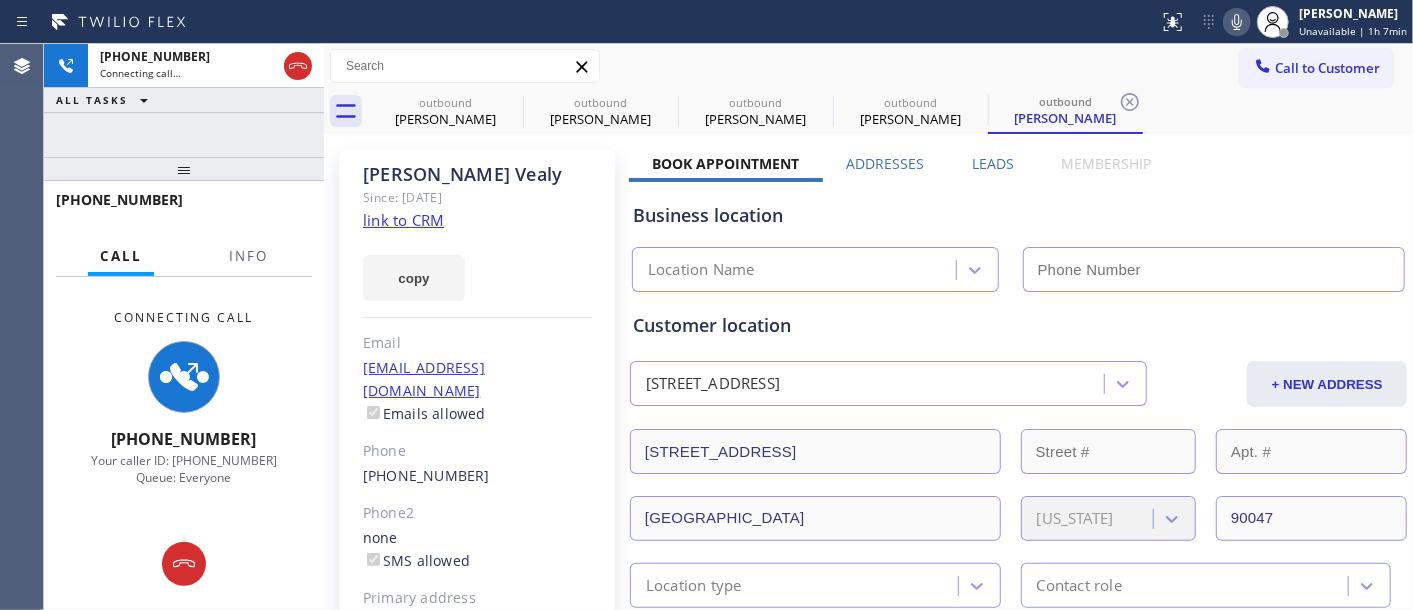
type input "(323) 310-0103"
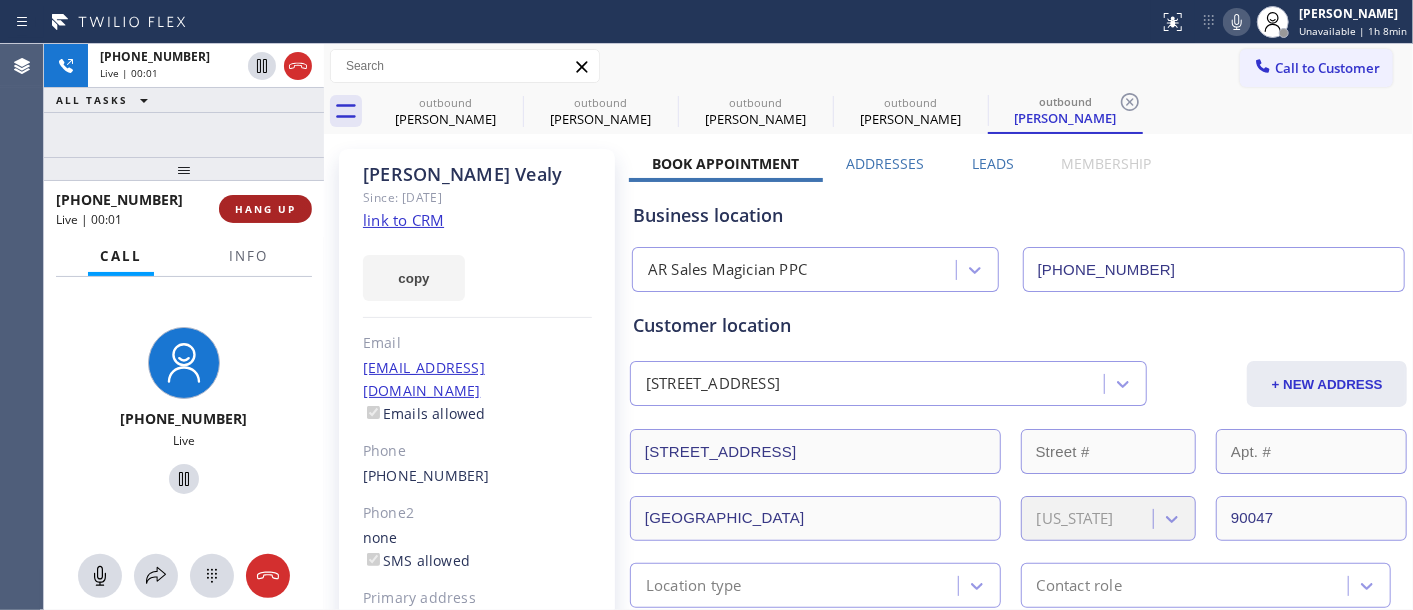
click at [275, 217] on button "HANG UP" at bounding box center [265, 209] width 93 height 28
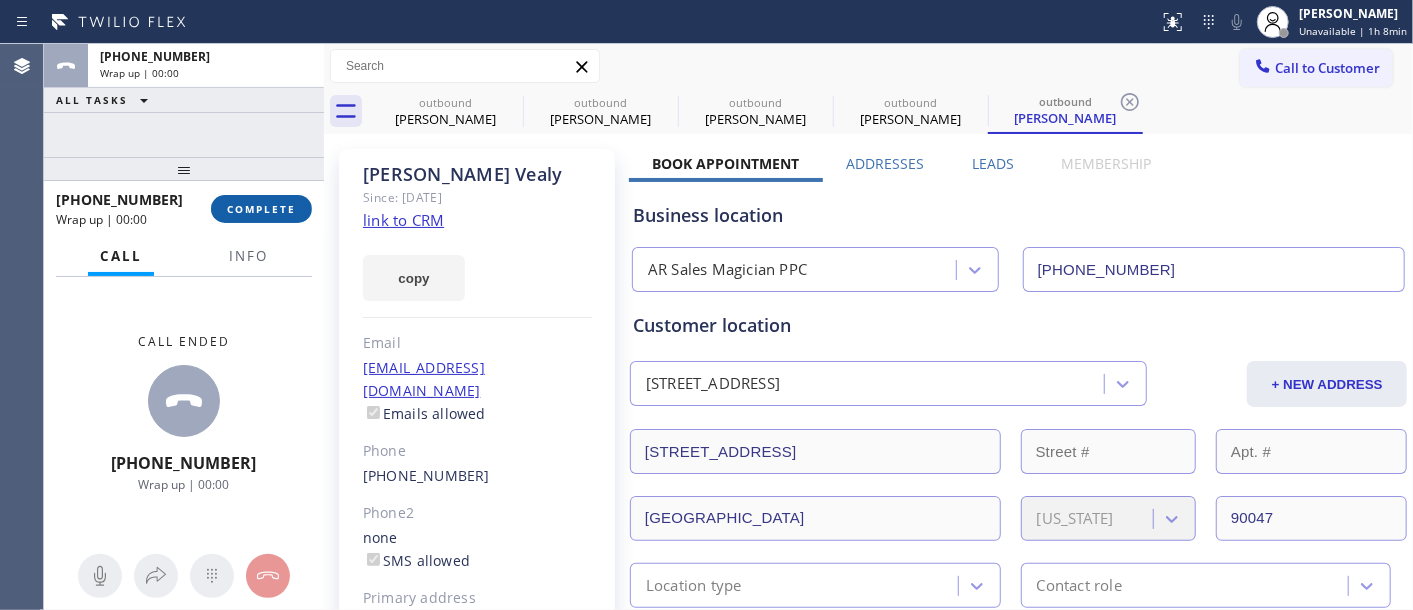
click at [275, 217] on button "COMPLETE" at bounding box center [261, 209] width 101 height 28
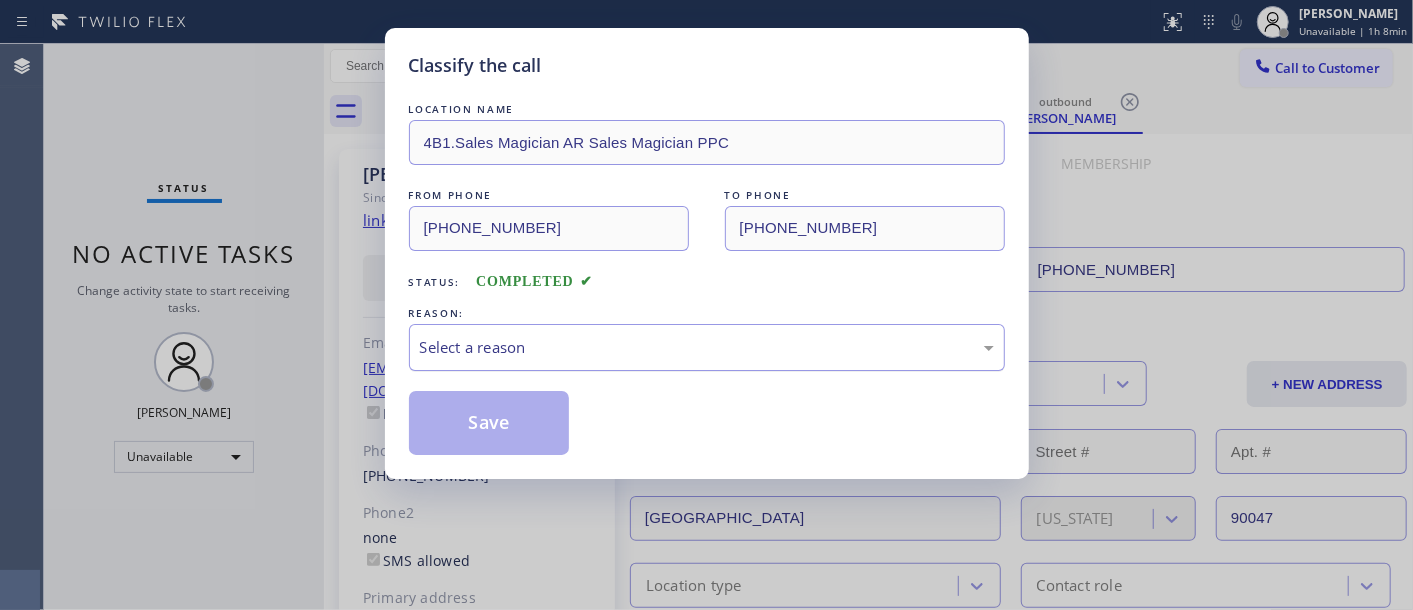
drag, startPoint x: 642, startPoint y: 325, endPoint x: 632, endPoint y: 334, distance: 13.5
click at [641, 326] on div "Select a reason" at bounding box center [707, 347] width 596 height 47
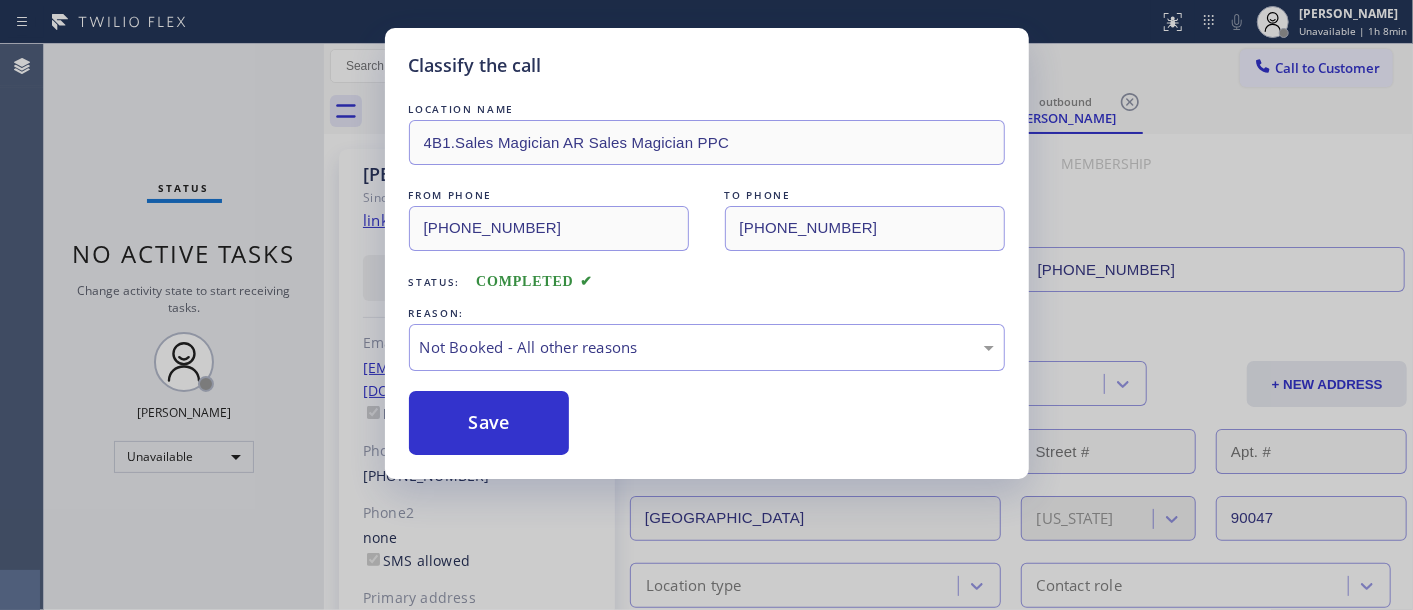
click at [524, 424] on button "Save" at bounding box center [489, 423] width 161 height 64
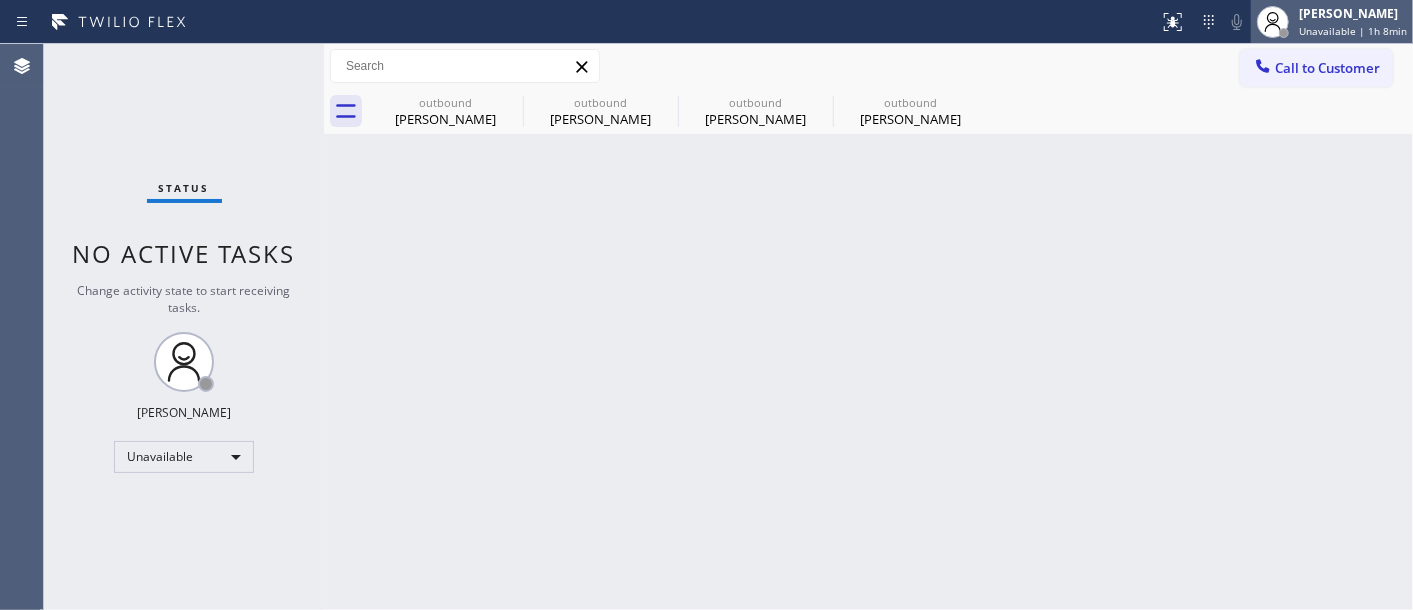
click at [1318, 32] on span "Unavailable | 1h 8min" at bounding box center [1353, 31] width 108 height 14
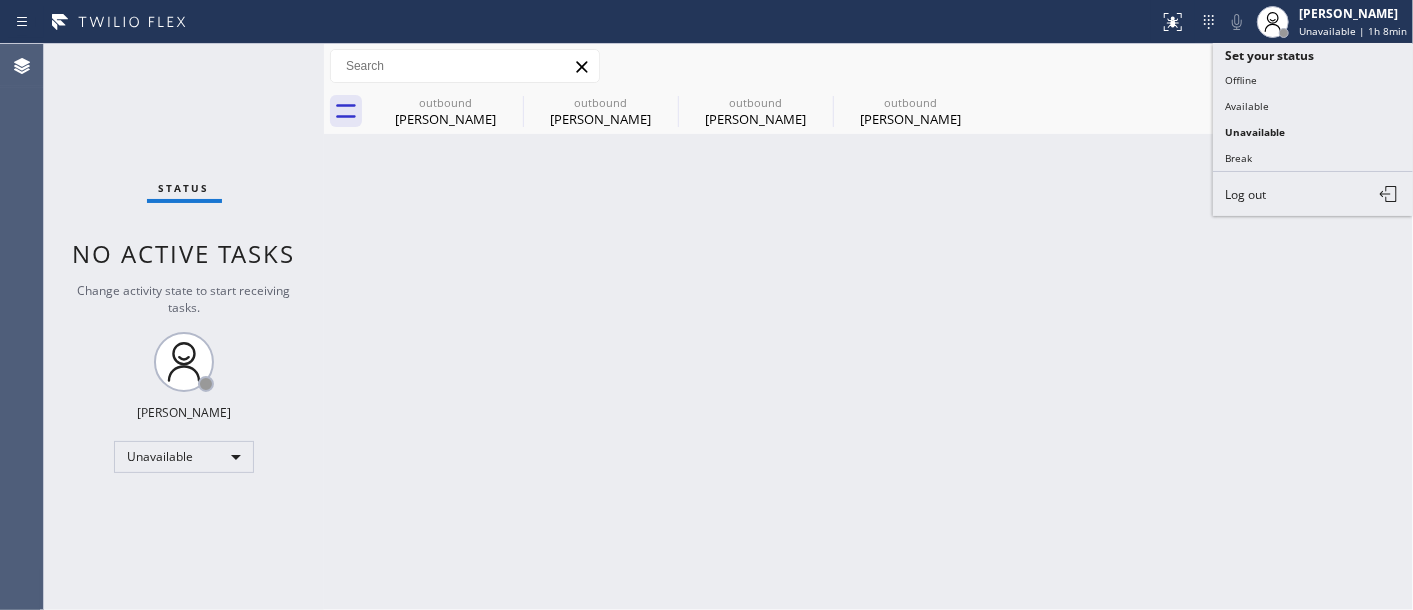
click at [1167, 73] on div "Call to Customer Outbound call Location AR Sales Magician PPC Your caller id ph…" at bounding box center [868, 66] width 1089 height 35
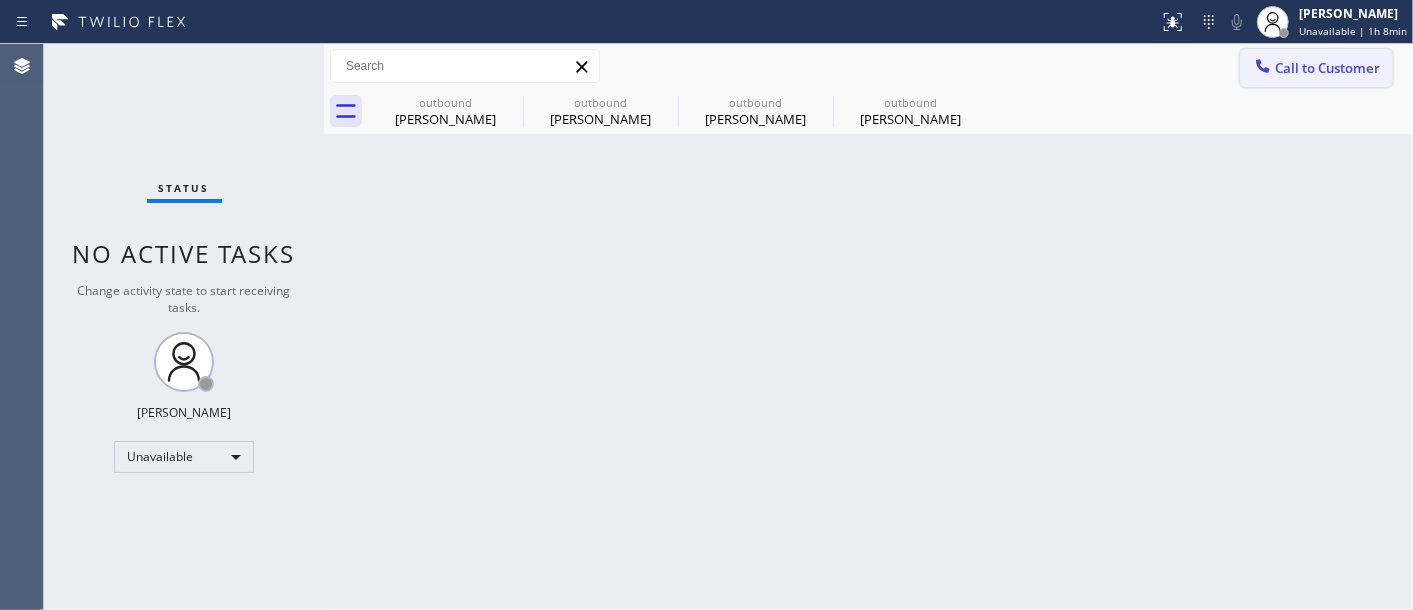
click at [1287, 54] on button "Call to Customer" at bounding box center [1316, 68] width 153 height 38
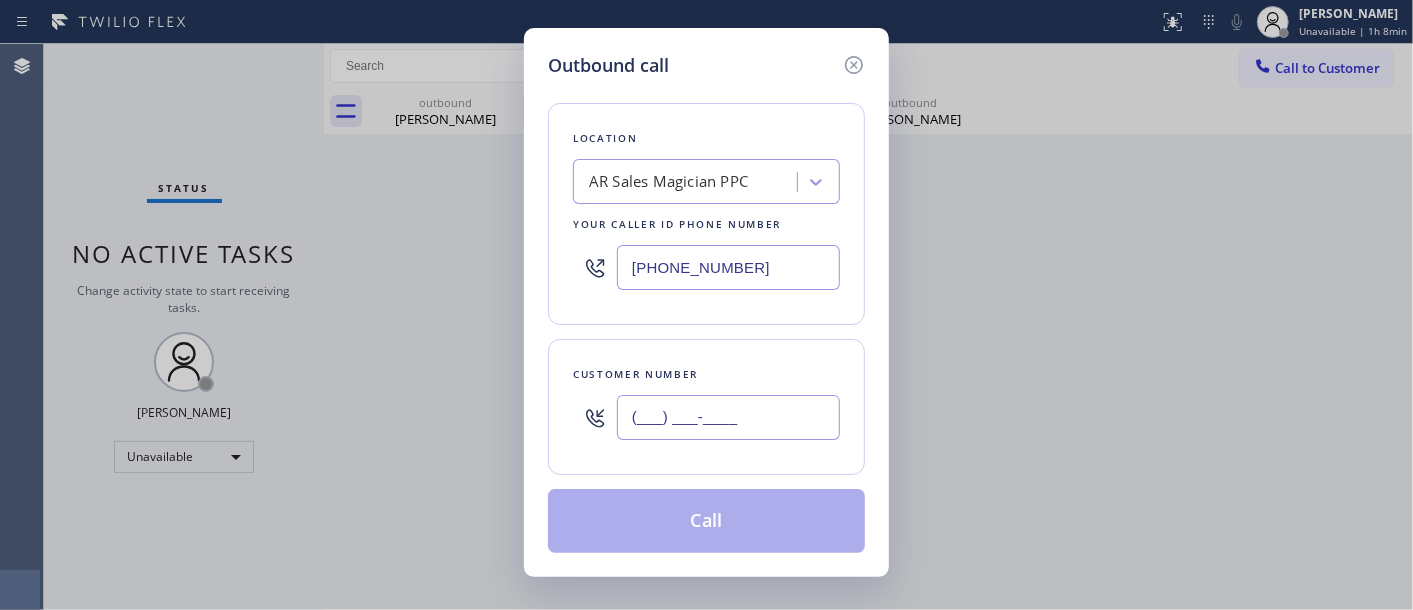
click at [702, 423] on input "(___) ___-____" at bounding box center [728, 417] width 223 height 45
paste input "310) 994-2220"
type input "(310) 994-2220"
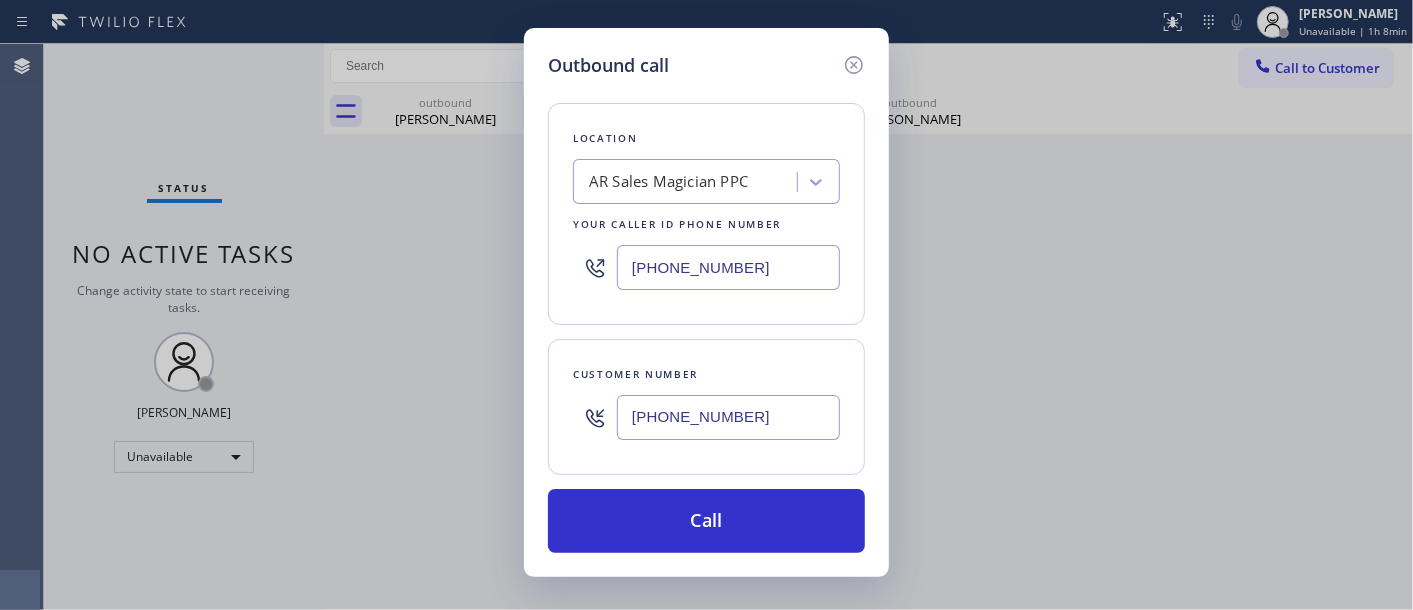
drag, startPoint x: 736, startPoint y: 267, endPoint x: 491, endPoint y: 280, distance: 245.3
click at [507, 270] on div "Outbound call Location AR Sales Magician PPC Your caller id phone number (323) …" at bounding box center [706, 305] width 1413 height 610
paste input "10) 935-4069"
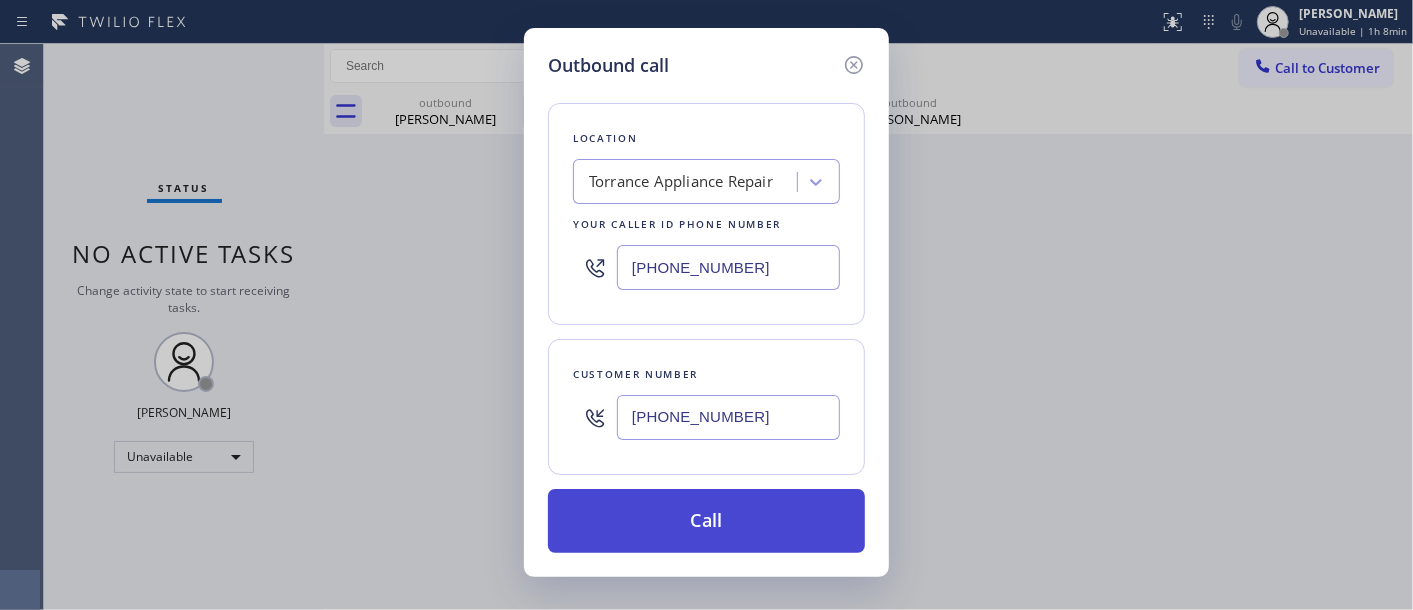
type input "(310) 935-4069"
click at [733, 506] on button "Call" at bounding box center [706, 521] width 317 height 64
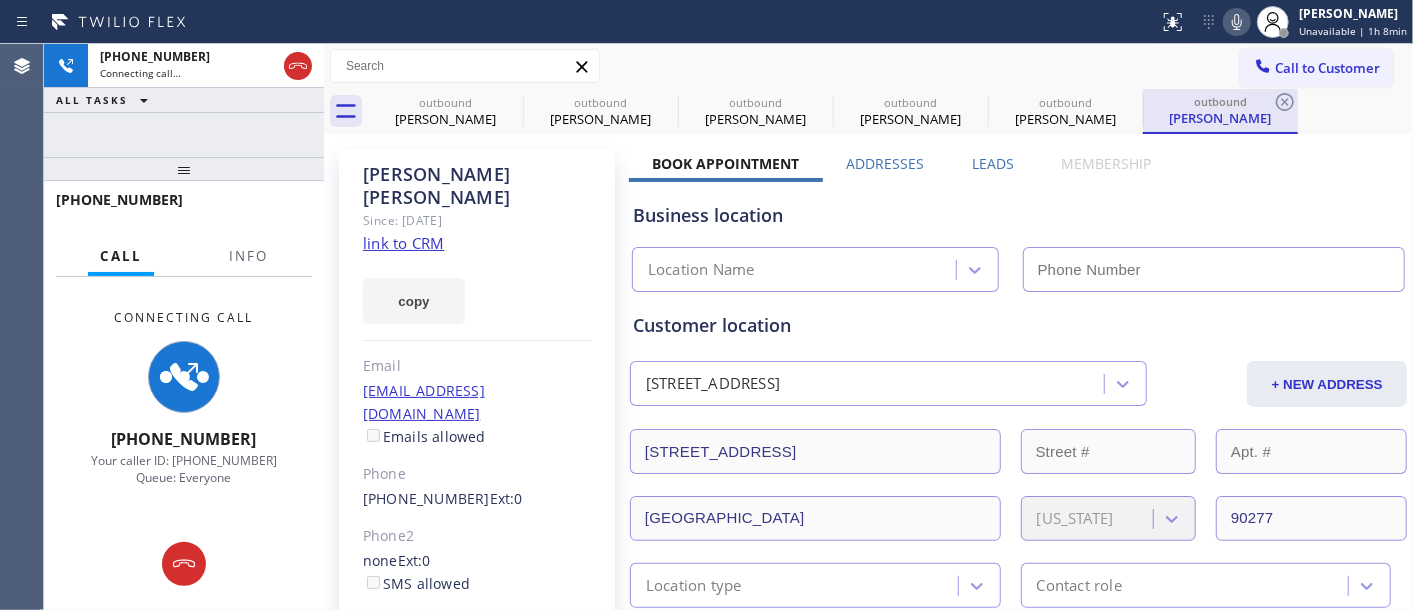
type input "(310) 935-4069"
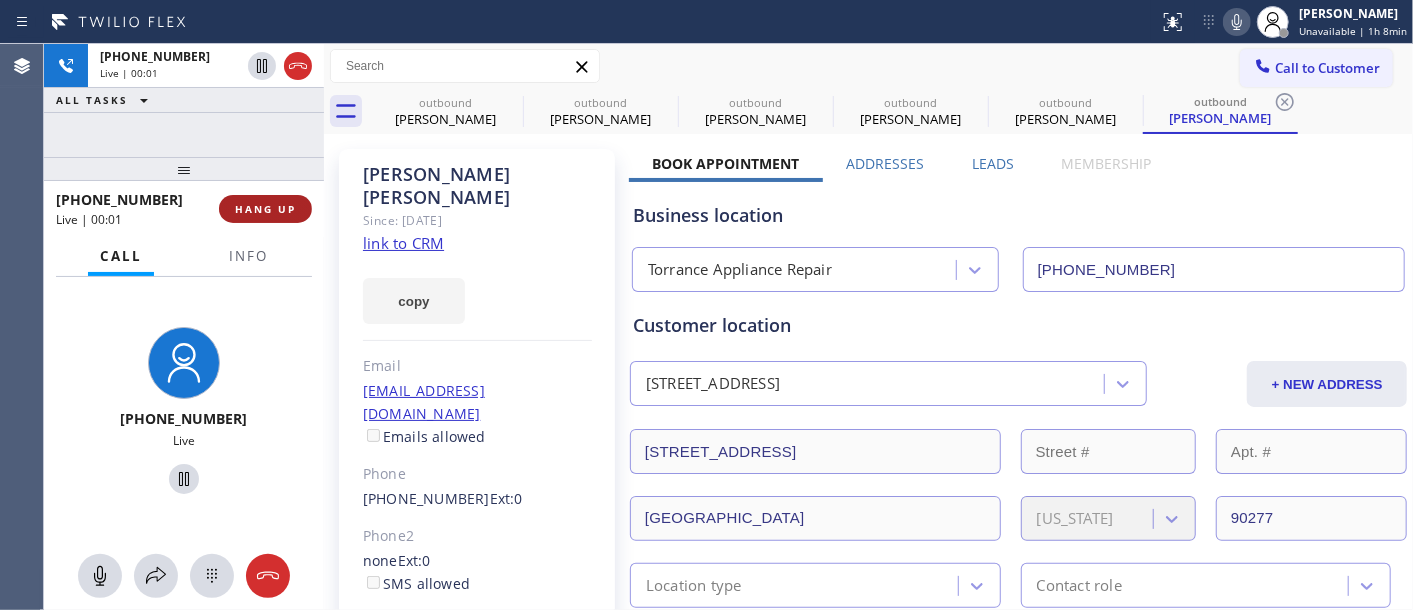
click at [263, 202] on span "HANG UP" at bounding box center [265, 209] width 61 height 14
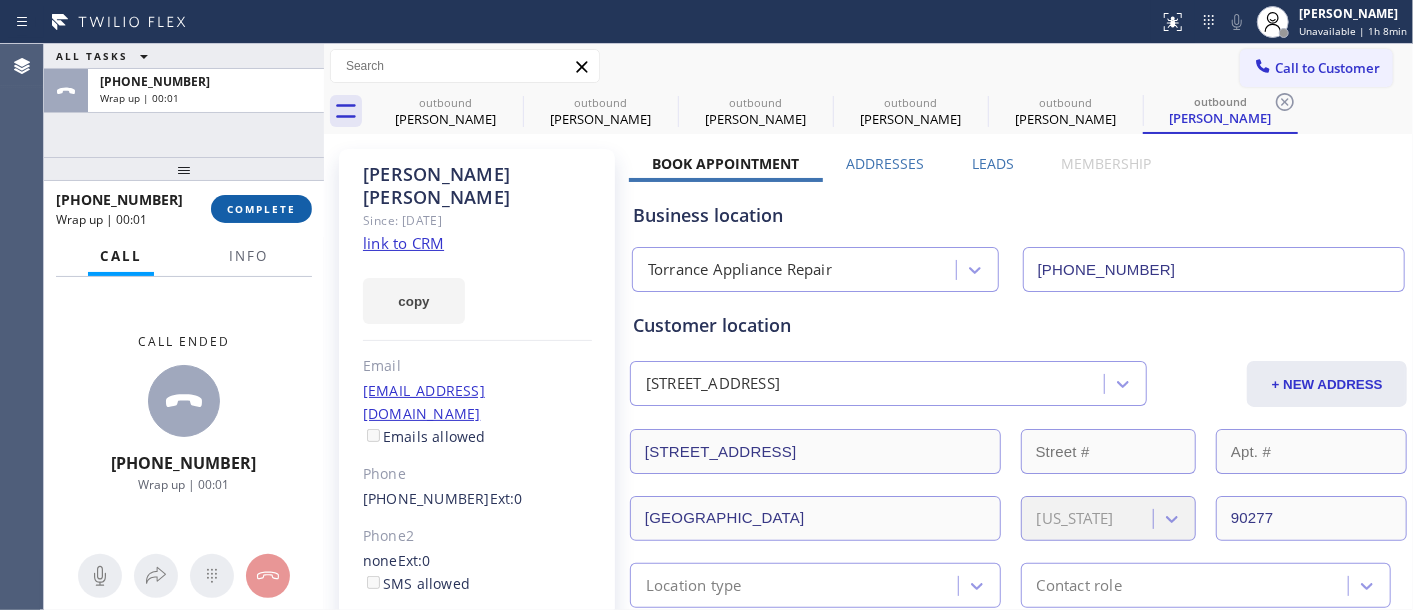
click at [275, 211] on span "COMPLETE" at bounding box center [261, 209] width 69 height 14
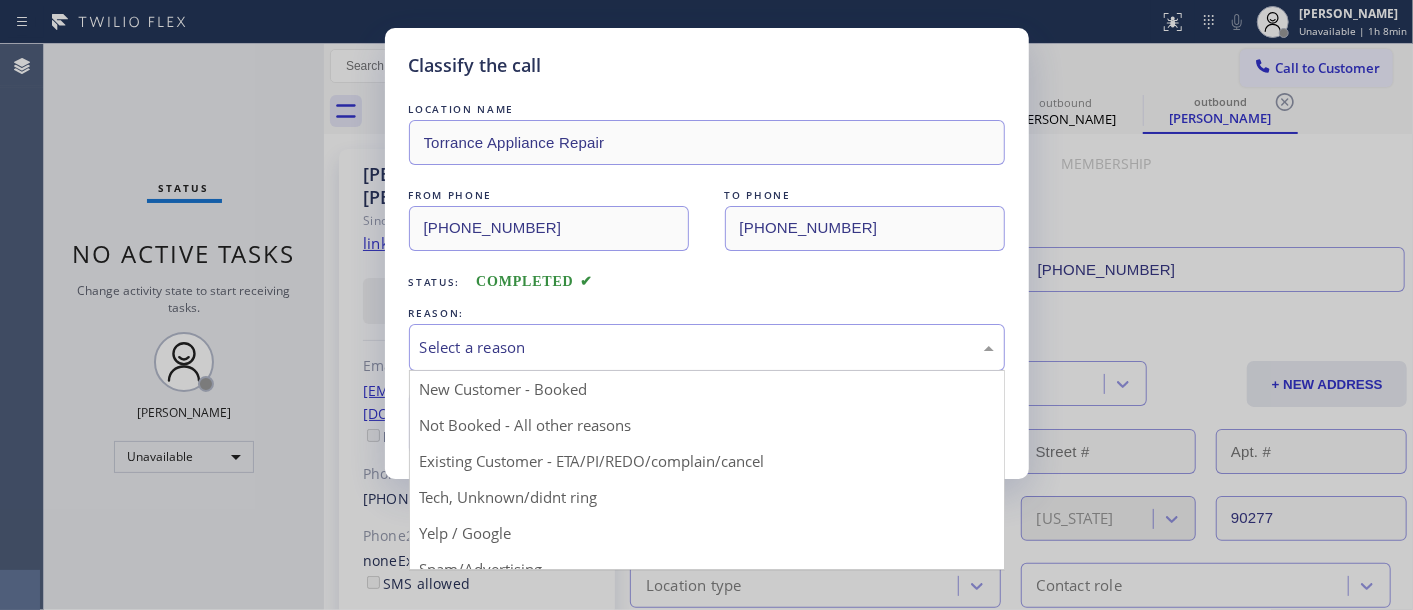
click at [611, 356] on div "Select a reason" at bounding box center [707, 347] width 574 height 23
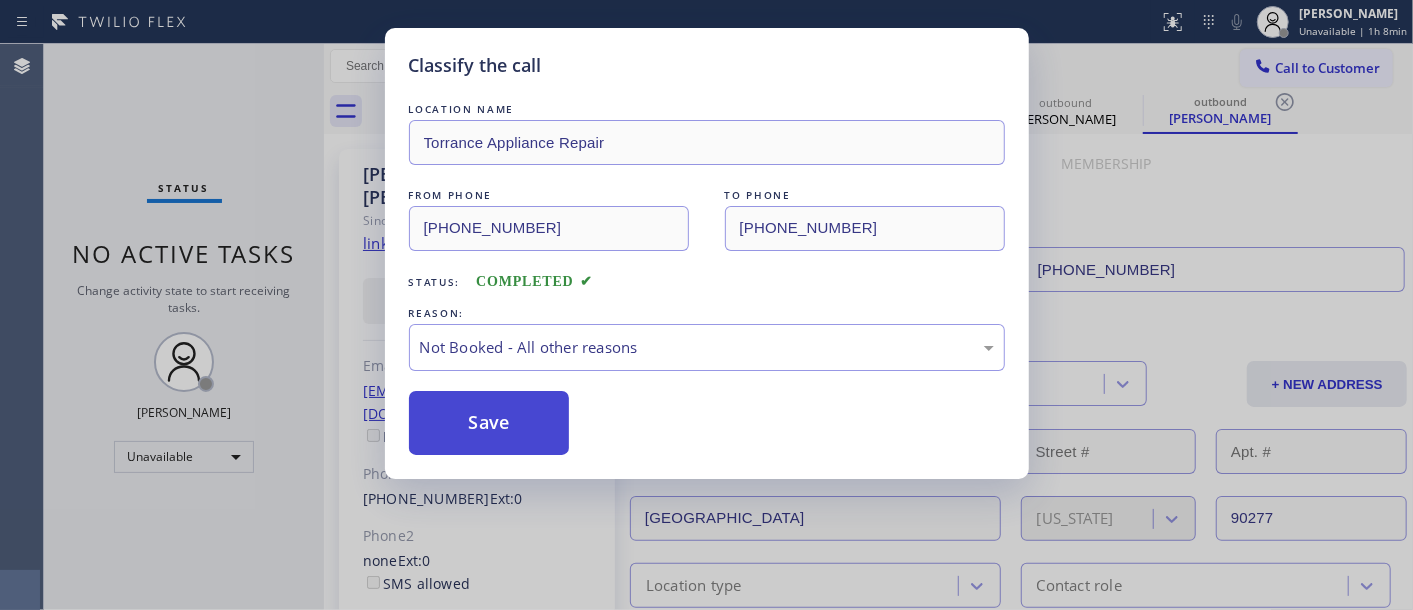
click at [523, 425] on button "Save" at bounding box center [489, 423] width 161 height 64
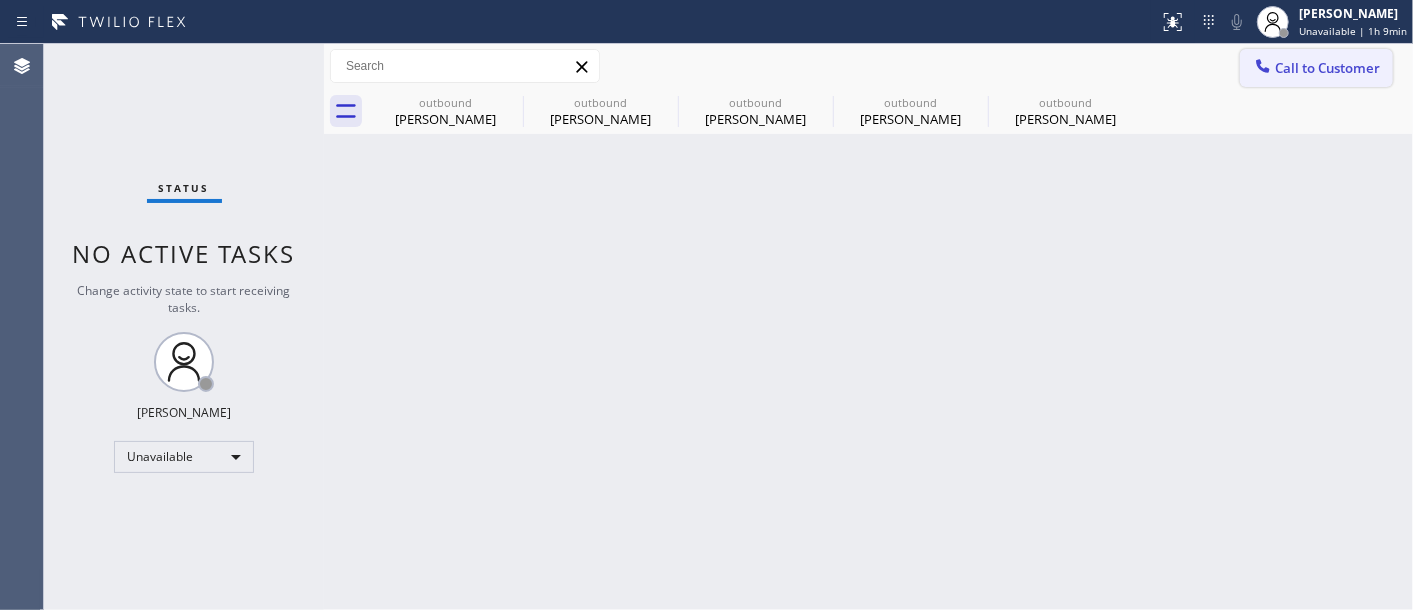
click at [1293, 74] on span "Call to Customer" at bounding box center [1327, 68] width 105 height 18
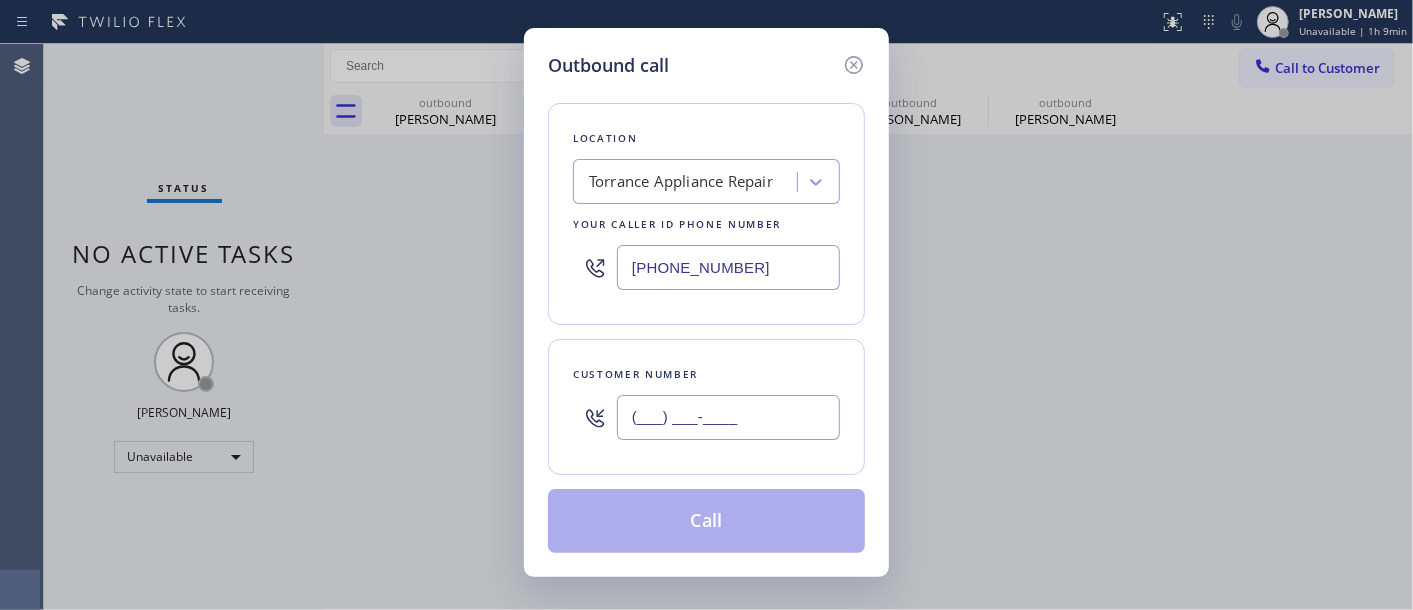
click at [713, 397] on input "(___) ___-____" at bounding box center [728, 417] width 223 height 45
paste input "714) 865-1261"
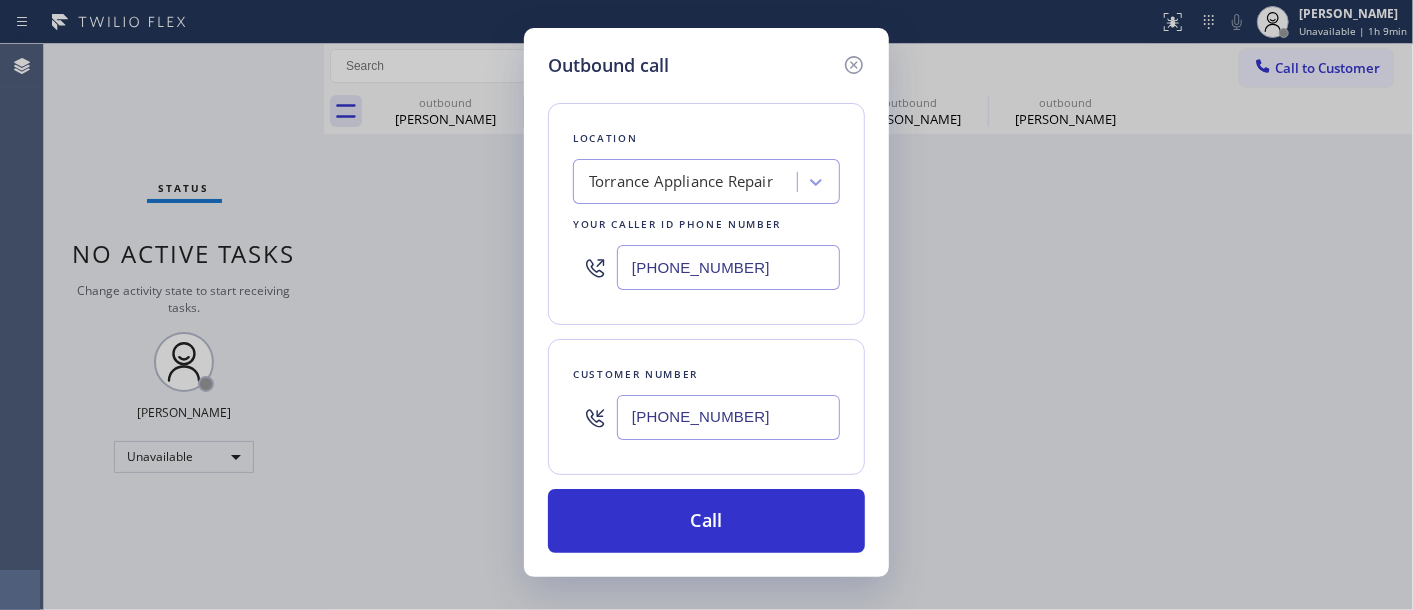
type input "(714) 865-1261"
drag, startPoint x: 735, startPoint y: 270, endPoint x: 420, endPoint y: 277, distance: 315.0
click at [421, 277] on div "Outbound call Location Torrance Appliance Repair Your caller id phone number (3…" at bounding box center [706, 305] width 1413 height 610
paste input "714) 855-4254"
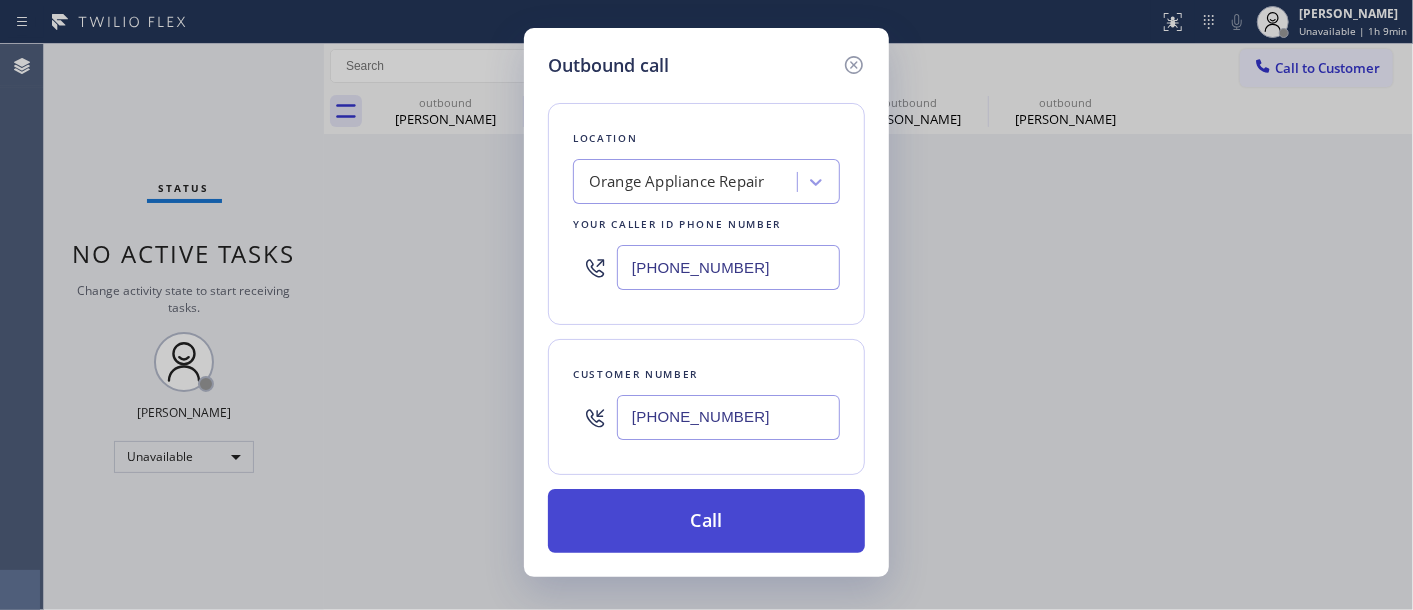
type input "(714) 855-4254"
click at [797, 516] on button "Call" at bounding box center [706, 521] width 317 height 64
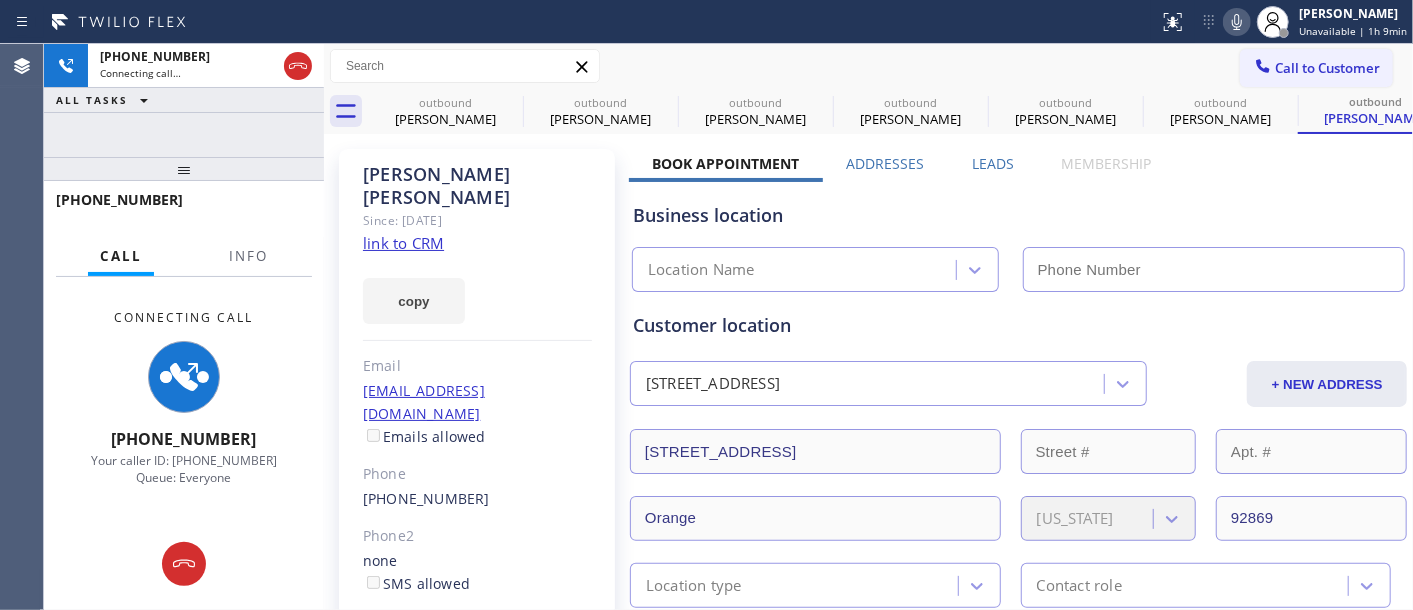
type input "(714) 855-4254"
drag, startPoint x: 1235, startPoint y: 17, endPoint x: 1187, endPoint y: 57, distance: 62.5
click at [1235, 17] on icon at bounding box center [1237, 22] width 24 height 24
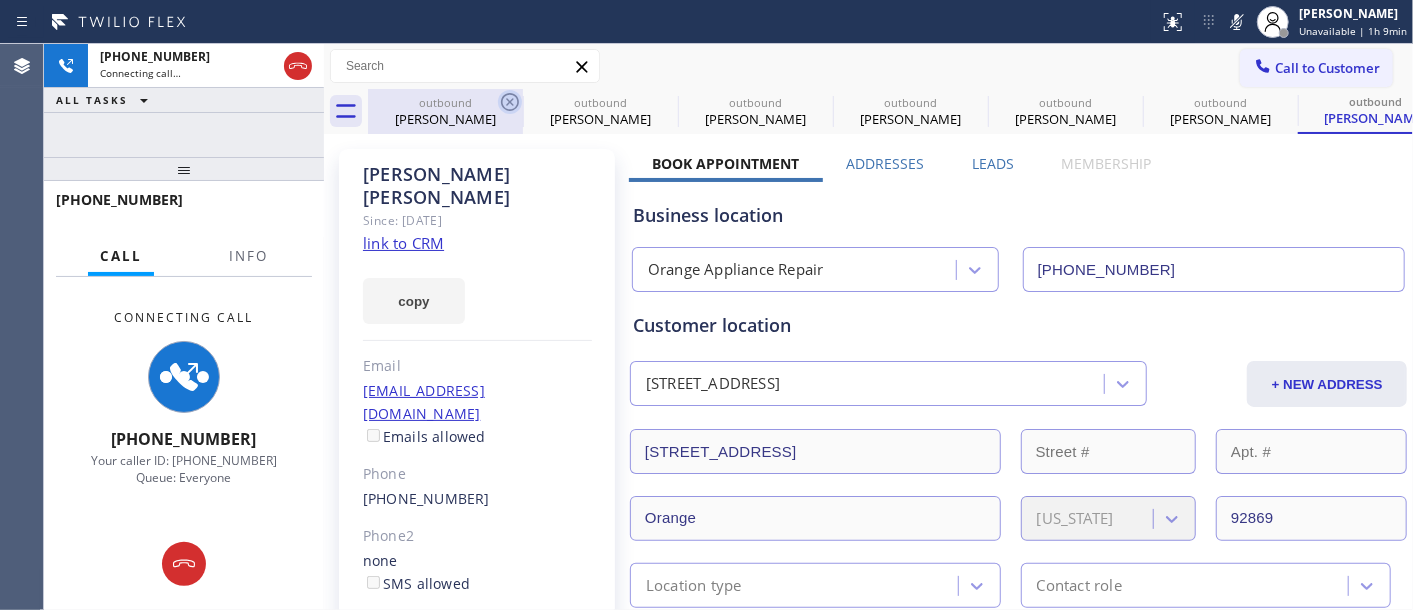
click at [500, 97] on icon at bounding box center [510, 102] width 24 height 24
type input "(571) 520-9427"
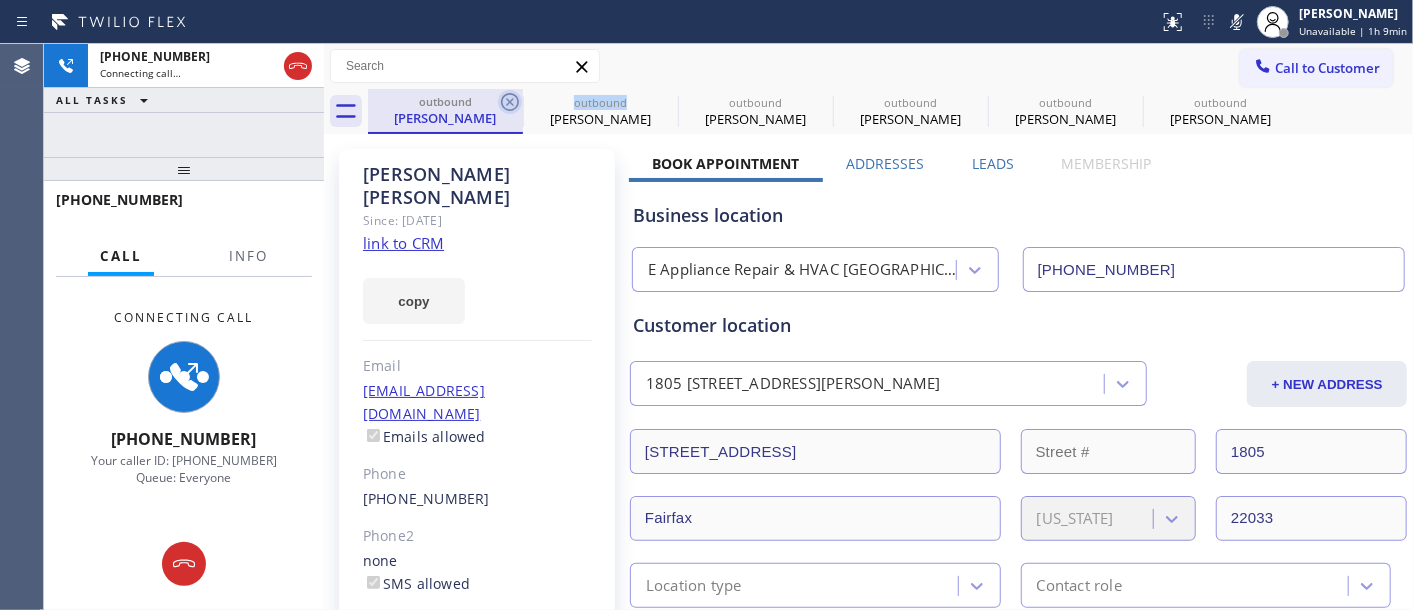
click at [502, 97] on icon at bounding box center [510, 102] width 24 height 24
click at [502, 97] on icon at bounding box center [510, 102] width 18 height 18
type input "(323) 310-0103"
click at [0, 0] on icon at bounding box center [0, 0] width 0 height 0
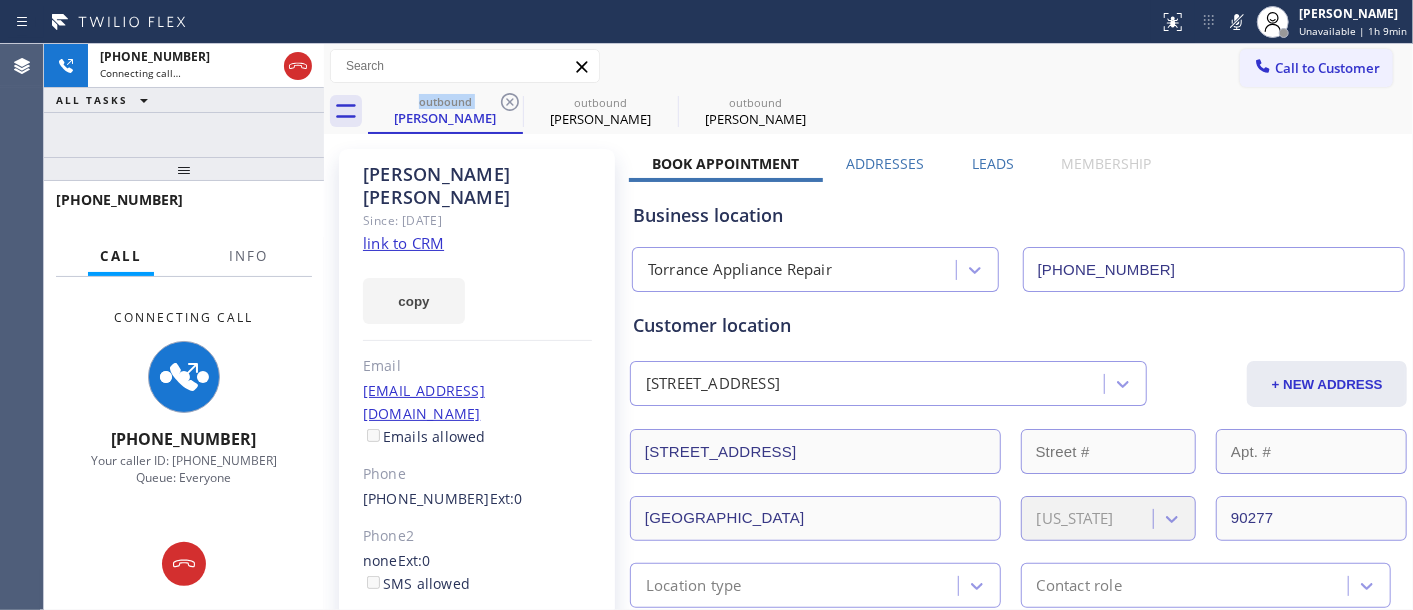
click at [502, 97] on icon at bounding box center [510, 102] width 18 height 18
type input "(714) 855-4254"
click at [931, 45] on div "Call to Customer Outbound call Location Orange Appliance Repair Your caller id …" at bounding box center [868, 66] width 1089 height 45
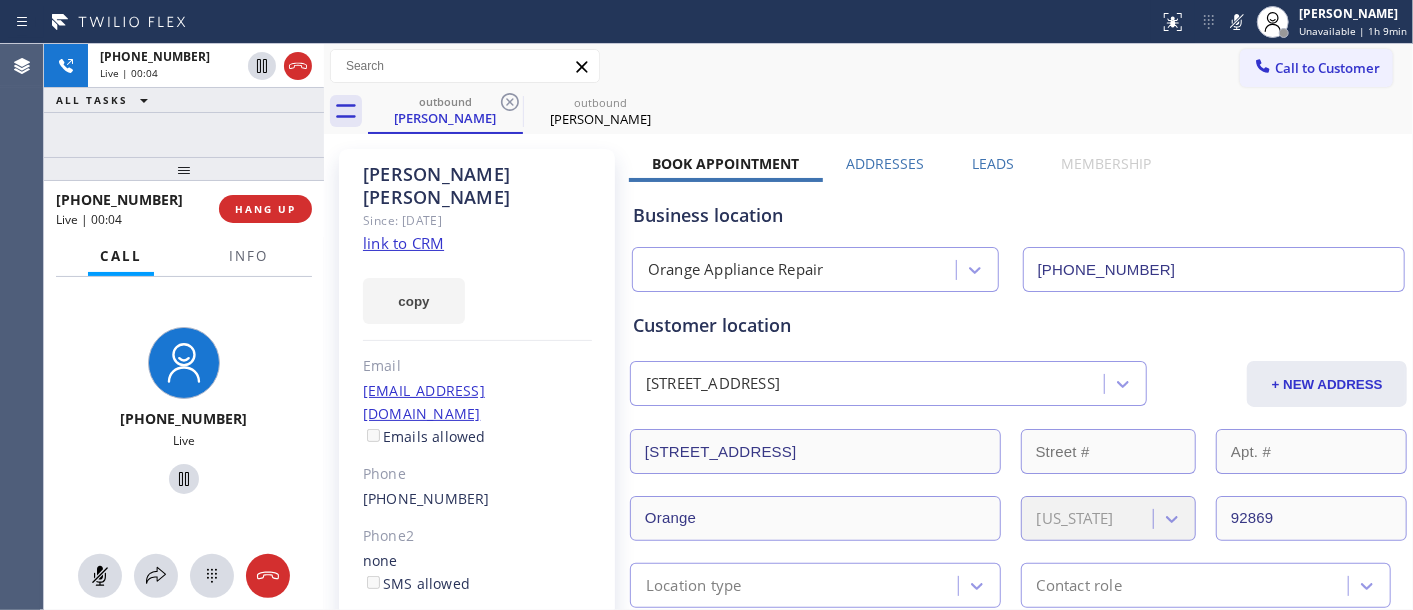
drag, startPoint x: 1235, startPoint y: 21, endPoint x: 1178, endPoint y: 44, distance: 61.5
click at [1235, 21] on icon at bounding box center [1237, 22] width 24 height 24
drag, startPoint x: 204, startPoint y: 168, endPoint x: 176, endPoint y: 41, distance: 130.0
click at [188, 90] on div "+17148651261 Live | 00:30 ALL TASKS ALL TASKS ACTIVE TASKS TASKS IN WRAP UP +17…" at bounding box center [184, 327] width 280 height 566
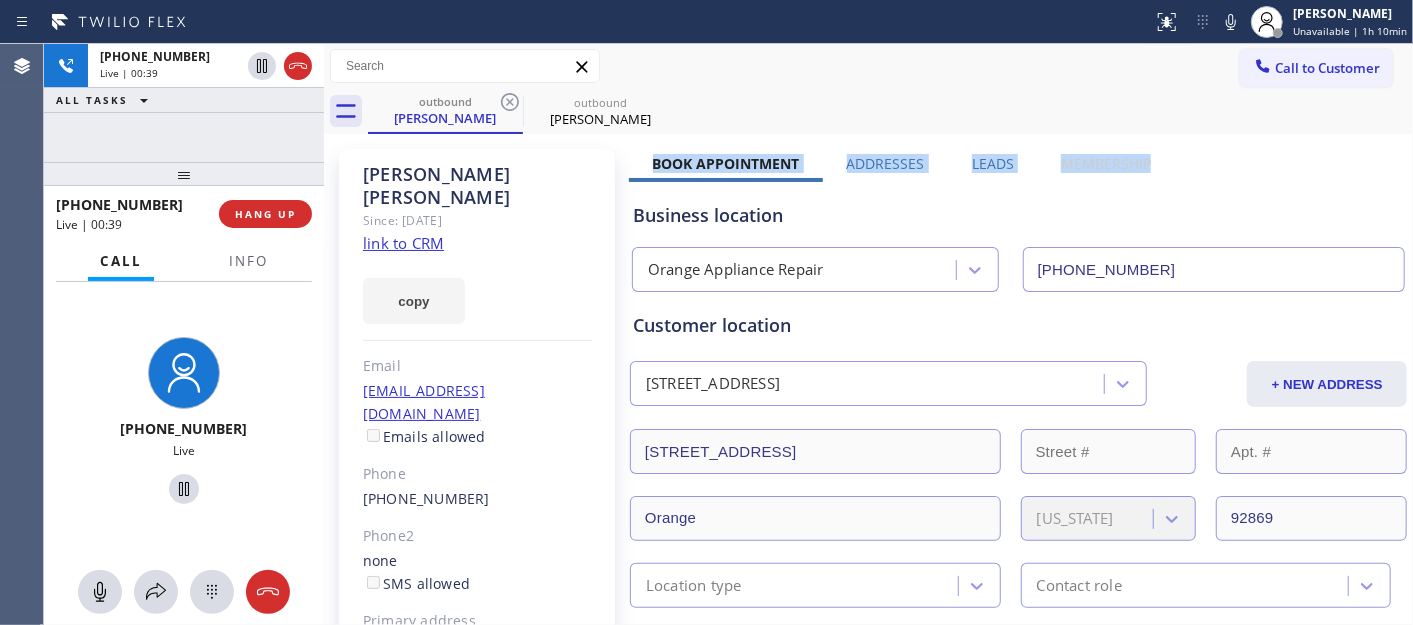
drag, startPoint x: 643, startPoint y: 157, endPoint x: 1155, endPoint y: 148, distance: 512.0
drag, startPoint x: 1067, startPoint y: 121, endPoint x: 1063, endPoint y: 21, distance: 100.1
click at [1067, 121] on div "outbound Armando Cervantes outbound Armando Cervantes" at bounding box center [890, 111] width 1045 height 45
drag, startPoint x: 704, startPoint y: 163, endPoint x: 1213, endPoint y: 152, distance: 509.0
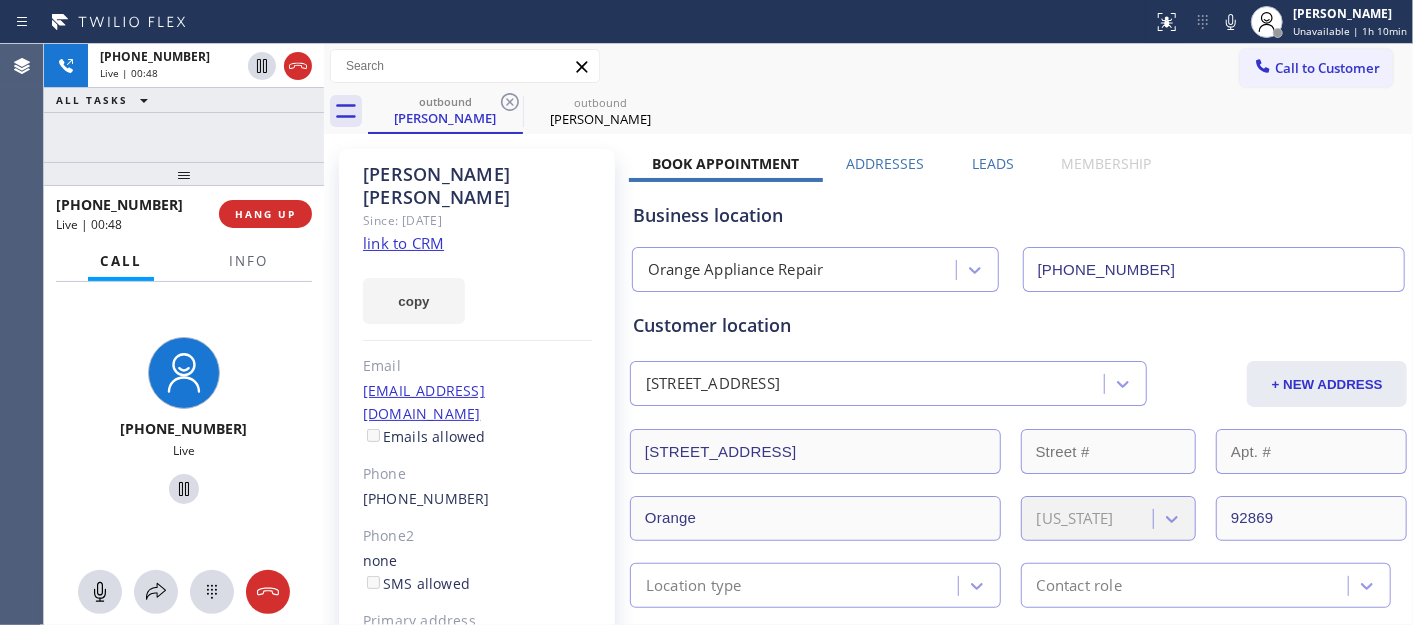
click at [1090, 115] on div "outbound Armando Cervantes outbound Armando Cervantes" at bounding box center [890, 111] width 1045 height 45
click at [292, 210] on span "HANG UP" at bounding box center [265, 214] width 61 height 14
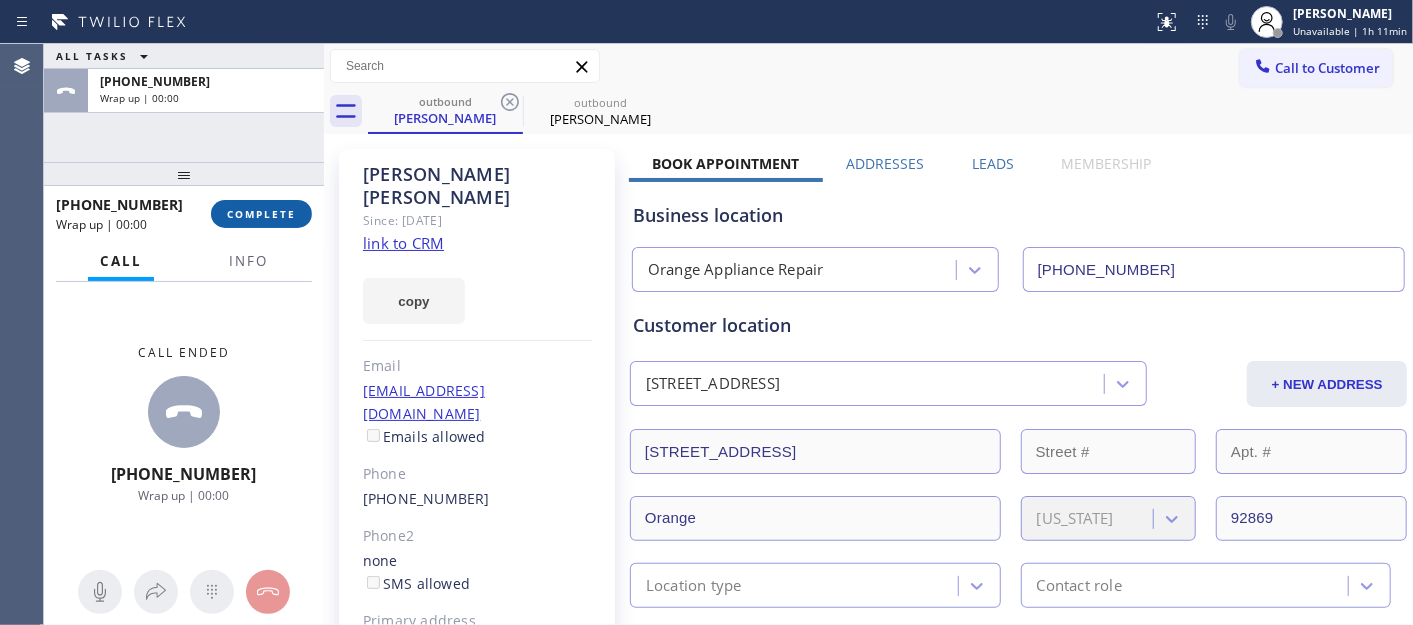
click at [292, 210] on span "COMPLETE" at bounding box center [261, 214] width 69 height 14
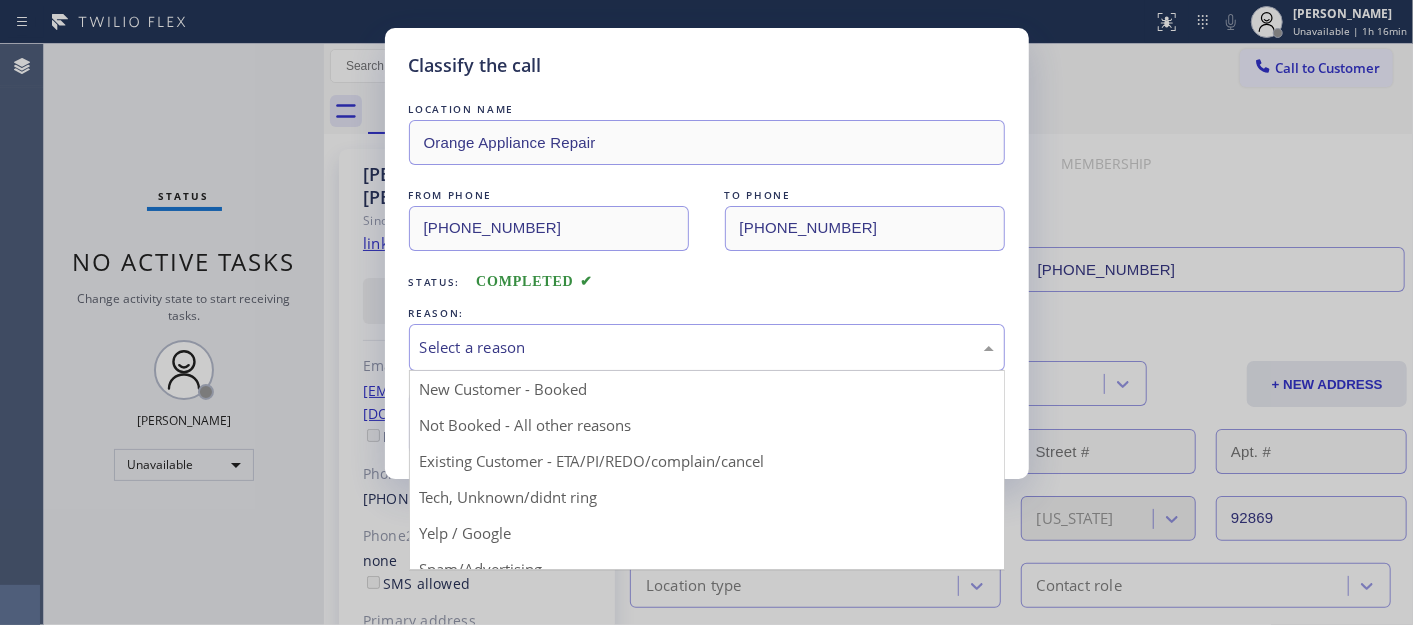
click at [575, 336] on div "Select a reason" at bounding box center [707, 347] width 574 height 23
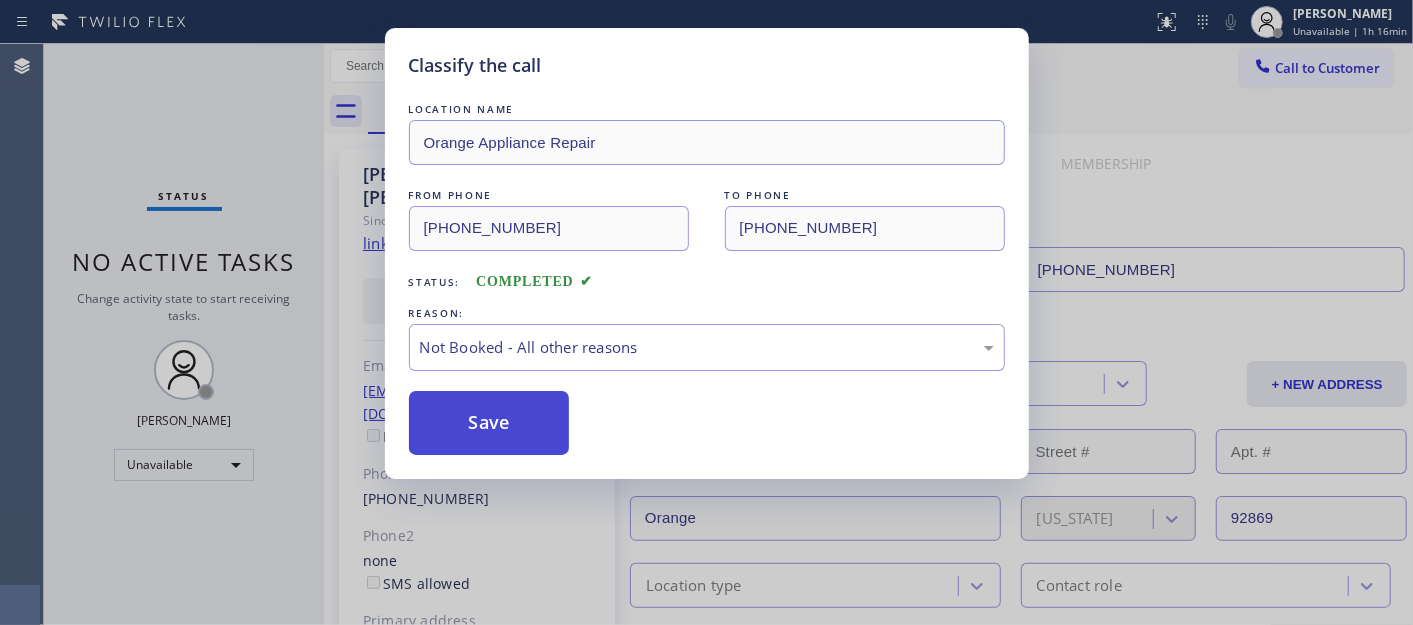
click at [556, 422] on button "Save" at bounding box center [489, 423] width 161 height 64
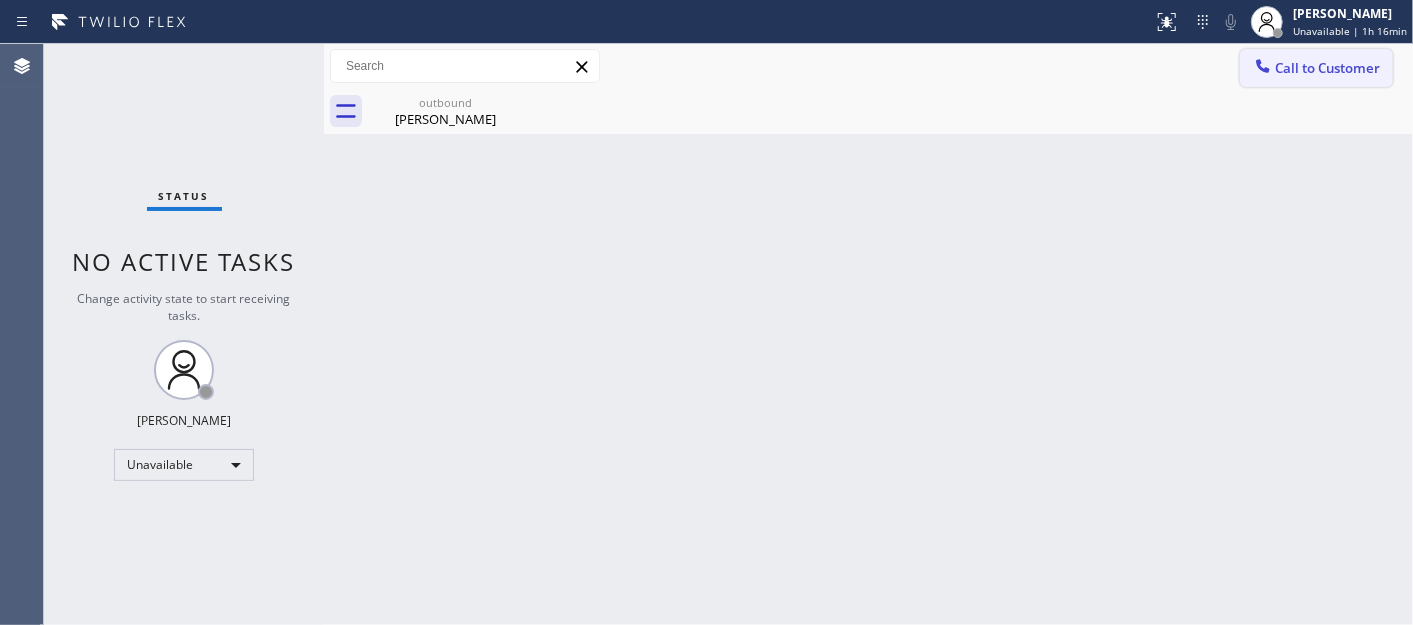
click at [1327, 60] on span "Call to Customer" at bounding box center [1327, 68] width 105 height 18
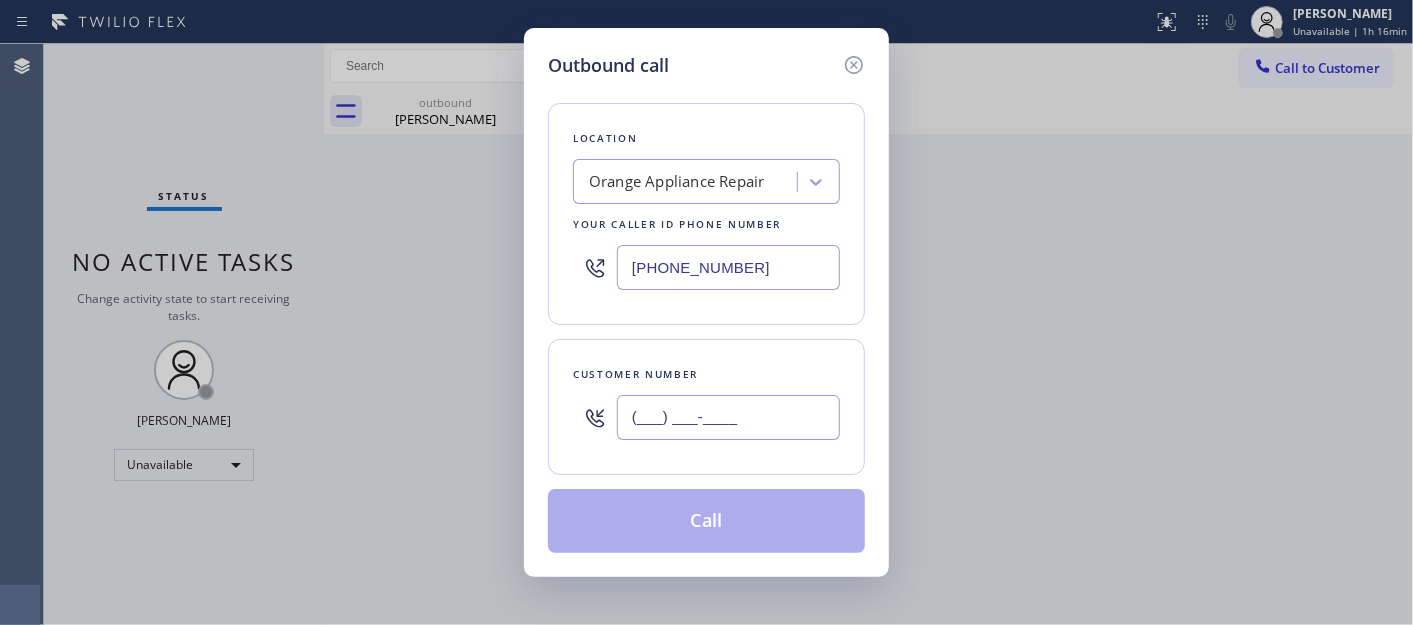
click at [715, 413] on input "(___) ___-____" at bounding box center [728, 417] width 223 height 45
paste input "714) 307-9029"
type input "(714) 307-9029"
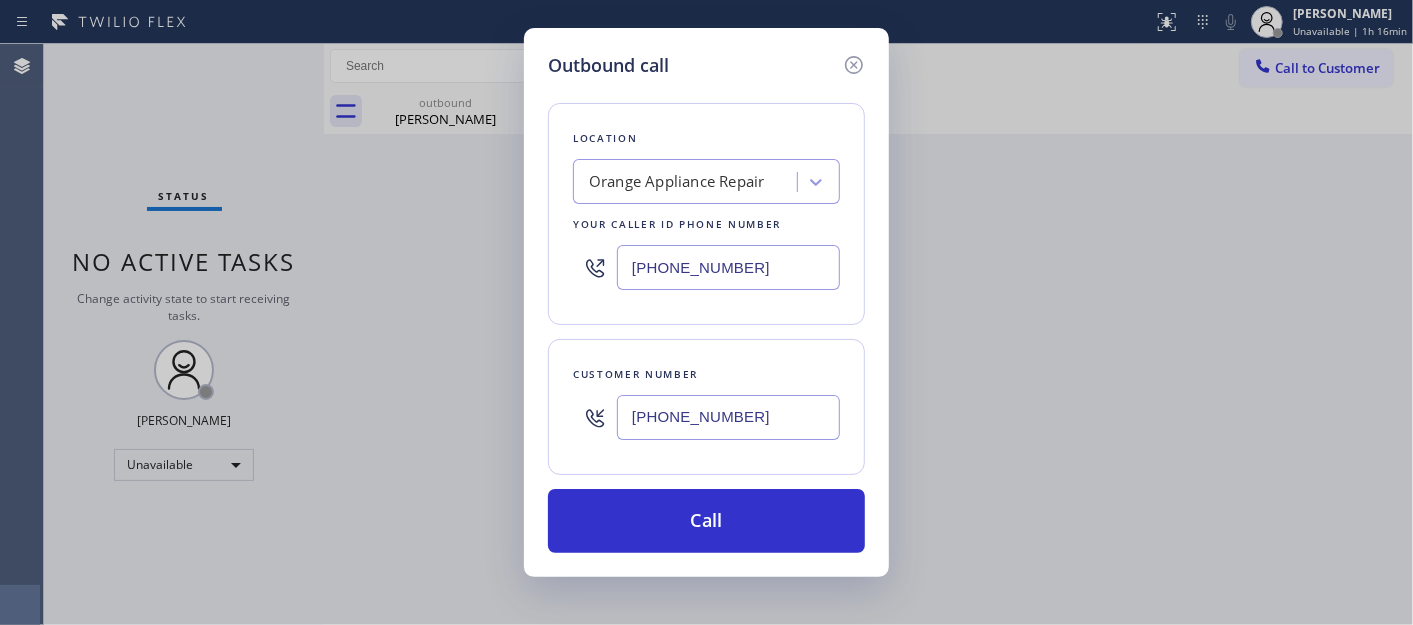
drag, startPoint x: 758, startPoint y: 256, endPoint x: 517, endPoint y: 248, distance: 241.1
click at [471, 248] on div "Outbound call Location Orange Appliance Repair Your caller id phone number (714…" at bounding box center [706, 312] width 1413 height 625
paste input "213) 805-8829"
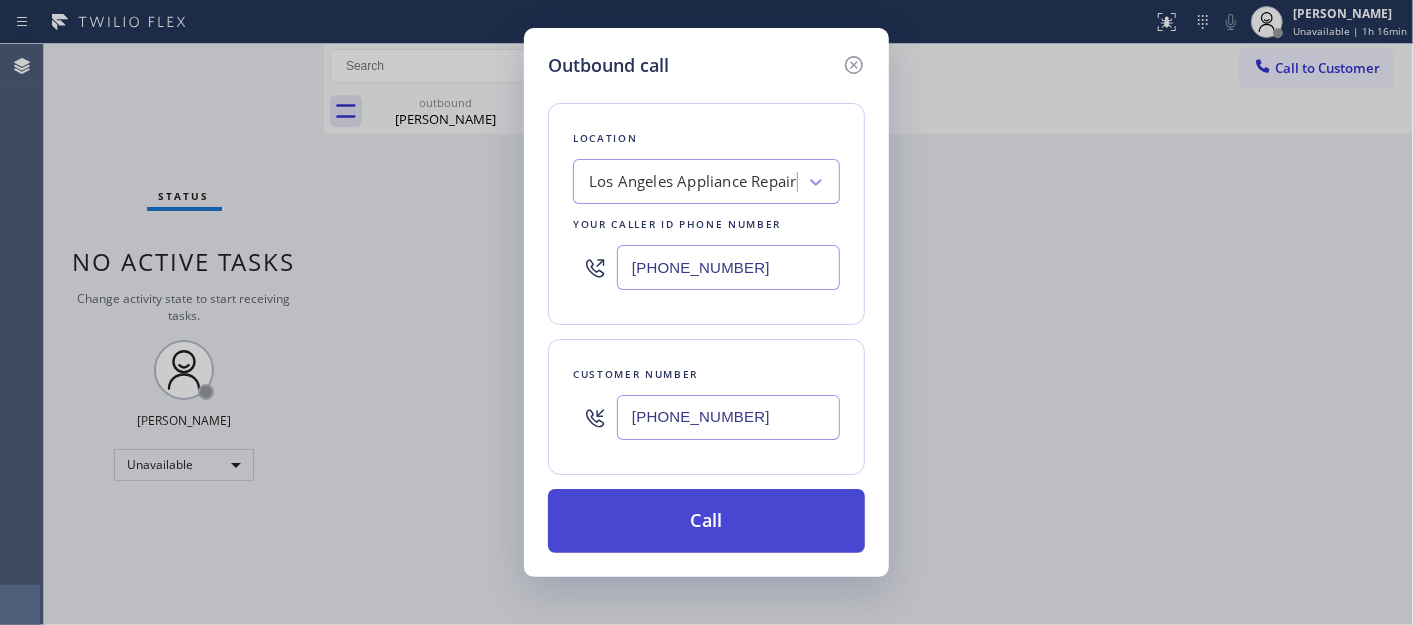
type input "(213) 805-8829"
click at [733, 522] on button "Call" at bounding box center [706, 521] width 317 height 64
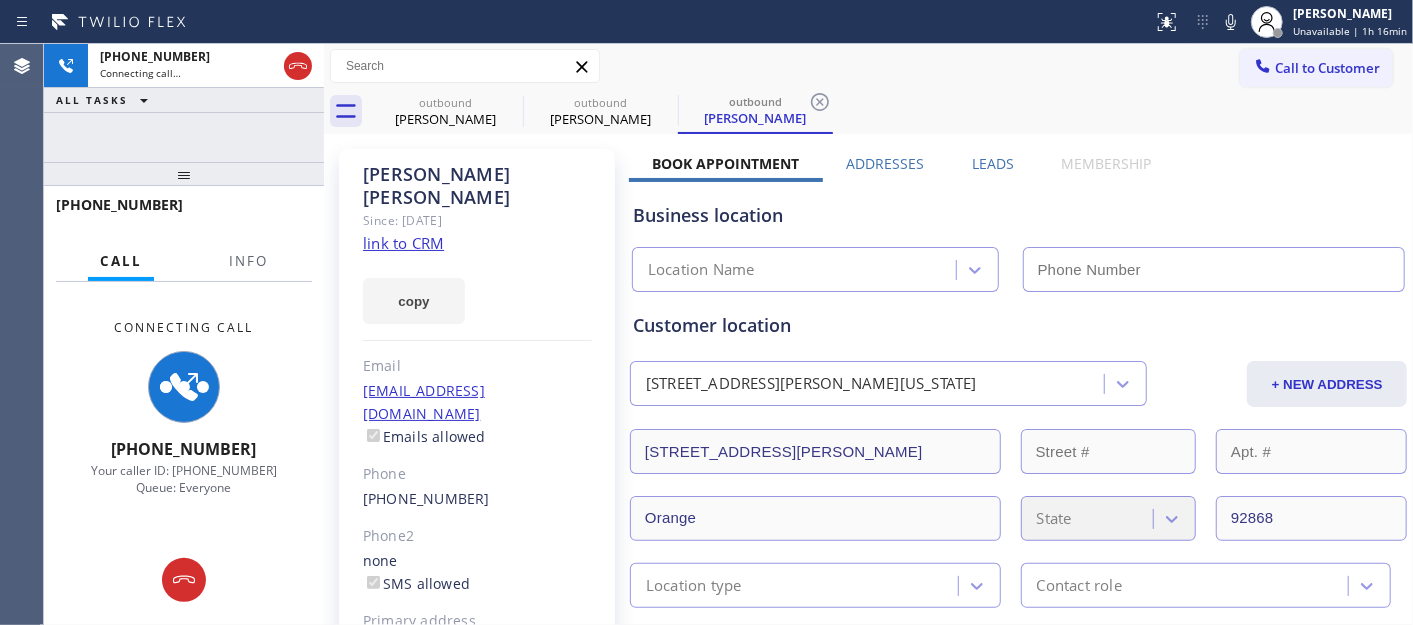
type input "(213) 805-8829"
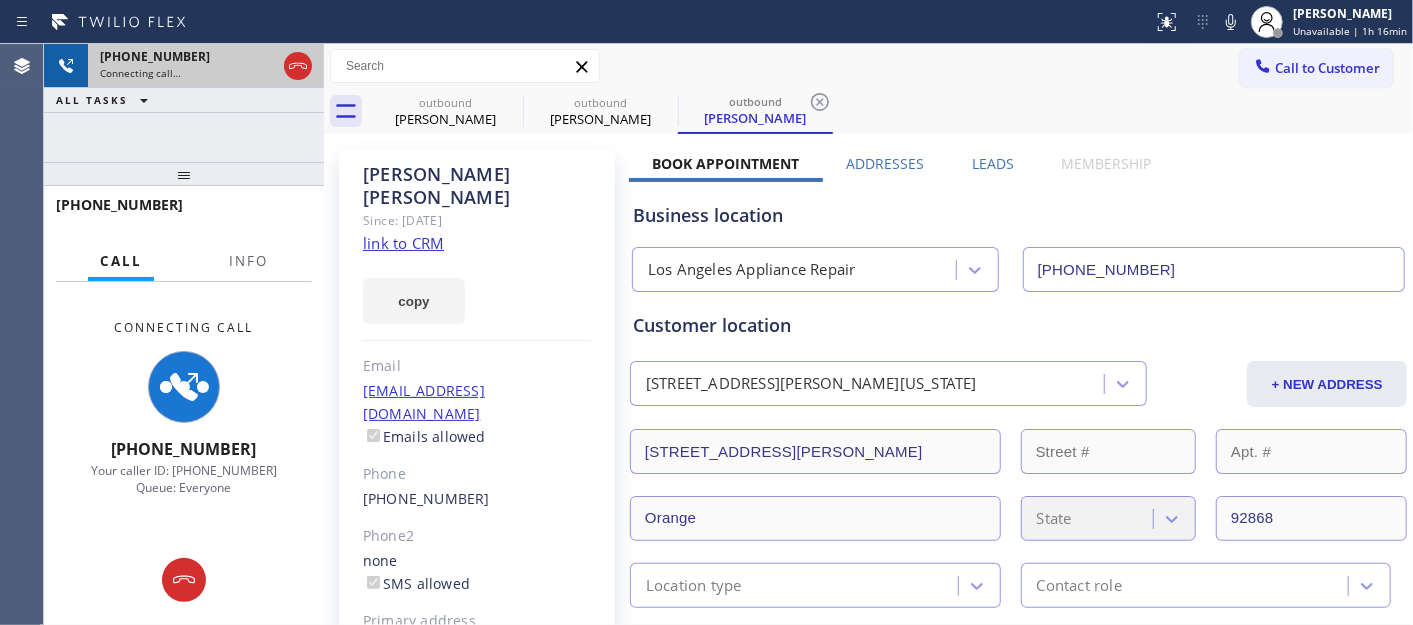
drag, startPoint x: 213, startPoint y: 158, endPoint x: 201, endPoint y: 83, distance: 75.9
click at [204, 105] on div "+17143079029 Connecting call… ALL TASKS ALL TASKS ACTIVE TASKS TASKS IN WRAP UP…" at bounding box center [184, 334] width 280 height 581
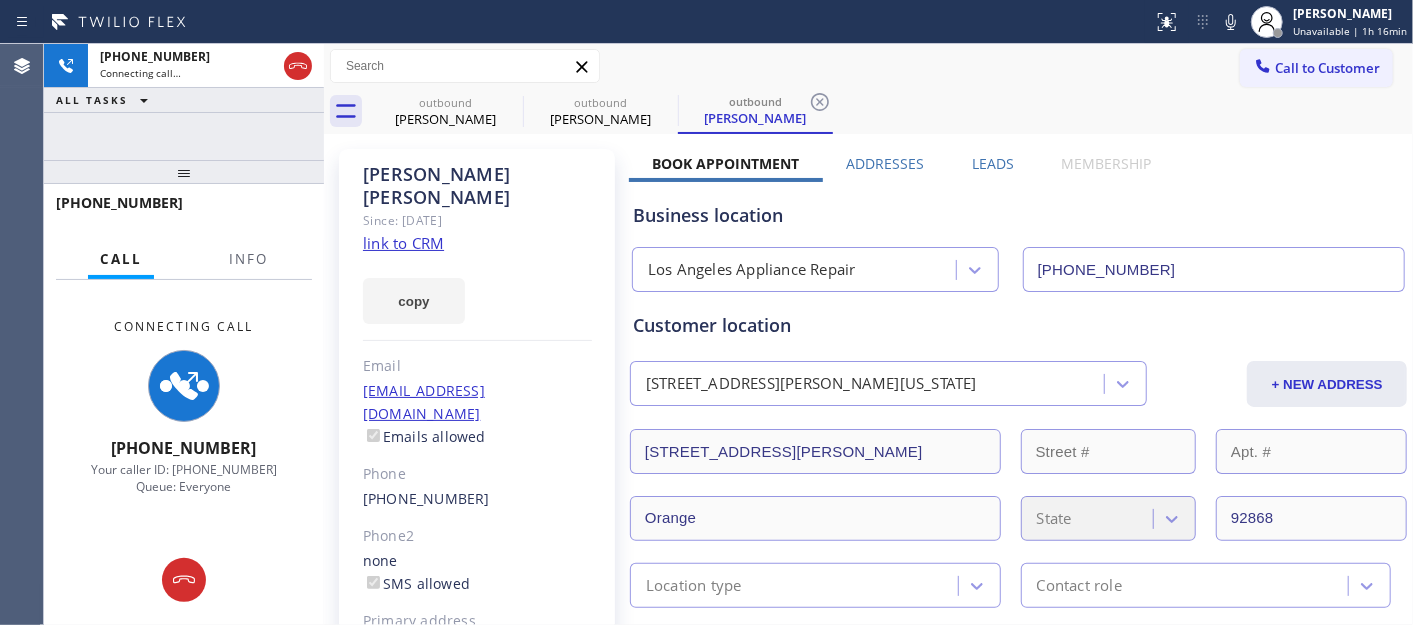
drag, startPoint x: 308, startPoint y: 164, endPoint x: 286, endPoint y: 130, distance: 40.5
click at [286, 130] on div "+17143079029 Connecting call… ALL TASKS ALL TASKS ACTIVE TASKS TASKS IN WRAP UP…" at bounding box center [184, 334] width 280 height 581
drag, startPoint x: 282, startPoint y: 152, endPoint x: 291, endPoint y: 83, distance: 69.6
click at [282, 122] on div "+17143079029 Connecting call… ALL TASKS ALL TASKS ACTIVE TASKS TASKS IN WRAP UP" at bounding box center [184, 102] width 280 height 116
drag, startPoint x: 222, startPoint y: 174, endPoint x: 270, endPoint y: 67, distance: 117.3
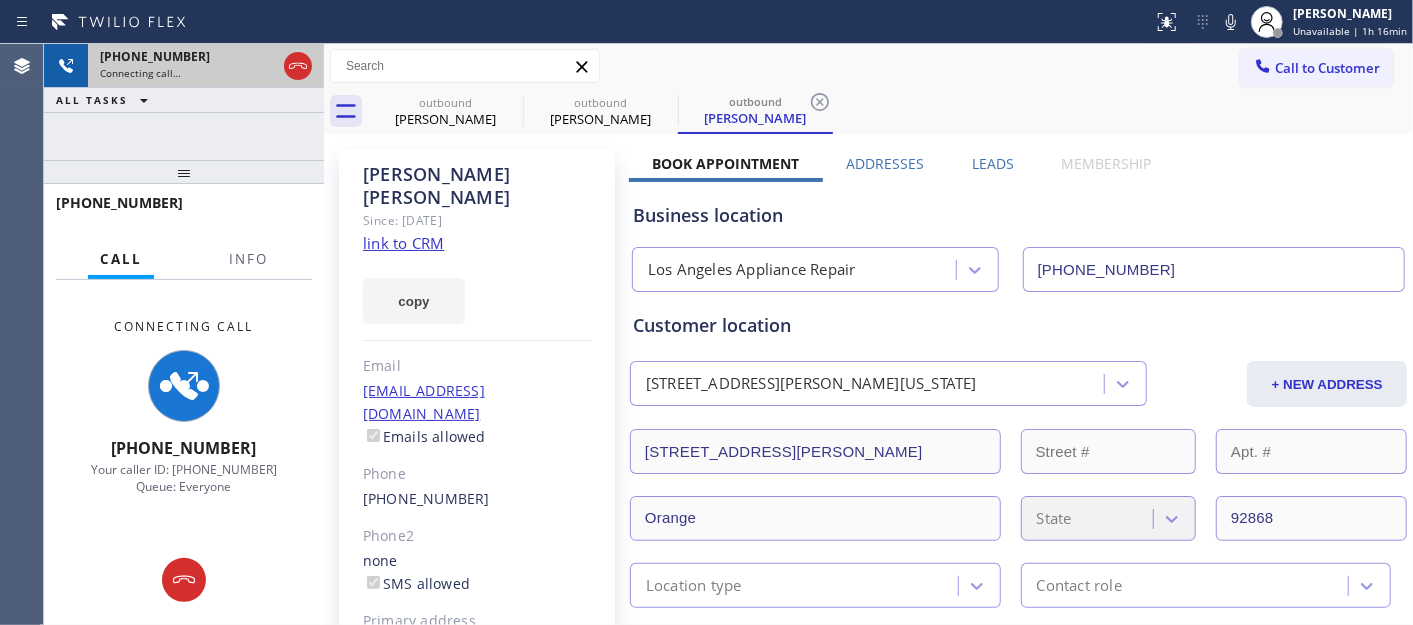
click at [227, 120] on div "+17143079029 Connecting call… ALL TASKS ALL TASKS ACTIVE TASKS TASKS IN WRAP UP…" at bounding box center [184, 334] width 280 height 581
drag, startPoint x: 275, startPoint y: 152, endPoint x: 261, endPoint y: 111, distance: 43.3
click at [261, 114] on div "+17143079029 Connecting call… ALL TASKS ALL TASKS ACTIVE TASKS TASKS IN WRAP UP" at bounding box center [184, 102] width 280 height 116
drag, startPoint x: 250, startPoint y: 168, endPoint x: 250, endPoint y: 122, distance: 46.0
click at [250, 126] on div "+17143079029 Connecting call… ALL TASKS ALL TASKS ACTIVE TASKS TASKS IN WRAP UP…" at bounding box center [184, 334] width 280 height 581
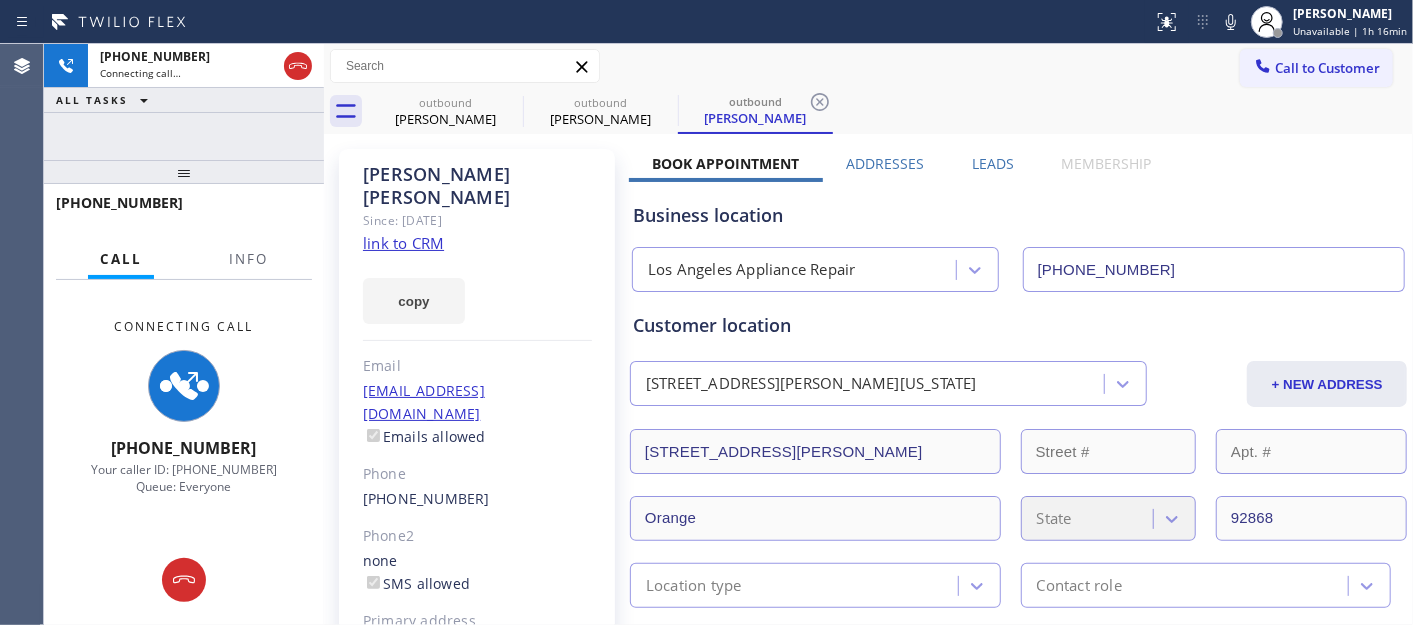
click at [250, 138] on div "+17143079029 Connecting call… ALL TASKS ALL TASKS ACTIVE TASKS TASKS IN WRAP UP…" at bounding box center [184, 334] width 280 height 581
click at [513, 97] on icon at bounding box center [510, 102] width 24 height 24
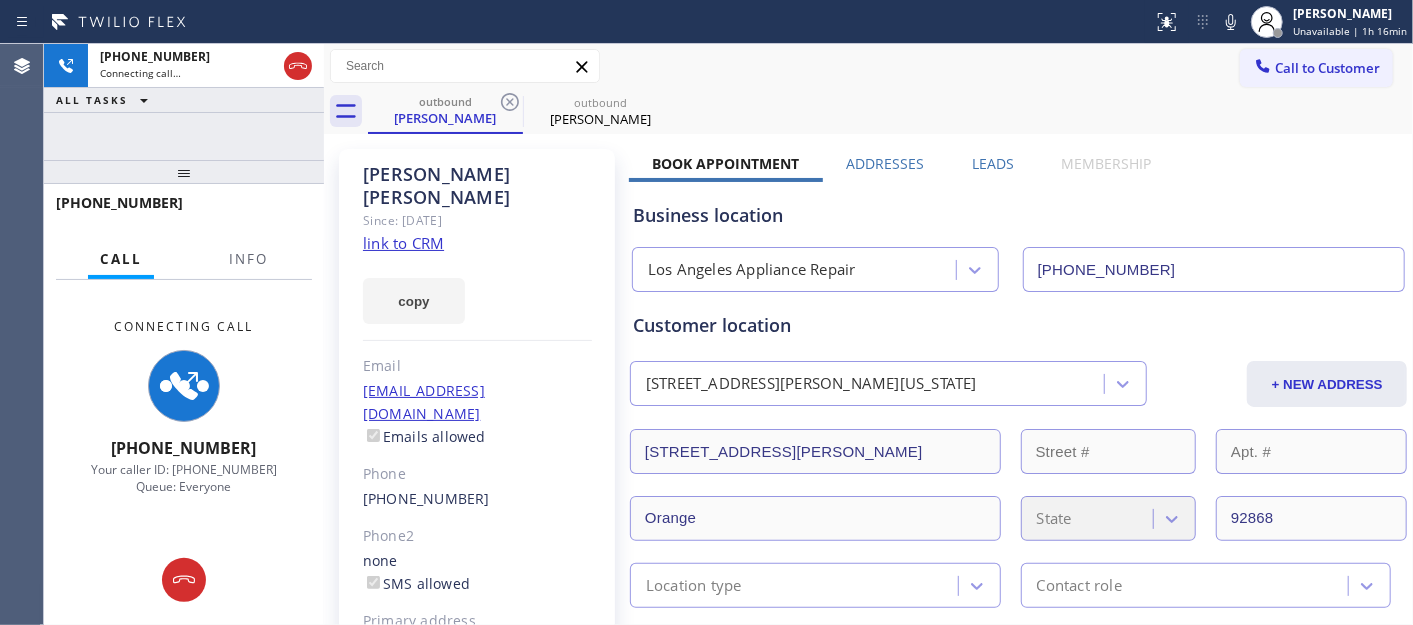
click at [966, 85] on div "Call to Customer Outbound call Location Los Angeles Appliance Repair Your calle…" at bounding box center [868, 66] width 1089 height 45
click at [304, 65] on icon at bounding box center [298, 66] width 24 height 24
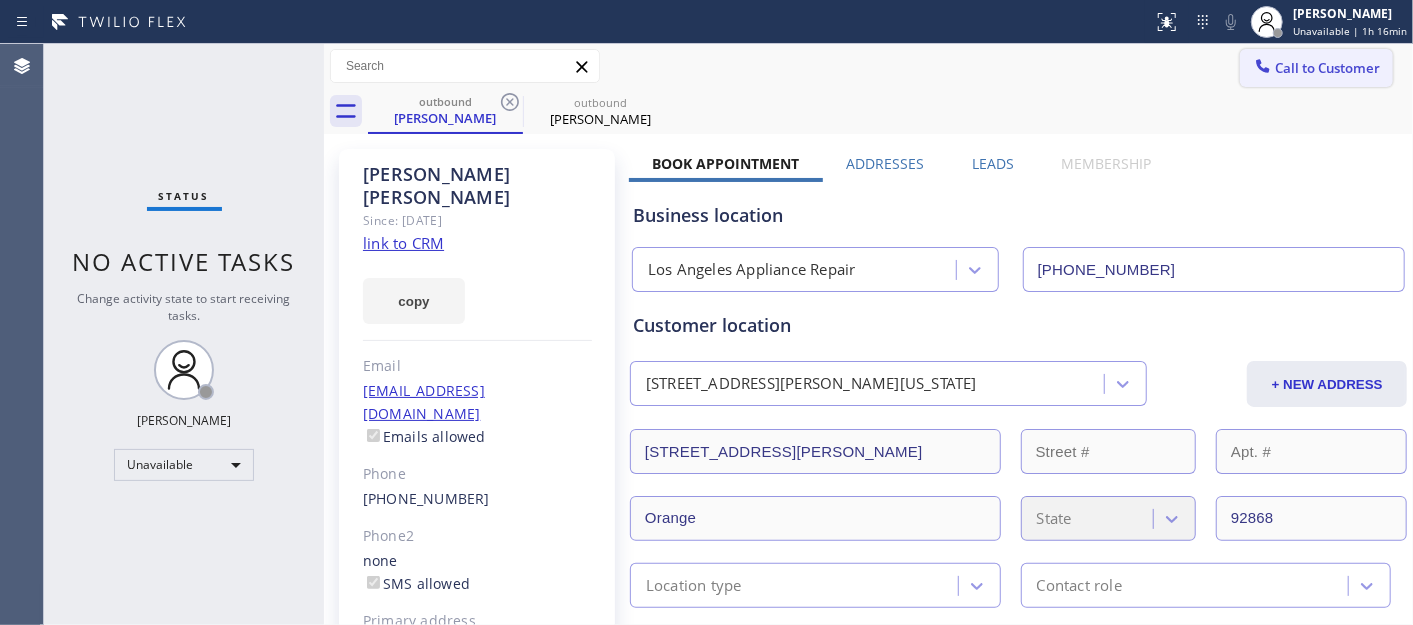
click at [1351, 84] on button "Call to Customer" at bounding box center [1316, 68] width 153 height 38
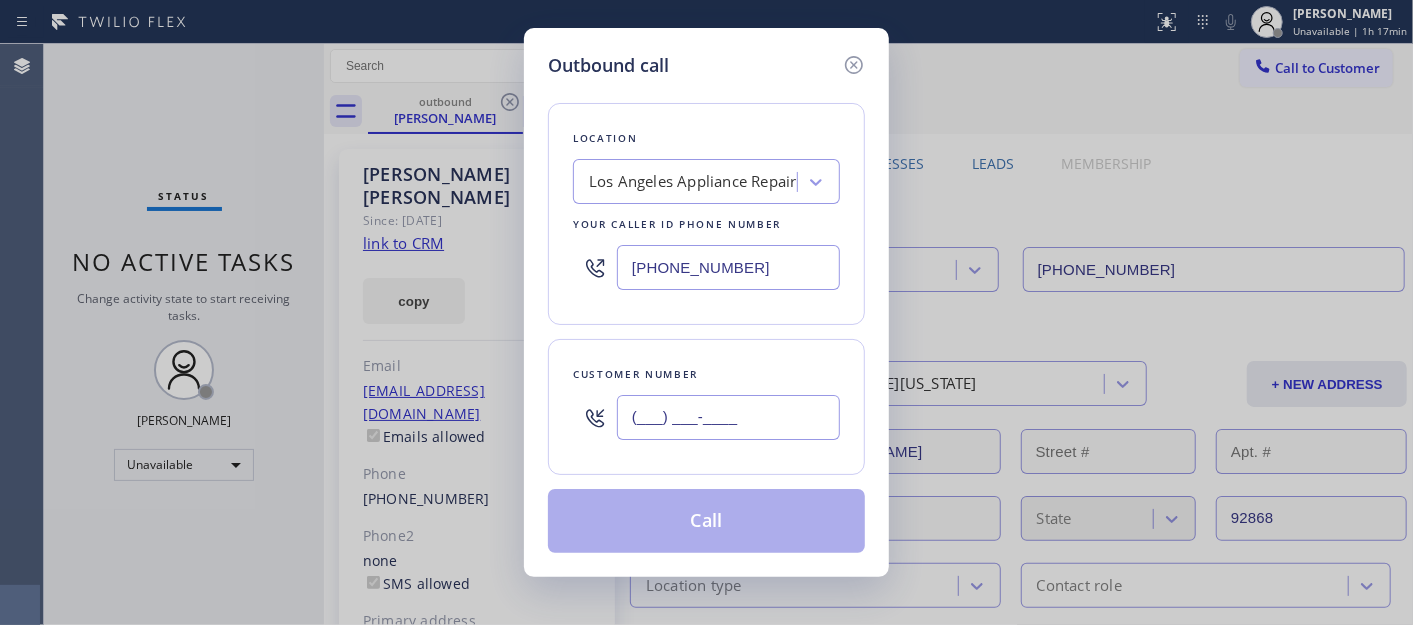
click at [782, 430] on input "(___) ___-____" at bounding box center [728, 417] width 223 height 45
paste input "310) 994-7333"
type input "(310) 994-7333"
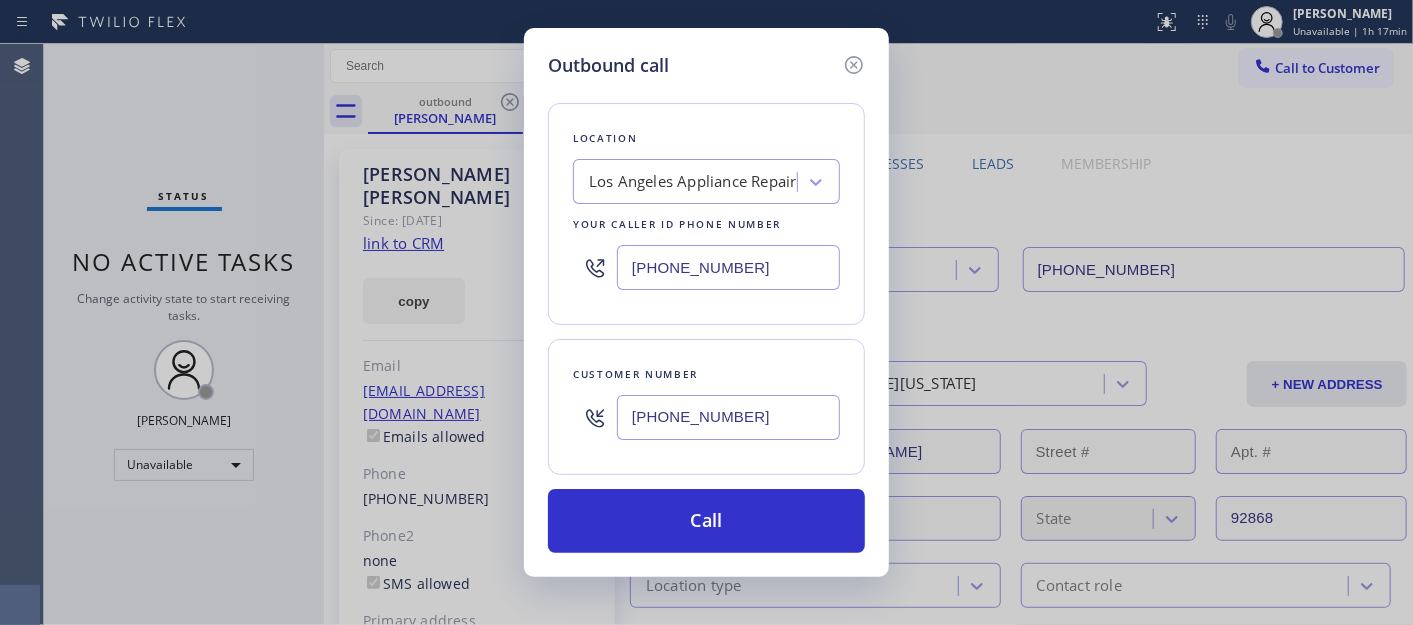
drag, startPoint x: 754, startPoint y: 253, endPoint x: 471, endPoint y: 267, distance: 283.3
click at [545, 263] on div "Outbound call Location Los Angeles Appliance Repair Your caller id phone number…" at bounding box center [706, 302] width 365 height 549
paste input "714) 855-4254"
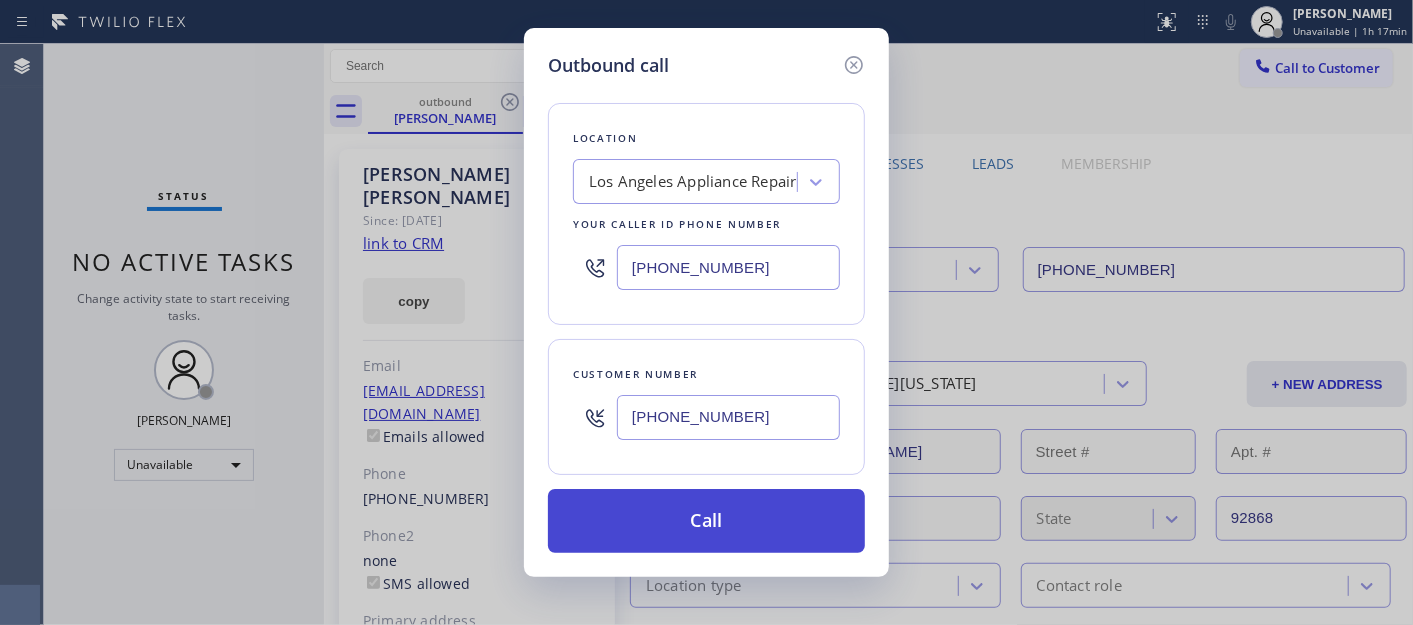
type input "(714) 855-4254"
click at [727, 517] on button "Call" at bounding box center [706, 521] width 317 height 64
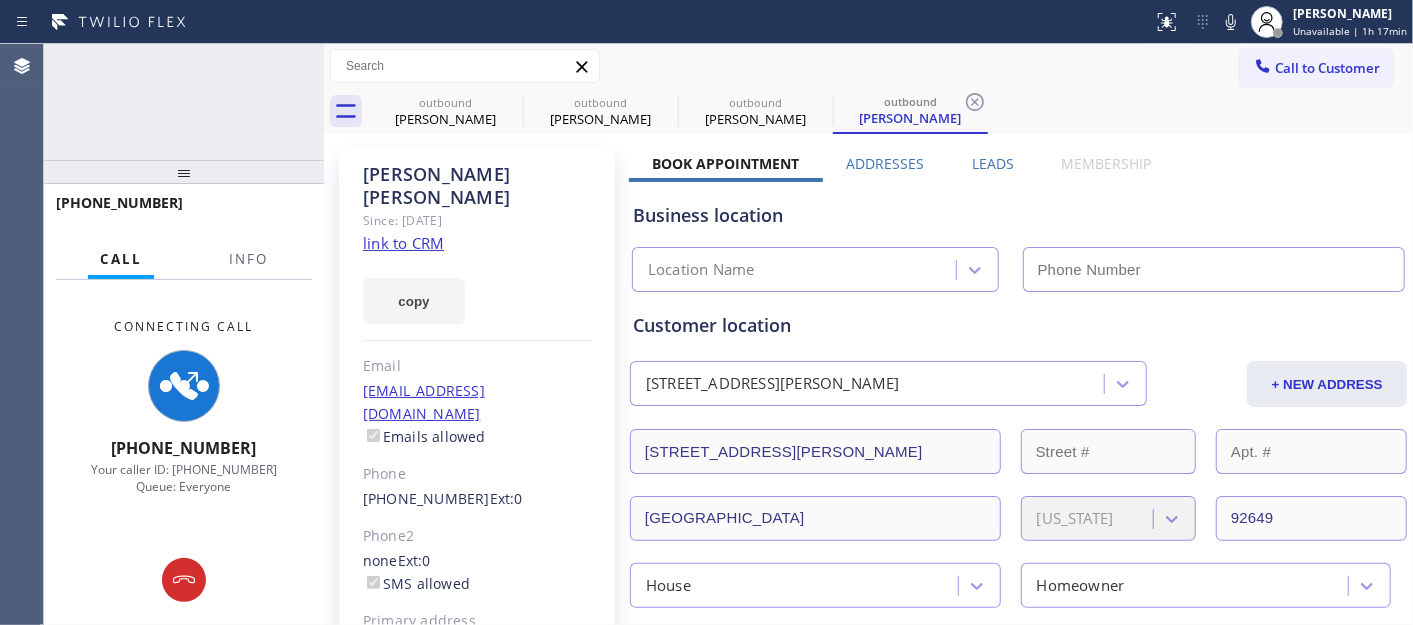
type input "(714) 855-4254"
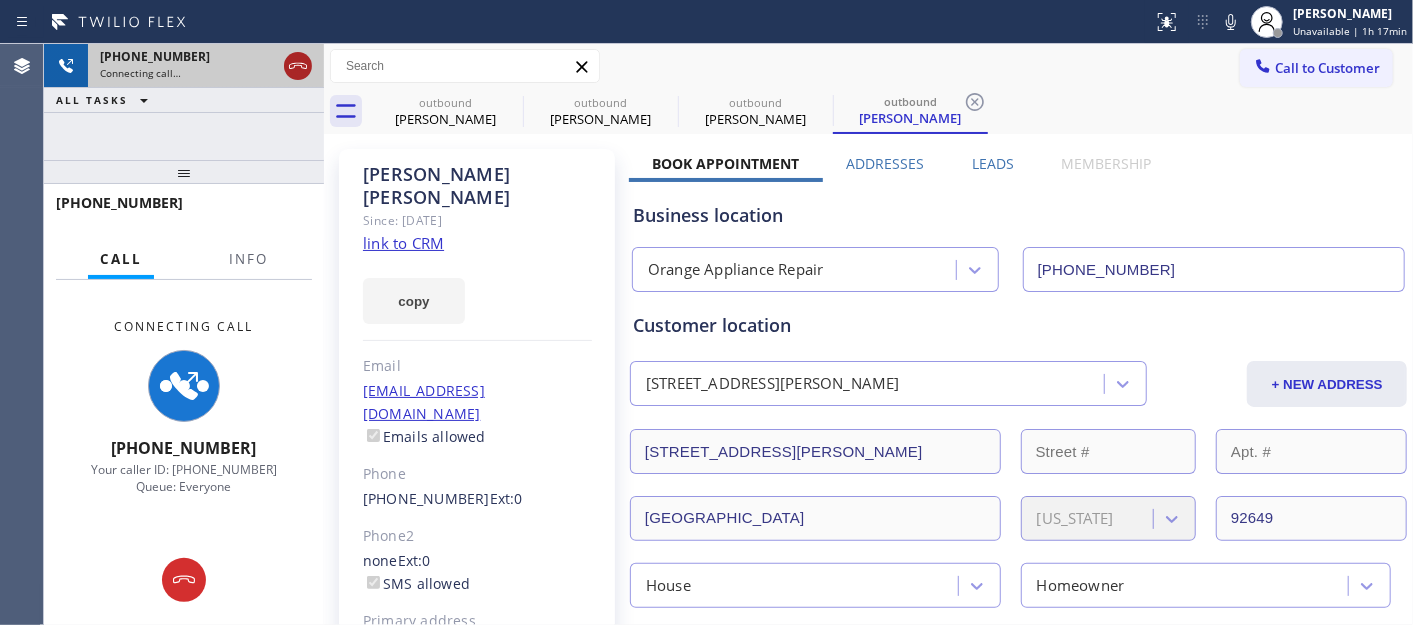
click at [301, 77] on icon at bounding box center [298, 66] width 24 height 24
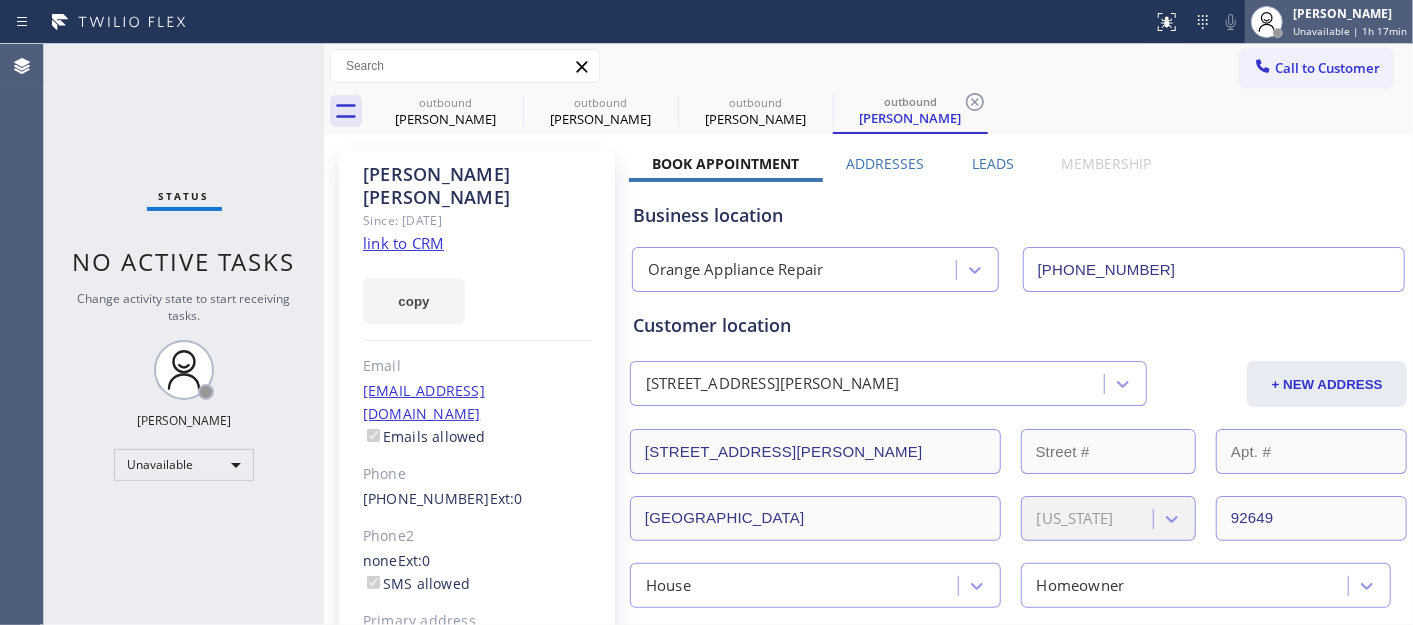
click at [1317, 37] on span "Unavailable | 1h 17min" at bounding box center [1350, 31] width 114 height 14
drag, startPoint x: 1150, startPoint y: 84, endPoint x: 1290, endPoint y: 65, distance: 141.3
click at [1156, 84] on div "Call to Customer Outbound call Location Orange Appliance Repair Your caller id …" at bounding box center [868, 66] width 1089 height 45
click at [1290, 65] on span "Call to Customer" at bounding box center [1327, 68] width 105 height 18
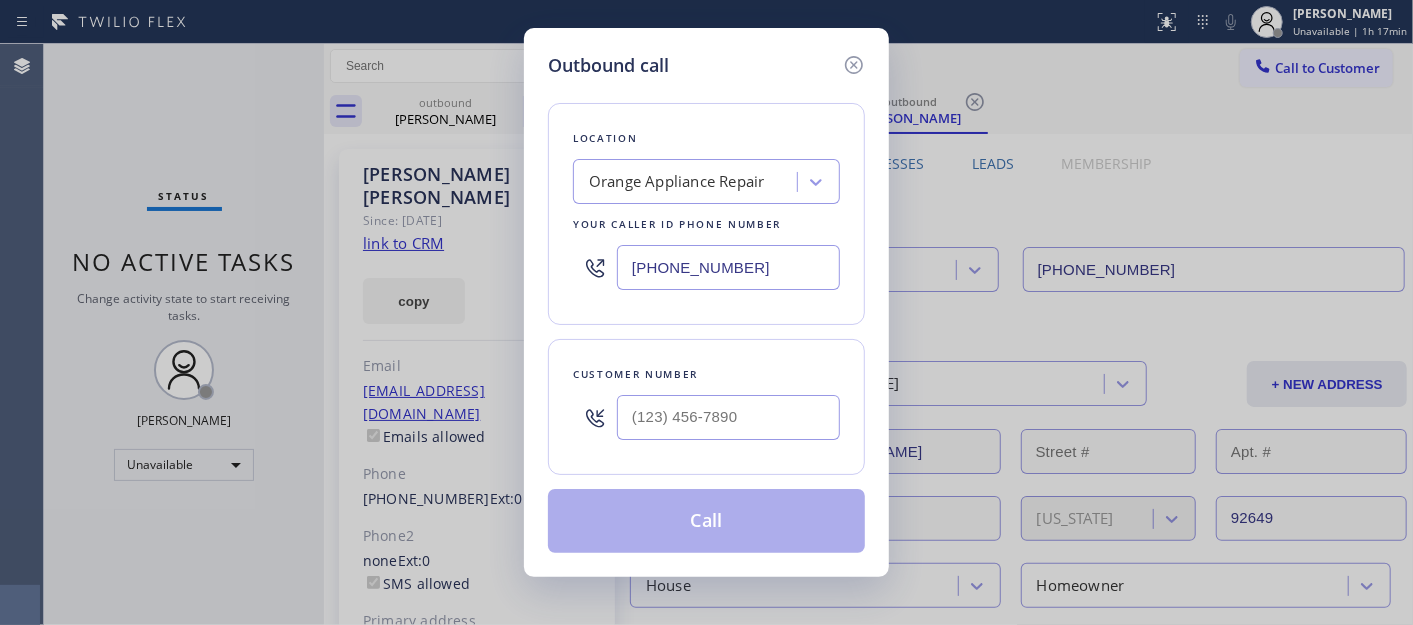
click at [683, 446] on div at bounding box center [728, 417] width 223 height 65
click at [752, 417] on input "(___) ___-____" at bounding box center [728, 417] width 223 height 45
paste input "646) 208-9328"
type input "(646) 208-9328"
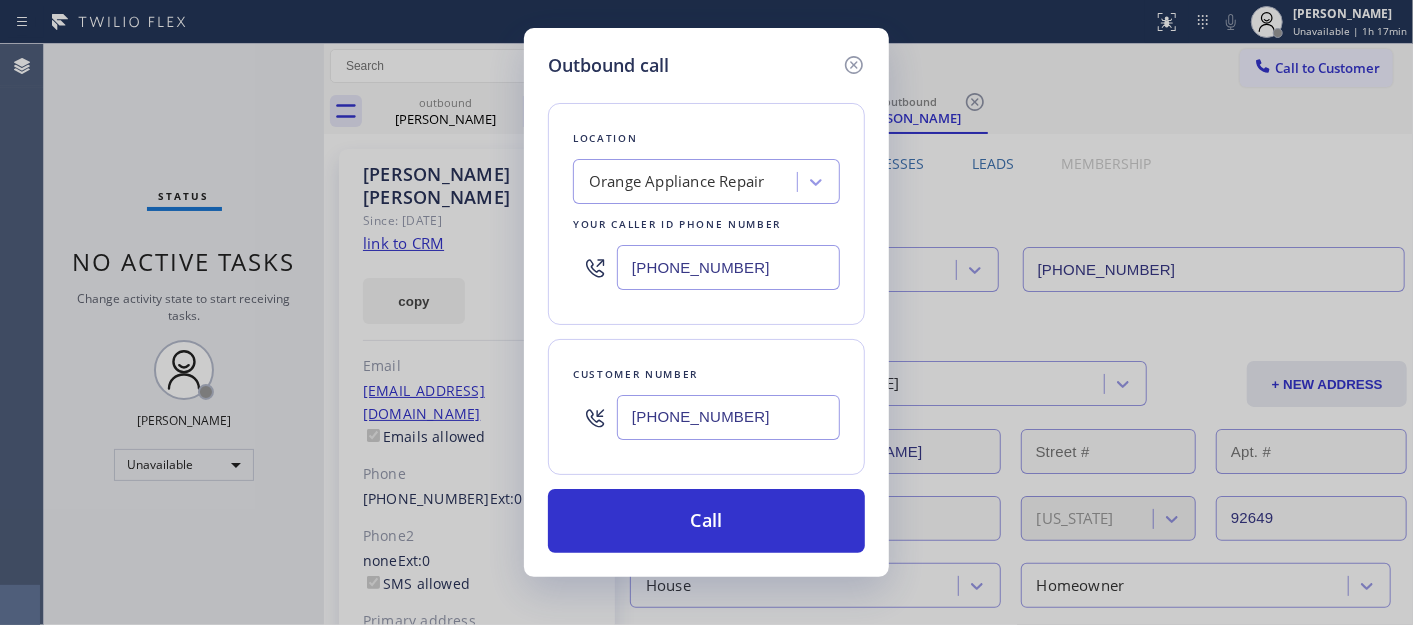
drag, startPoint x: 790, startPoint y: 271, endPoint x: 502, endPoint y: 278, distance: 288.0
click at [512, 278] on div "Outbound call Location Orange Appliance Repair Your caller id phone number (714…" at bounding box center [706, 312] width 1413 height 625
paste input "347) 284-6179"
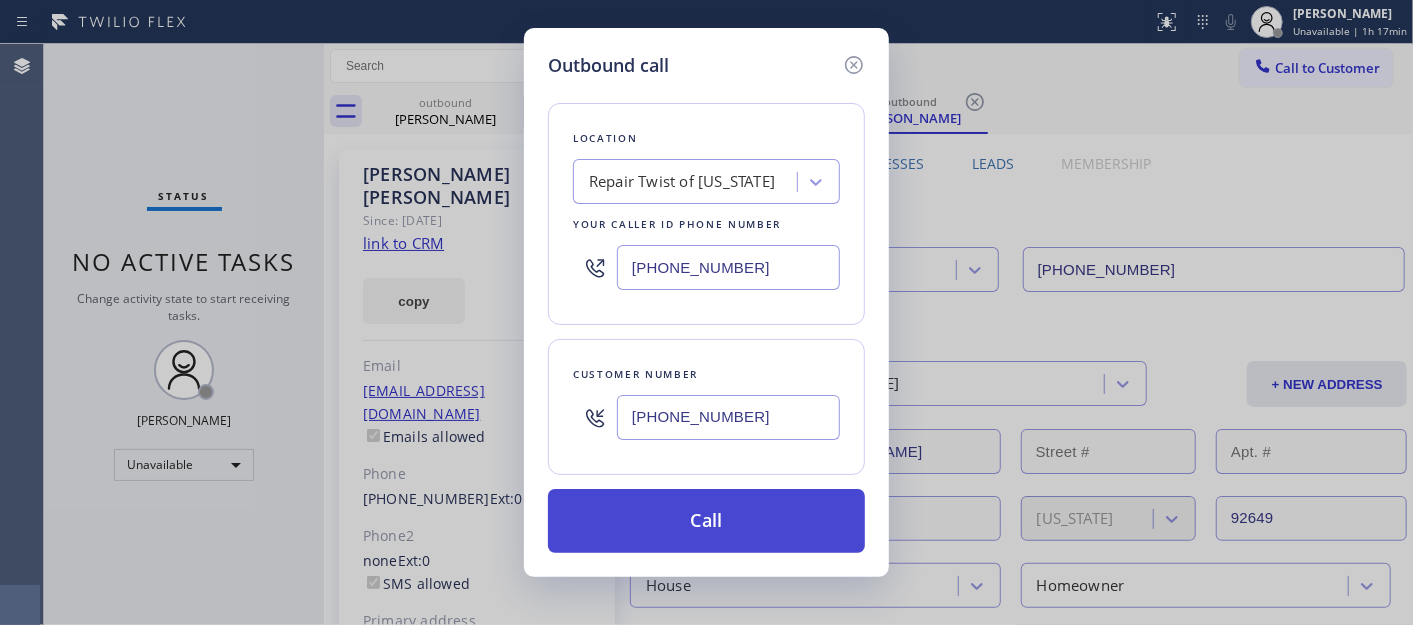
type input "(347) 284-6179"
click at [775, 508] on button "Call" at bounding box center [706, 521] width 317 height 64
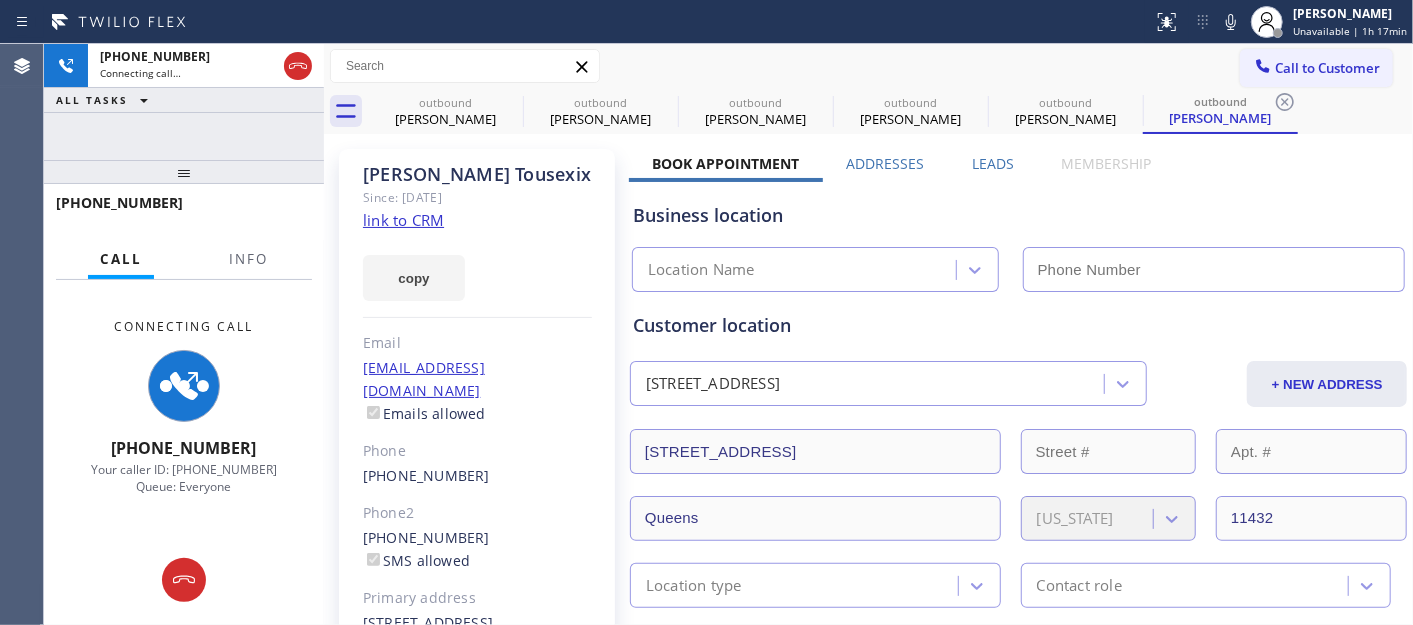
type input "(347) 284-6179"
click at [503, 101] on icon at bounding box center [510, 102] width 24 height 24
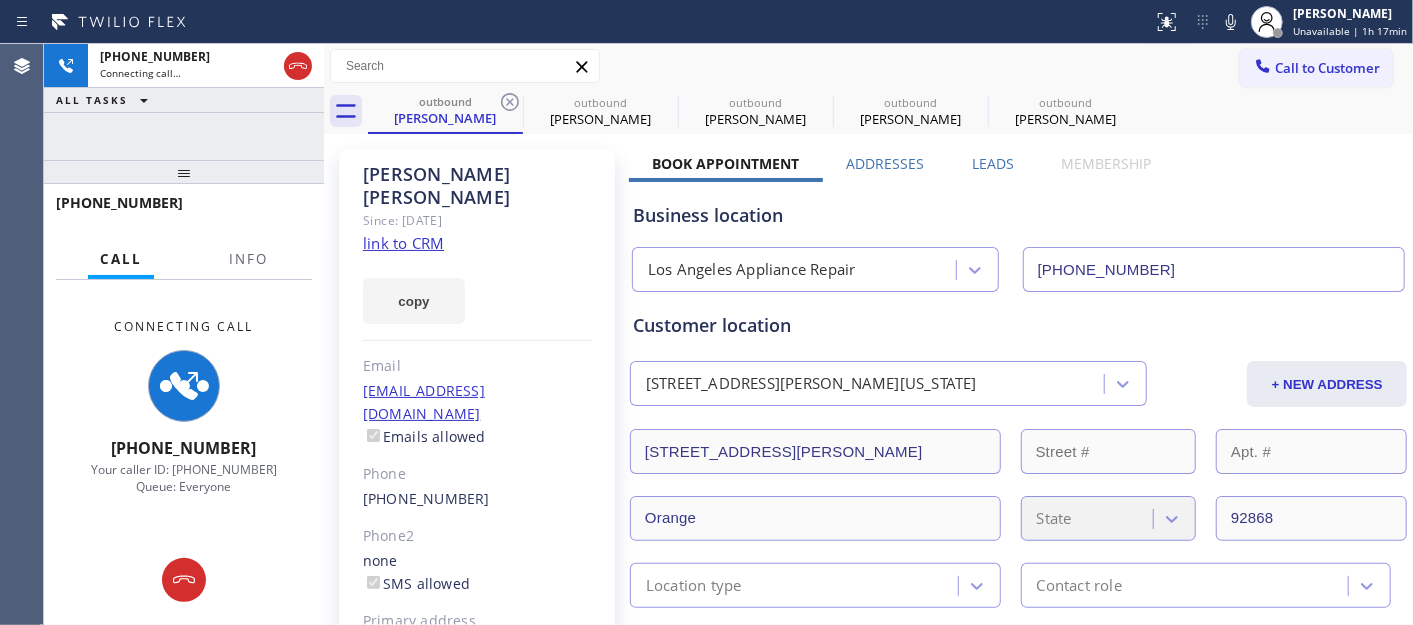
click at [503, 101] on icon at bounding box center [510, 102] width 24 height 24
type input "(714) 855-4254"
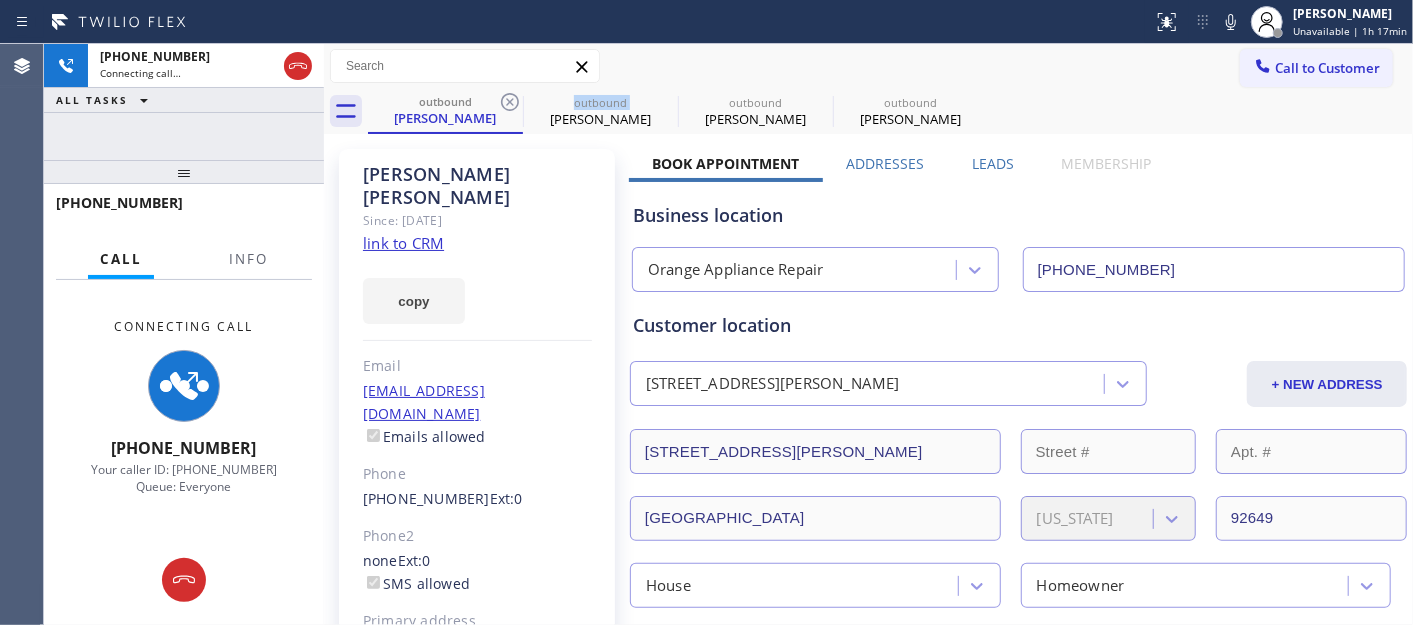
click at [503, 101] on icon at bounding box center [510, 102] width 24 height 24
click at [653, 101] on icon at bounding box center [665, 102] width 24 height 24
type input "(347) 284-6179"
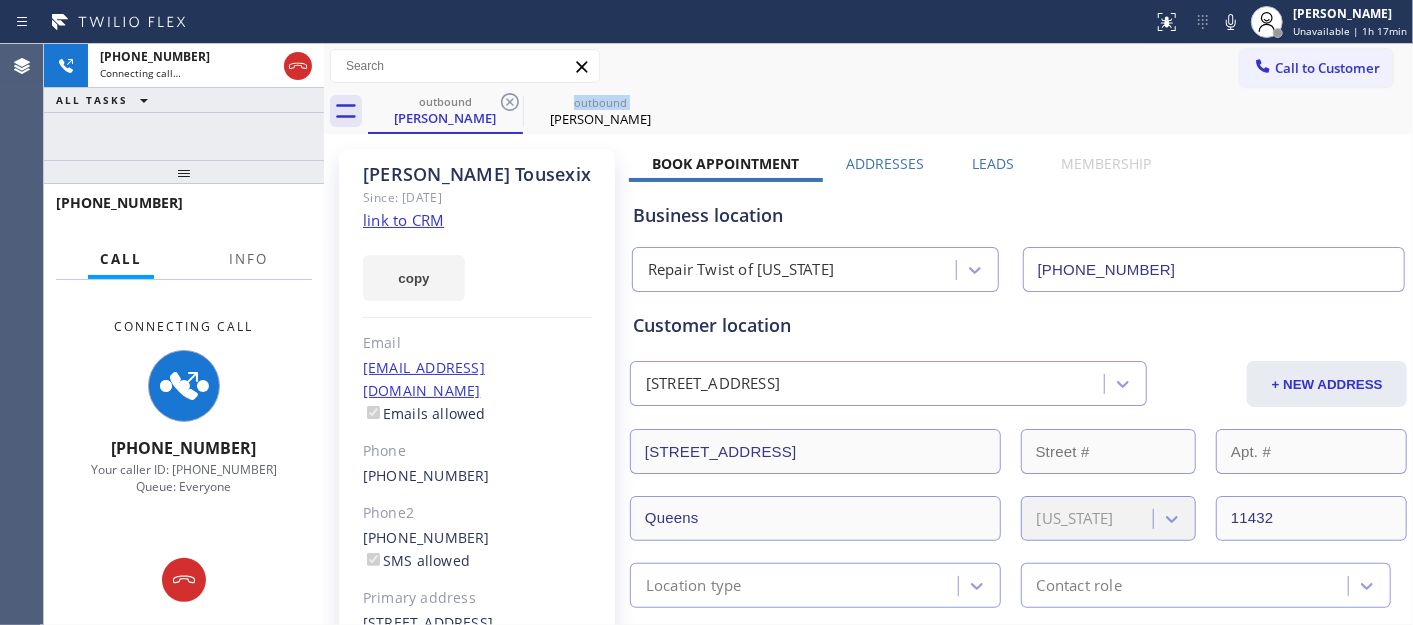
click at [504, 101] on icon at bounding box center [510, 102] width 24 height 24
click at [941, 64] on div "Call to Customer Outbound call Location Repair Twist of New York Your caller id…" at bounding box center [868, 66] width 1089 height 35
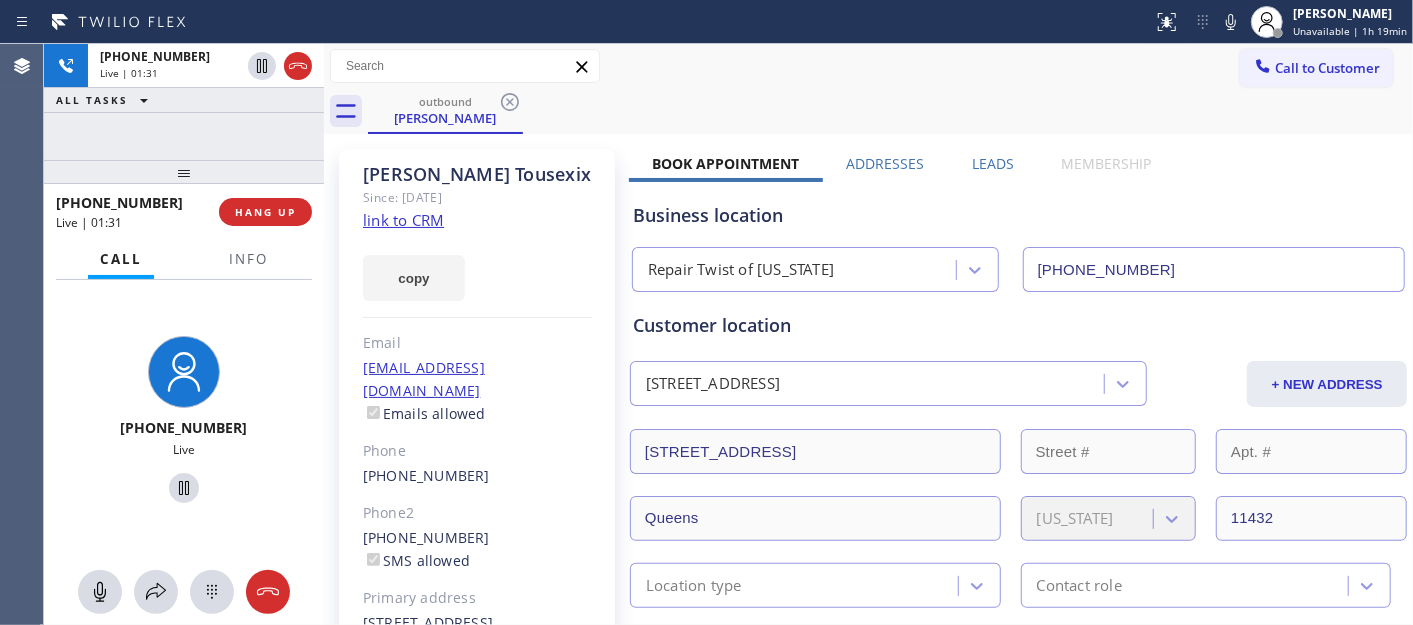
drag, startPoint x: 177, startPoint y: 145, endPoint x: 338, endPoint y: 24, distance: 201.4
click at [186, 125] on div "+16462089328 Live | 01:31 ALL TASKS ALL TASKS ACTIVE TASKS TASKS IN WRAP UP +16…" at bounding box center [184, 334] width 280 height 581
click at [266, 215] on span "HANG UP" at bounding box center [265, 212] width 61 height 14
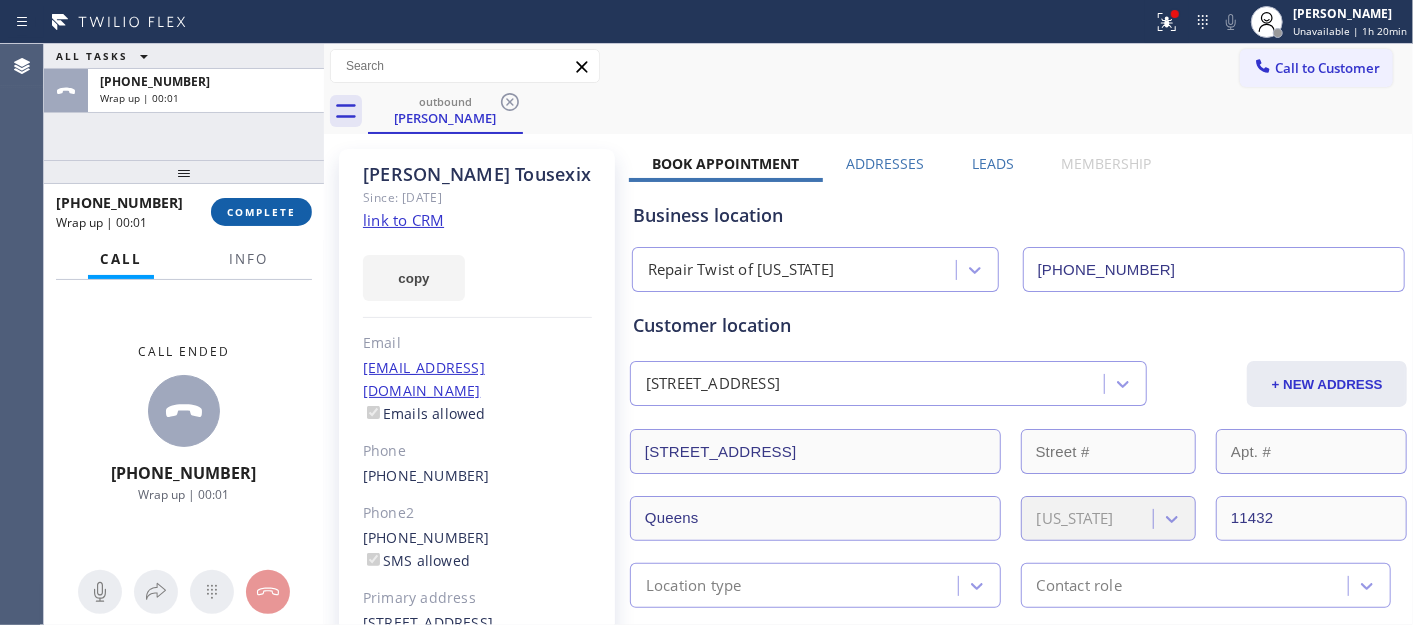
click at [274, 215] on span "COMPLETE" at bounding box center [261, 212] width 69 height 14
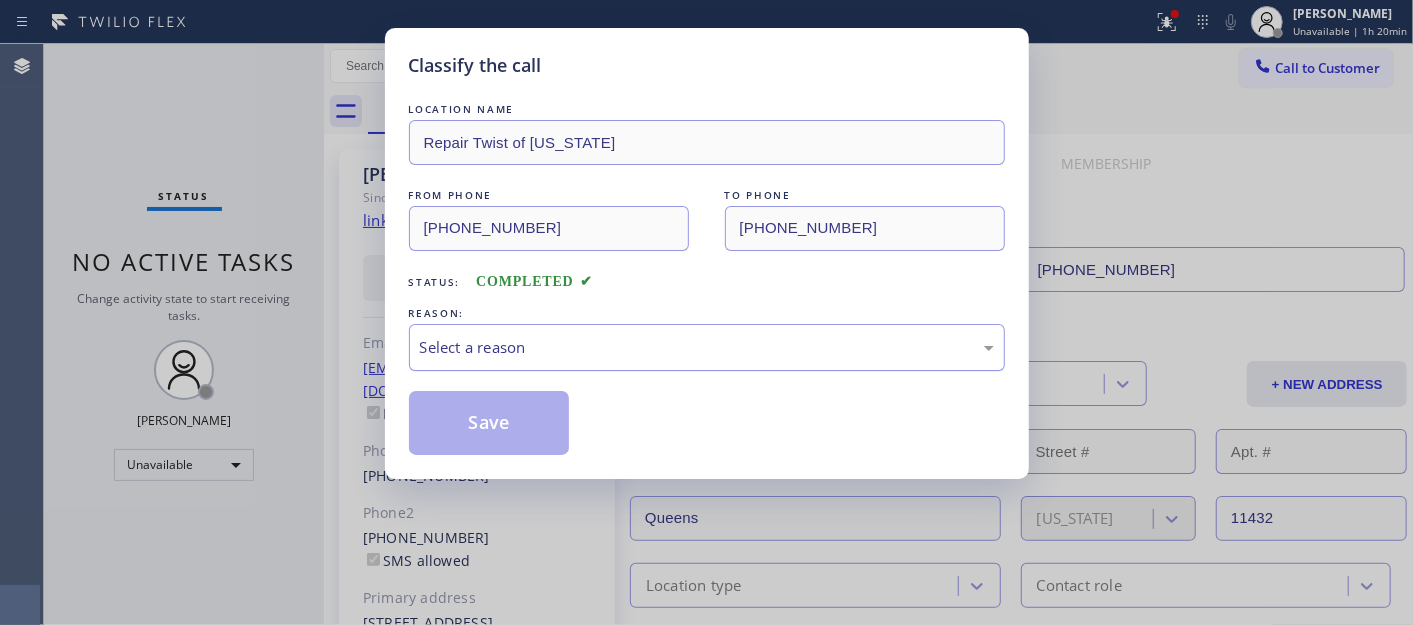
drag, startPoint x: 491, startPoint y: 338, endPoint x: 487, endPoint y: 356, distance: 18.4
click at [490, 340] on div "Select a reason" at bounding box center [707, 347] width 574 height 23
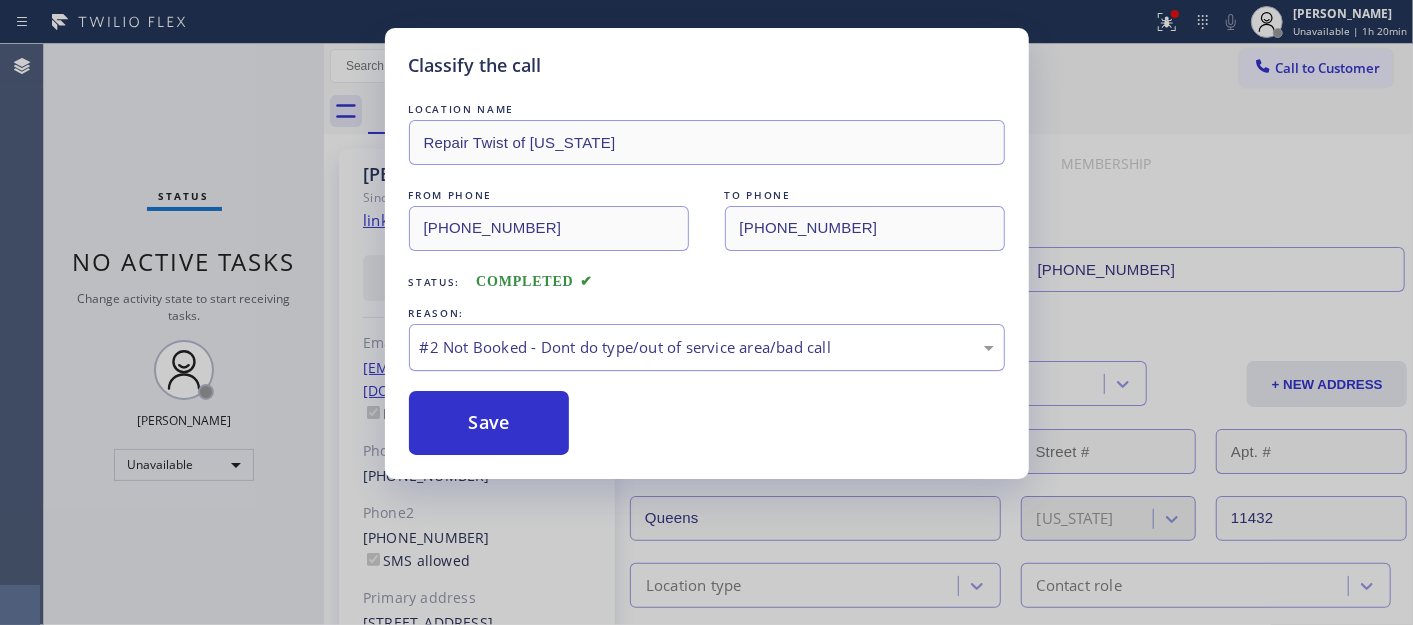
click at [482, 341] on div "#2 Not Booked - Dont do type/out of service area/bad call" at bounding box center [707, 347] width 574 height 23
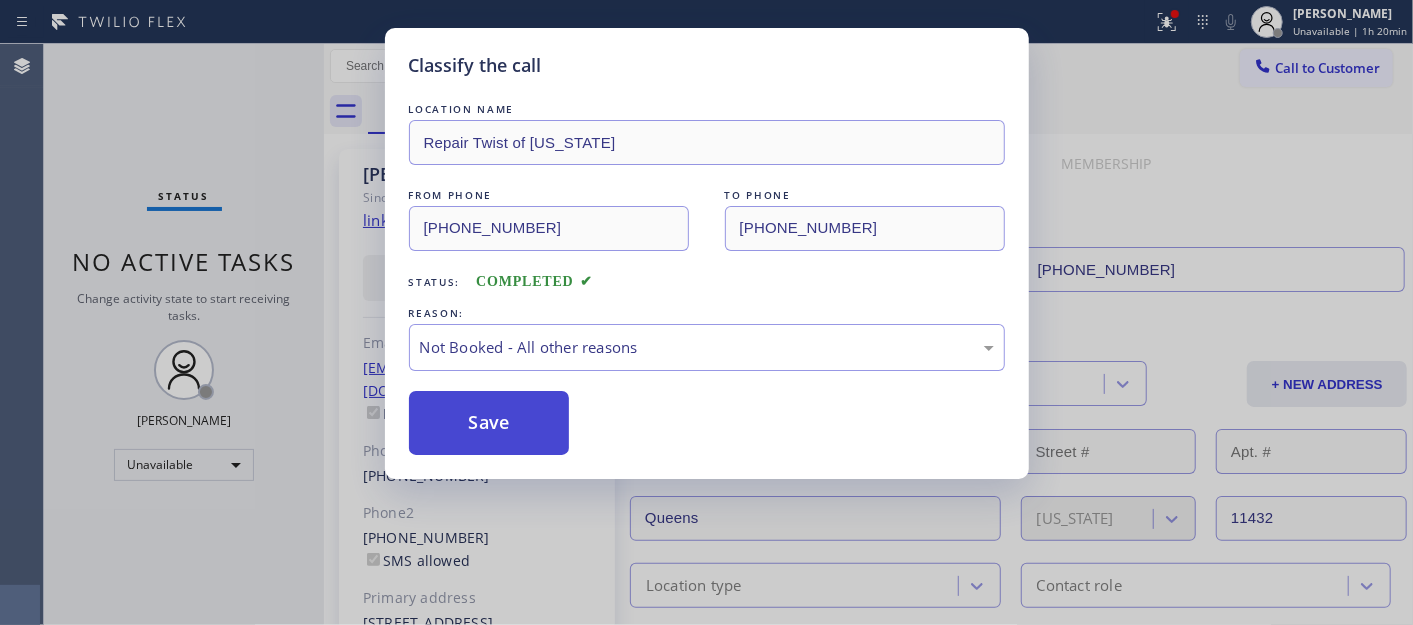
click at [487, 422] on button "Save" at bounding box center [489, 423] width 161 height 64
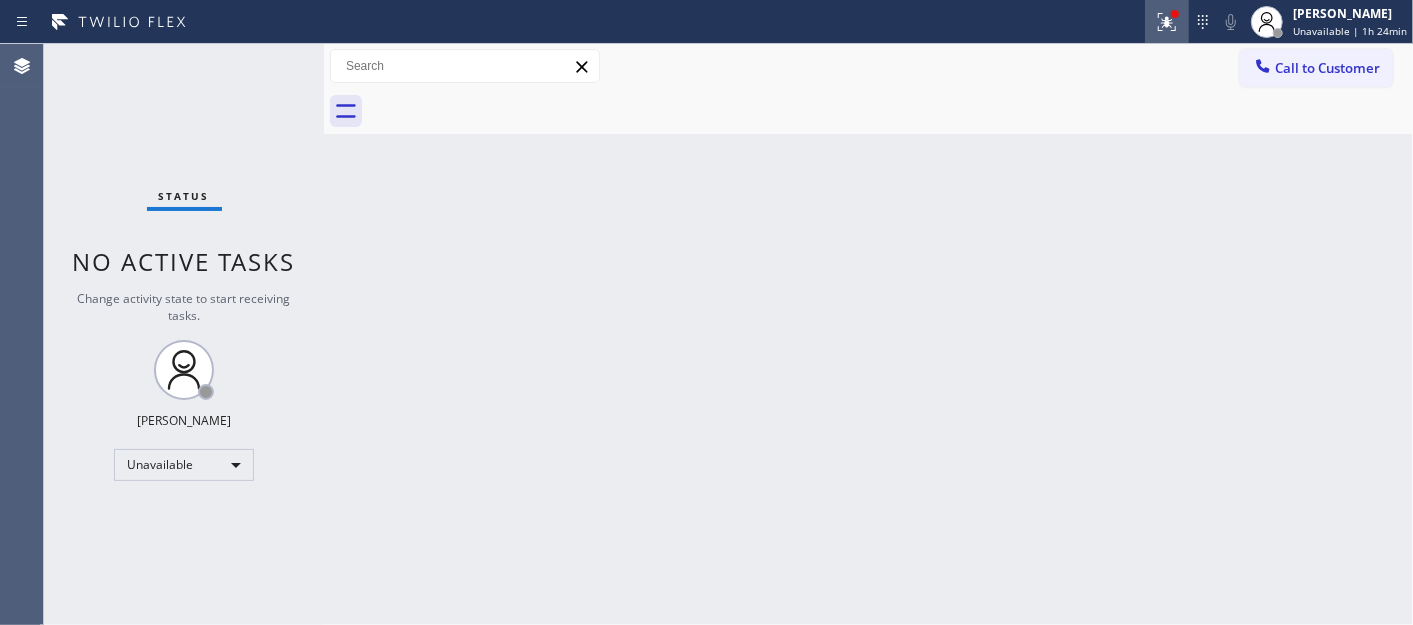
click at [1170, 21] on icon at bounding box center [1164, 20] width 12 height 14
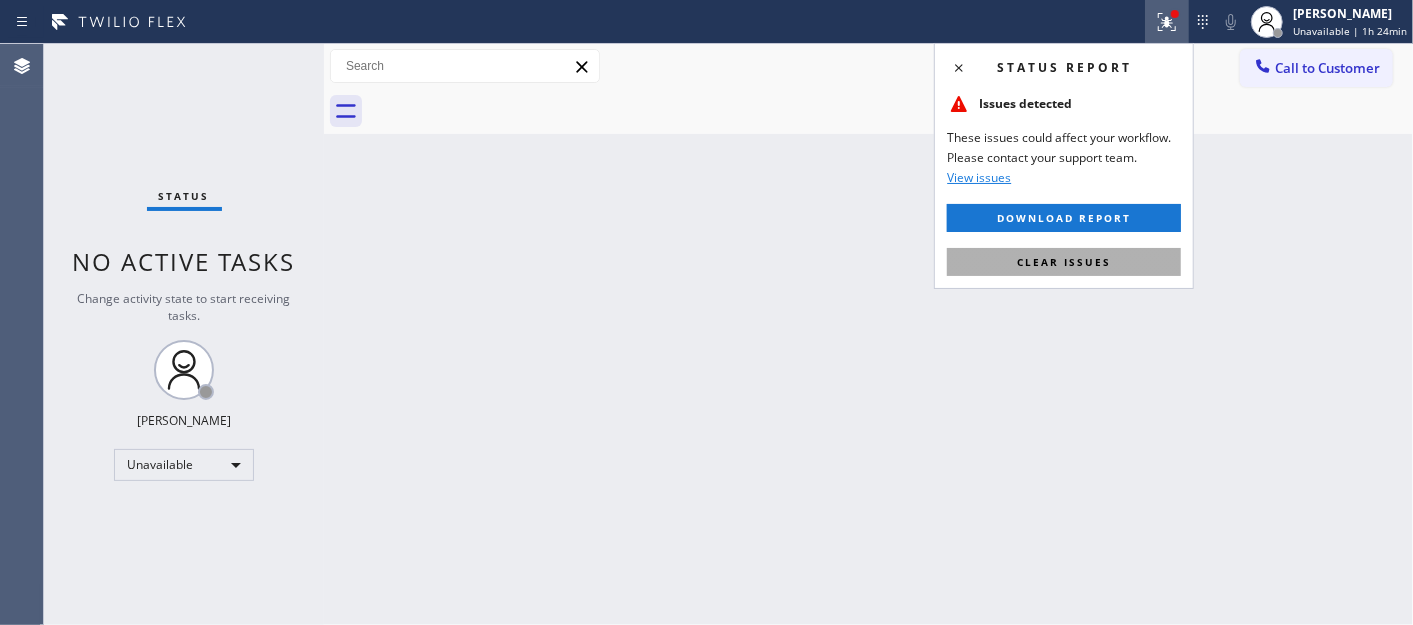
click at [1031, 262] on span "Clear issues" at bounding box center [1064, 262] width 94 height 14
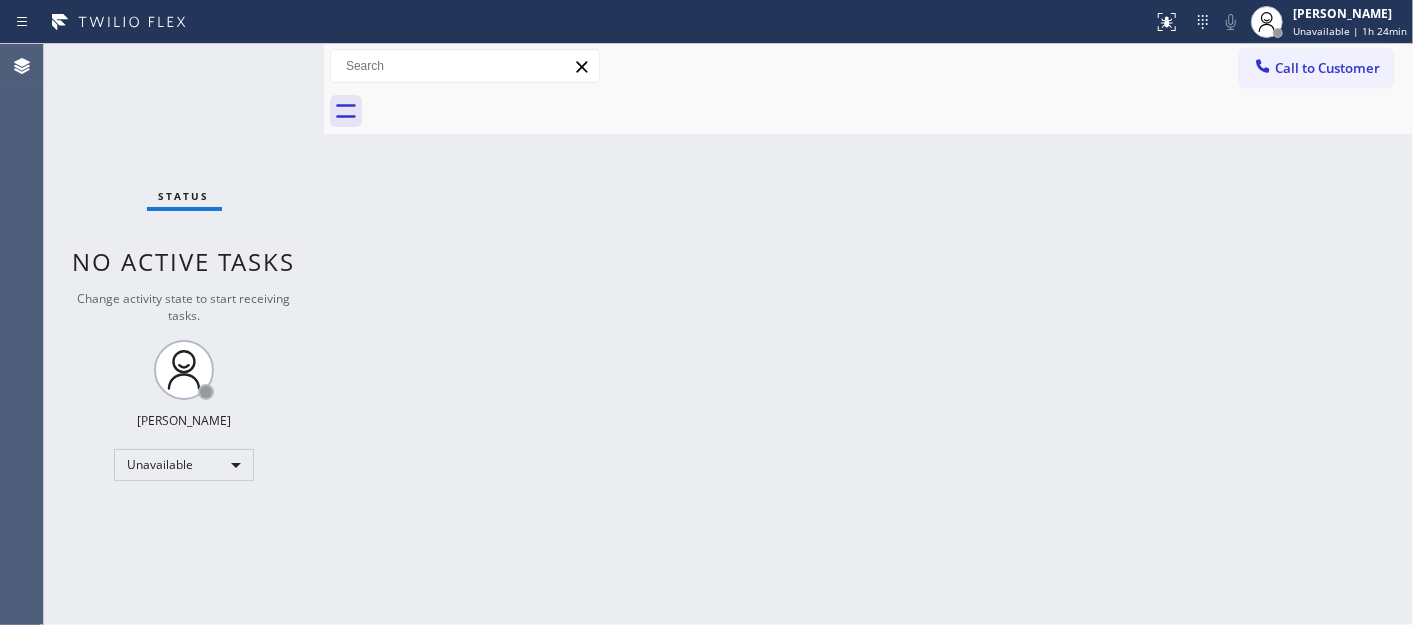
click at [1311, 81] on button "Call to Customer" at bounding box center [1316, 68] width 153 height 38
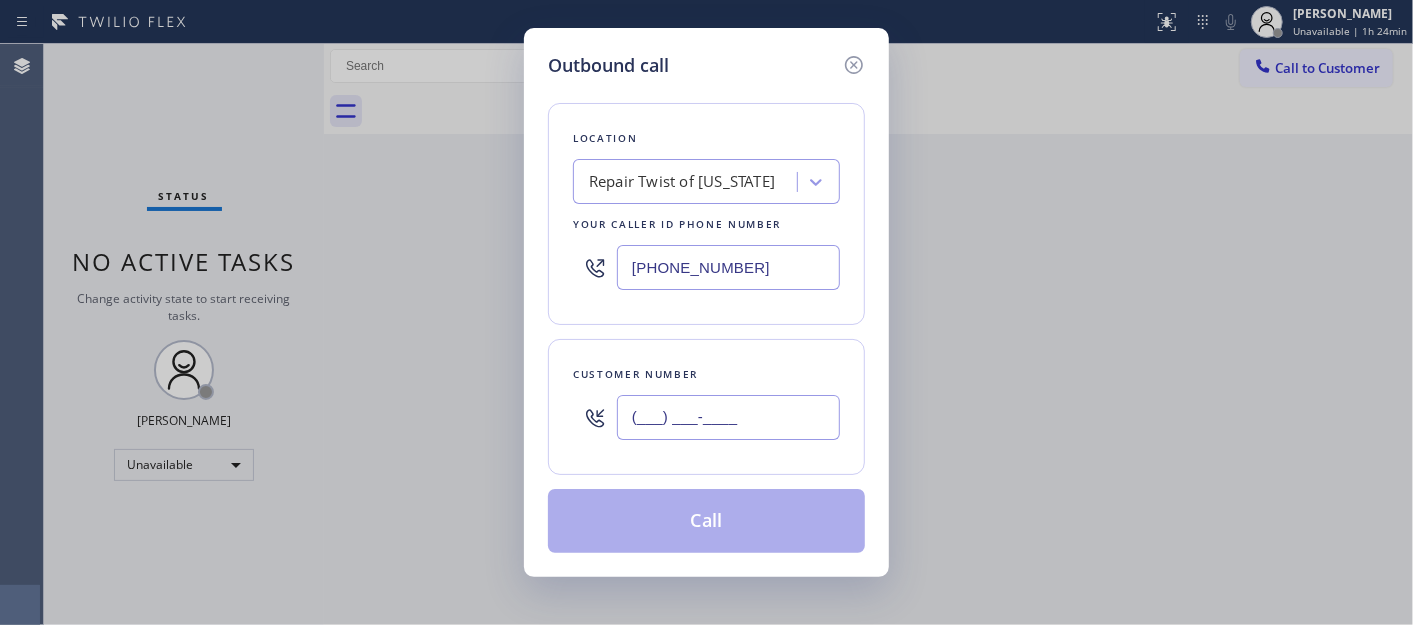
click at [798, 401] on input "(___) ___-____" at bounding box center [728, 417] width 223 height 45
paste input "818) 296-8109"
type input "(818) 296-8109"
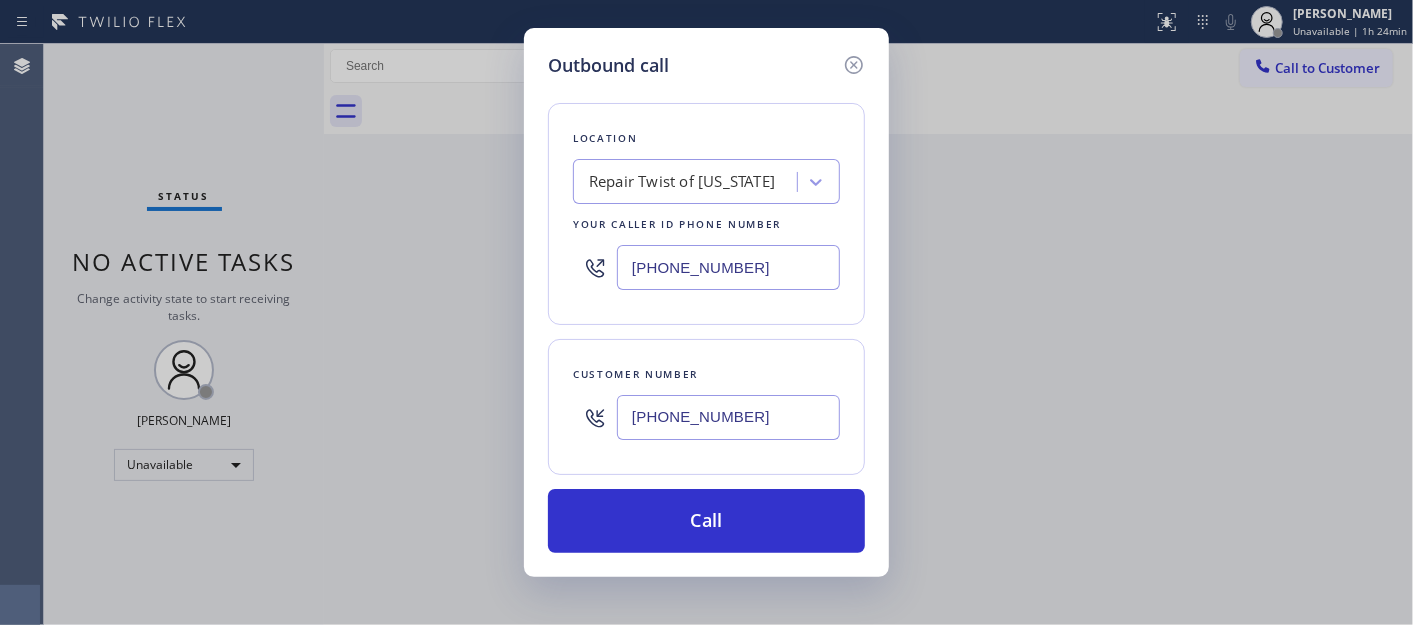
drag, startPoint x: 752, startPoint y: 257, endPoint x: 565, endPoint y: 258, distance: 187.0
click at [565, 258] on div "Location Repair Twist of New York Your caller id phone number (347) 284-6179" at bounding box center [706, 214] width 317 height 222
paste input "855) 731-4952"
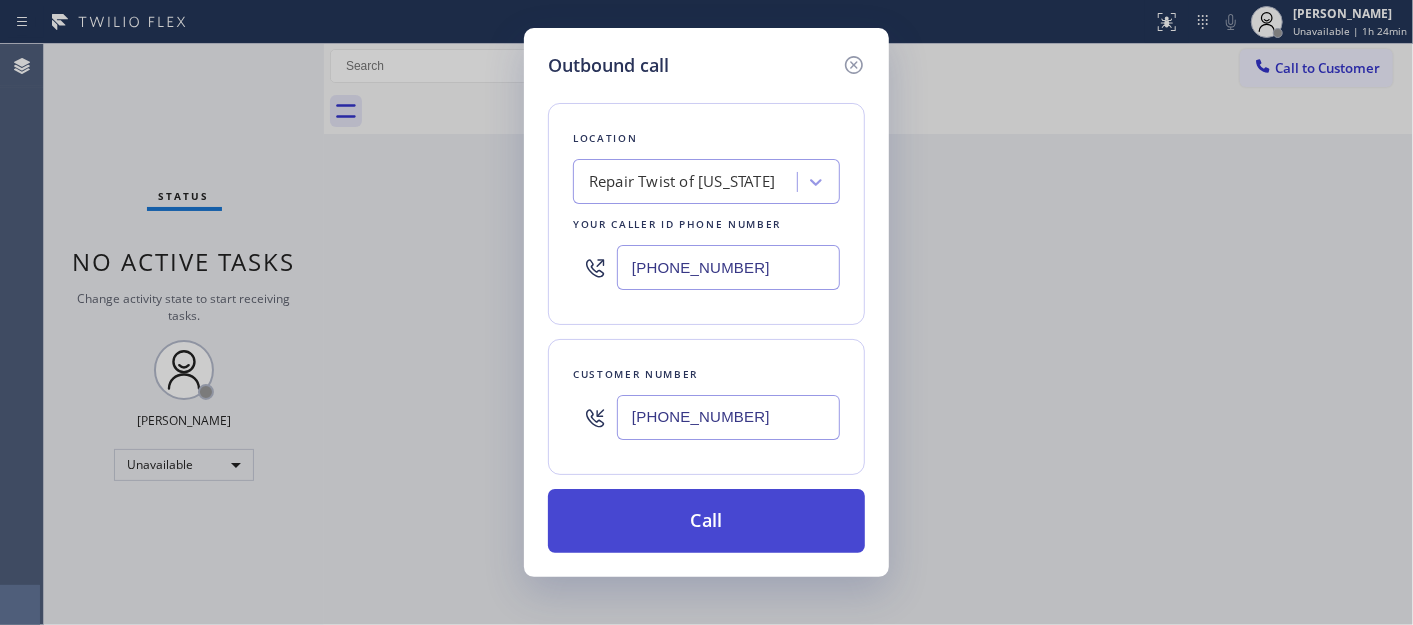
type input "(855) 731-4952"
click at [721, 510] on button "Call" at bounding box center [706, 521] width 317 height 64
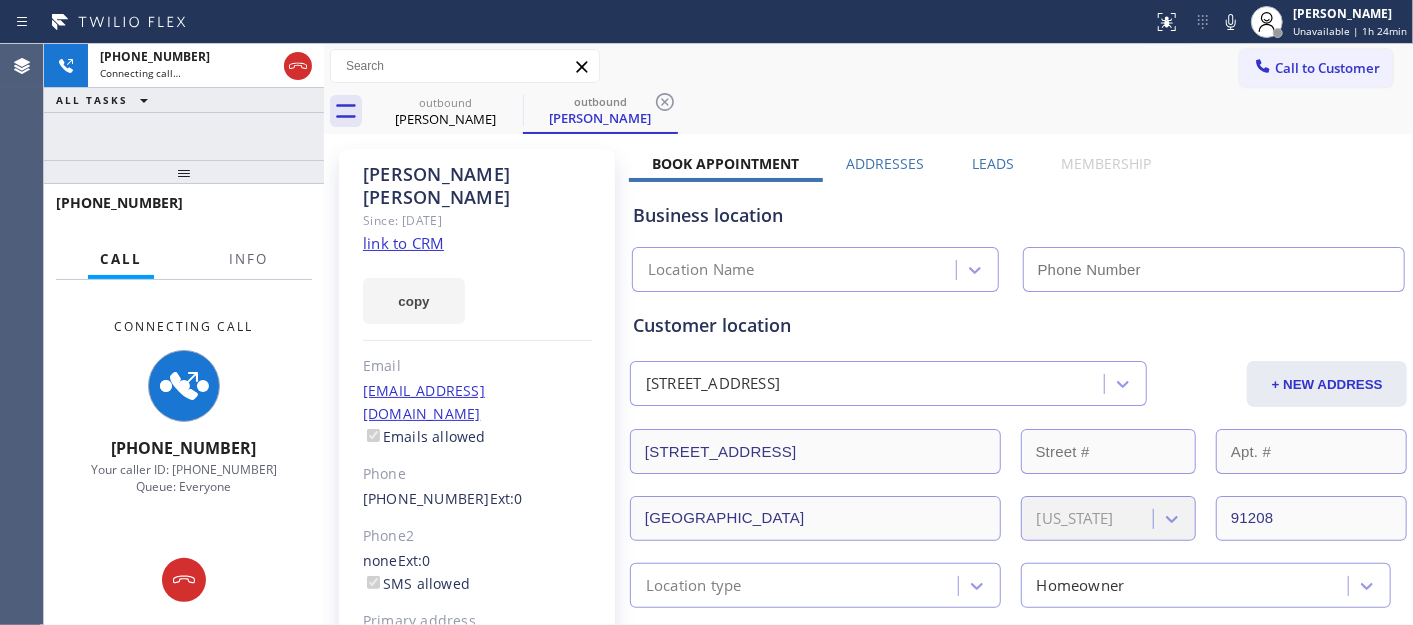
type input "(855) 731-4952"
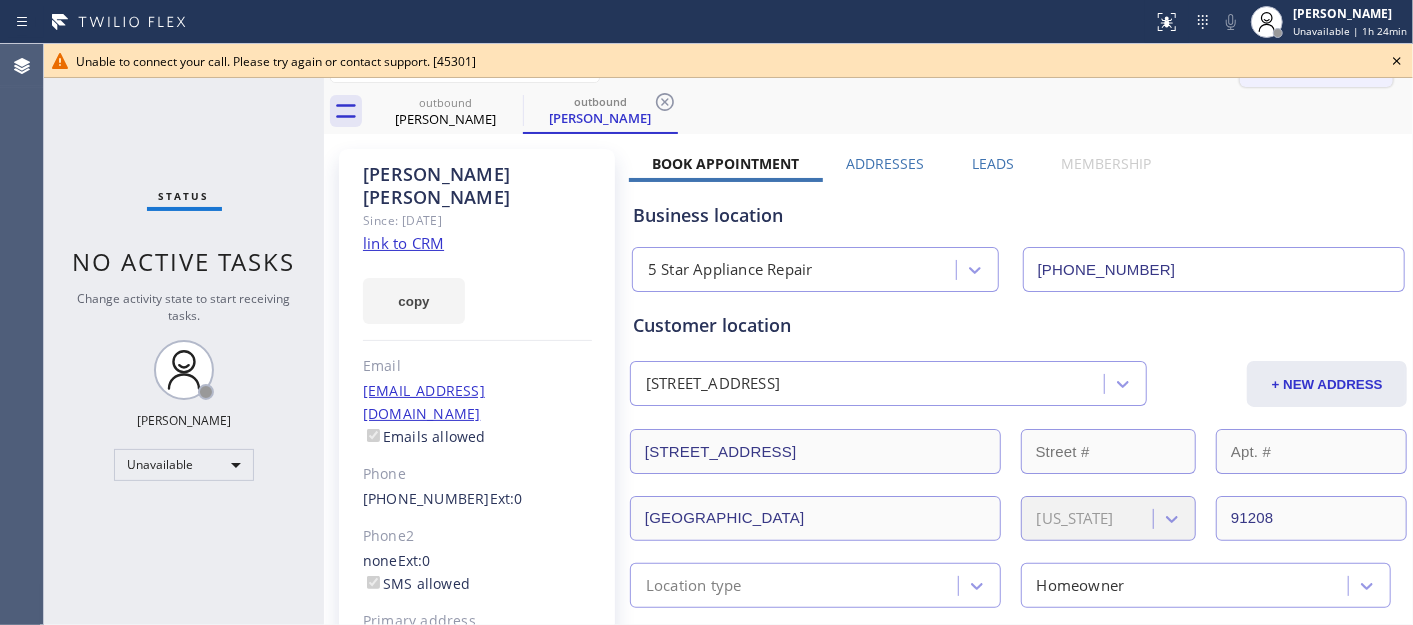
drag, startPoint x: 1400, startPoint y: 71, endPoint x: 1282, endPoint y: 75, distance: 118.0
click at [1397, 71] on icon at bounding box center [1397, 61] width 24 height 24
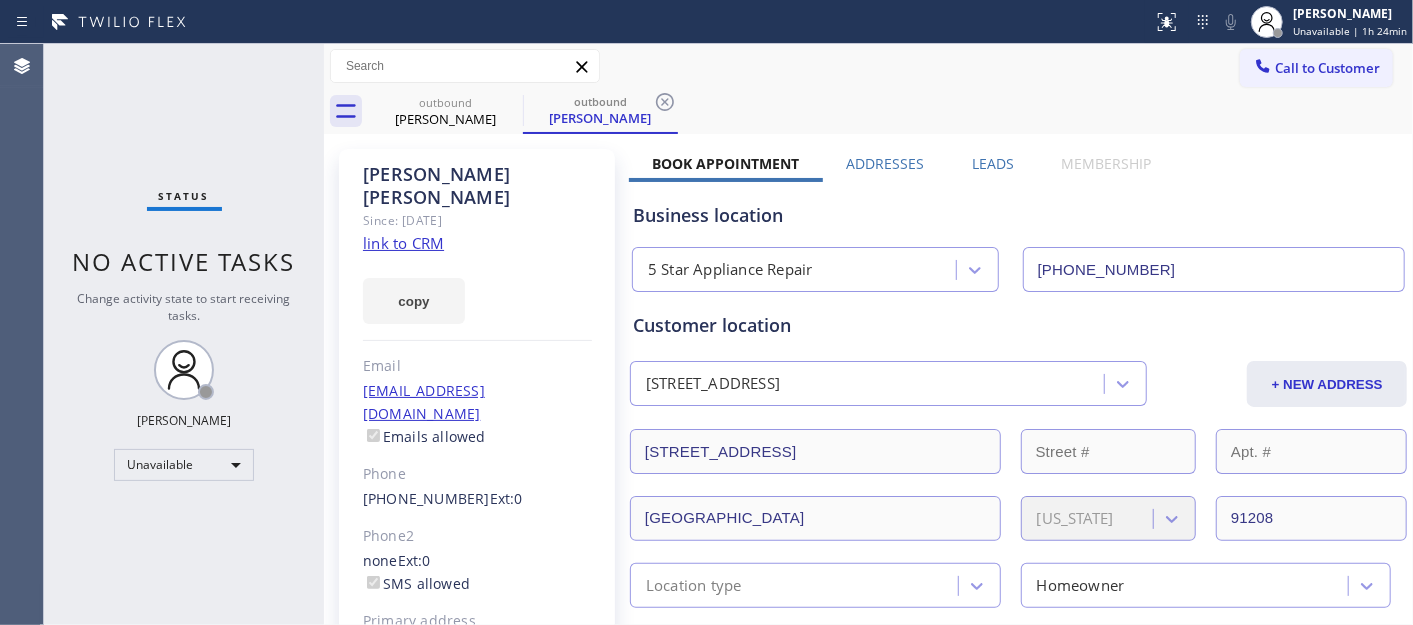
drag, startPoint x: 1271, startPoint y: 76, endPoint x: 1225, endPoint y: 112, distance: 58.4
click at [1268, 77] on button "Call to Customer" at bounding box center [1316, 68] width 153 height 38
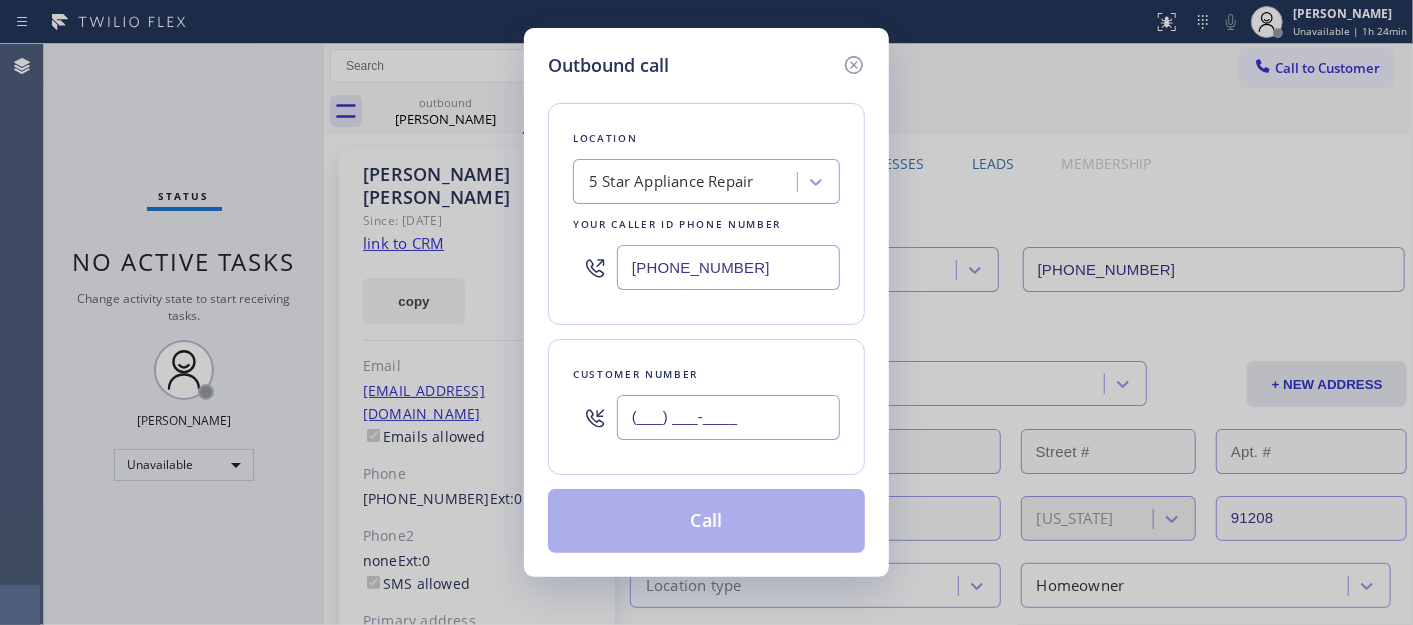
drag, startPoint x: 790, startPoint y: 417, endPoint x: 444, endPoint y: 393, distance: 346.8
click at [491, 431] on div "Outbound call Location 5 Star Appliance Repair Your caller id phone number (855…" at bounding box center [706, 312] width 1413 height 625
paste input "818) 296-8109"
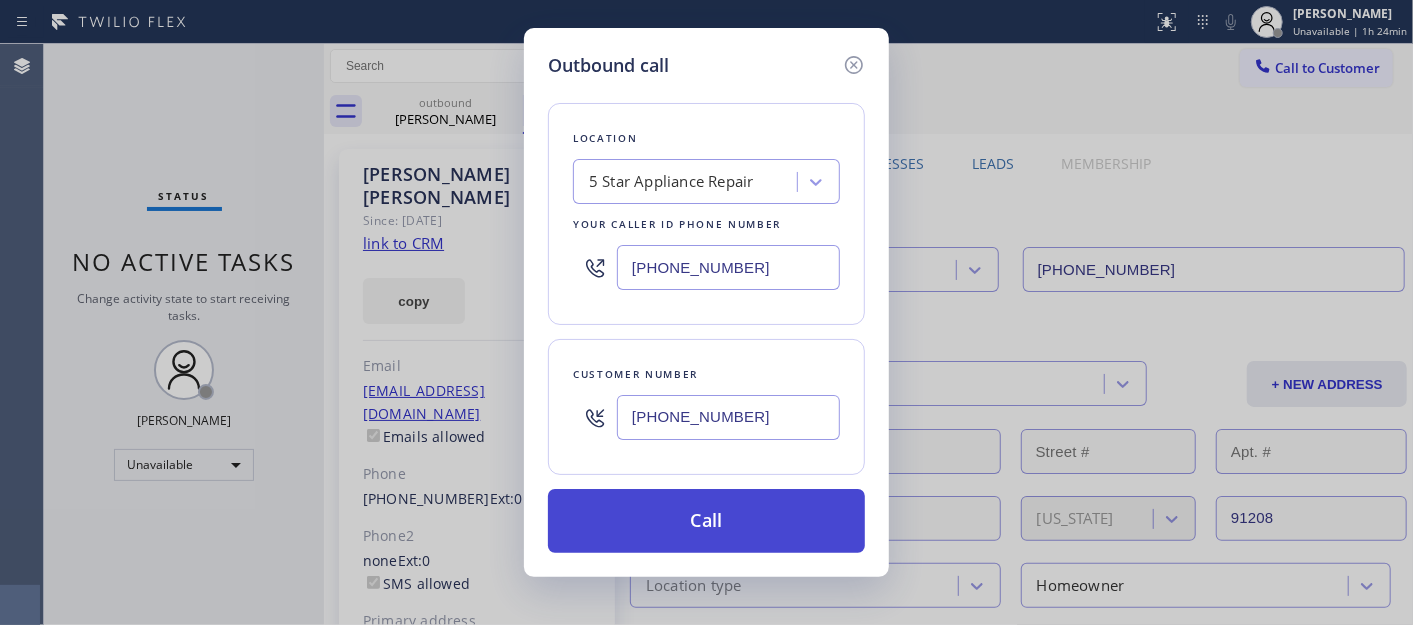
type input "(818) 296-8109"
click at [741, 527] on button "Call" at bounding box center [706, 521] width 317 height 64
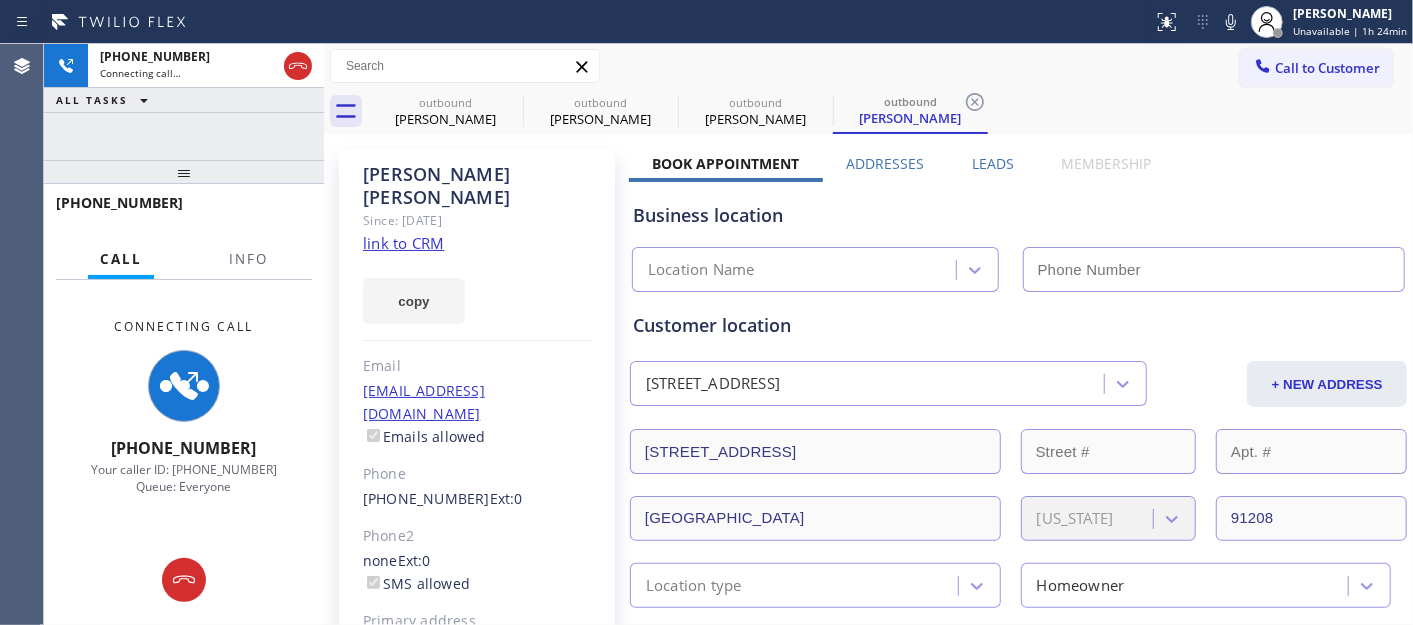
type input "(855) 731-4952"
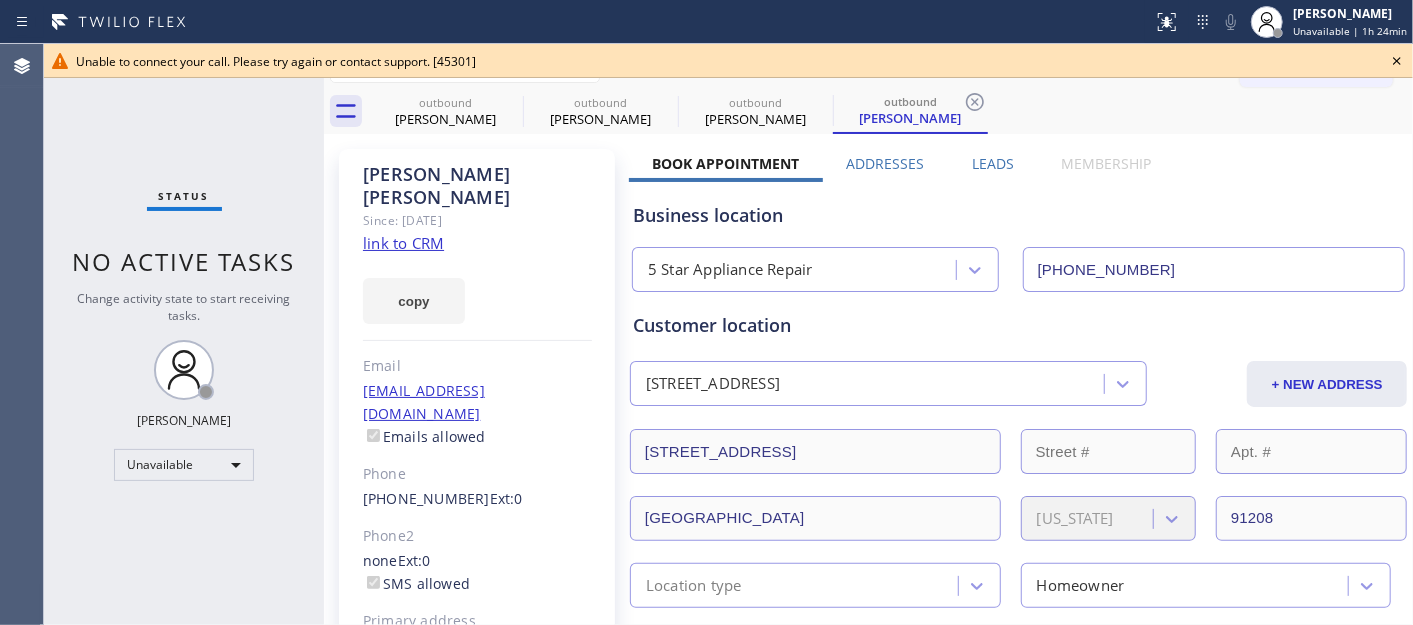
click at [1386, 47] on div "Unable to connect your call. Please try again or contact support. [45301]" at bounding box center [728, 61] width 1369 height 34
click at [1397, 66] on icon at bounding box center [1397, 61] width 24 height 24
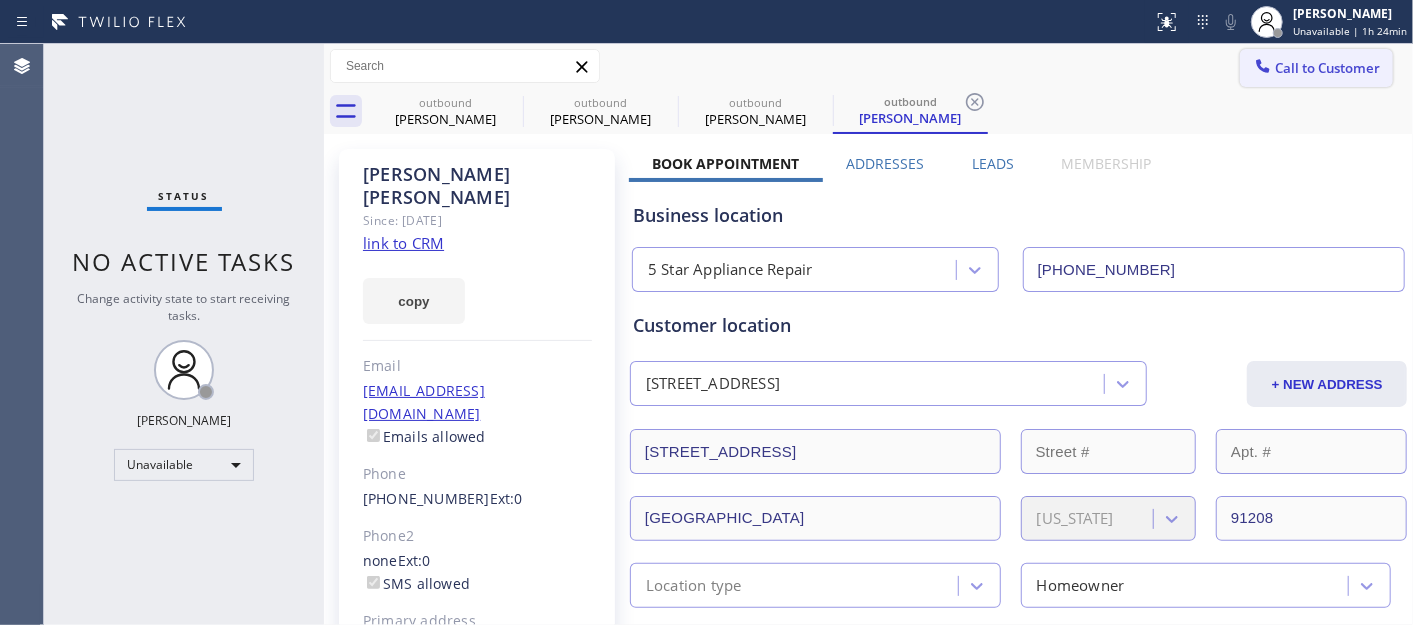
click at [1307, 83] on button "Call to Customer" at bounding box center [1316, 68] width 153 height 38
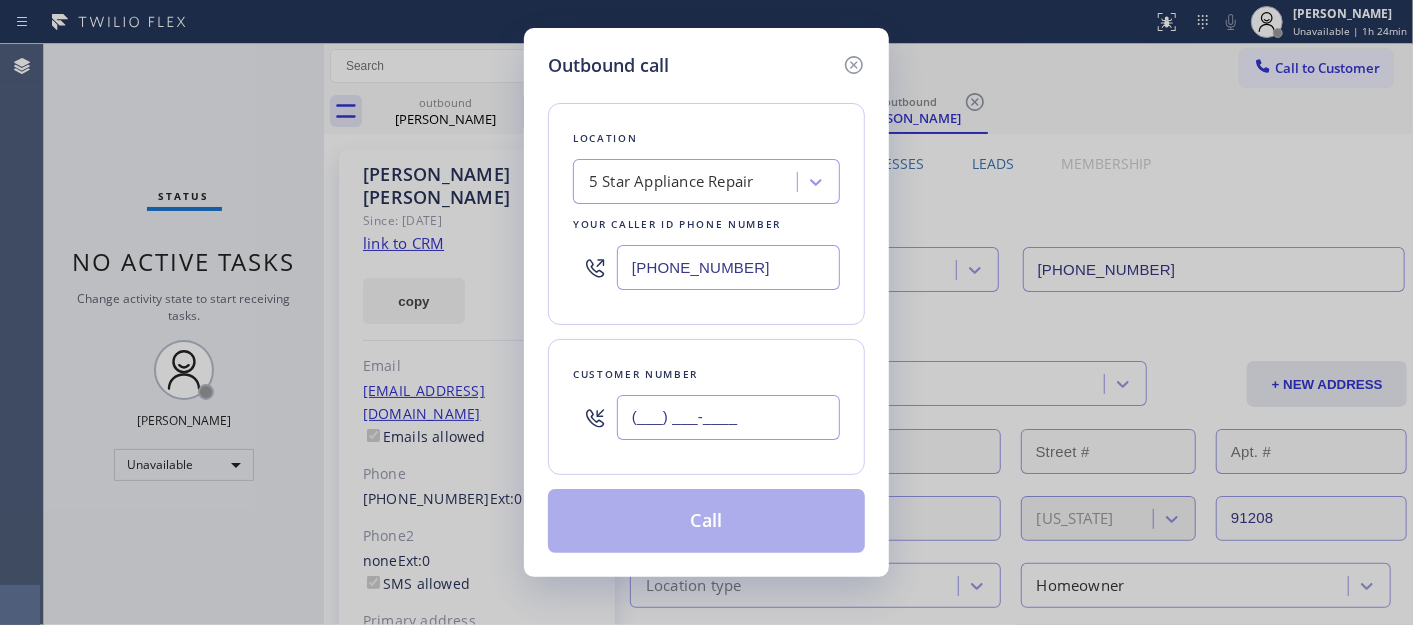
click at [725, 402] on input "(___) ___-____" at bounding box center [728, 417] width 223 height 45
paste input "818) 296-8109"
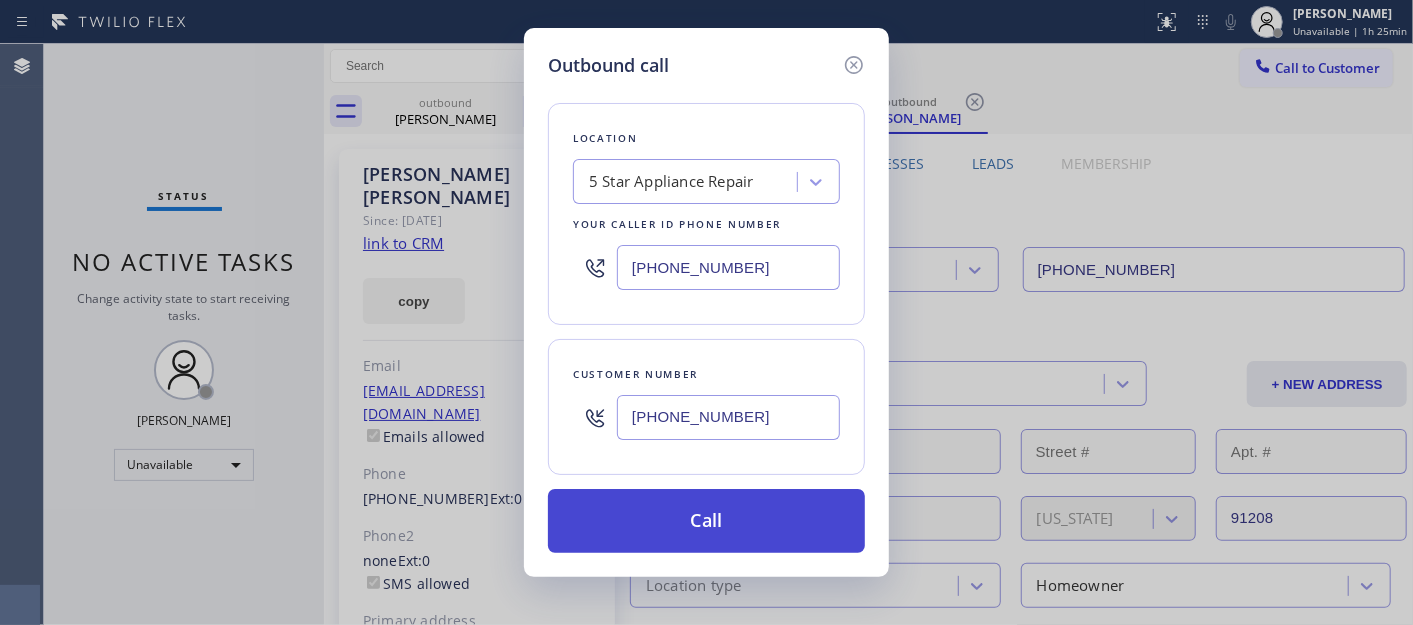
type input "(818) 296-8109"
click at [733, 533] on button "Call" at bounding box center [706, 521] width 317 height 64
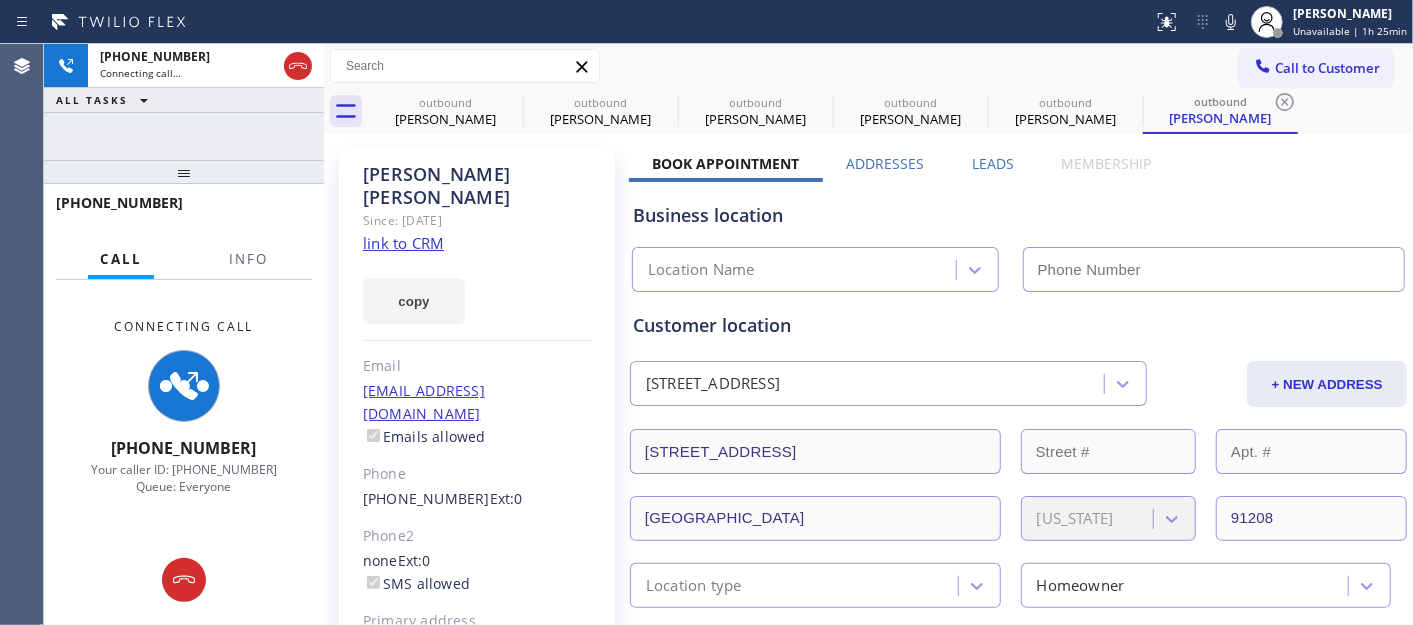
type input "(855) 731-4952"
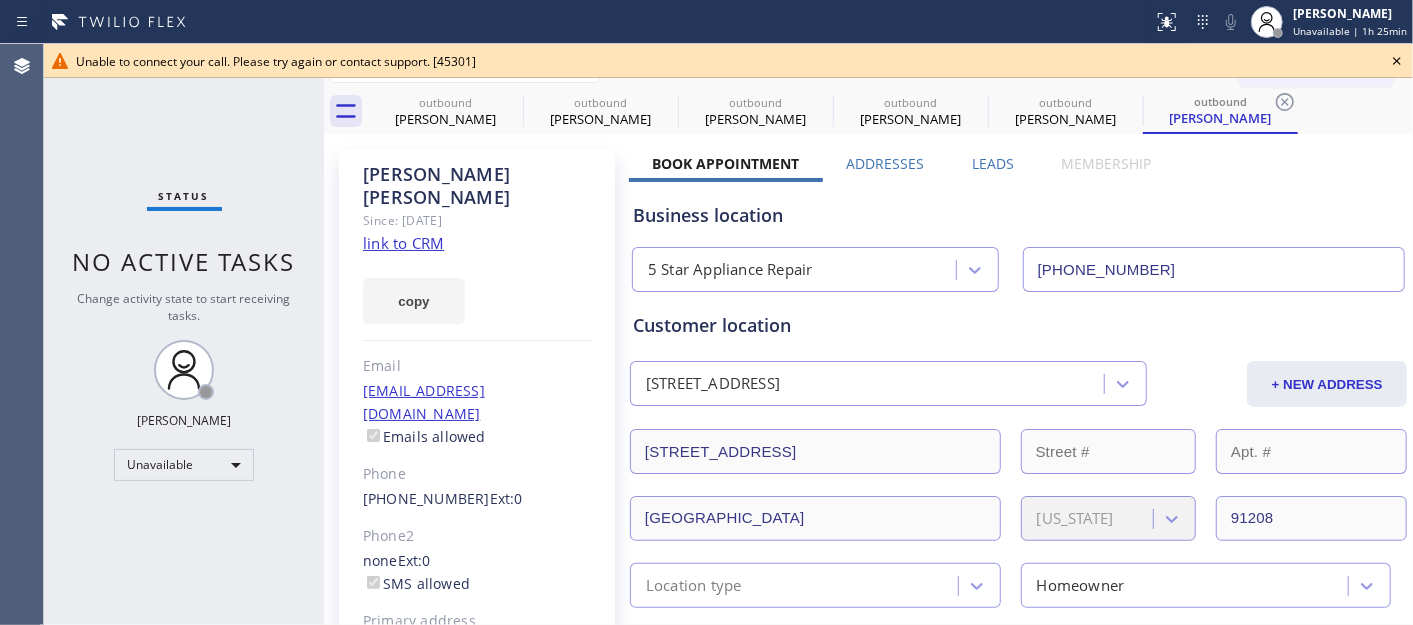
click at [1411, 56] on div "Unable to connect your call. Please try again or contact support. [45301]" at bounding box center [728, 61] width 1369 height 34
click at [1391, 57] on icon at bounding box center [1397, 61] width 24 height 24
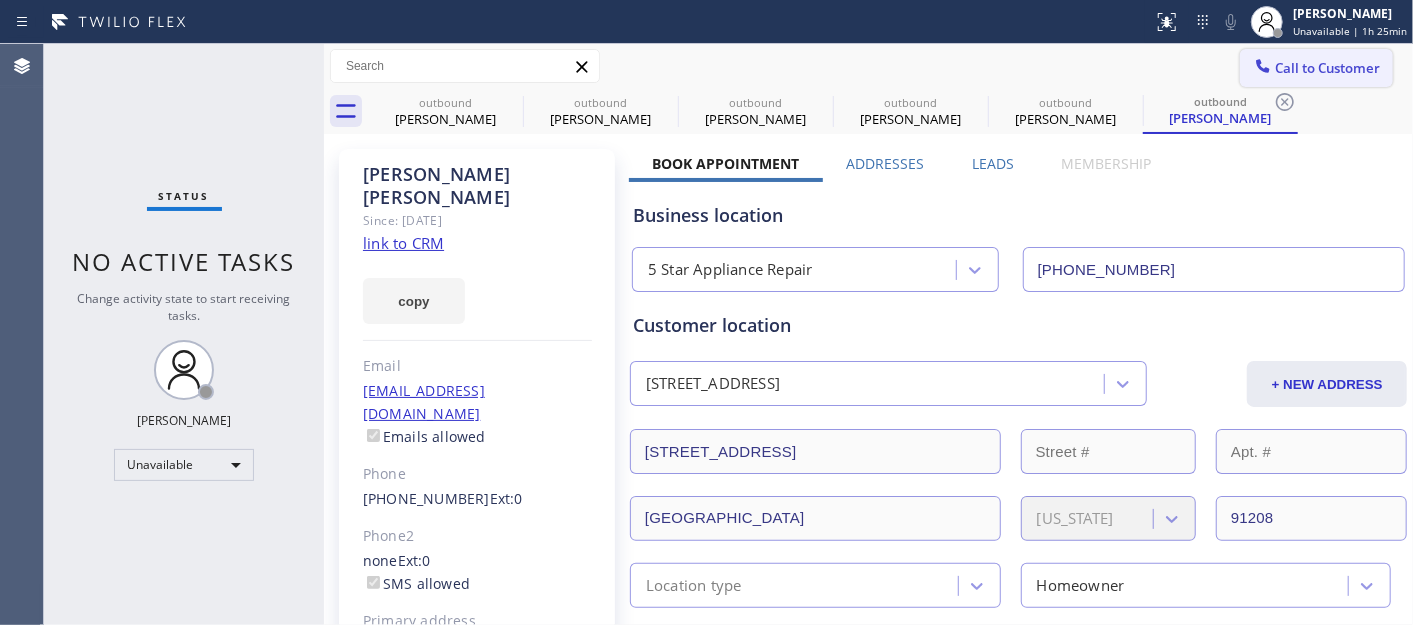
click at [1335, 77] on button "Call to Customer" at bounding box center [1316, 68] width 153 height 38
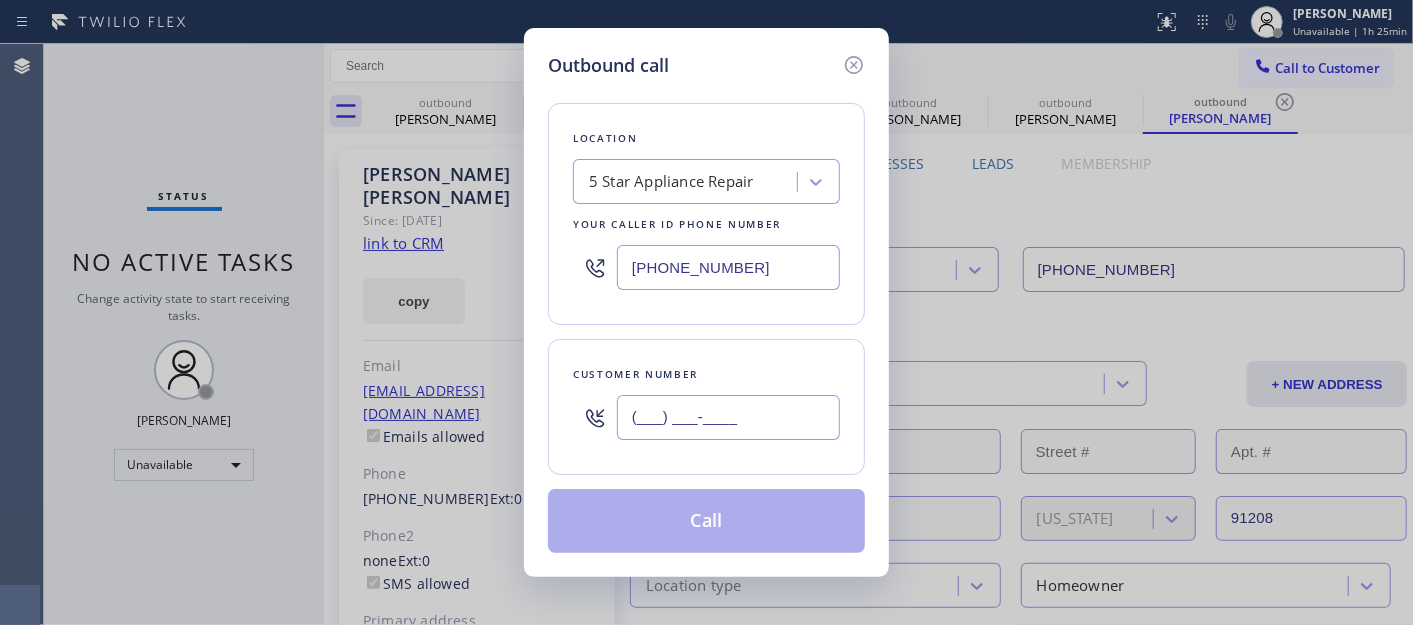
click at [765, 407] on input "(___) ___-____" at bounding box center [728, 417] width 223 height 45
paste input "818) 296-8109"
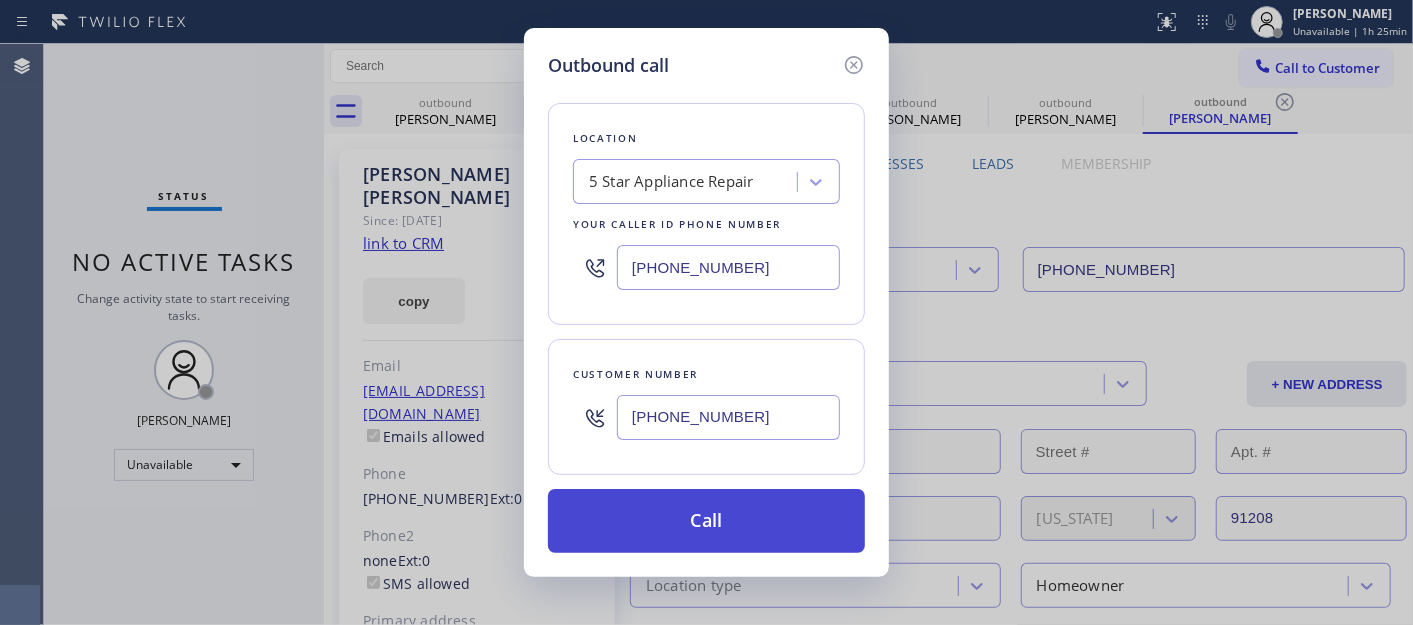
type input "(818) 296-8109"
click at [770, 532] on button "Call" at bounding box center [706, 521] width 317 height 64
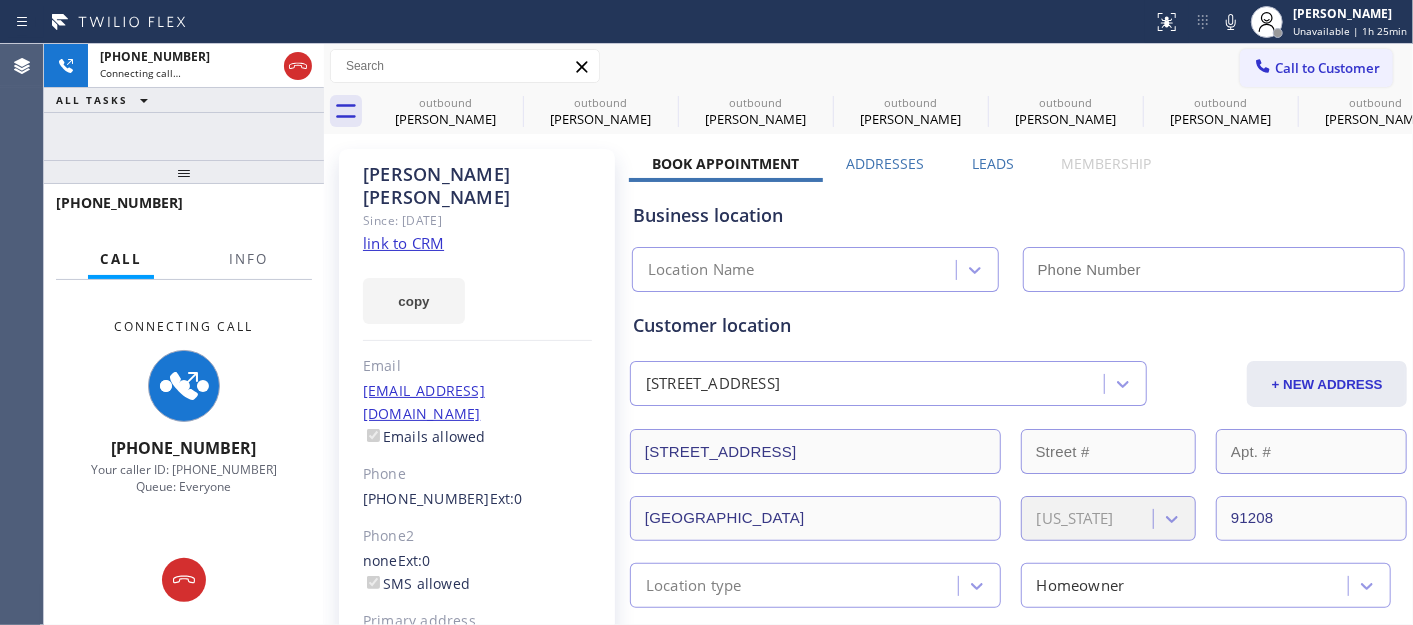
type input "(855) 731-4952"
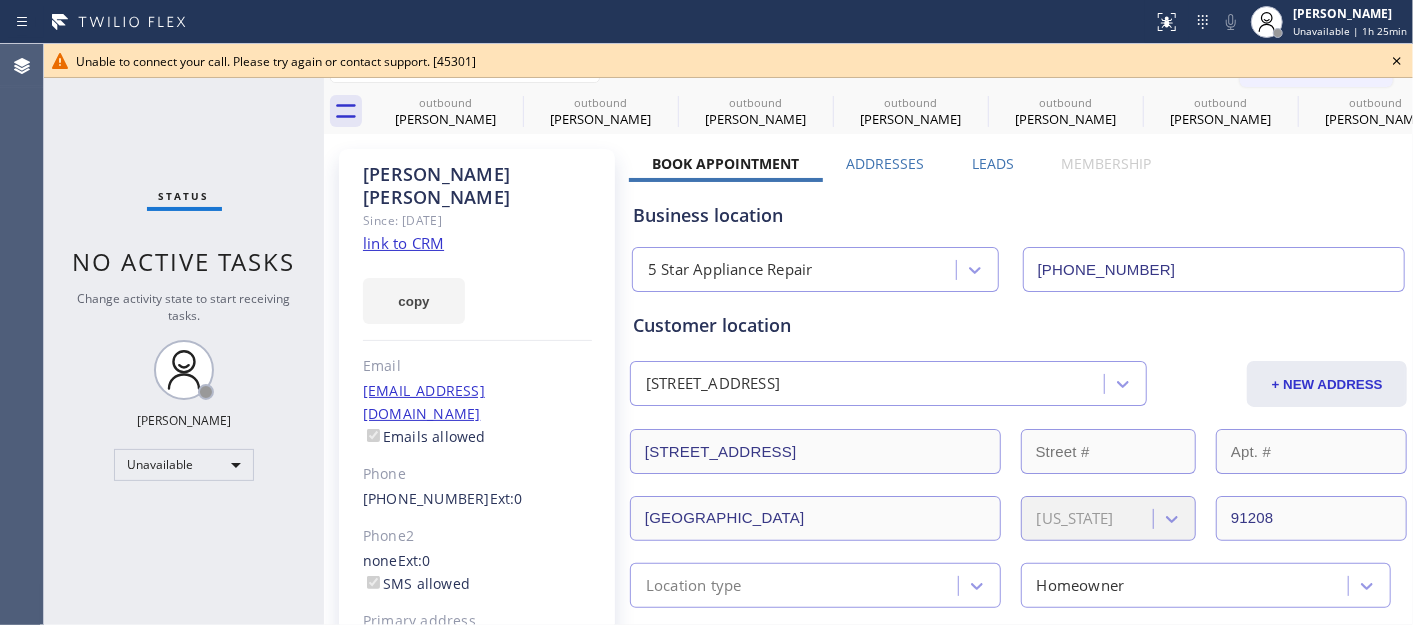
click at [1396, 66] on icon at bounding box center [1397, 61] width 24 height 24
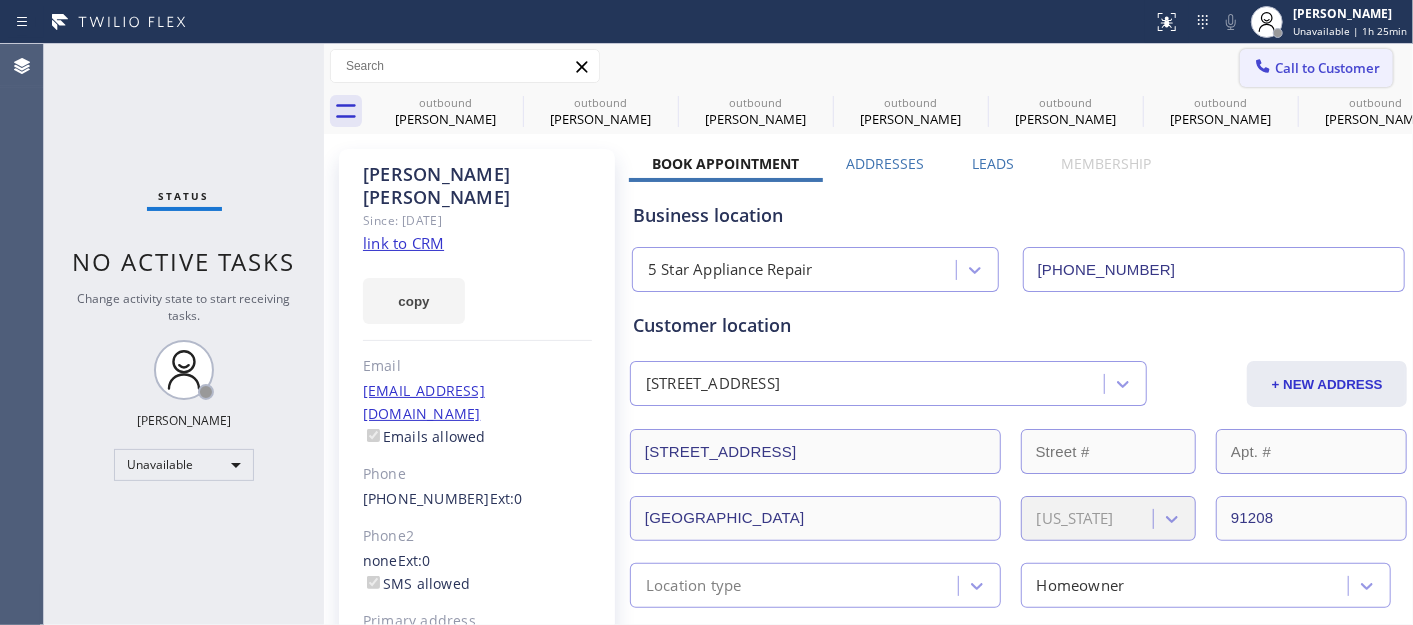
click at [1280, 80] on button "Call to Customer" at bounding box center [1316, 68] width 153 height 38
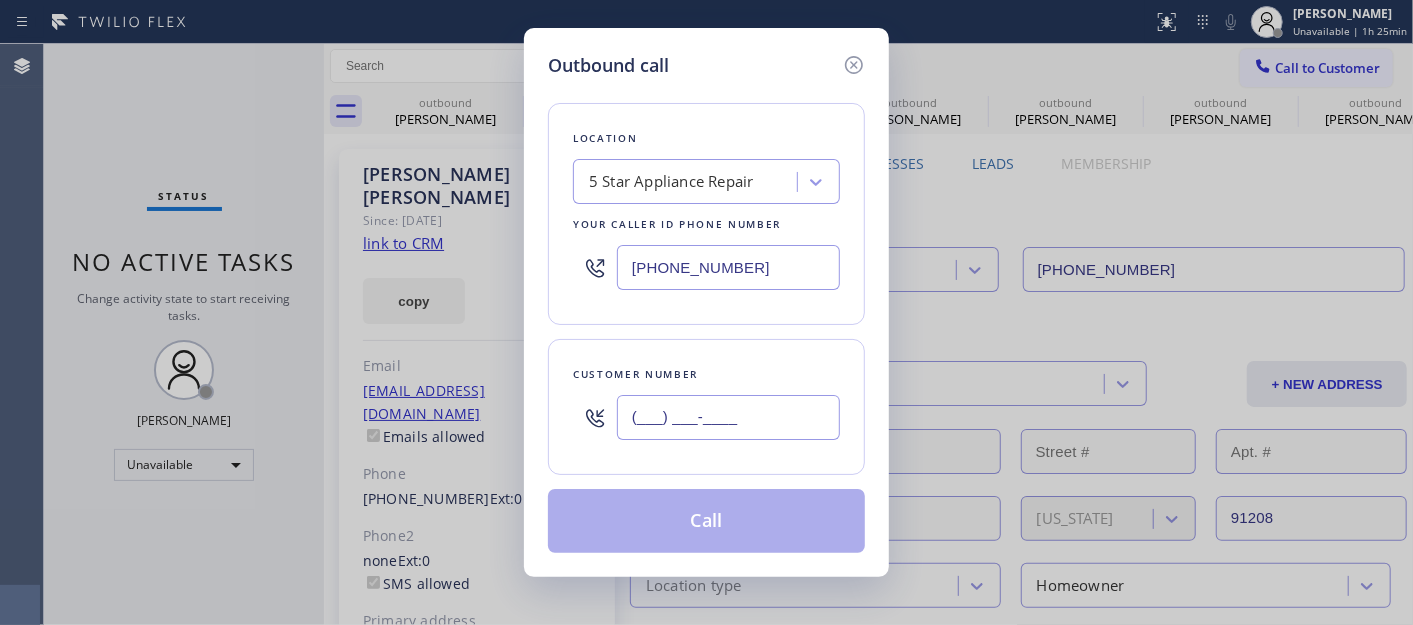
click at [685, 436] on input "(___) ___-____" at bounding box center [728, 417] width 223 height 45
paste input "818) 296-8109"
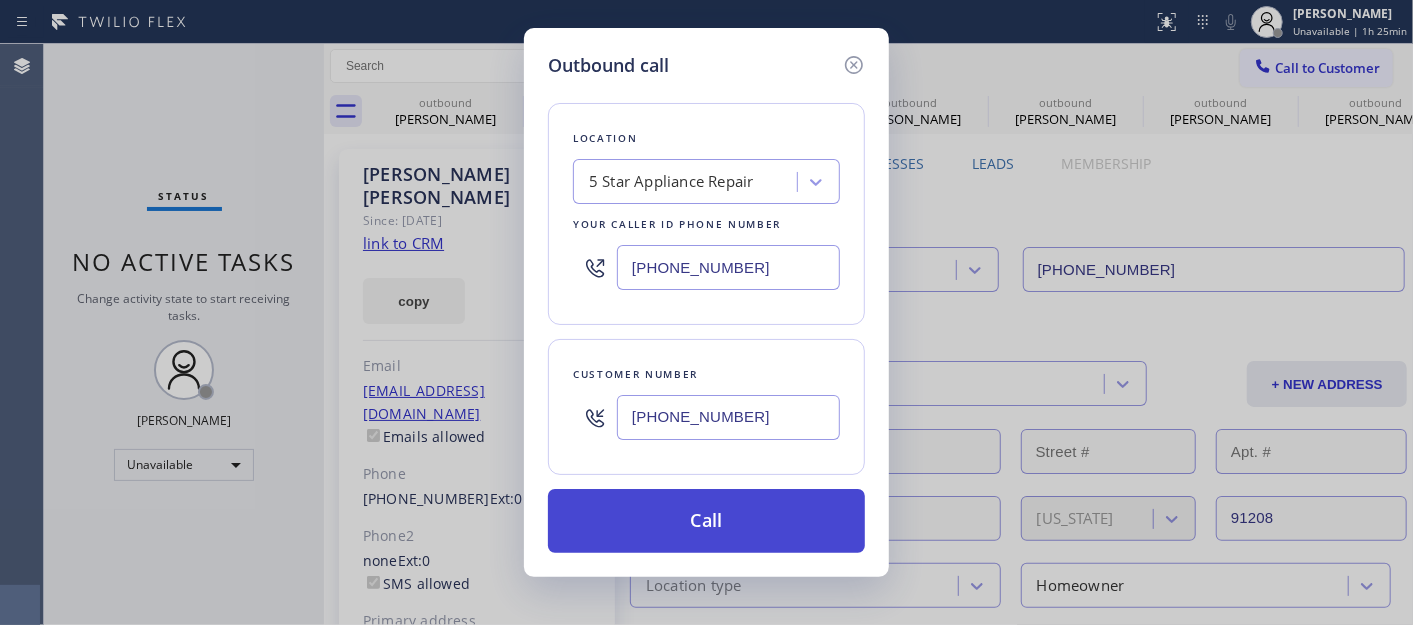
type input "(818) 296-8109"
click at [753, 516] on button "Call" at bounding box center [706, 521] width 317 height 64
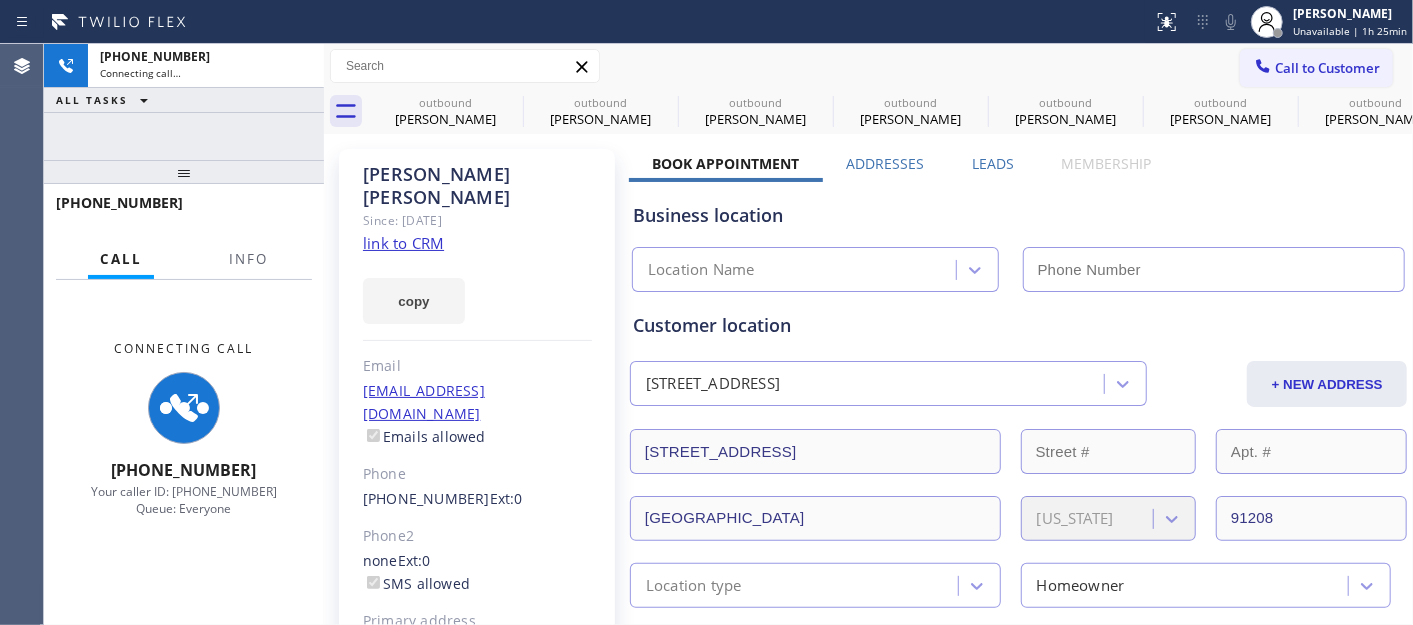
type input "(855) 731-4952"
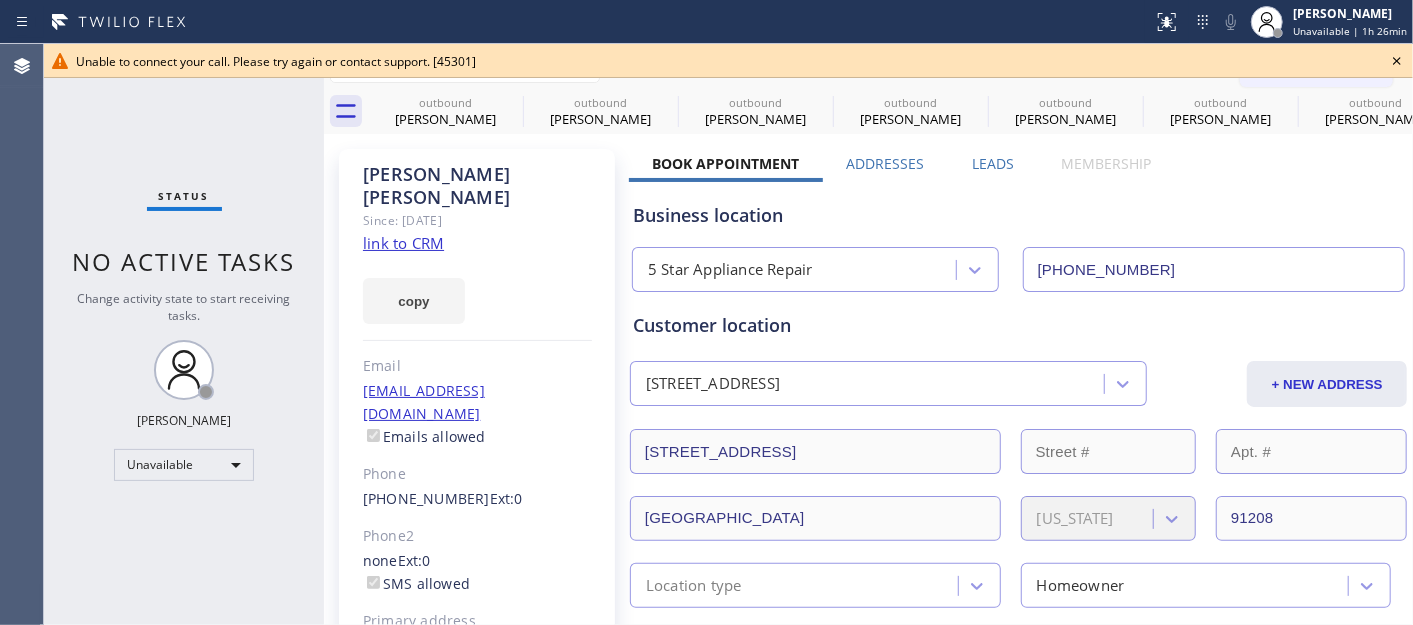
click at [1386, 58] on icon at bounding box center [1397, 61] width 24 height 24
click at [1282, 72] on span "Call to Customer" at bounding box center [1327, 68] width 105 height 18
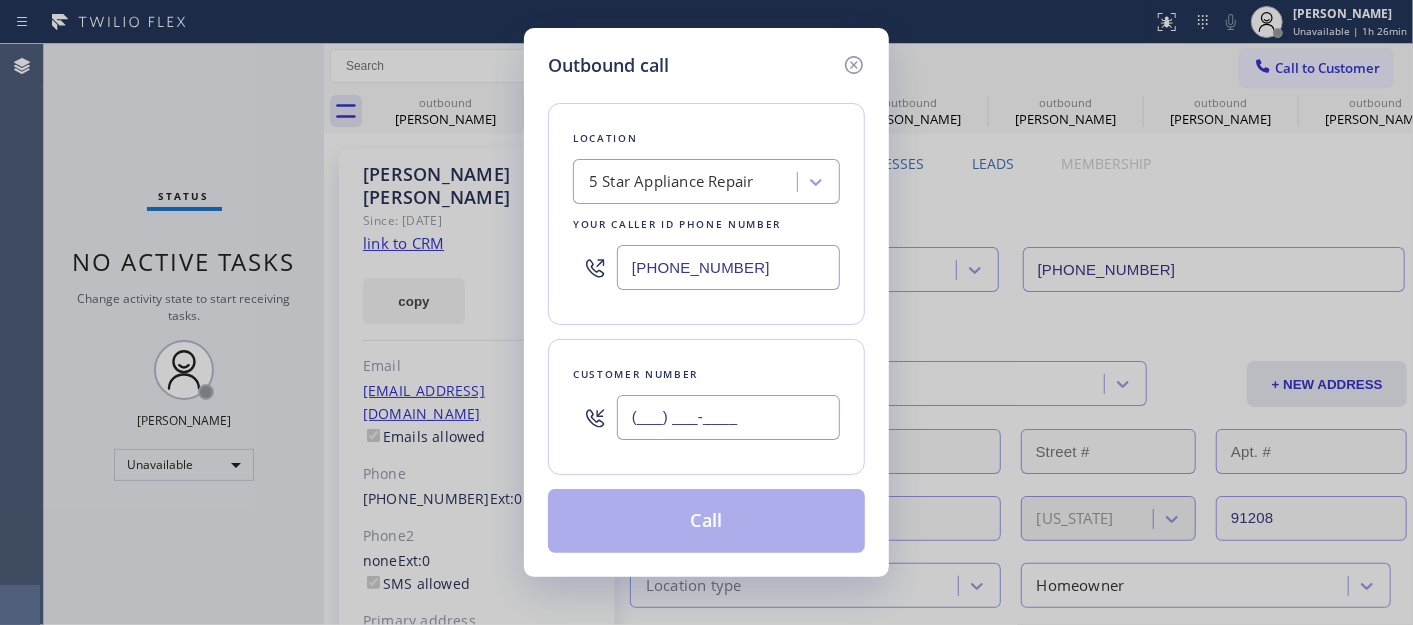
click at [753, 398] on input "(___) ___-____" at bounding box center [728, 417] width 223 height 45
paste input "310) 833-4446"
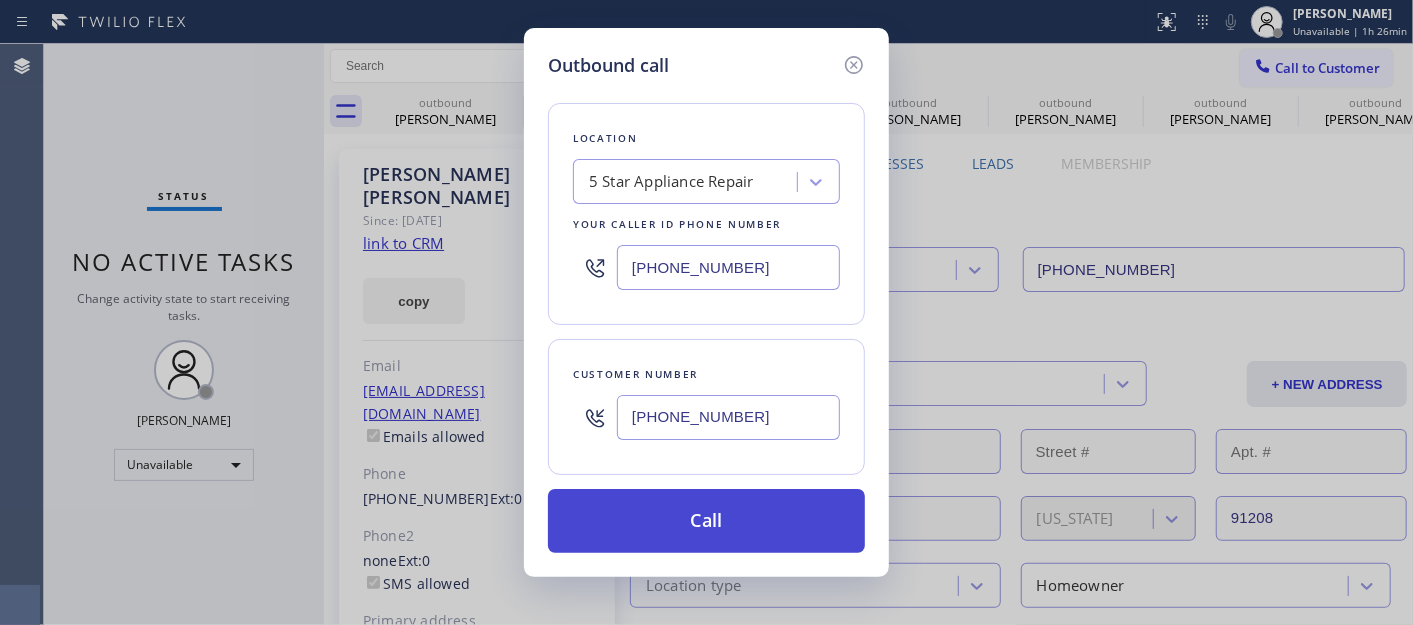
type input "(310) 833-4446"
click at [792, 511] on button "Call" at bounding box center [706, 521] width 317 height 64
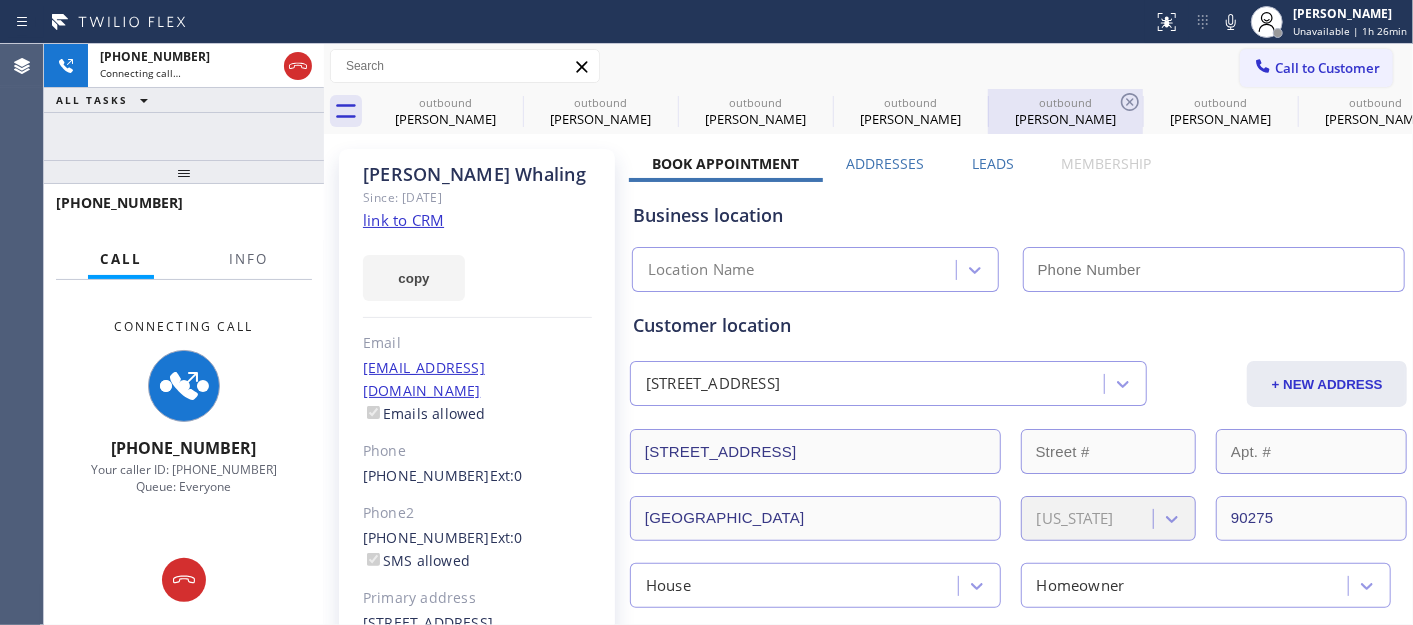
type input "(855) 731-4952"
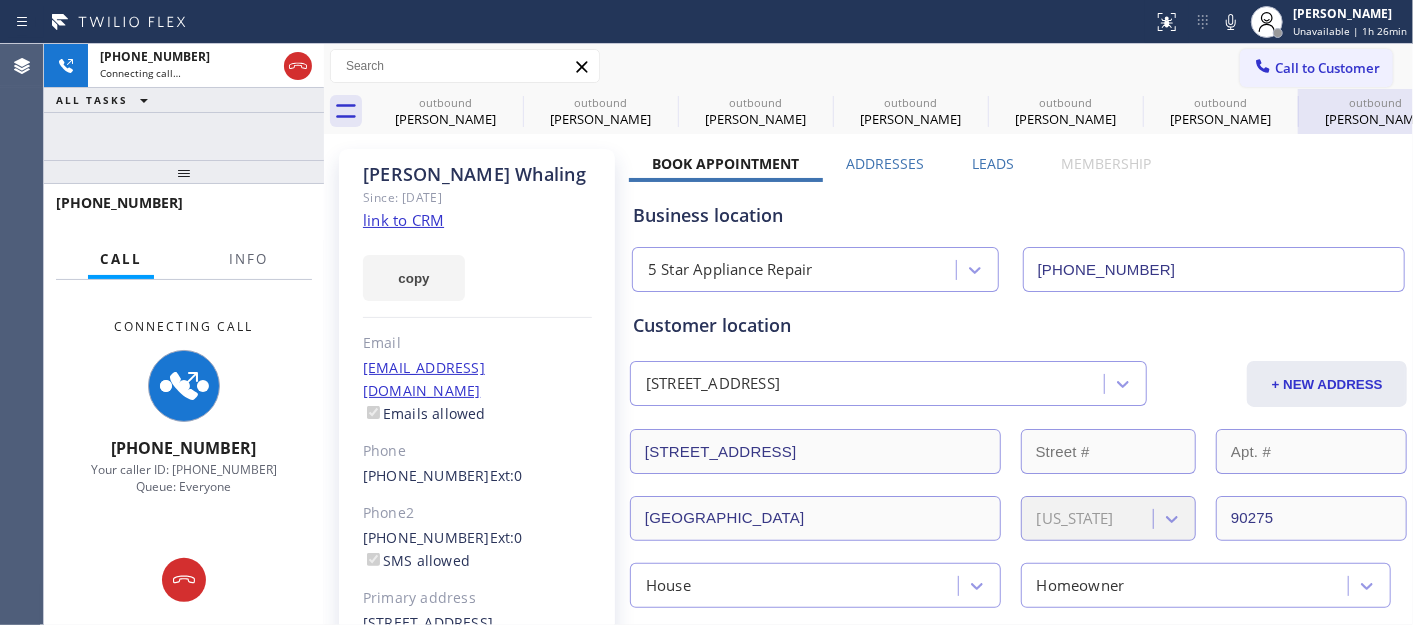
drag, startPoint x: 1138, startPoint y: 122, endPoint x: 1307, endPoint y: 124, distance: 169.0
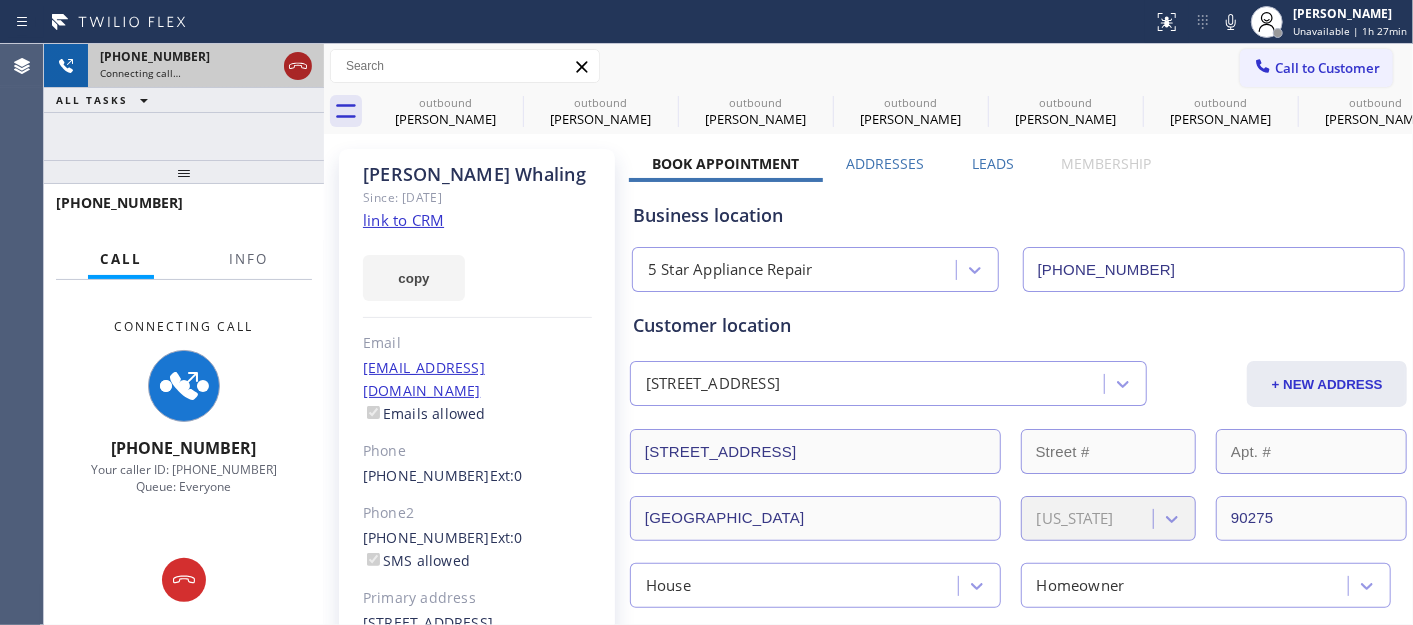
click at [301, 70] on icon at bounding box center [298, 66] width 24 height 24
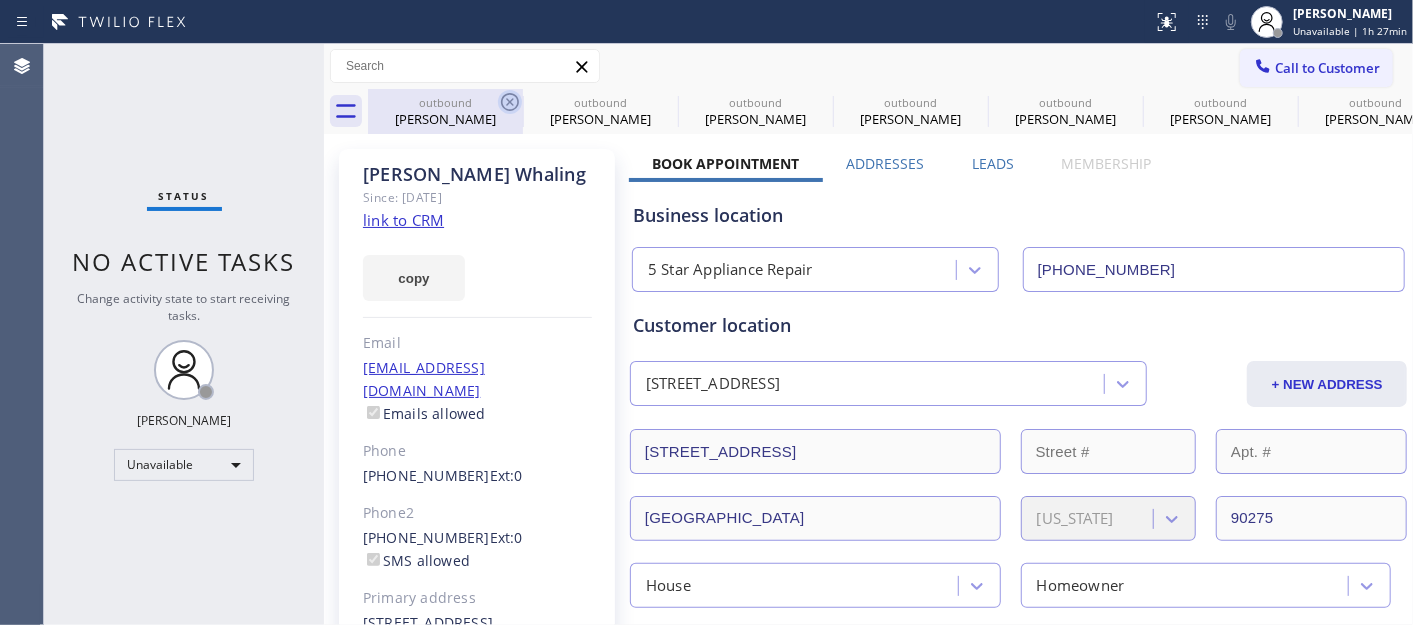
click at [507, 93] on icon at bounding box center [510, 102] width 18 height 18
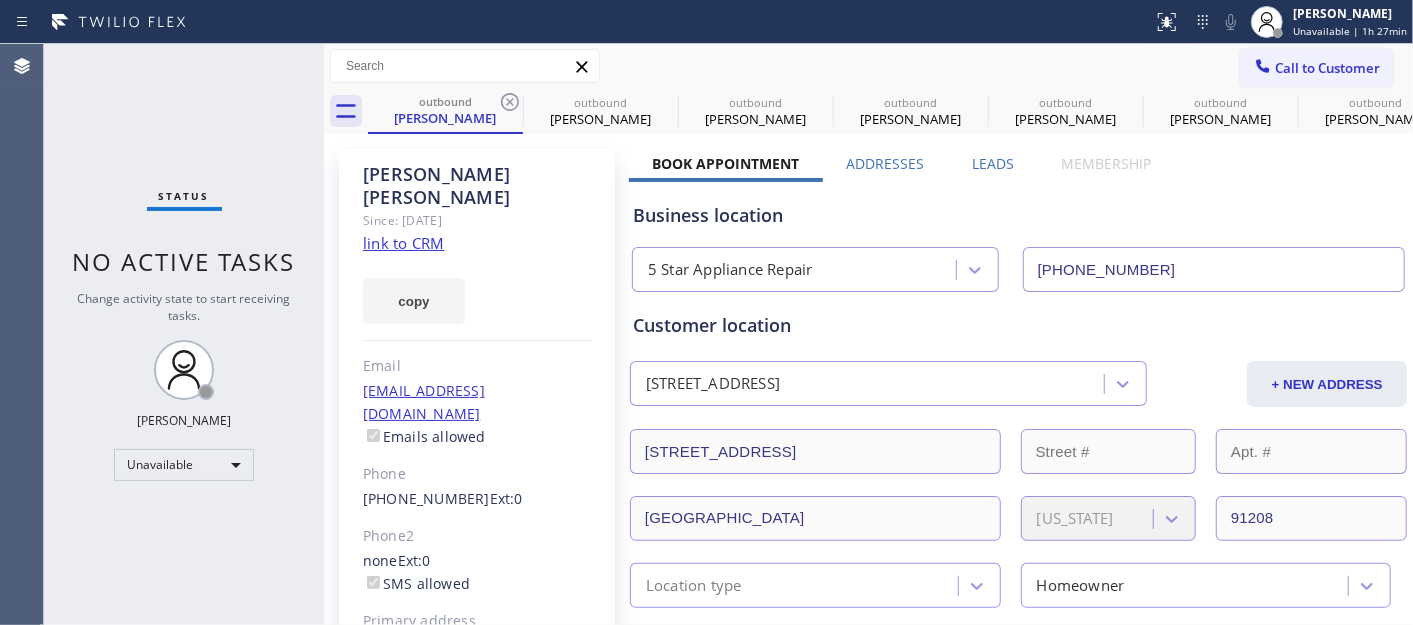
click at [507, 93] on icon at bounding box center [510, 102] width 18 height 18
click at [507, 100] on icon at bounding box center [510, 102] width 18 height 18
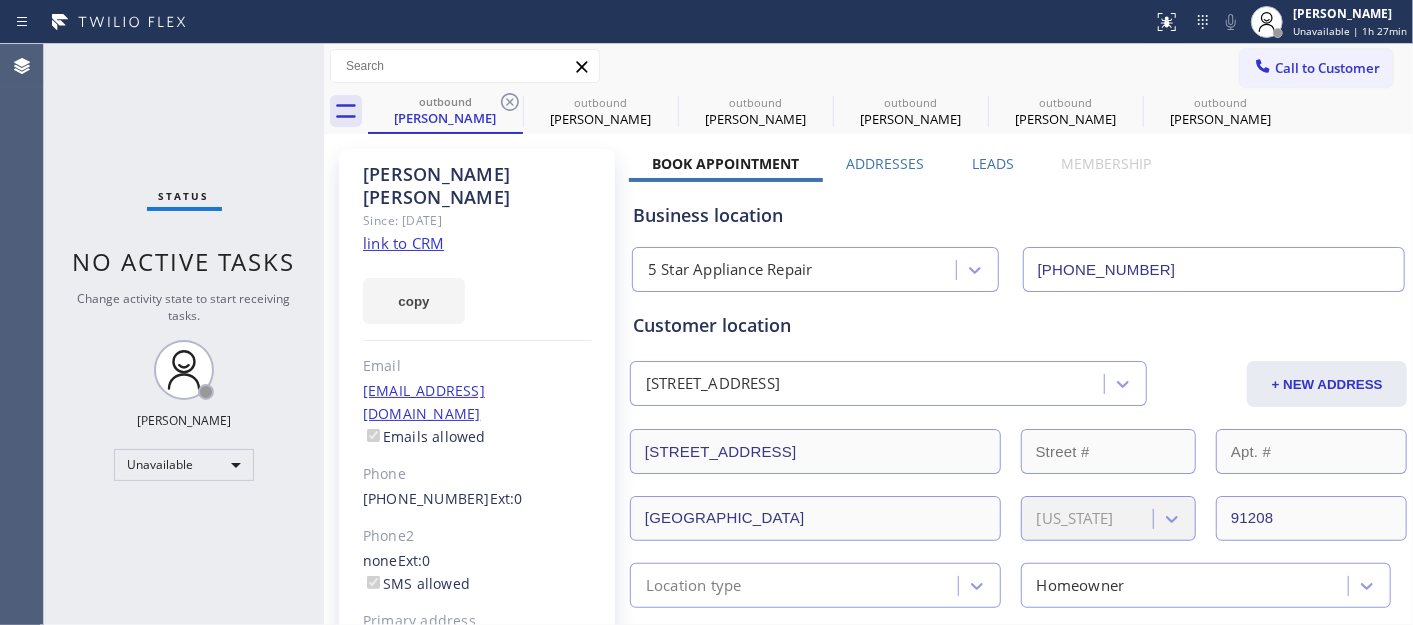
click at [507, 100] on icon at bounding box center [510, 102] width 18 height 18
click at [0, 0] on icon at bounding box center [0, 0] width 0 height 0
click at [507, 100] on icon at bounding box center [510, 102] width 18 height 18
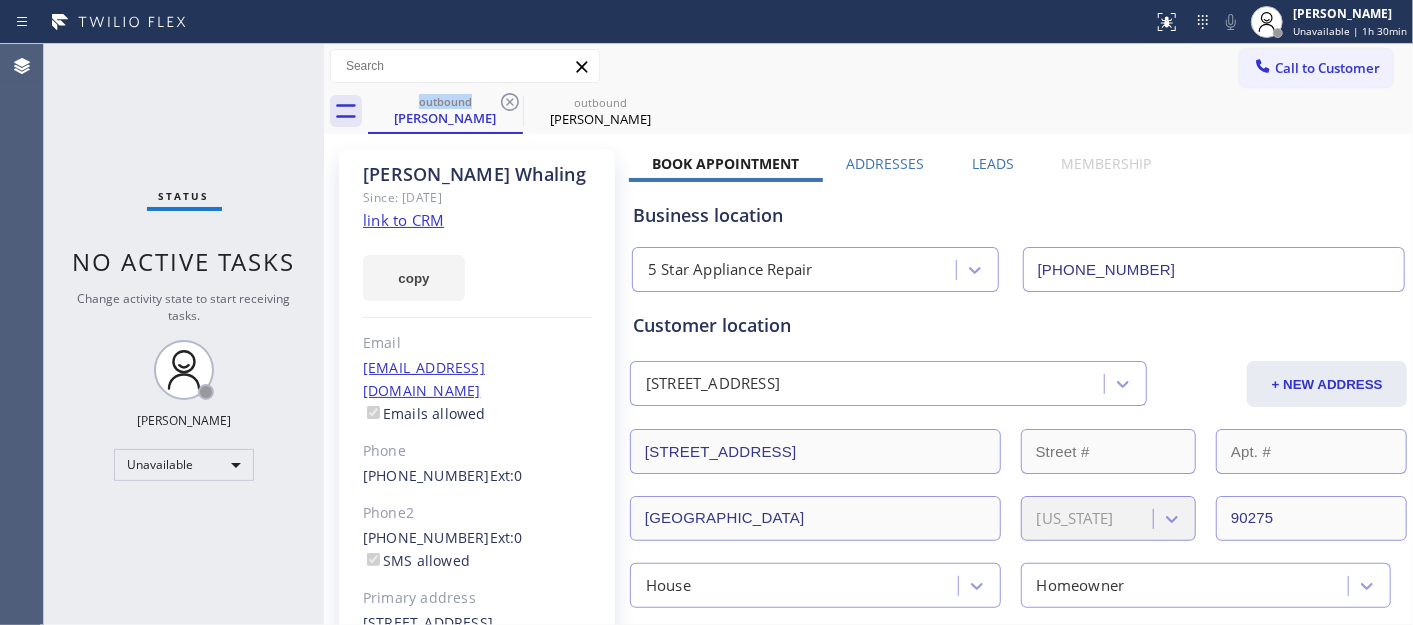
click at [1327, 68] on span "Call to Customer" at bounding box center [1327, 68] width 105 height 18
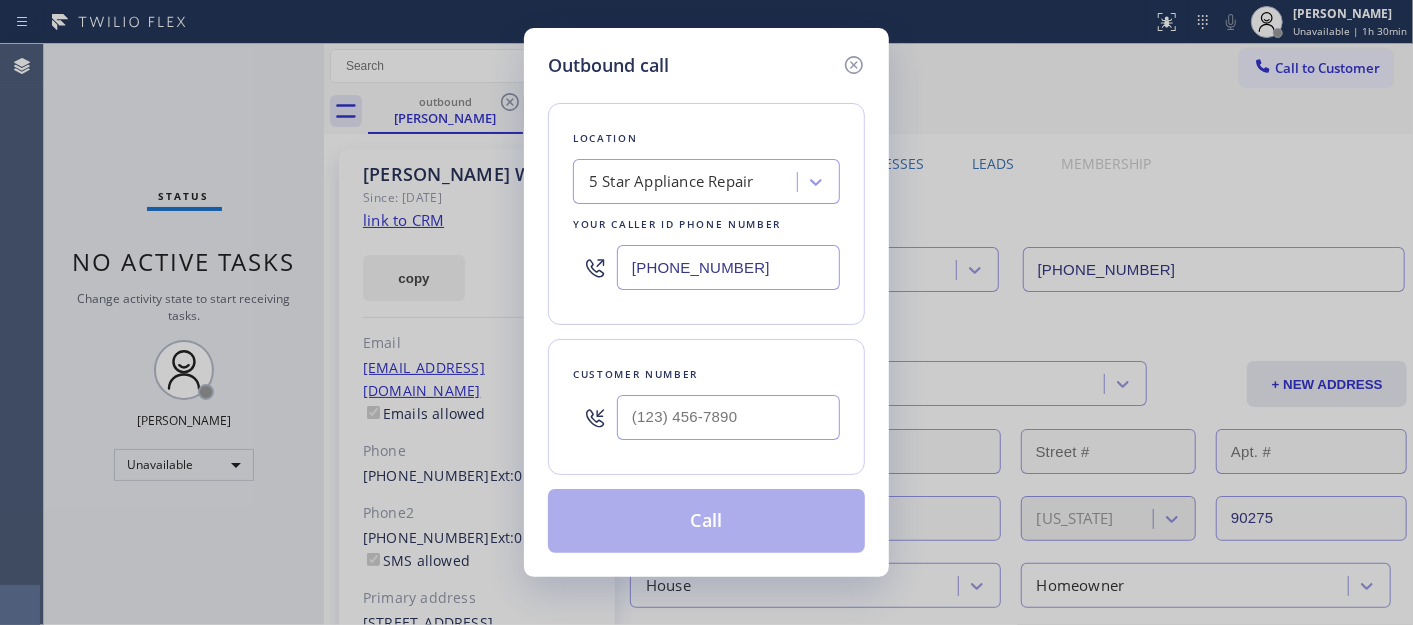
drag, startPoint x: 704, startPoint y: 258, endPoint x: 564, endPoint y: 215, distance: 146.4
click at [512, 262] on div "Outbound call Location 5 Star Appliance Repair Your caller id phone number (855…" at bounding box center [706, 312] width 1413 height 625
paste input "424) 772-4226"
type input "(424) 772-4226"
drag, startPoint x: 625, startPoint y: 422, endPoint x: 580, endPoint y: 422, distance: 45.0
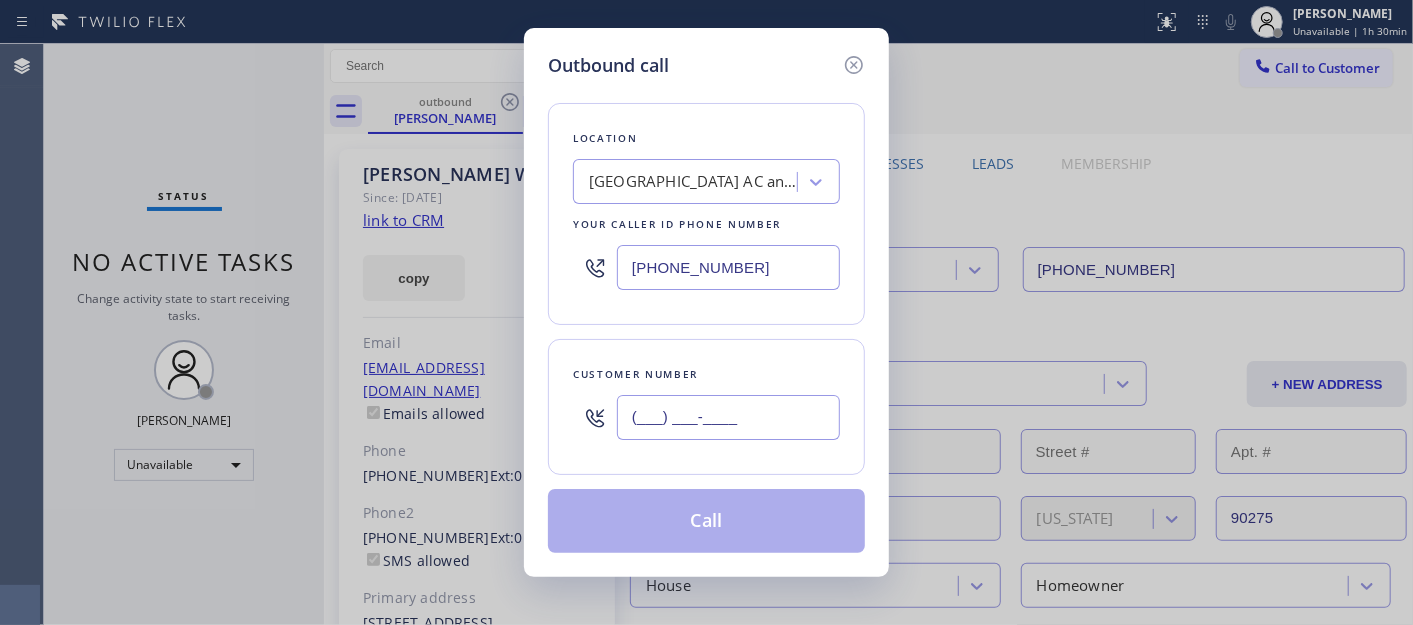
click at [573, 422] on div "(___) ___-____" at bounding box center [706, 417] width 267 height 65
paste input "310) 833-4446"
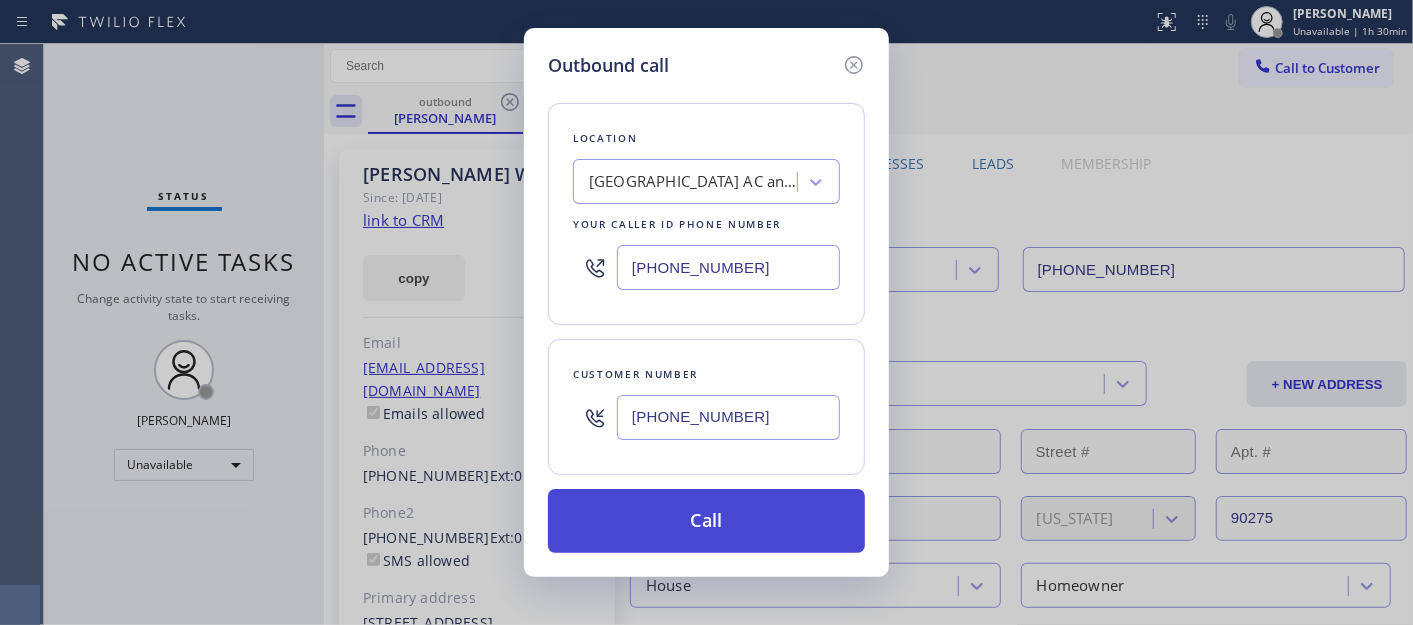
type input "(310) 833-4446"
click at [756, 517] on button "Call" at bounding box center [706, 521] width 317 height 64
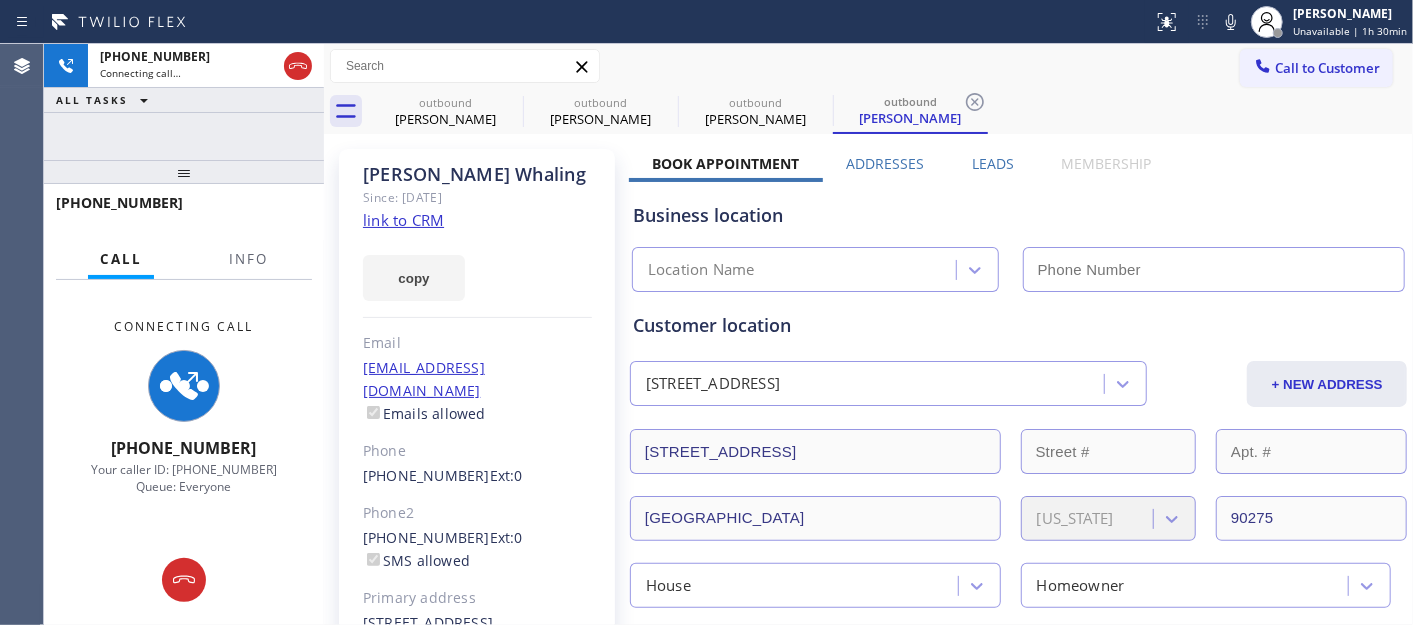
drag, startPoint x: 232, startPoint y: 157, endPoint x: 226, endPoint y: 136, distance: 21.8
click at [228, 160] on div at bounding box center [184, 172] width 280 height 24
type input "(424) 772-4226"
click at [1236, 22] on icon at bounding box center [1231, 22] width 24 height 24
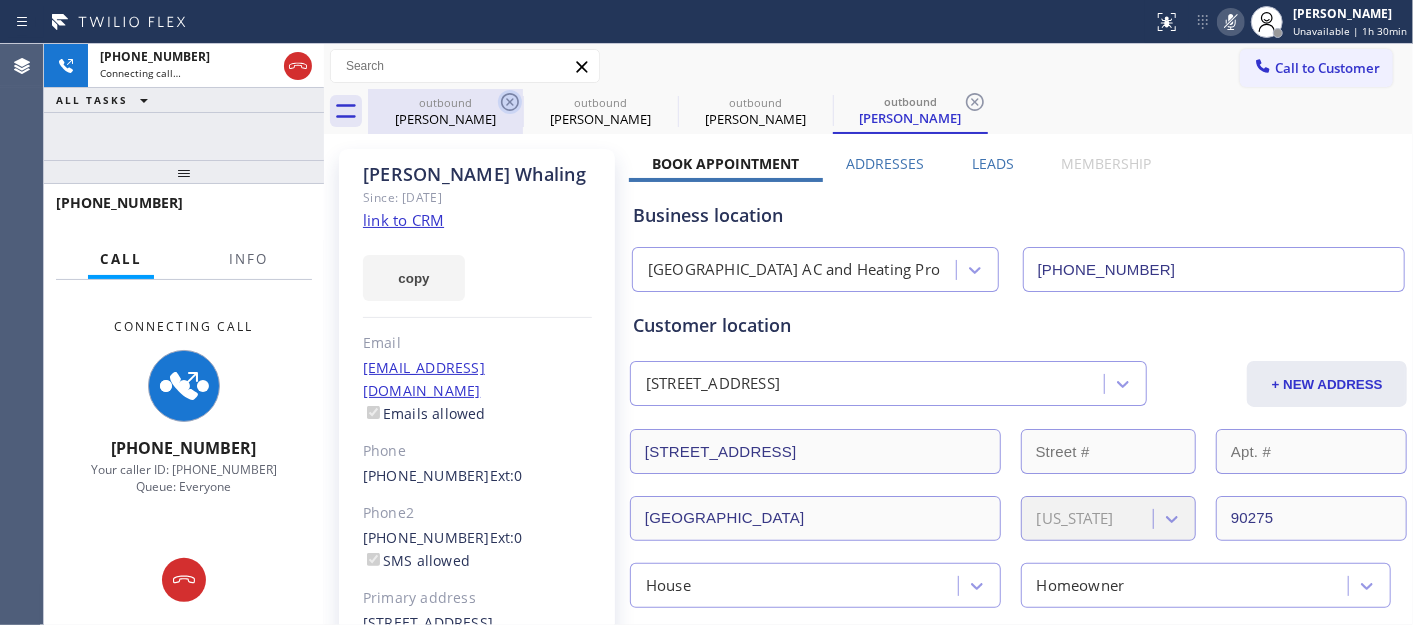
click at [505, 100] on icon at bounding box center [510, 102] width 24 height 24
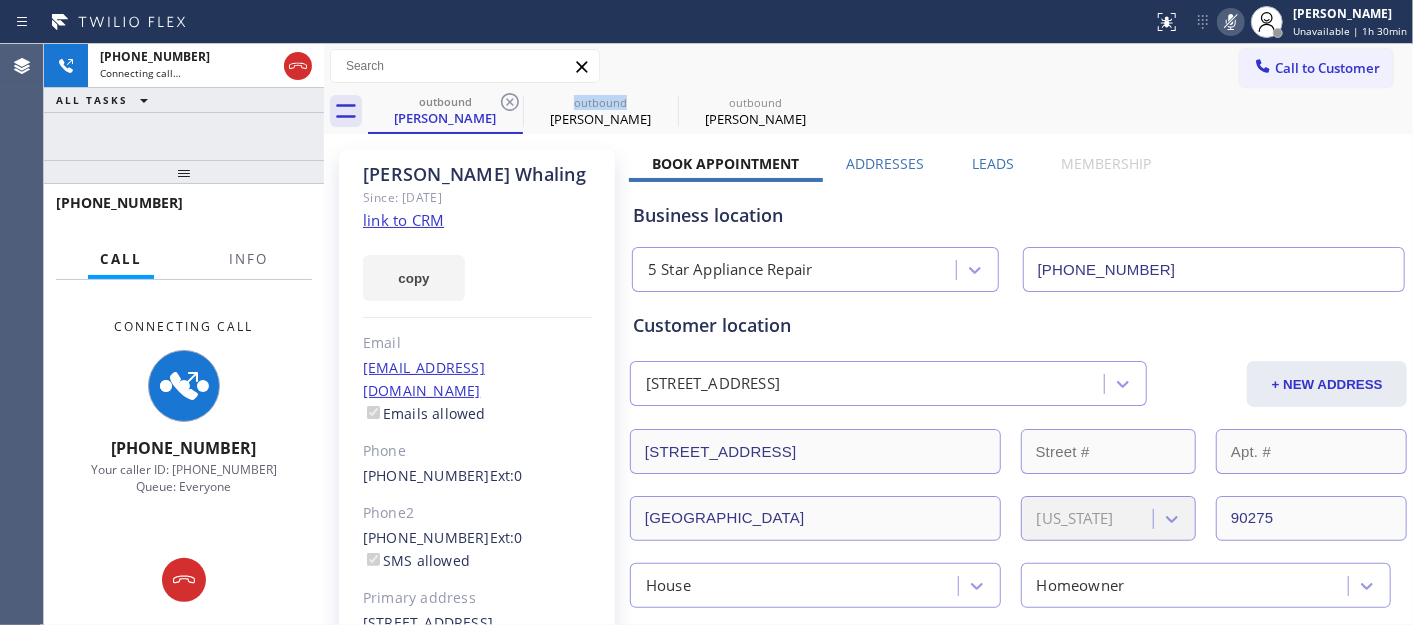
click at [505, 100] on icon at bounding box center [510, 102] width 24 height 24
type input "(424) 772-4226"
click at [932, 84] on div "Call to Customer Outbound call Location Rancho Palos Verdes AC and Heating Pro …" at bounding box center [868, 66] width 1089 height 45
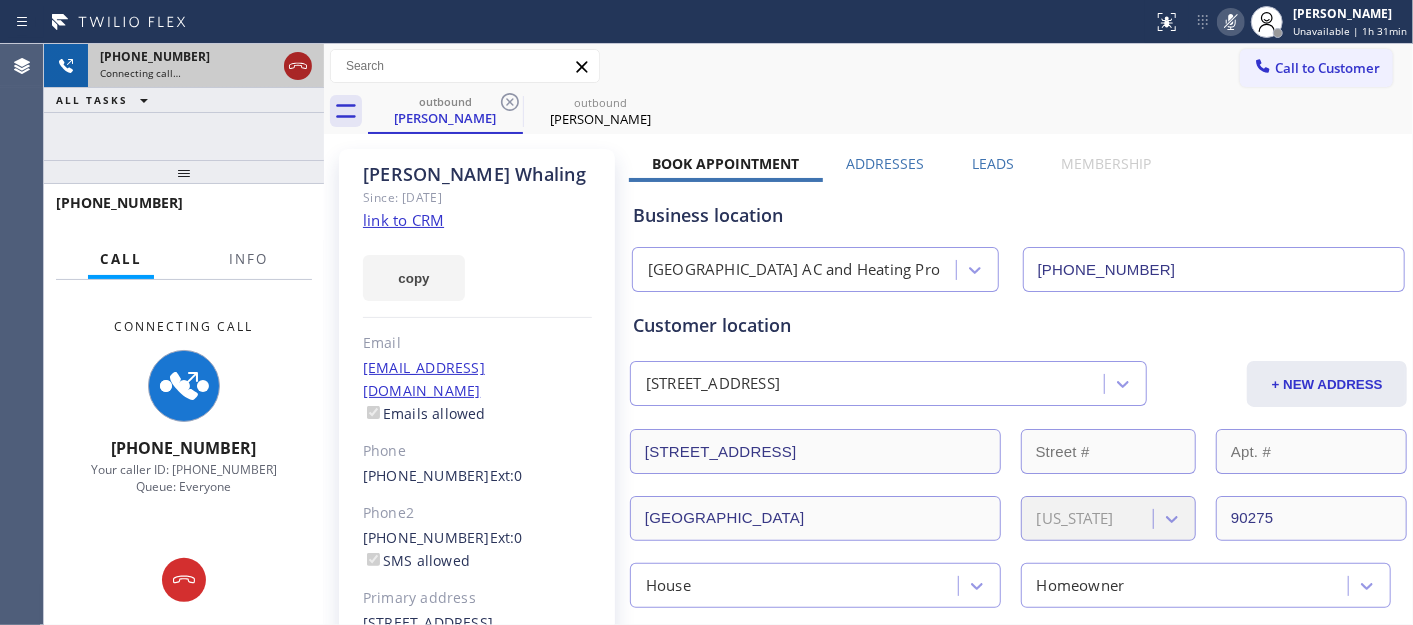
click at [301, 72] on icon at bounding box center [298, 66] width 24 height 24
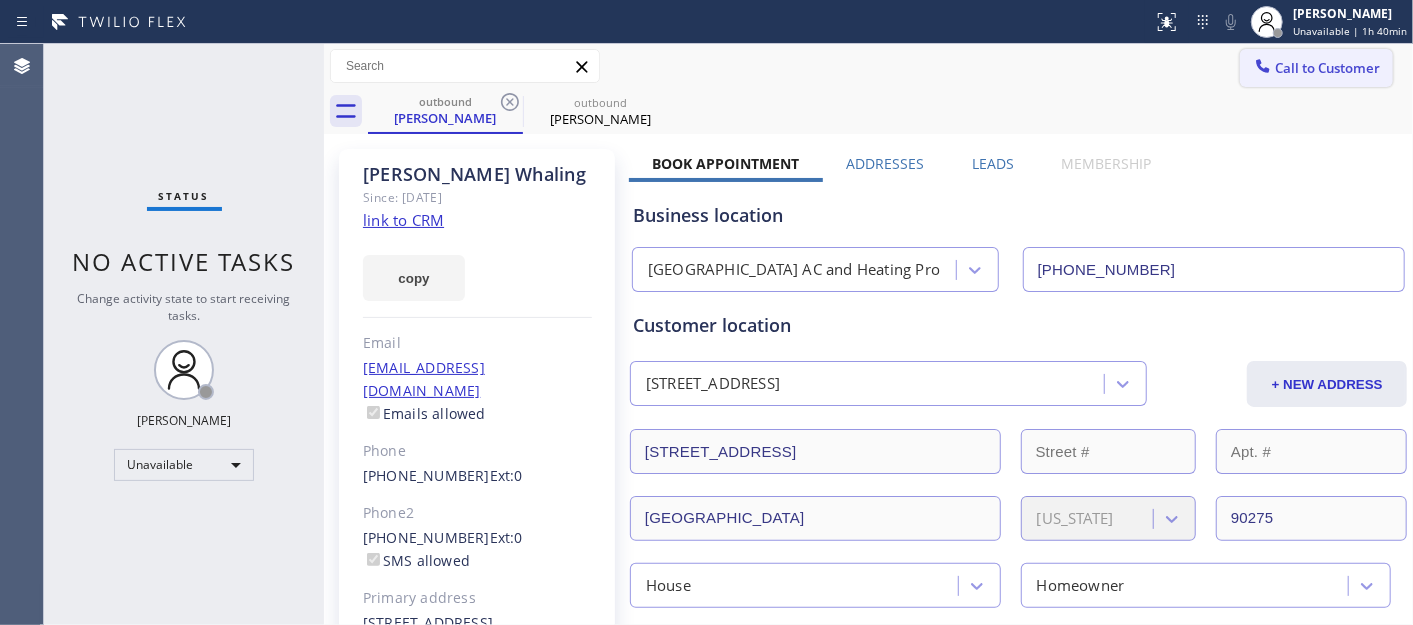
click at [1265, 54] on button "Call to Customer" at bounding box center [1316, 68] width 153 height 38
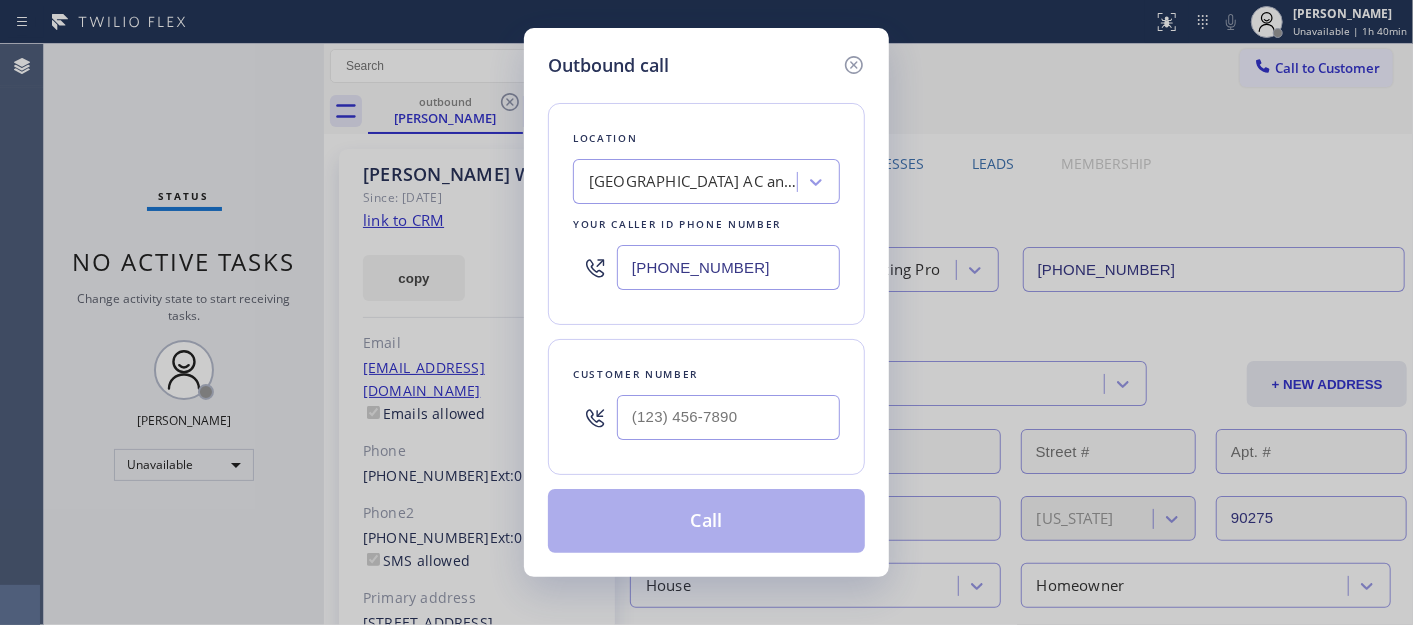
drag, startPoint x: 900, startPoint y: 395, endPoint x: 685, endPoint y: 395, distance: 215.0
click at [896, 395] on div "Outbound call Location Rancho Palos Verdes AC and Heating Pro Your caller id ph…" at bounding box center [706, 312] width 1413 height 625
click at [685, 395] on input "(___) ___-____" at bounding box center [728, 417] width 223 height 45
paste input "561) 716-1161"
type input "(561) 716-1161"
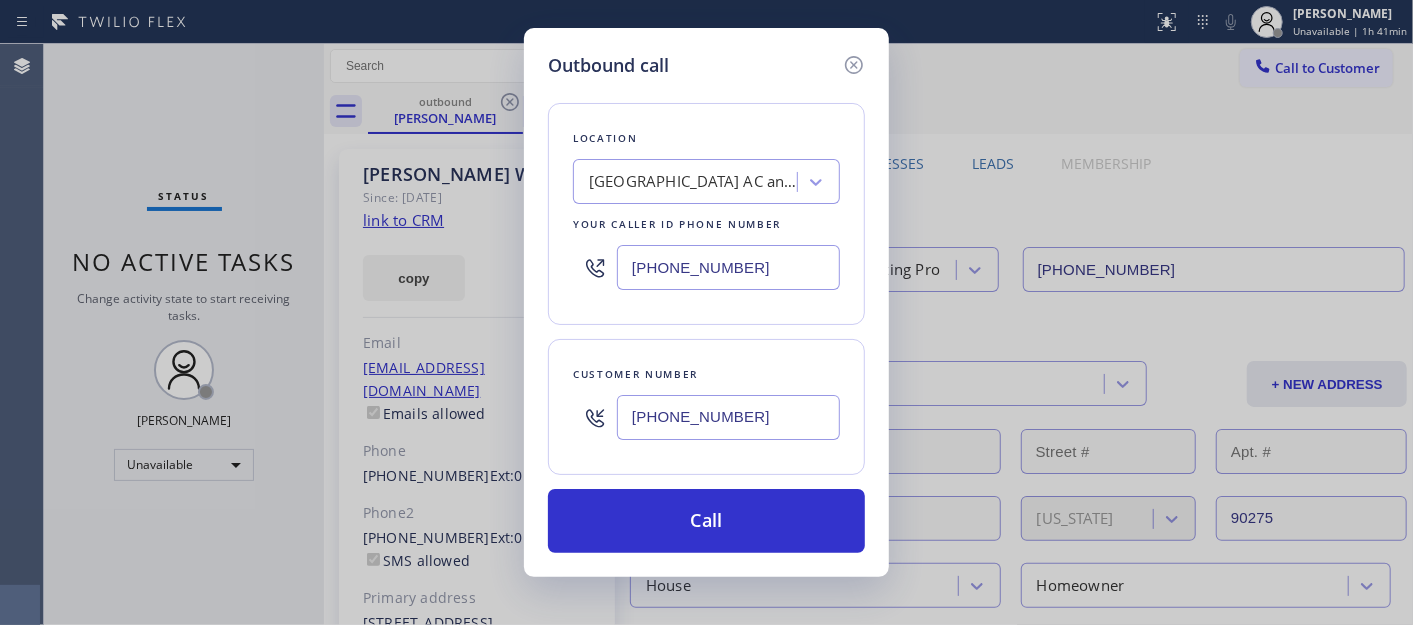
drag, startPoint x: 775, startPoint y: 268, endPoint x: 502, endPoint y: 268, distance: 273.0
click at [508, 268] on div "Outbound call Location Rancho Palos Verdes AC and Heating Pro Your caller id ph…" at bounding box center [706, 312] width 1413 height 625
paste input "561) 537-3679"
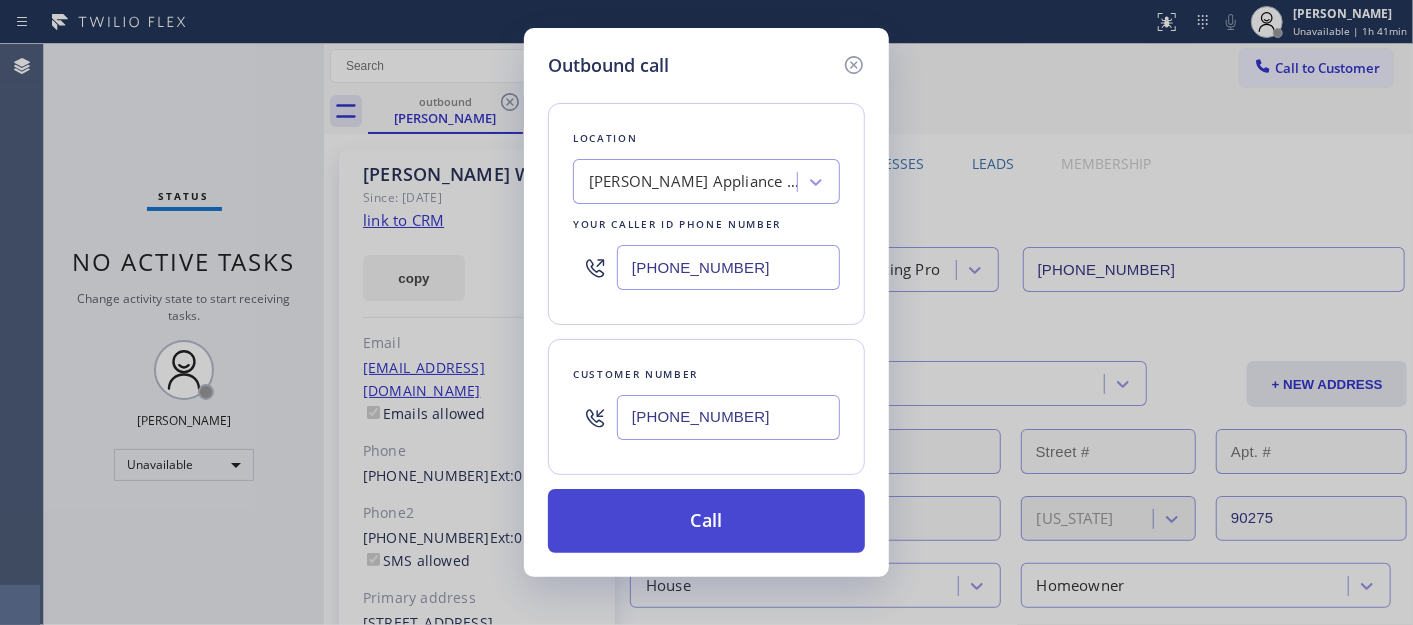
type input "(561) 537-3679"
click at [775, 493] on button "Call" at bounding box center [706, 521] width 317 height 64
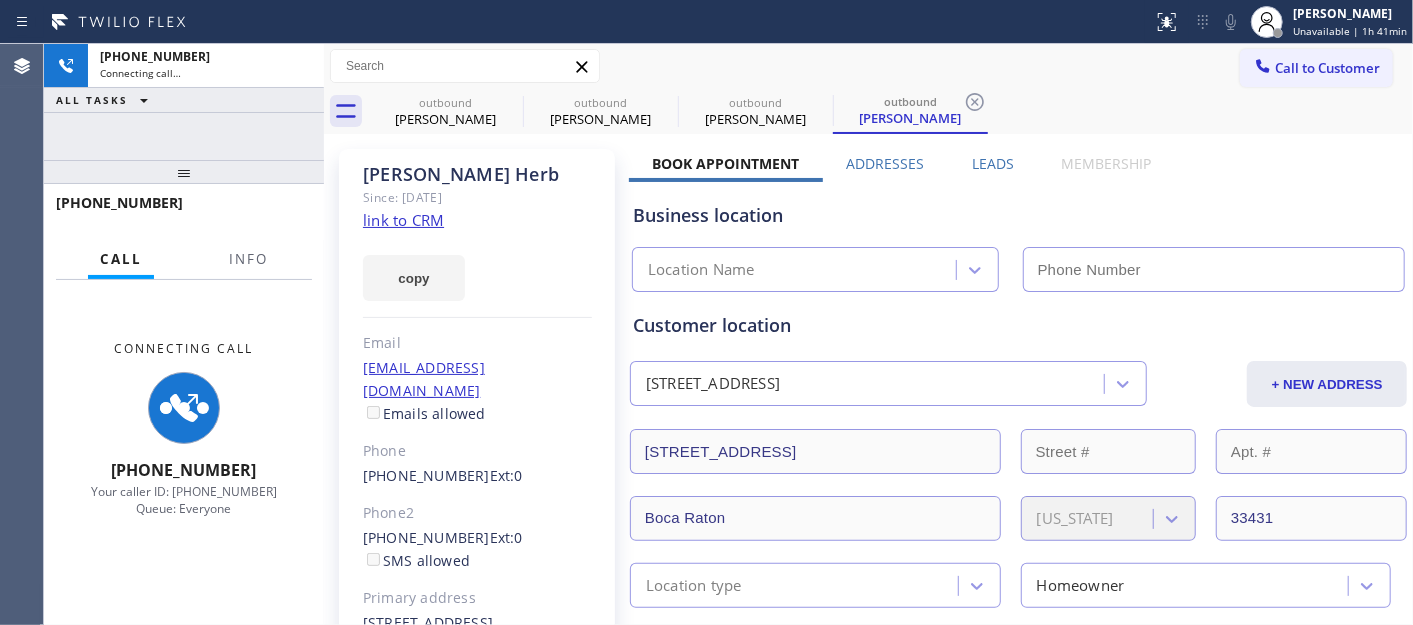
type input "(561) 537-3679"
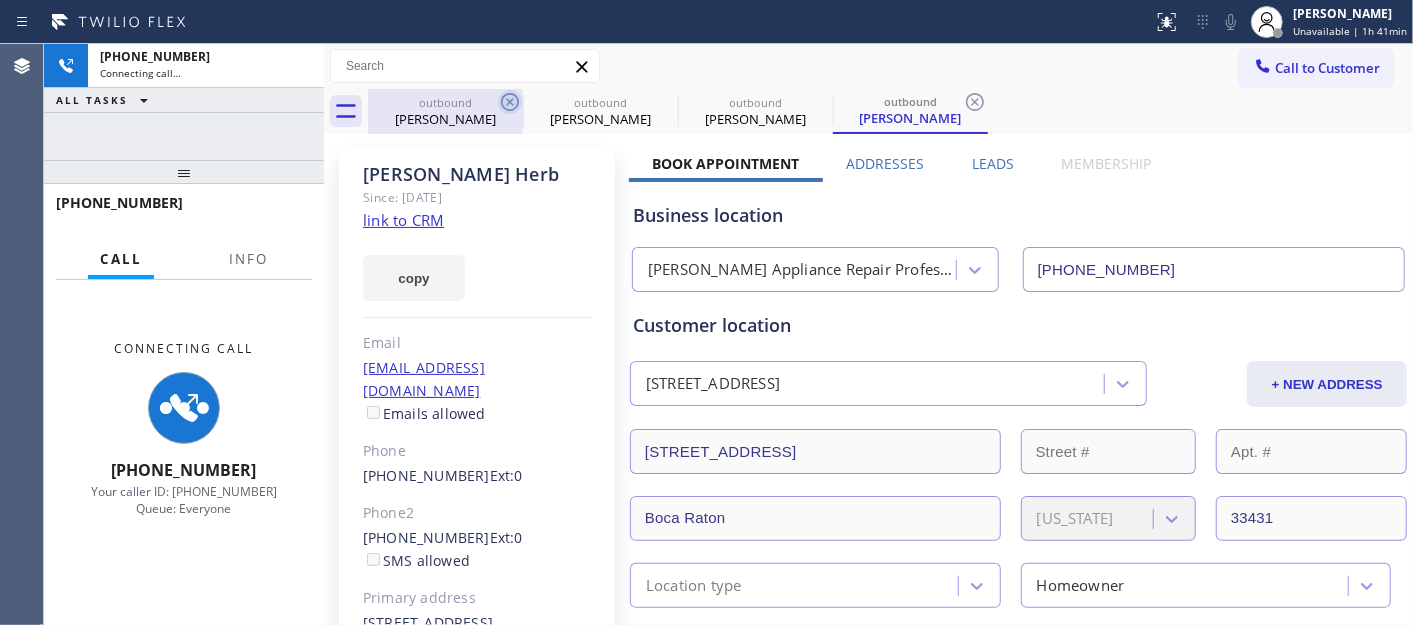
click at [507, 105] on icon at bounding box center [510, 102] width 24 height 24
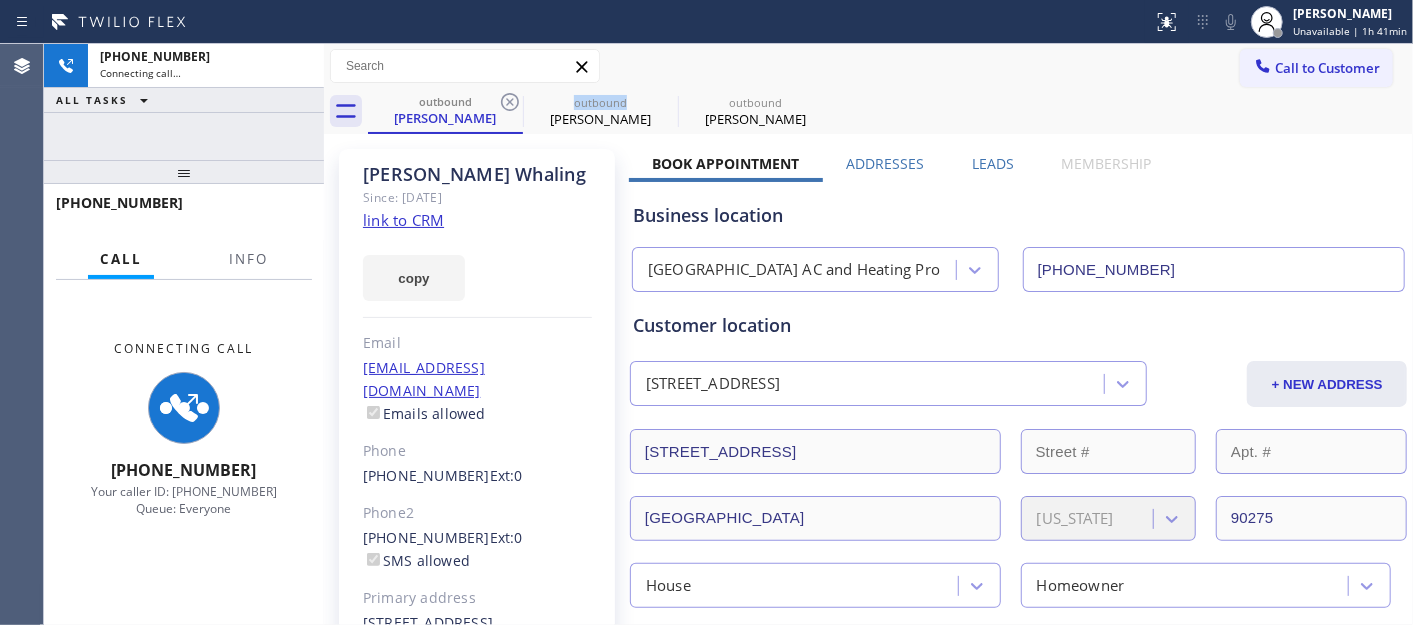
click at [507, 105] on icon at bounding box center [510, 102] width 24 height 24
type input "(561) 537-3679"
click at [796, 91] on div "outbound James Herb outbound James Herb" at bounding box center [890, 111] width 1045 height 45
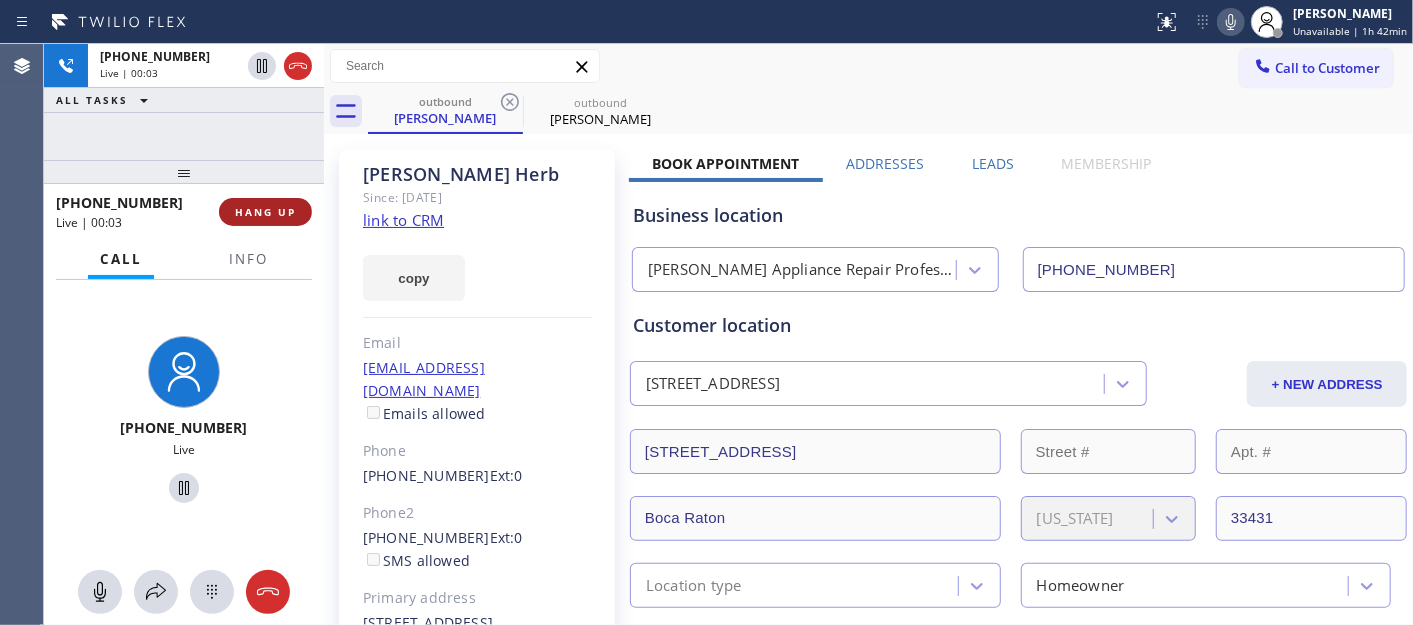
click at [258, 217] on span "HANG UP" at bounding box center [265, 212] width 61 height 14
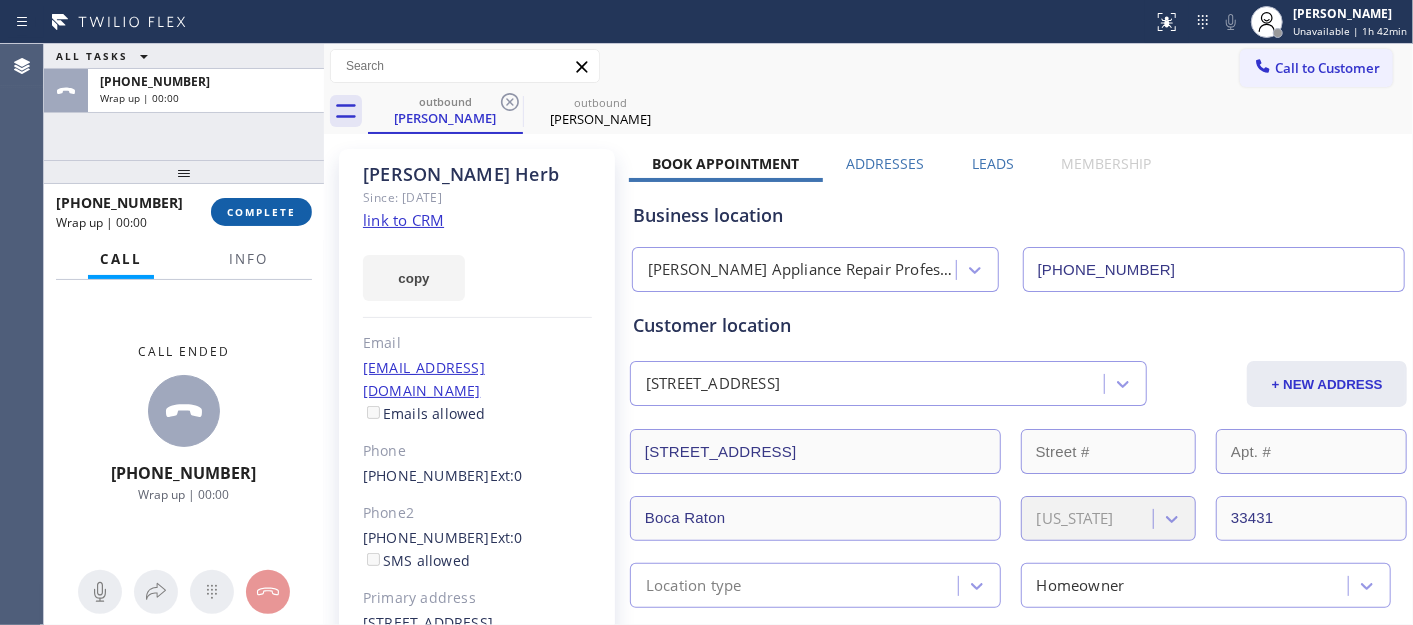
click at [258, 217] on span "COMPLETE" at bounding box center [261, 212] width 69 height 14
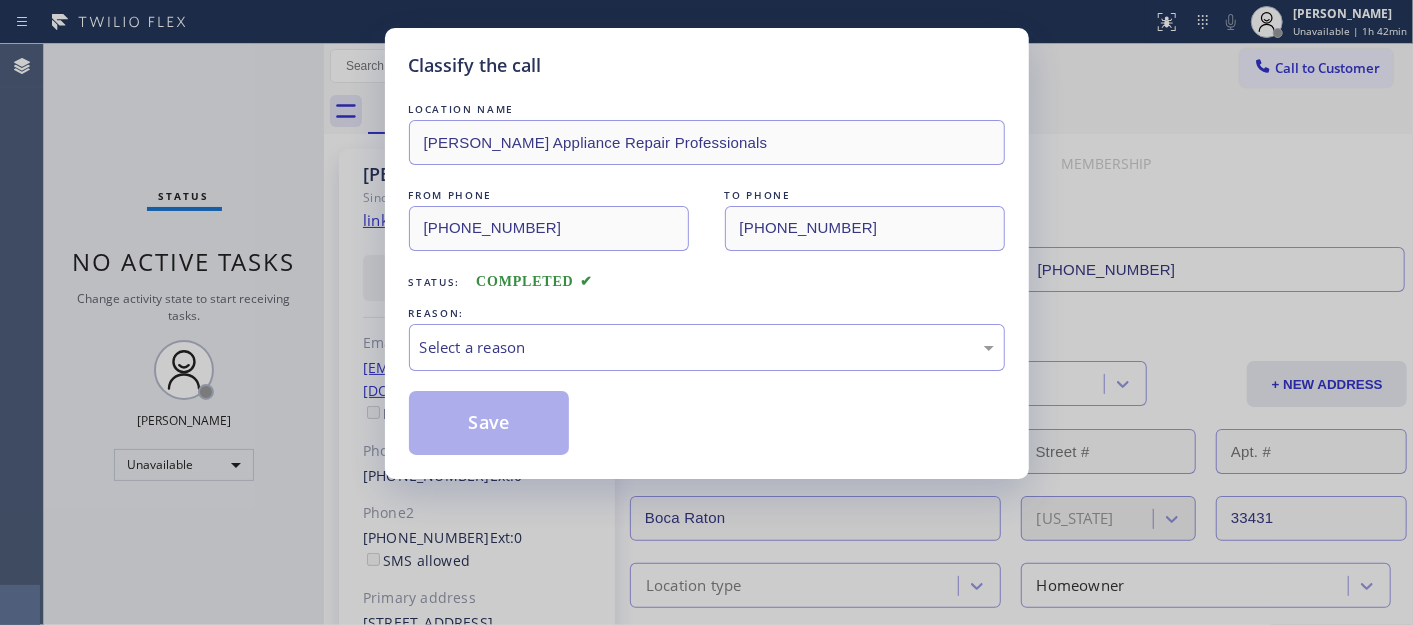
click at [658, 373] on div "LOCATION NAME Wong Appliance Repair Professionals FROM PHONE (561) 537-3679 TO …" at bounding box center [707, 277] width 596 height 356
click at [612, 348] on div "Select a reason" at bounding box center [707, 347] width 574 height 23
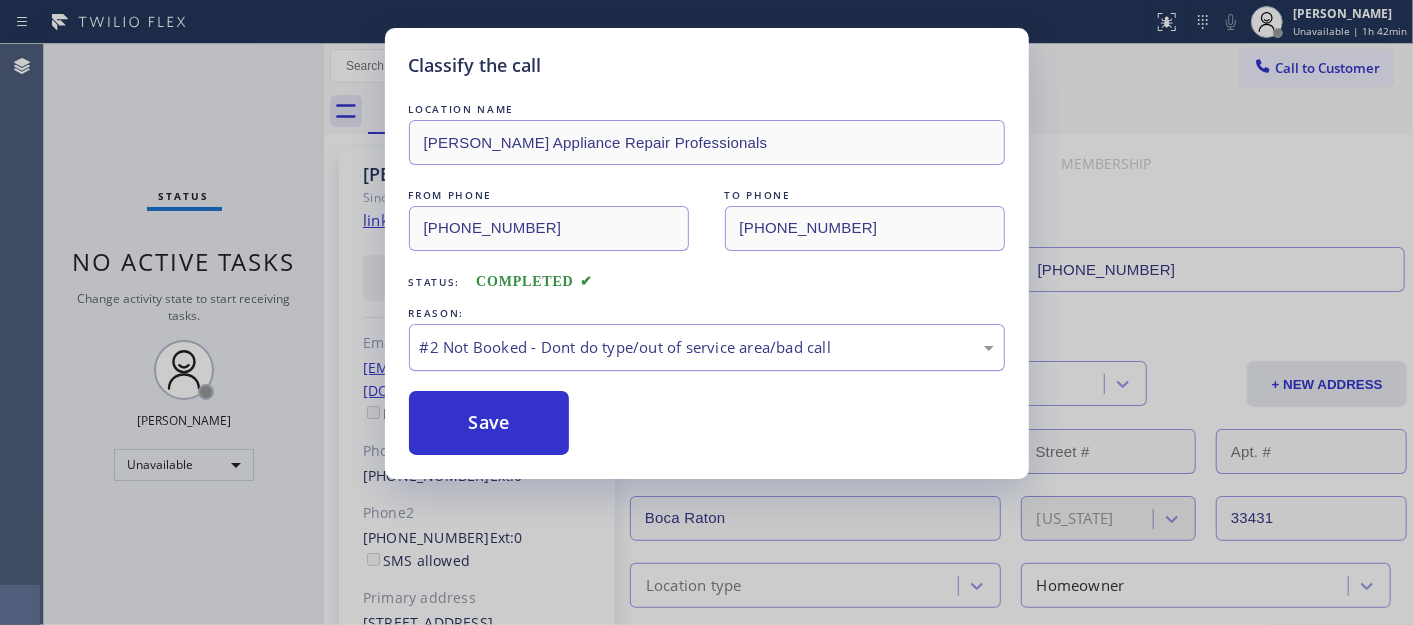
click at [497, 328] on div "#2 Not Booked - Dont do type/out of service area/bad call" at bounding box center [707, 347] width 596 height 47
click at [492, 427] on button "Save" at bounding box center [489, 423] width 161 height 64
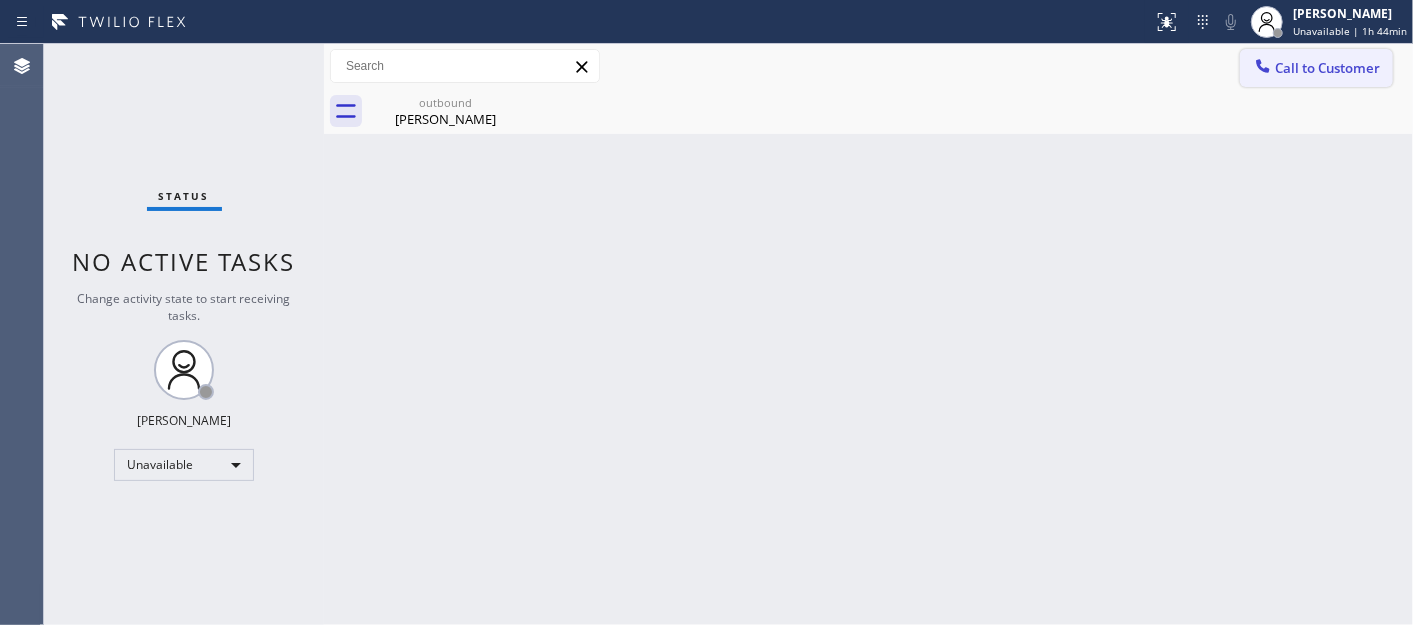
drag, startPoint x: 1310, startPoint y: 77, endPoint x: 1131, endPoint y: 176, distance: 204.5
click at [1308, 76] on button "Call to Customer" at bounding box center [1316, 68] width 153 height 38
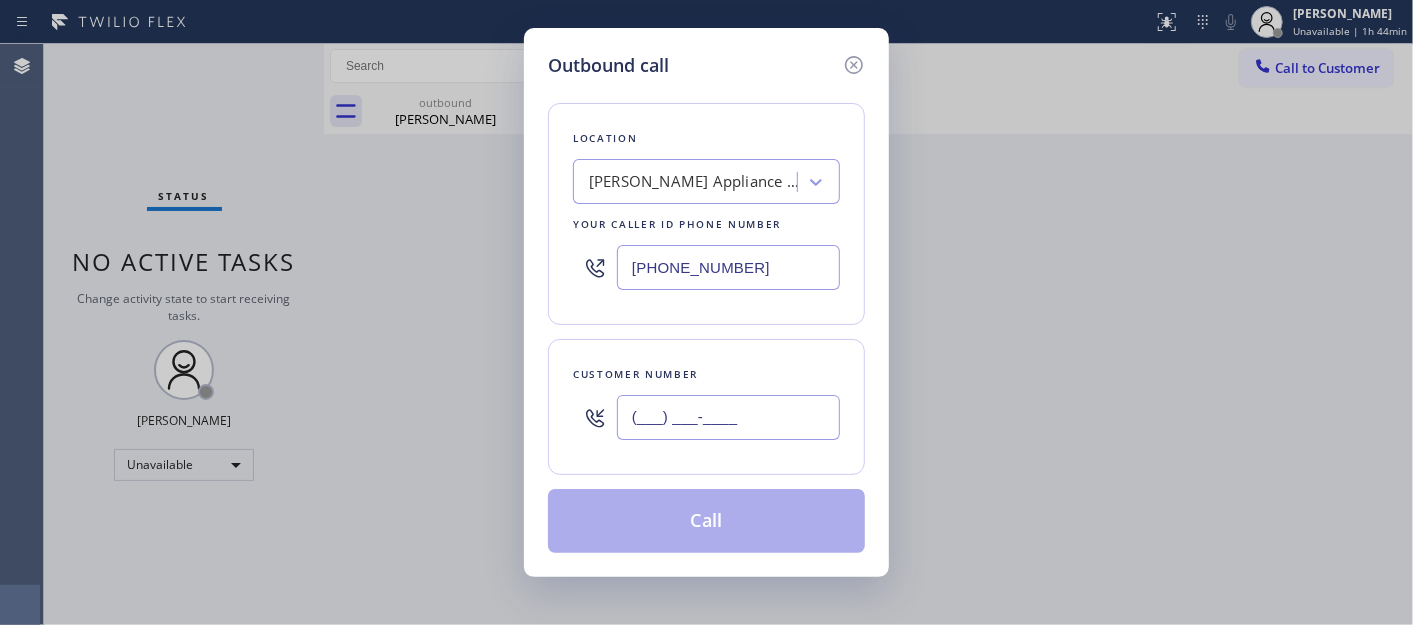
click at [648, 435] on input "(___) ___-____" at bounding box center [728, 417] width 223 height 45
paste input "206) 588-9595"
type input "(206) 588-9595"
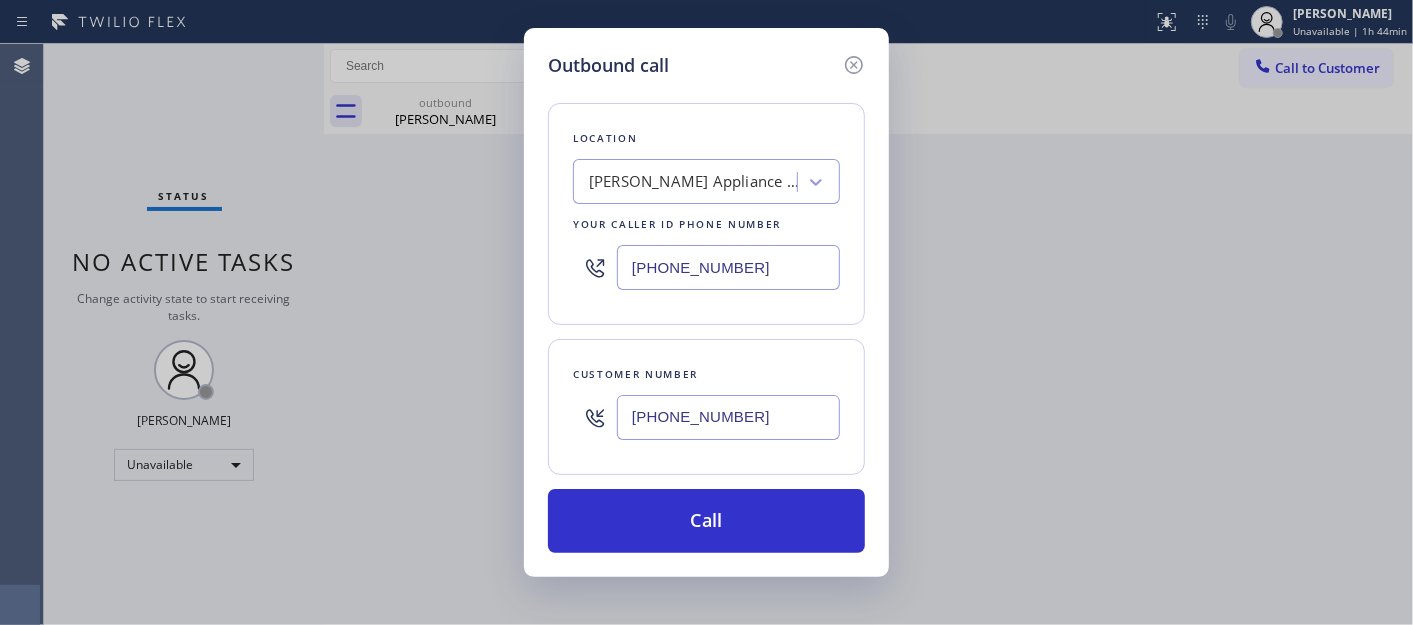
drag, startPoint x: 764, startPoint y: 275, endPoint x: 553, endPoint y: 275, distance: 211.0
click at [554, 275] on div "Location Wong Appliance Repair Professionals Your caller id phone number (561) …" at bounding box center [706, 214] width 317 height 222
paste input "206) 202-1006"
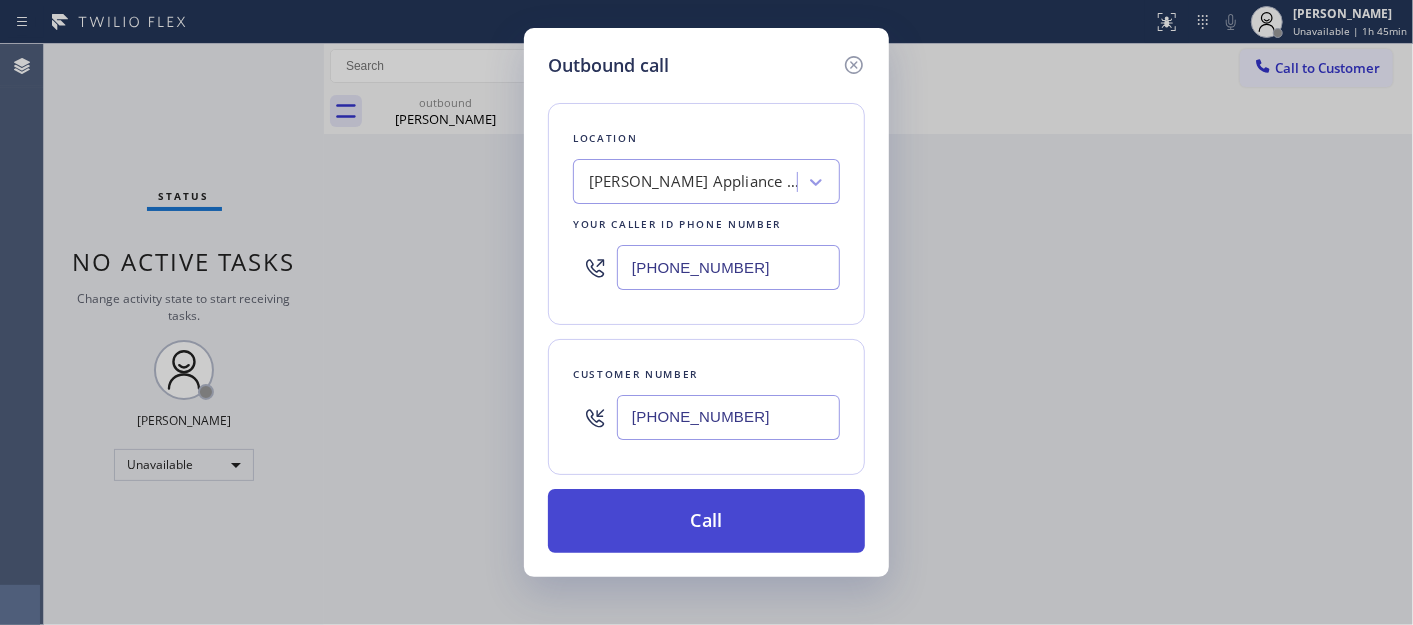
type input "(206) 202-1006"
click at [802, 496] on button "Call" at bounding box center [706, 521] width 317 height 64
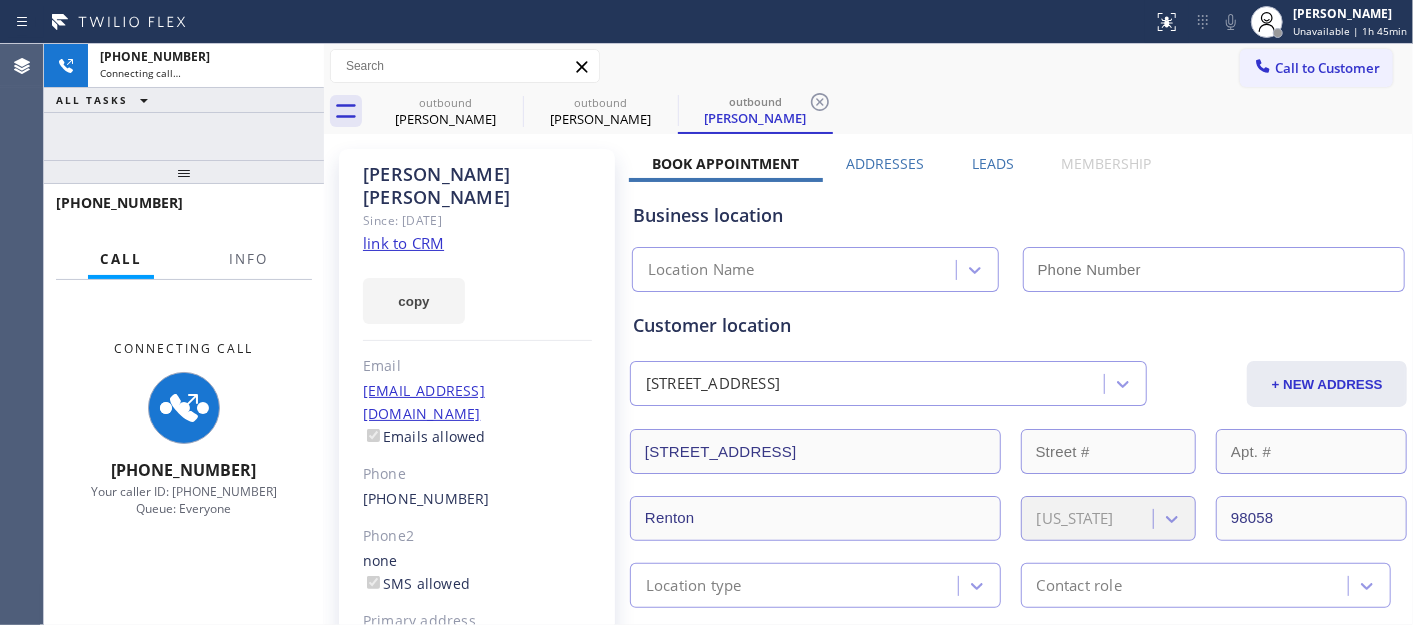
type input "(561) 537-3679"
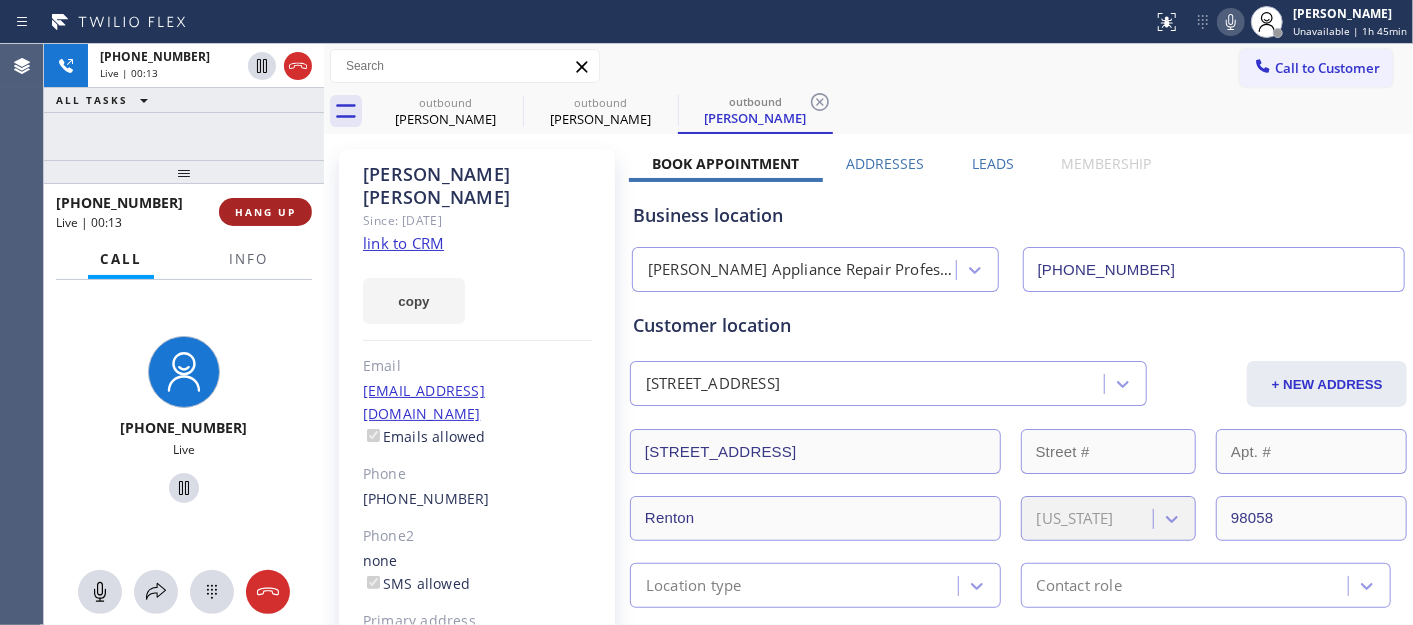
click at [275, 208] on span "HANG UP" at bounding box center [265, 212] width 61 height 14
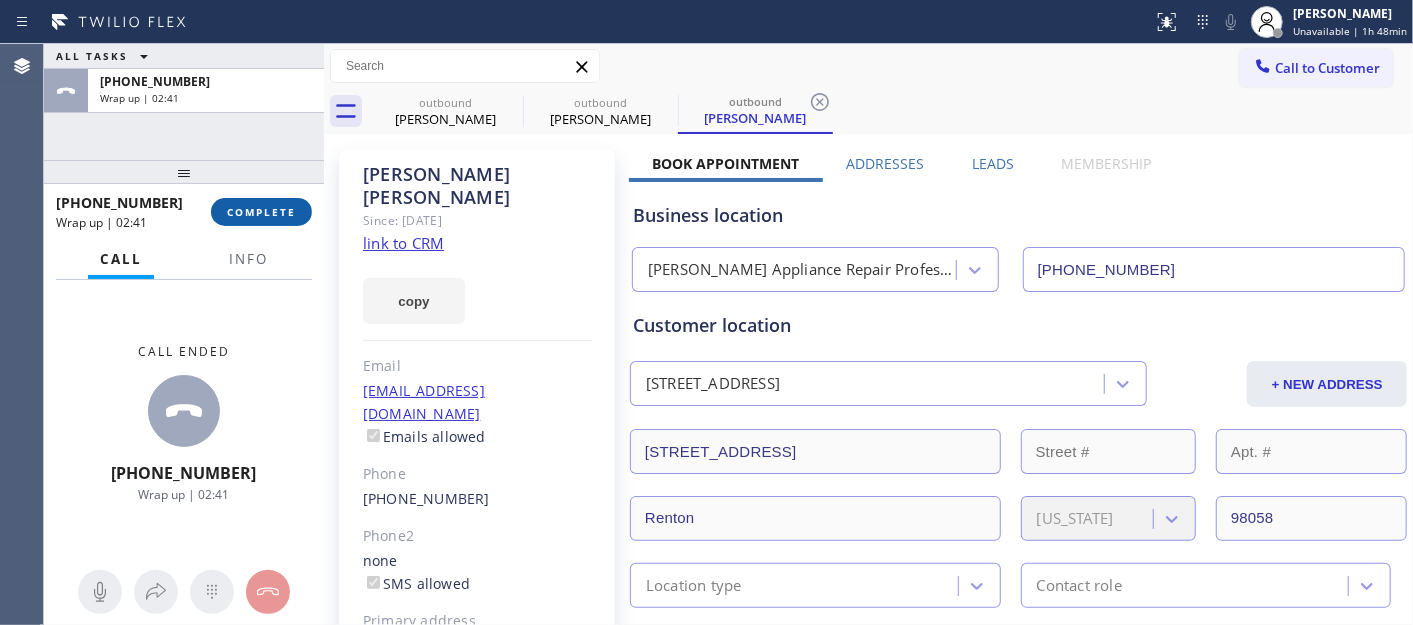
click at [270, 203] on button "COMPLETE" at bounding box center [261, 212] width 101 height 28
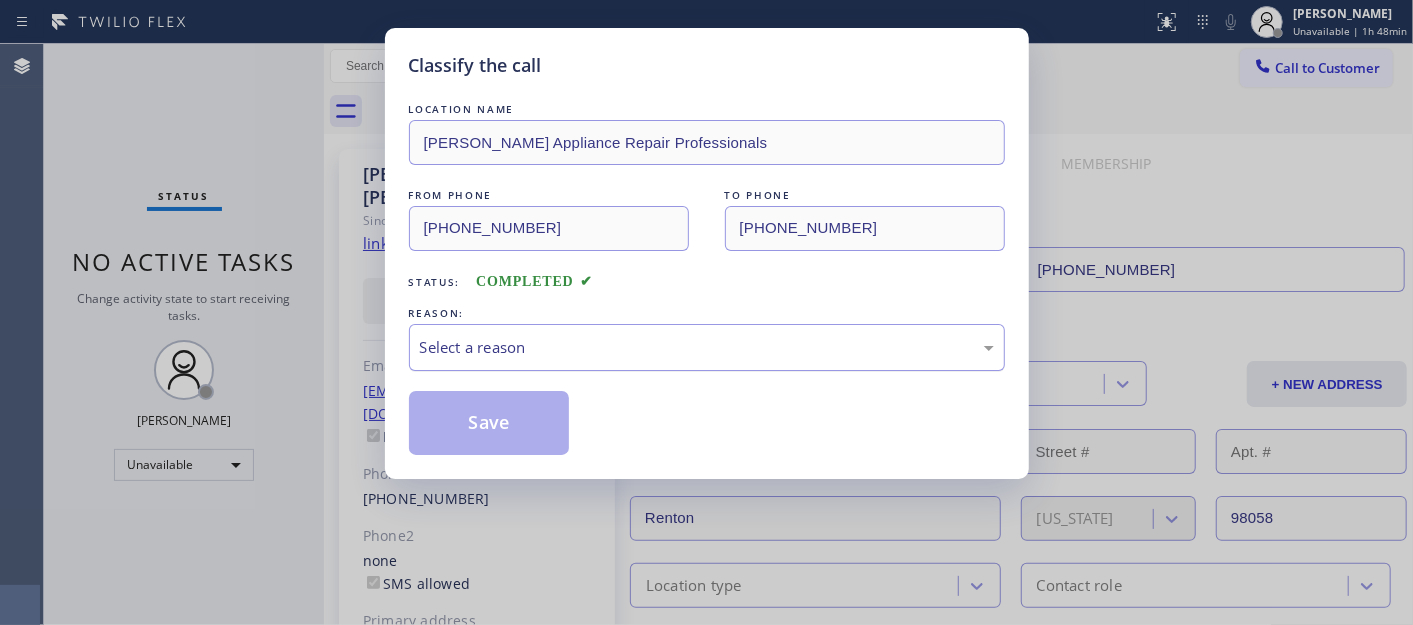
click at [532, 352] on div "Select a reason" at bounding box center [707, 347] width 574 height 23
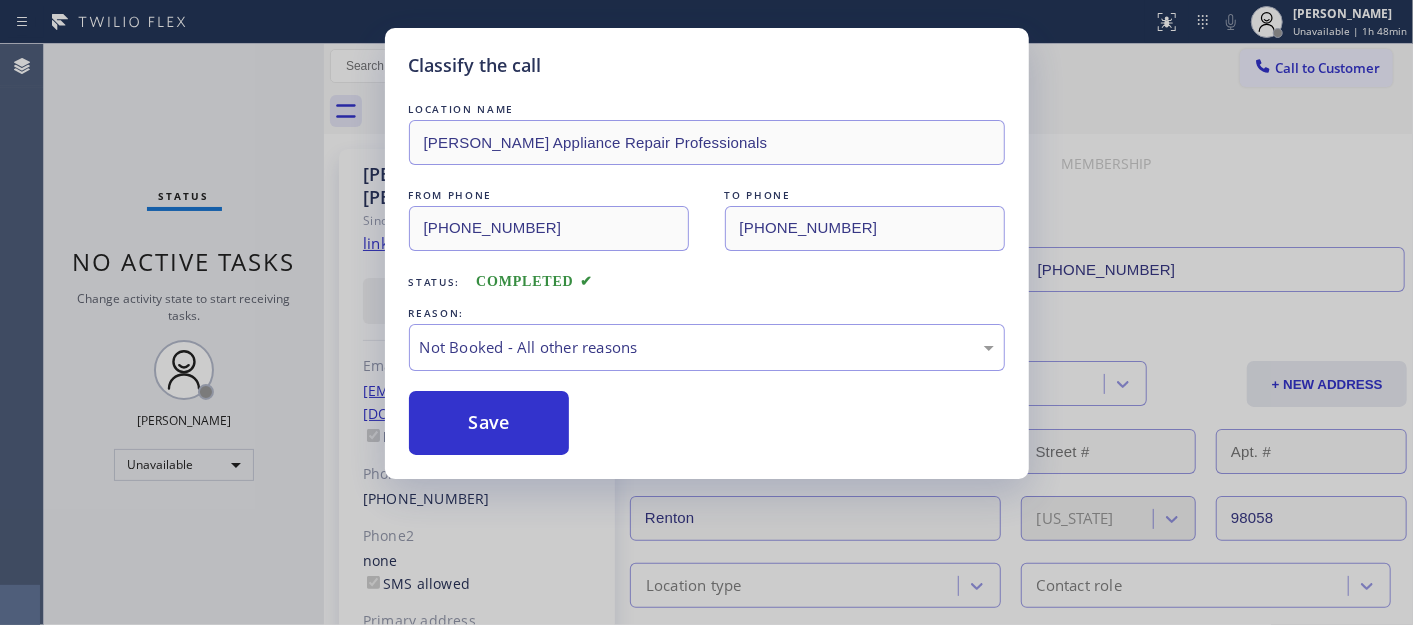
click at [491, 428] on button "Save" at bounding box center [489, 423] width 161 height 64
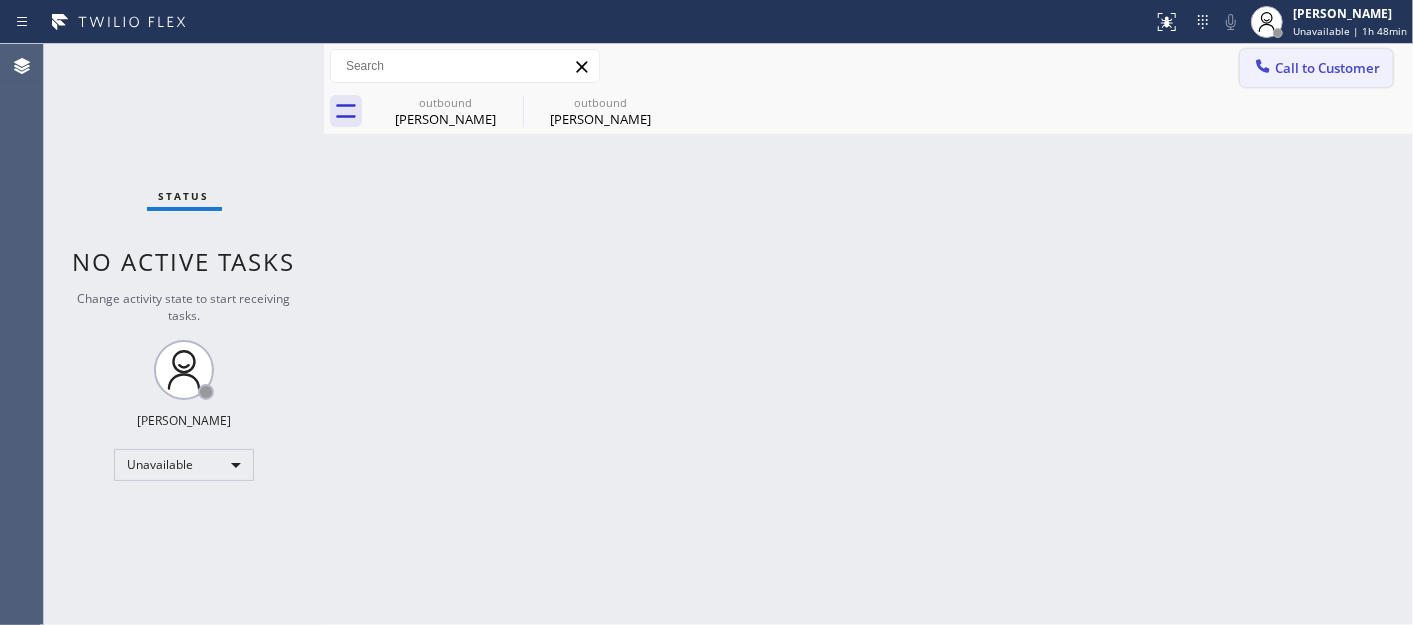
click at [1284, 50] on button "Call to Customer" at bounding box center [1316, 68] width 153 height 38
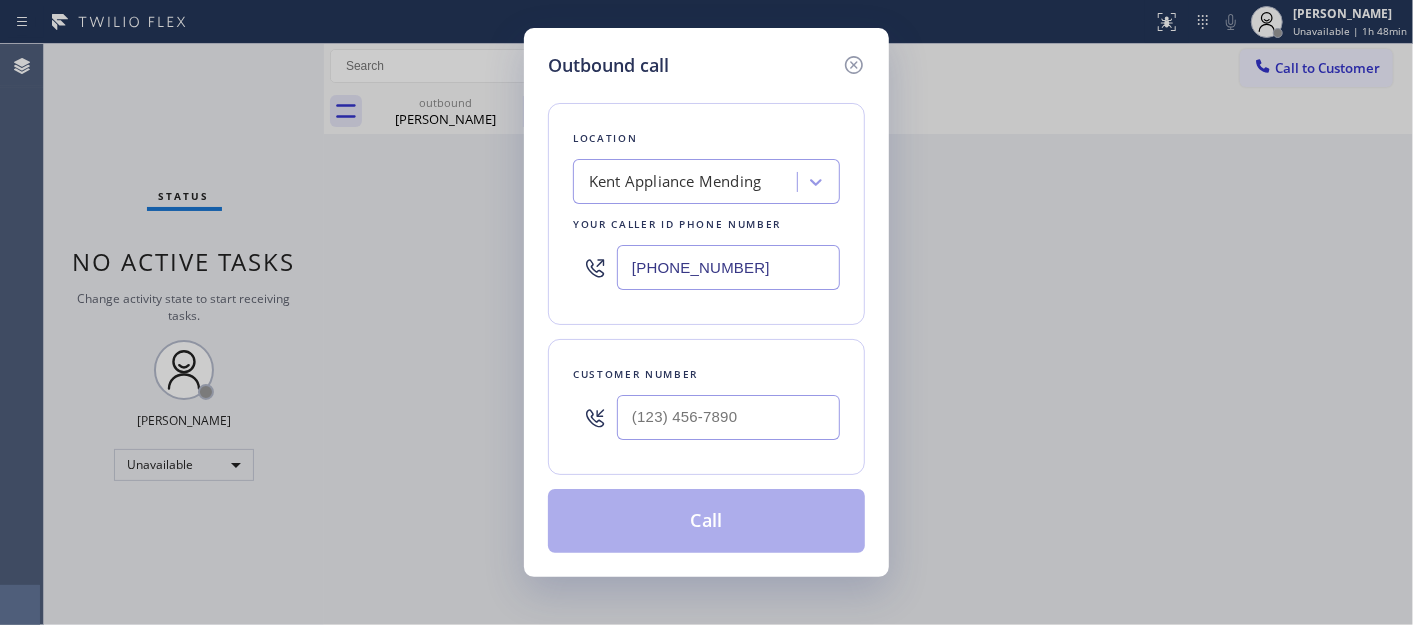
click at [596, 427] on icon at bounding box center [595, 418] width 24 height 24
click at [703, 405] on input "(___) ___-____" at bounding box center [728, 417] width 223 height 45
paste input "310) 920-9615"
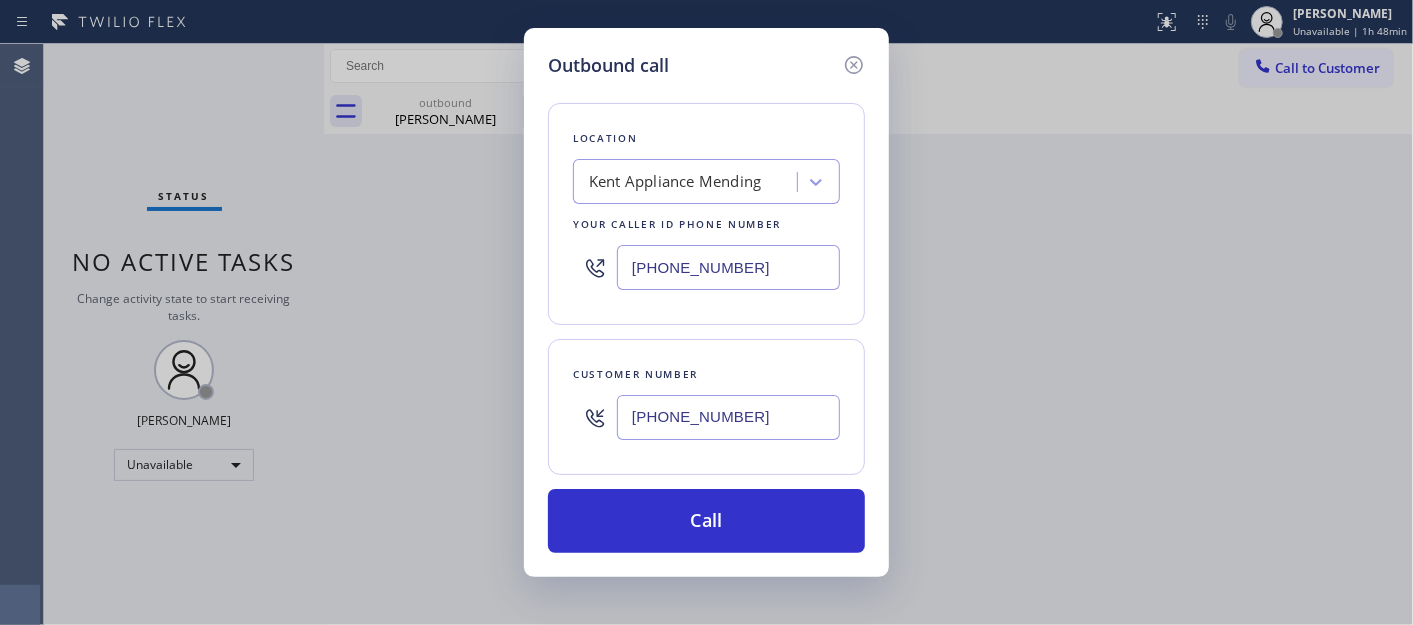
type input "(310) 920-9615"
drag, startPoint x: 700, startPoint y: 273, endPoint x: 503, endPoint y: 276, distance: 197.0
click at [493, 288] on div "Outbound call Location Kent Appliance Mending Your caller id phone number (206)…" at bounding box center [706, 312] width 1413 height 625
paste input "888) 894-2474"
type input "(888) 894-2474"
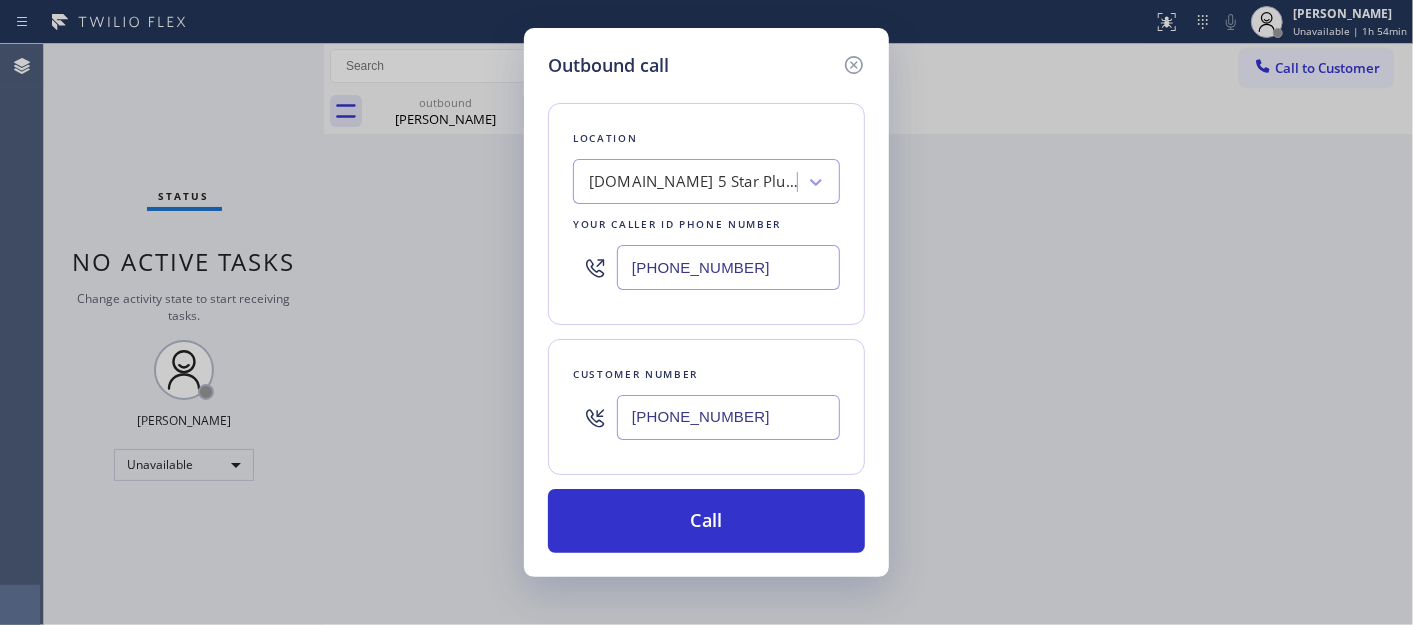
drag, startPoint x: 784, startPoint y: 413, endPoint x: 485, endPoint y: 362, distance: 303.3
click at [477, 394] on div "Outbound call Location 4C.Email 5 Star Plumbing Emails Your caller id phone num…" at bounding box center [706, 312] width 1413 height 625
paste input "text"
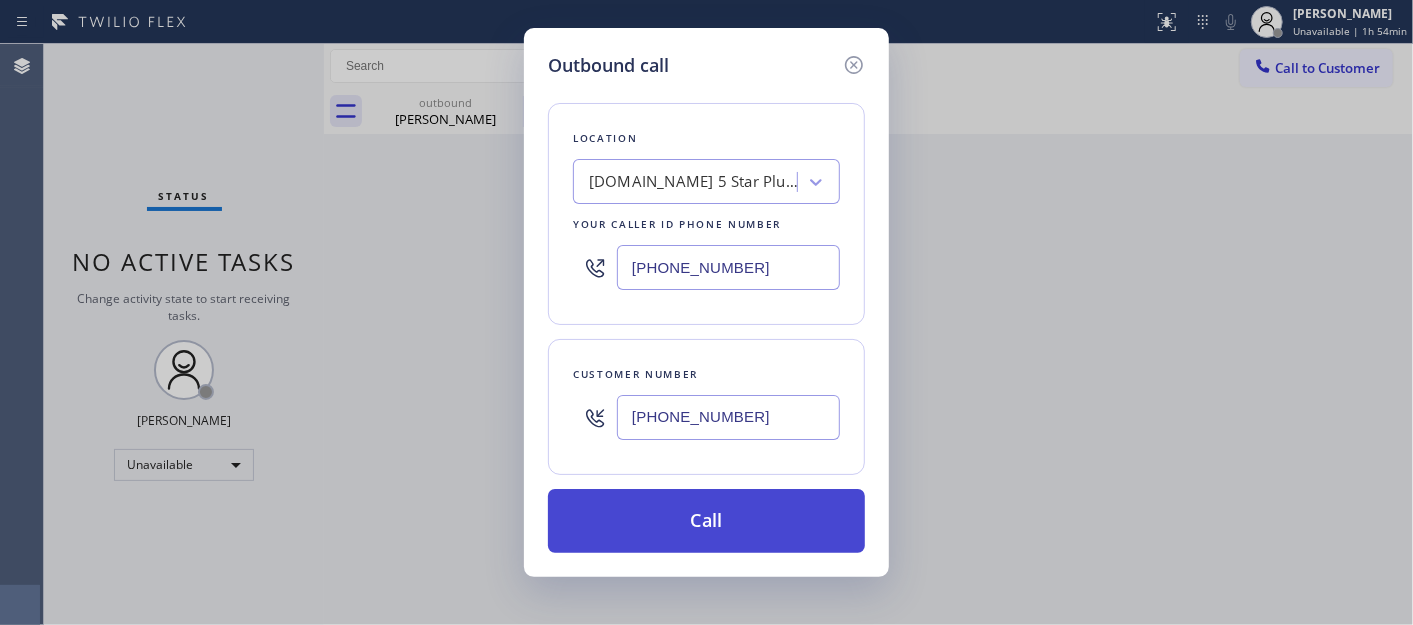
type input "(310) 920-9615"
click at [774, 505] on button "Call" at bounding box center [706, 521] width 317 height 64
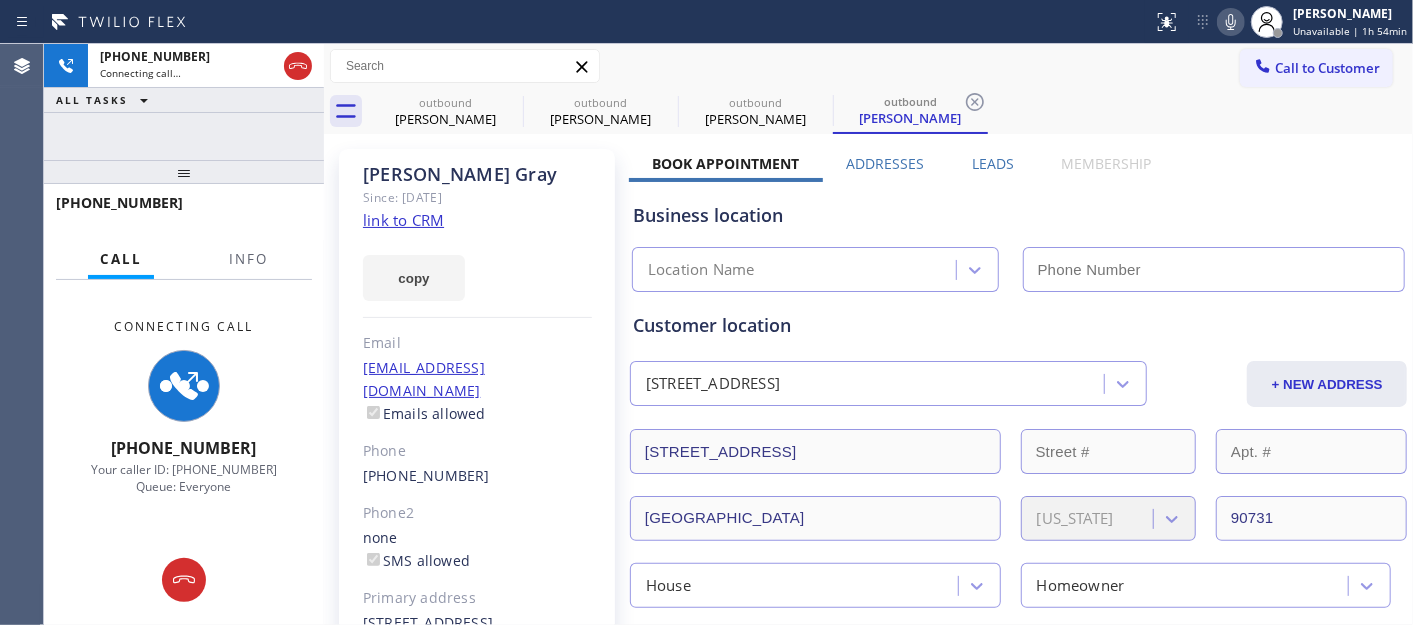
type input "(888) 894-2474"
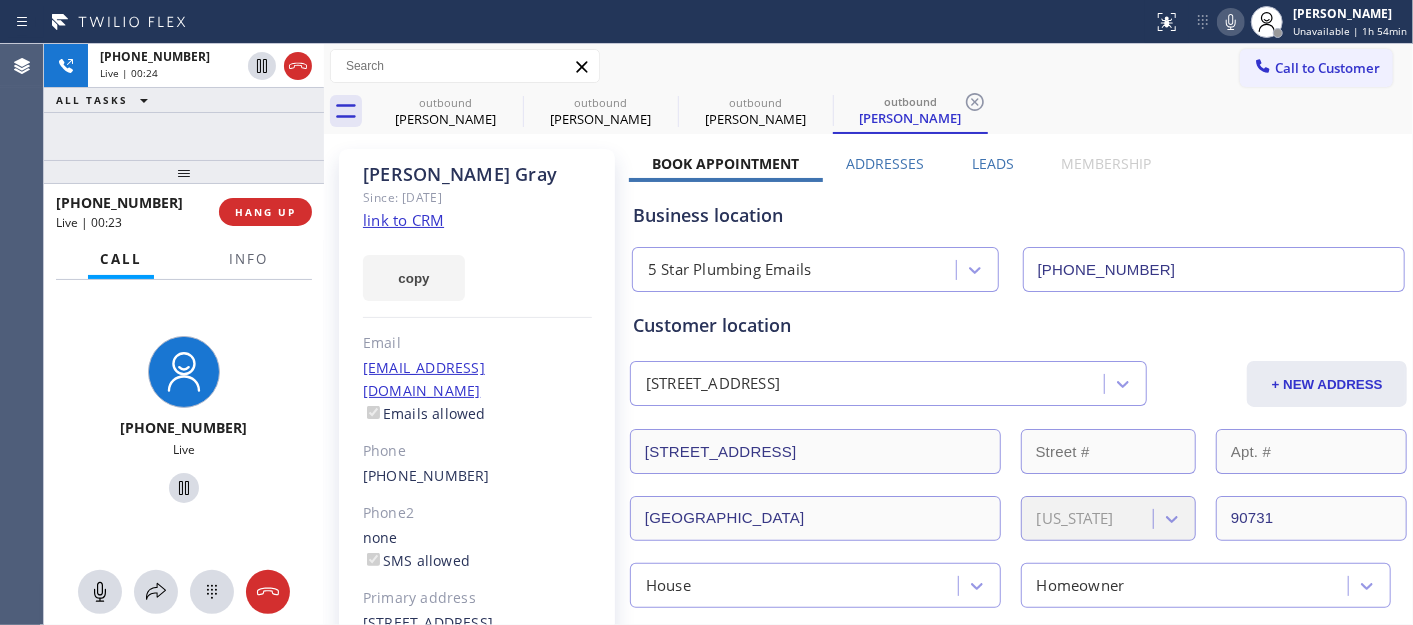
drag, startPoint x: 295, startPoint y: 143, endPoint x: 291, endPoint y: 130, distance: 13.6
click at [291, 130] on div "+13109209615 Live | 00:24 ALL TASKS ALL TASKS ACTIVE TASKS TASKS IN WRAP UP +13…" at bounding box center [184, 334] width 280 height 581
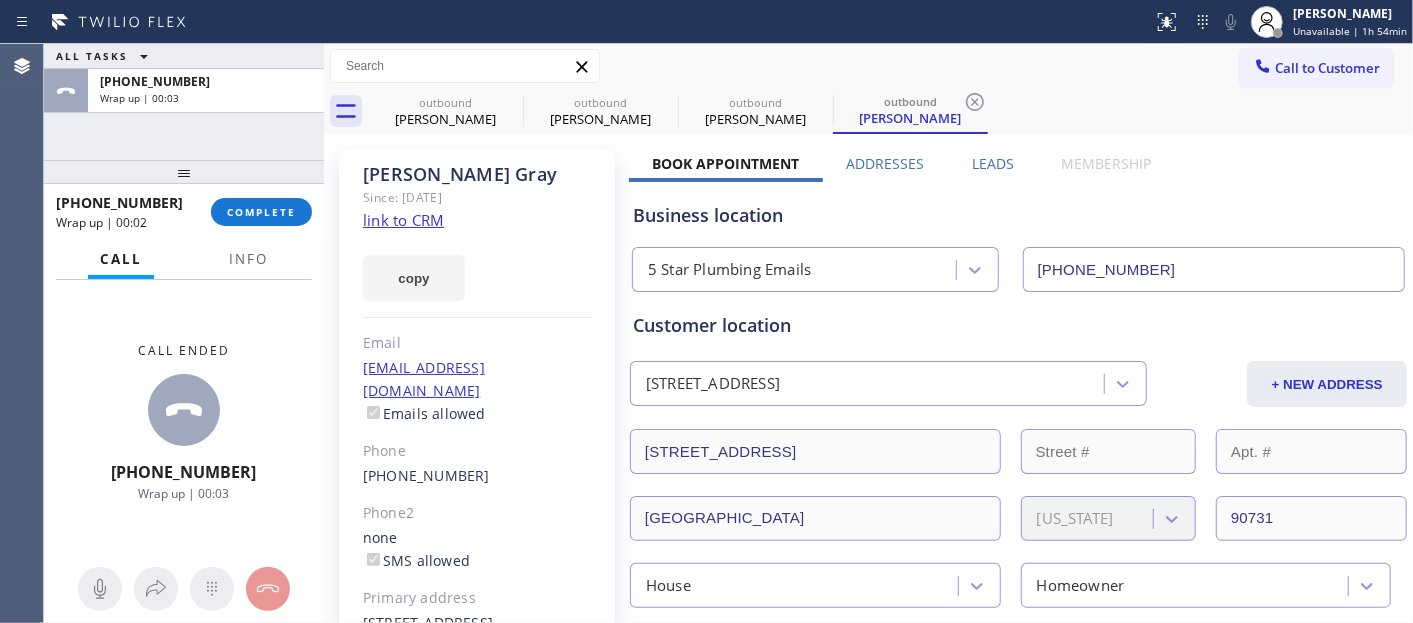
click at [276, 238] on div "+13109209615 Wrap up | 00:02 COMPLETE" at bounding box center [184, 212] width 280 height 56
click at [271, 223] on button "COMPLETE" at bounding box center [261, 212] width 101 height 28
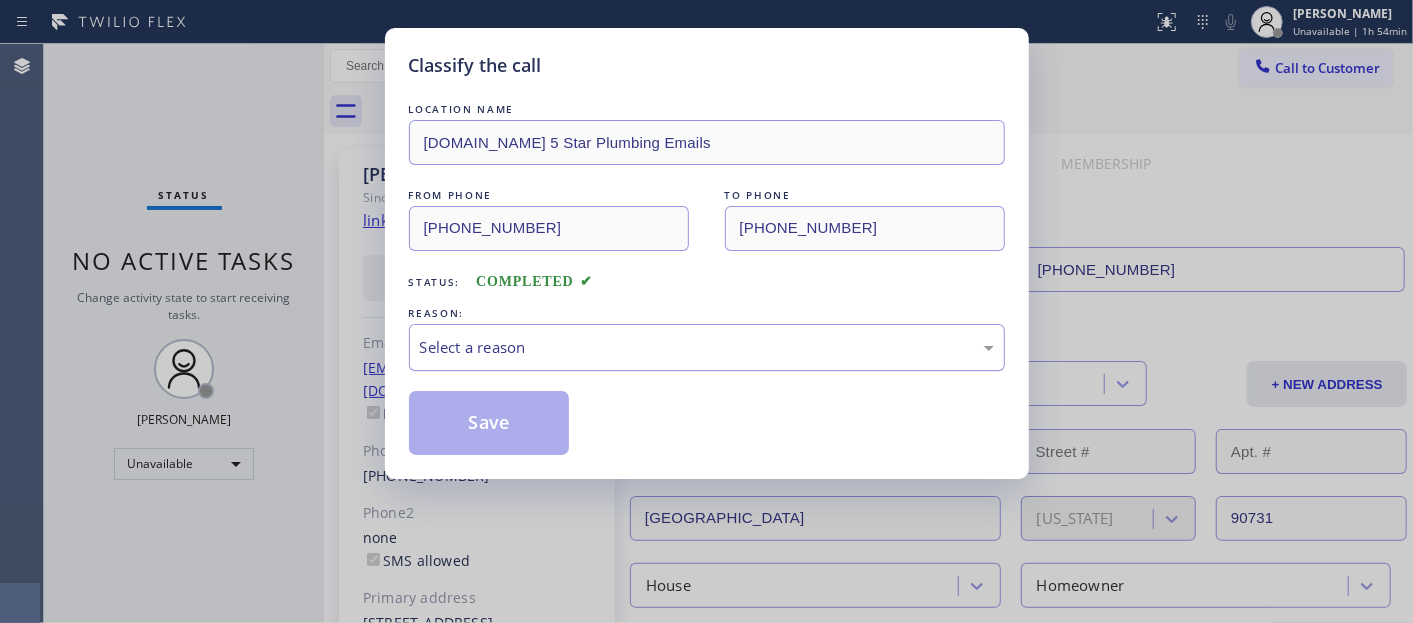
click at [527, 355] on div "Select a reason" at bounding box center [707, 347] width 574 height 23
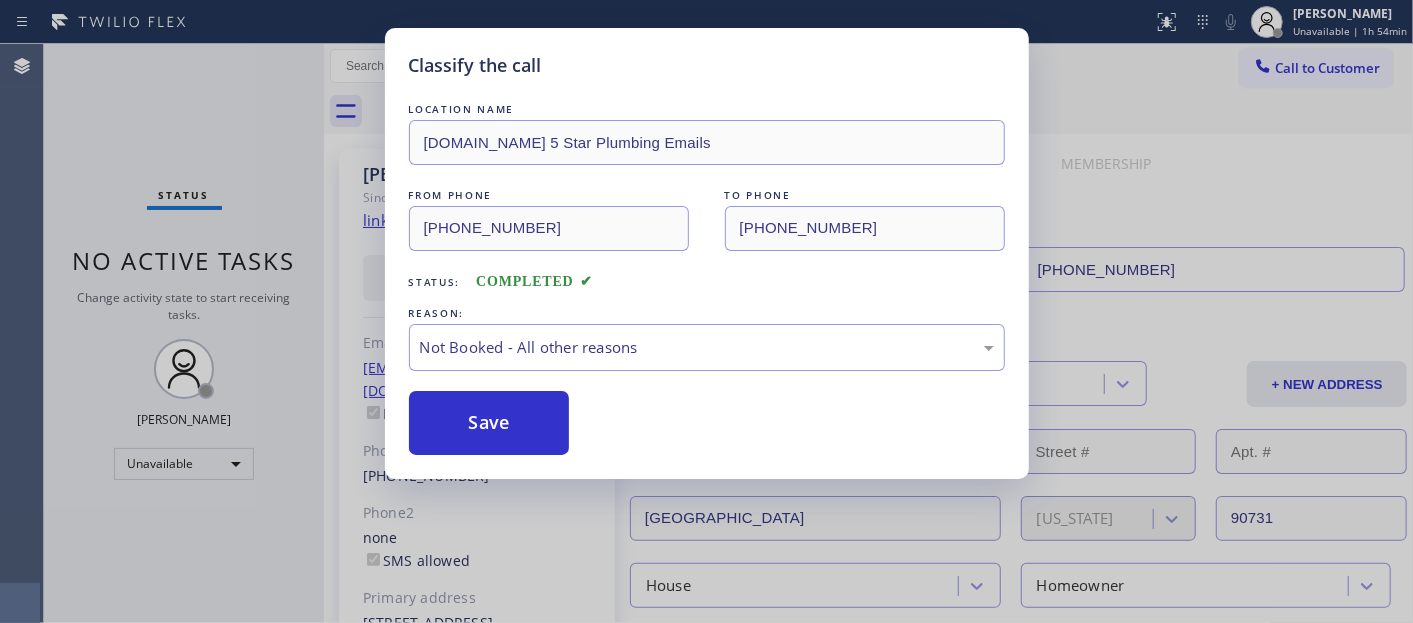
click at [488, 411] on button "Save" at bounding box center [489, 423] width 161 height 64
click at [487, 401] on button "Save" at bounding box center [489, 423] width 161 height 64
type input "(561) 537-3679"
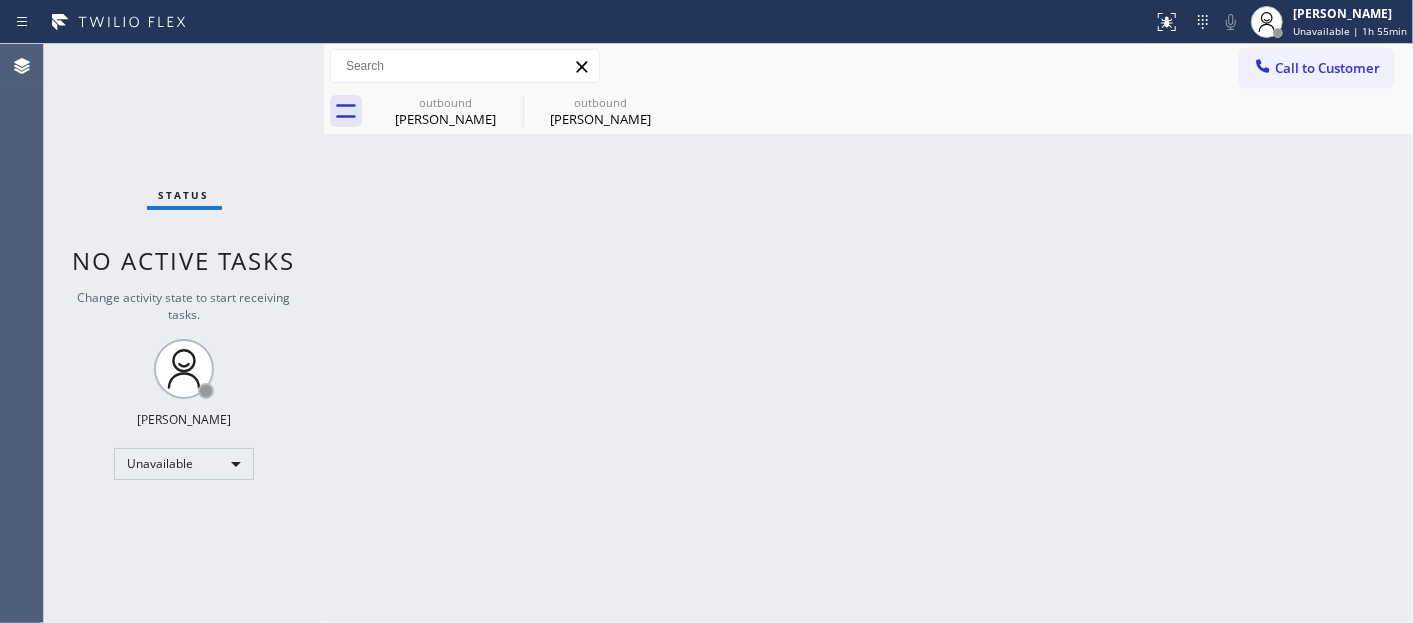
click at [1307, 66] on span "Call to Customer" at bounding box center [1327, 68] width 105 height 18
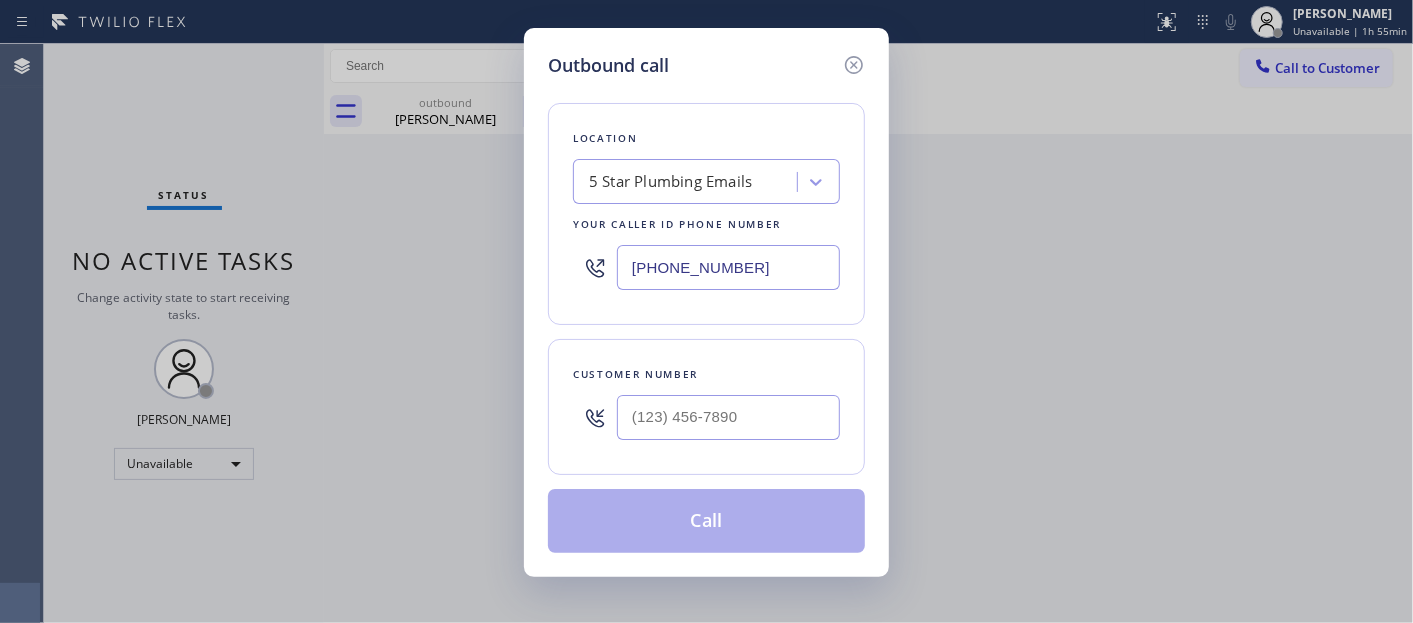
click at [717, 380] on div "Customer number" at bounding box center [706, 374] width 267 height 21
click at [707, 411] on input "(___) ___-____" at bounding box center [728, 417] width 223 height 45
paste input "954) 663-7885"
type input "(954) 663-7885"
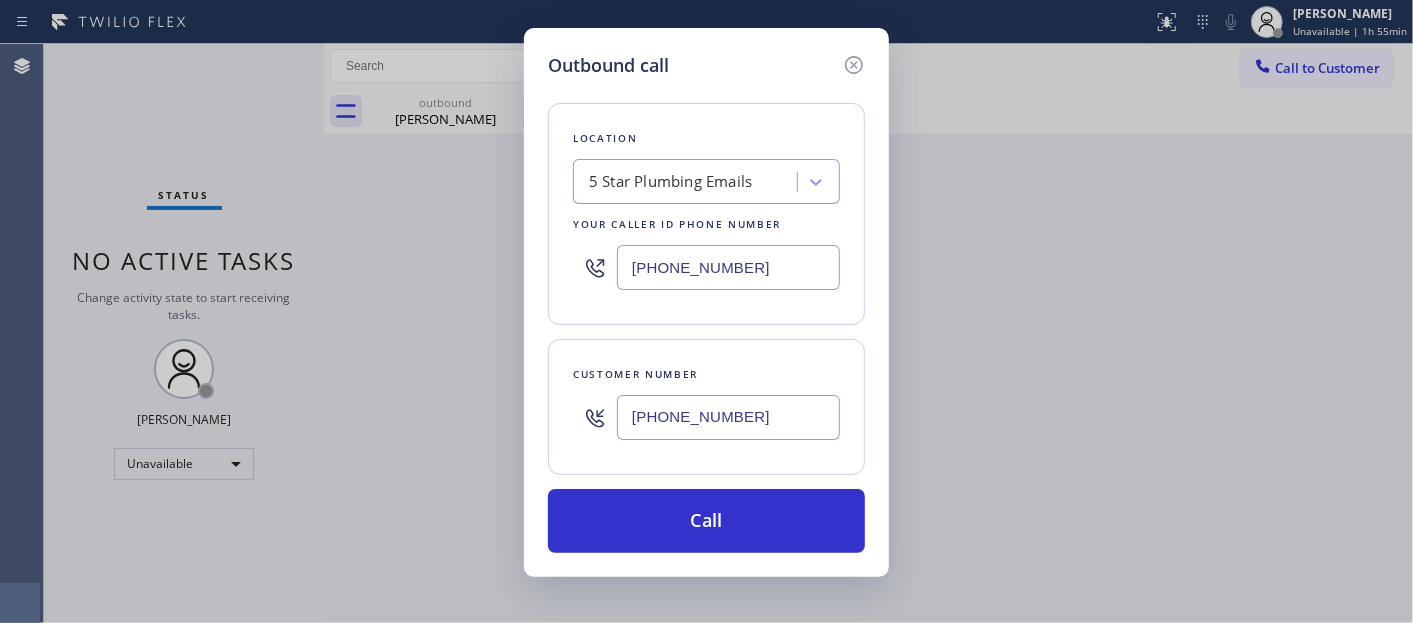
drag, startPoint x: 756, startPoint y: 272, endPoint x: 577, endPoint y: 306, distance: 182.2
click at [466, 280] on div "Outbound call Location 5 Star Plumbing Emails Your caller id phone number (888)…" at bounding box center [706, 311] width 1413 height 623
paste input "954) 835-446"
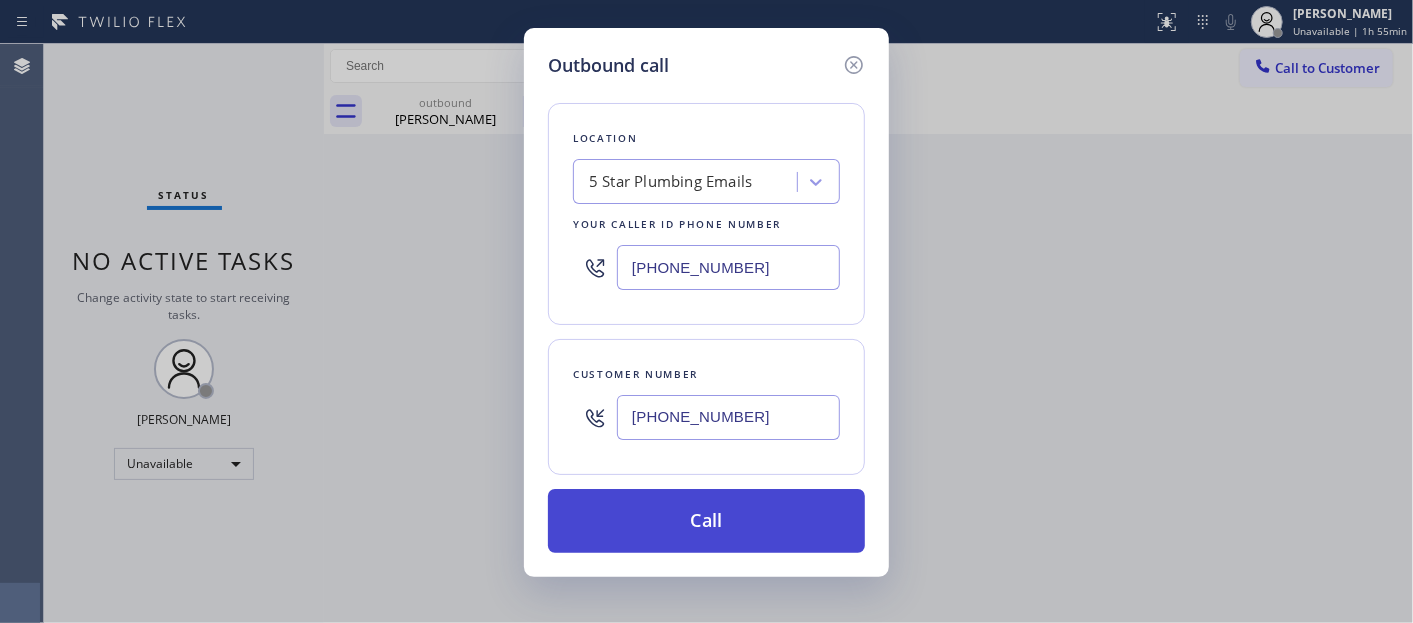
type input "(954) 835-4464"
click at [817, 512] on button "Call" at bounding box center [706, 521] width 317 height 64
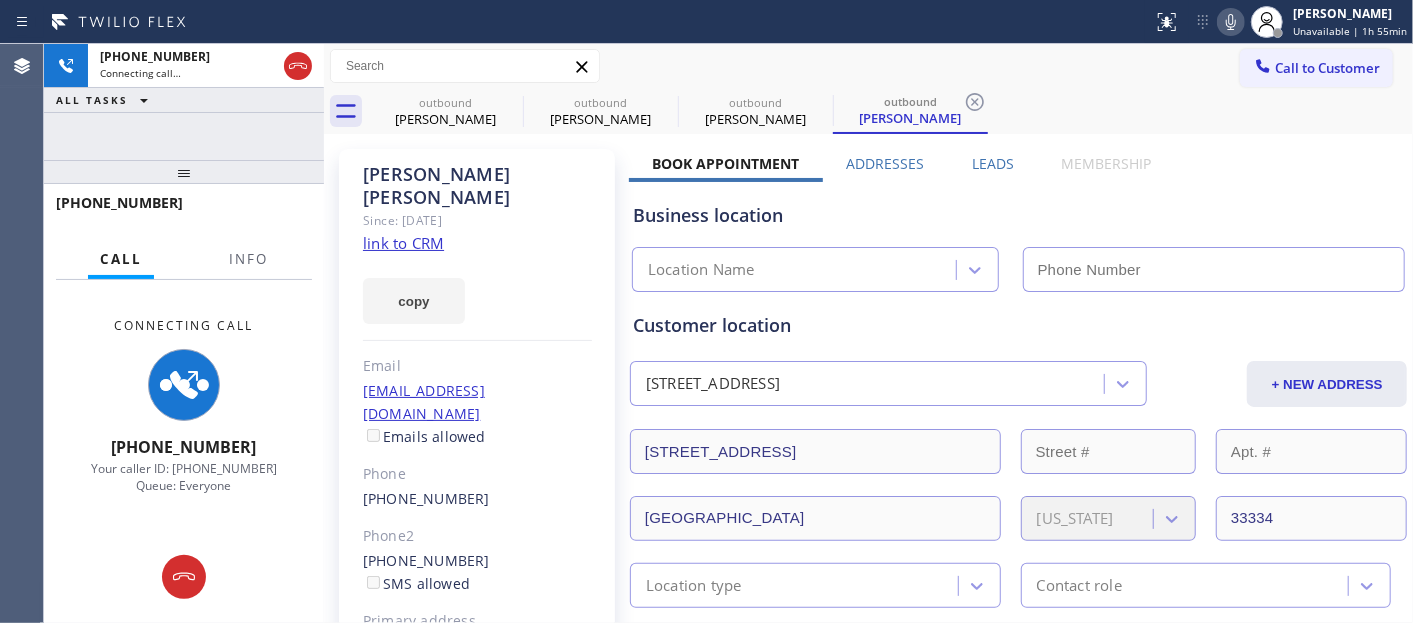
type input "(954) 835-4464"
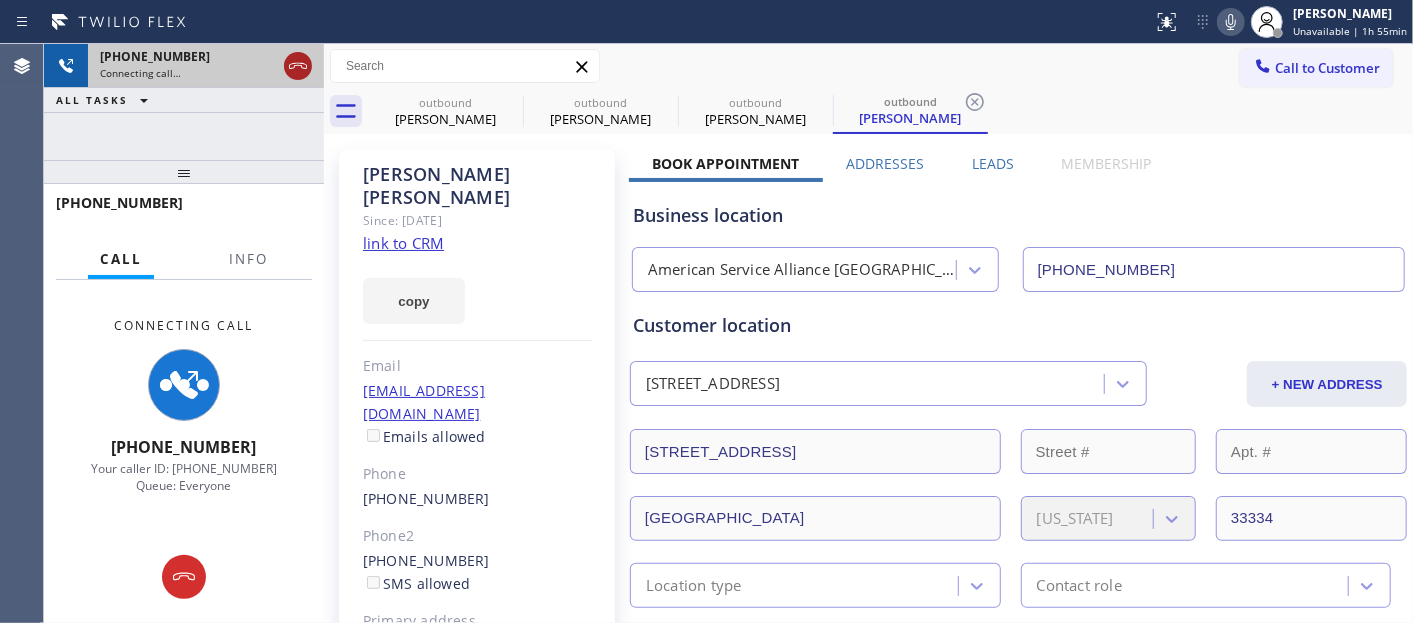
click at [296, 67] on icon at bounding box center [298, 66] width 24 height 24
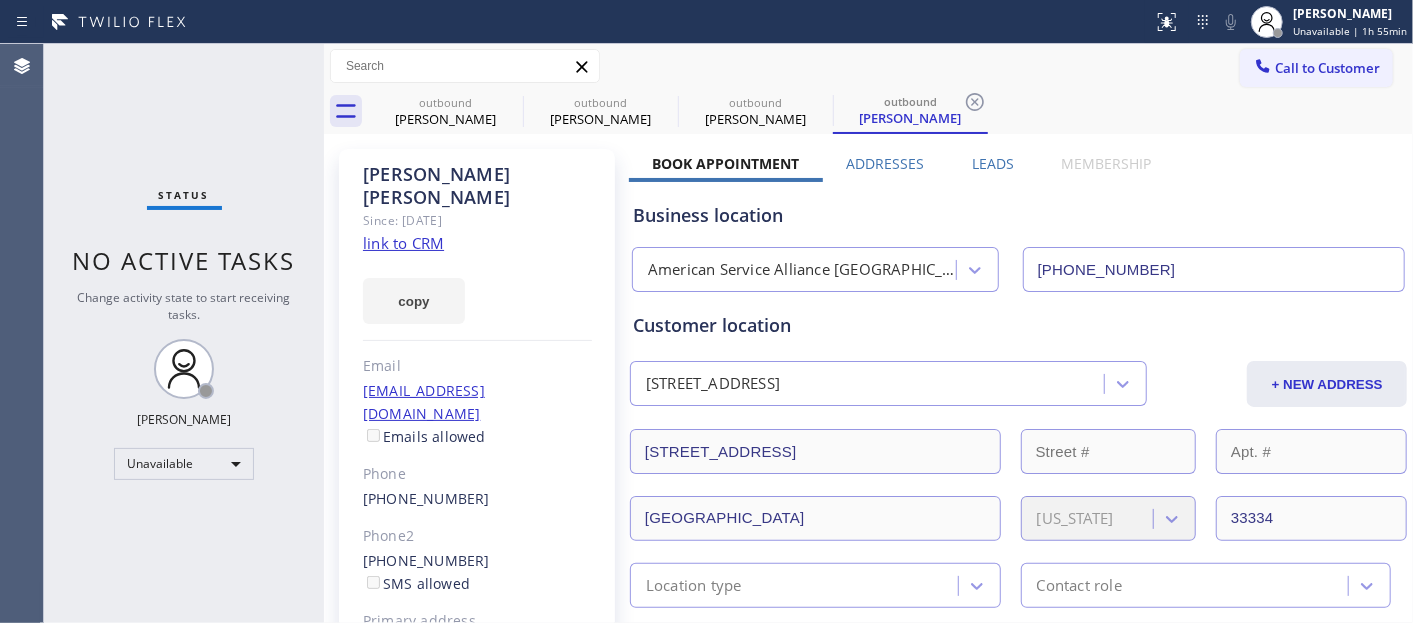
drag, startPoint x: 1348, startPoint y: 61, endPoint x: 1298, endPoint y: 84, distance: 55.0
click at [1346, 64] on span "Call to Customer" at bounding box center [1327, 68] width 105 height 18
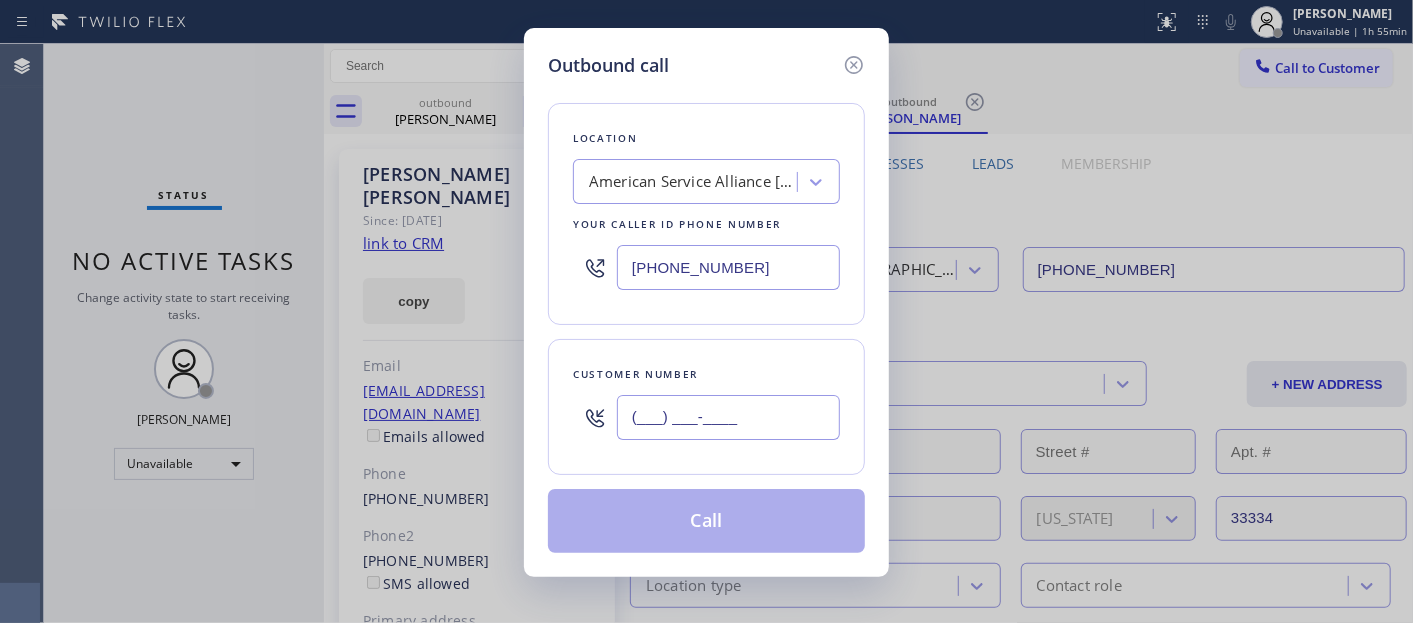
click at [745, 425] on input "(___) ___-____" at bounding box center [728, 417] width 223 height 45
paste input "561) 716-9200"
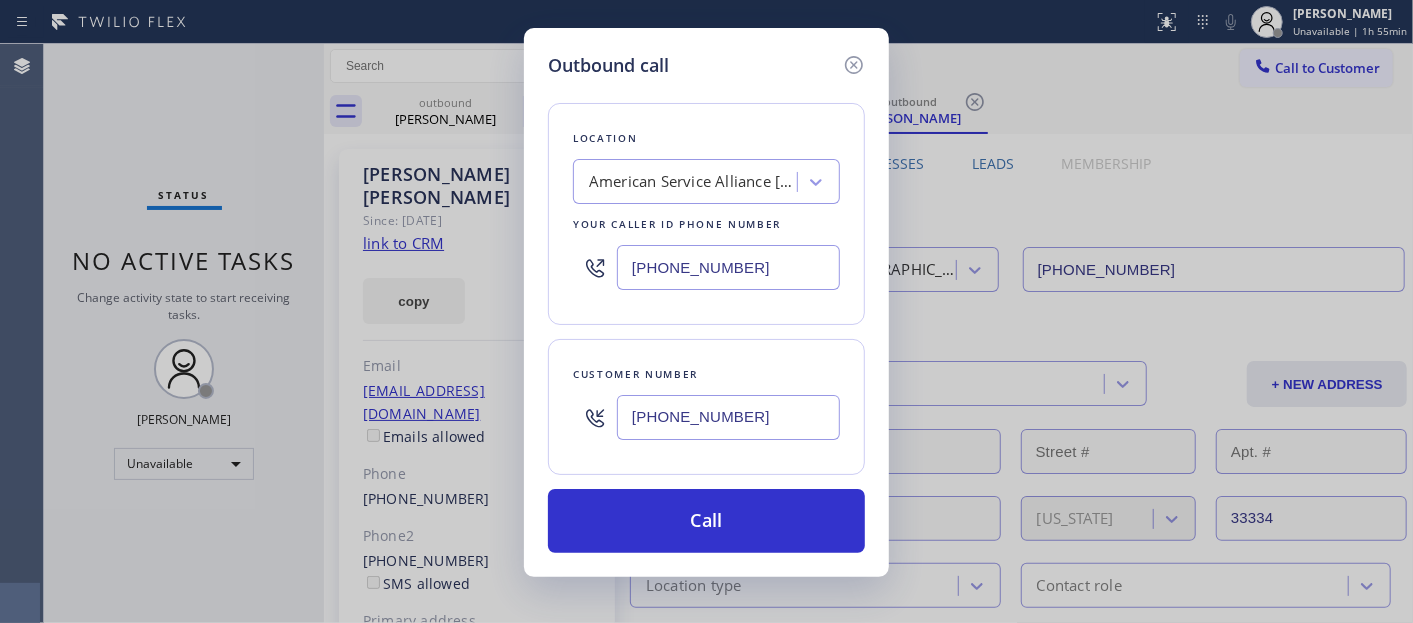
type input "(561) 716-9200"
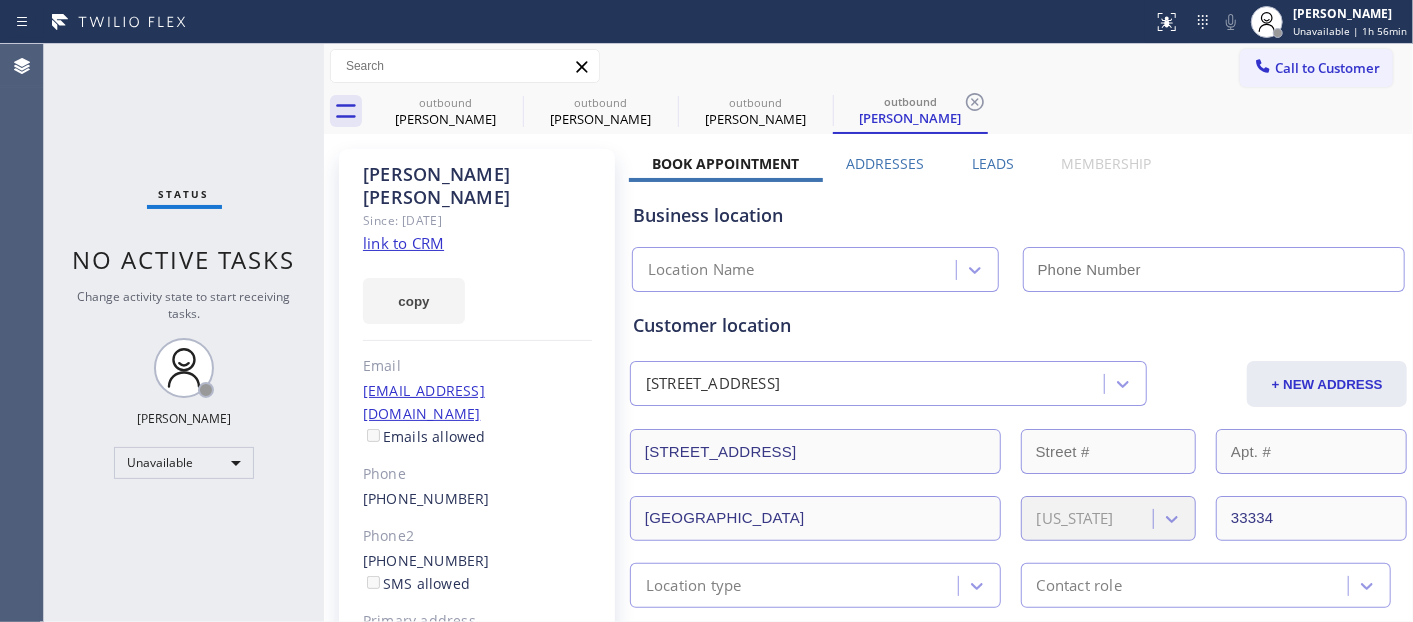
type input "[PHONE_NUMBER]"
drag, startPoint x: 746, startPoint y: 14, endPoint x: 802, endPoint y: 0, distance: 57.7
click at [746, 14] on div at bounding box center [579, 22] width 1143 height 32
drag, startPoint x: 1321, startPoint y: 65, endPoint x: 1123, endPoint y: 182, distance: 229.9
click at [1320, 65] on span "Call to Customer" at bounding box center [1327, 68] width 105 height 18
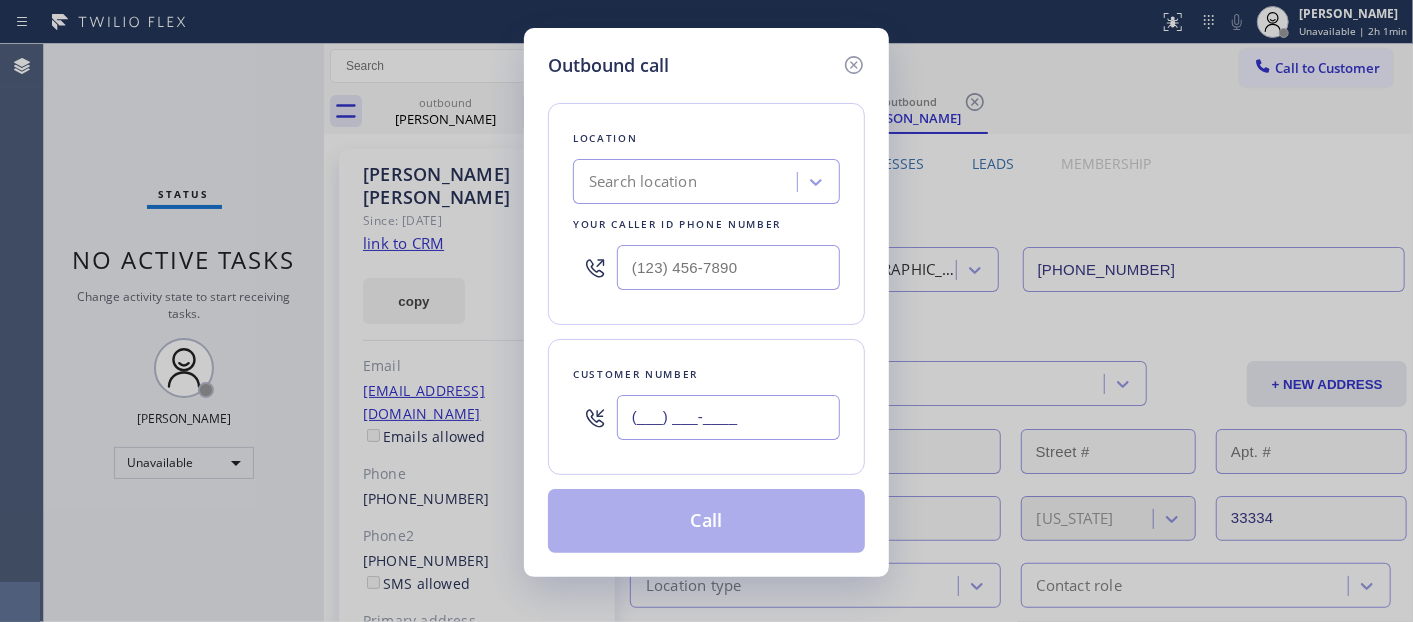
click at [770, 411] on input "(___) ___-____" at bounding box center [728, 417] width 223 height 45
paste input "561) 716-9200"
type input "(561) 716-9200"
drag, startPoint x: 773, startPoint y: 264, endPoint x: 562, endPoint y: 265, distance: 211.0
click at [562, 265] on div "Location Search location Your caller id phone number (___) ___-____" at bounding box center [706, 214] width 317 height 222
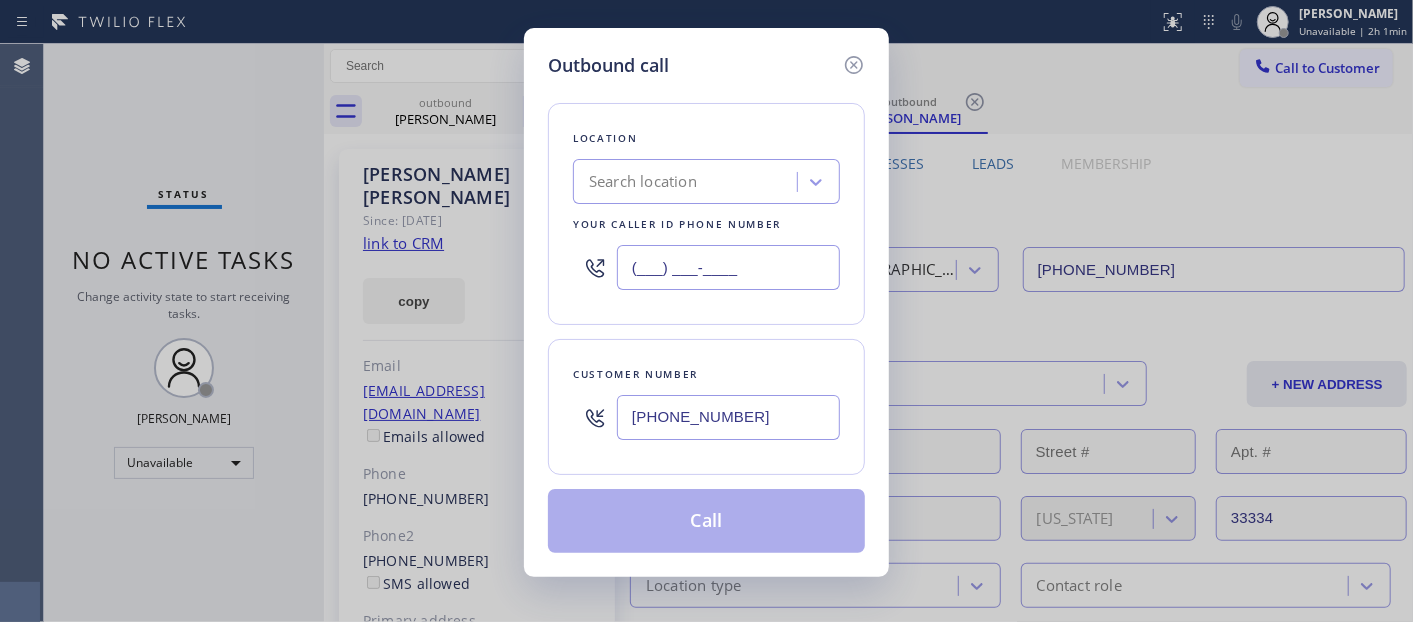
paste input "844) 735-4685"
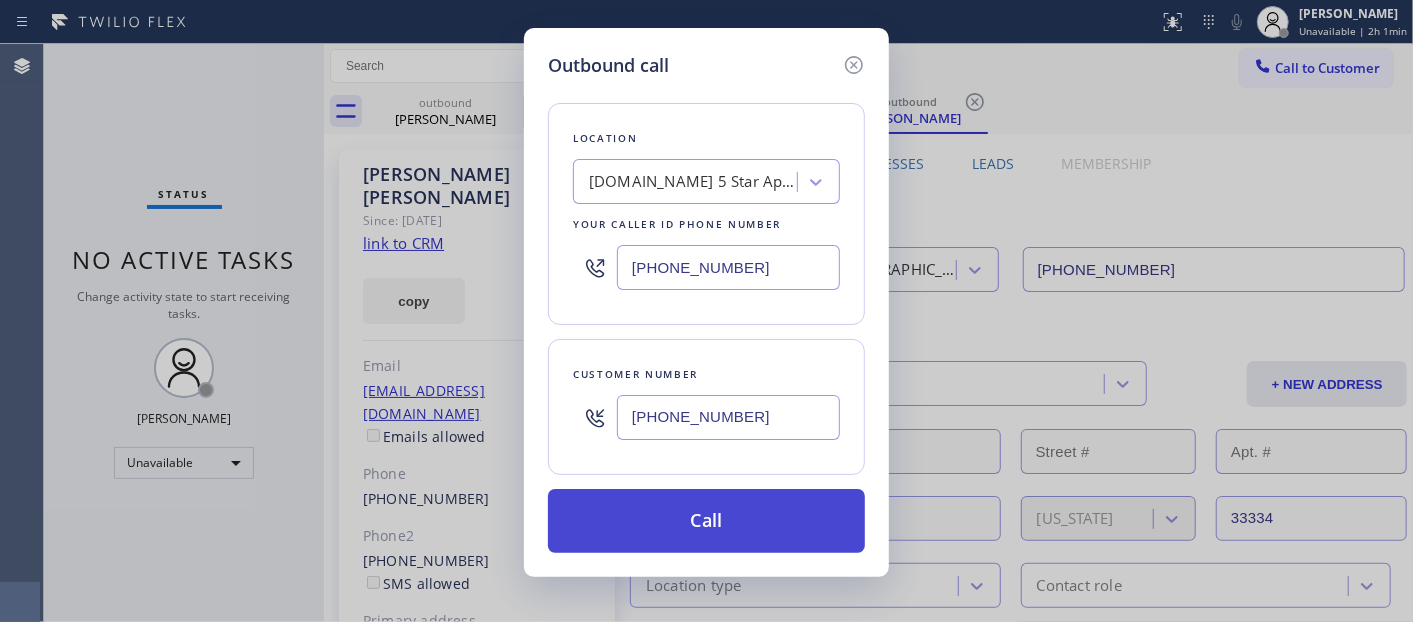
type input "(844) 735-4685"
click at [770, 524] on button "Call" at bounding box center [706, 521] width 317 height 64
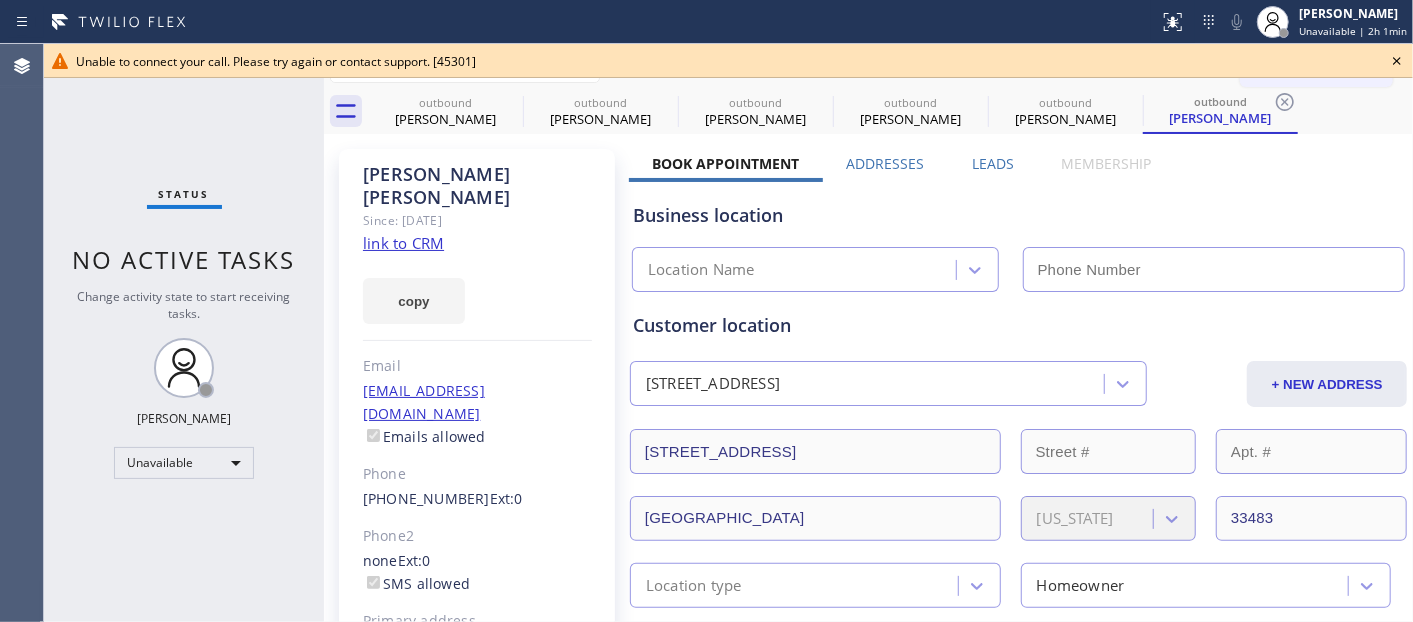
type input "(844) 735-4685"
drag, startPoint x: 1378, startPoint y: 60, endPoint x: 1276, endPoint y: 71, distance: 102.6
click at [1378, 60] on div "Unable to connect your call. Please try again or contact support. [45301]" at bounding box center [728, 61] width 1305 height 17
drag, startPoint x: 1272, startPoint y: 71, endPoint x: 1240, endPoint y: 103, distance: 45.2
click at [1271, 71] on div "Unable to connect your call. Please try again or contact support. [45301]" at bounding box center [728, 61] width 1369 height 34
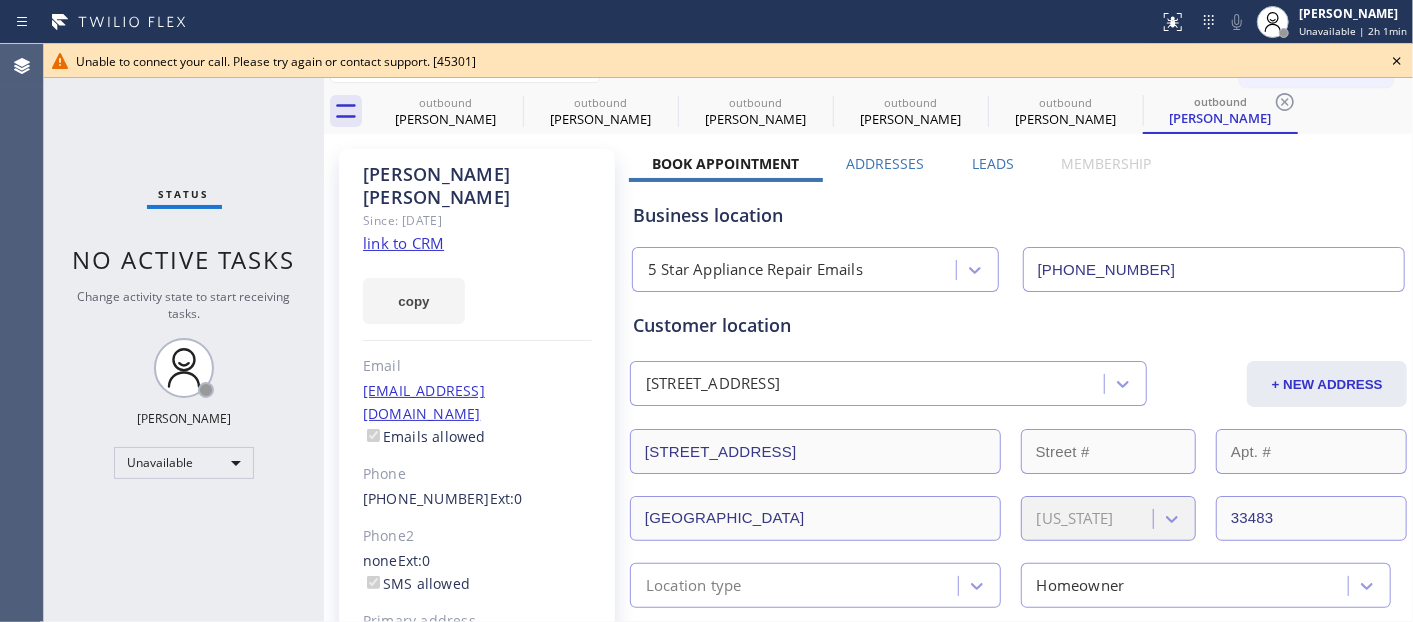
drag, startPoint x: 1394, startPoint y: 58, endPoint x: 1330, endPoint y: 64, distance: 64.3
click at [1393, 58] on icon at bounding box center [1397, 61] width 24 height 24
click at [1330, 64] on span "Call to Customer" at bounding box center [1327, 68] width 105 height 18
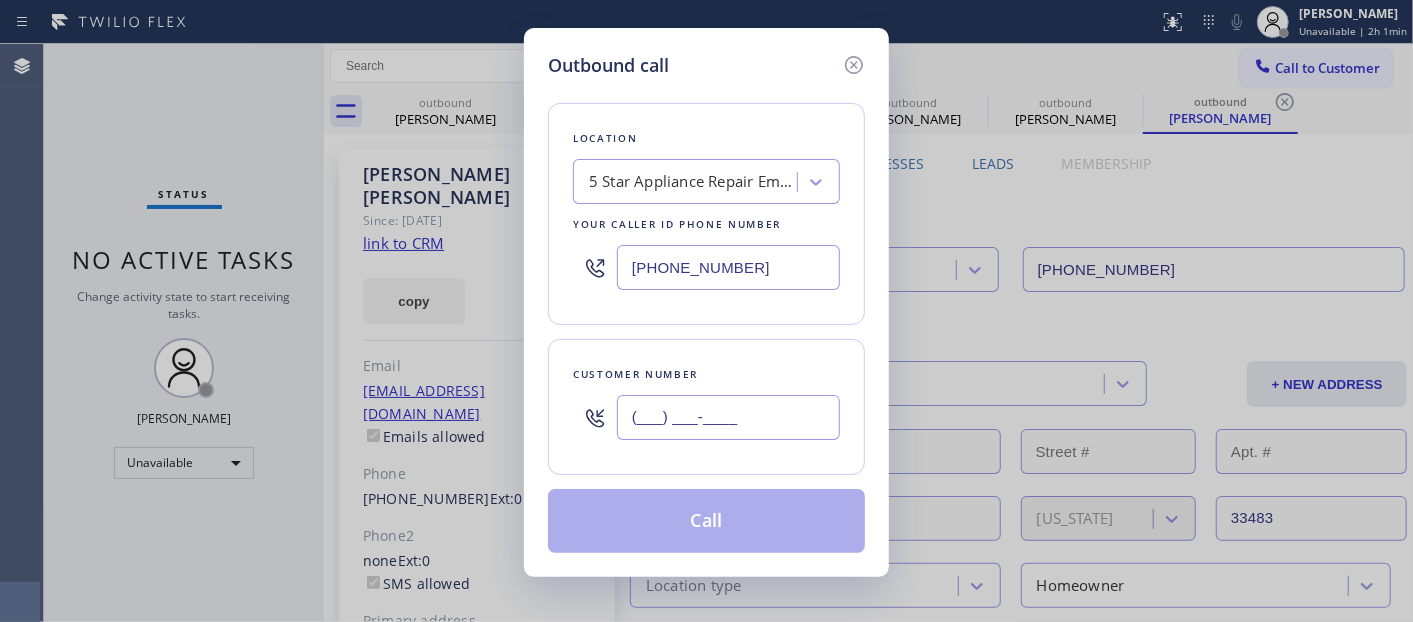
click at [670, 415] on input "(___) ___-____" at bounding box center [728, 417] width 223 height 45
paste input "844) 735-4685"
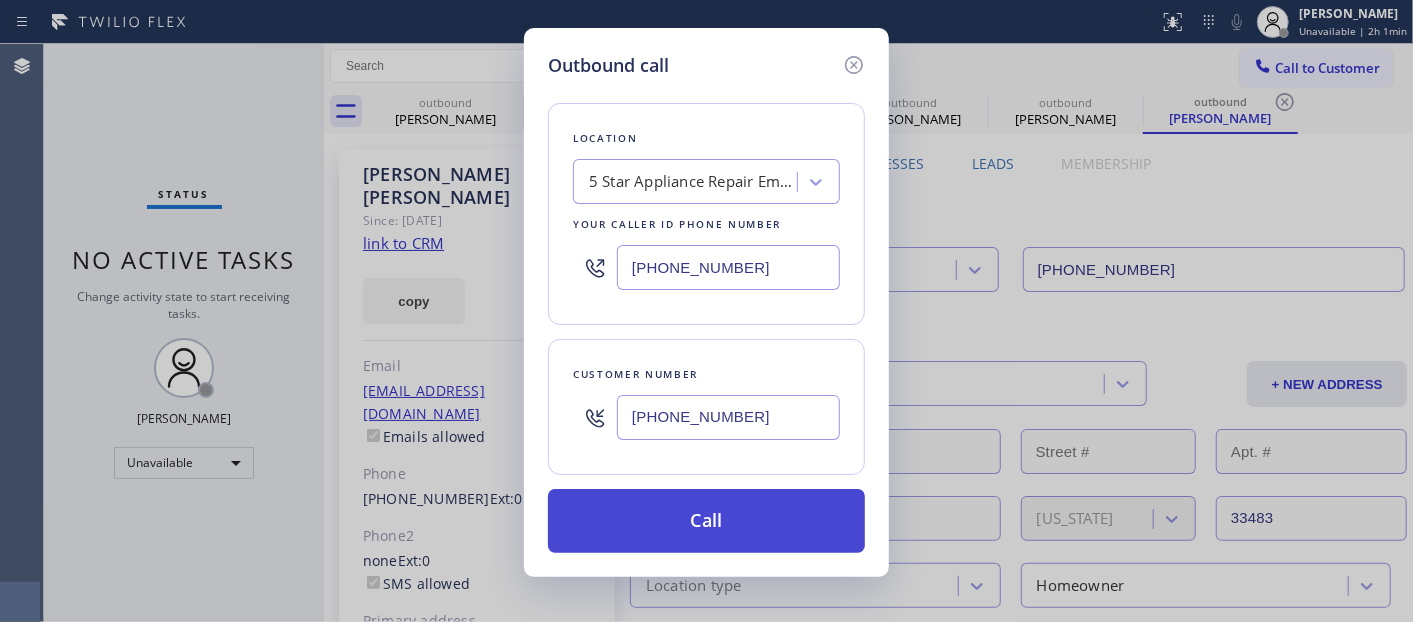
type input "(844) 735-4685"
click at [740, 507] on button "Call" at bounding box center [706, 521] width 317 height 64
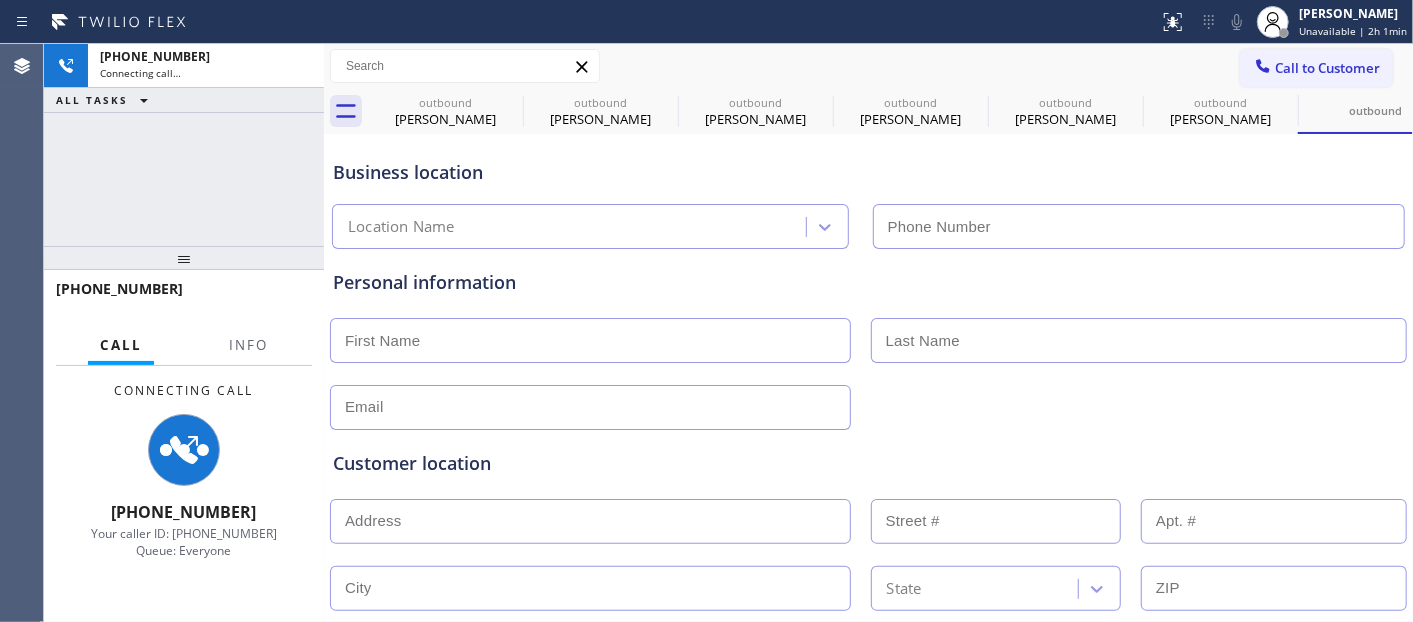
type input "(844) 735-4685"
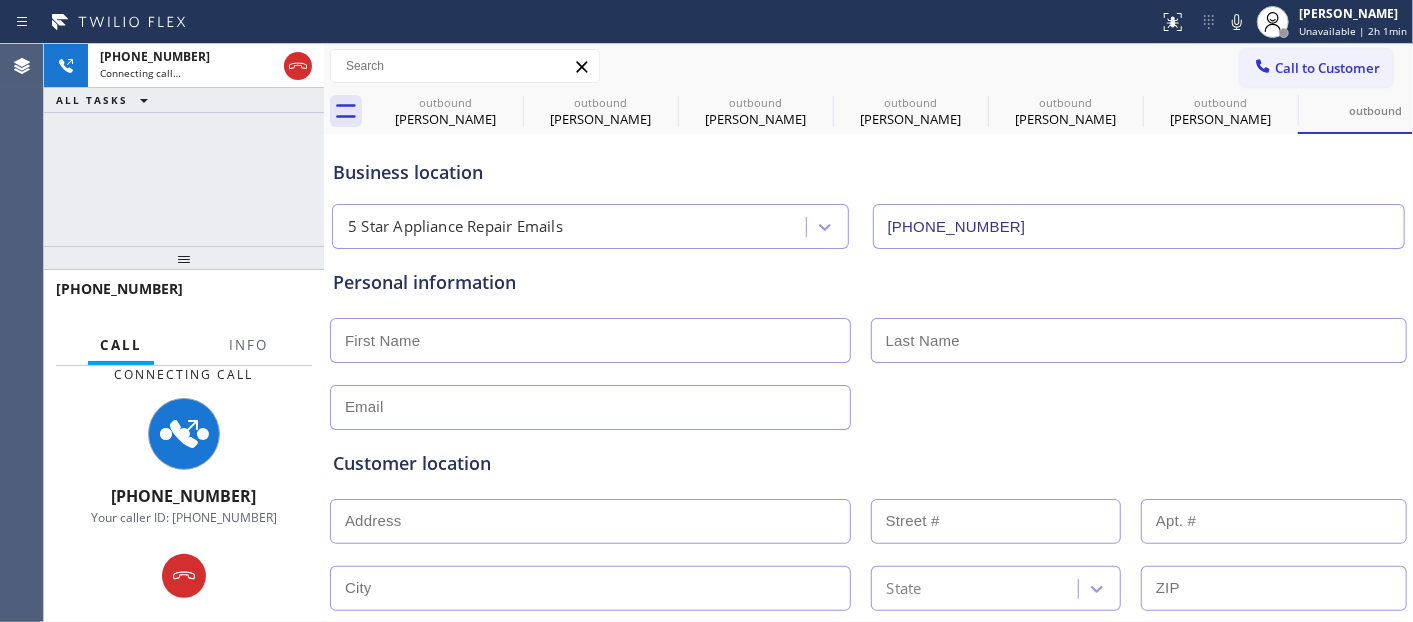
drag, startPoint x: 271, startPoint y: 271, endPoint x: 295, endPoint y: 123, distance: 149.9
click at [283, 133] on div "+18447354685 Connecting call… ALL TASKS ALL TASKS ACTIVE TASKS TASKS IN WRAP UP…" at bounding box center [184, 333] width 280 height 578
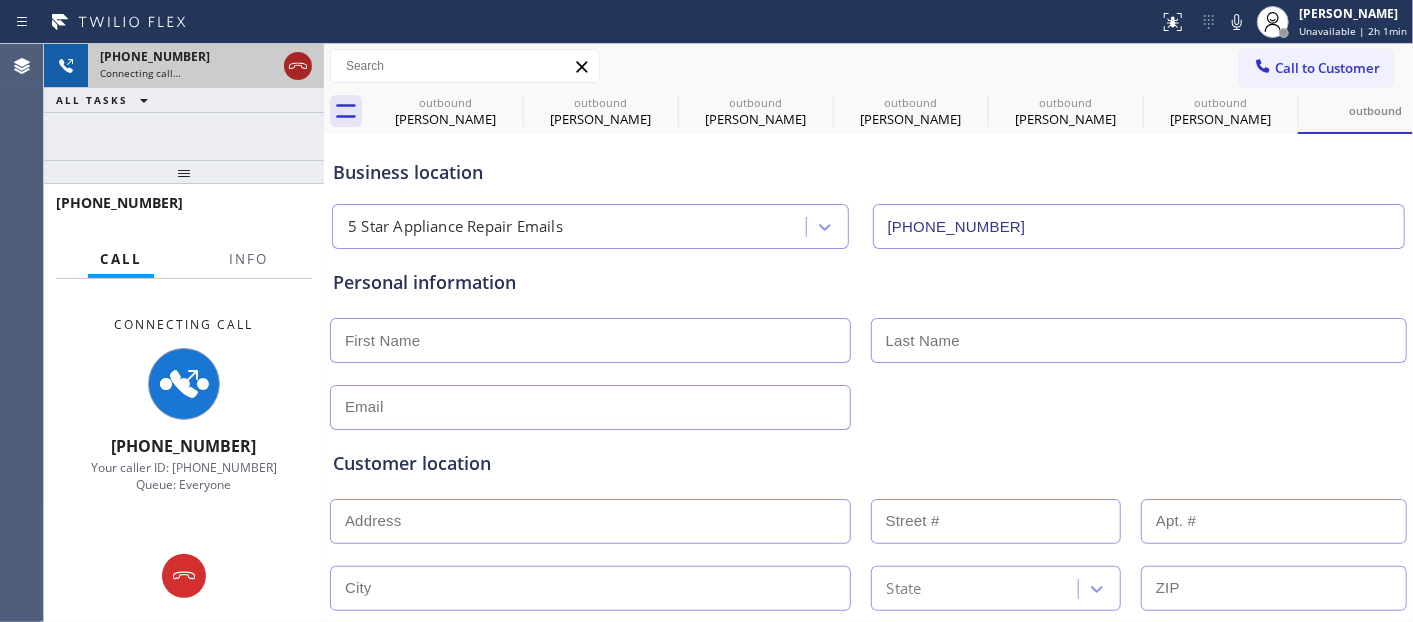
click at [302, 65] on icon at bounding box center [298, 66] width 24 height 24
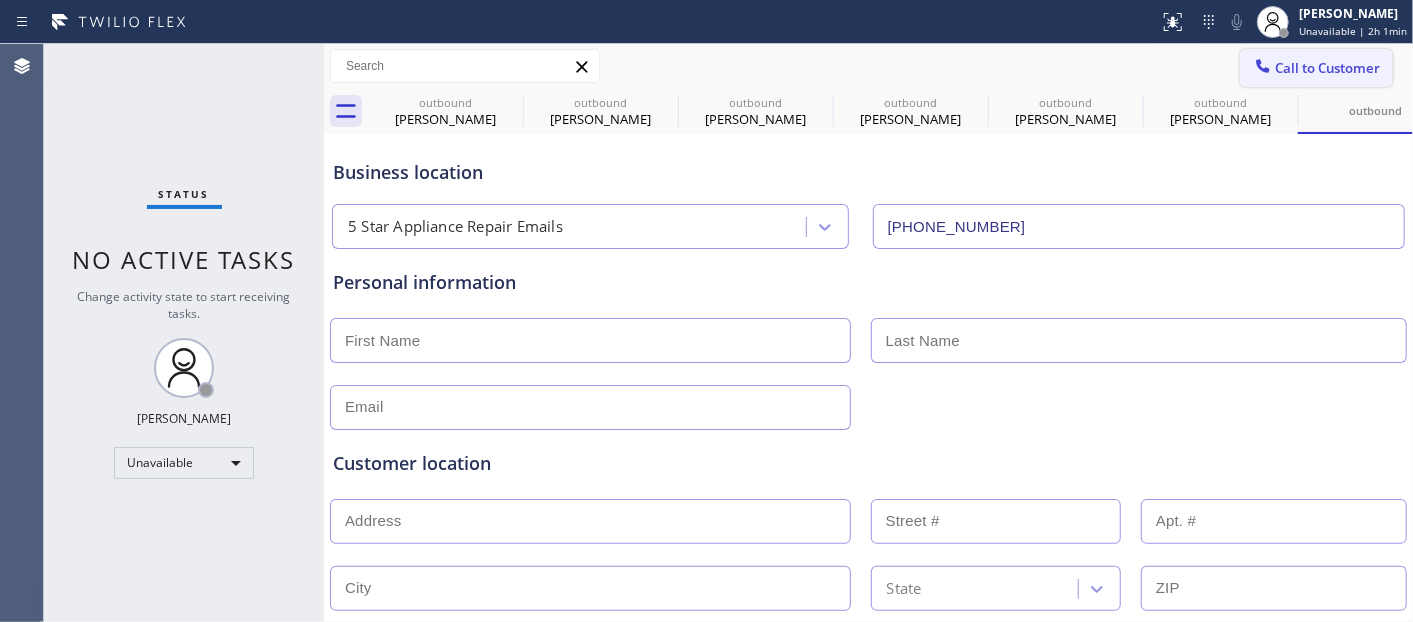
click at [1364, 81] on button "Call to Customer" at bounding box center [1316, 68] width 153 height 38
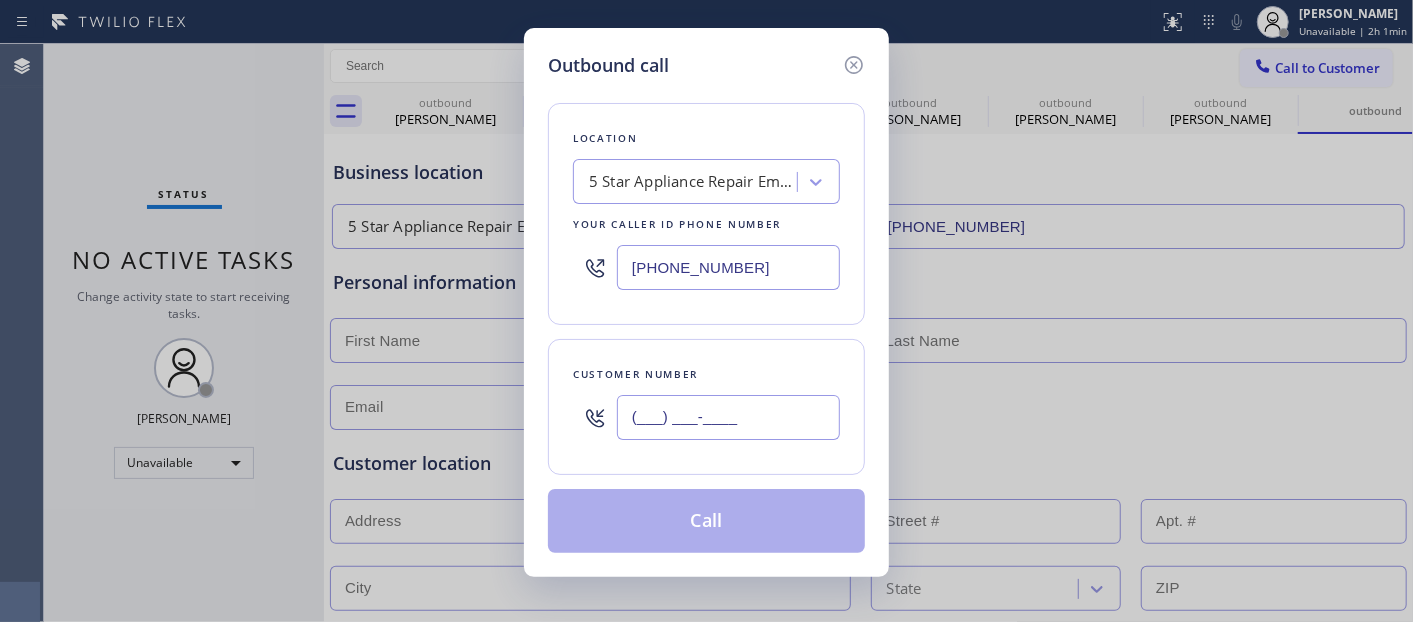
click at [688, 431] on input "(___) ___-____" at bounding box center [728, 417] width 223 height 45
paste input "561) 716-9200"
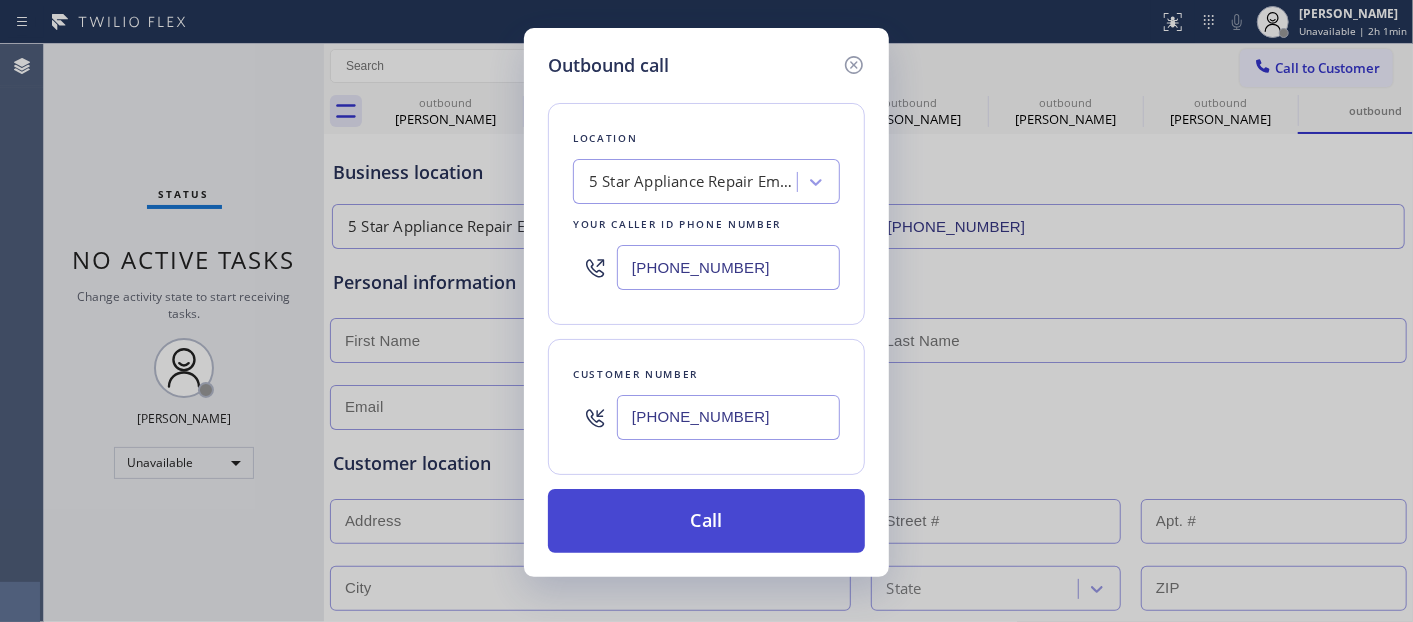
type input "(561) 716-9200"
click at [742, 513] on button "Call" at bounding box center [706, 521] width 317 height 64
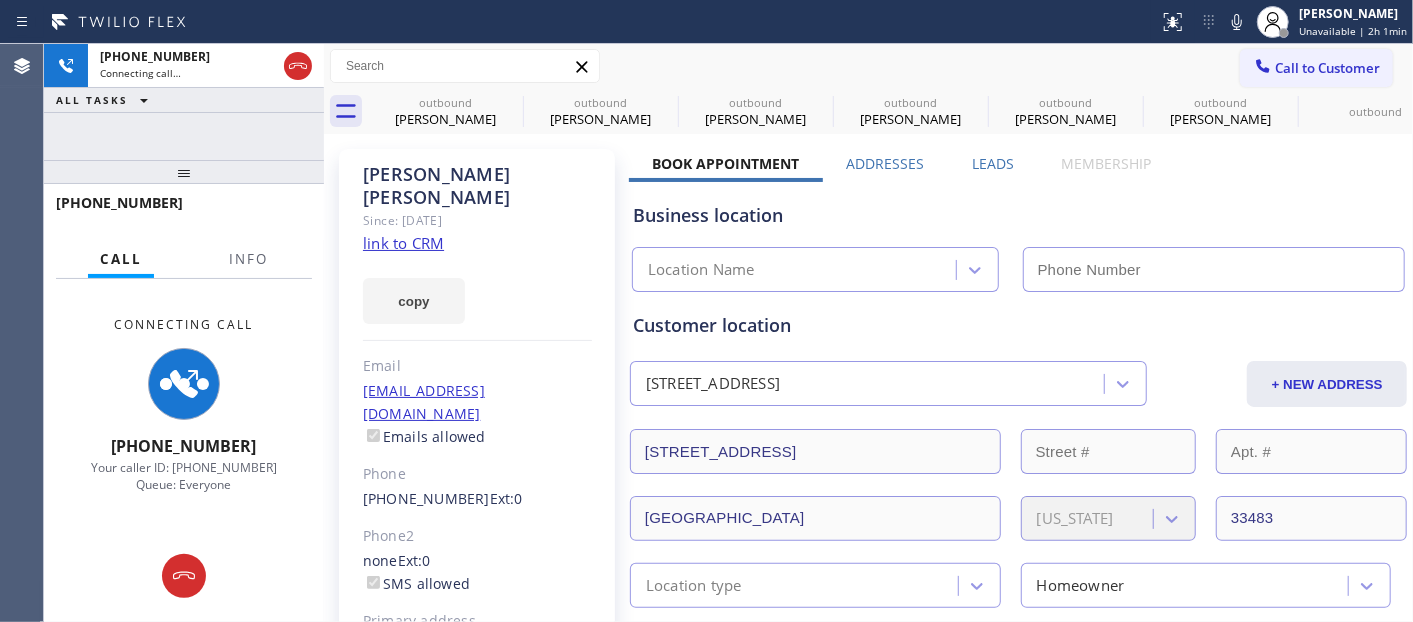
type input "(844) 735-4685"
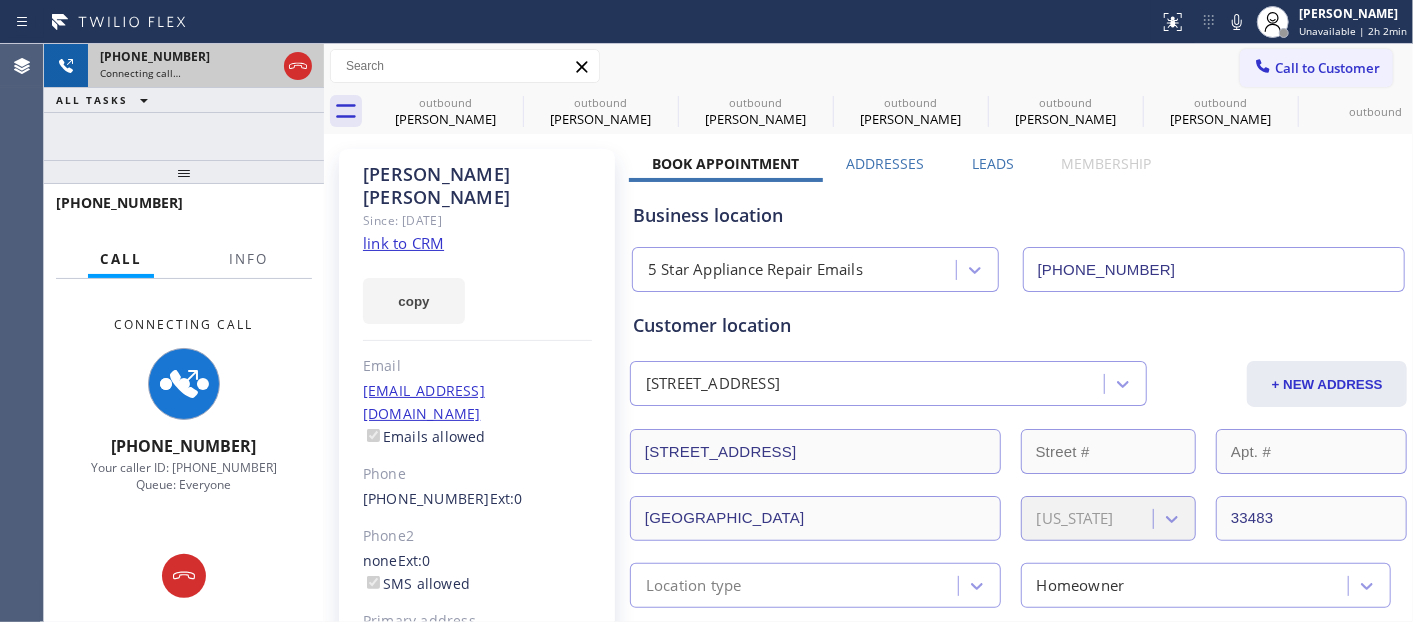
click at [287, 61] on icon at bounding box center [298, 66] width 24 height 24
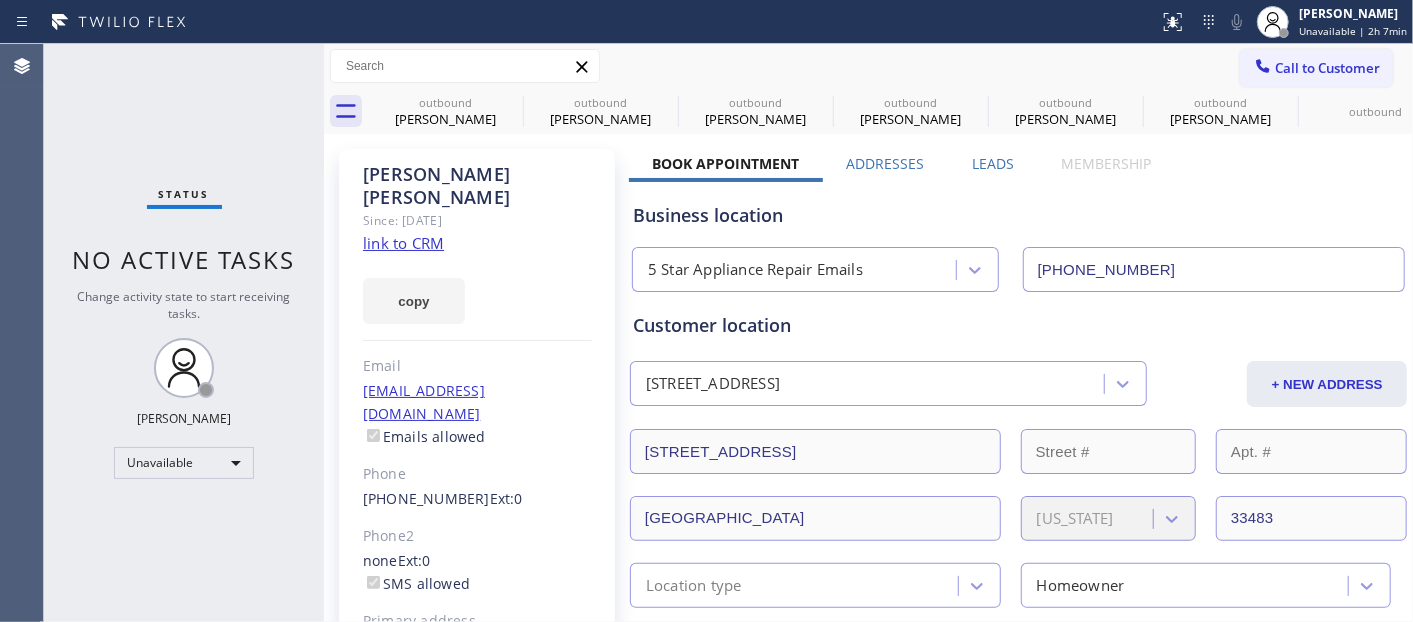
click at [1295, 68] on span "Call to Customer" at bounding box center [1327, 68] width 105 height 18
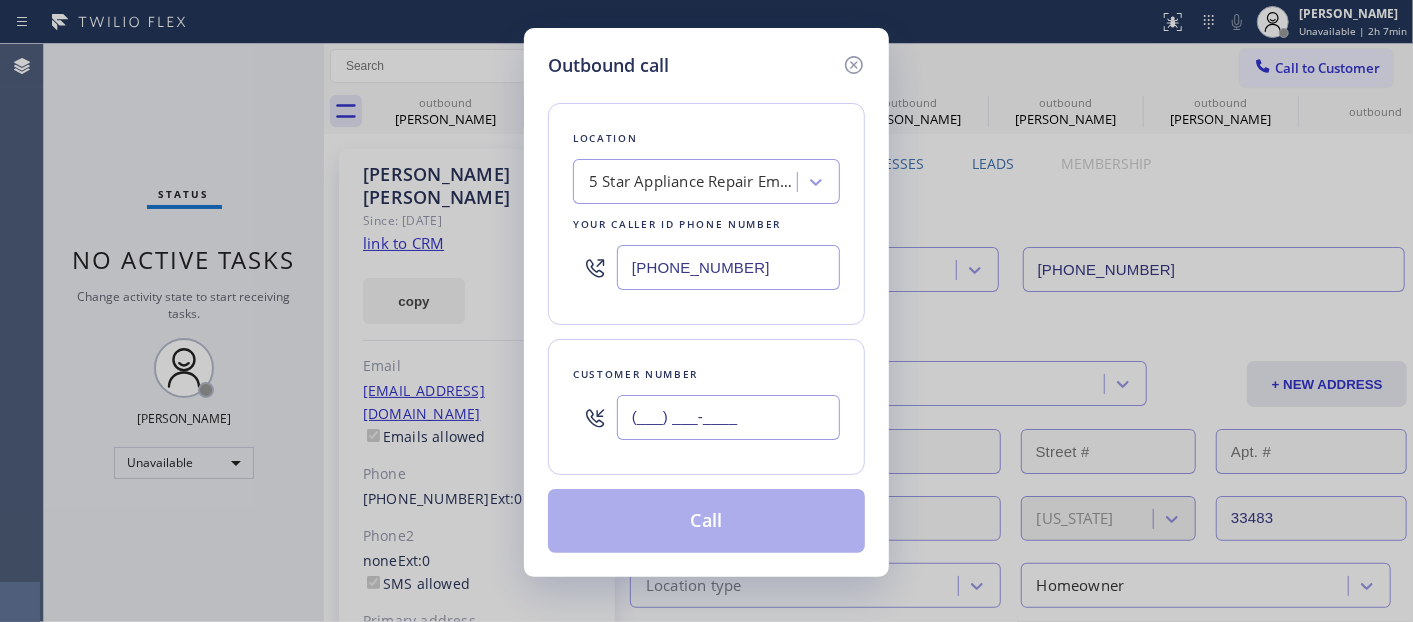
click at [788, 410] on input "(___) ___-____" at bounding box center [728, 417] width 223 height 45
paste input "626) 297-0434"
type input "(626) 297-0434"
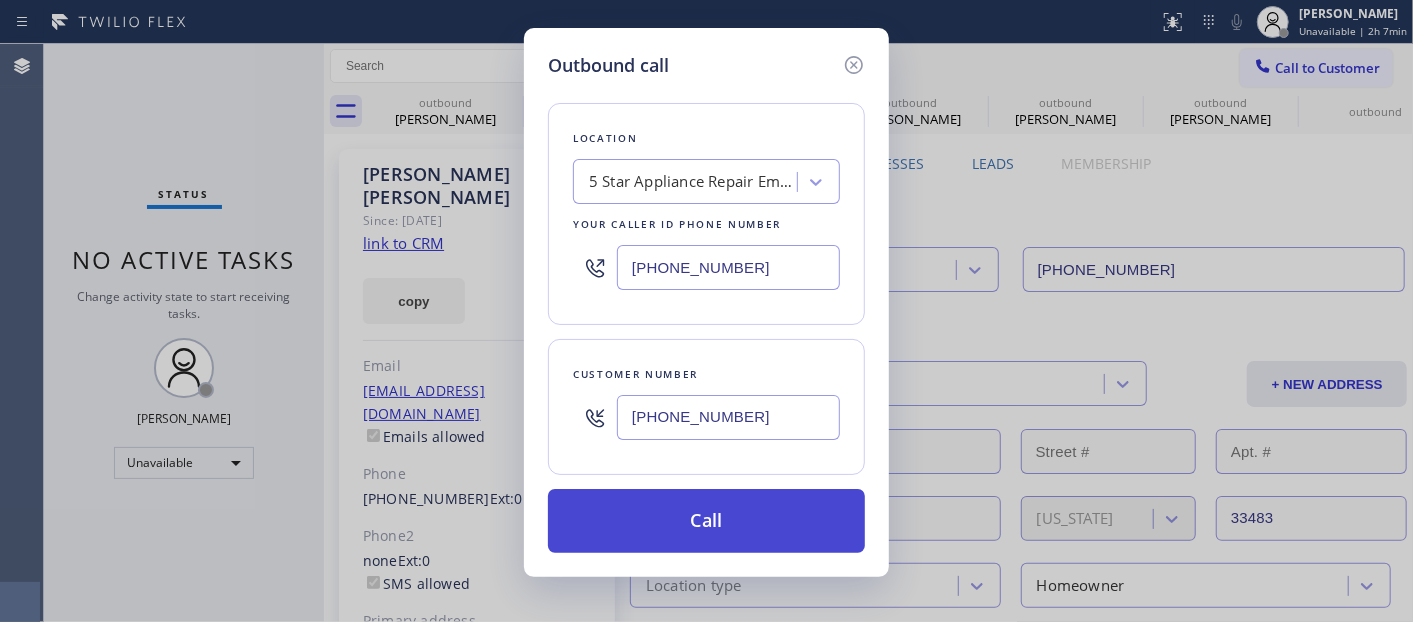
click at [748, 505] on button "Call" at bounding box center [706, 521] width 317 height 64
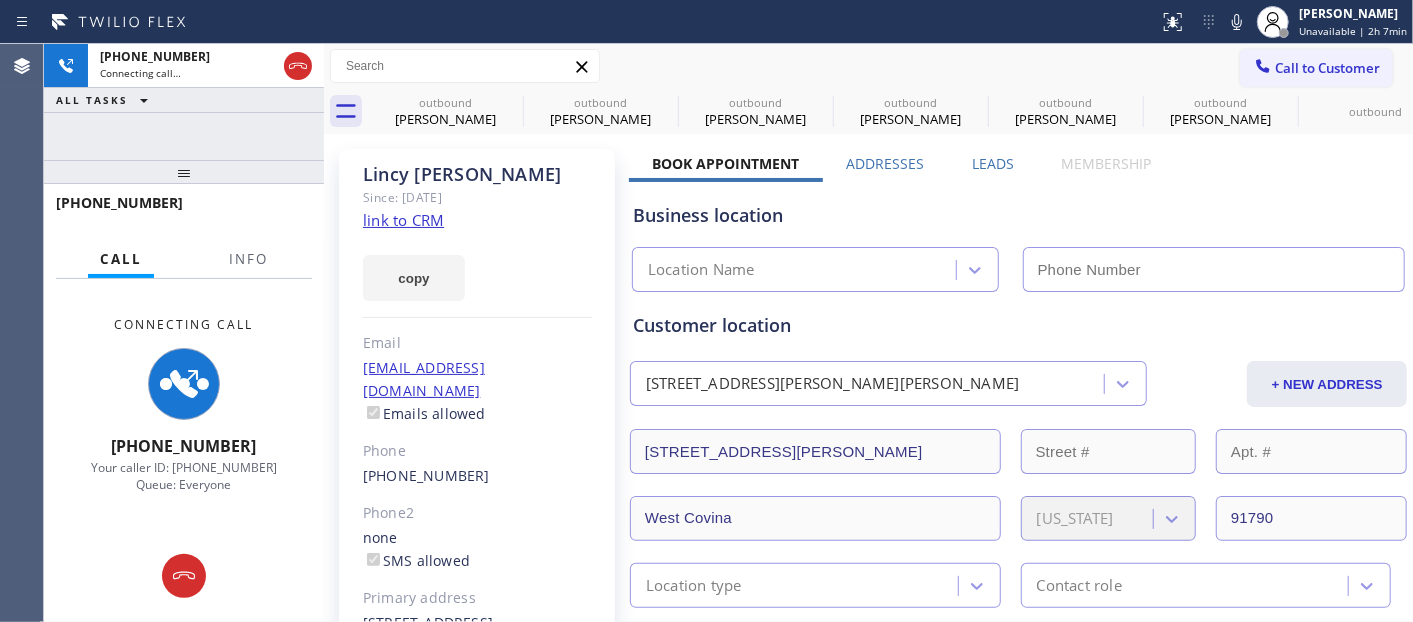
type input "(844) 735-4685"
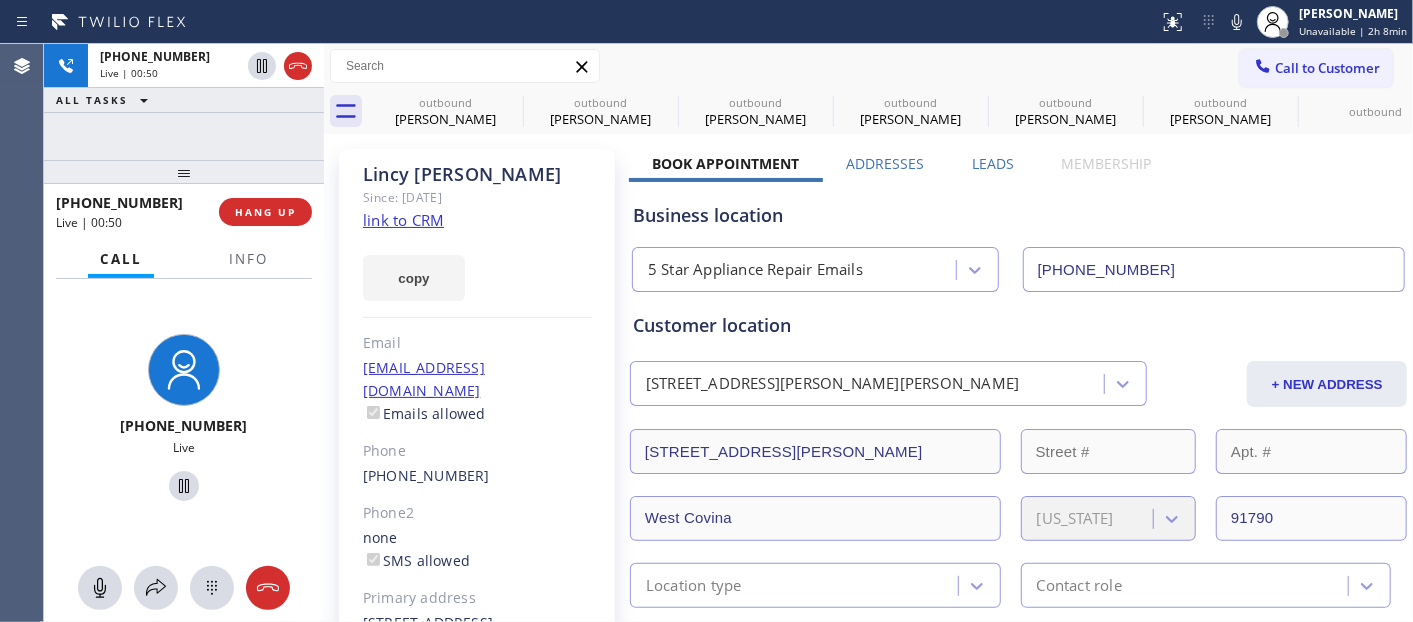
click at [215, 114] on div "+16262970434 Live | 00:50 ALL TASKS ALL TASKS ACTIVE TASKS TASKS IN WRAP UP +16…" at bounding box center [184, 333] width 280 height 578
drag, startPoint x: 192, startPoint y: 172, endPoint x: 352, endPoint y: 14, distance: 224.8
click at [352, 14] on div "Status report No issues detected If you experience an issue, please download th…" at bounding box center [706, 311] width 1413 height 622
click at [296, 145] on div "+16262970434 Live | 00:57 ALL TASKS ALL TASKS ACTIVE TASKS TASKS IN WRAP UP +16…" at bounding box center [184, 333] width 280 height 578
click at [281, 214] on span "HANG UP" at bounding box center [265, 212] width 61 height 14
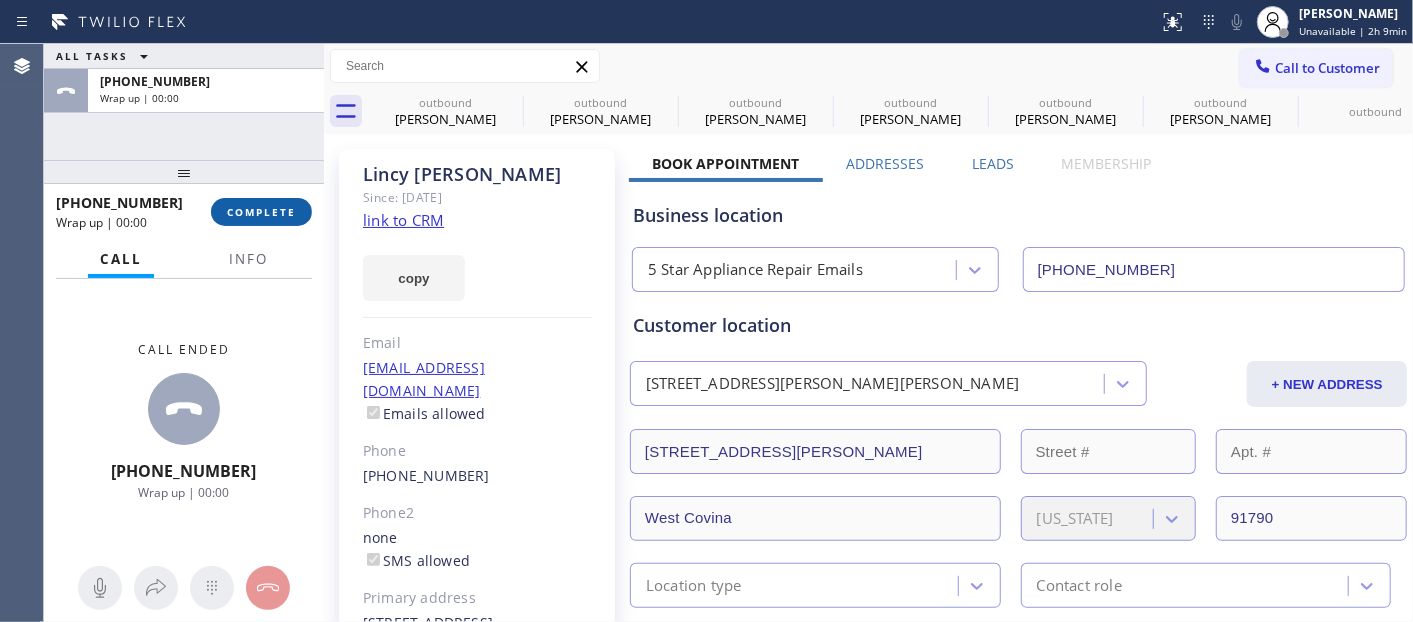
click at [281, 214] on span "COMPLETE" at bounding box center [261, 212] width 69 height 14
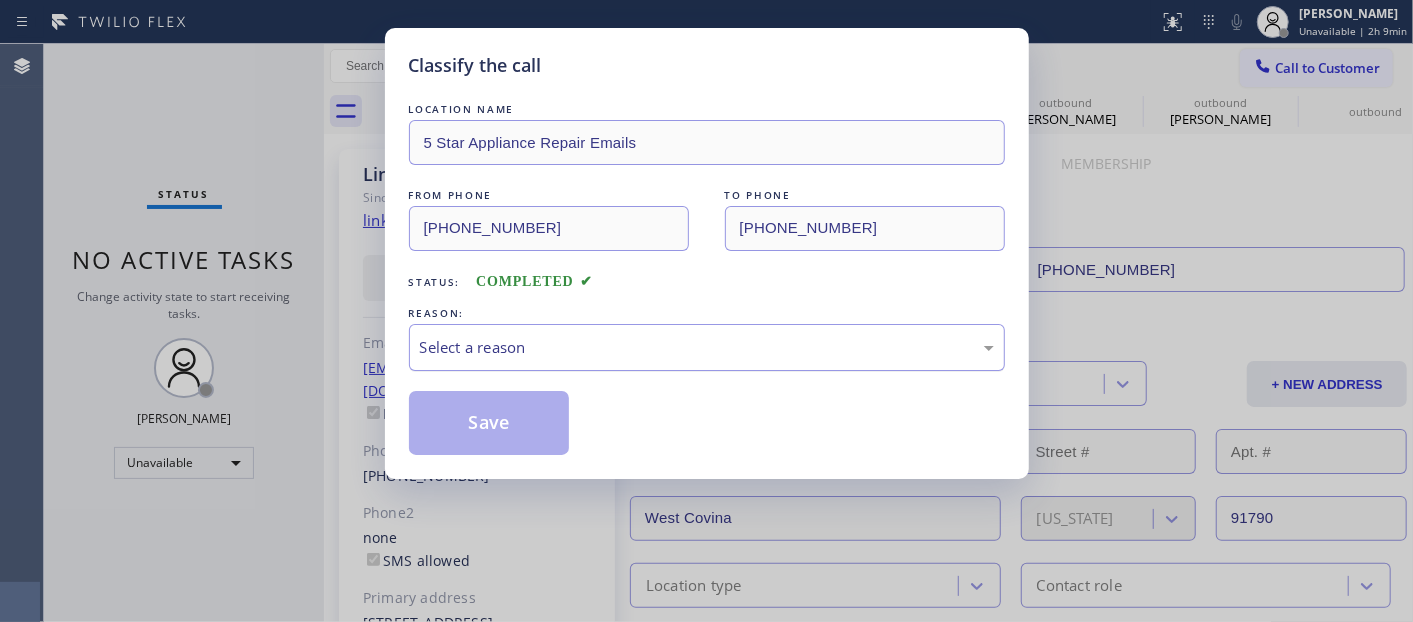
click at [591, 348] on div "Select a reason" at bounding box center [707, 347] width 574 height 23
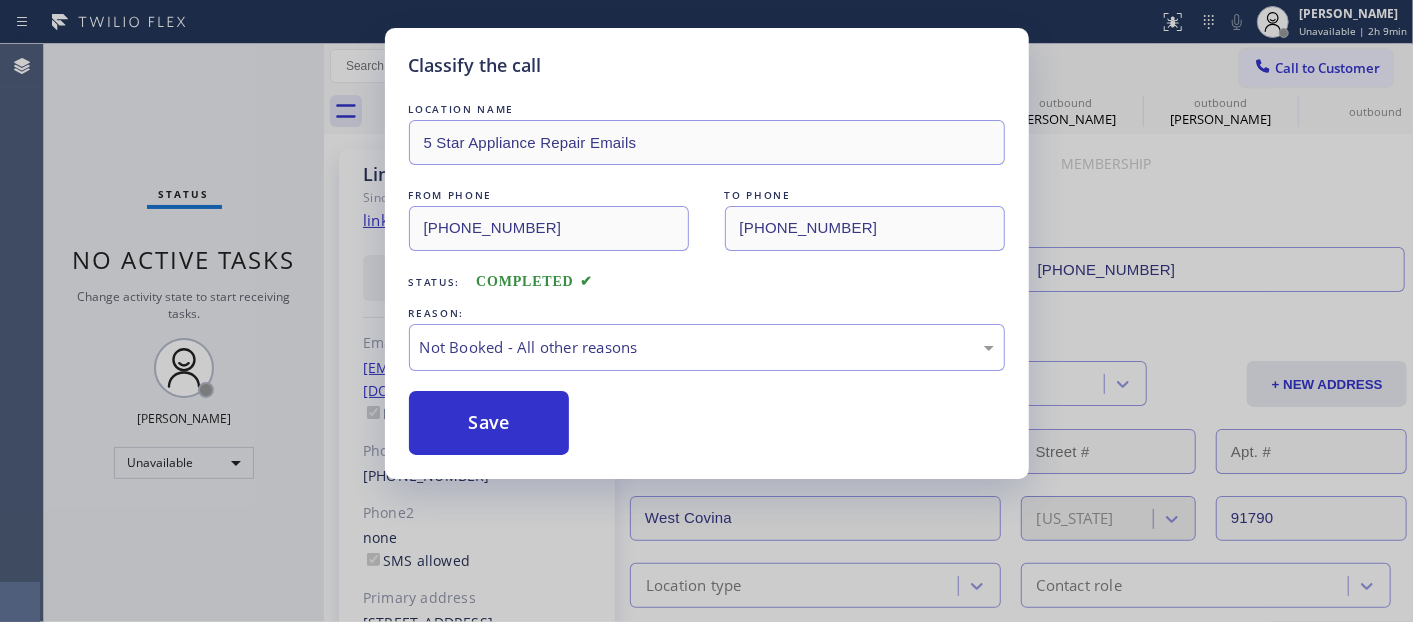
click at [496, 424] on button "Save" at bounding box center [489, 423] width 161 height 64
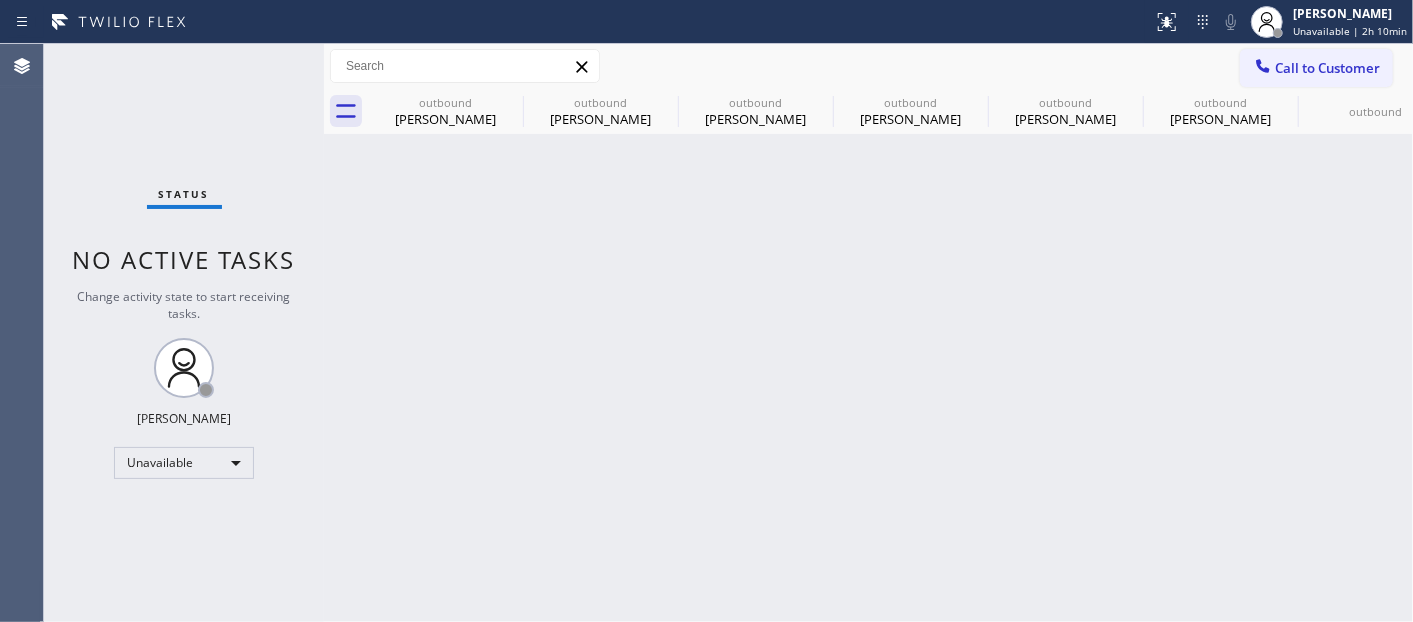
drag, startPoint x: 1312, startPoint y: 60, endPoint x: 1274, endPoint y: 106, distance: 59.7
click at [1312, 59] on span "Call to Customer" at bounding box center [1327, 68] width 105 height 18
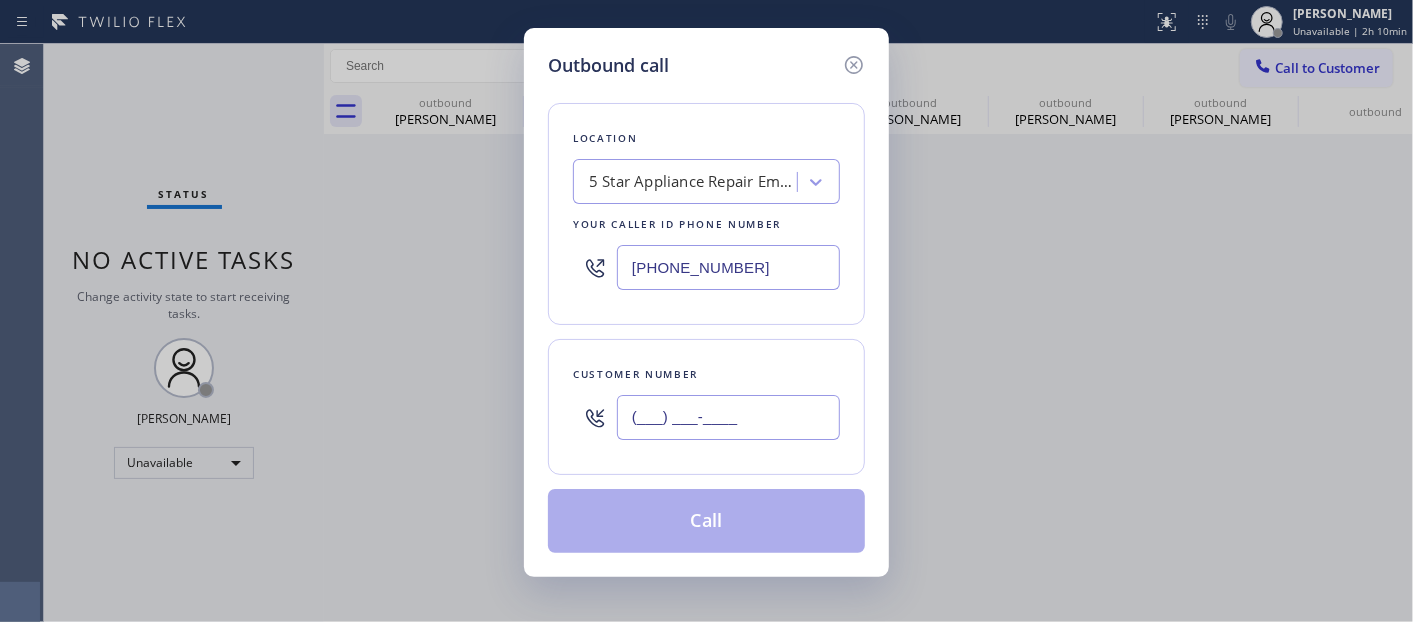
paste input "510) 625-0160"
click at [735, 411] on input "(___) ___-____" at bounding box center [728, 417] width 223 height 45
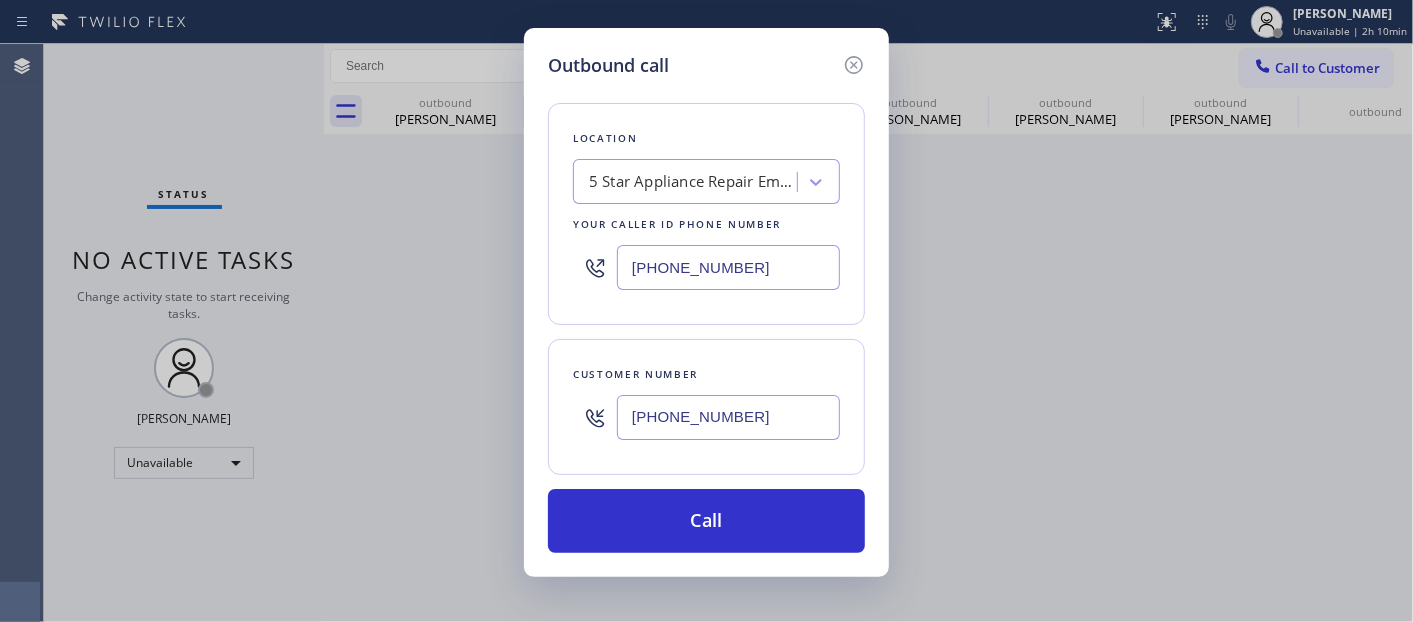
type input "(510) 625-0160"
drag, startPoint x: 426, startPoint y: 242, endPoint x: 647, endPoint y: 364, distance: 252.4
click at [351, 244] on div "Outbound call Location 5 Star Appliance Repair Emails Your caller id phone numb…" at bounding box center [706, 311] width 1413 height 622
paste input "text"
type input "(844) 735-4685"
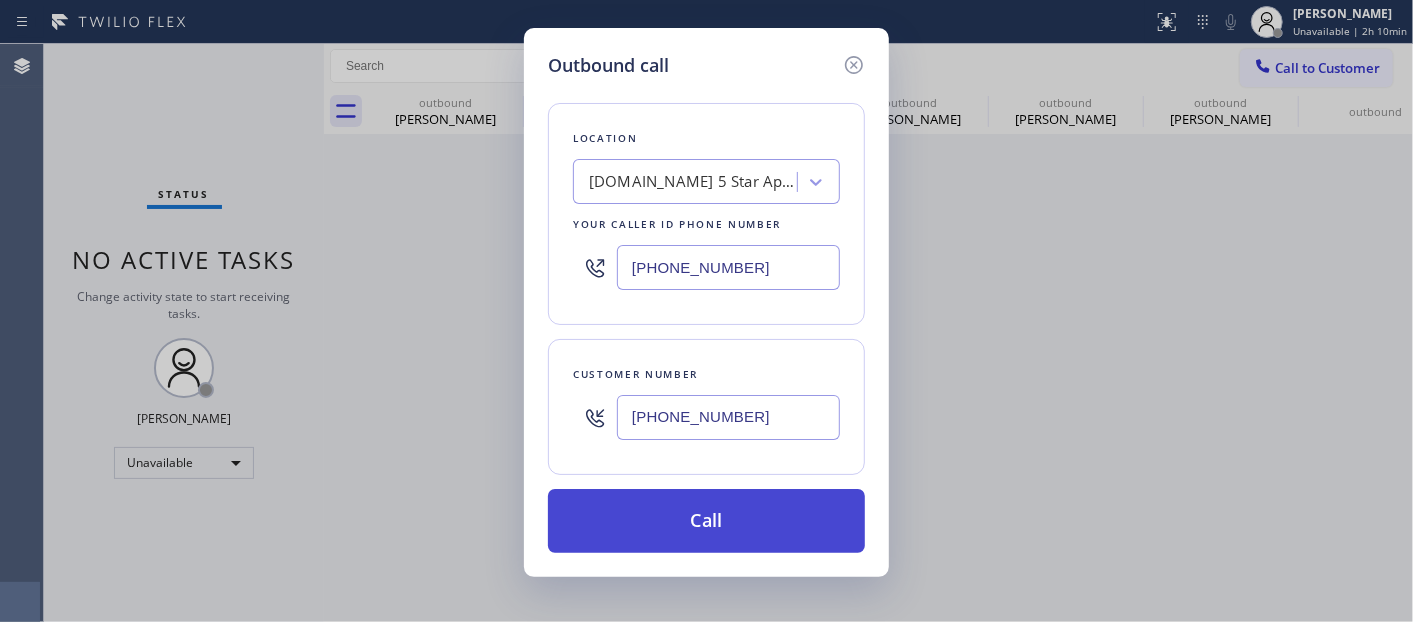
click at [815, 487] on div "Location 4C.Email 5 Star Appliance Repair Emails Your caller id phone number (8…" at bounding box center [706, 316] width 317 height 474
click at [826, 497] on button "Call" at bounding box center [706, 521] width 317 height 64
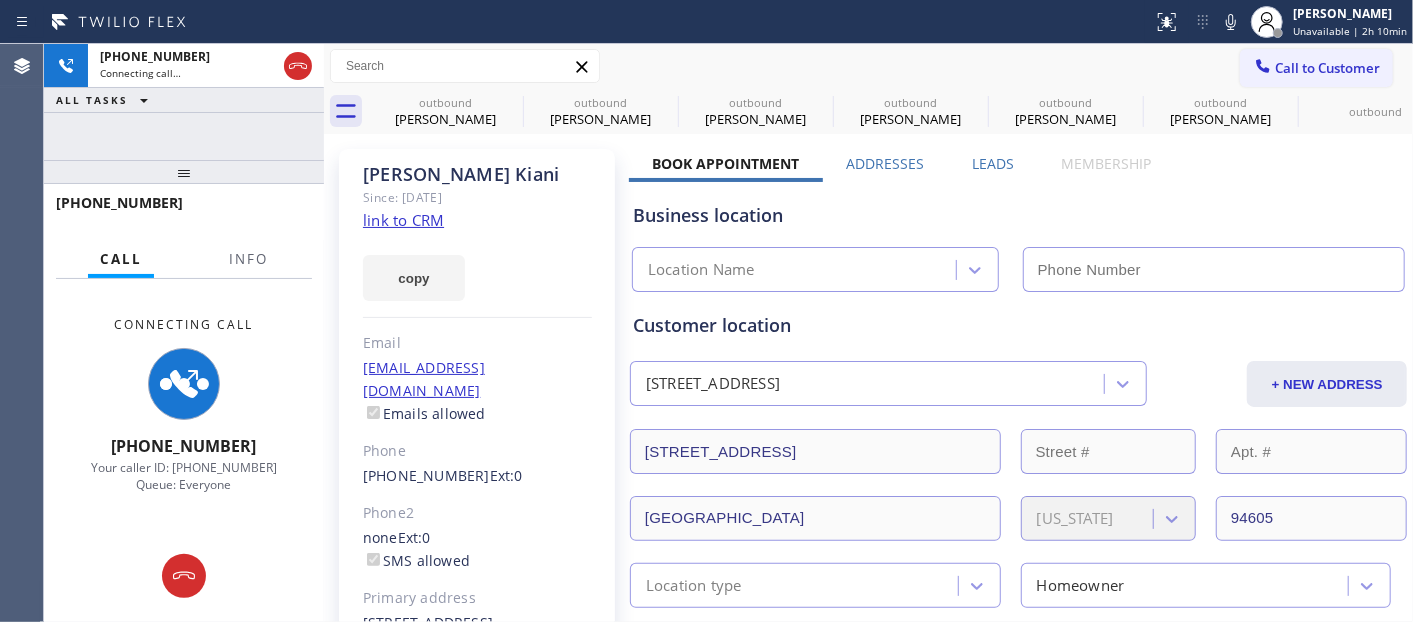
type input "(844) 735-4685"
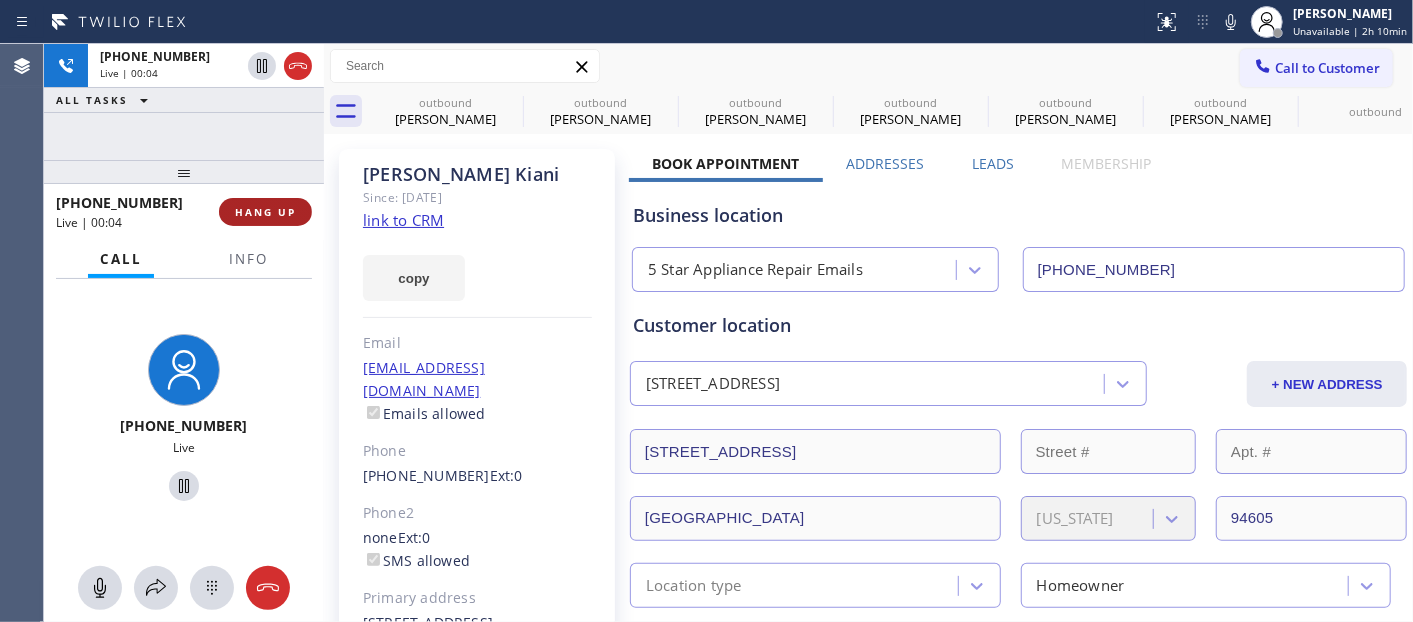
click at [294, 206] on span "HANG UP" at bounding box center [265, 212] width 61 height 14
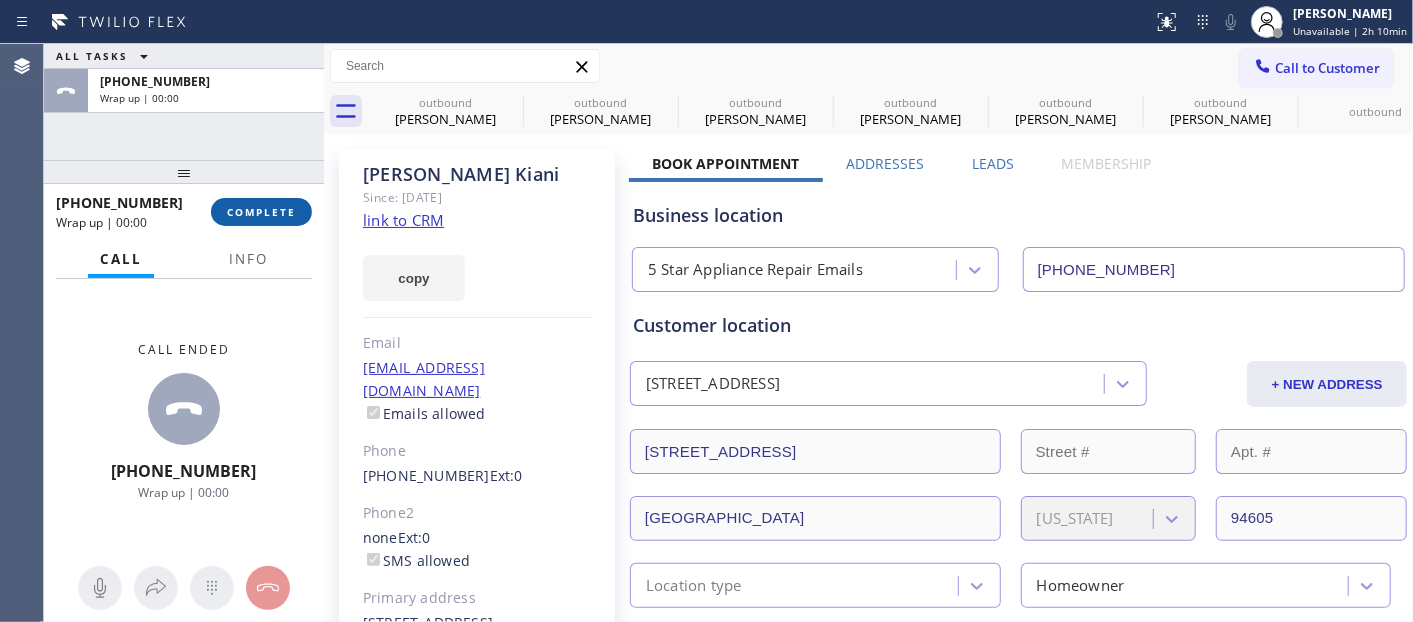
click at [294, 206] on span "COMPLETE" at bounding box center [261, 212] width 69 height 14
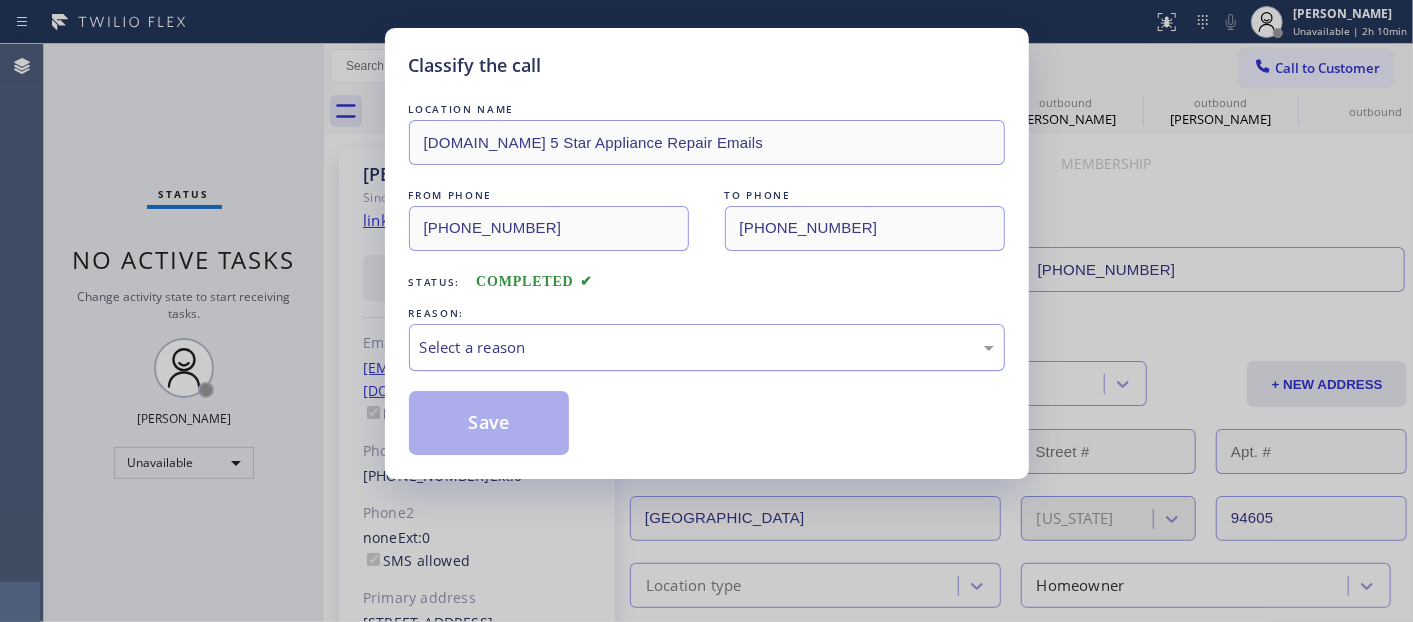
drag, startPoint x: 554, startPoint y: 326, endPoint x: 546, endPoint y: 338, distance: 14.4
click at [554, 327] on div "Select a reason" at bounding box center [707, 347] width 596 height 47
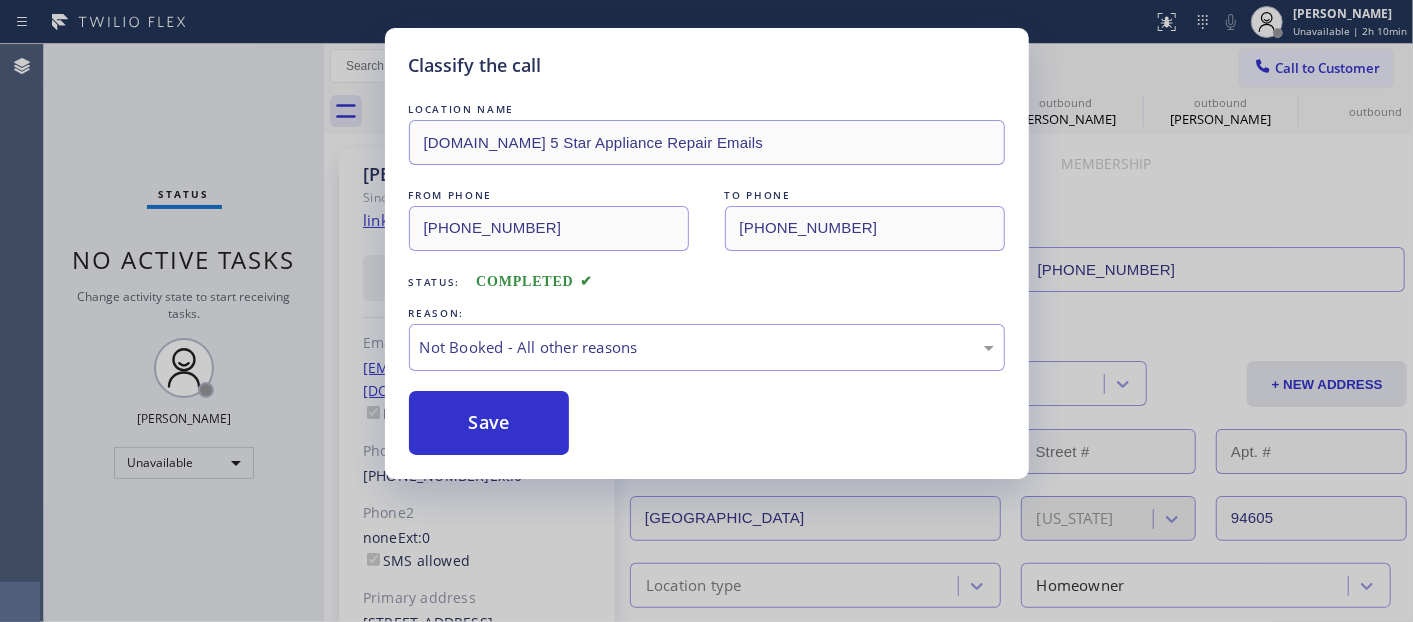
click at [502, 408] on button "Save" at bounding box center [489, 423] width 161 height 64
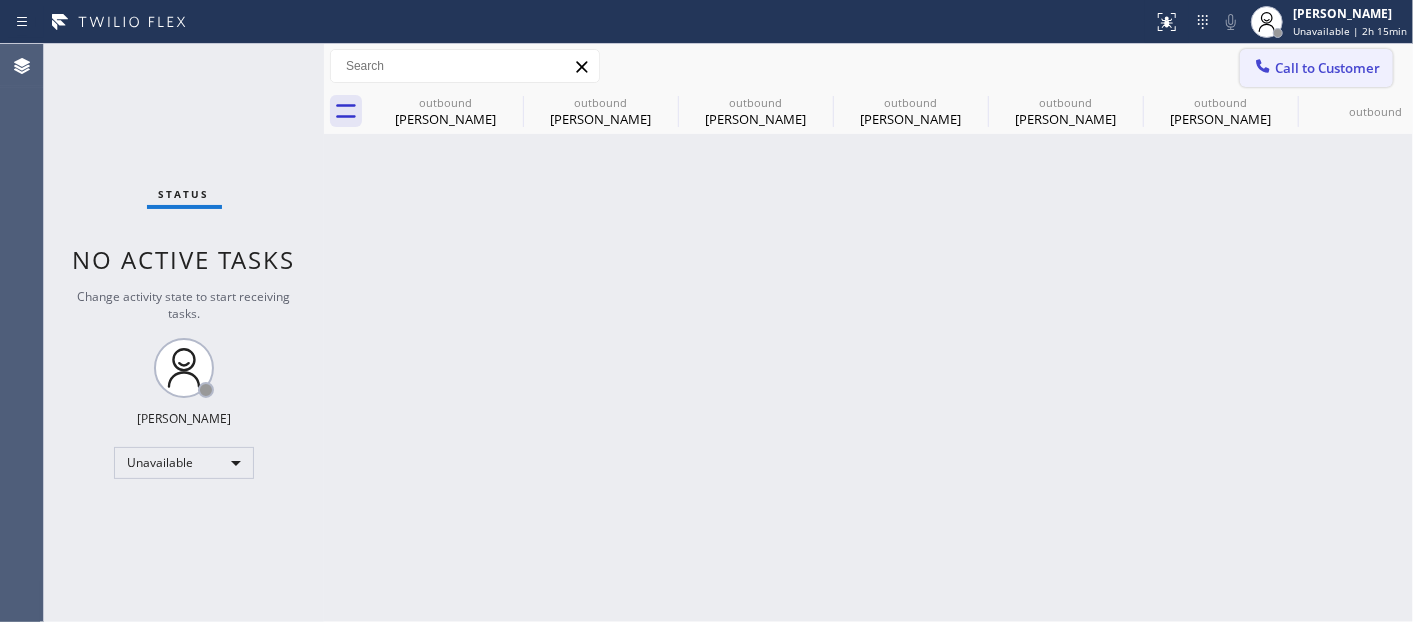
click at [1343, 84] on button "Call to Customer" at bounding box center [1316, 68] width 153 height 38
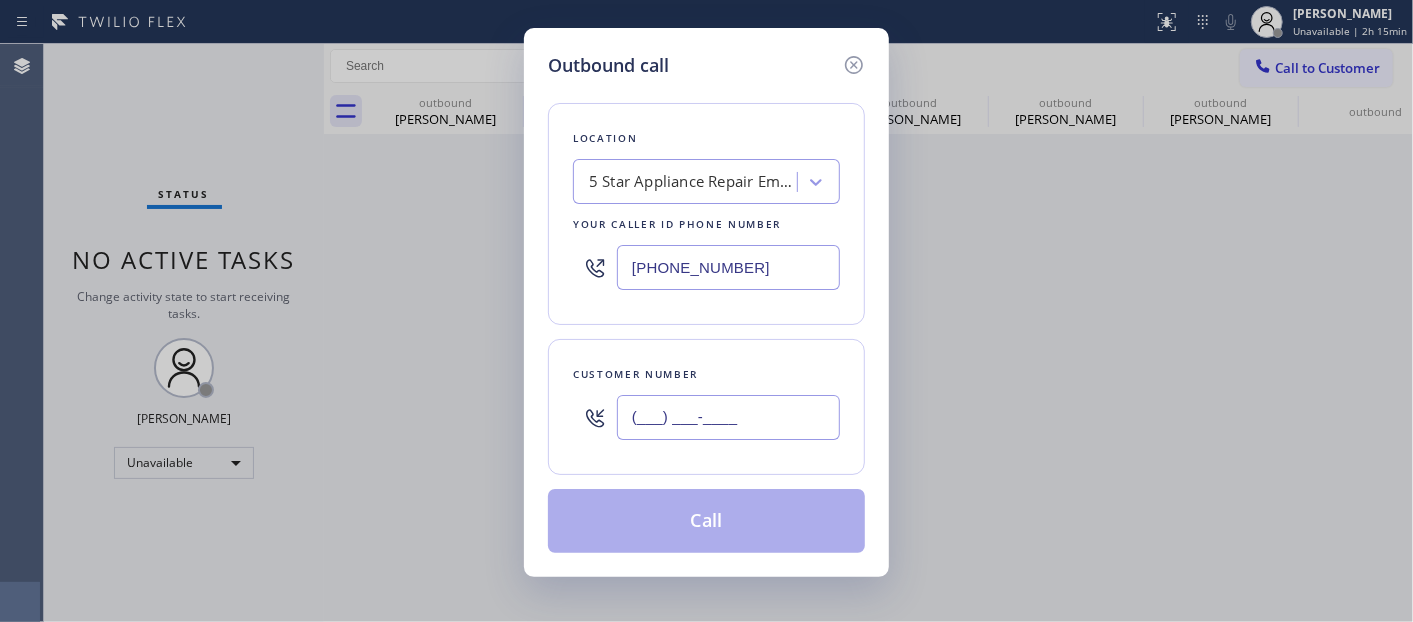
drag, startPoint x: 751, startPoint y: 412, endPoint x: 777, endPoint y: 344, distance: 72.8
click at [750, 413] on input "(___) ___-____" at bounding box center [728, 417] width 223 height 45
paste input "323) 496-3791"
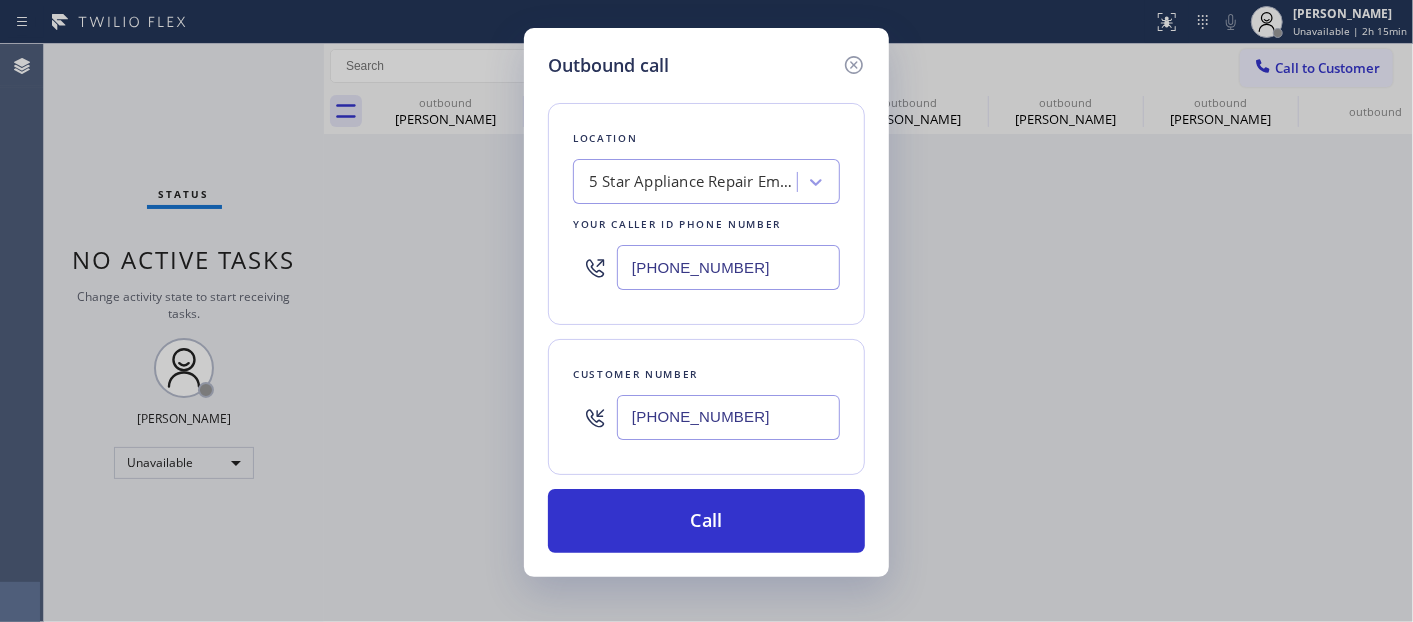
drag, startPoint x: 741, startPoint y: 426, endPoint x: 567, endPoint y: 387, distance: 178.3
click at [557, 415] on div "Customer number (323) 496-3791" at bounding box center [706, 407] width 317 height 136
paste input "626) 456-2789"
type input "(626) 456-2789"
drag, startPoint x: 791, startPoint y: 275, endPoint x: 410, endPoint y: 273, distance: 380.9
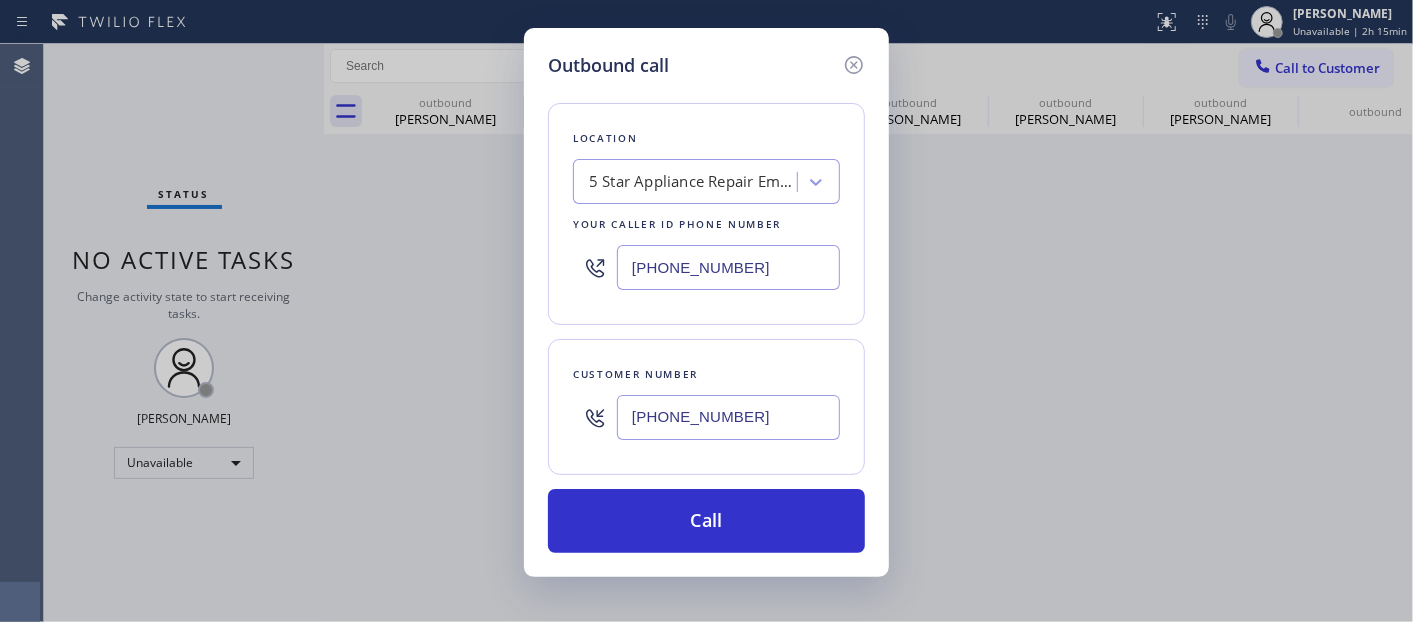
click at [397, 274] on div "Outbound call Location 5 Star Appliance Repair Emails Your caller id phone numb…" at bounding box center [706, 311] width 1413 height 622
paste input "60) 544-6116"
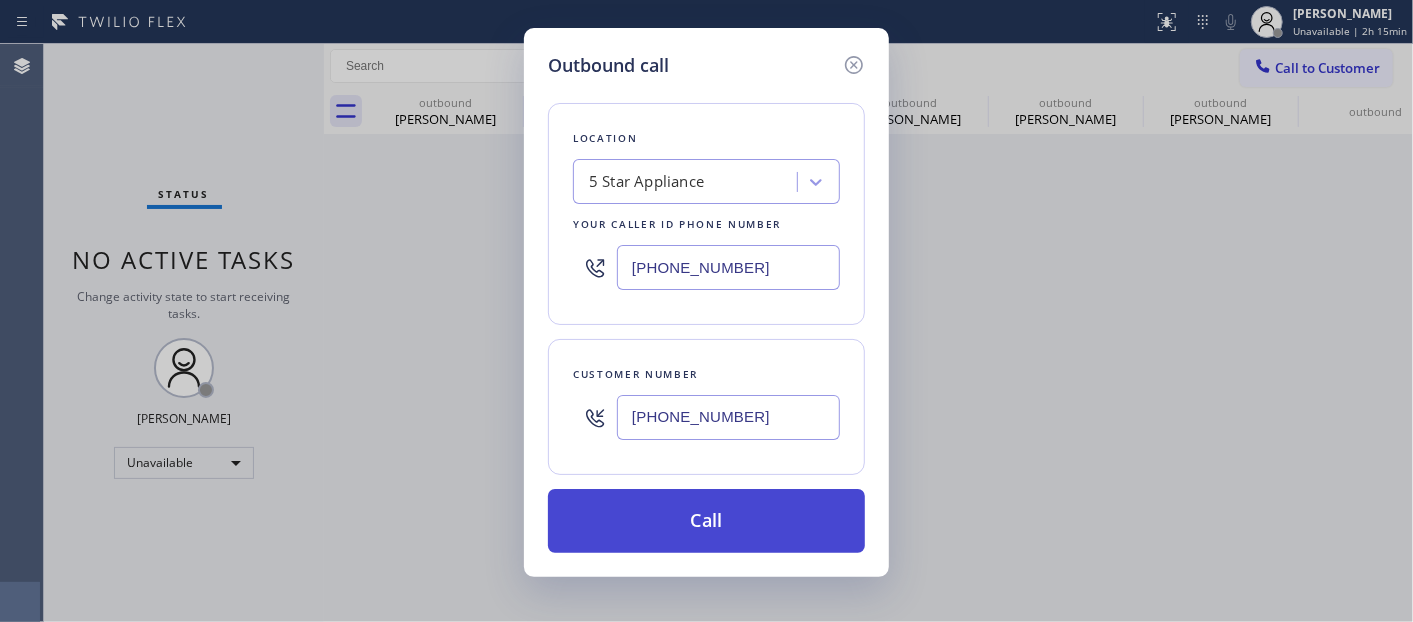
type input "(860) 544-6116"
click at [787, 530] on button "Call" at bounding box center [706, 521] width 317 height 64
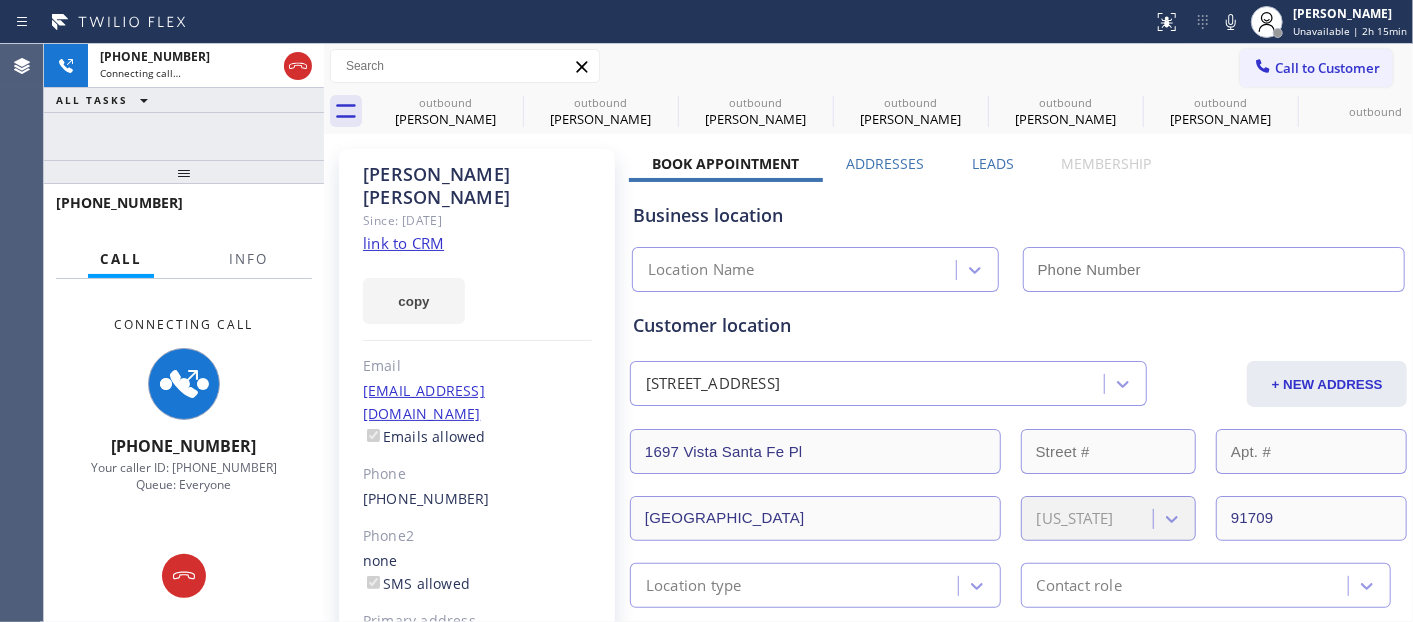
type input "(860) 544-6116"
click at [1241, 25] on icon at bounding box center [1231, 22] width 24 height 24
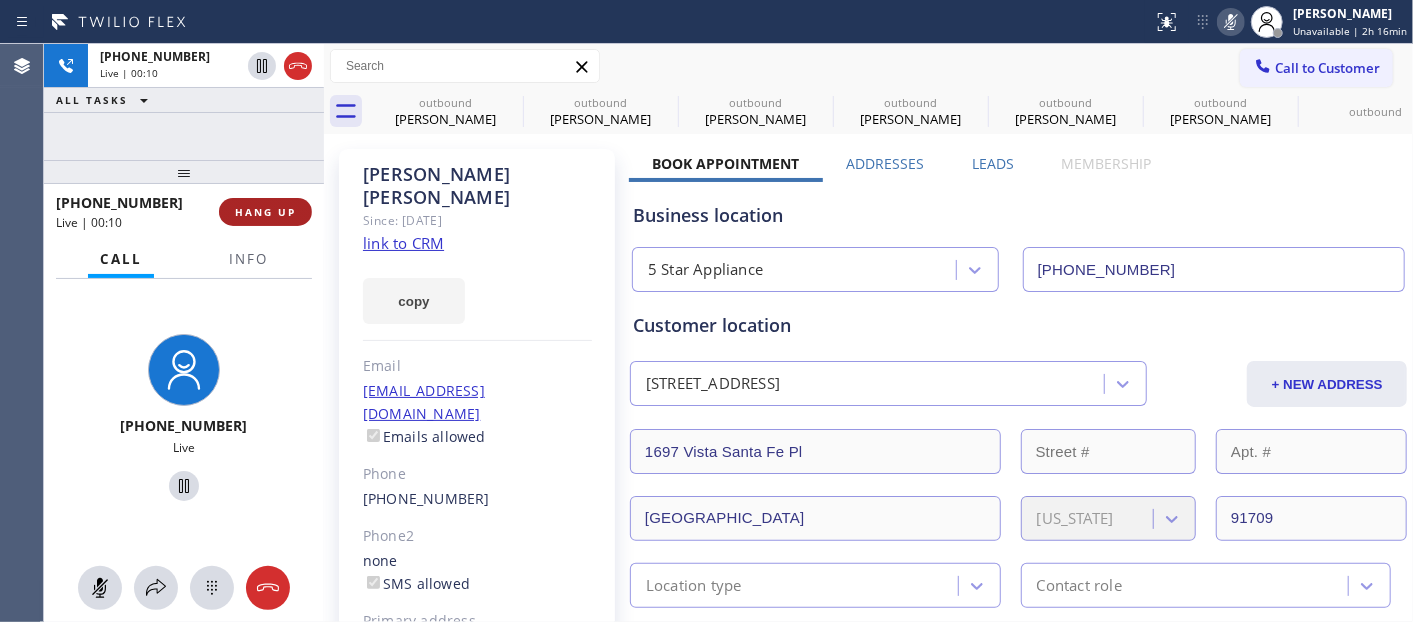
click at [288, 198] on button "HANG UP" at bounding box center [265, 212] width 93 height 28
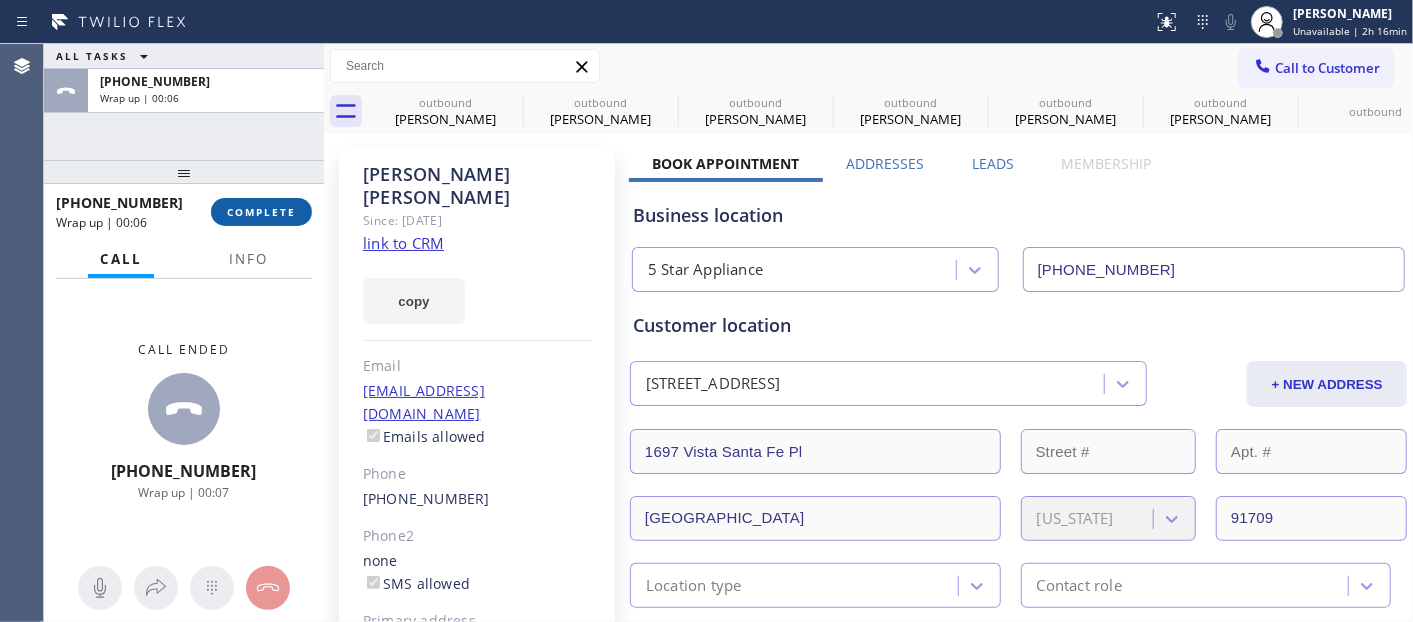
click at [252, 200] on button "COMPLETE" at bounding box center [261, 212] width 101 height 28
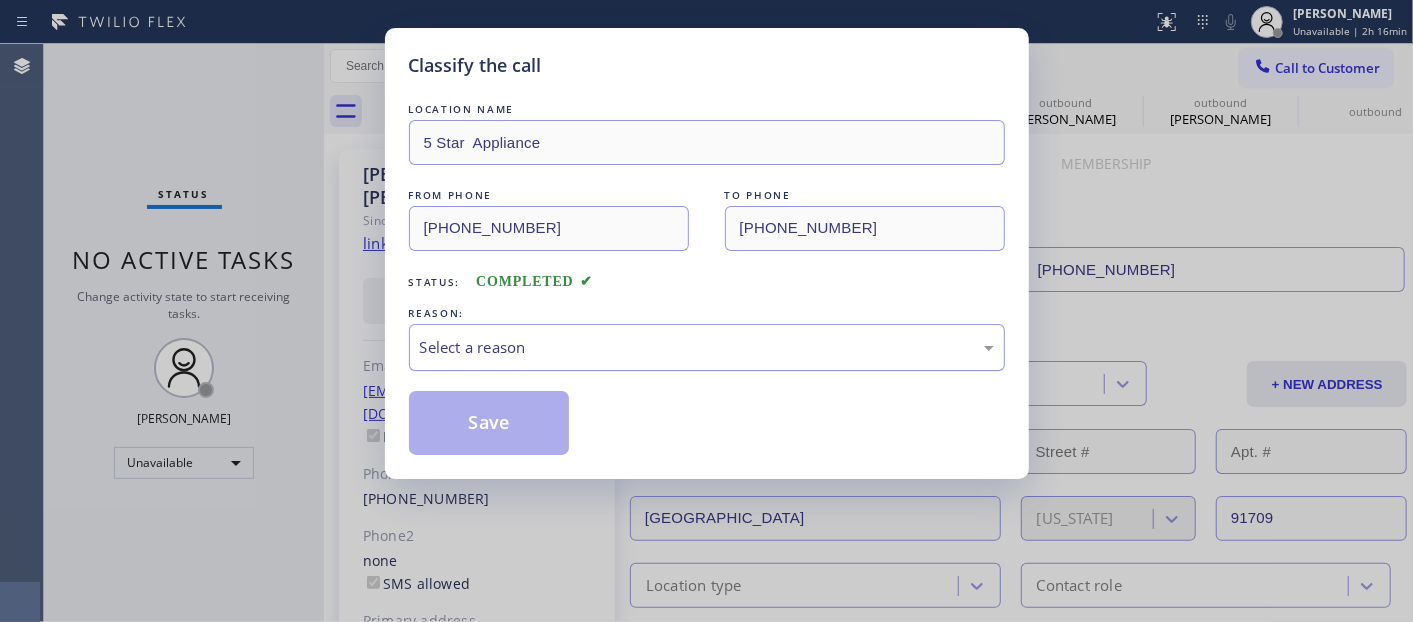
drag, startPoint x: 565, startPoint y: 333, endPoint x: 558, endPoint y: 341, distance: 10.6
click at [564, 334] on div "Select a reason" at bounding box center [707, 347] width 596 height 47
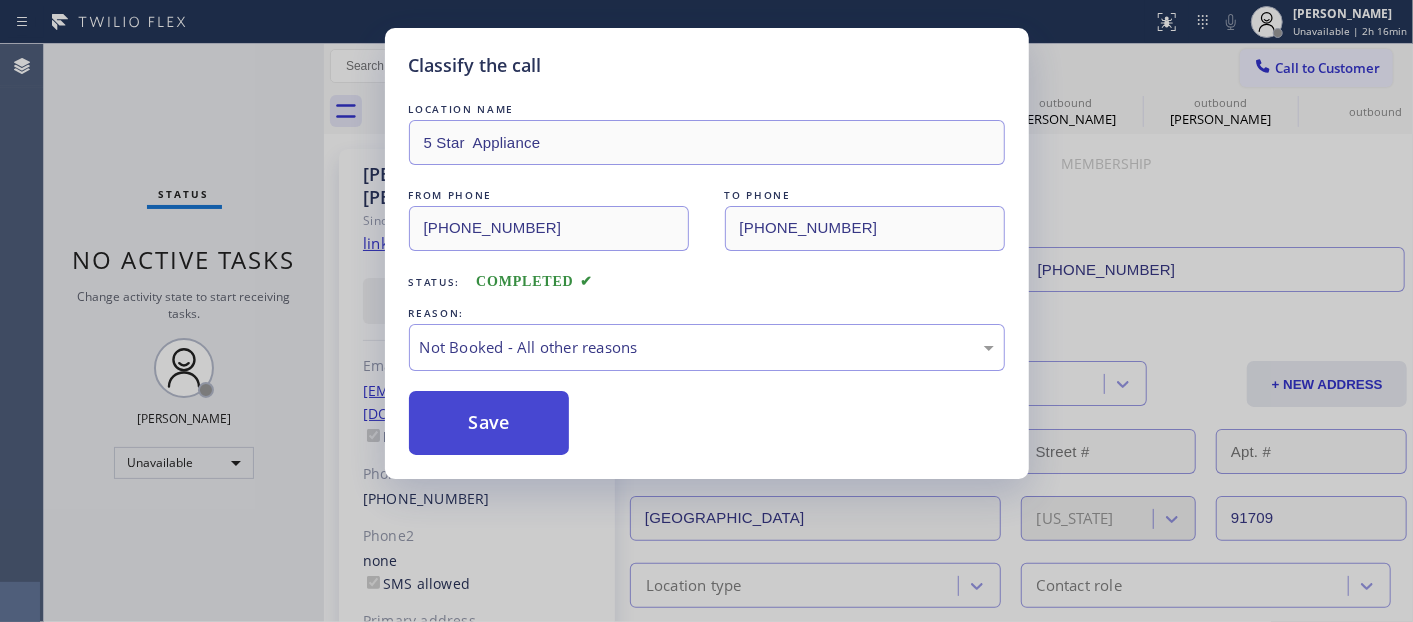
click at [534, 415] on button "Save" at bounding box center [489, 423] width 161 height 64
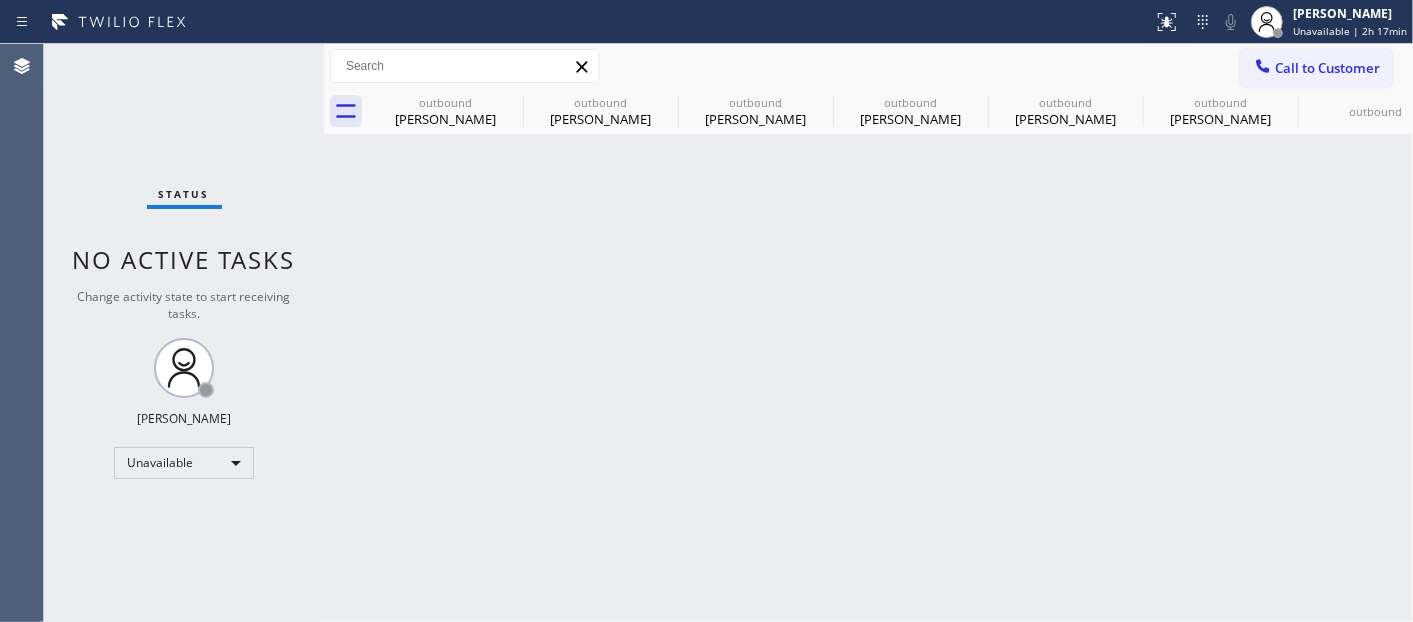
click at [1283, 46] on div "Call to Customer Outbound call Location 5 Star Appliance Your caller id phone n…" at bounding box center [868, 66] width 1089 height 45
click at [1291, 71] on span "Call to Customer" at bounding box center [1327, 68] width 105 height 18
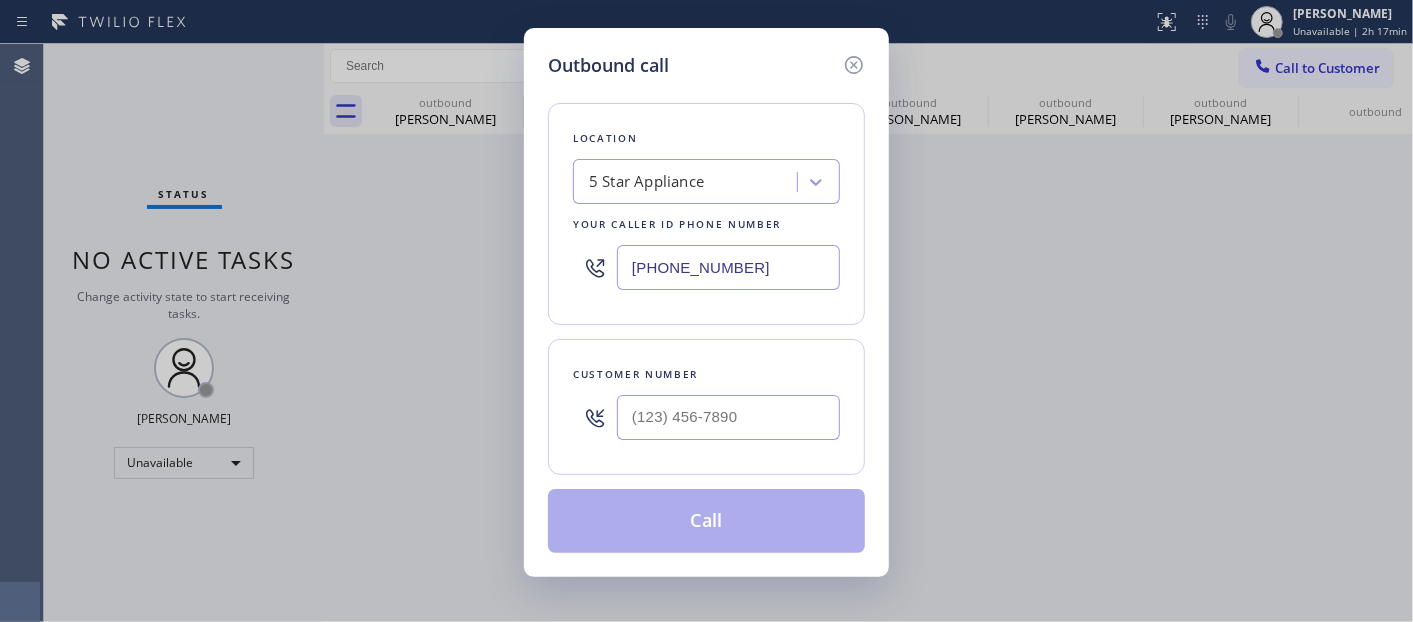
click at [671, 473] on div "Customer number" at bounding box center [706, 407] width 317 height 136
drag, startPoint x: 704, startPoint y: 437, endPoint x: 765, endPoint y: 364, distance: 95.1
click at [705, 436] on input "(___) ___-____" at bounding box center [728, 417] width 223 height 45
paste input "626) 510-3163"
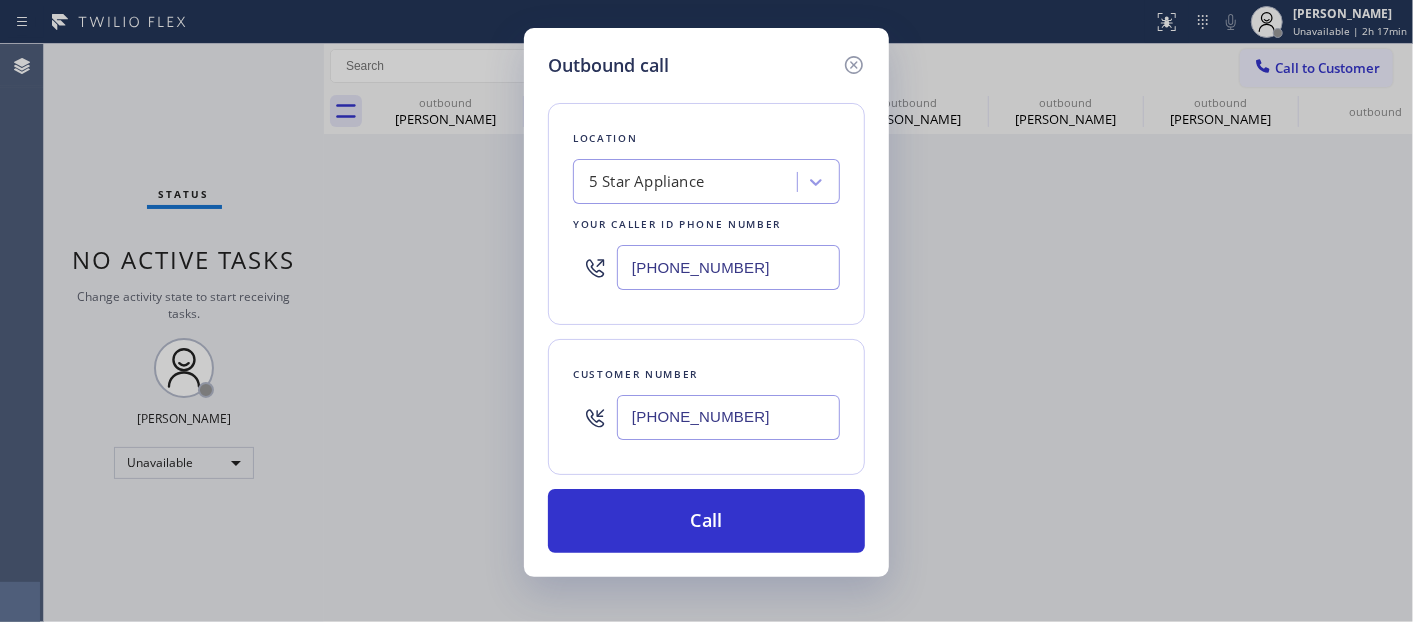
type input "(626) 510-3163"
drag, startPoint x: 685, startPoint y: 265, endPoint x: 588, endPoint y: 278, distance: 97.9
click at [567, 268] on div "Location 5 Star Appliance Your caller id phone number (860) 544-6116" at bounding box center [706, 214] width 317 height 222
paste input "213) 277-6121"
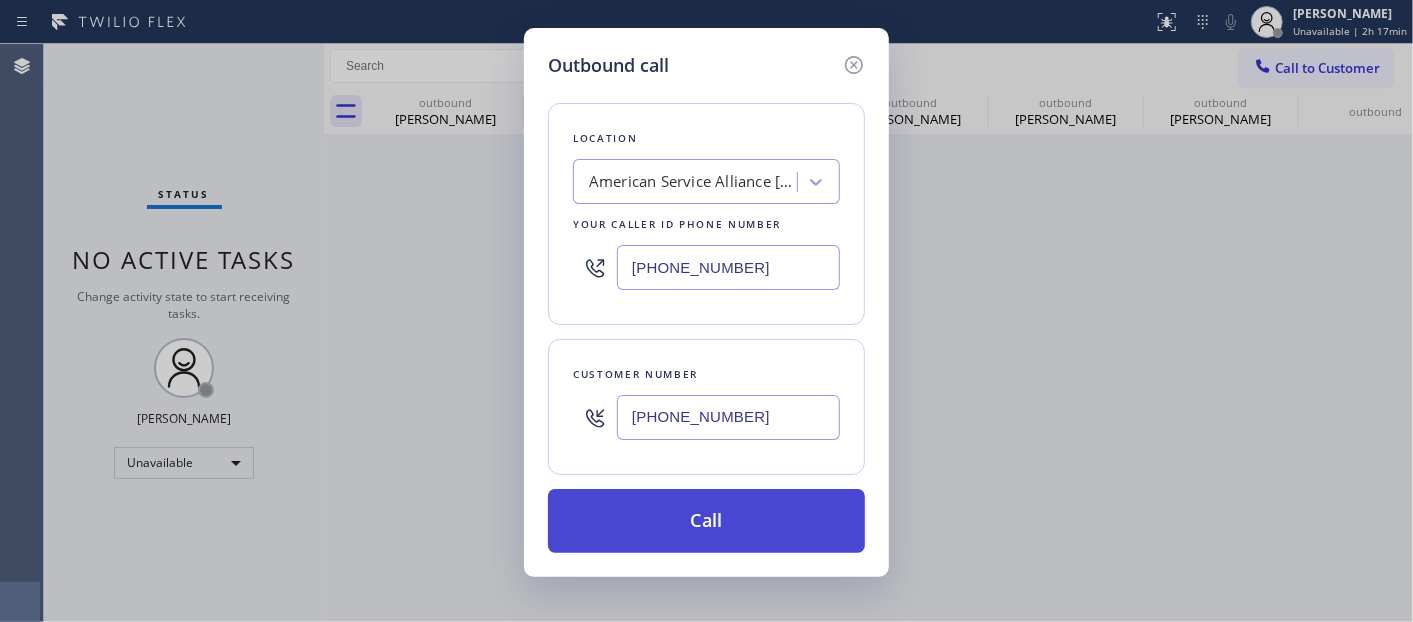
type input "(213) 277-6121"
click at [768, 520] on button "Call" at bounding box center [706, 521] width 317 height 64
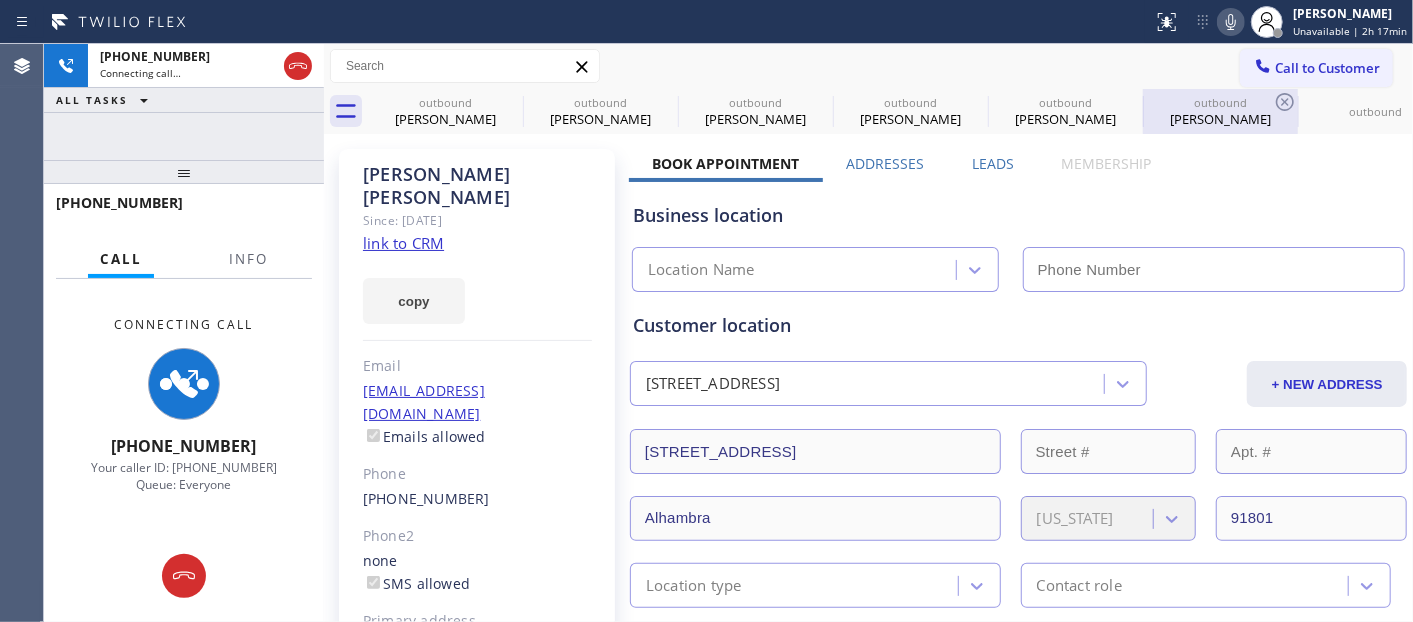
type input "(213) 277-6121"
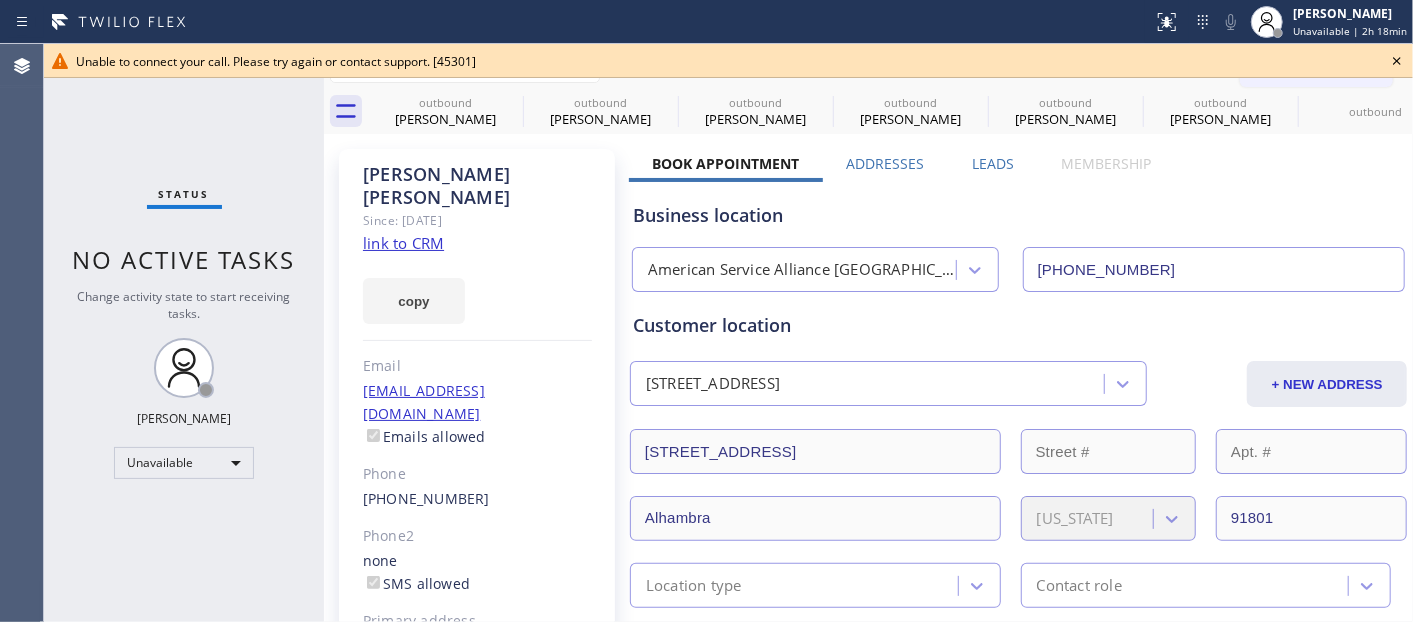
drag, startPoint x: 1390, startPoint y: 56, endPoint x: 1300, endPoint y: 61, distance: 90.1
click at [1390, 57] on icon at bounding box center [1397, 61] width 24 height 24
click at [1298, 61] on span "Call to Customer" at bounding box center [1327, 68] width 105 height 18
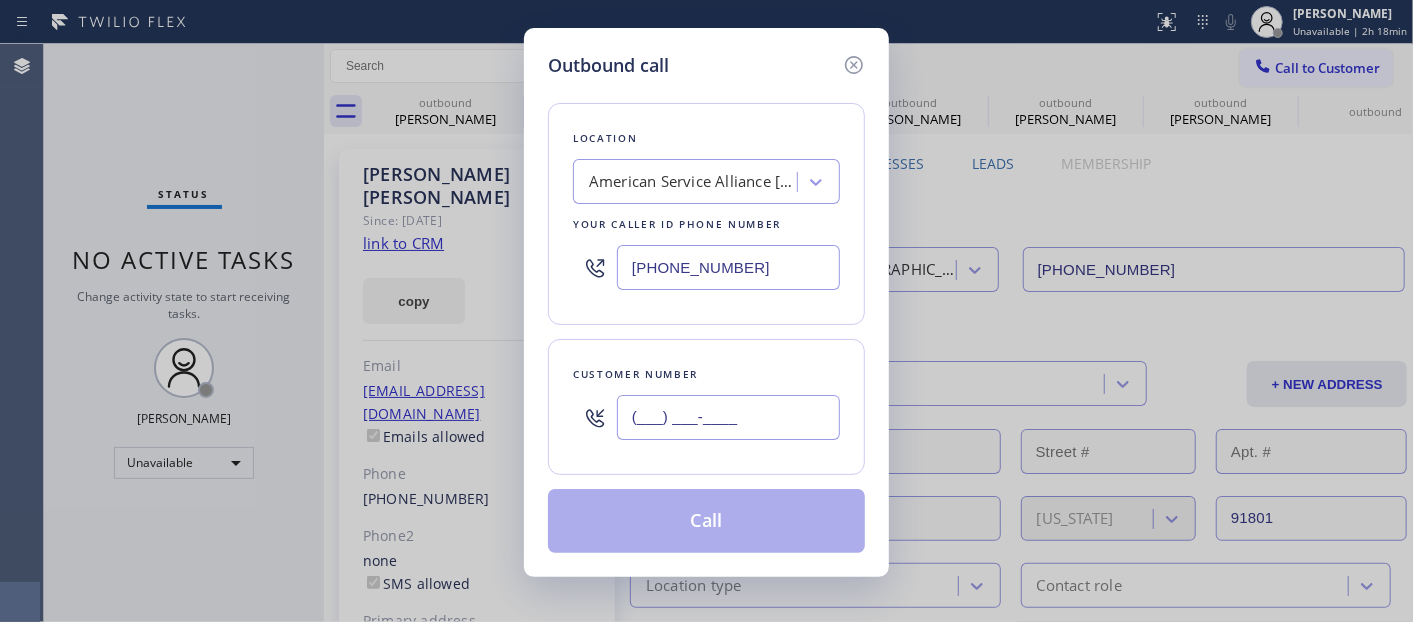
click at [683, 428] on input "(___) ___-____" at bounding box center [728, 417] width 223 height 45
paste input "626) 393-3070"
type input "(626) 393-3070"
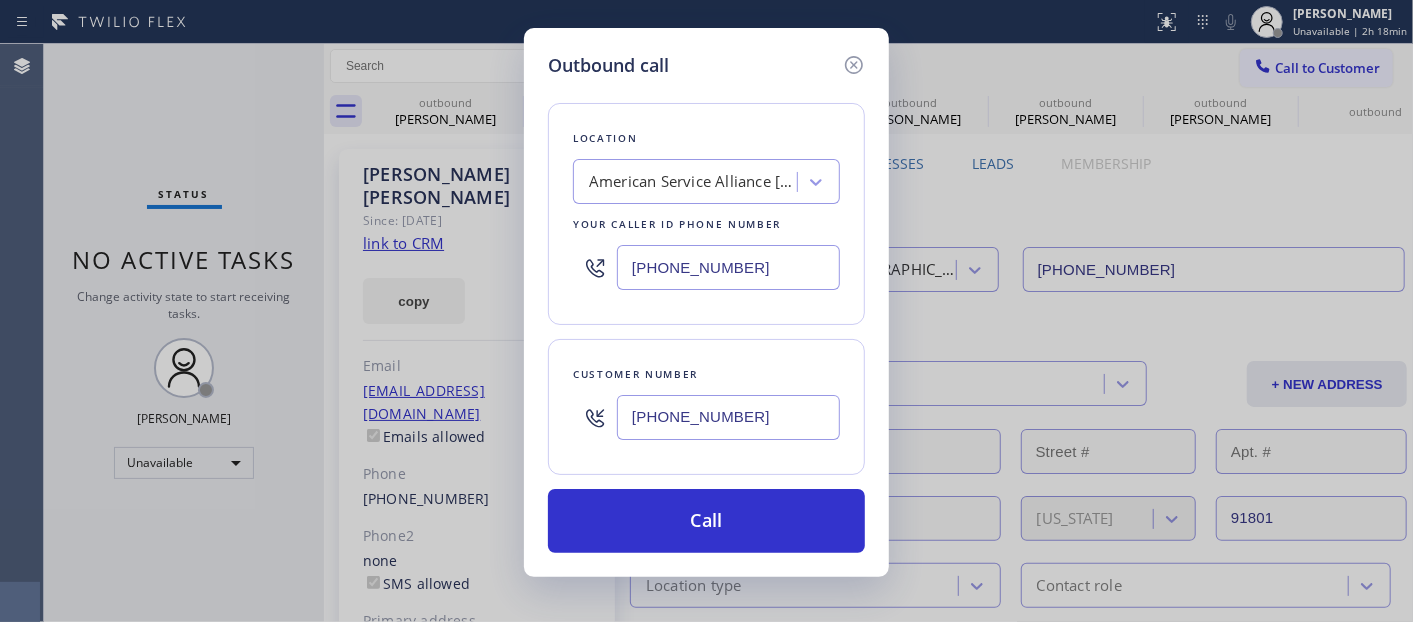
click at [751, 171] on div "American Service Alliance Alhambra" at bounding box center [694, 182] width 210 height 23
drag, startPoint x: 608, startPoint y: 175, endPoint x: 614, endPoint y: 194, distance: 19.9
click at [612, 178] on input "5 dstar appliance rep" at bounding box center [660, 182] width 142 height 17
type input "5 star appliance rep"
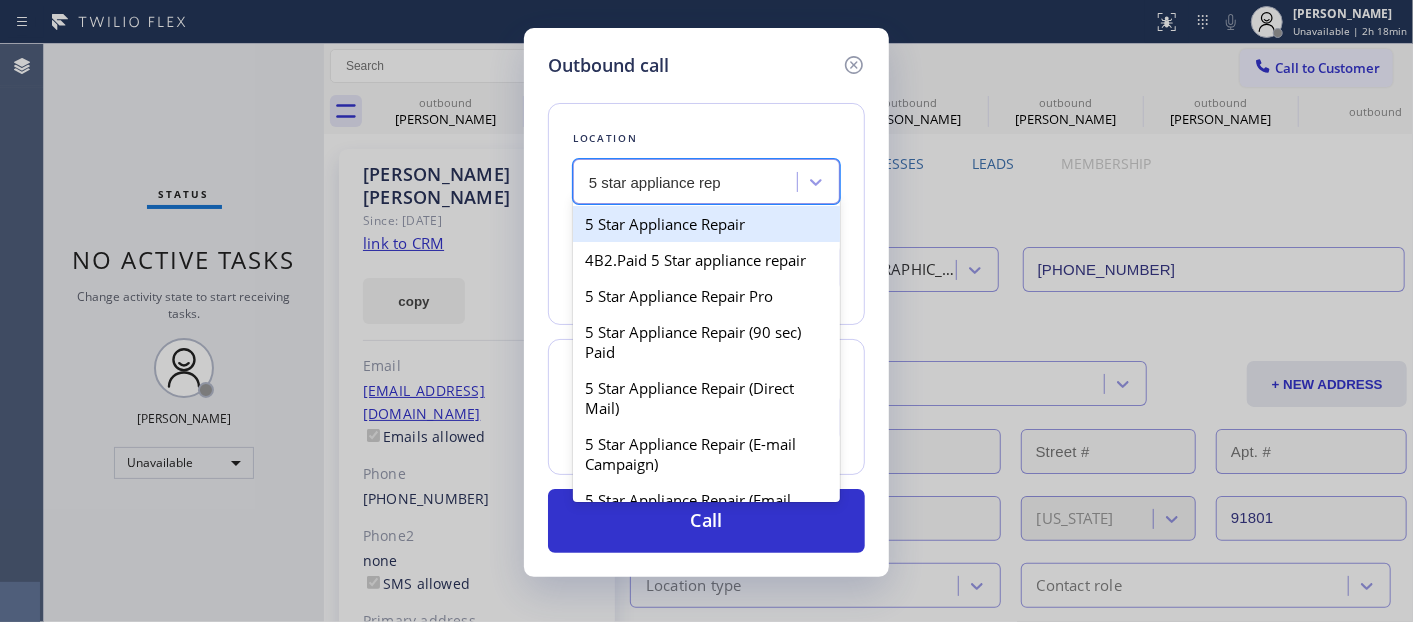
click at [711, 212] on div "5 Star Appliance Repair" at bounding box center [706, 224] width 267 height 36
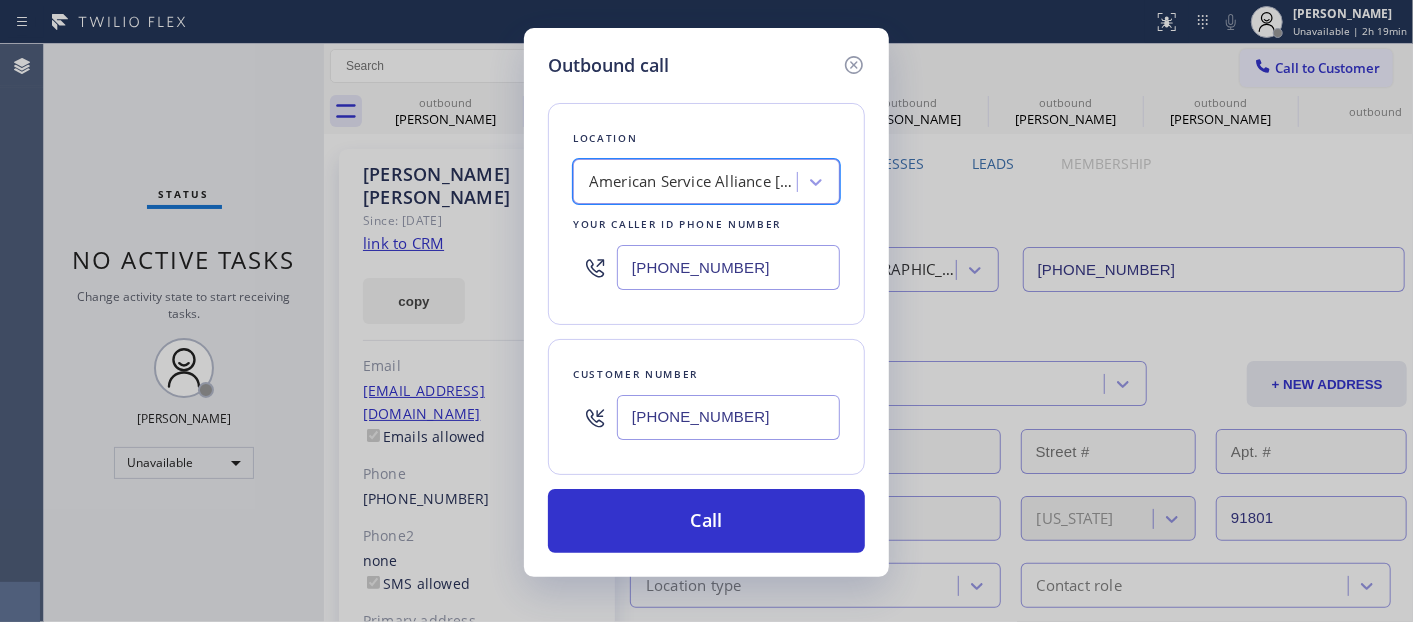
click at [722, 196] on div "American Service Alliance Alhambra" at bounding box center [688, 182] width 218 height 35
type input "5 star appliance rep"
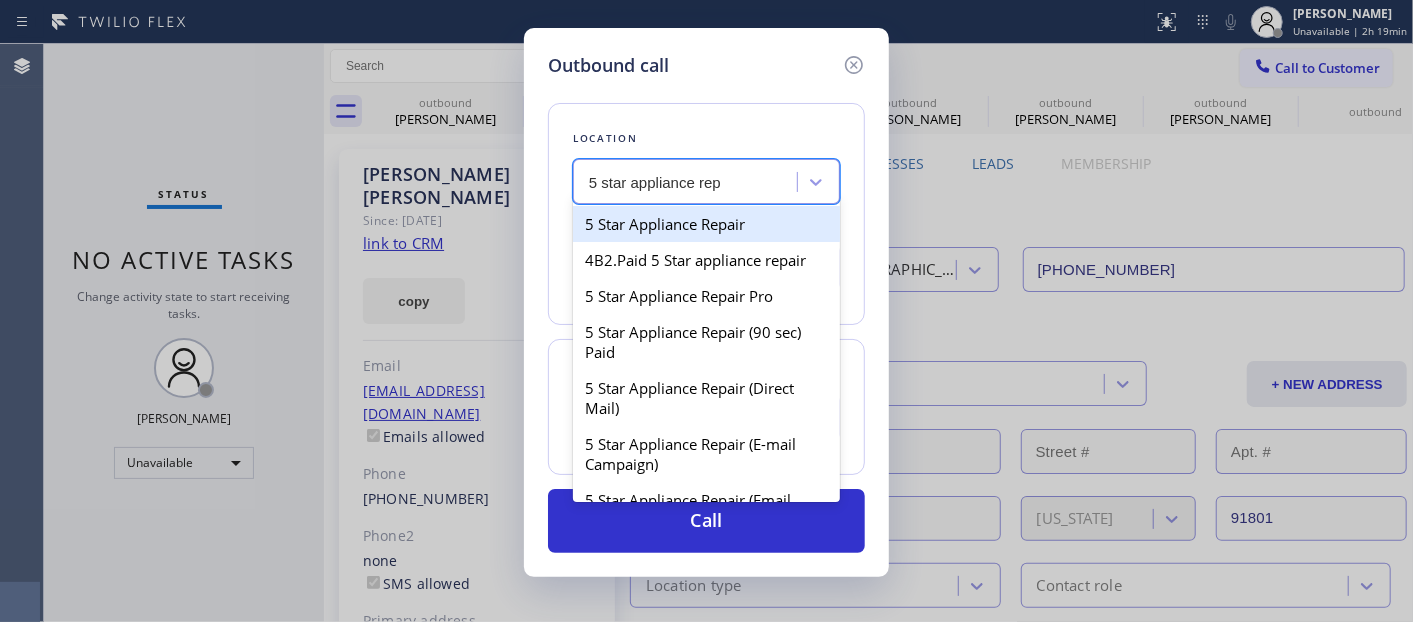
click at [712, 228] on div "5 Star Appliance Repair" at bounding box center [706, 224] width 267 height 36
type input "(855) 731-4952"
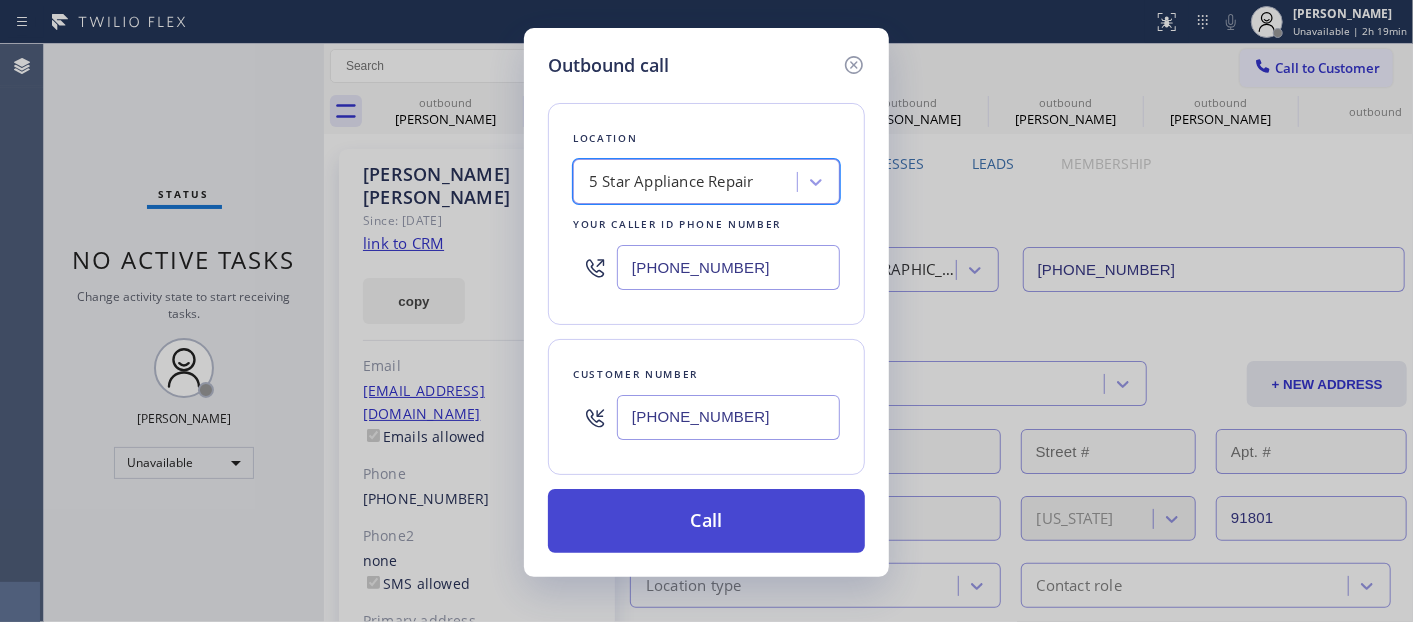
click at [735, 531] on button "Call" at bounding box center [706, 521] width 317 height 64
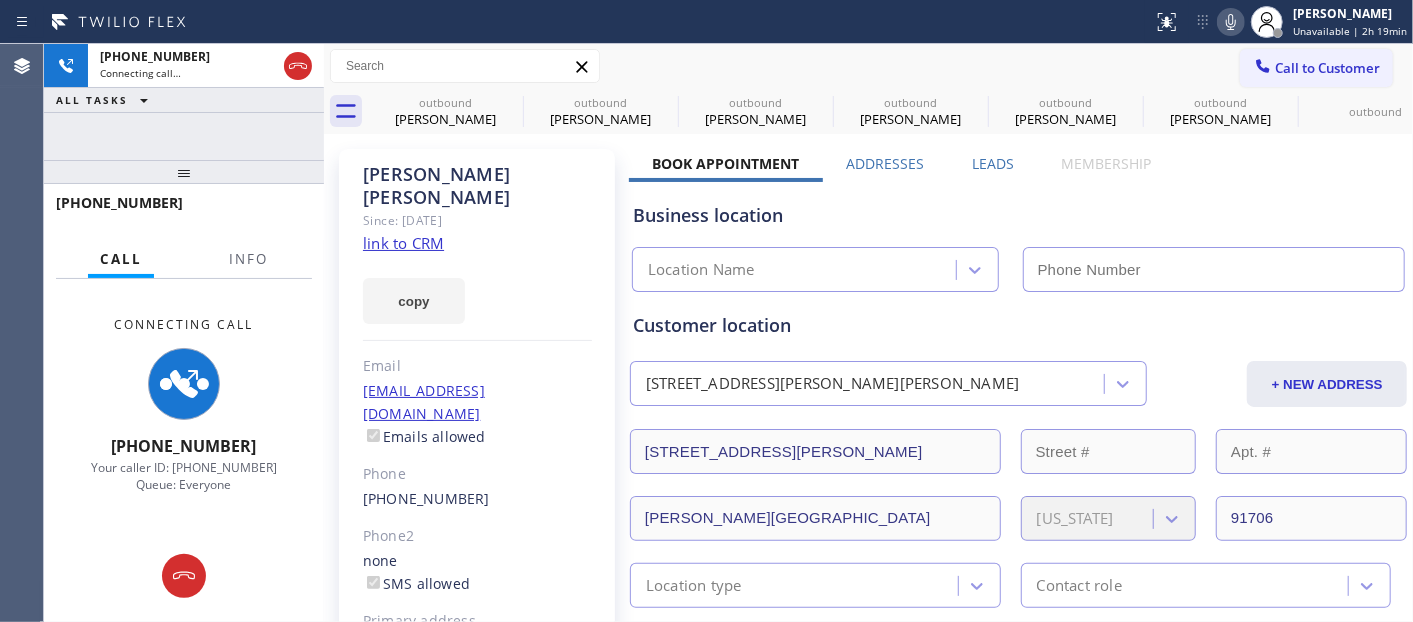
type input "(855) 731-4952"
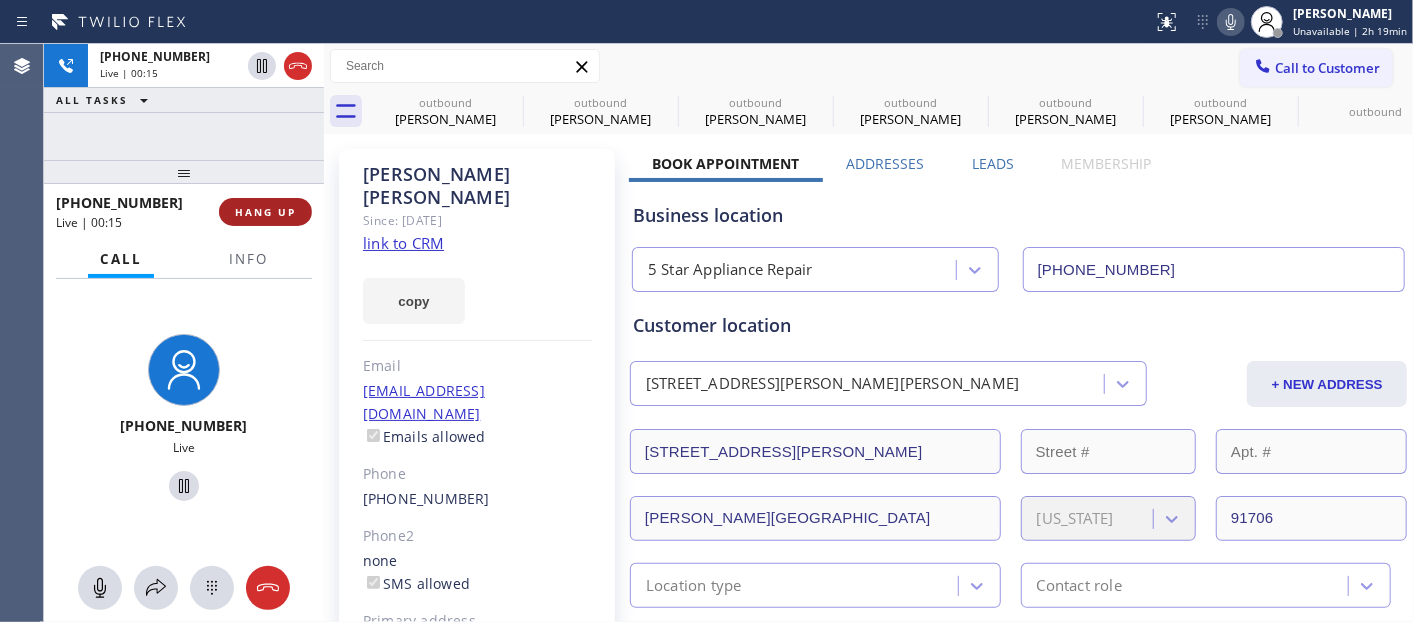
click at [247, 198] on button "HANG UP" at bounding box center [265, 212] width 93 height 28
click at [246, 208] on span "HANG UP" at bounding box center [265, 212] width 61 height 14
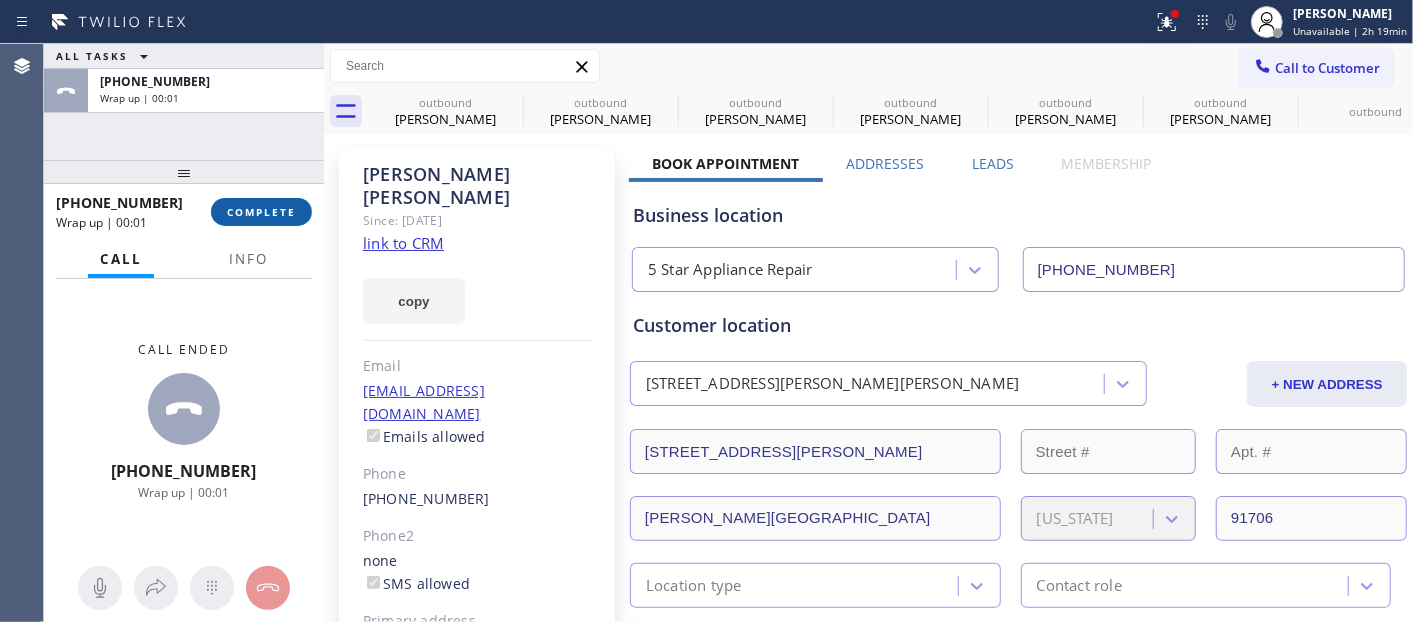
click at [282, 223] on button "COMPLETE" at bounding box center [261, 212] width 101 height 28
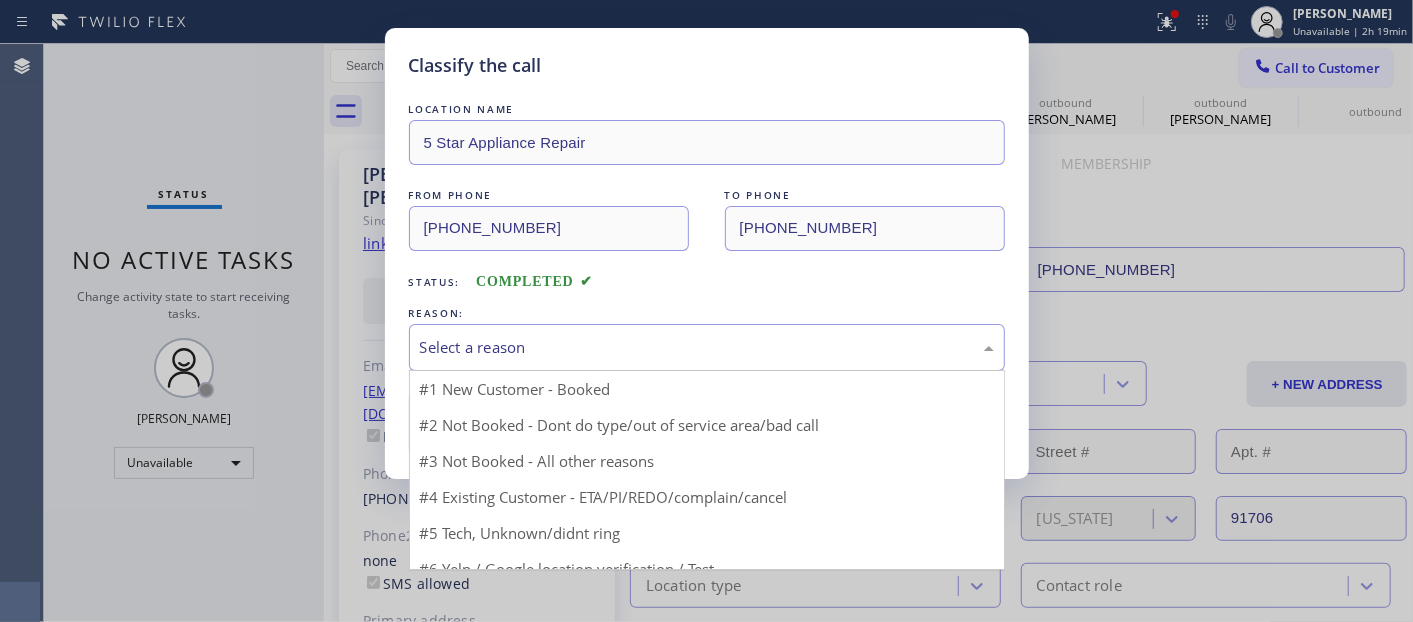
click at [531, 348] on div "Select a reason" at bounding box center [707, 347] width 574 height 23
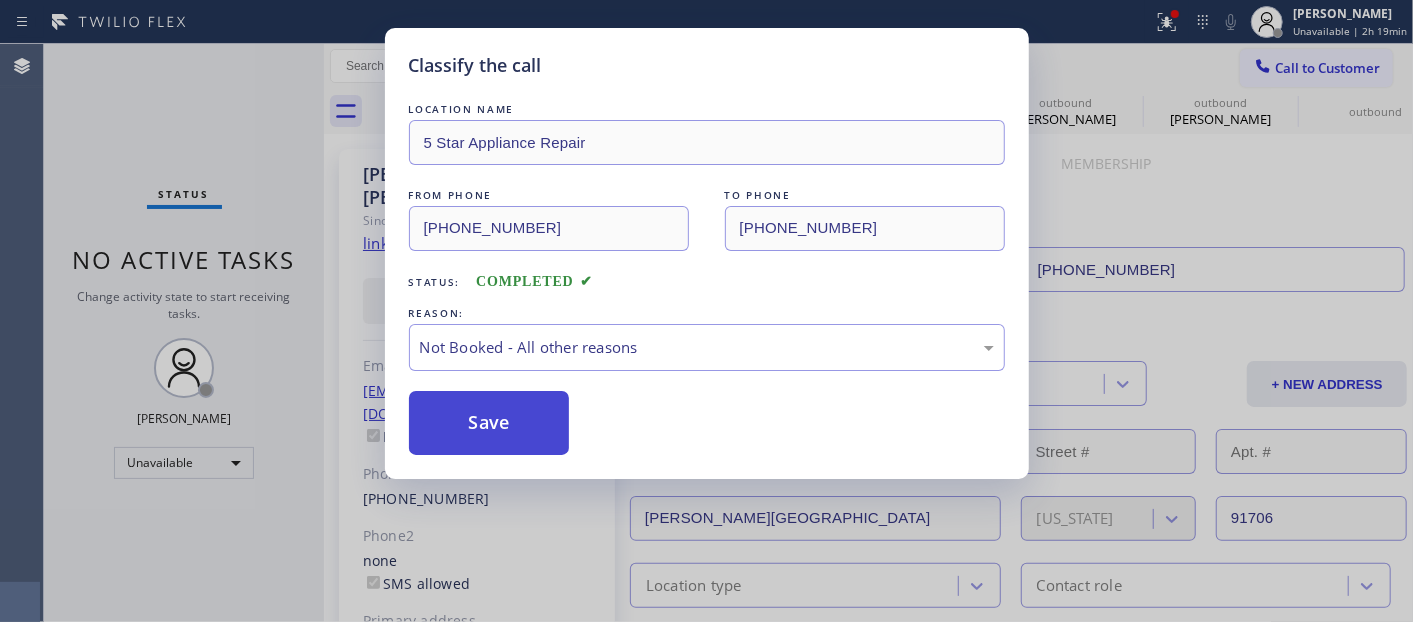
drag, startPoint x: 521, startPoint y: 431, endPoint x: 540, endPoint y: 398, distance: 38.1
click at [521, 430] on button "Save" at bounding box center [489, 423] width 161 height 64
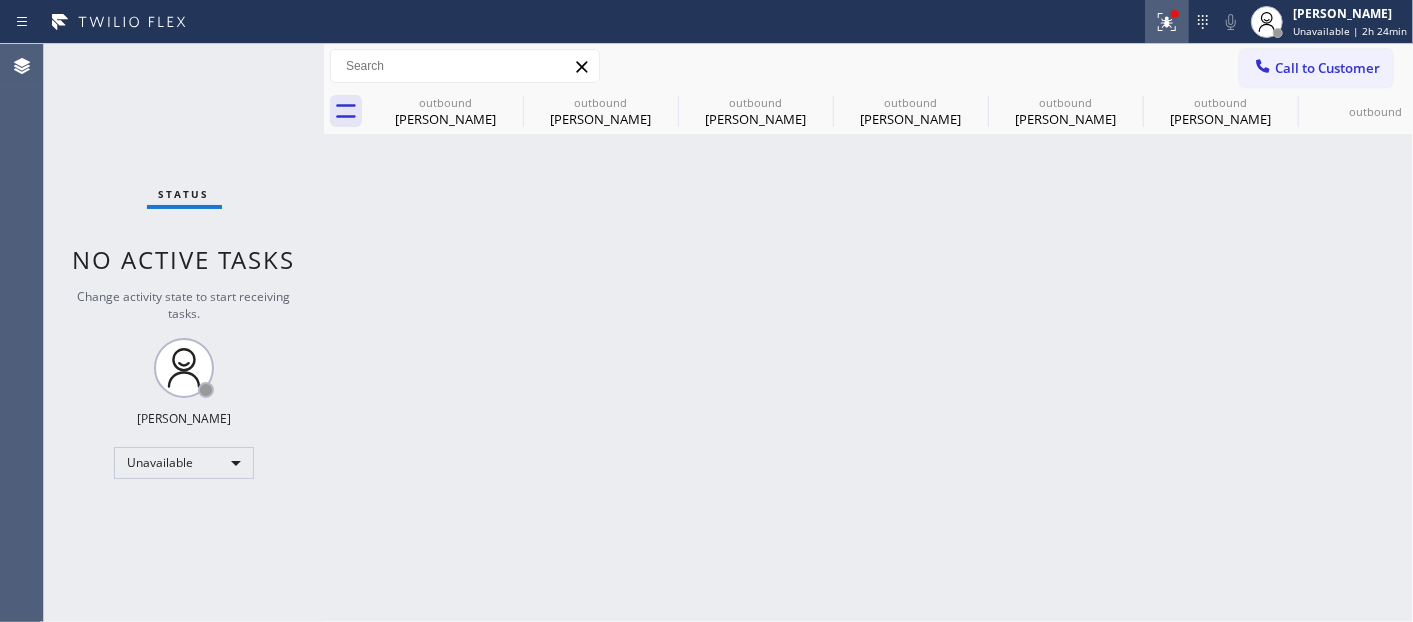
click at [1166, 18] on icon at bounding box center [1167, 22] width 24 height 24
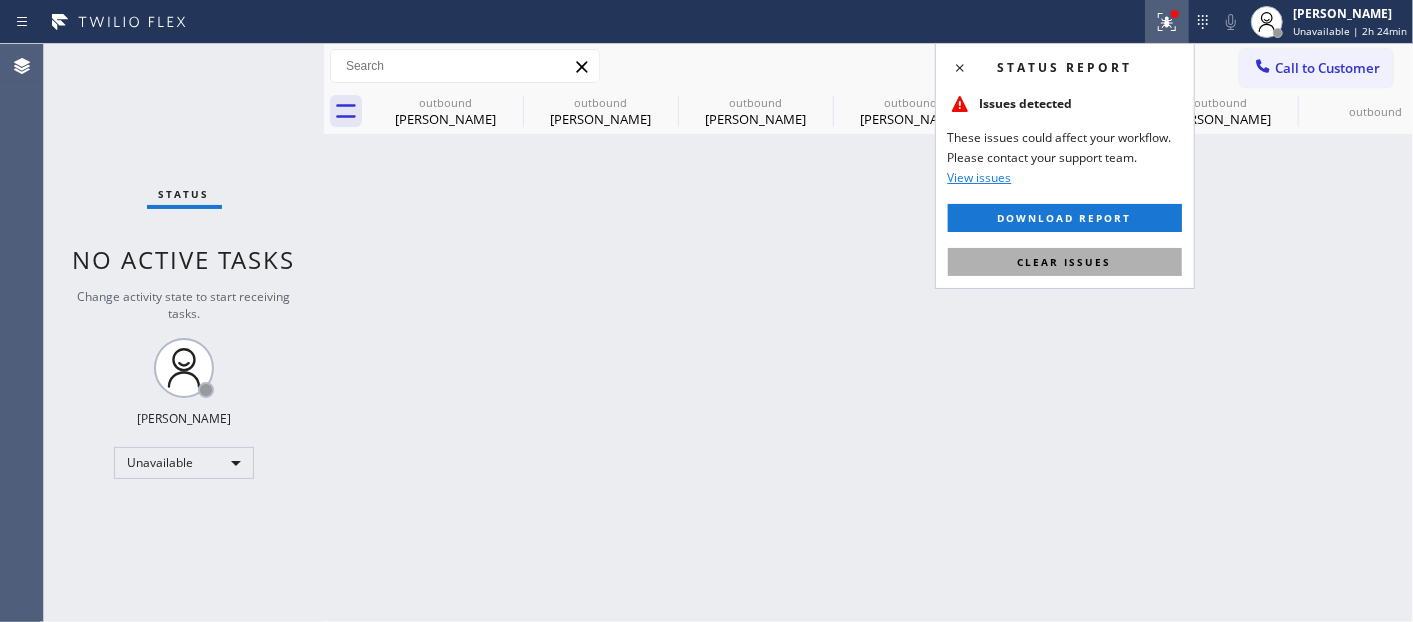
click at [1015, 263] on button "Clear issues" at bounding box center [1065, 262] width 234 height 28
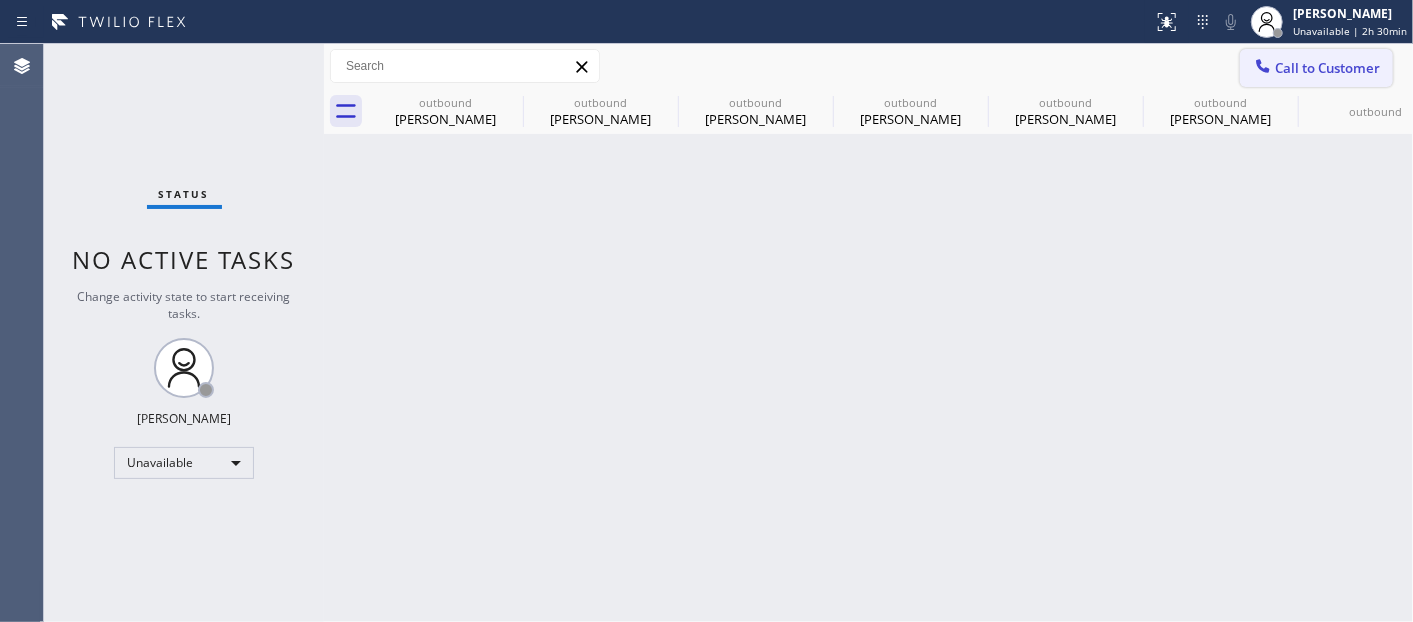
click at [1345, 75] on span "Call to Customer" at bounding box center [1327, 68] width 105 height 18
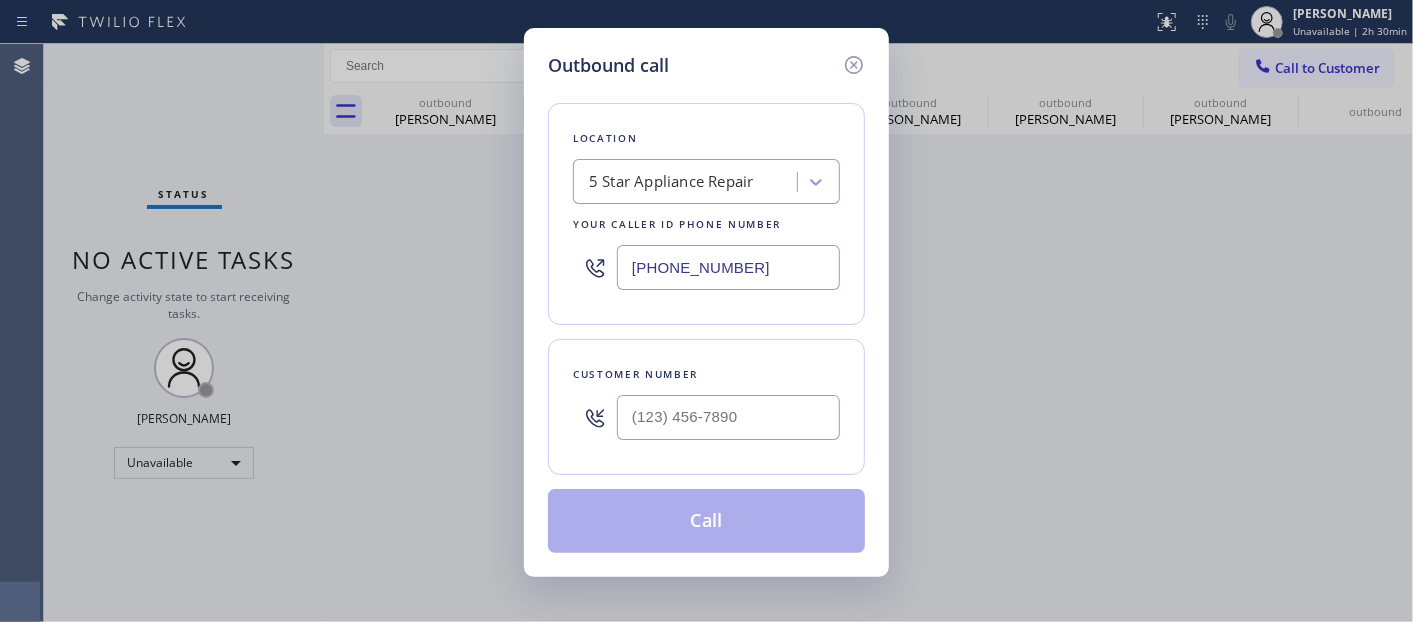
drag, startPoint x: 763, startPoint y: 242, endPoint x: 732, endPoint y: 245, distance: 31.1
click at [734, 245] on div "(855) 731-4952" at bounding box center [706, 267] width 267 height 65
drag, startPoint x: 787, startPoint y: 257, endPoint x: 547, endPoint y: 254, distance: 240.0
click at [515, 257] on div "Outbound call Location 5 Star Appliance Repair Your caller id phone number (855…" at bounding box center [706, 311] width 1413 height 622
paste input "77) 414-7264"
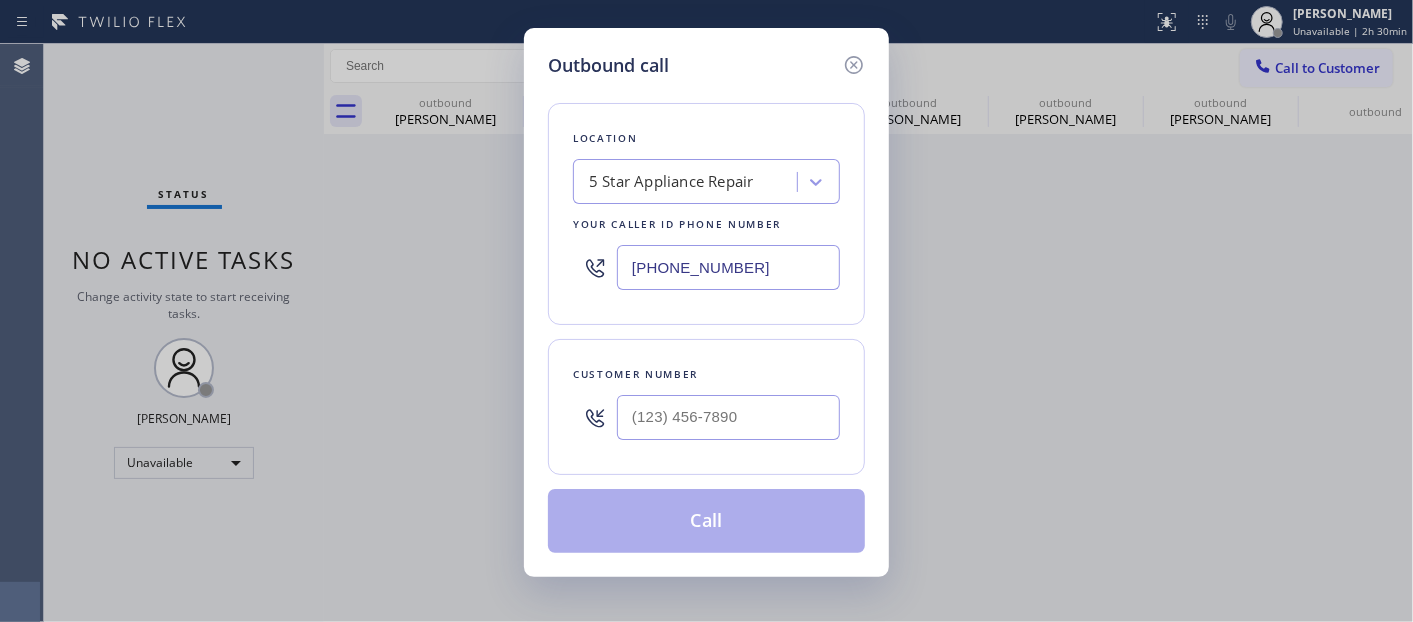
type input "(877) 414-7264"
drag, startPoint x: 774, startPoint y: 412, endPoint x: 437, endPoint y: 434, distance: 337.7
click at [431, 434] on div "Outbound call Location Subzero Repair Professionals Your caller id phone number…" at bounding box center [706, 311] width 1413 height 622
paste input "206) 939-2200"
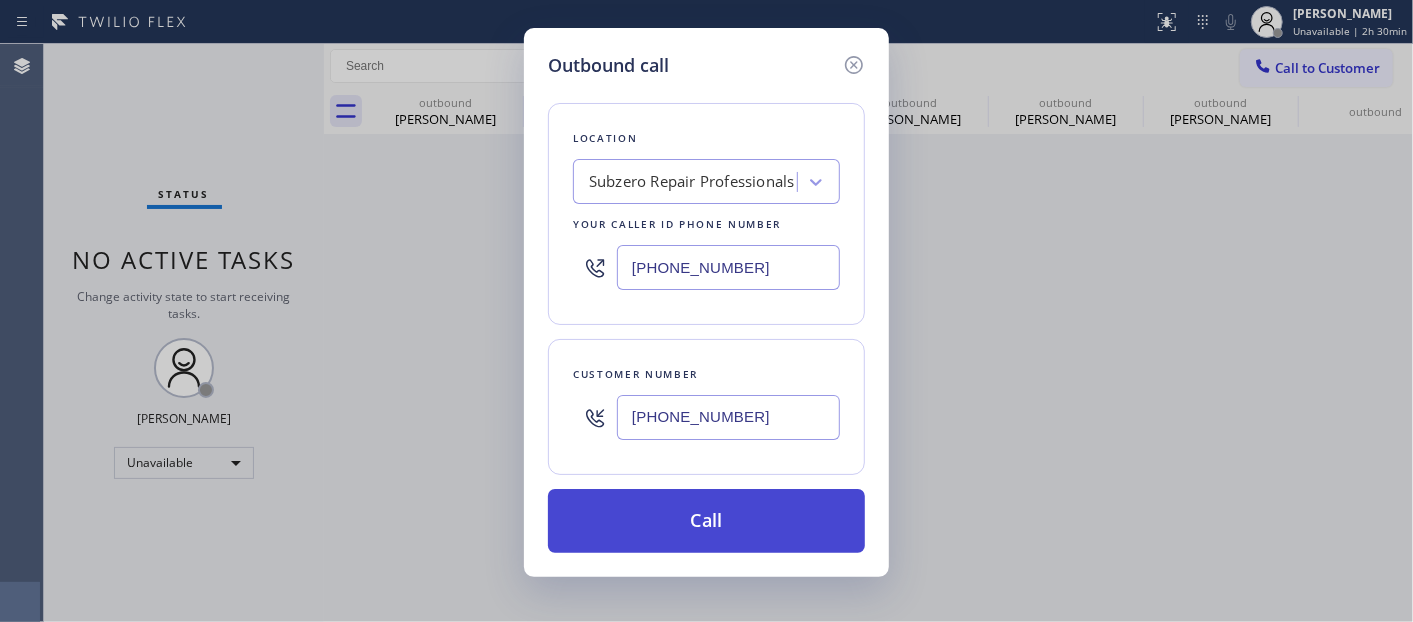
type input "(206) 939-2200"
click at [671, 527] on button "Call" at bounding box center [706, 521] width 317 height 64
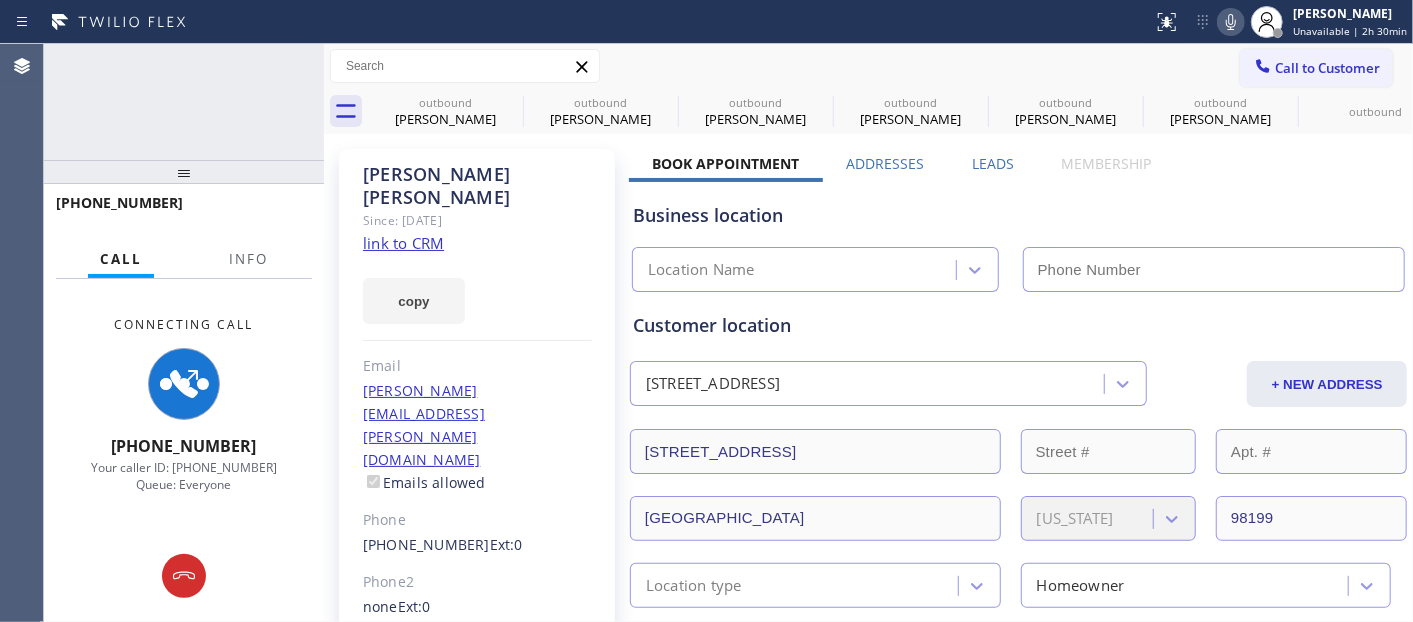
type input "(877) 414-7264"
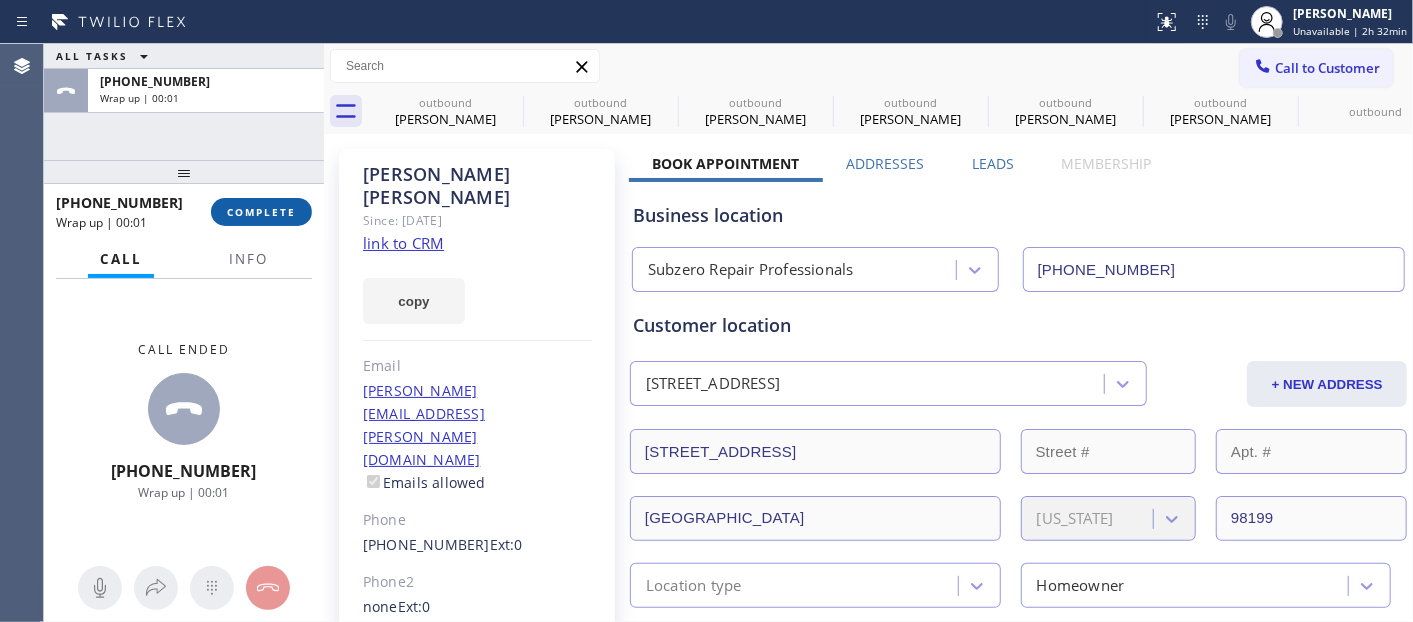
click at [251, 198] on button "COMPLETE" at bounding box center [261, 212] width 101 height 28
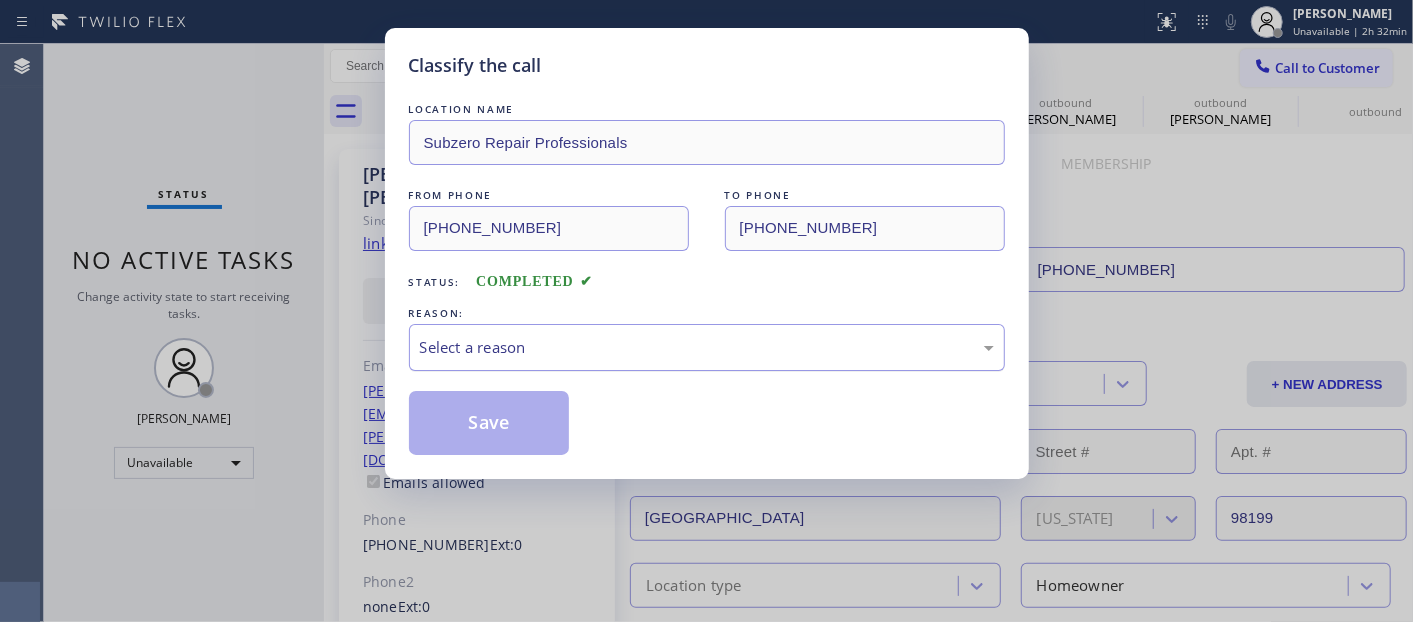
click at [560, 344] on div "Select a reason" at bounding box center [707, 347] width 574 height 23
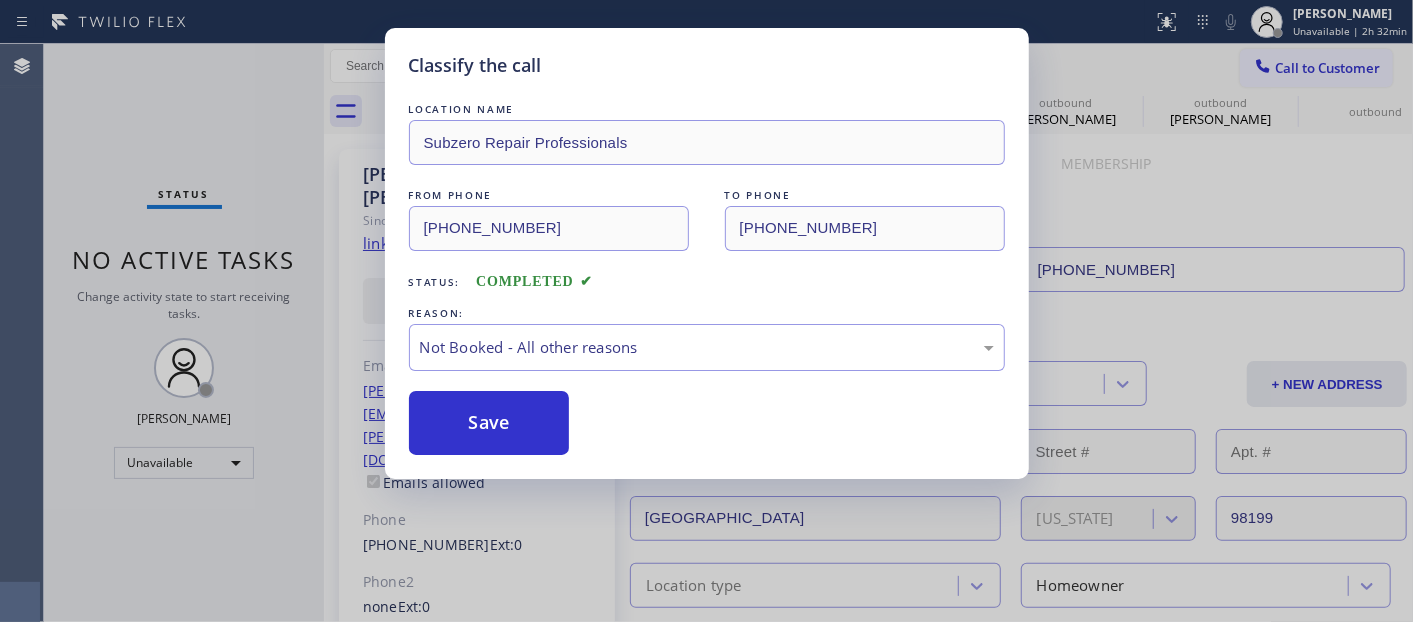
click at [478, 414] on button "Save" at bounding box center [489, 423] width 161 height 64
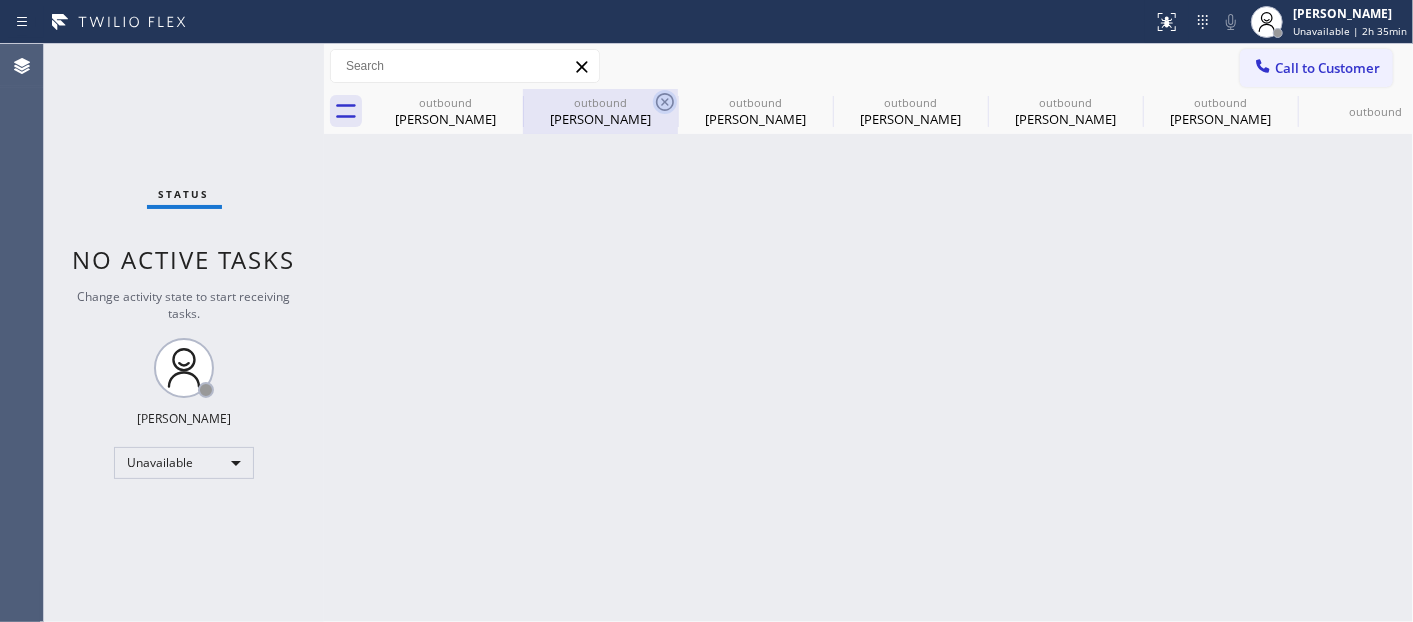
click at [0, 0] on icon at bounding box center [0, 0] width 0 height 0
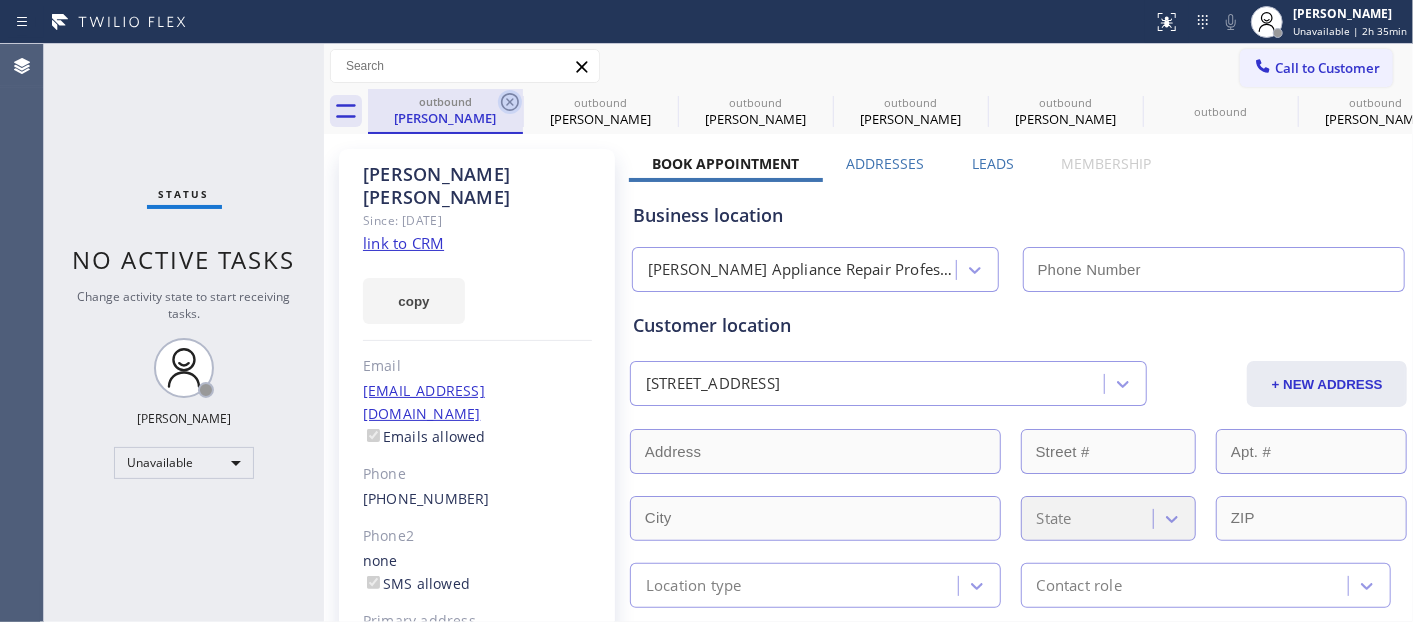
type input "(561) 537-3679"
click at [507, 103] on icon at bounding box center [510, 102] width 18 height 18
click at [0, 0] on icon at bounding box center [0, 0] width 0 height 0
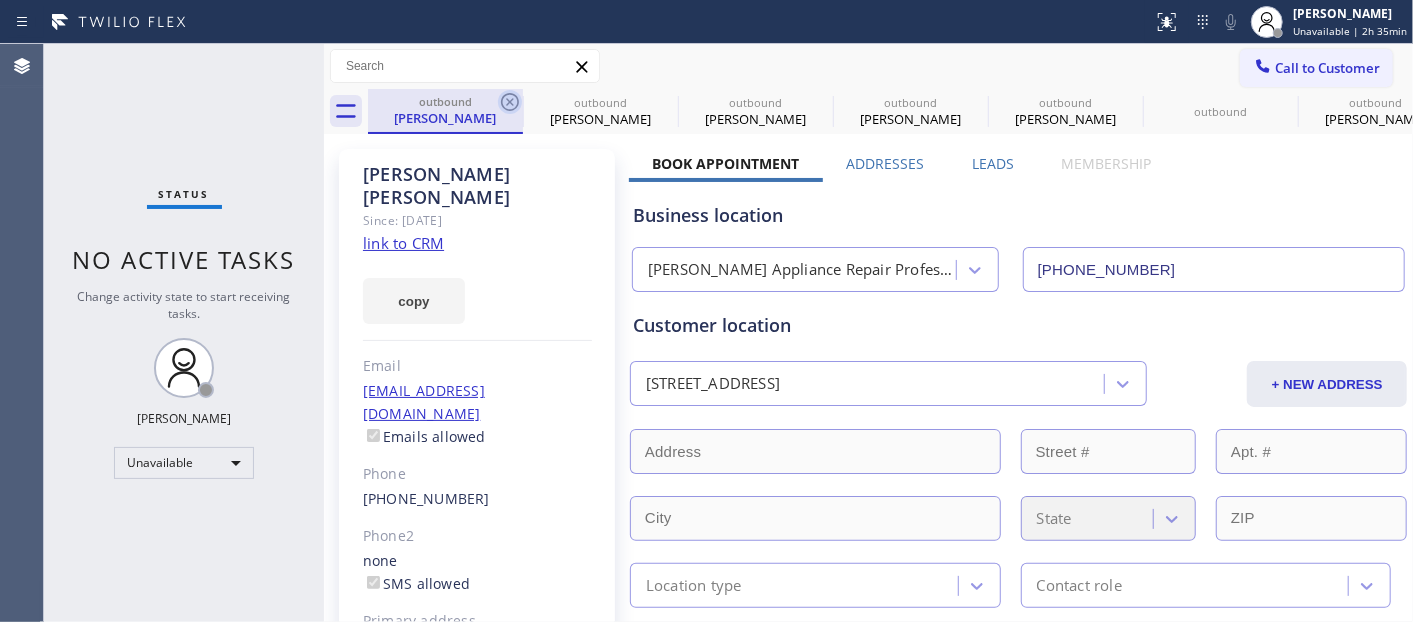
click at [0, 0] on icon at bounding box center [0, 0] width 0 height 0
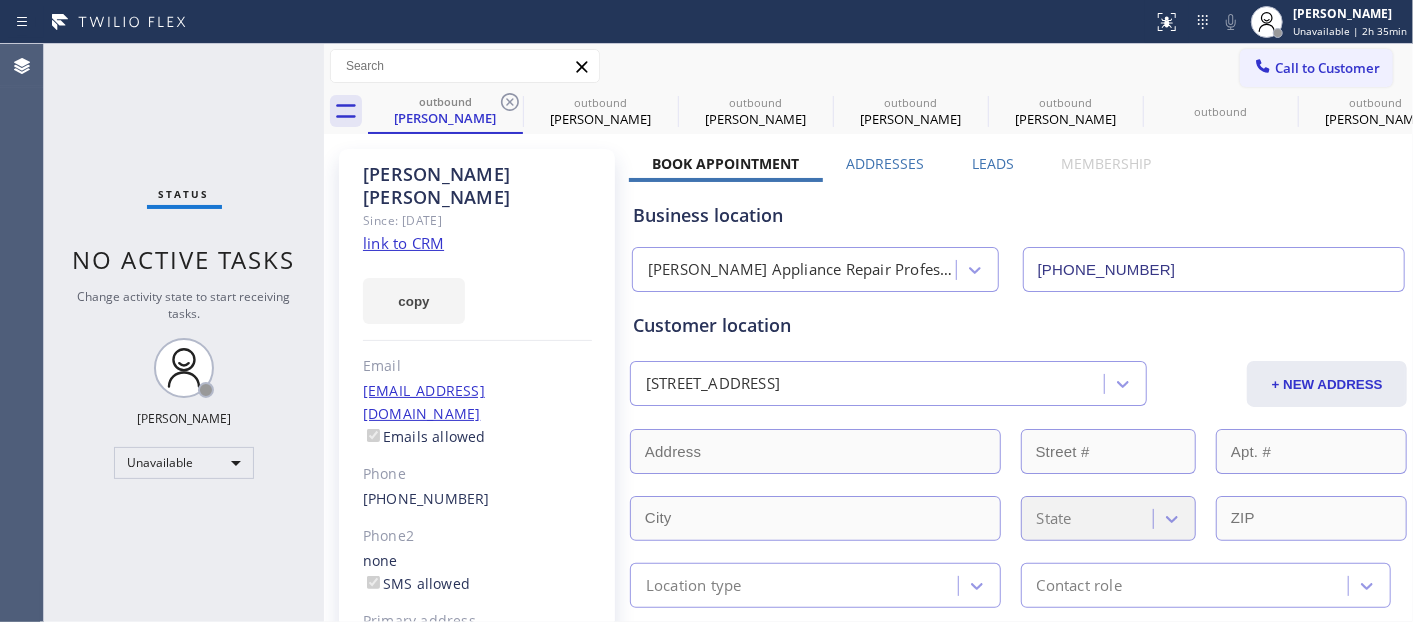
type input "(844) 735-4685"
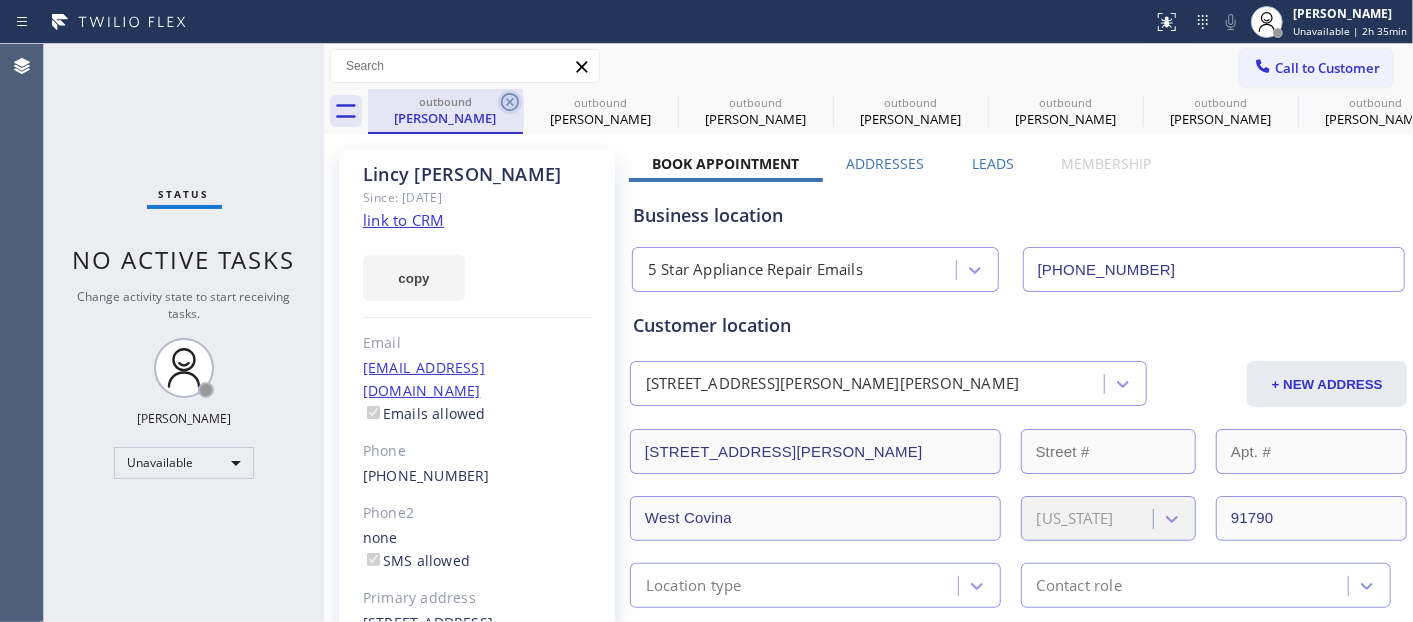
click at [508, 108] on icon at bounding box center [510, 102] width 24 height 24
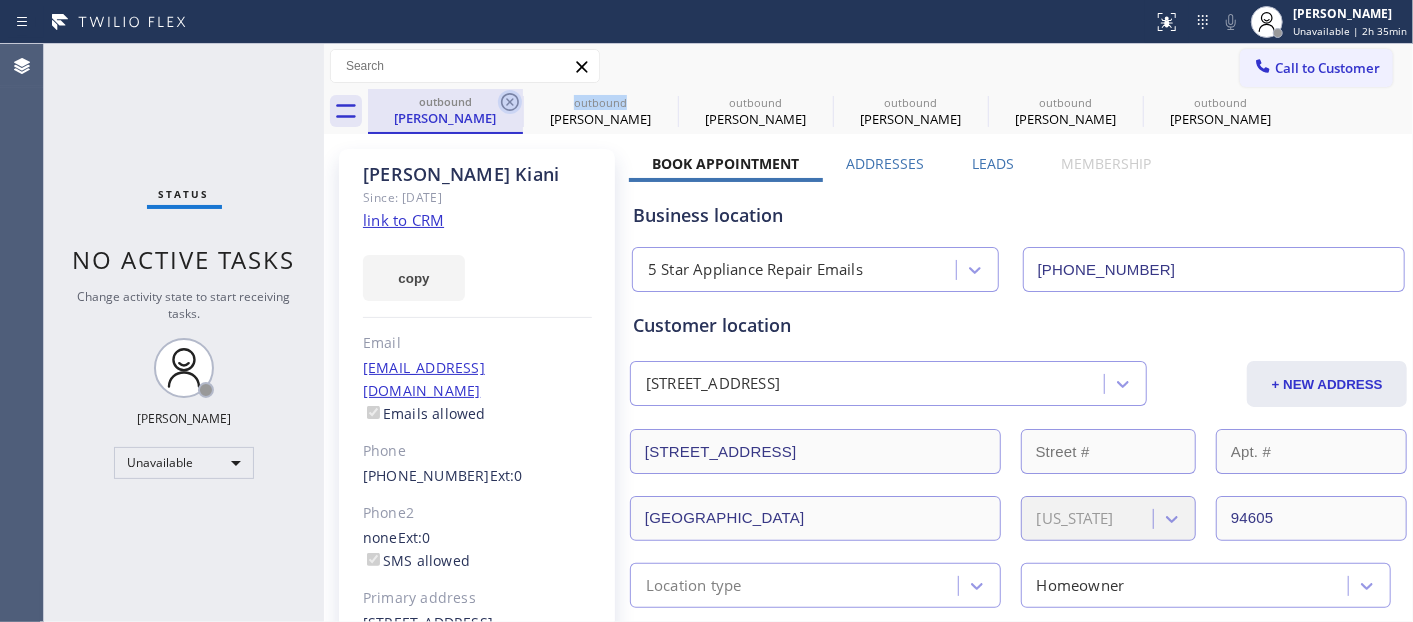
click at [508, 106] on icon at bounding box center [510, 102] width 24 height 24
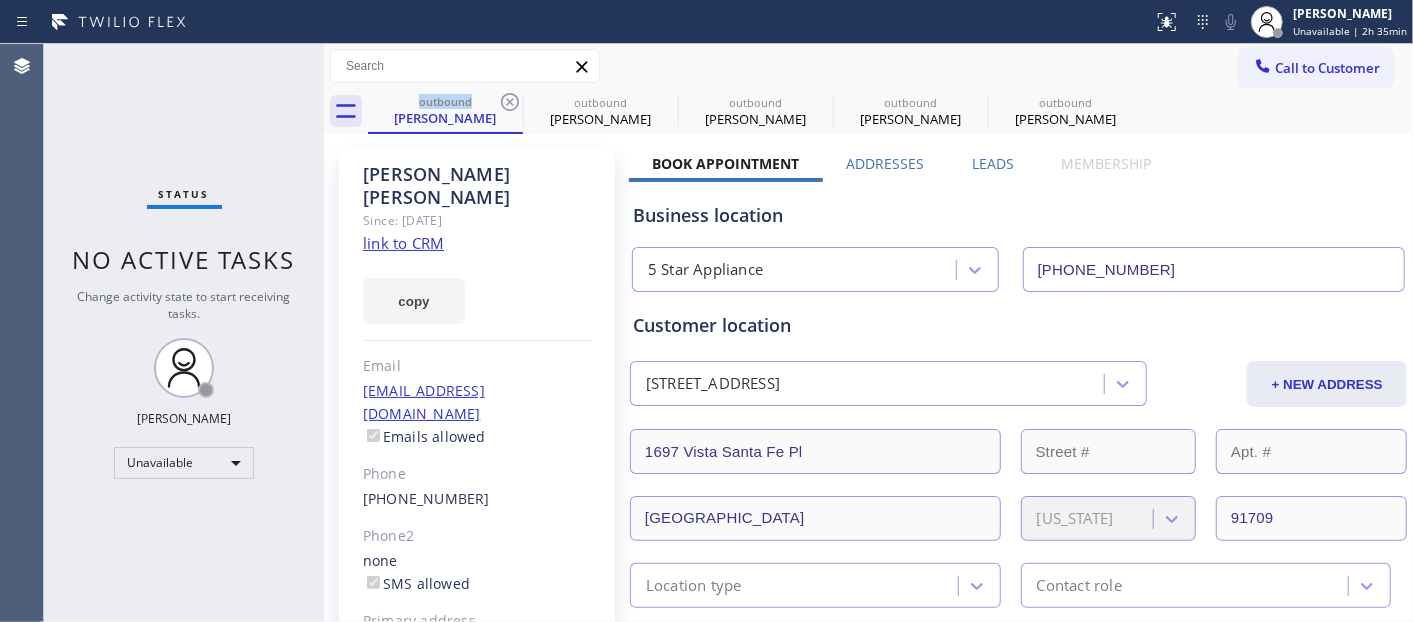
click at [508, 106] on icon at bounding box center [510, 102] width 24 height 24
type input "(213) 277-6121"
click at [0, 0] on icon at bounding box center [0, 0] width 0 height 0
type input "(855) 731-4952"
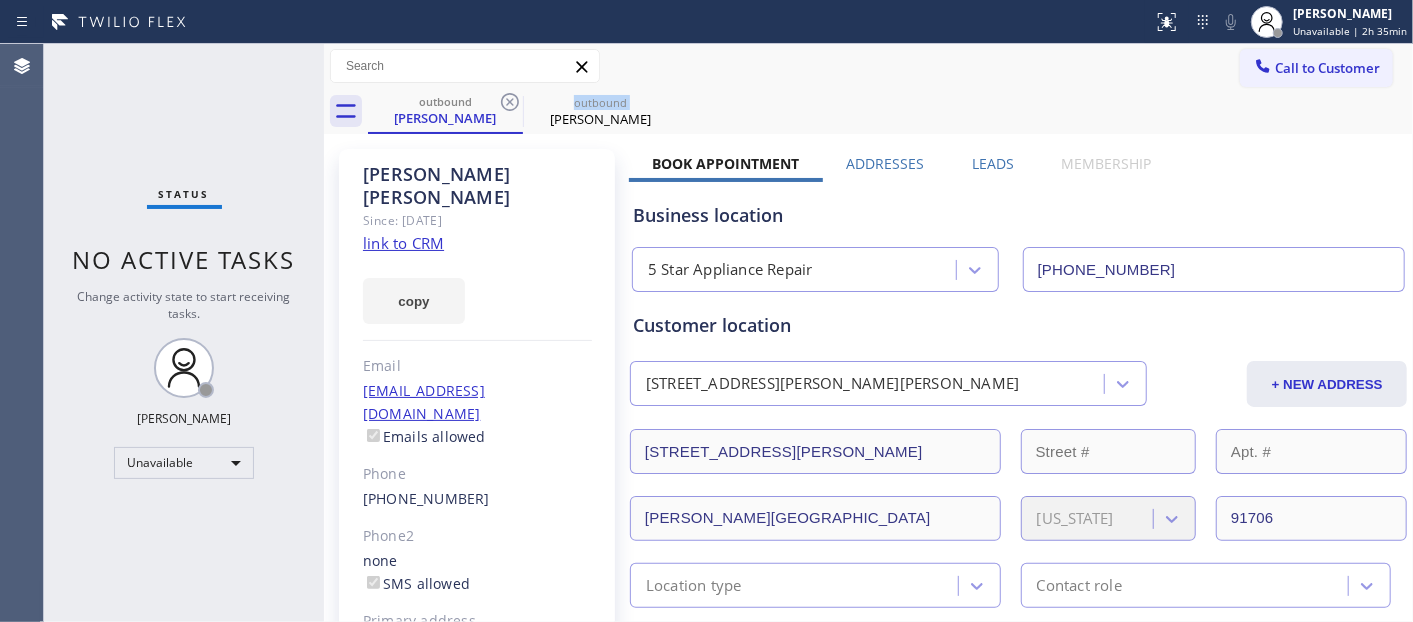
click at [508, 106] on icon at bounding box center [510, 102] width 24 height 24
type input "(877) 414-7264"
click at [0, 0] on icon at bounding box center [0, 0] width 0 height 0
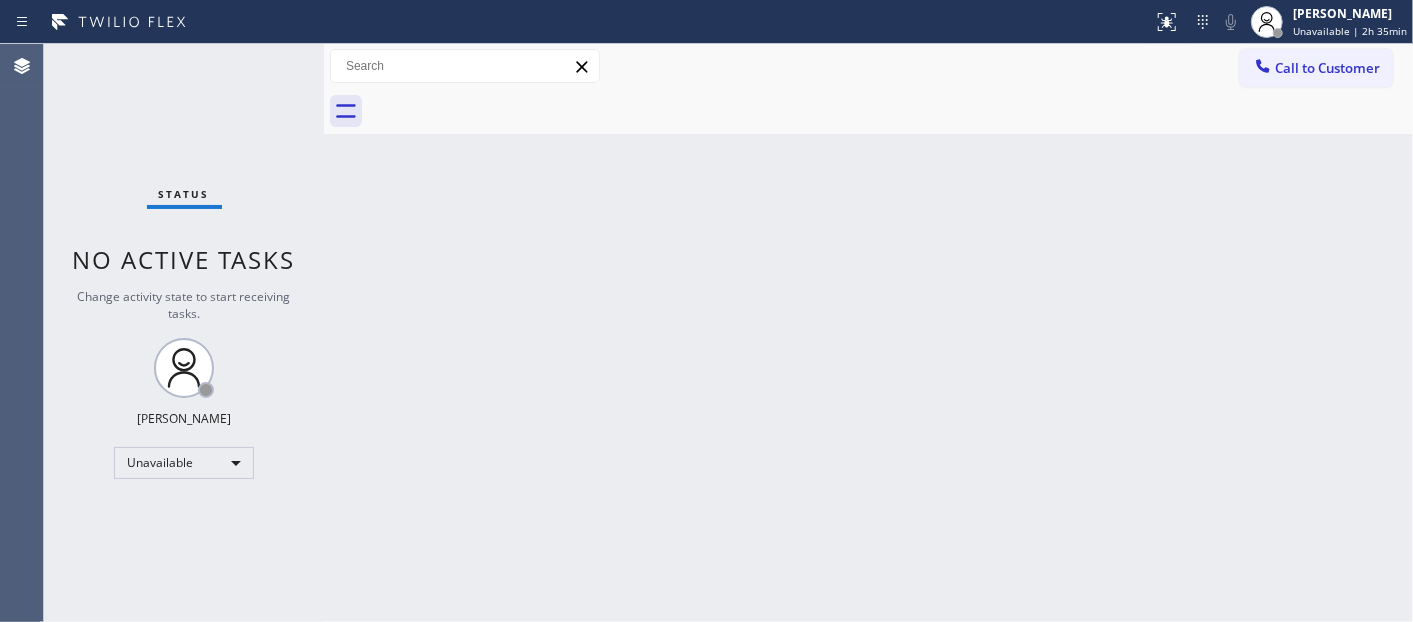
click at [508, 106] on div at bounding box center [890, 111] width 1045 height 45
click at [401, 222] on div "Back to Dashboard Change Sender ID Customers Technicians Select a contact Outbo…" at bounding box center [868, 333] width 1089 height 578
click at [435, 227] on div "Back to Dashboard Change Sender ID Customers Technicians Select a contact Outbo…" at bounding box center [868, 333] width 1089 height 578
click at [1289, 34] on div at bounding box center [1267, 22] width 44 height 44
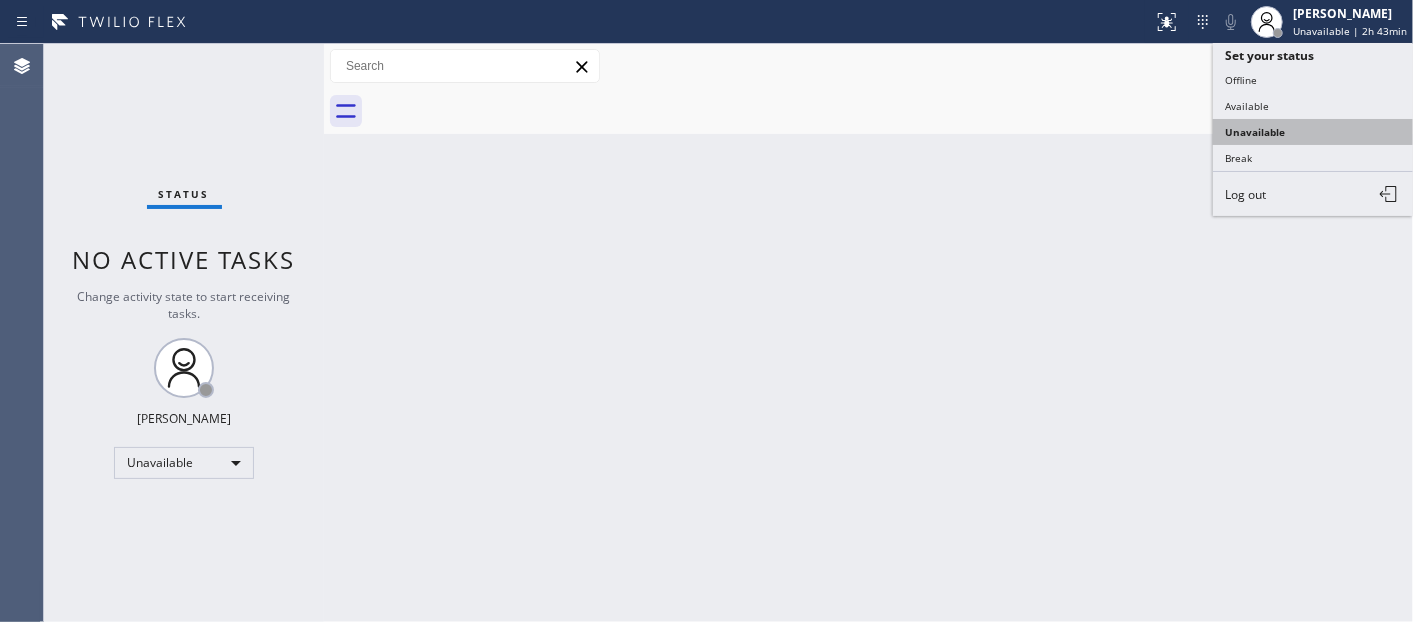
click at [1280, 137] on button "Unavailable" at bounding box center [1313, 132] width 200 height 26
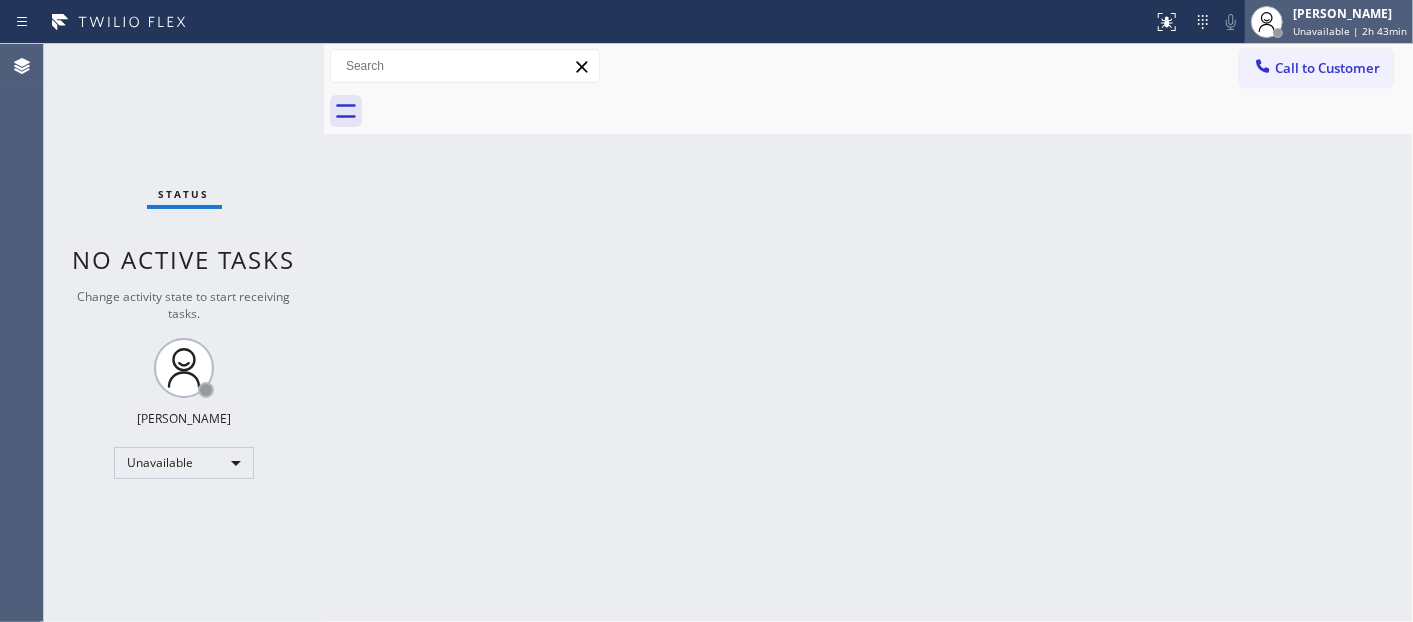
click at [1312, 7] on div "[PERSON_NAME]" at bounding box center [1350, 13] width 114 height 17
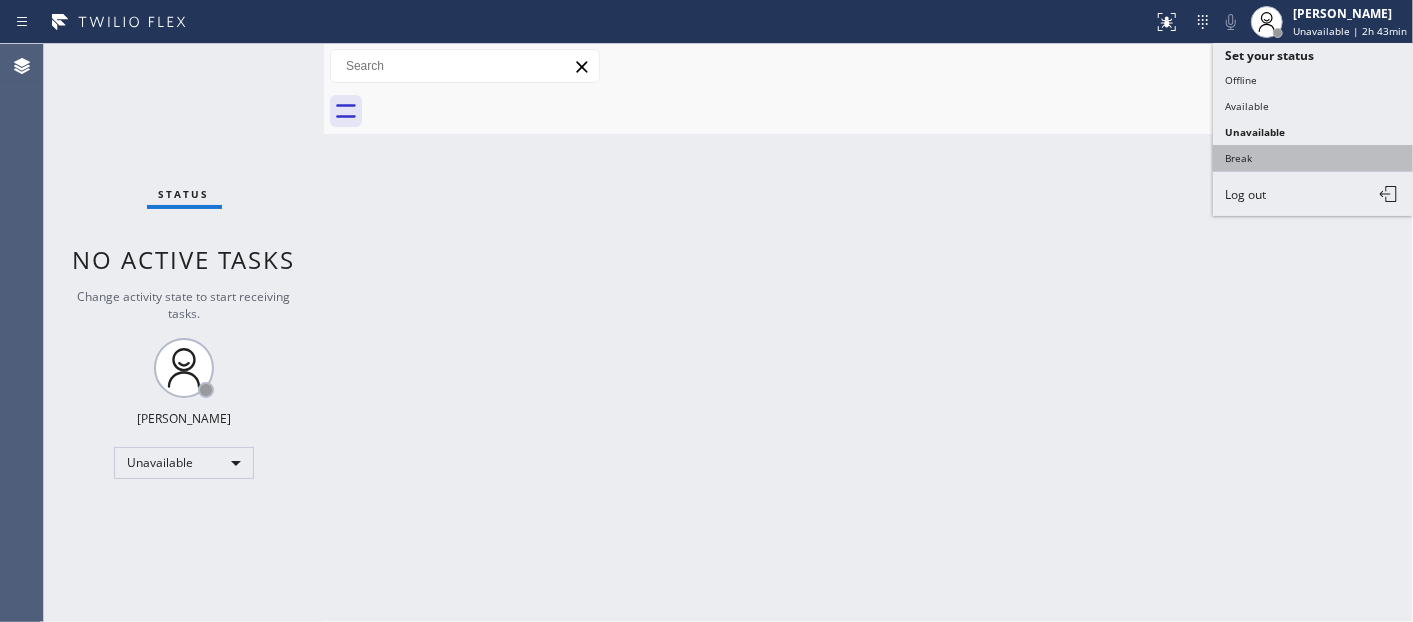
click at [1272, 170] on button "Break" at bounding box center [1313, 158] width 200 height 26
